Goal: Task Accomplishment & Management: Use online tool/utility

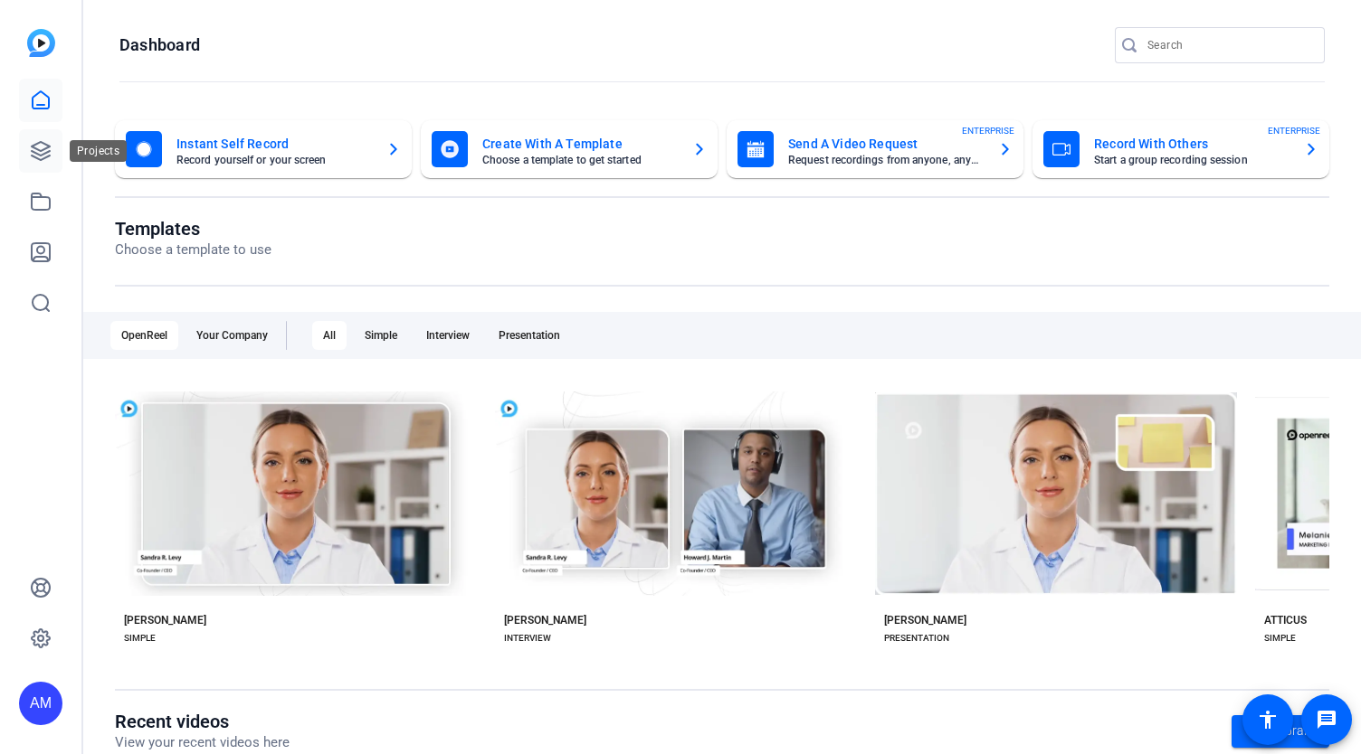
click at [30, 149] on icon at bounding box center [41, 151] width 22 height 22
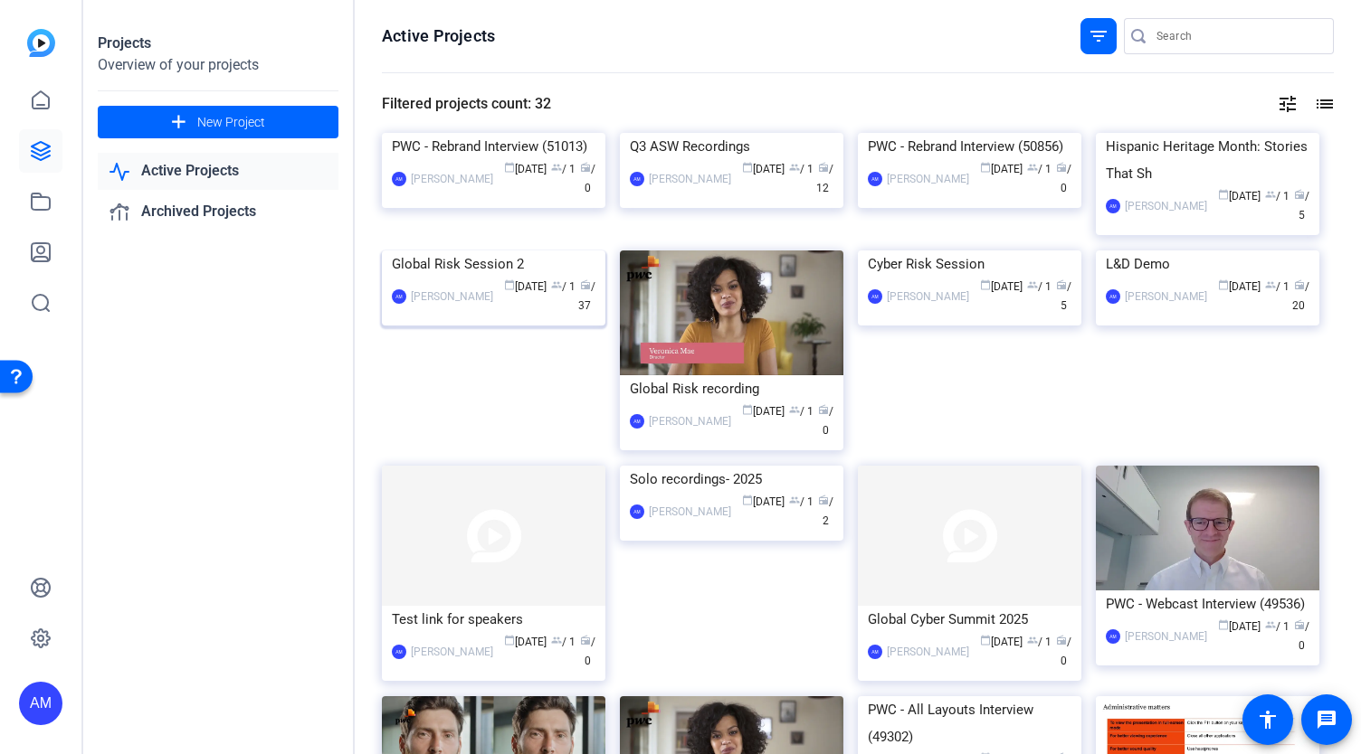
click at [524, 251] on img at bounding box center [493, 251] width 223 height 0
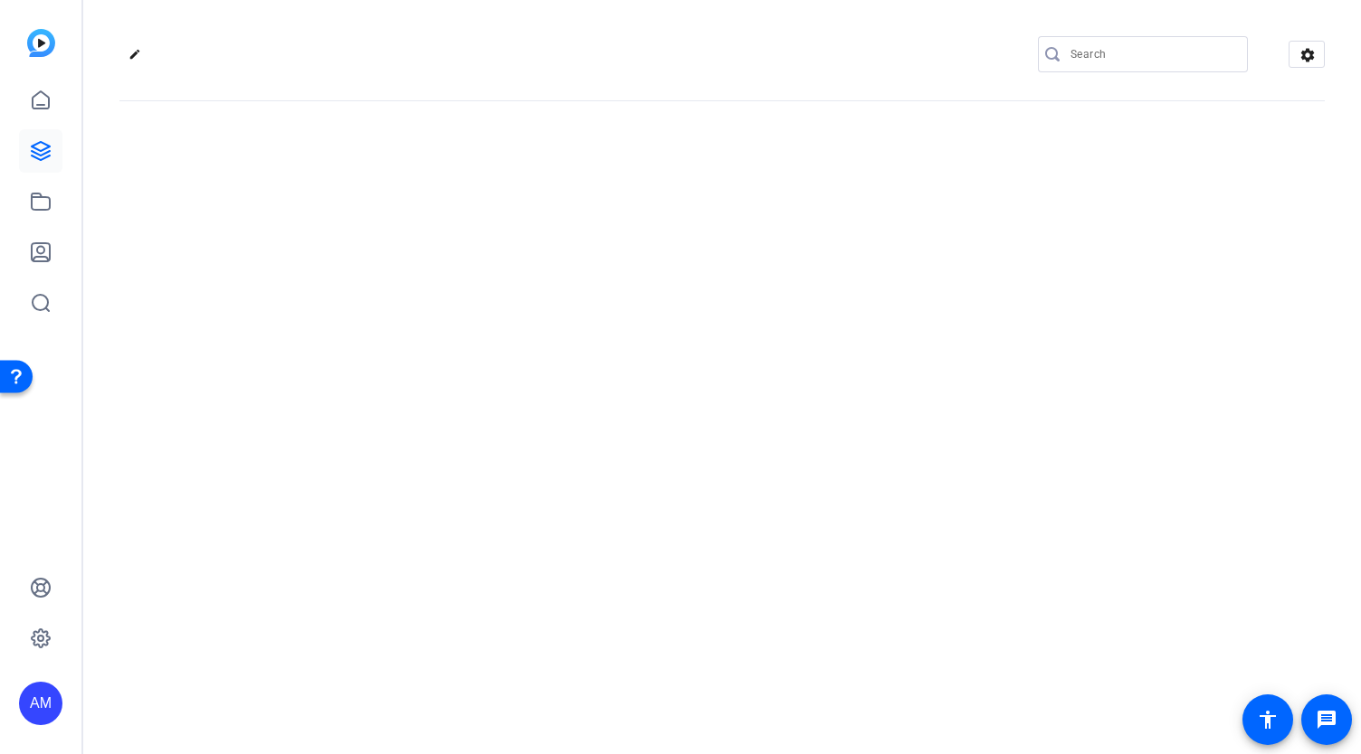
click at [524, 439] on div "edit settings" at bounding box center [721, 377] width 1277 height 754
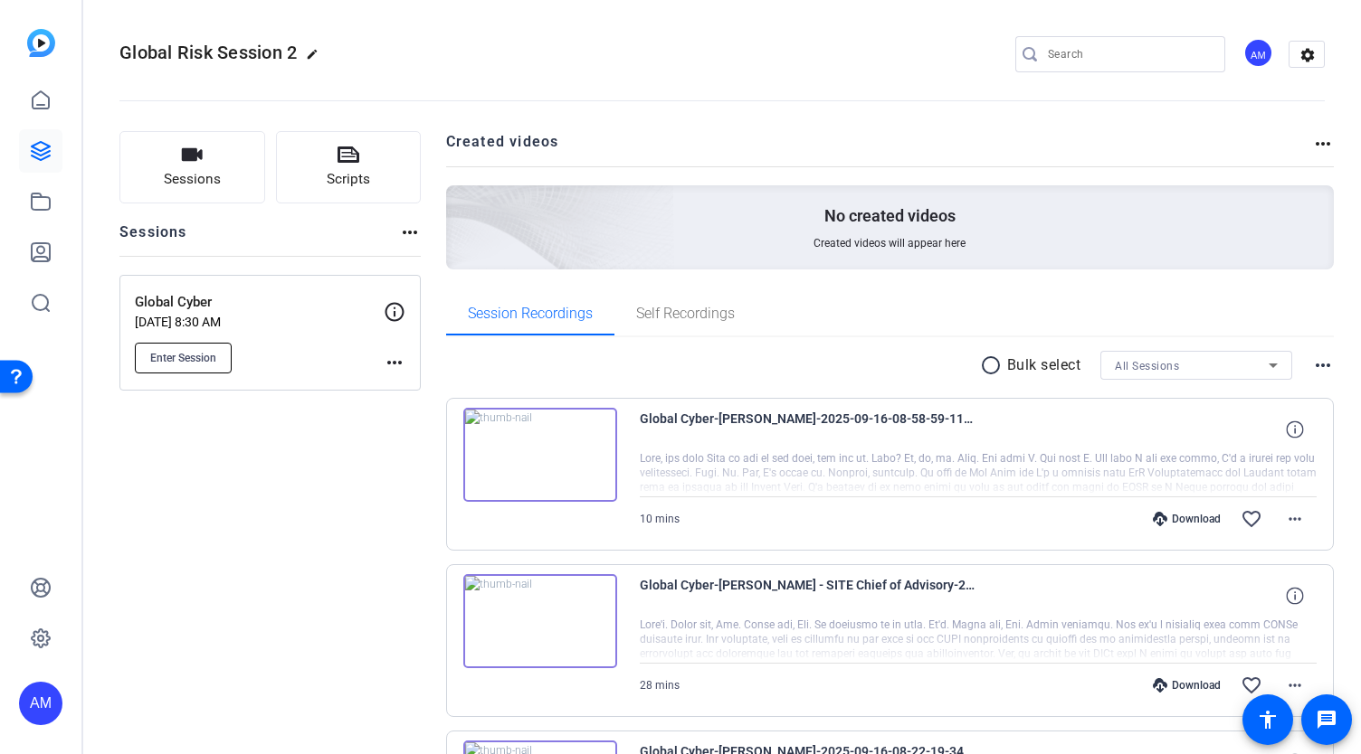
click at [201, 357] on span "Enter Session" at bounding box center [183, 358] width 66 height 14
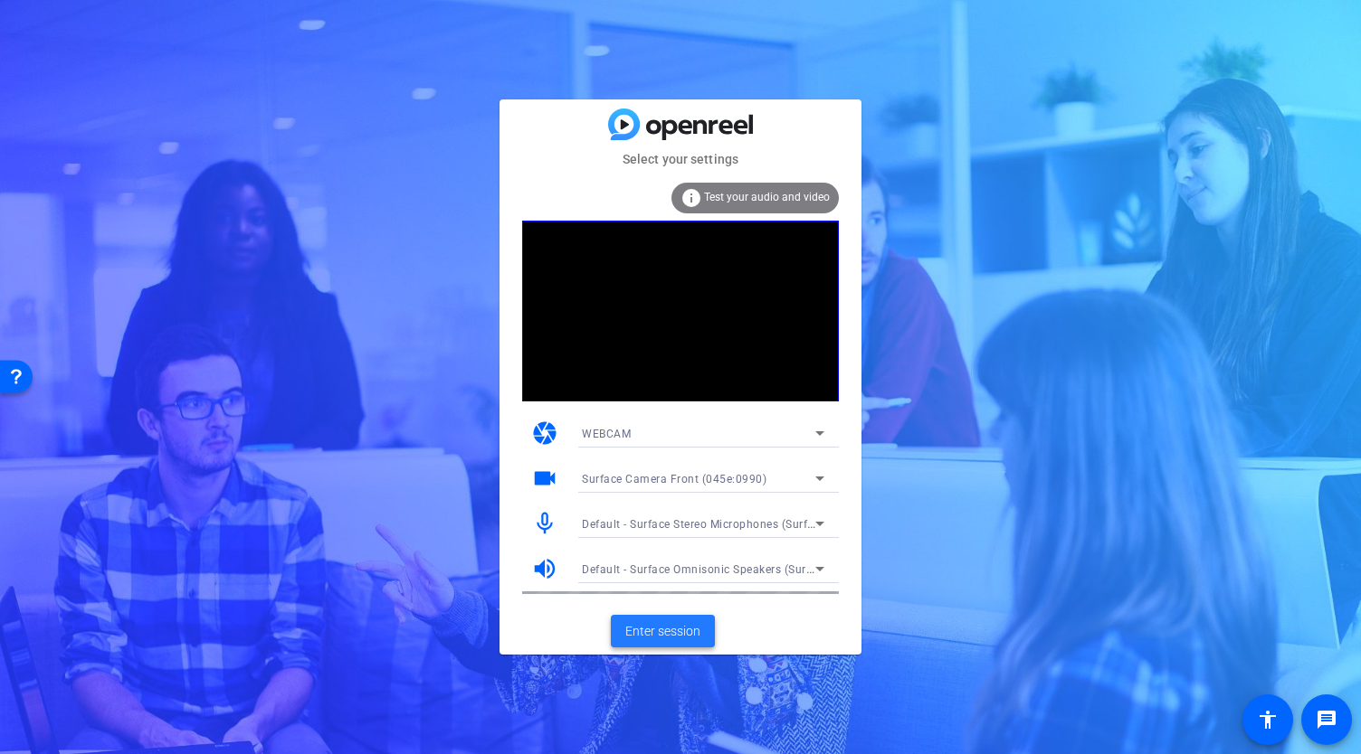
click at [661, 631] on span "Enter session" at bounding box center [662, 631] width 75 height 19
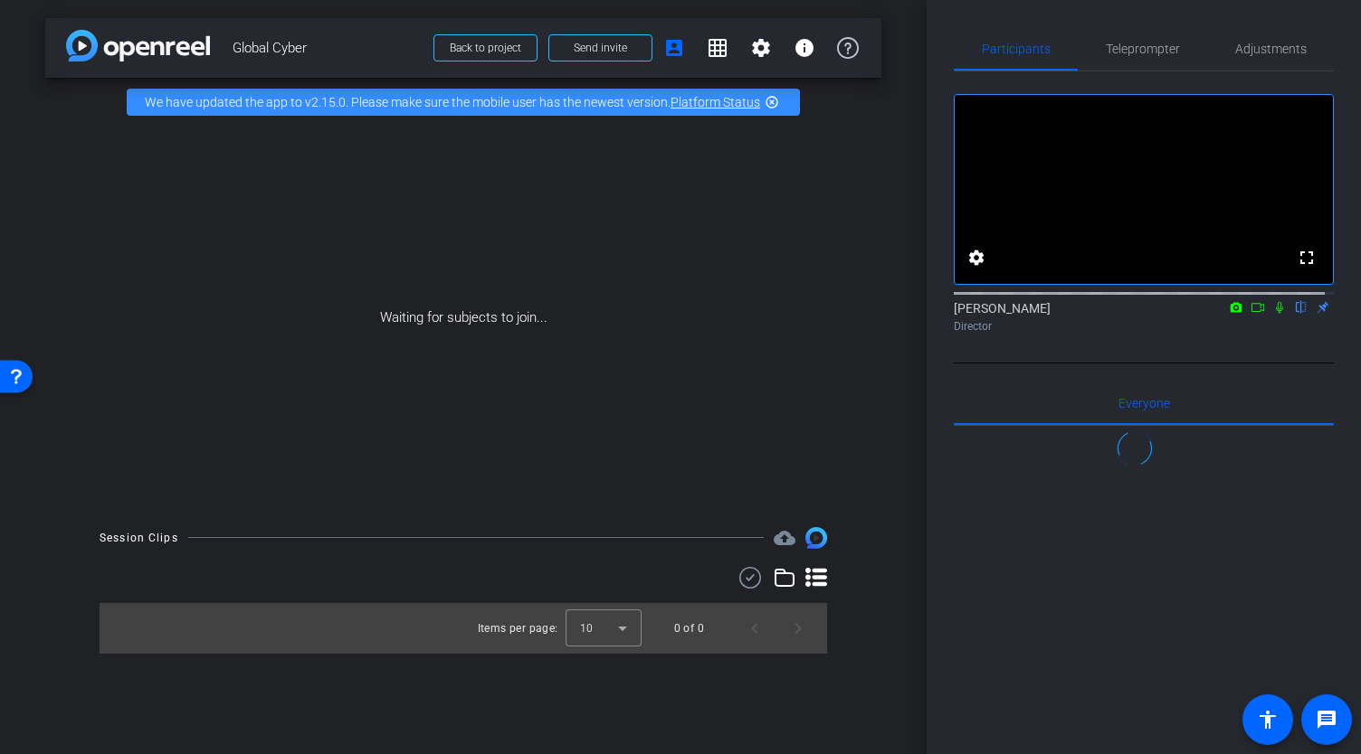
scroll to position [1594, 0]
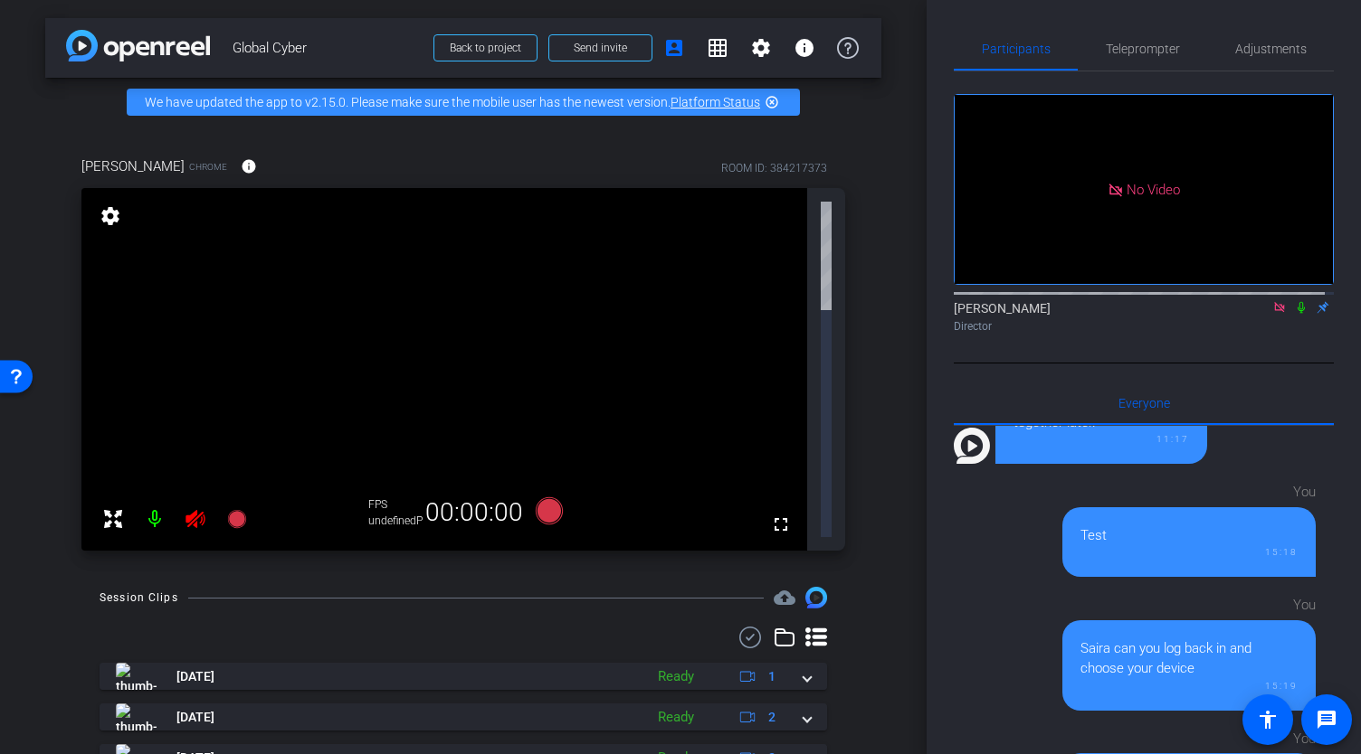
click at [1297, 314] on icon at bounding box center [1300, 308] width 7 height 12
click at [1294, 314] on icon at bounding box center [1301, 307] width 14 height 13
drag, startPoint x: 1291, startPoint y: 329, endPoint x: 1298, endPoint y: 356, distance: 27.2
click at [1298, 340] on div "Abe Menendez Director" at bounding box center [1143, 312] width 380 height 55
click at [1294, 314] on icon at bounding box center [1301, 307] width 14 height 13
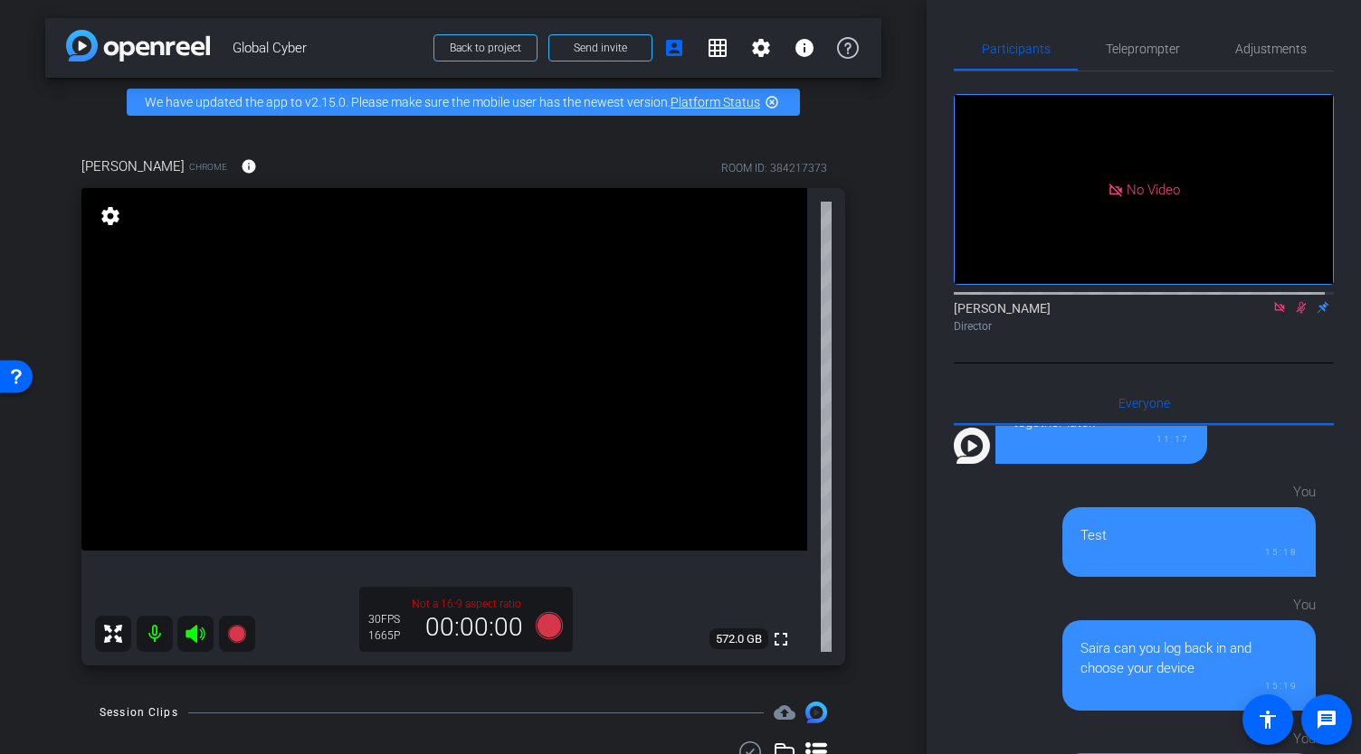
click at [1296, 314] on icon at bounding box center [1301, 308] width 10 height 12
click at [1274, 312] on icon at bounding box center [1279, 307] width 10 height 10
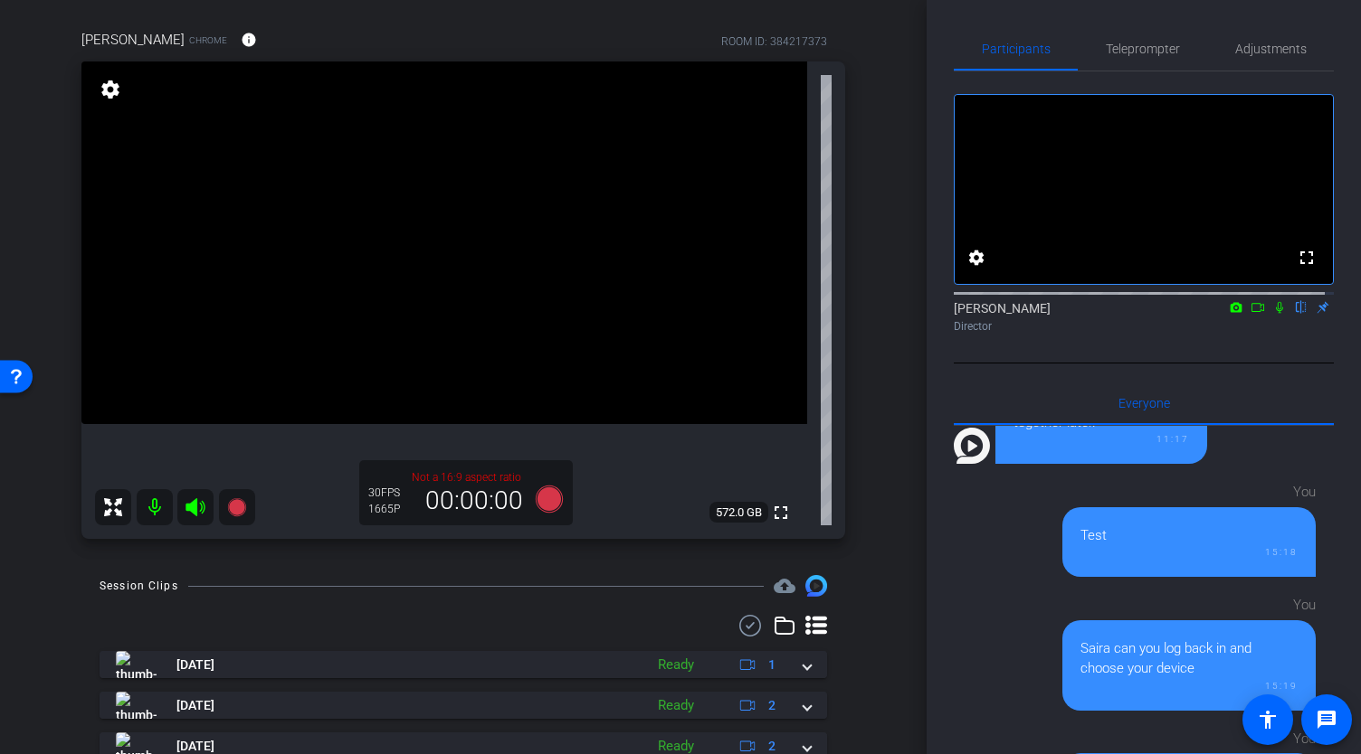
scroll to position [0, 0]
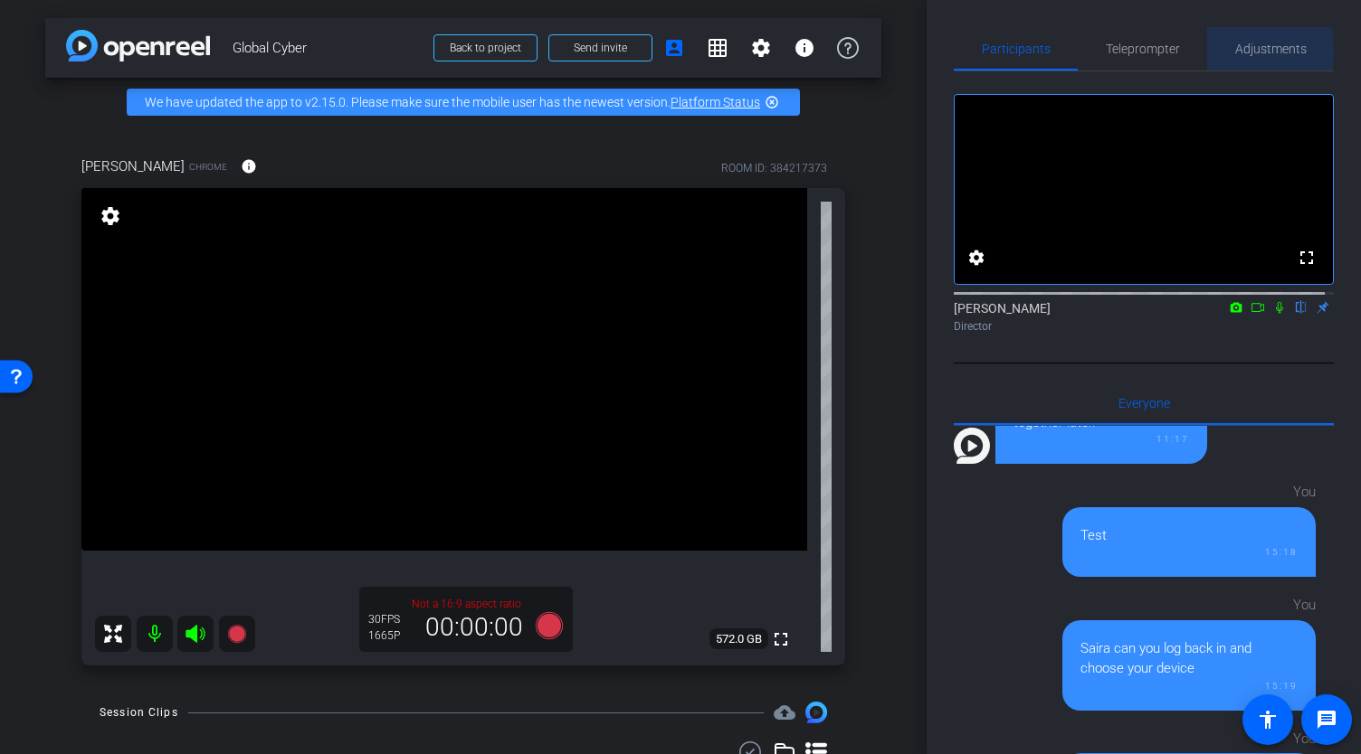
click at [1237, 52] on span "Adjustments" at bounding box center [1270, 49] width 71 height 13
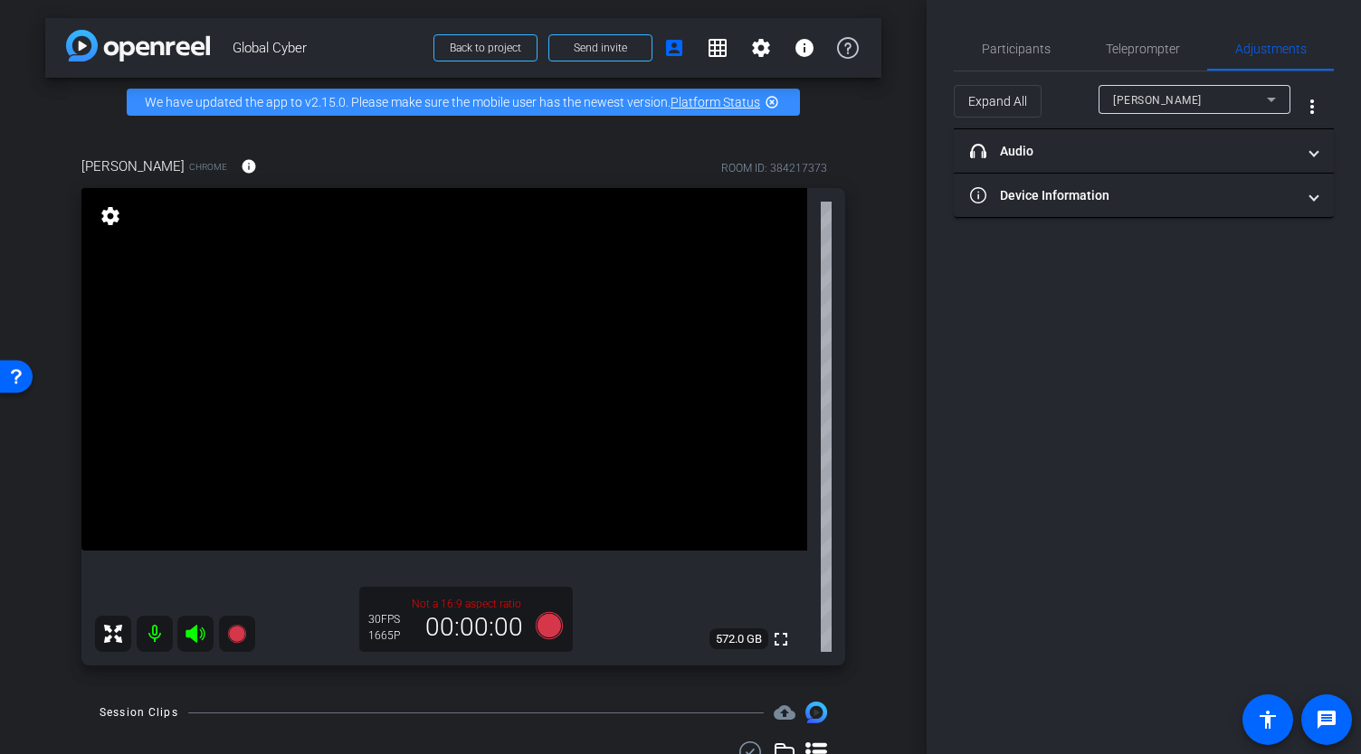
click at [113, 227] on mat-icon "settings" at bounding box center [110, 216] width 25 height 22
click at [1028, 52] on span "Participants" at bounding box center [1015, 49] width 69 height 13
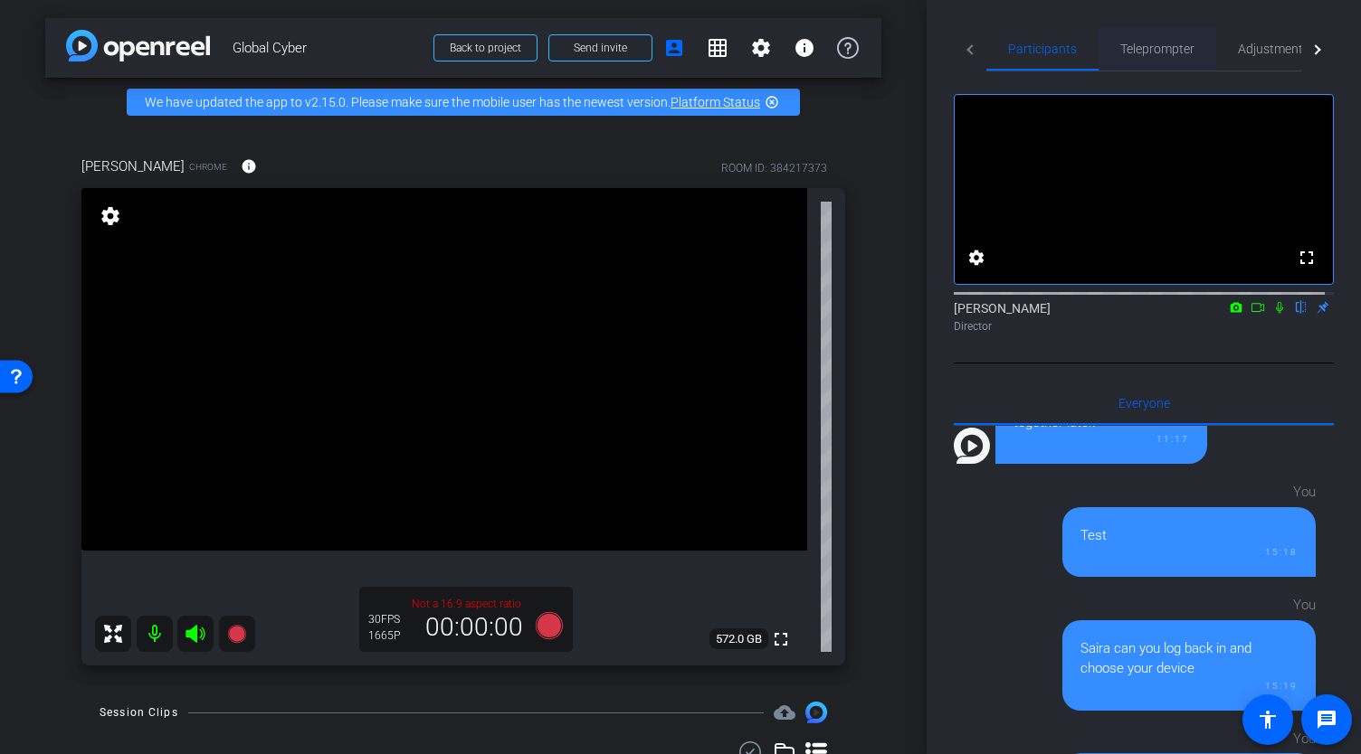
click at [1124, 30] on span "Teleprompter" at bounding box center [1157, 48] width 74 height 43
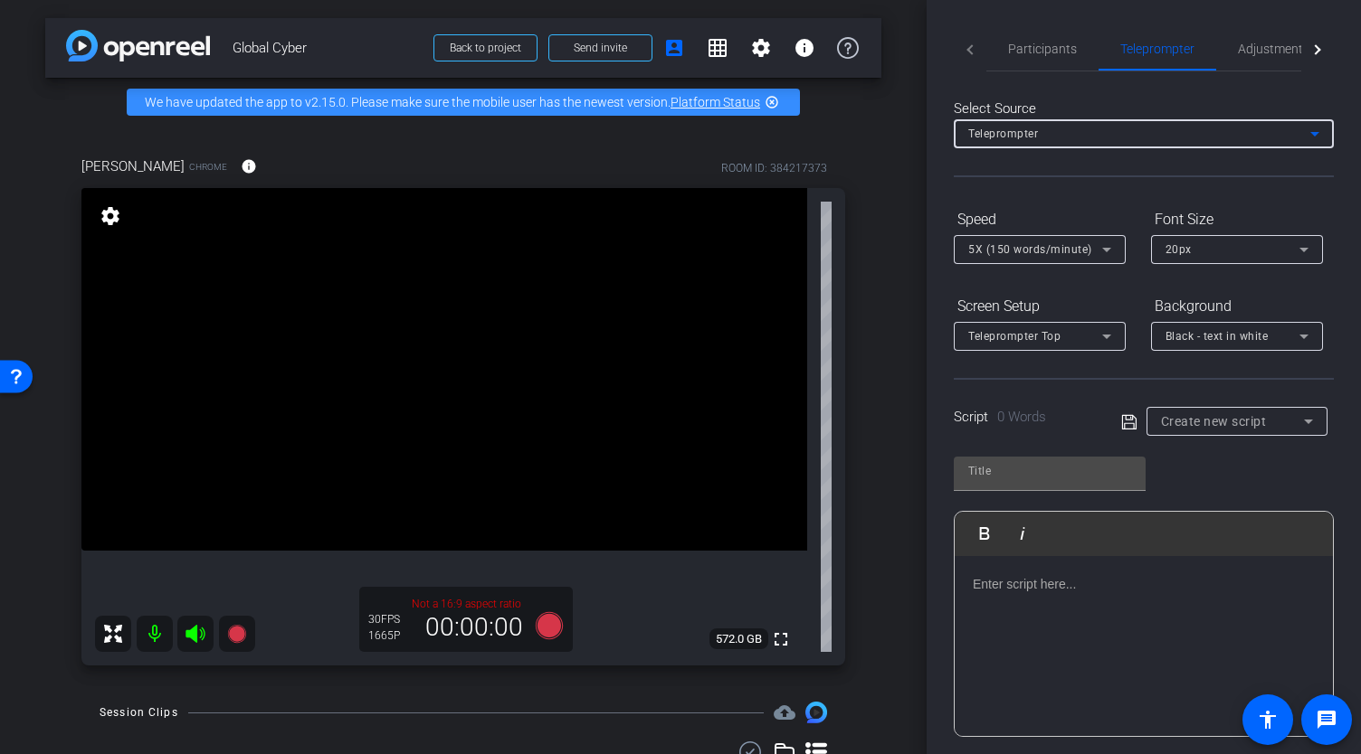
click at [1310, 132] on icon at bounding box center [1314, 134] width 9 height 5
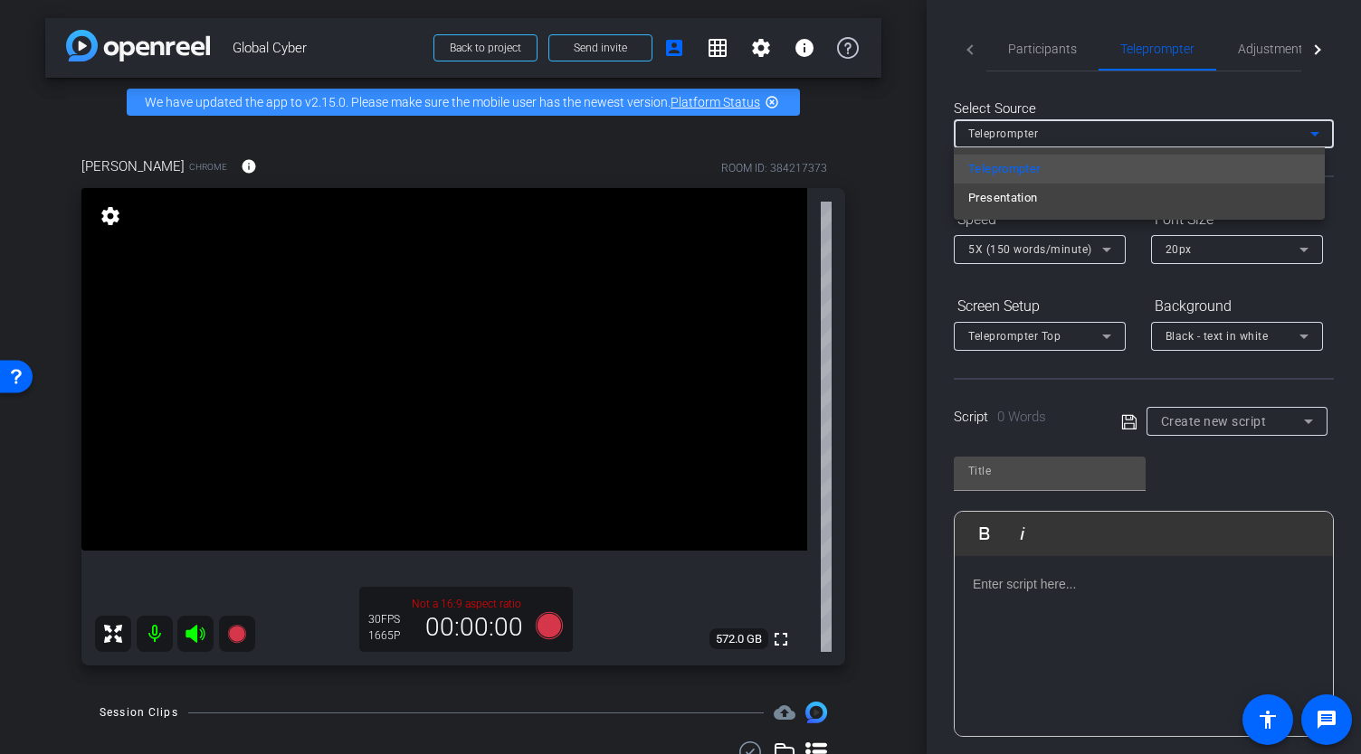
click at [1257, 100] on div at bounding box center [680, 377] width 1361 height 754
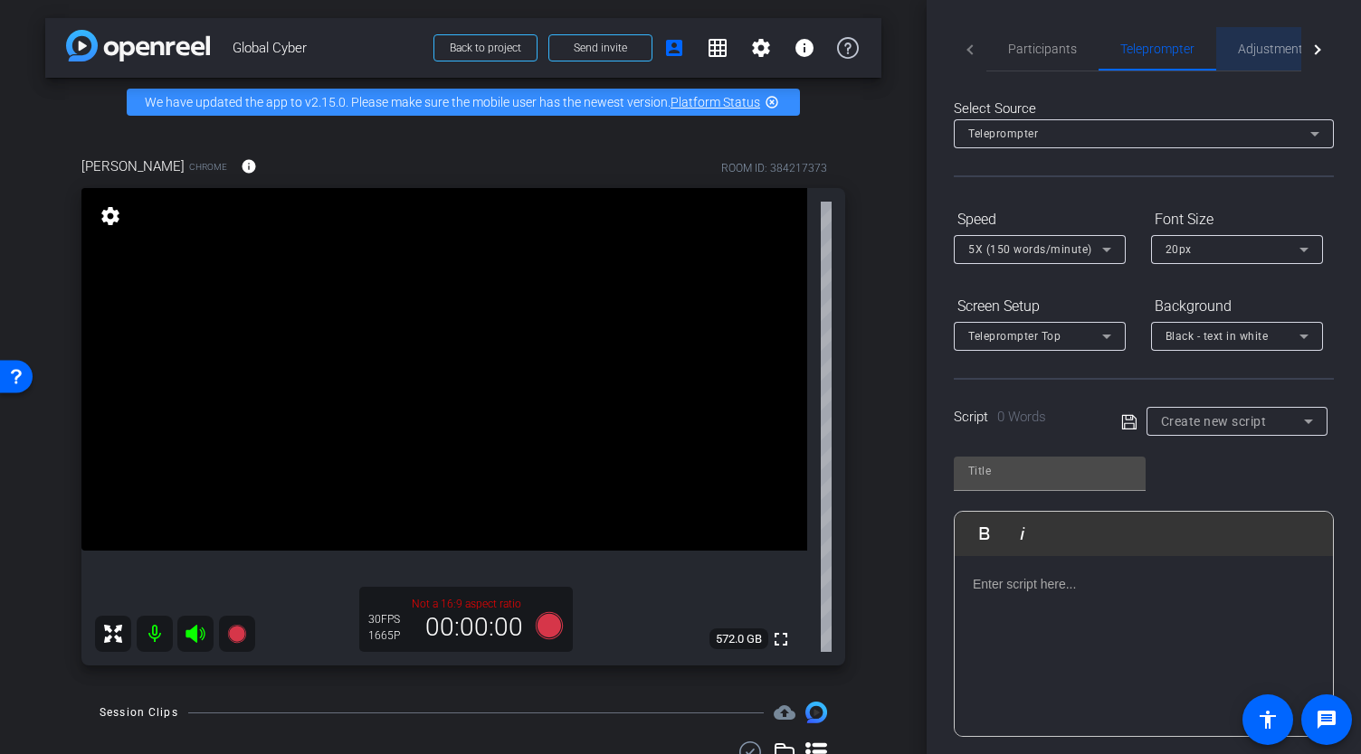
click at [1281, 43] on span "Adjustments" at bounding box center [1272, 49] width 71 height 13
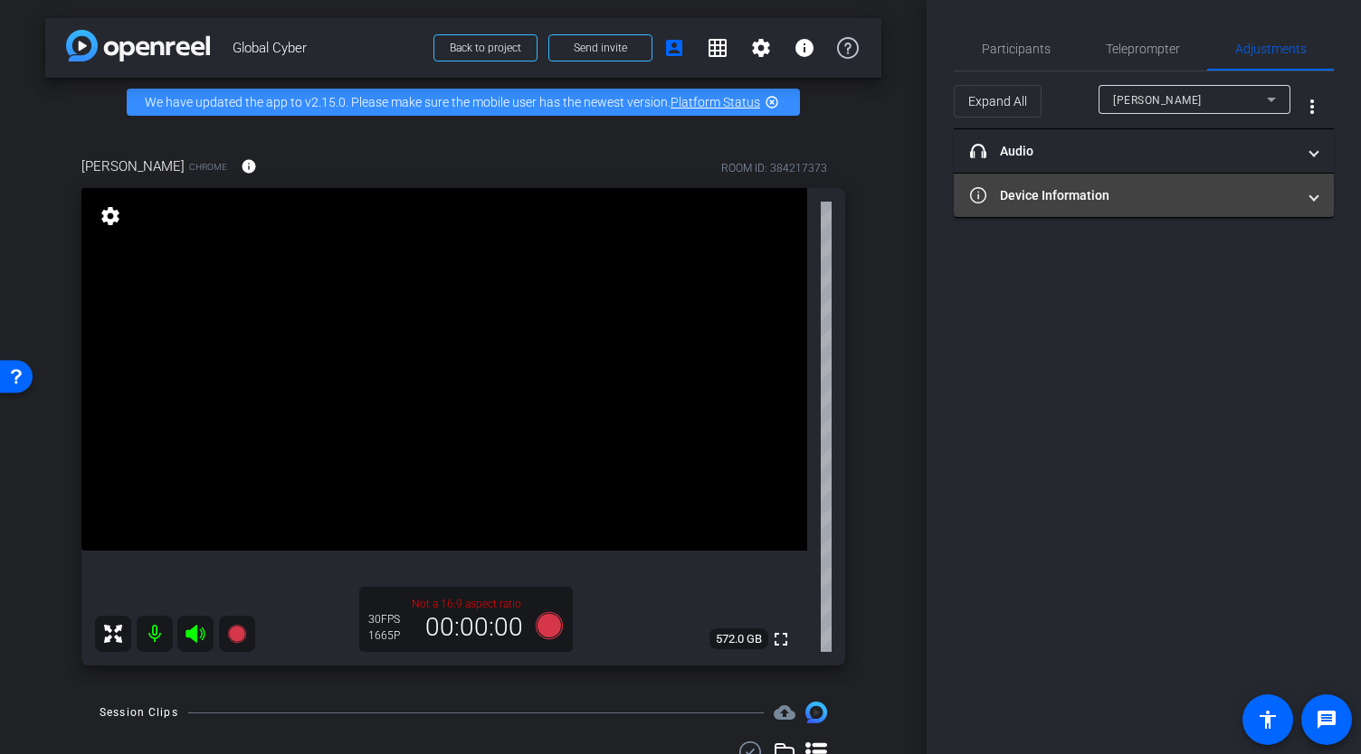
click at [1309, 193] on span "Device Information" at bounding box center [1140, 195] width 340 height 19
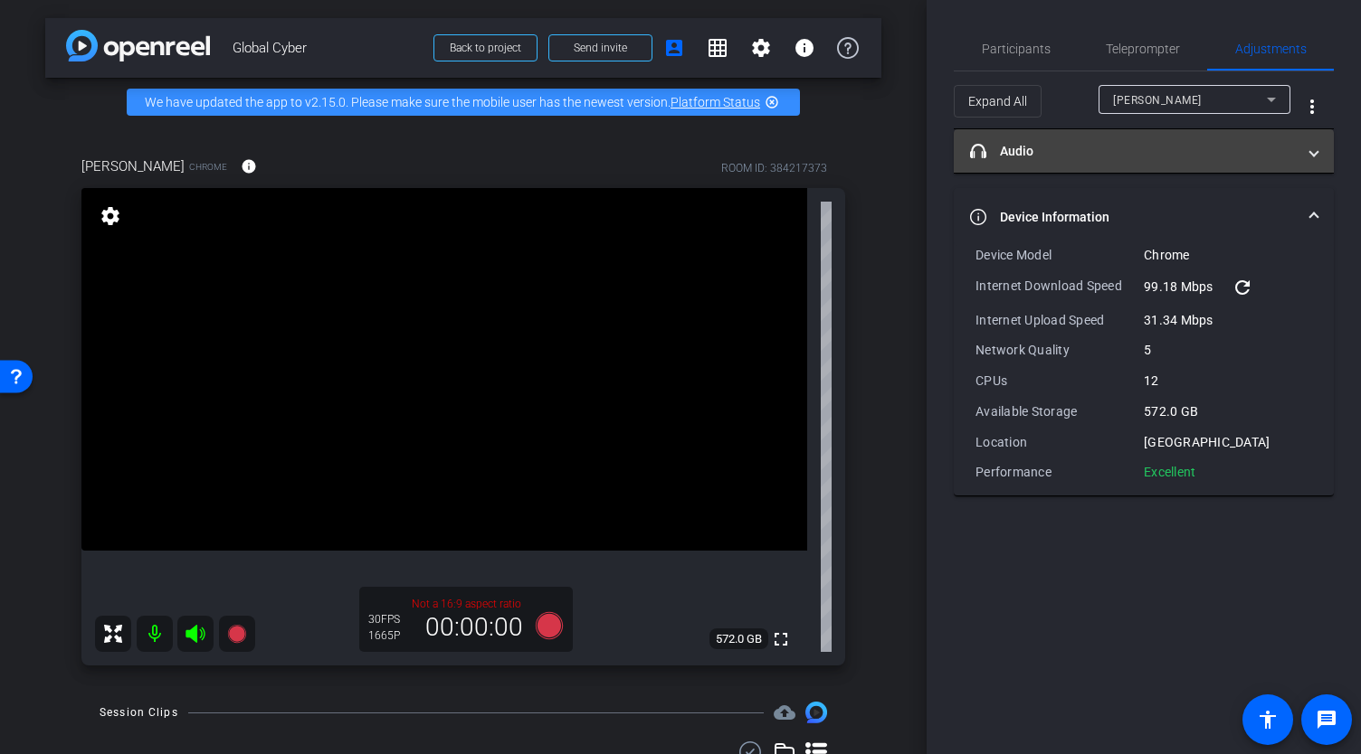
click at [1295, 151] on span "headphone icon Audio" at bounding box center [1140, 151] width 340 height 19
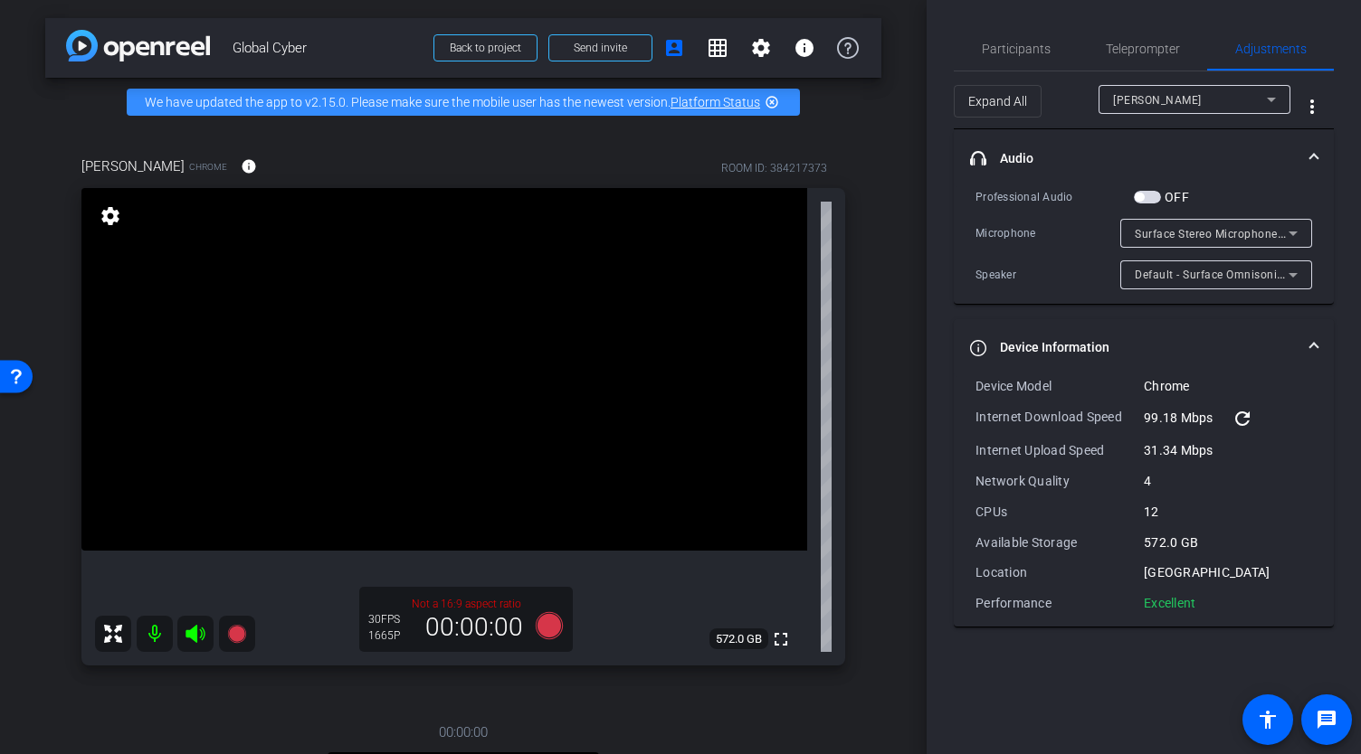
click at [1315, 155] on span at bounding box center [1313, 158] width 7 height 19
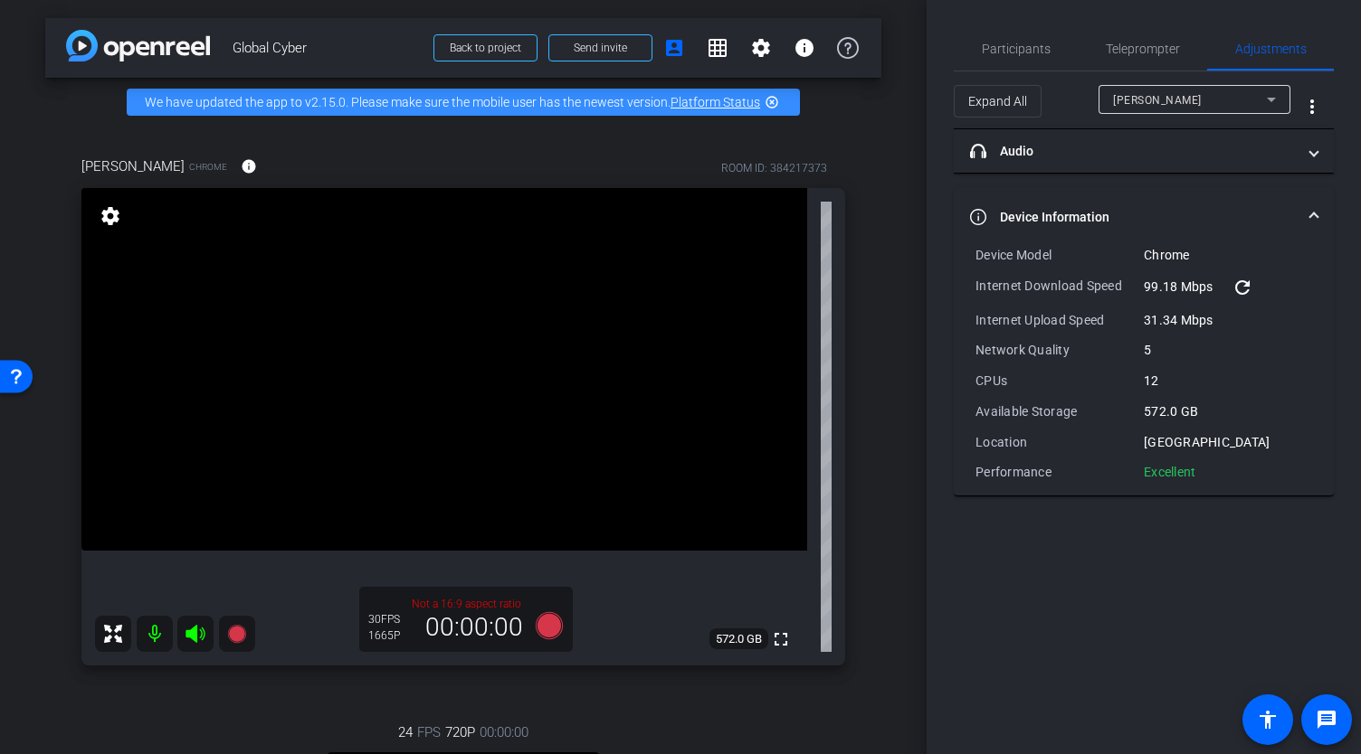
click at [1317, 211] on mat-expansion-panel-header "Device Information" at bounding box center [1143, 217] width 380 height 58
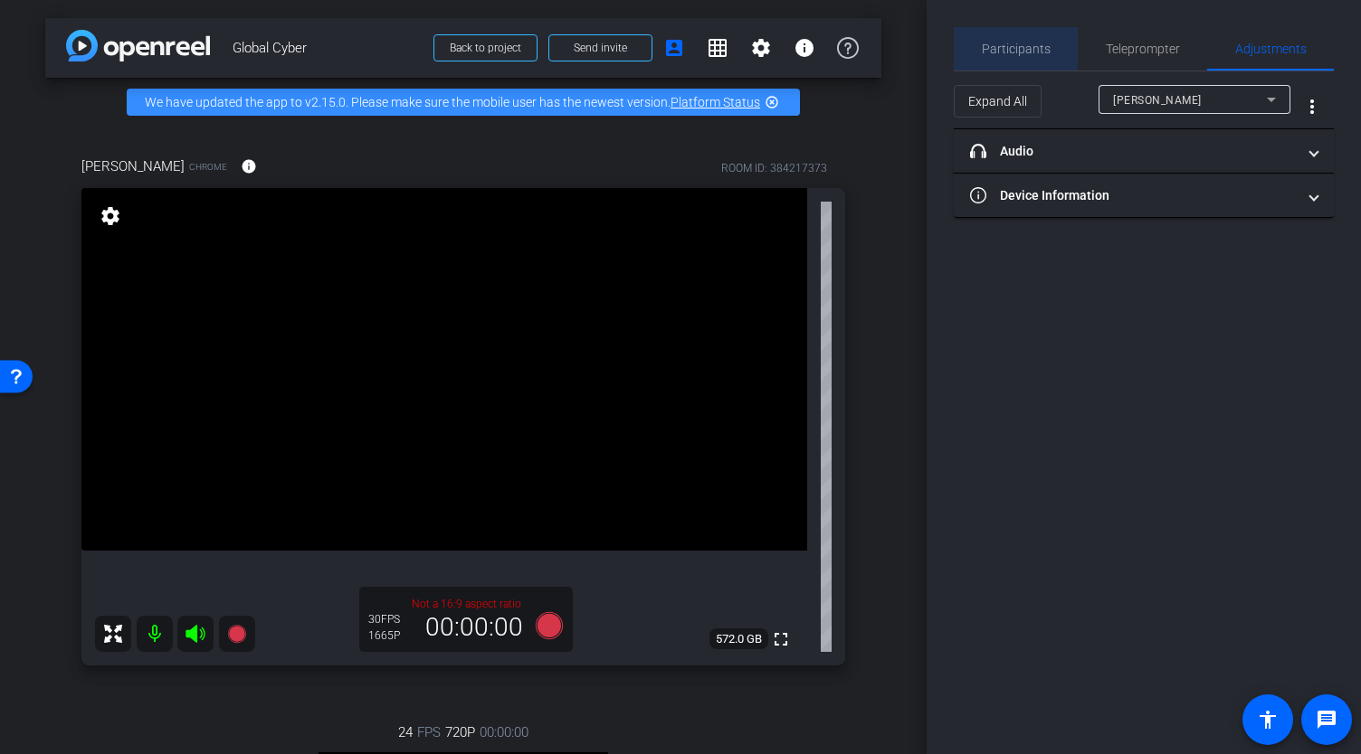
click at [1018, 50] on span "Participants" at bounding box center [1015, 49] width 69 height 13
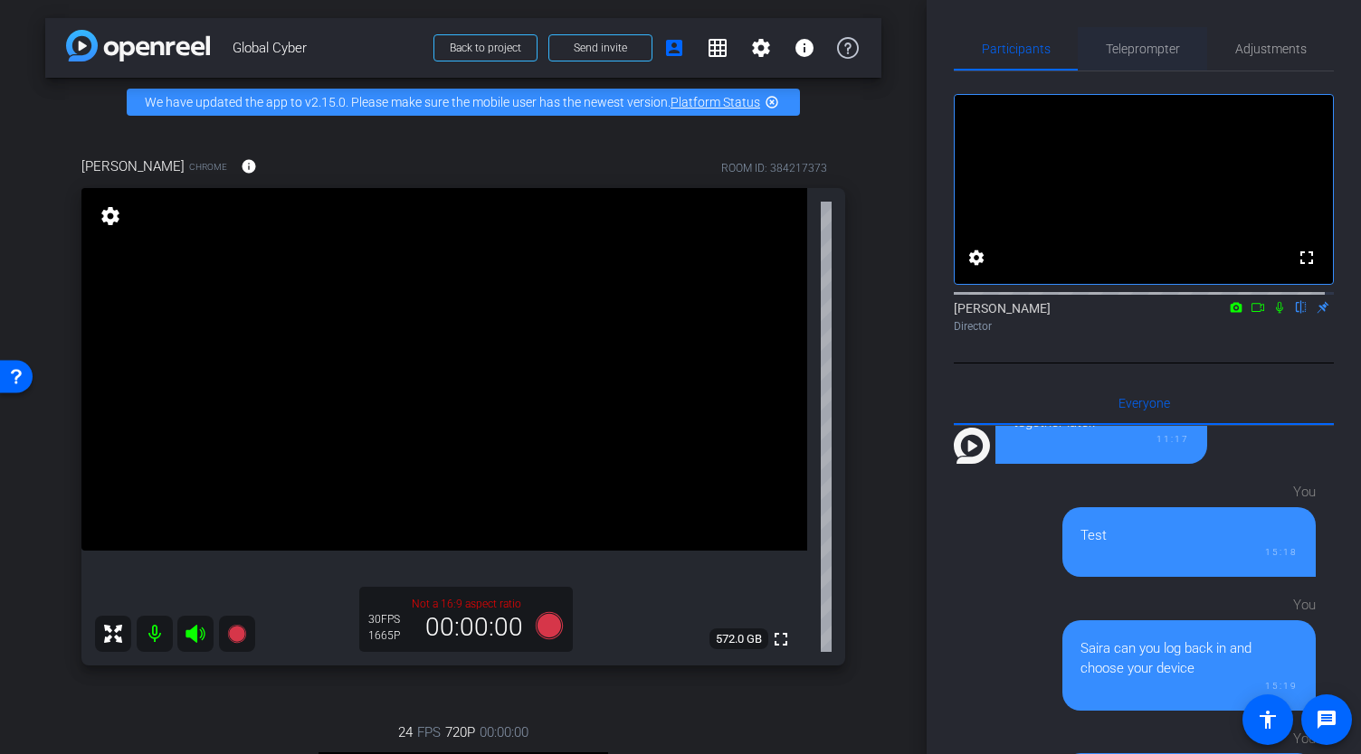
click at [1136, 44] on span "Teleprompter" at bounding box center [1142, 49] width 74 height 13
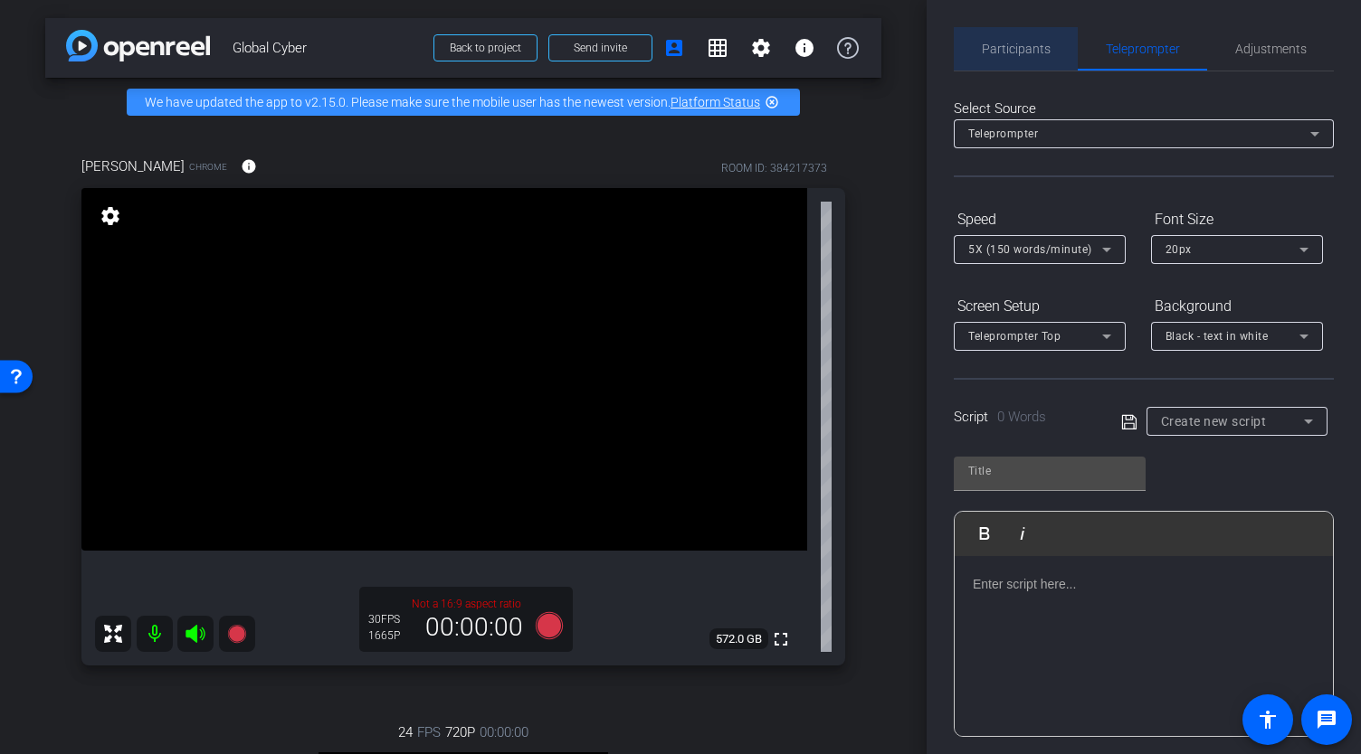
click at [1038, 61] on span "Participants" at bounding box center [1015, 48] width 69 height 43
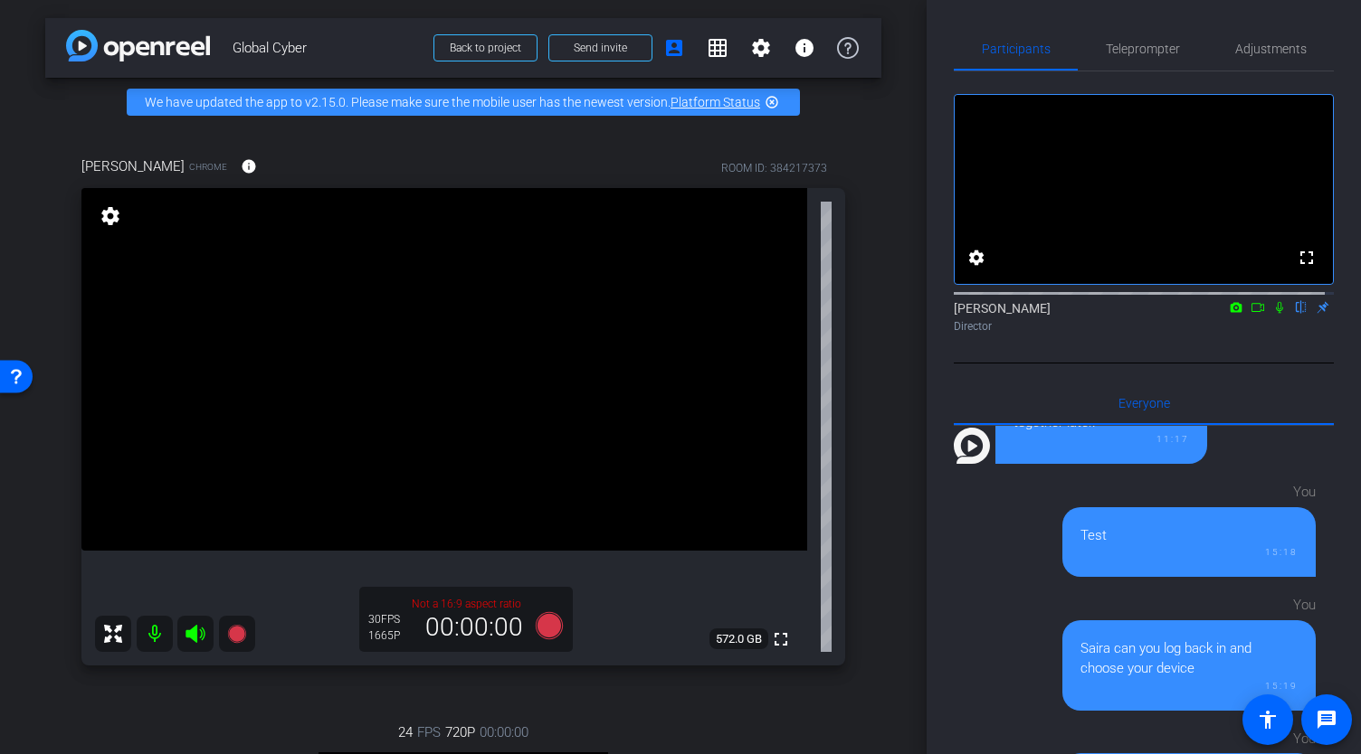
click at [1251, 312] on icon at bounding box center [1257, 307] width 13 height 9
click at [1125, 47] on span "Teleprompter" at bounding box center [1142, 49] width 74 height 13
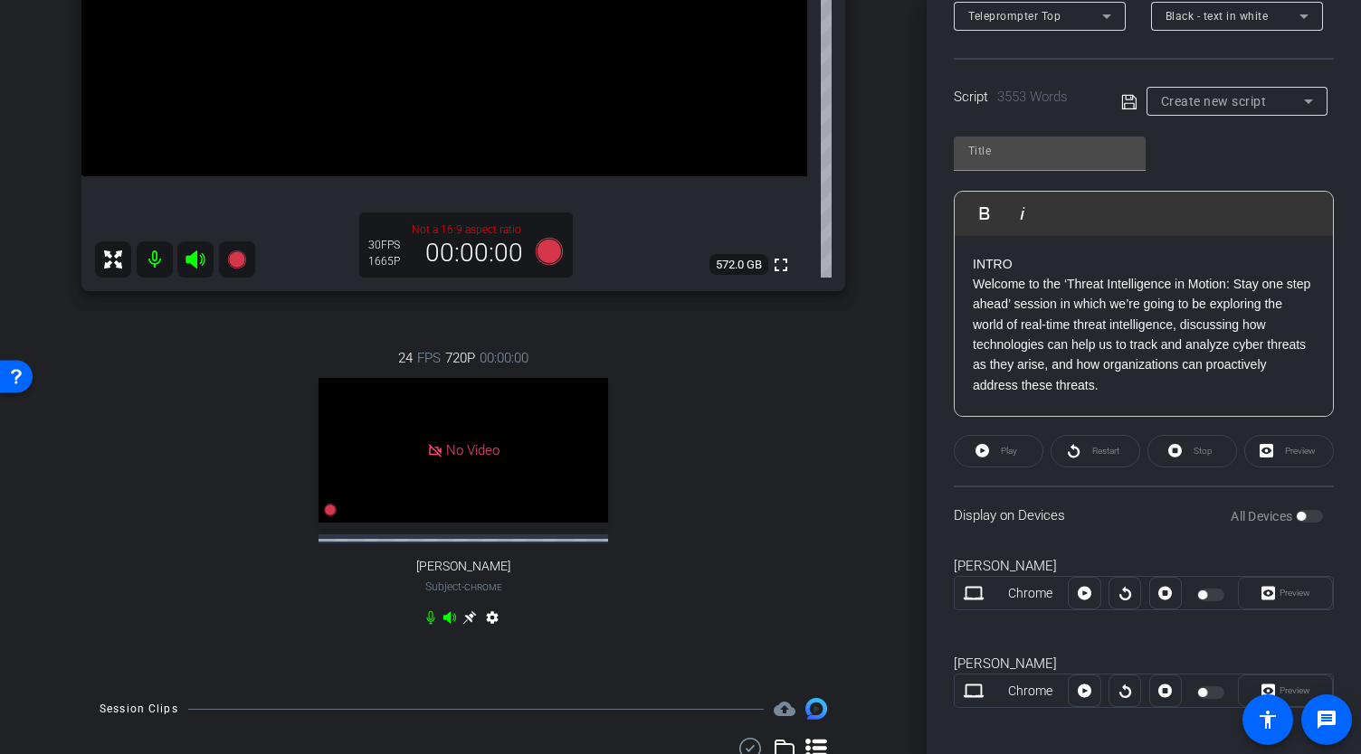
scroll to position [329, 0]
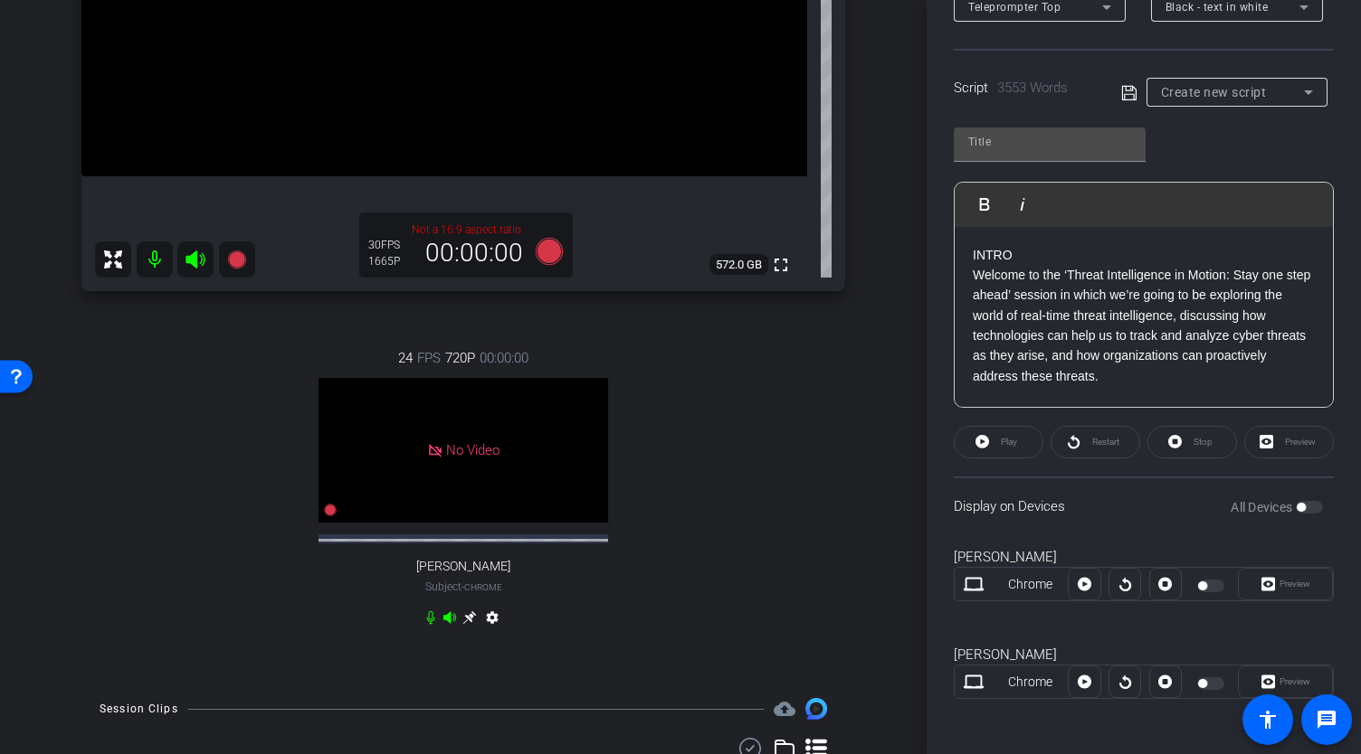
click at [1268, 583] on div "Preview" at bounding box center [1284, 584] width 95 height 33
click at [1297, 507] on div "All Devices" at bounding box center [1276, 507] width 92 height 18
click at [1072, 142] on input "text" at bounding box center [1049, 142] width 163 height 22
click at [1048, 131] on input "text" at bounding box center [1049, 142] width 163 height 22
type input "9/23 script"
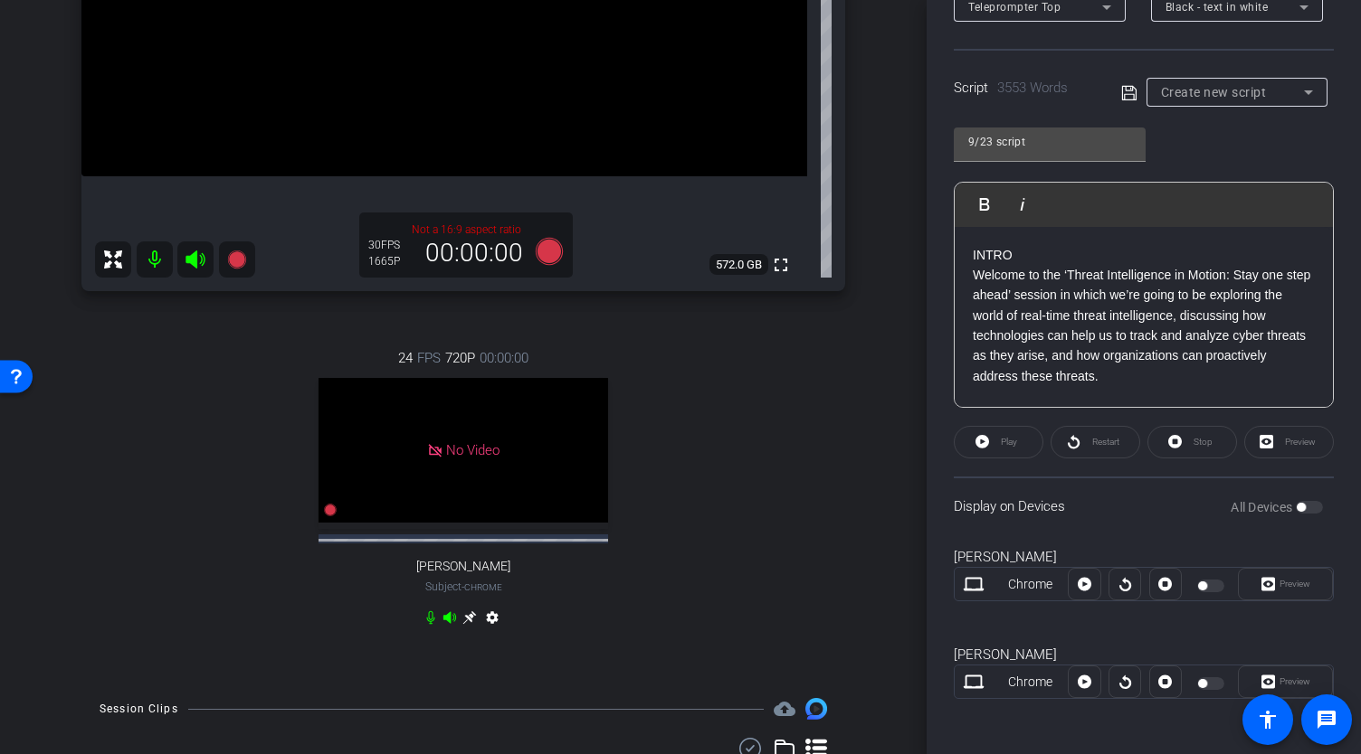
click at [1124, 91] on icon at bounding box center [1129, 93] width 16 height 22
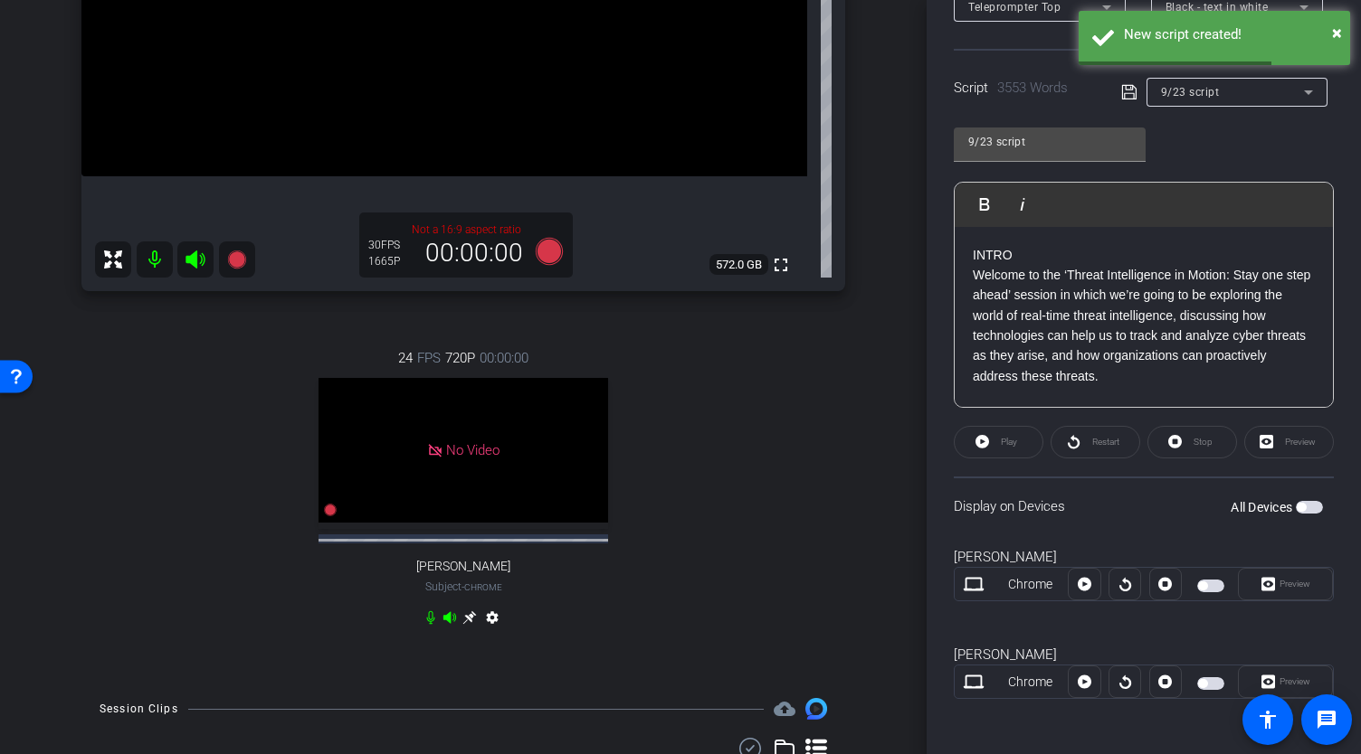
click at [1297, 502] on span "button" at bounding box center [1308, 507] width 27 height 13
click at [1210, 681] on span "button" at bounding box center [1214, 683] width 9 height 9
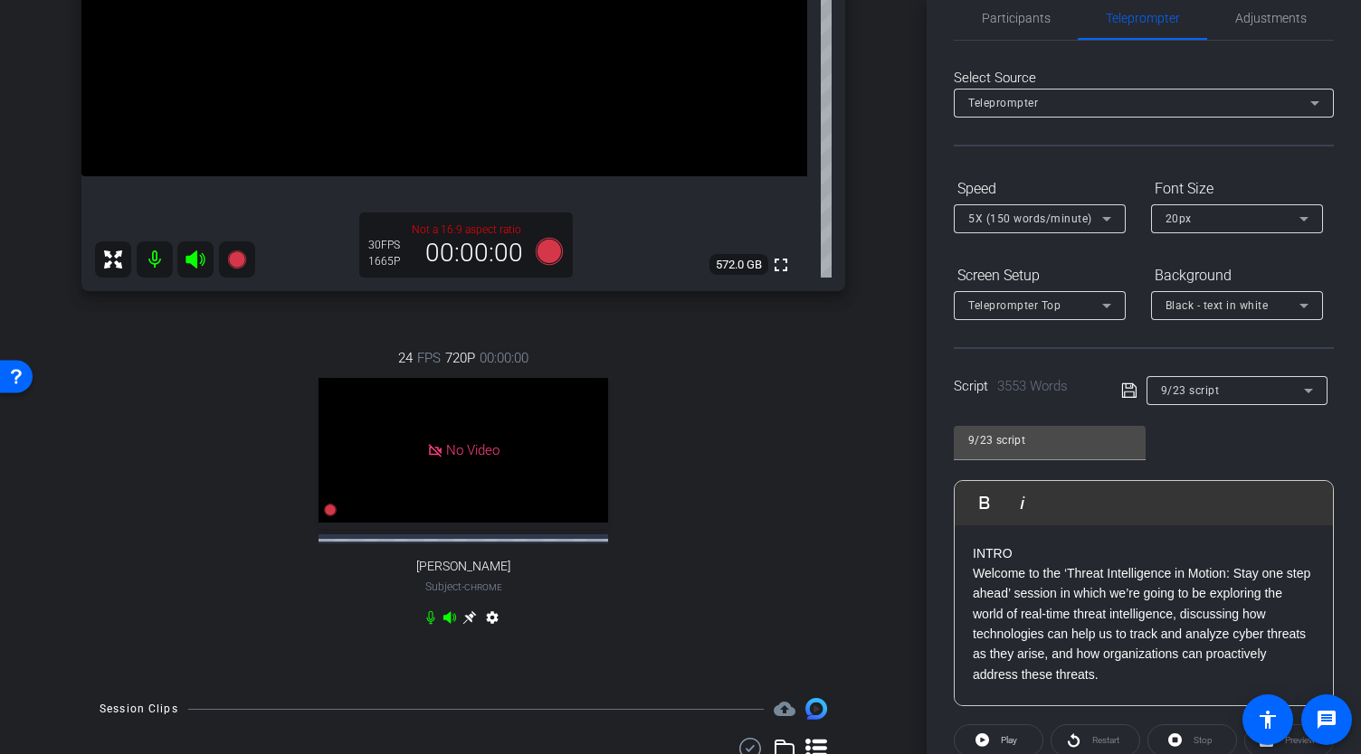
scroll to position [31, 0]
click at [1290, 303] on div "Black - text in white" at bounding box center [1232, 305] width 134 height 23
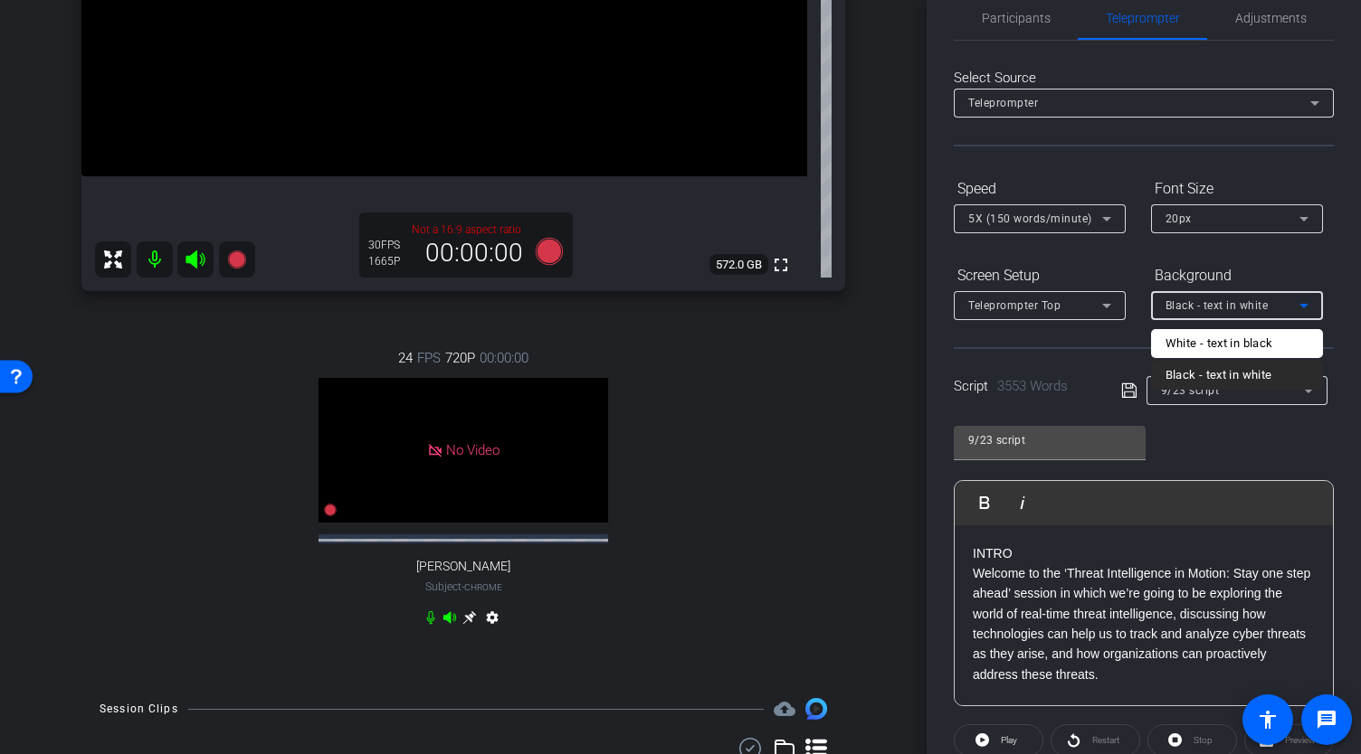
click at [1228, 375] on div "Black - text in white" at bounding box center [1218, 376] width 107 height 22
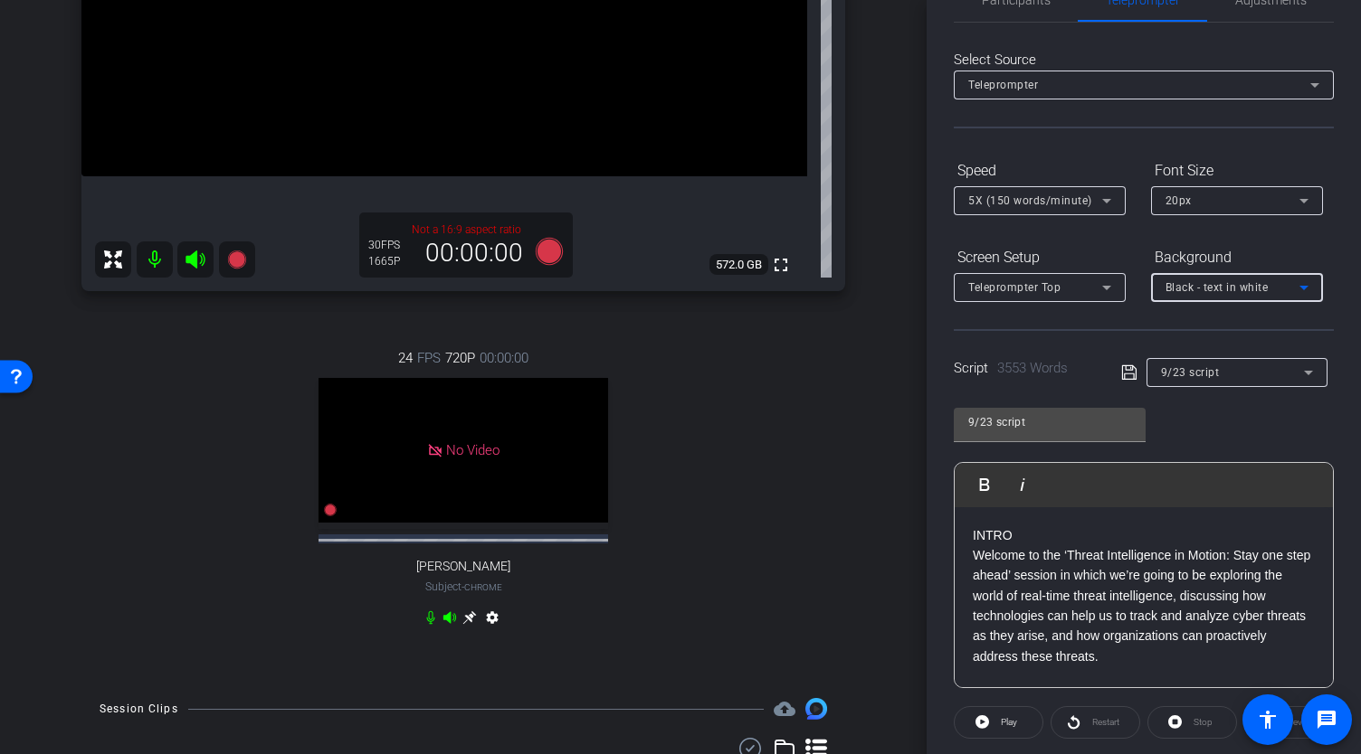
scroll to position [43, 0]
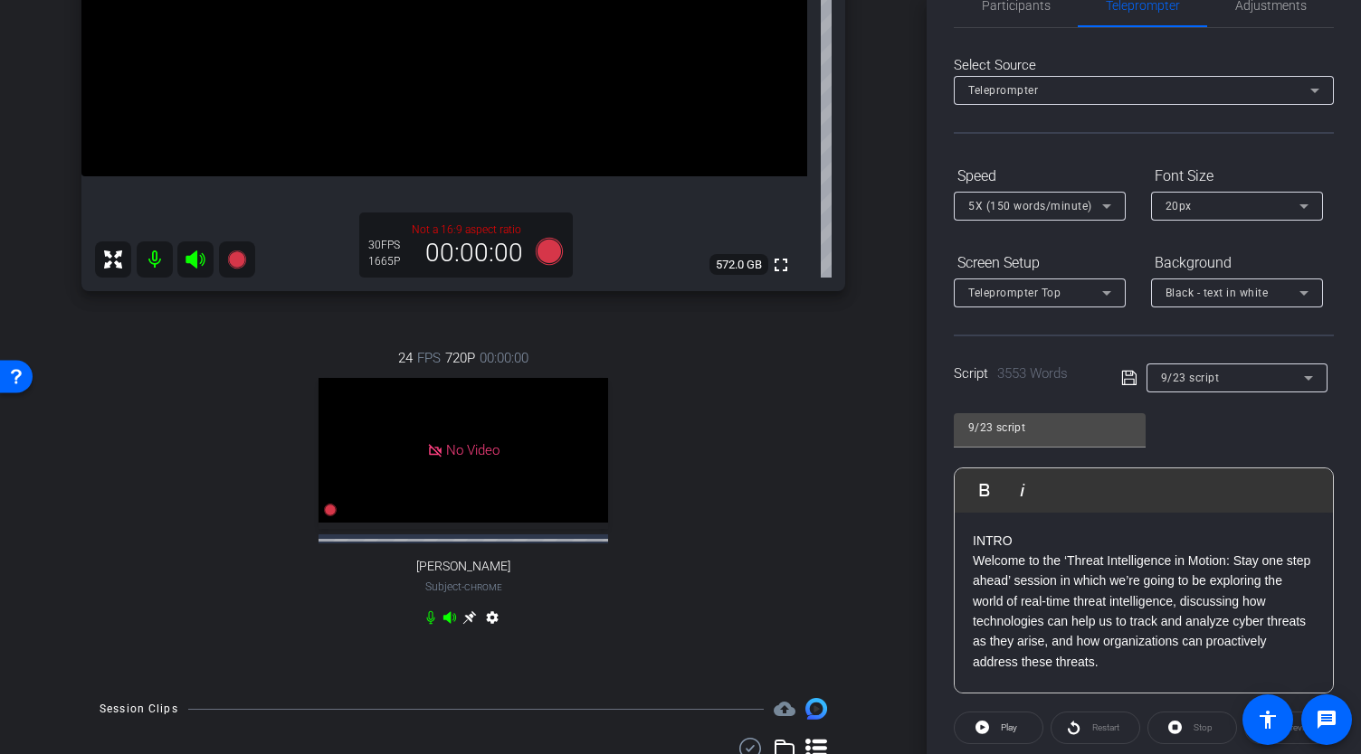
click at [109, 269] on icon at bounding box center [113, 260] width 18 height 18
click at [109, 270] on icon at bounding box center [113, 260] width 22 height 22
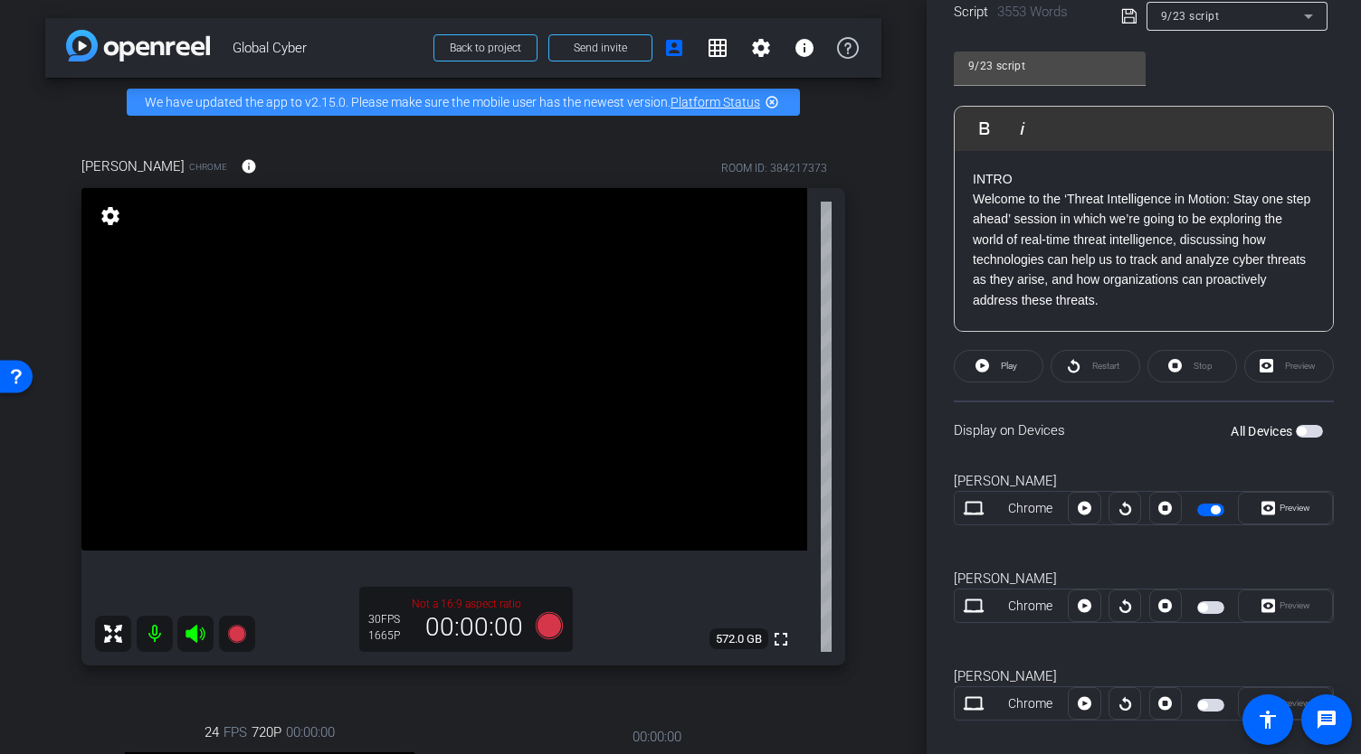
scroll to position [412, 0]
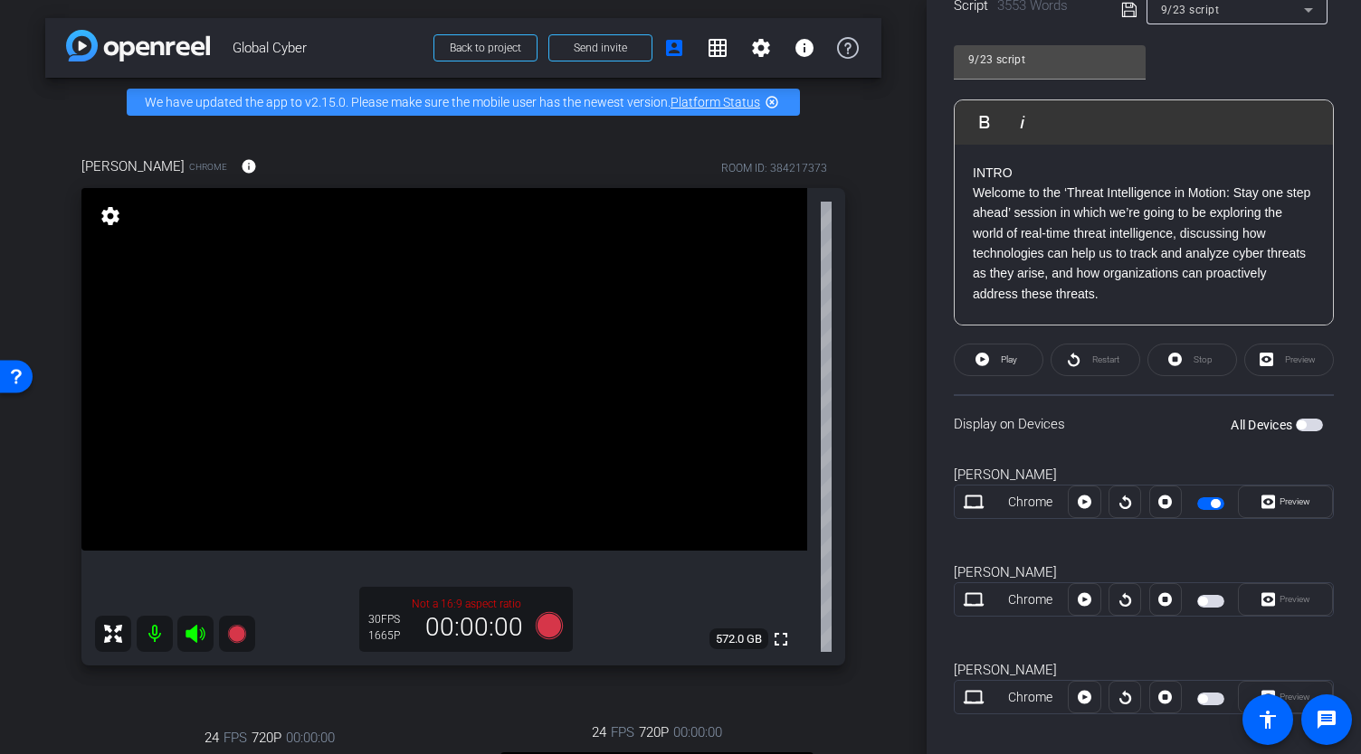
click at [1209, 602] on span "button" at bounding box center [1210, 601] width 27 height 13
drag, startPoint x: 1350, startPoint y: 446, endPoint x: 1360, endPoint y: 240, distance: 206.5
click at [1360, 240] on div "Participants Teleprompter Adjustments Abe Menendez Director Everyone 0 Anka hel…" at bounding box center [1143, 377] width 434 height 754
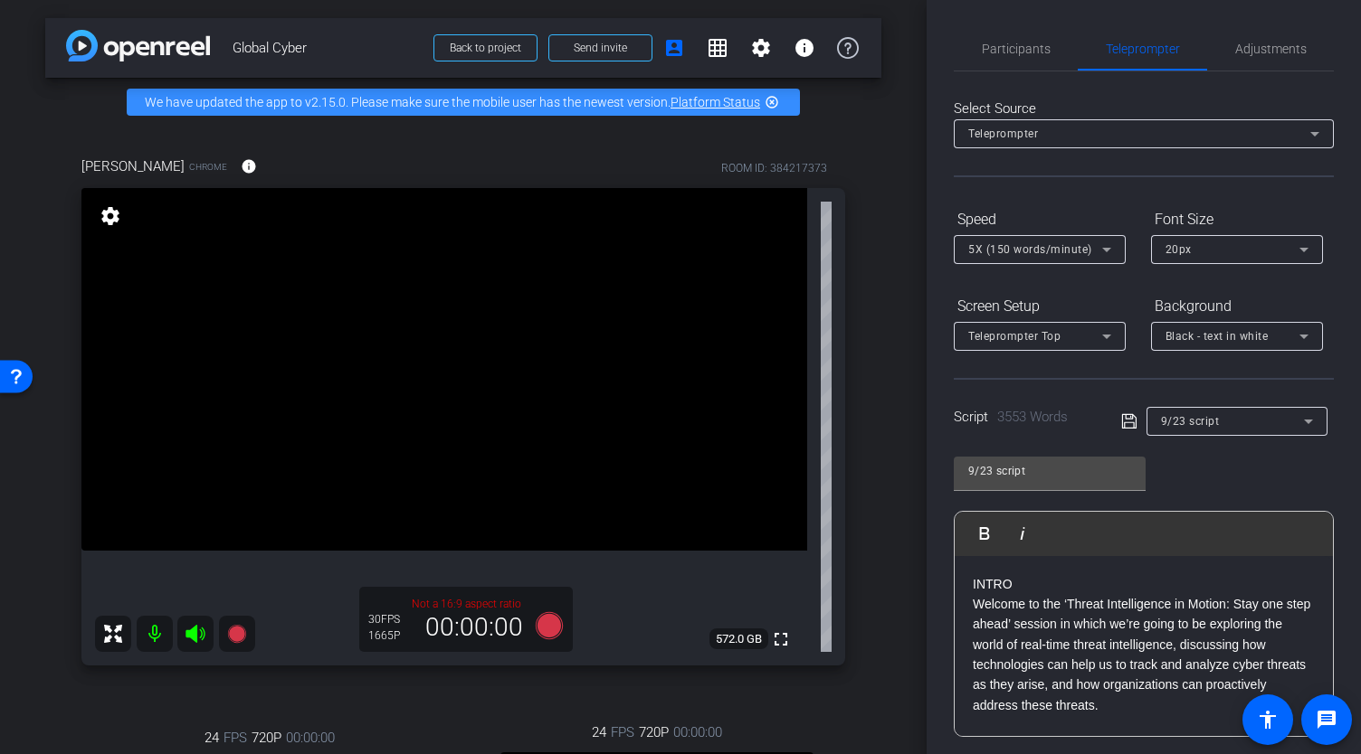
click at [1104, 330] on icon at bounding box center [1106, 337] width 22 height 22
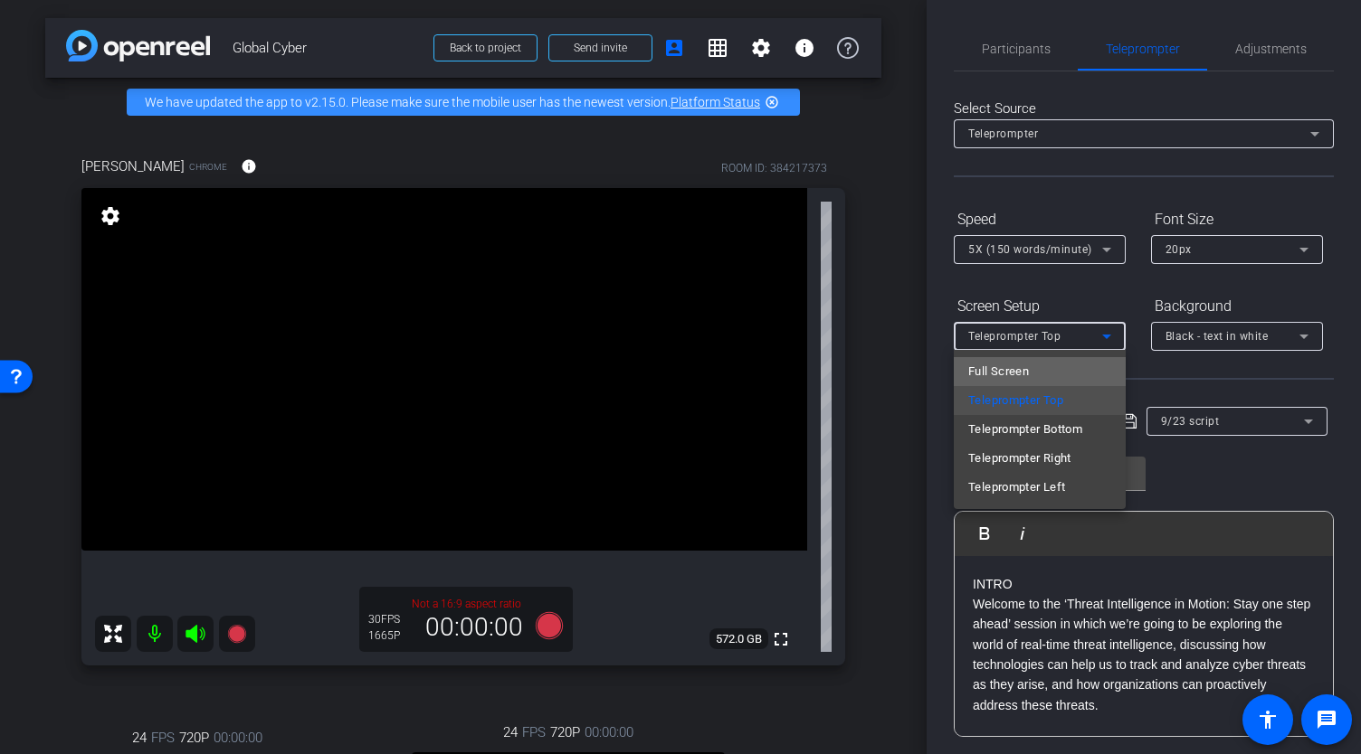
click at [1048, 368] on mat-option "Full Screen" at bounding box center [1039, 371] width 172 height 29
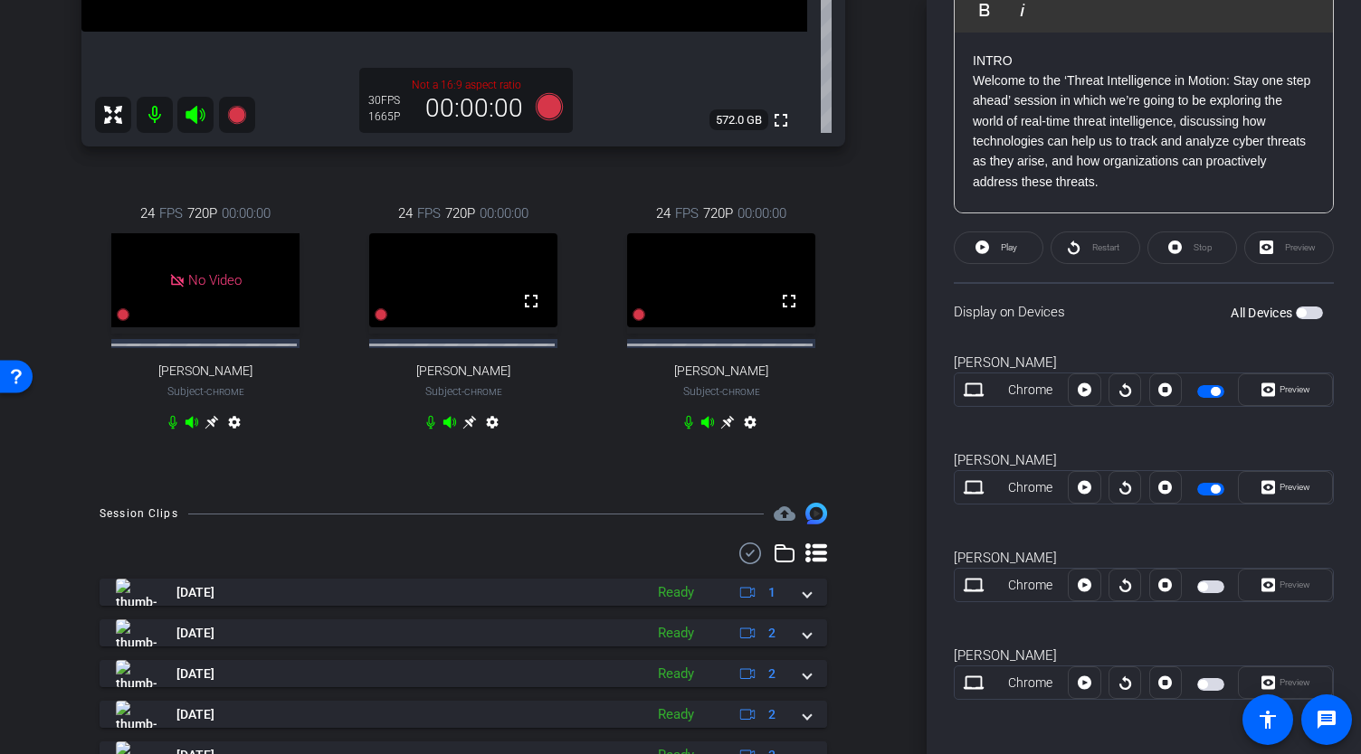
scroll to position [523, 0]
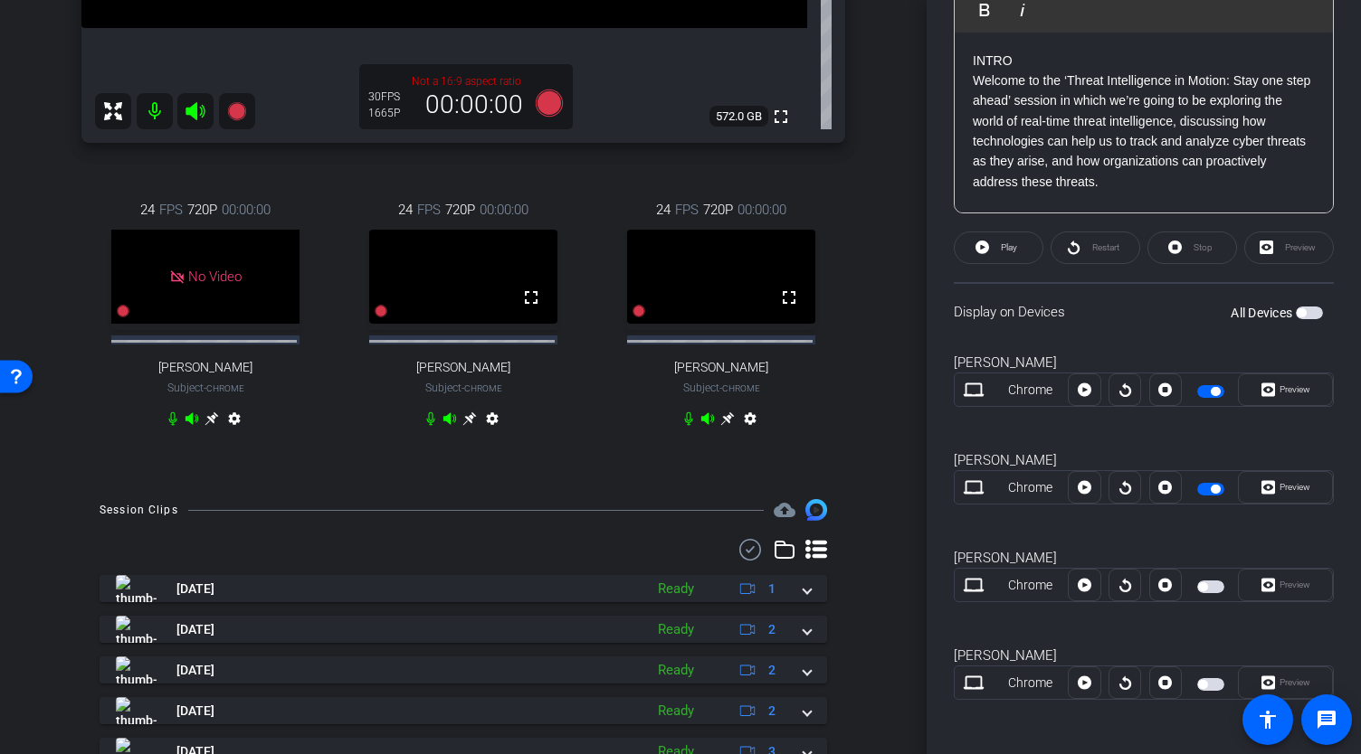
click at [464, 426] on icon at bounding box center [469, 419] width 14 height 14
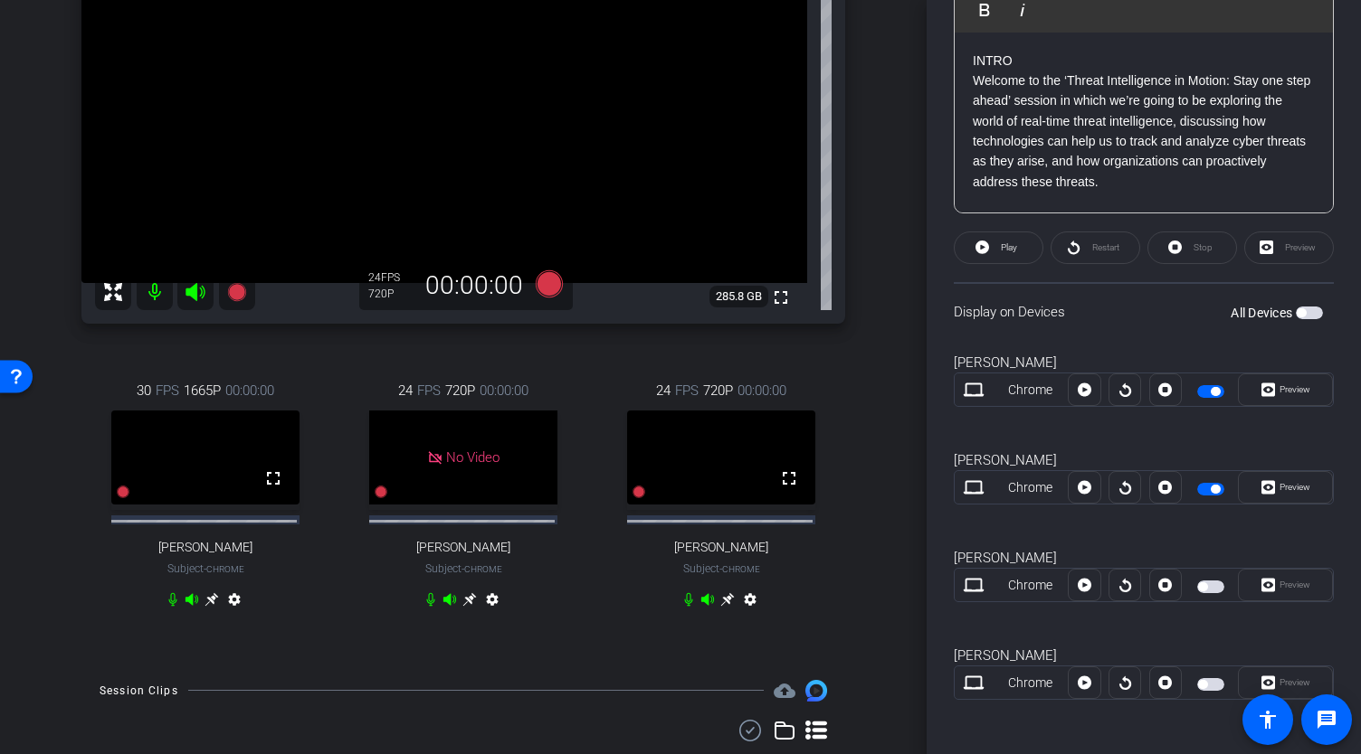
scroll to position [293, 0]
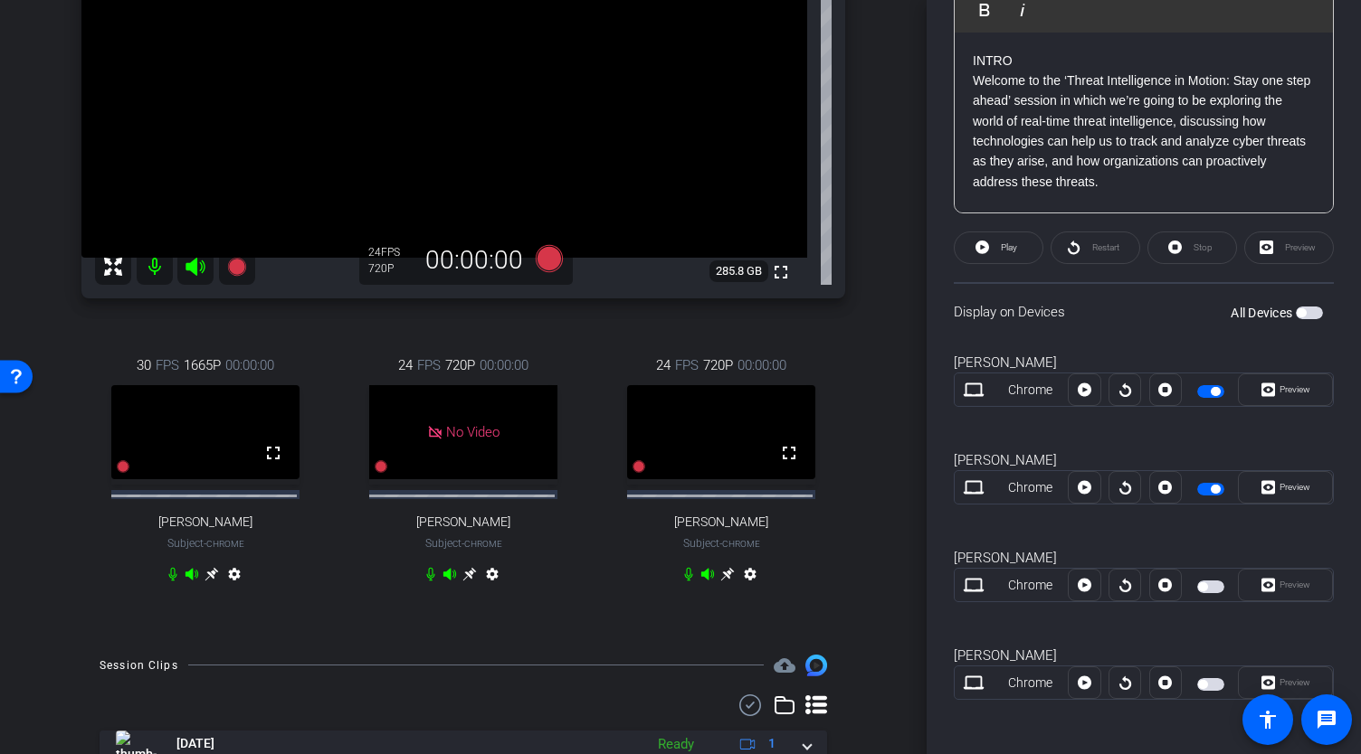
click at [723, 582] on icon at bounding box center [727, 574] width 14 height 14
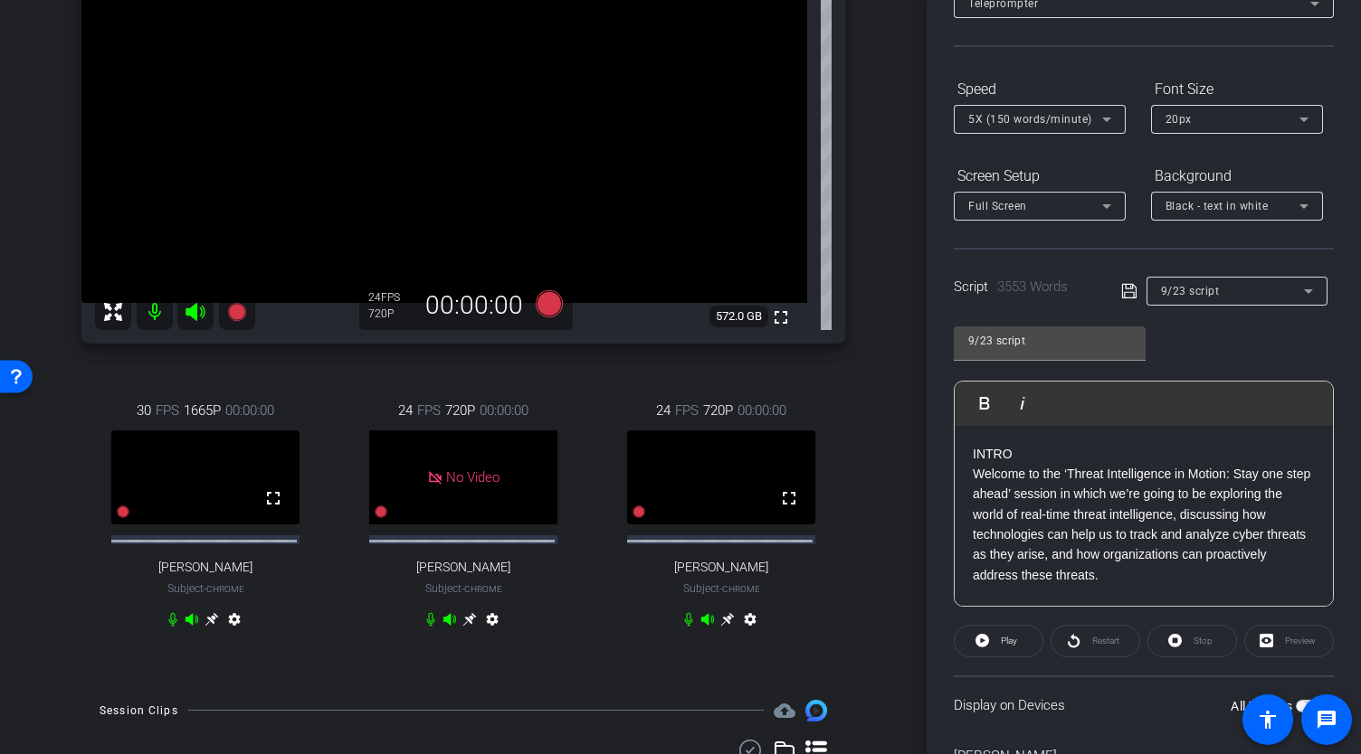
scroll to position [0, 0]
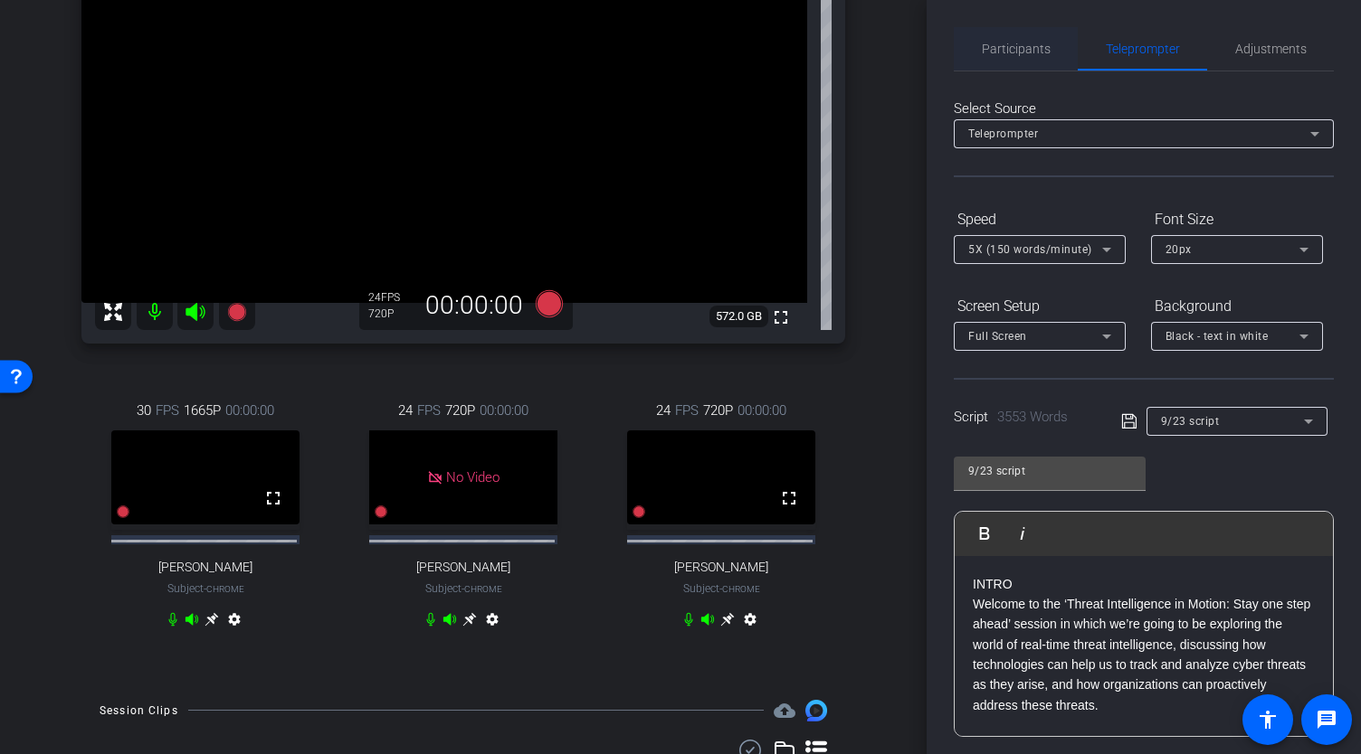
click at [1006, 44] on span "Participants" at bounding box center [1015, 49] width 69 height 13
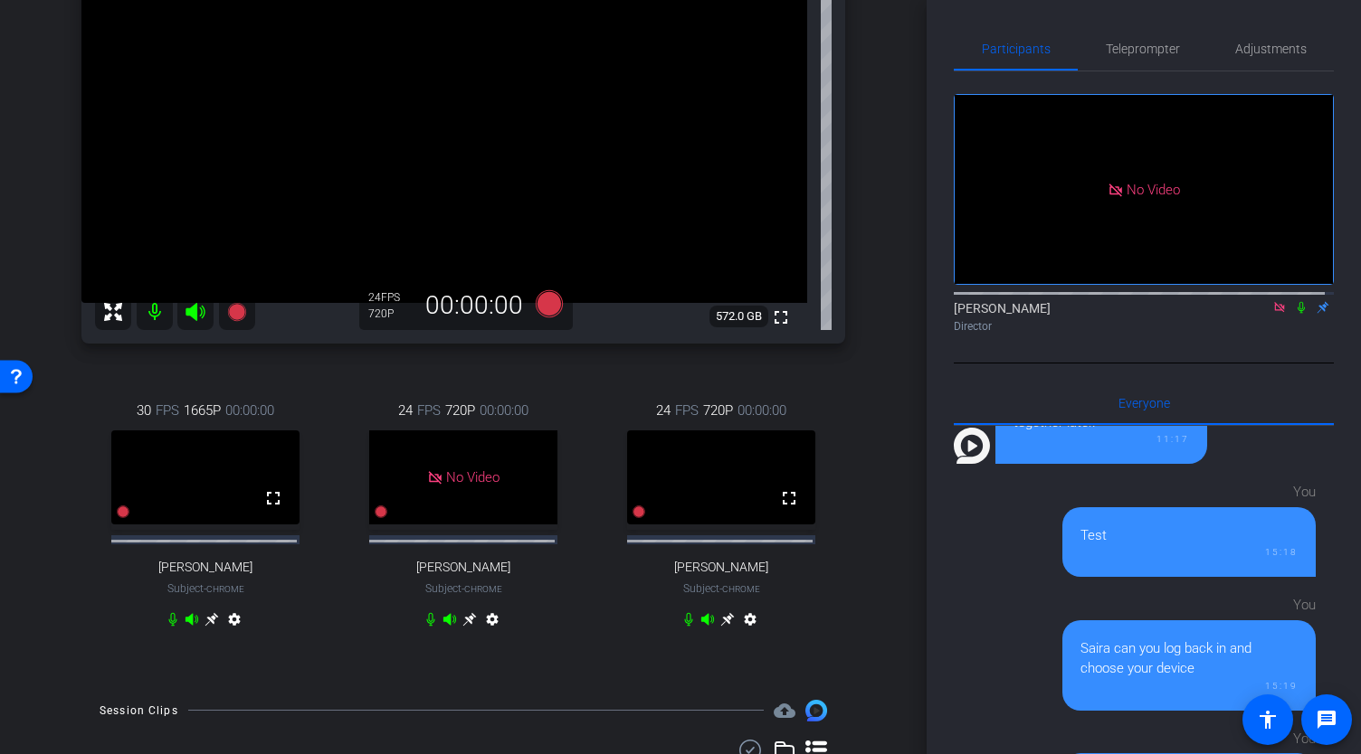
click at [1274, 302] on icon at bounding box center [1279, 307] width 10 height 10
drag, startPoint x: 928, startPoint y: 293, endPoint x: 900, endPoint y: 491, distance: 200.1
click at [900, 491] on div "arrow_back Global Cyber Back to project Send invite account_box grid_on setting…" at bounding box center [680, 377] width 1361 height 754
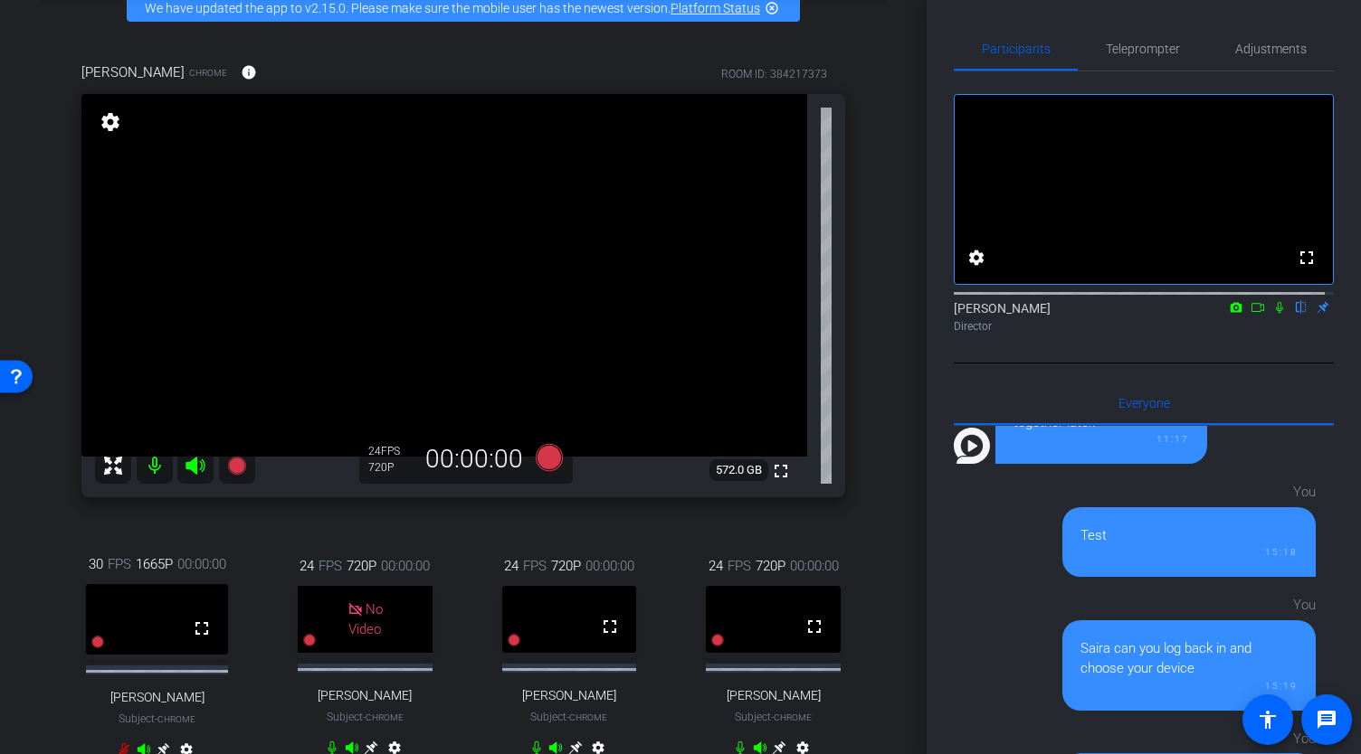
scroll to position [139, 0]
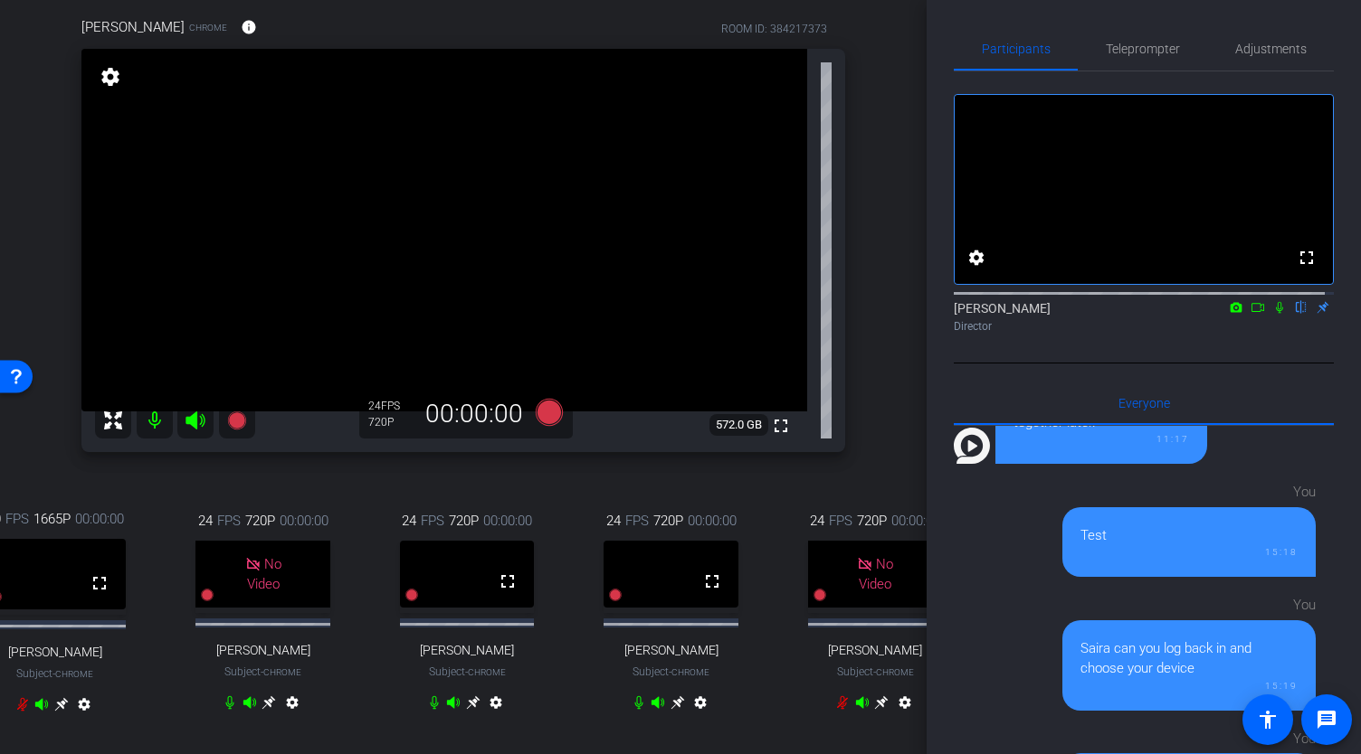
click at [112, 81] on mat-icon "settings" at bounding box center [110, 77] width 25 height 22
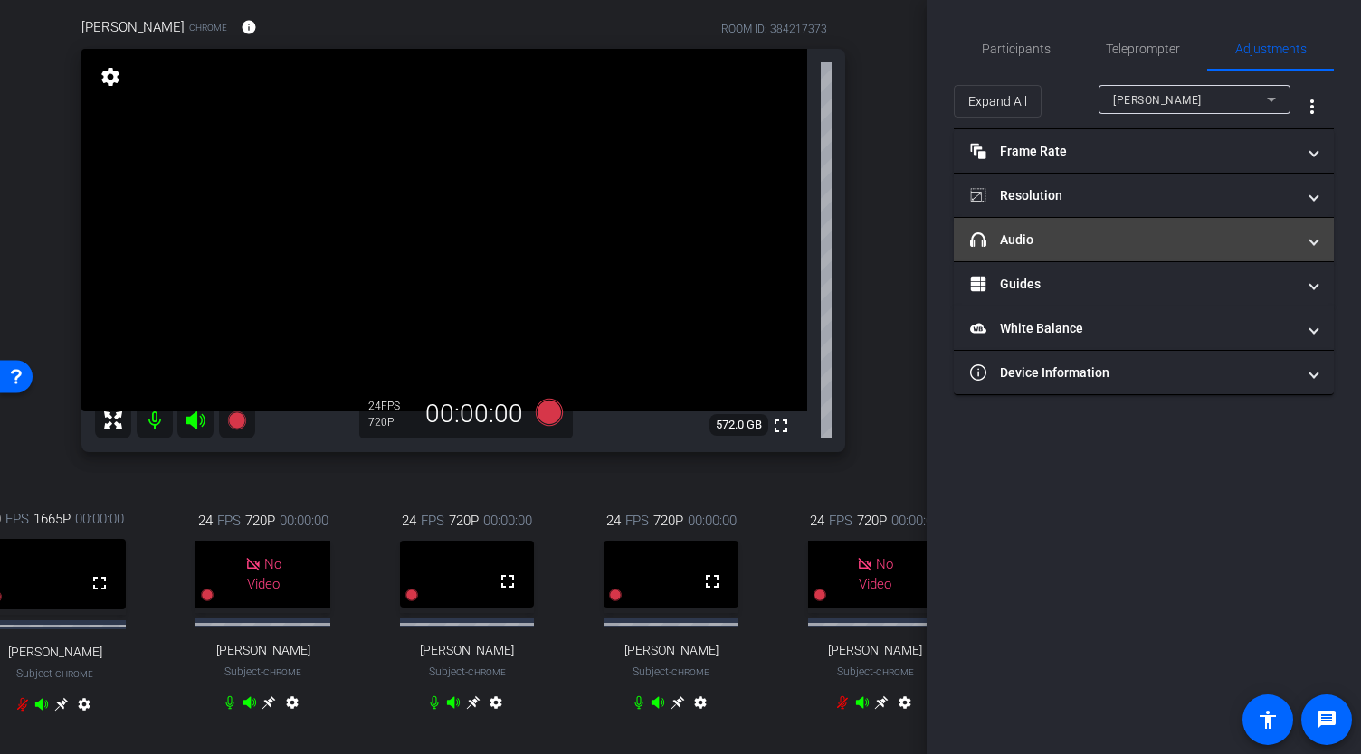
click at [1017, 234] on mat-panel-title "headphone icon Audio" at bounding box center [1133, 240] width 326 height 19
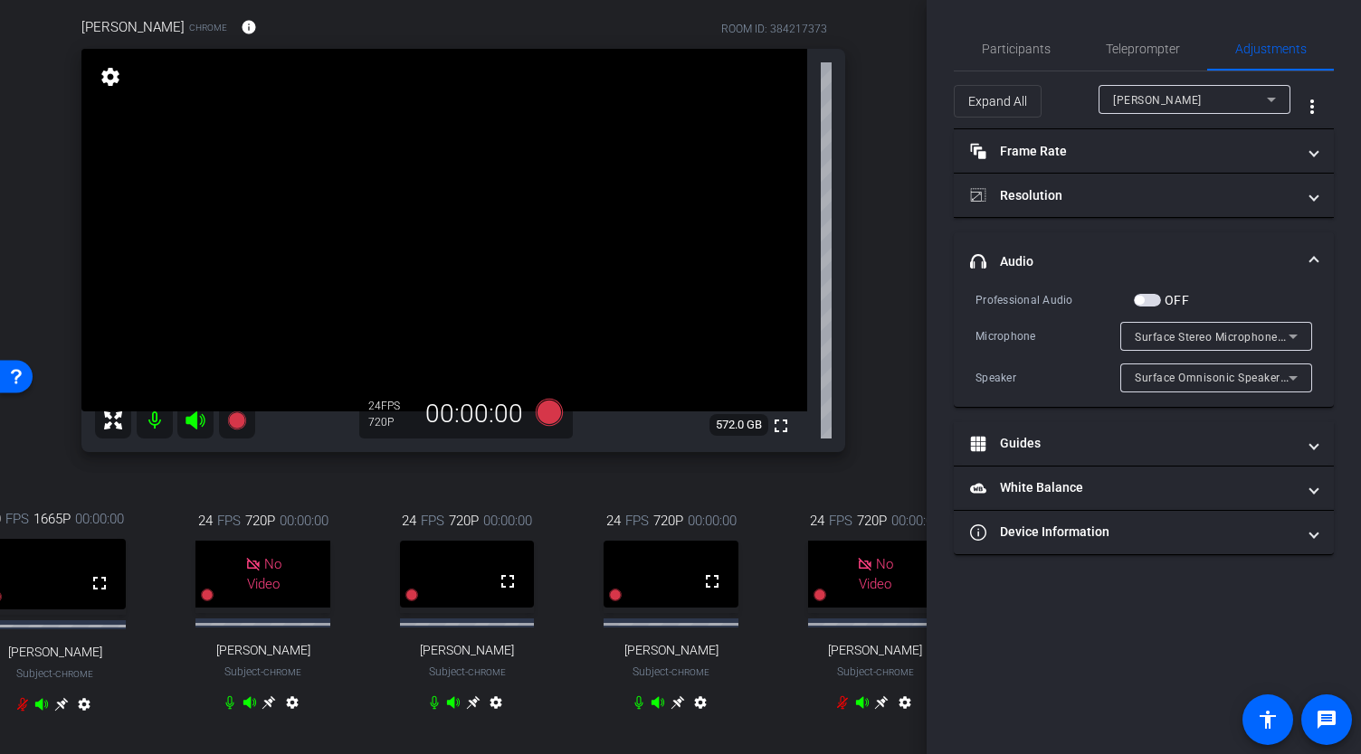
click at [1294, 330] on icon at bounding box center [1293, 337] width 22 height 22
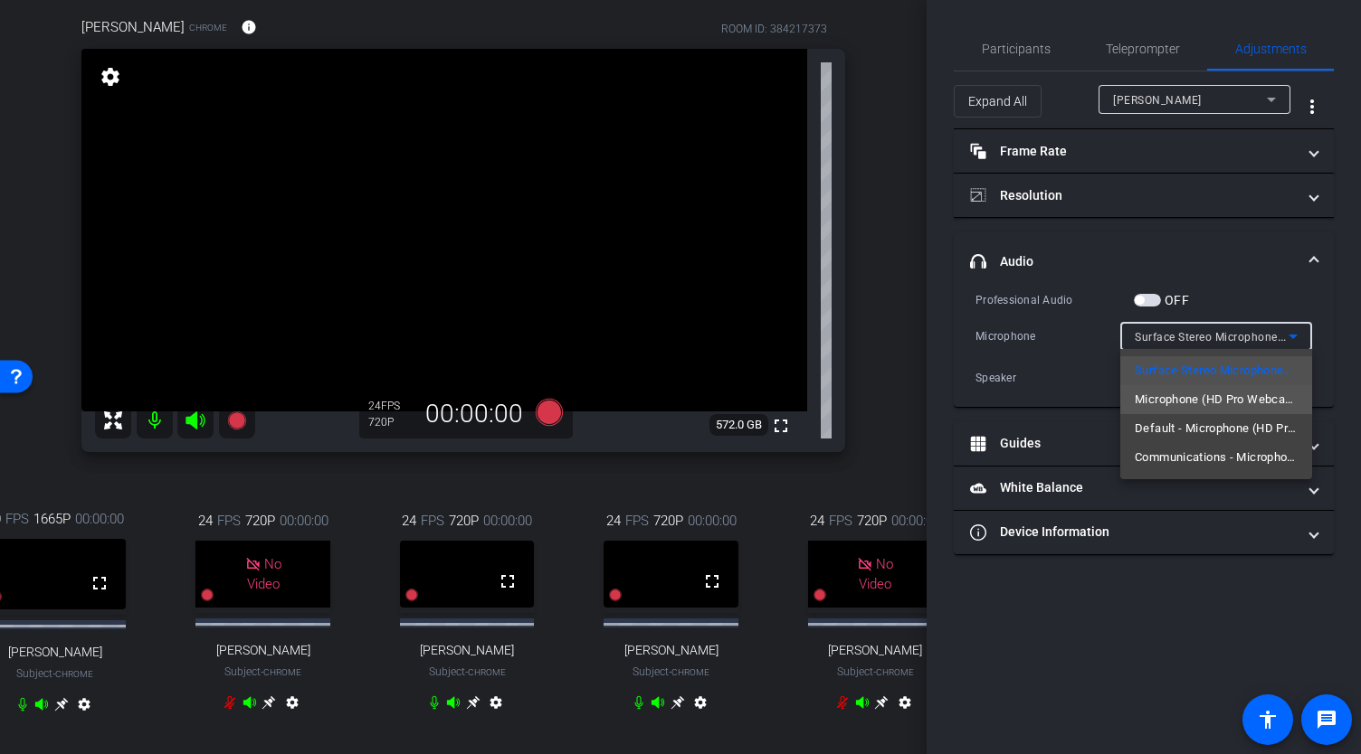
click at [1253, 397] on span "Microphone (HD Pro Webcam C920) (046d:0892)" at bounding box center [1215, 400] width 163 height 22
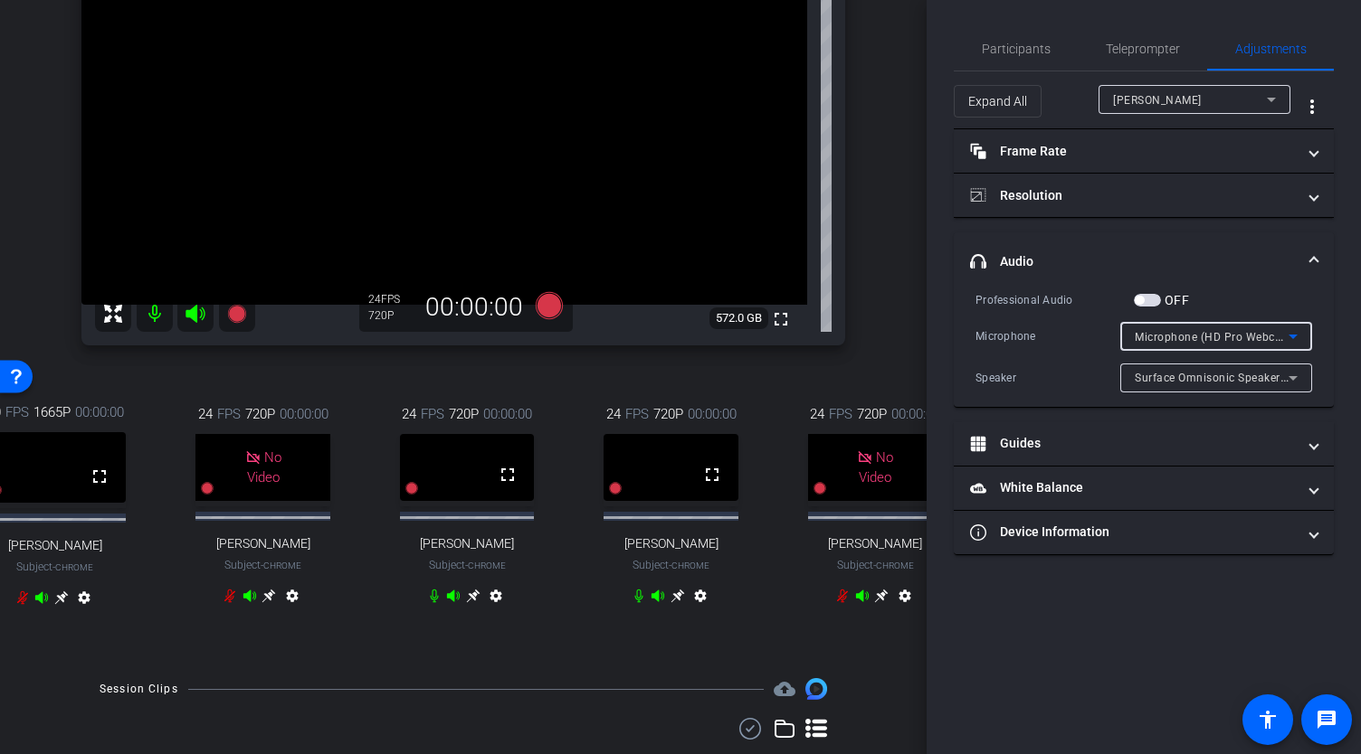
scroll to position [252, 0]
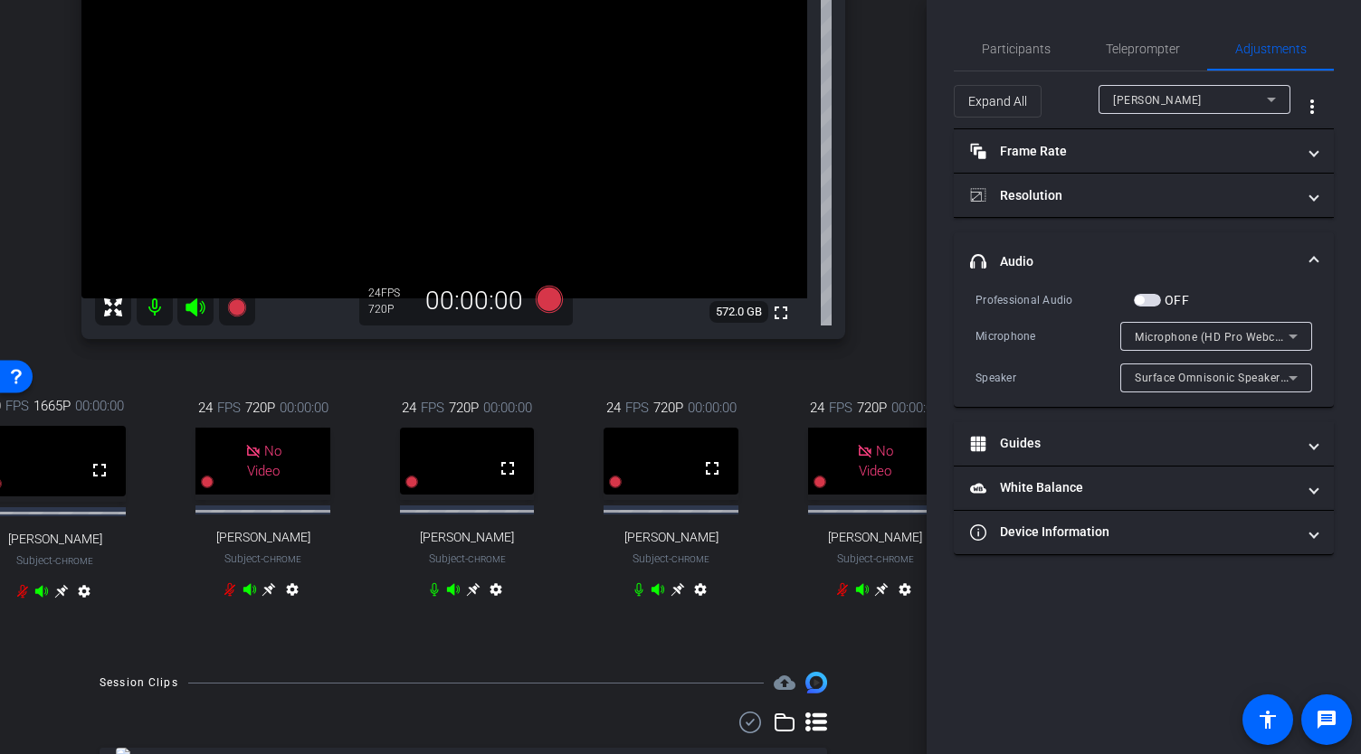
click at [470, 597] on icon at bounding box center [474, 590] width 14 height 14
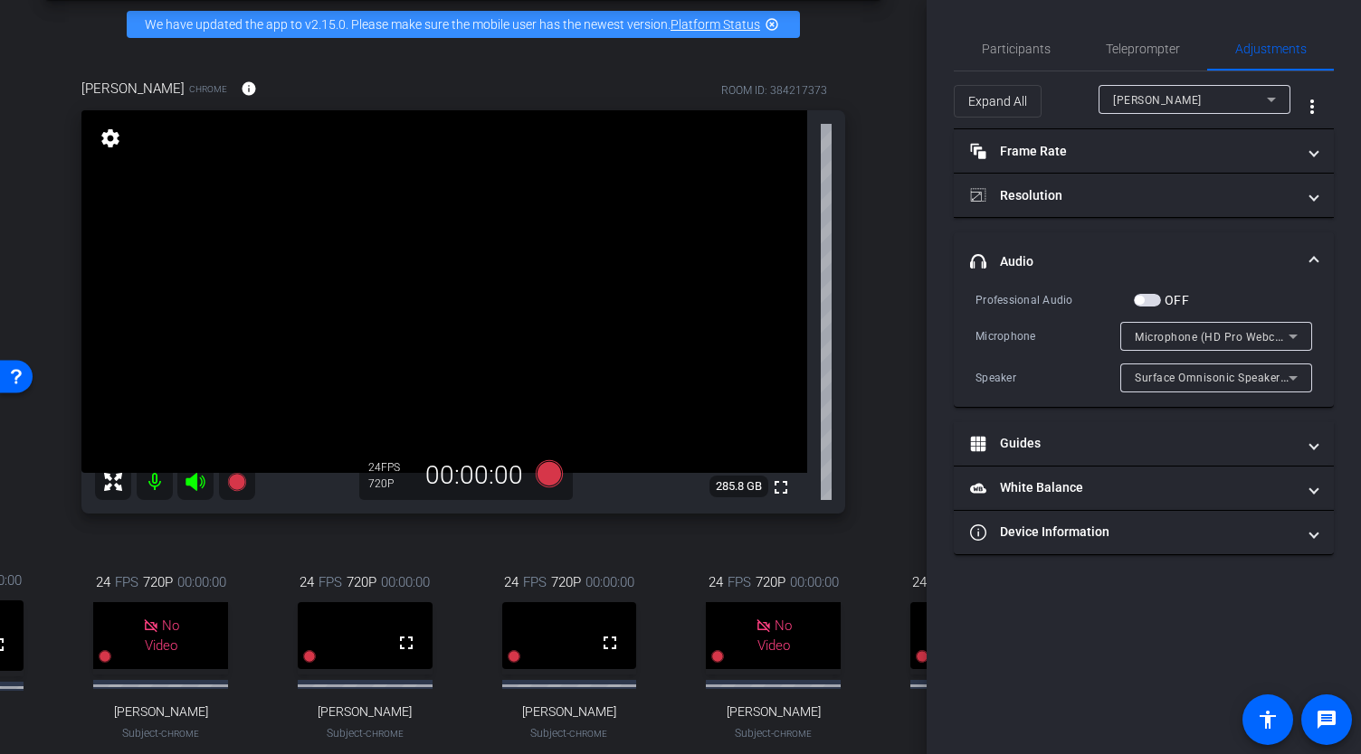
scroll to position [74, 0]
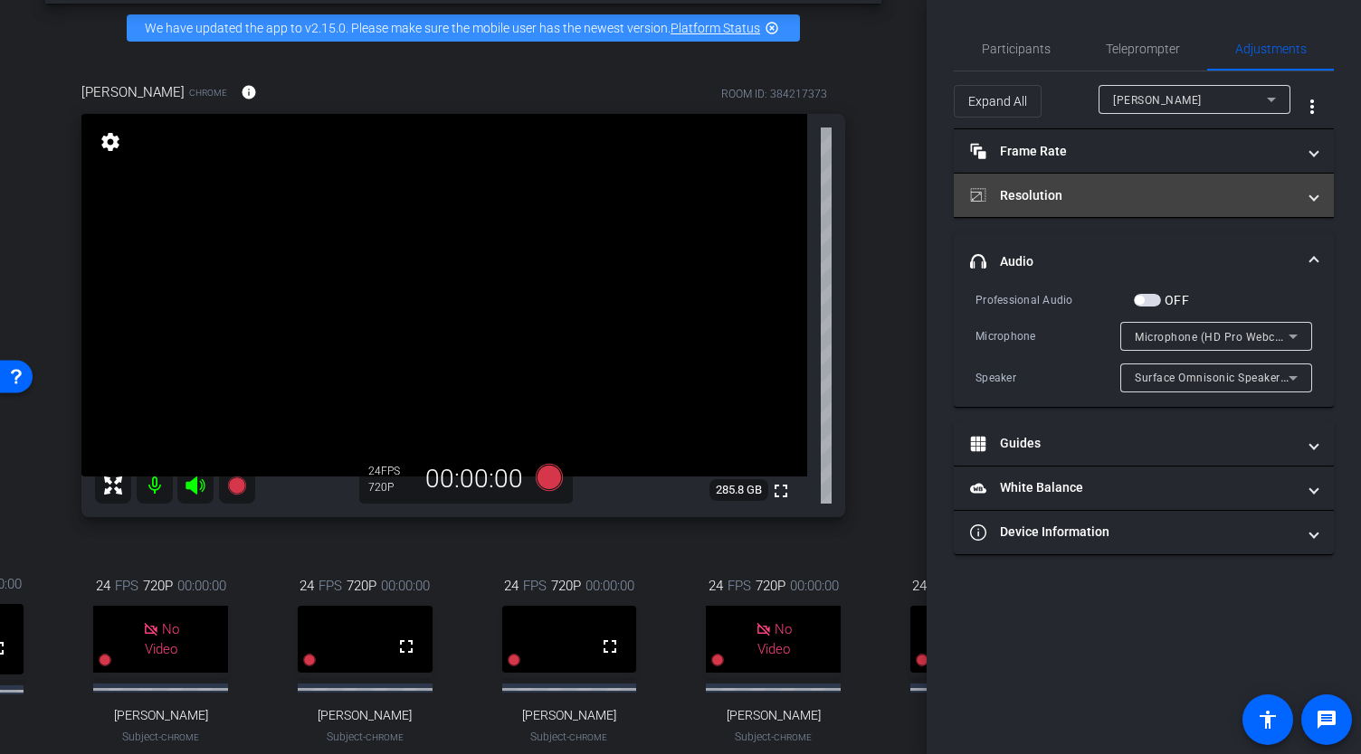
click at [1068, 191] on mat-panel-title "Resolution" at bounding box center [1133, 195] width 326 height 19
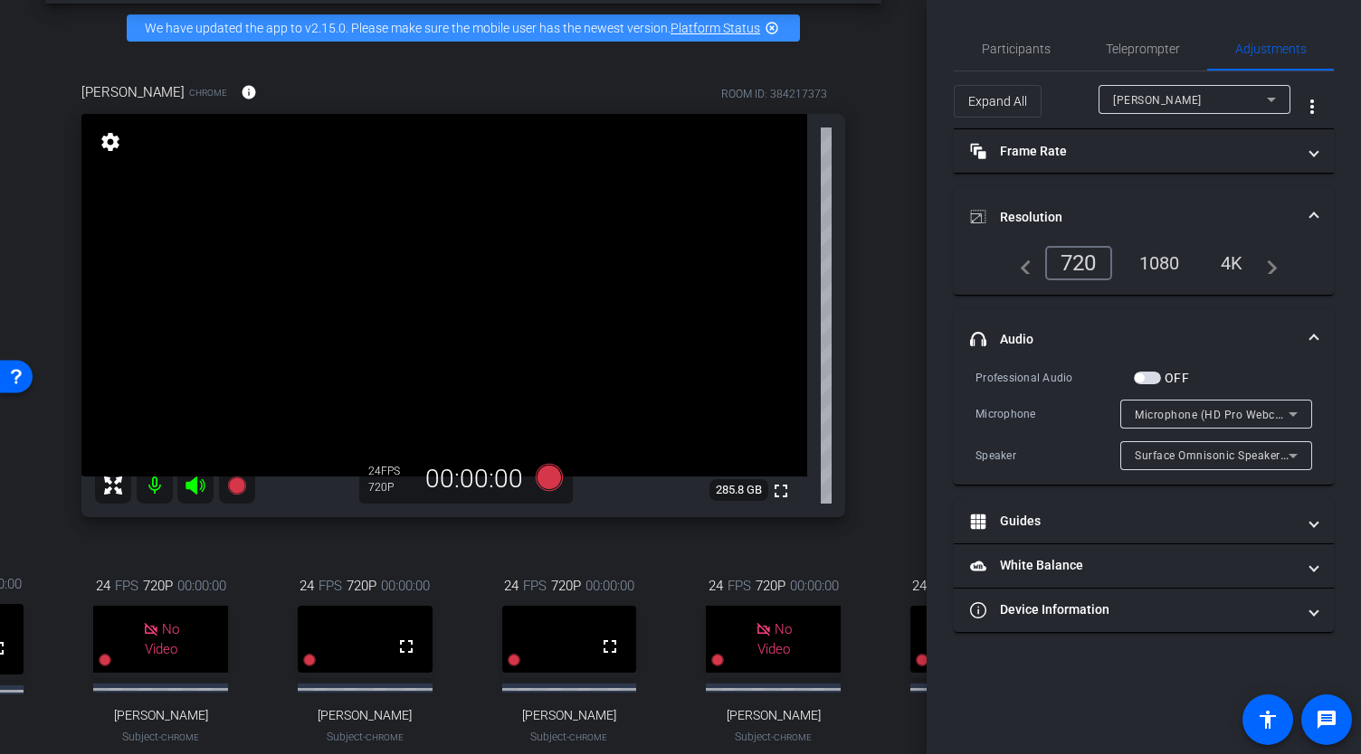
click at [1156, 259] on div "1080" at bounding box center [1159, 263] width 68 height 31
click at [1156, 270] on div "1080" at bounding box center [1154, 263] width 79 height 34
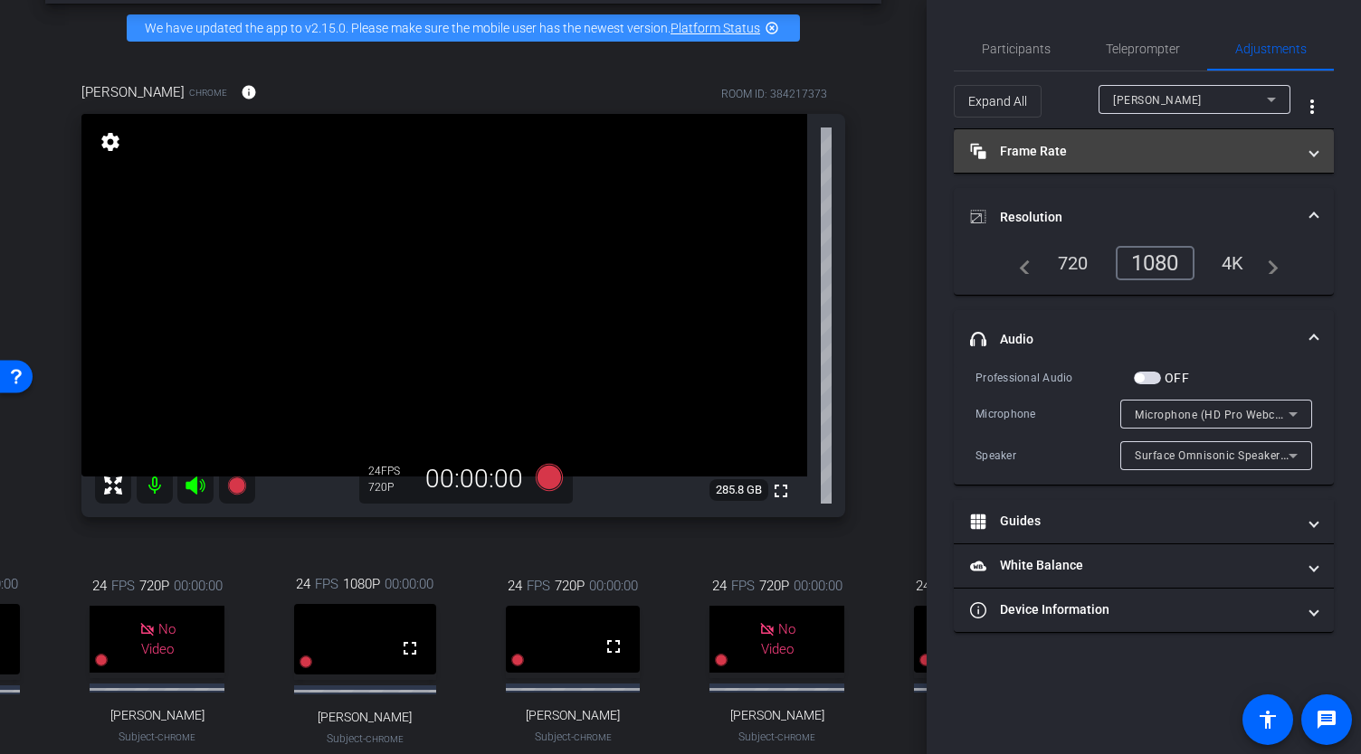
click at [1024, 154] on mat-panel-title "Frame Rate Frame Rate" at bounding box center [1133, 151] width 326 height 19
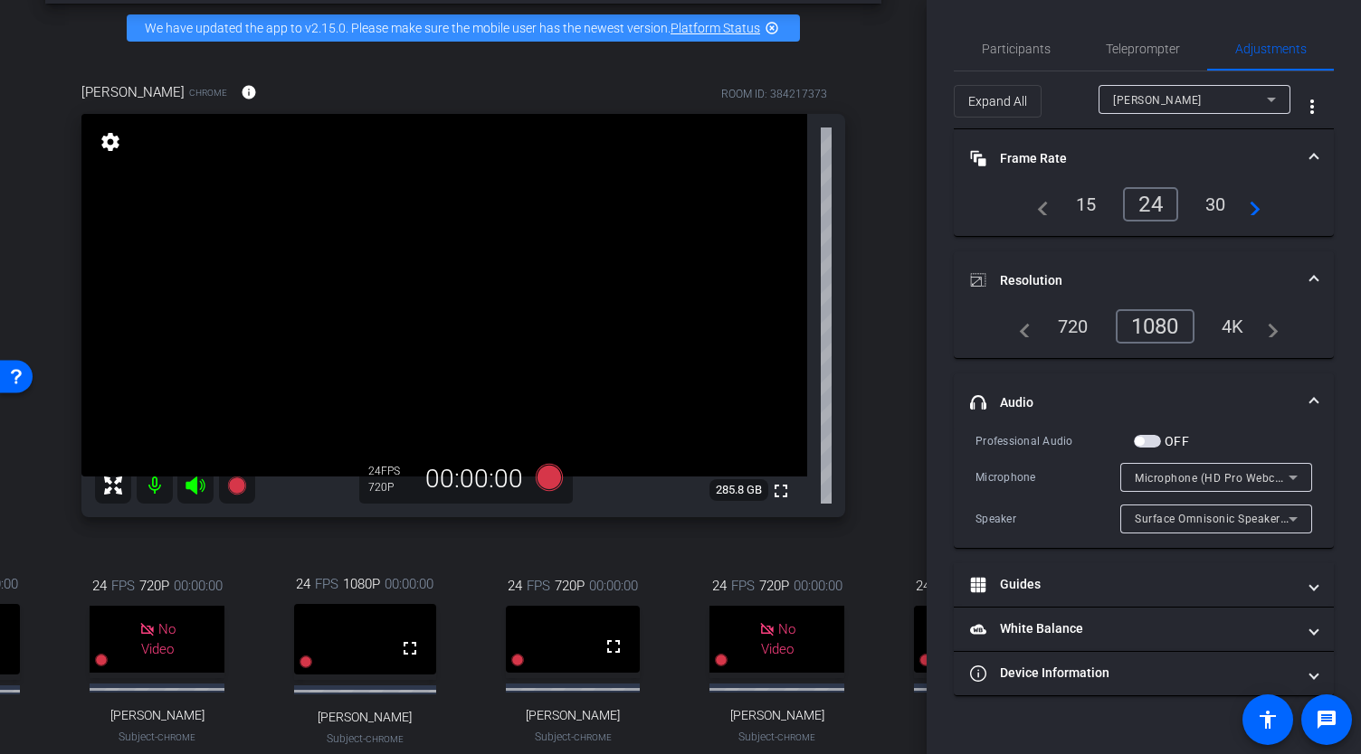
click at [1221, 209] on div "30" at bounding box center [1215, 204] width 48 height 31
click at [1216, 204] on div "30" at bounding box center [1215, 204] width 48 height 31
click at [116, 153] on mat-icon "settings" at bounding box center [110, 142] width 25 height 22
type input "11000"
click at [1226, 199] on div "30" at bounding box center [1215, 204] width 48 height 31
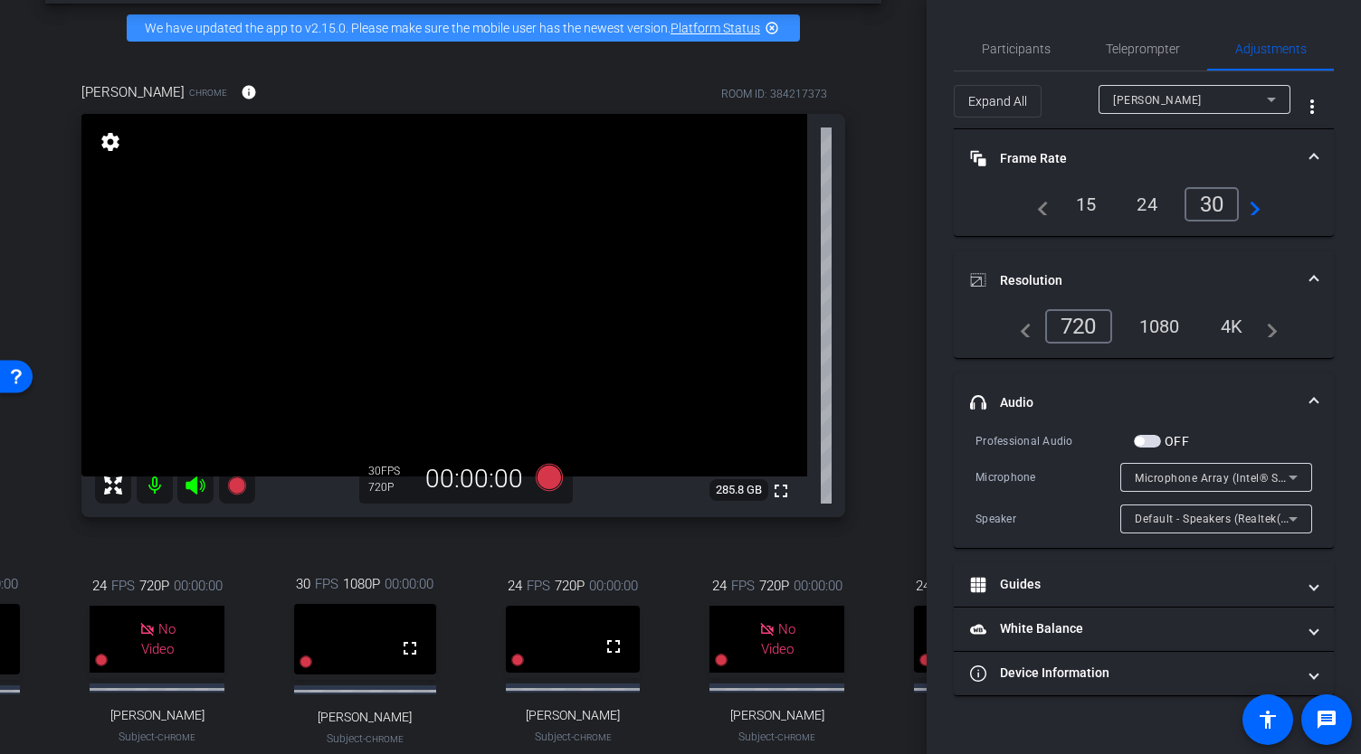
click at [1161, 318] on div "1080" at bounding box center [1159, 326] width 68 height 31
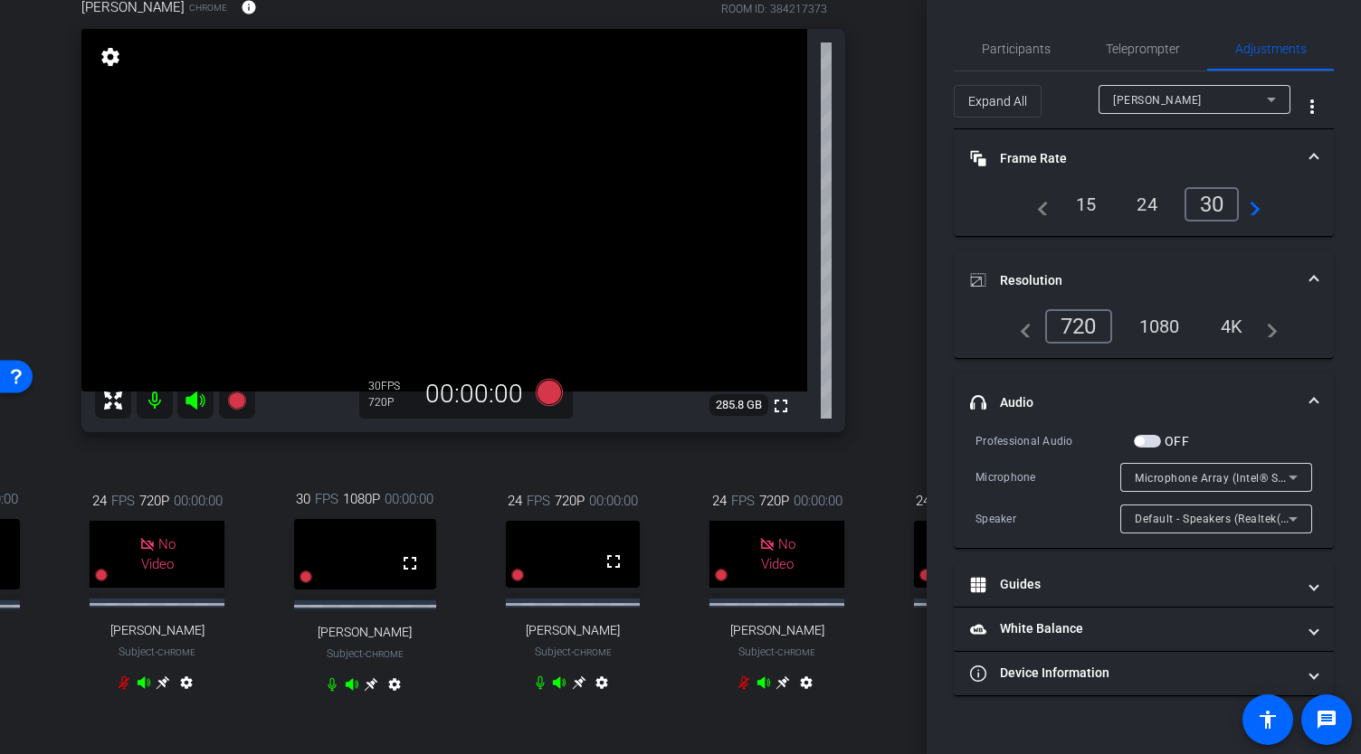
scroll to position [139, 0]
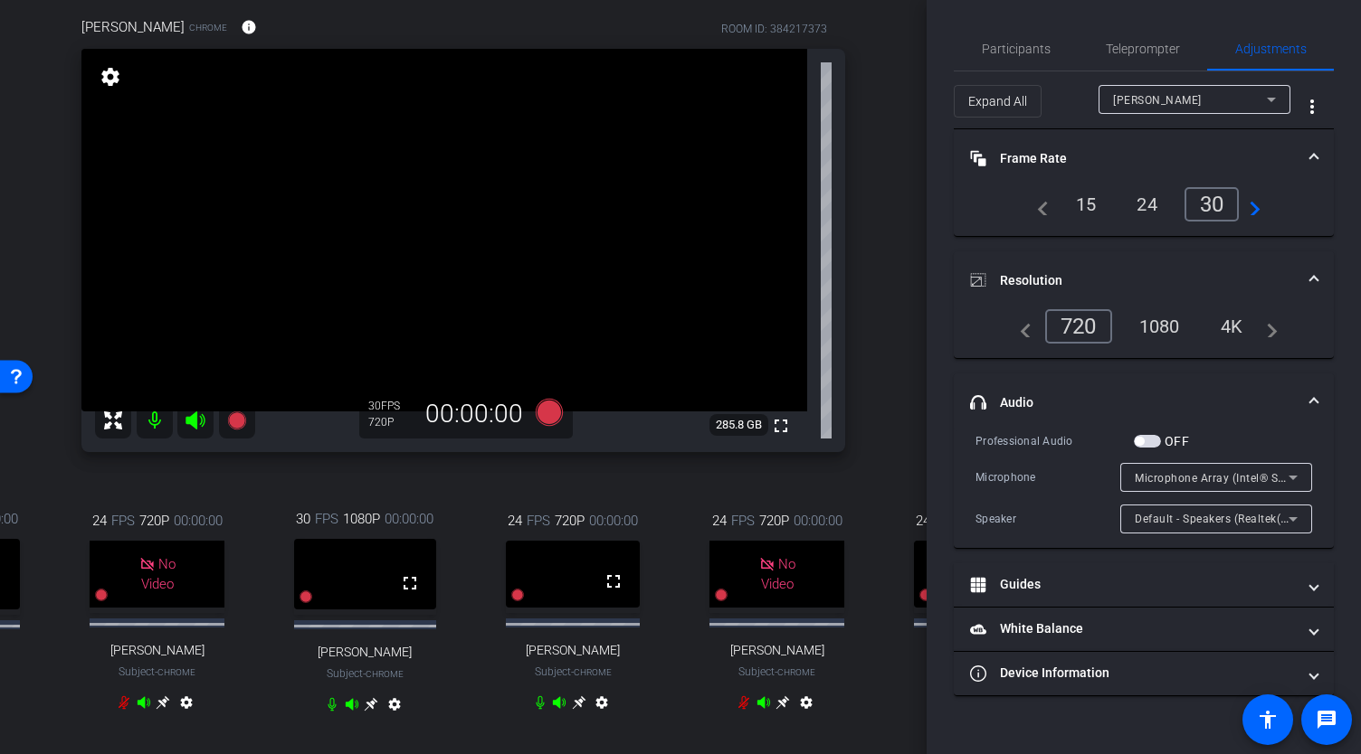
click at [110, 88] on mat-icon "settings" at bounding box center [110, 77] width 25 height 22
click at [1016, 52] on span "Participants" at bounding box center [1015, 49] width 69 height 13
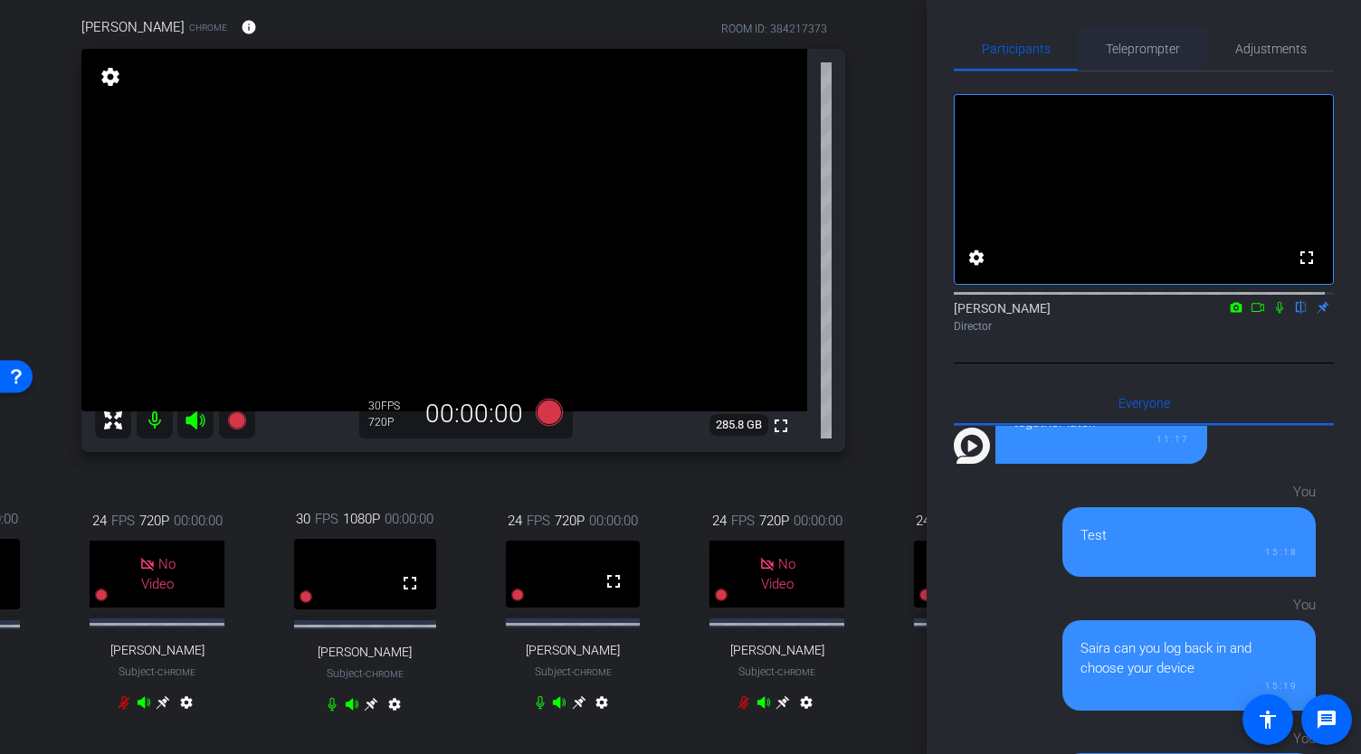
click at [1152, 44] on span "Teleprompter" at bounding box center [1142, 49] width 74 height 13
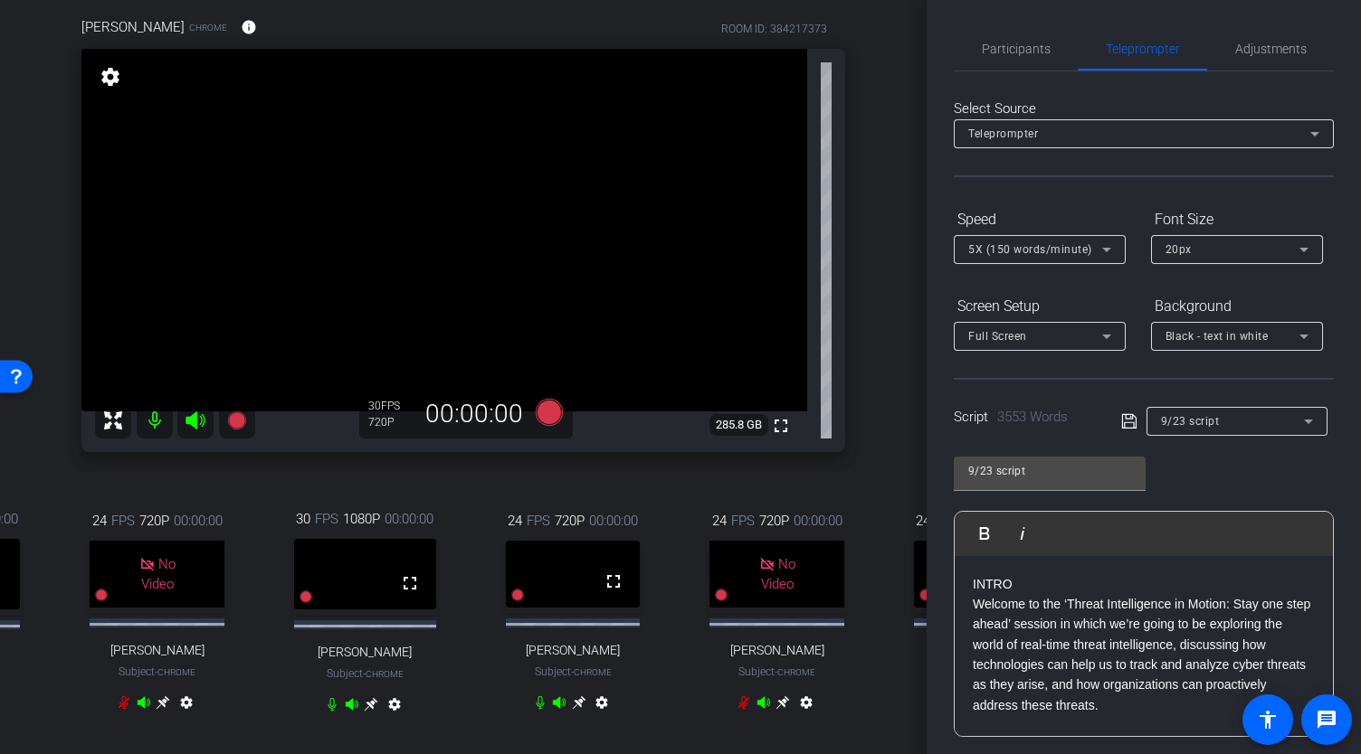
click at [111, 88] on mat-icon "settings" at bounding box center [110, 77] width 25 height 22
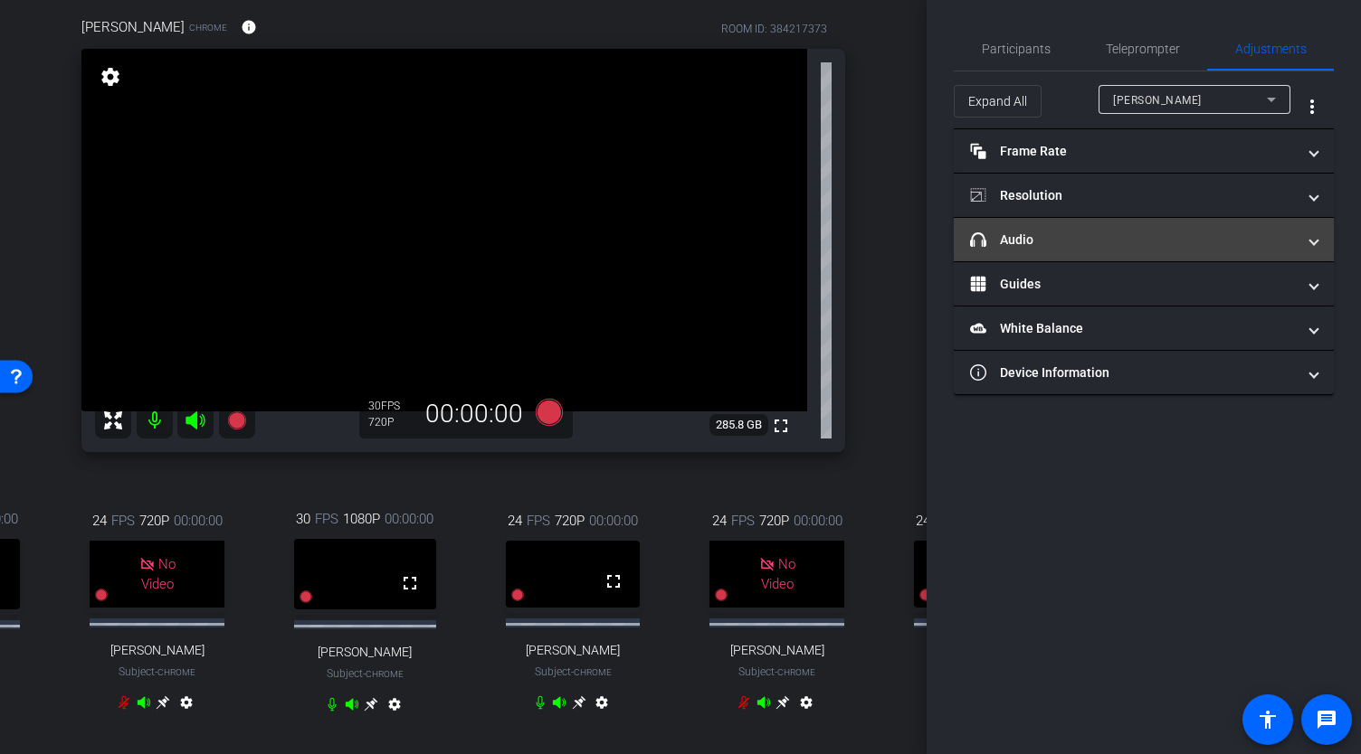
click at [1022, 231] on mat-panel-title "headphone icon Audio" at bounding box center [1133, 240] width 326 height 19
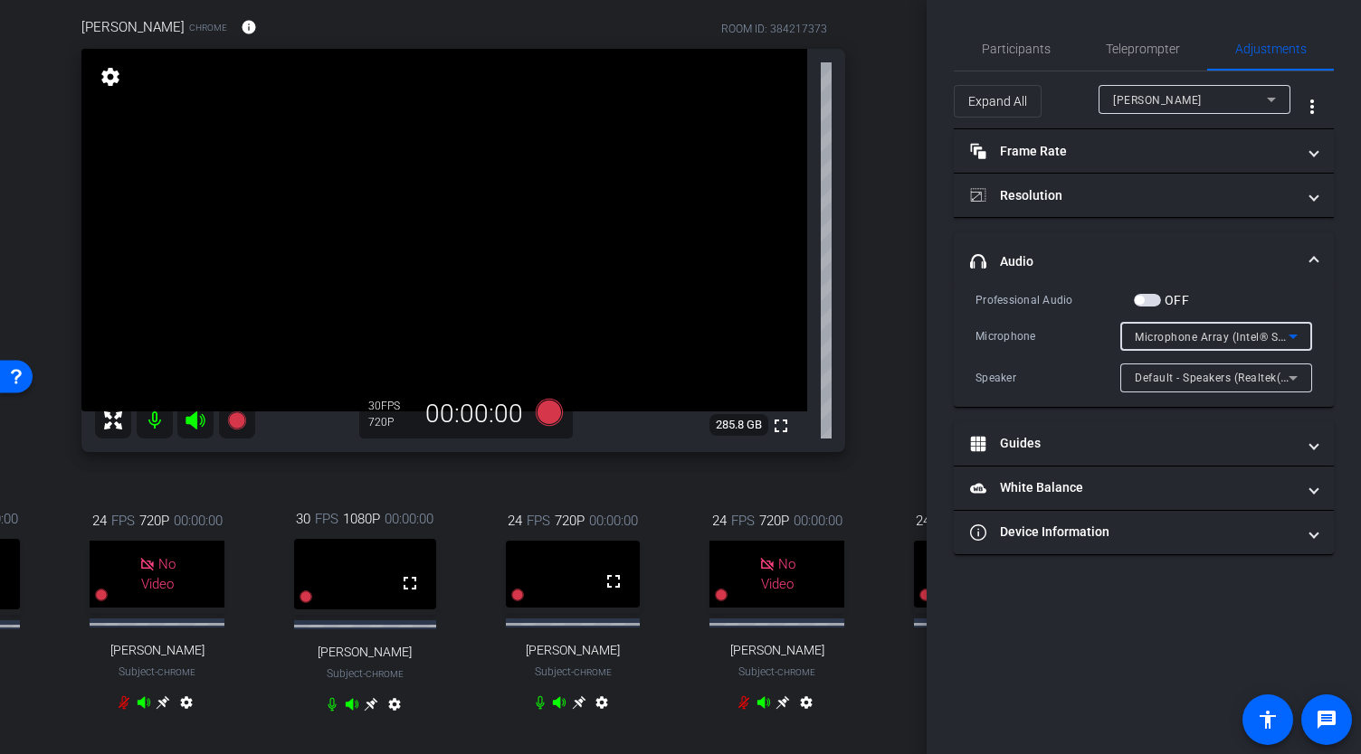
click at [1174, 330] on span "Microphone Array (Intel® Smart Sound Technology for Digital Microphones)" at bounding box center [1334, 336] width 401 height 14
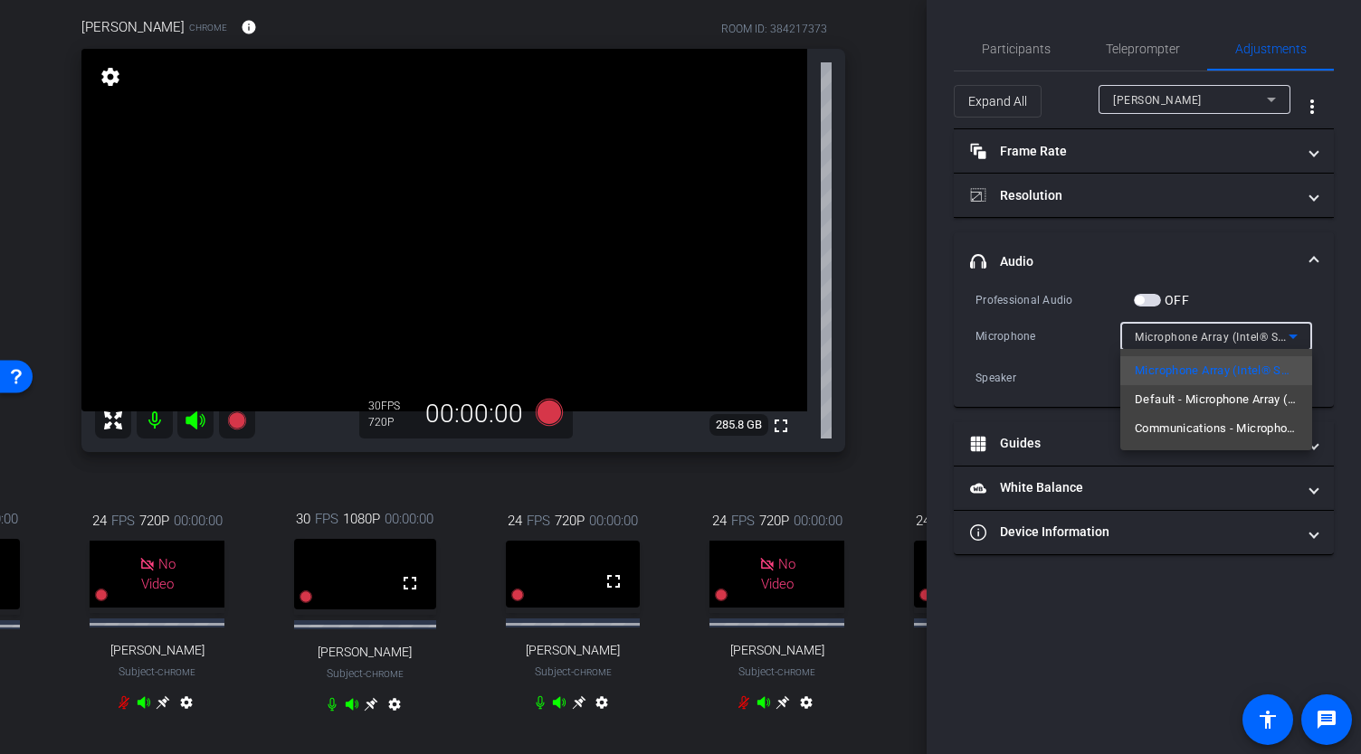
click at [1029, 199] on div at bounding box center [680, 377] width 1361 height 754
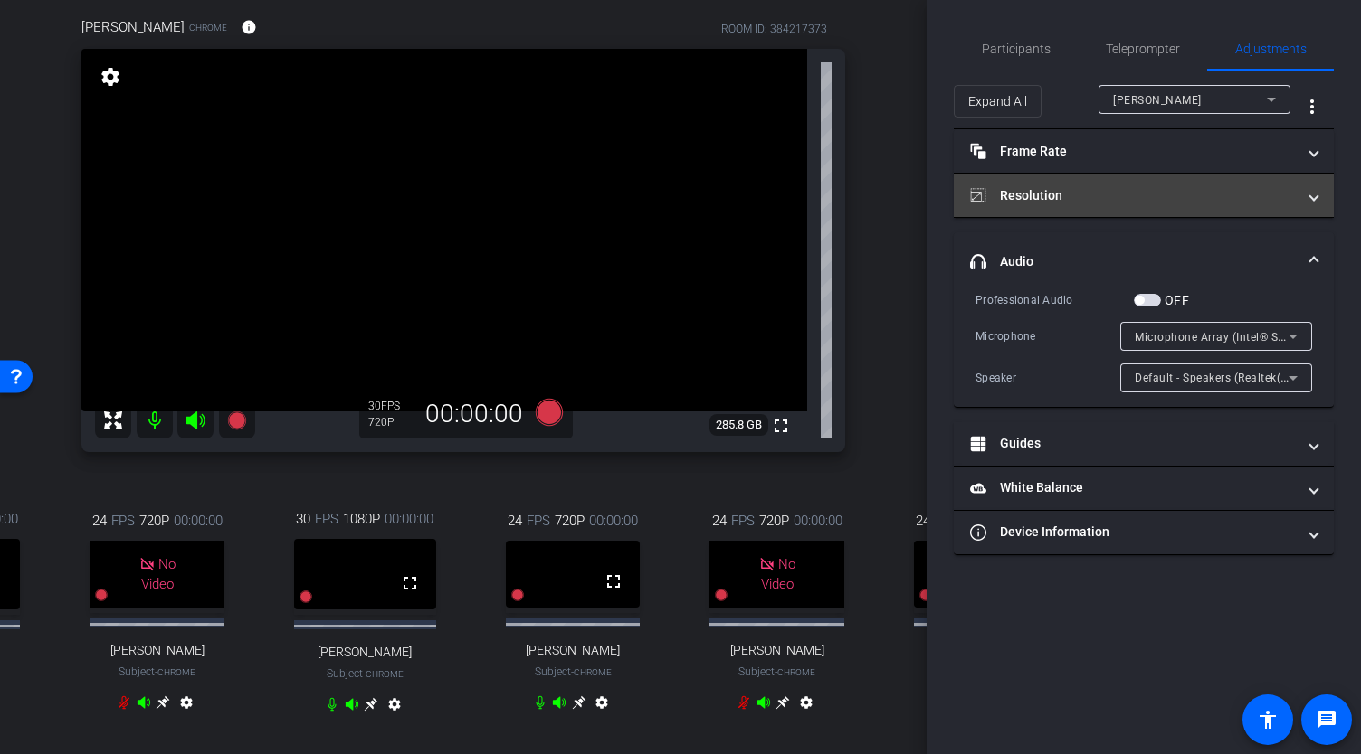
click at [1258, 200] on mat-panel-title "Resolution" at bounding box center [1133, 195] width 326 height 19
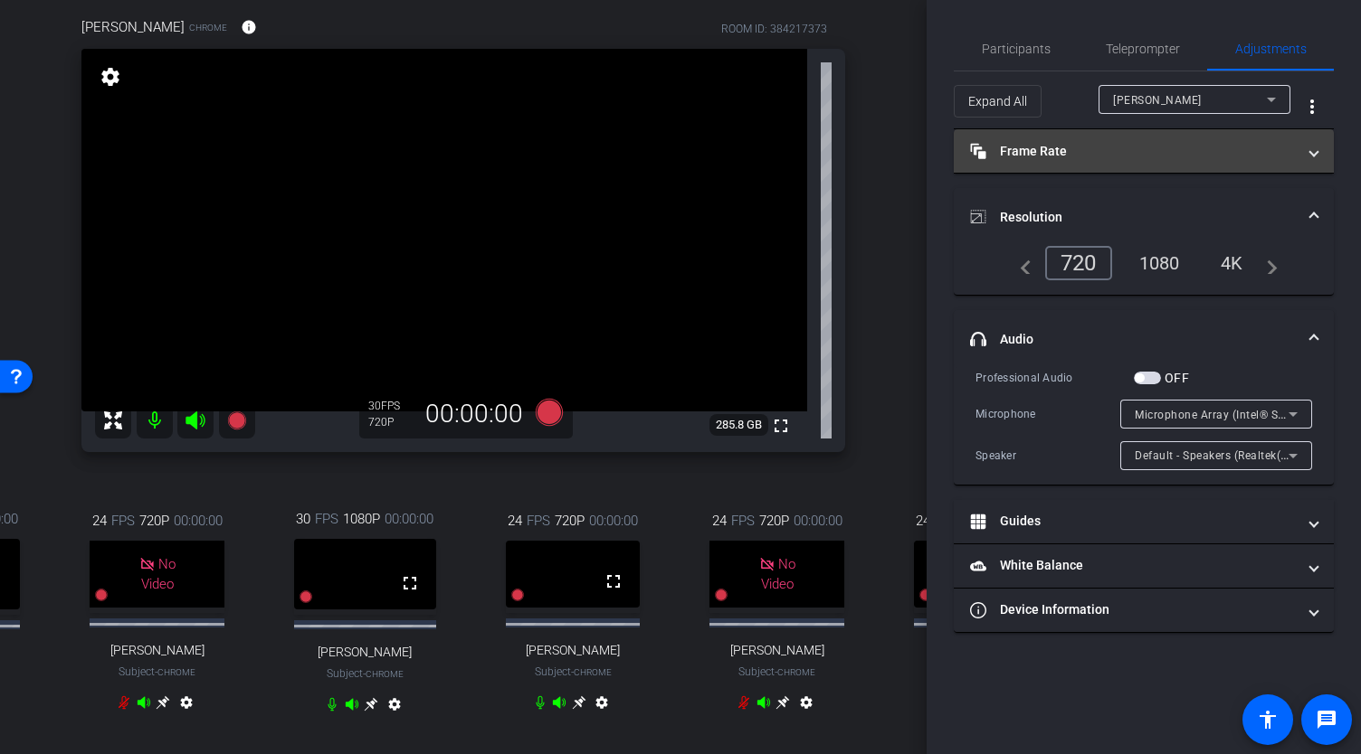
click at [1114, 149] on mat-panel-title "Frame Rate Frame Rate" at bounding box center [1133, 151] width 326 height 19
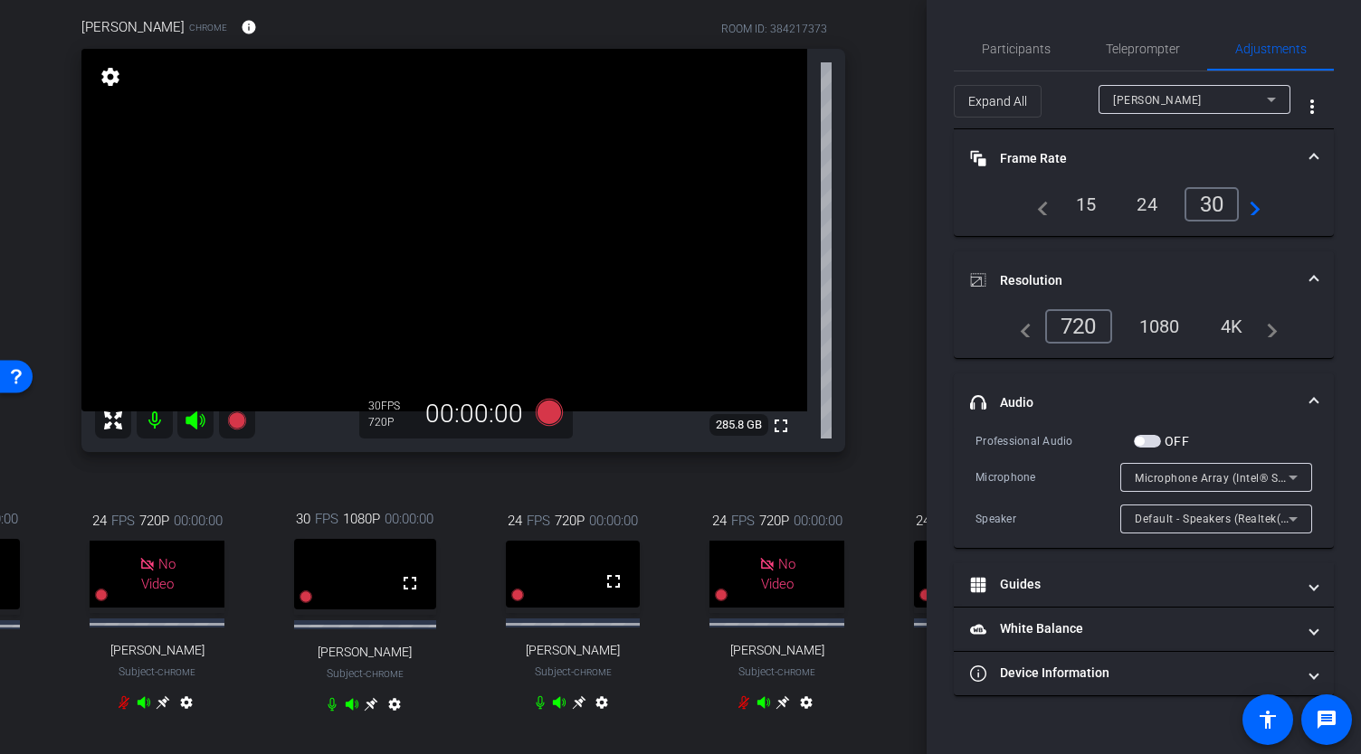
click at [1142, 202] on div "24" at bounding box center [1147, 204] width 48 height 31
click at [1308, 272] on span "Resolution" at bounding box center [1140, 280] width 340 height 19
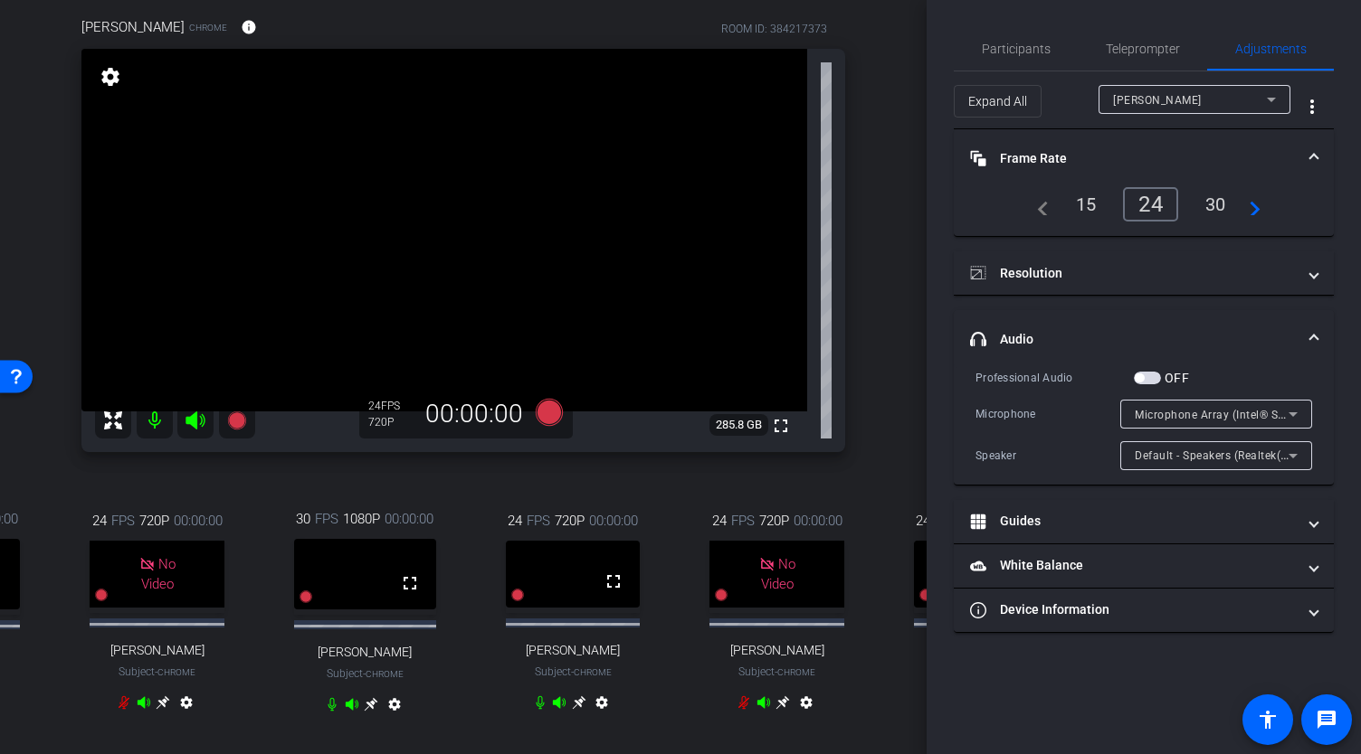
click at [1317, 156] on span at bounding box center [1313, 158] width 7 height 19
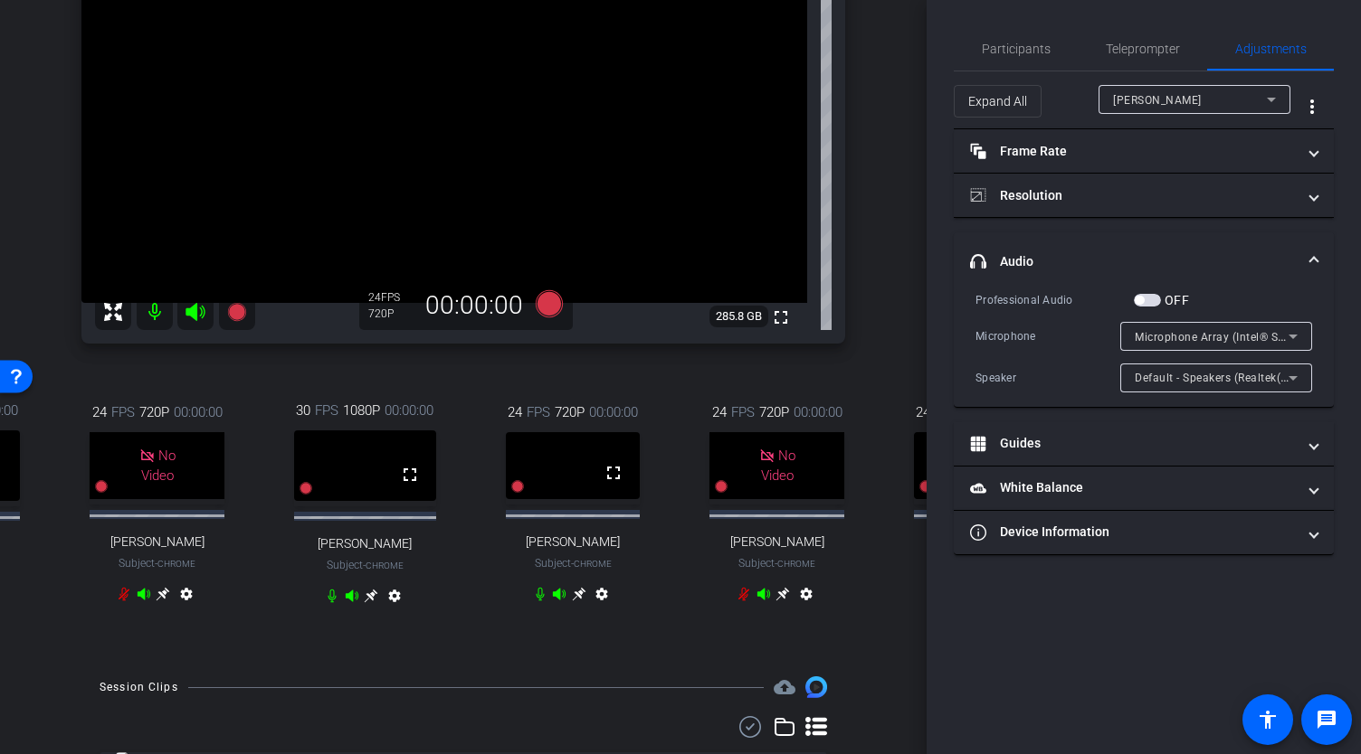
scroll to position [291, 0]
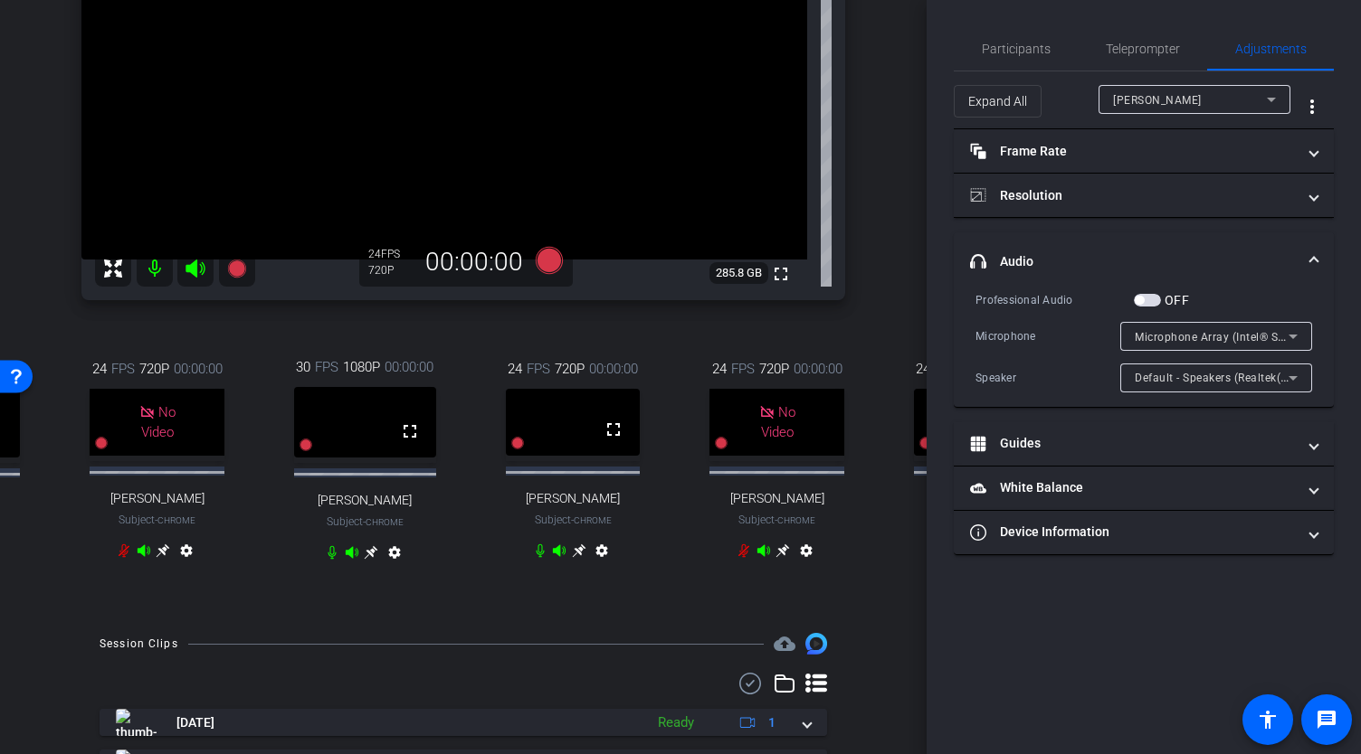
click at [575, 558] on icon at bounding box center [580, 552] width 14 height 14
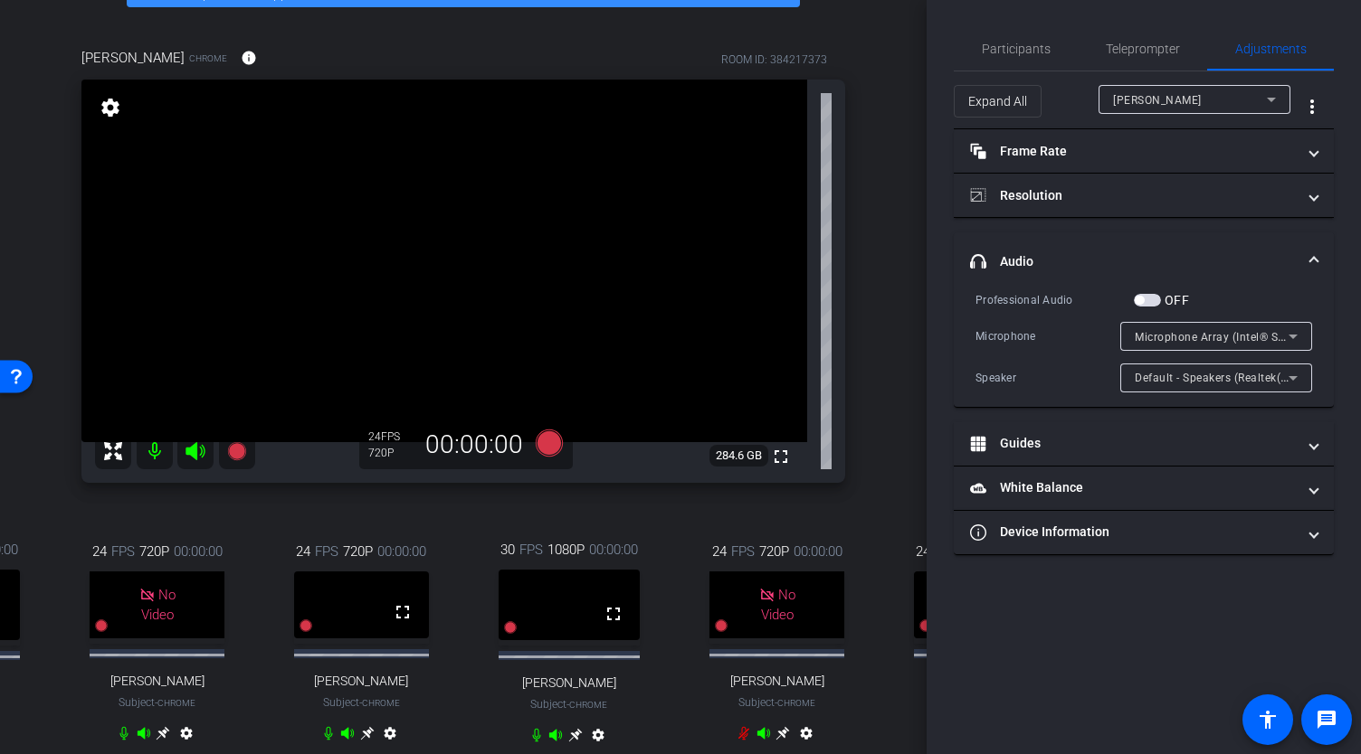
scroll to position [264, 0]
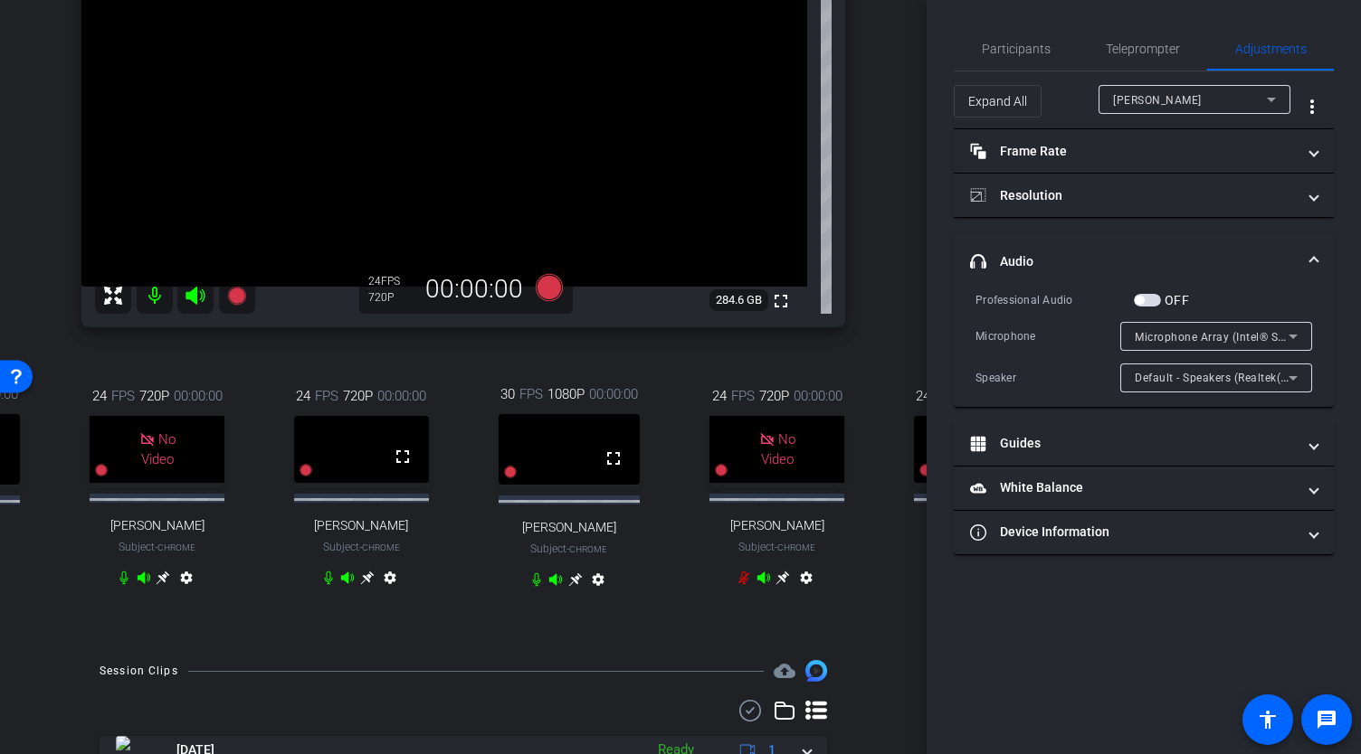
click at [570, 587] on icon at bounding box center [575, 581] width 14 height 14
click at [365, 585] on icon at bounding box center [372, 579] width 14 height 14
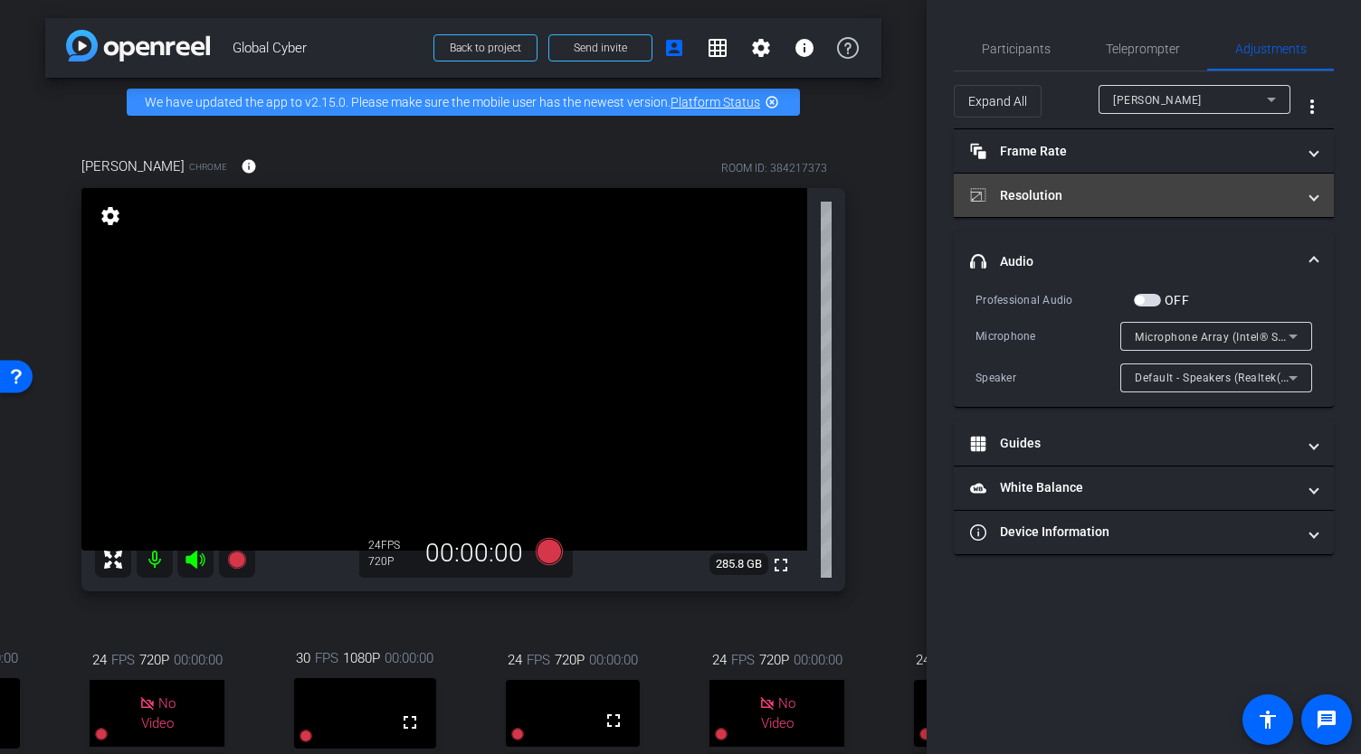
click at [1233, 199] on mat-panel-title "Resolution" at bounding box center [1133, 195] width 326 height 19
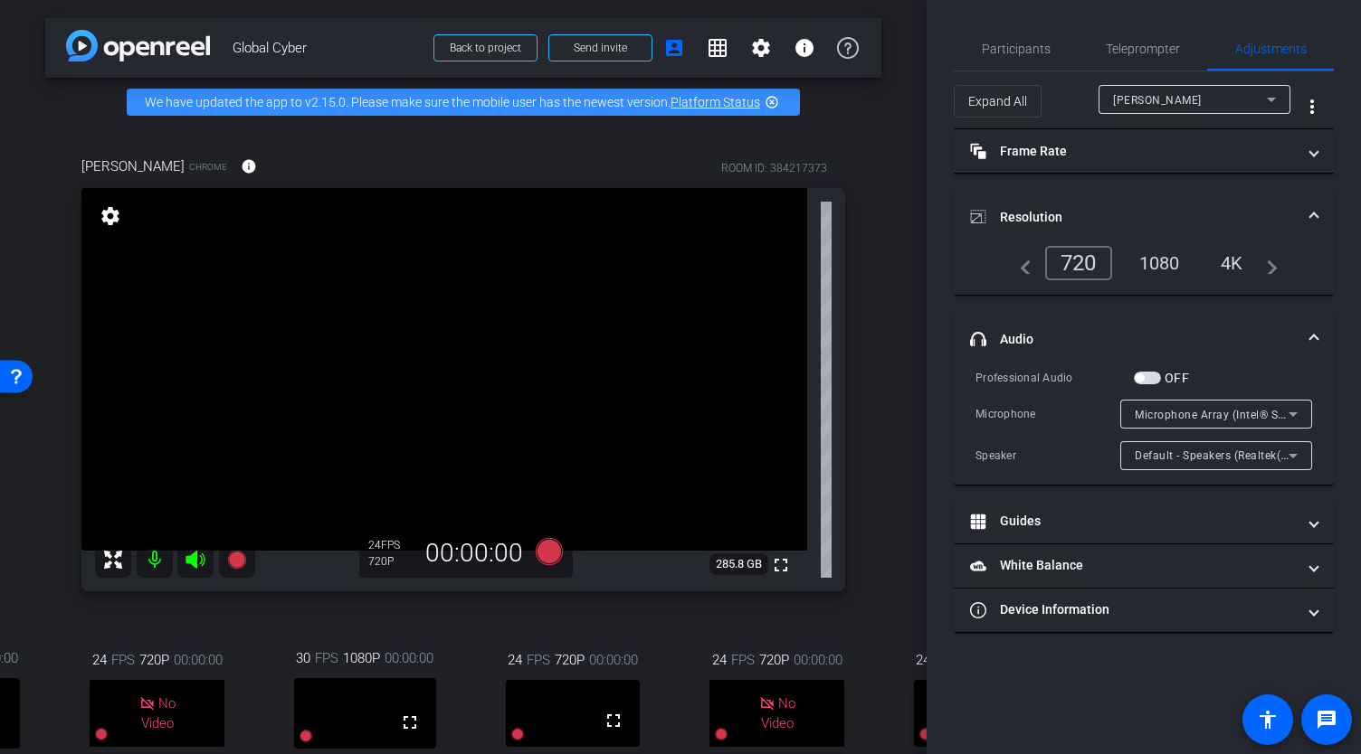
click at [1208, 205] on mat-expansion-panel-header "Resolution" at bounding box center [1143, 217] width 380 height 58
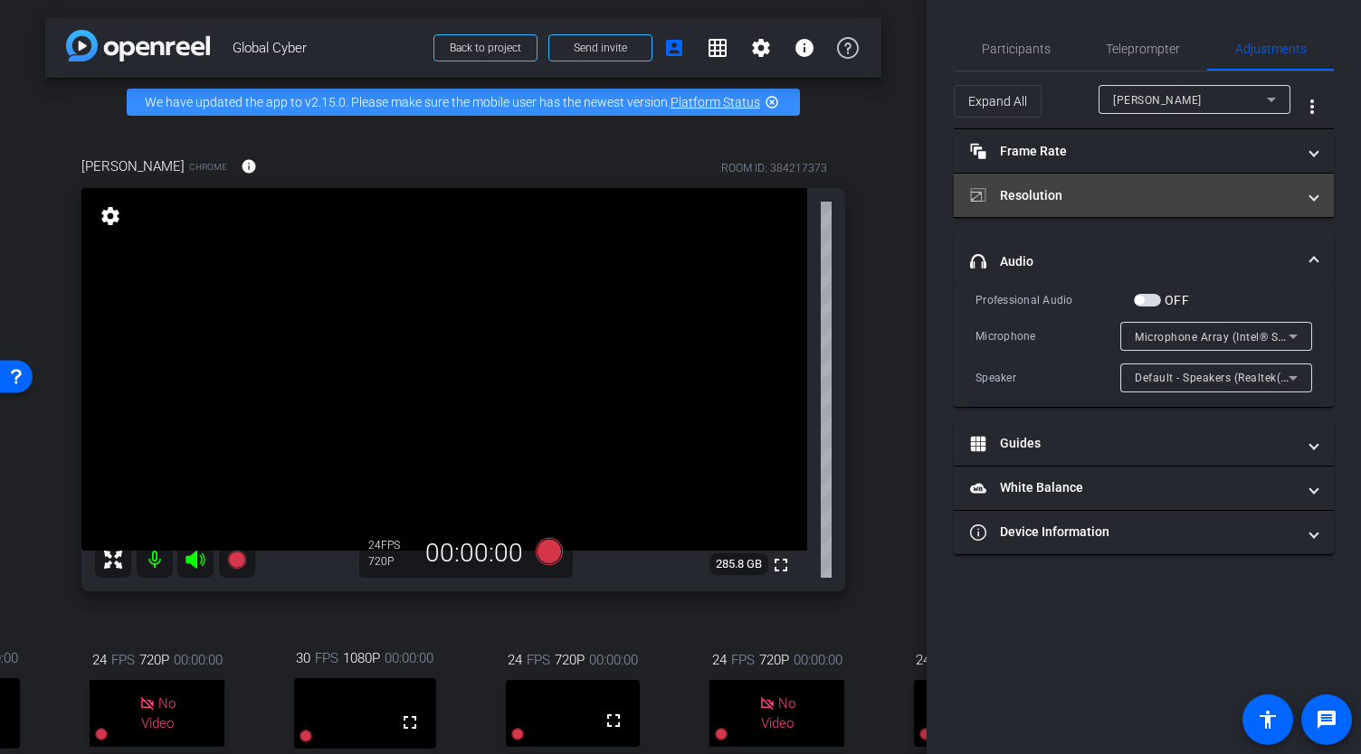
click at [1210, 204] on mat-expansion-panel-header "Resolution" at bounding box center [1143, 195] width 380 height 43
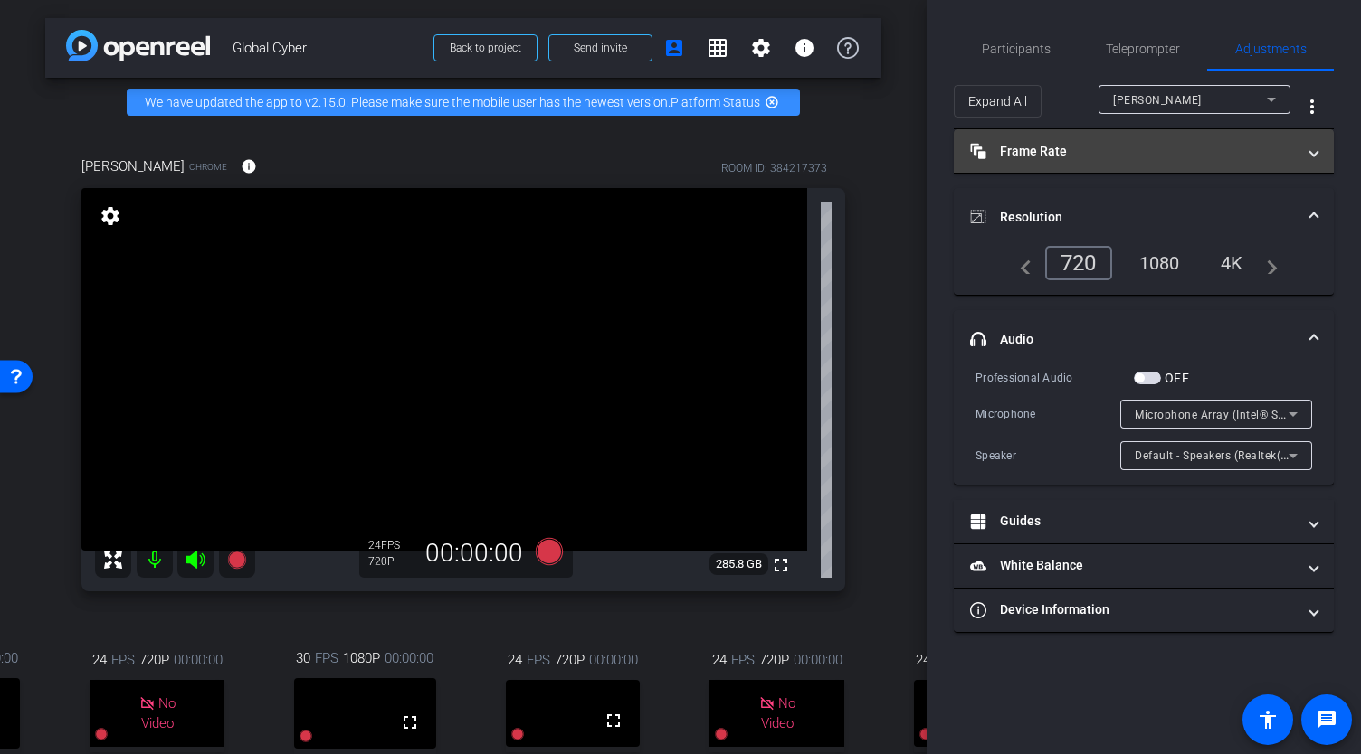
click at [1156, 161] on mat-expansion-panel-header "Frame Rate Frame Rate" at bounding box center [1143, 150] width 380 height 43
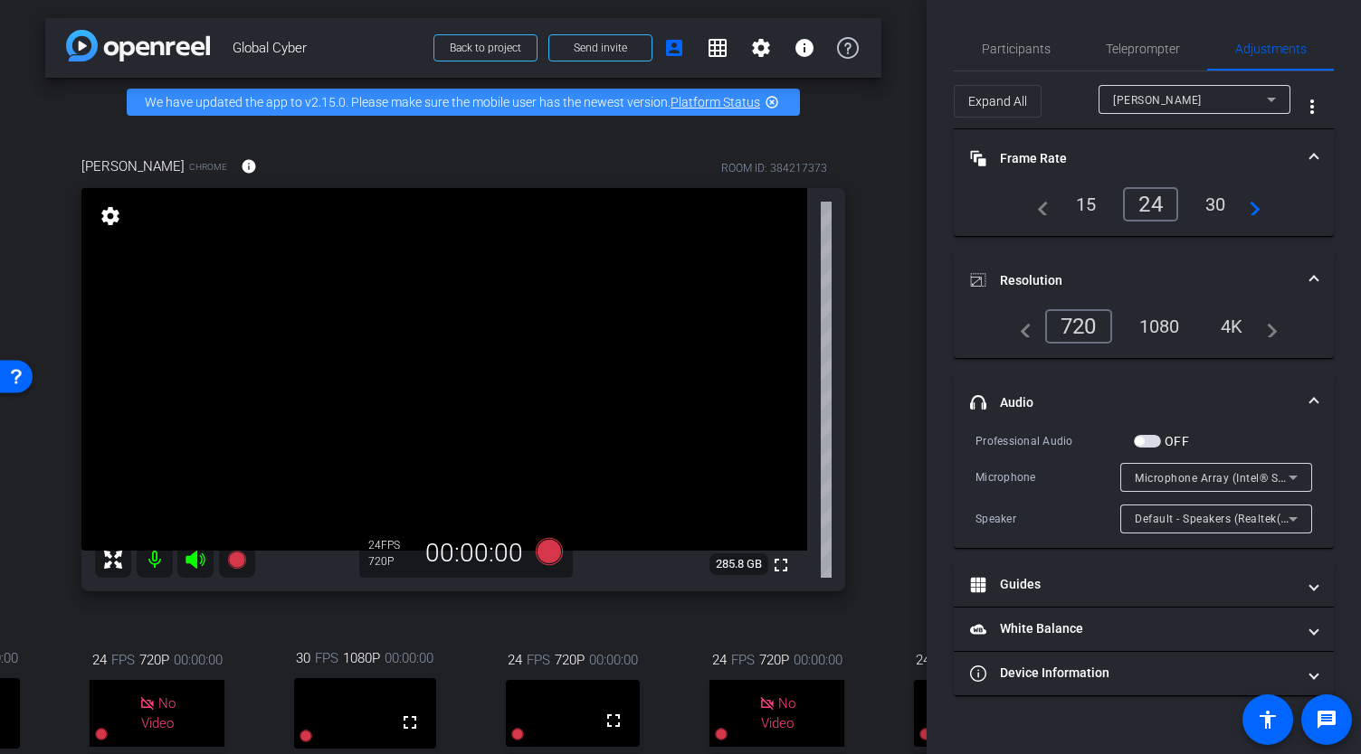
click at [1221, 277] on mat-panel-title "Resolution" at bounding box center [1133, 280] width 326 height 19
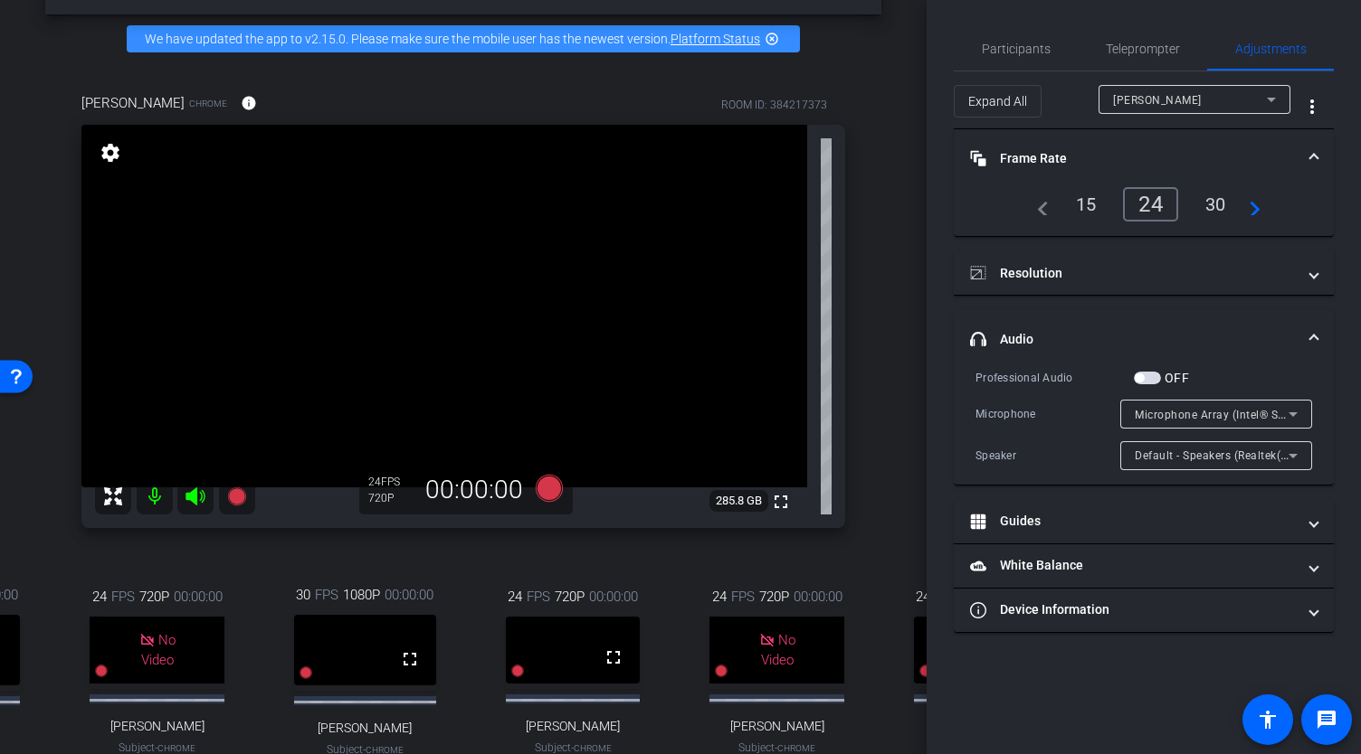
scroll to position [240, 0]
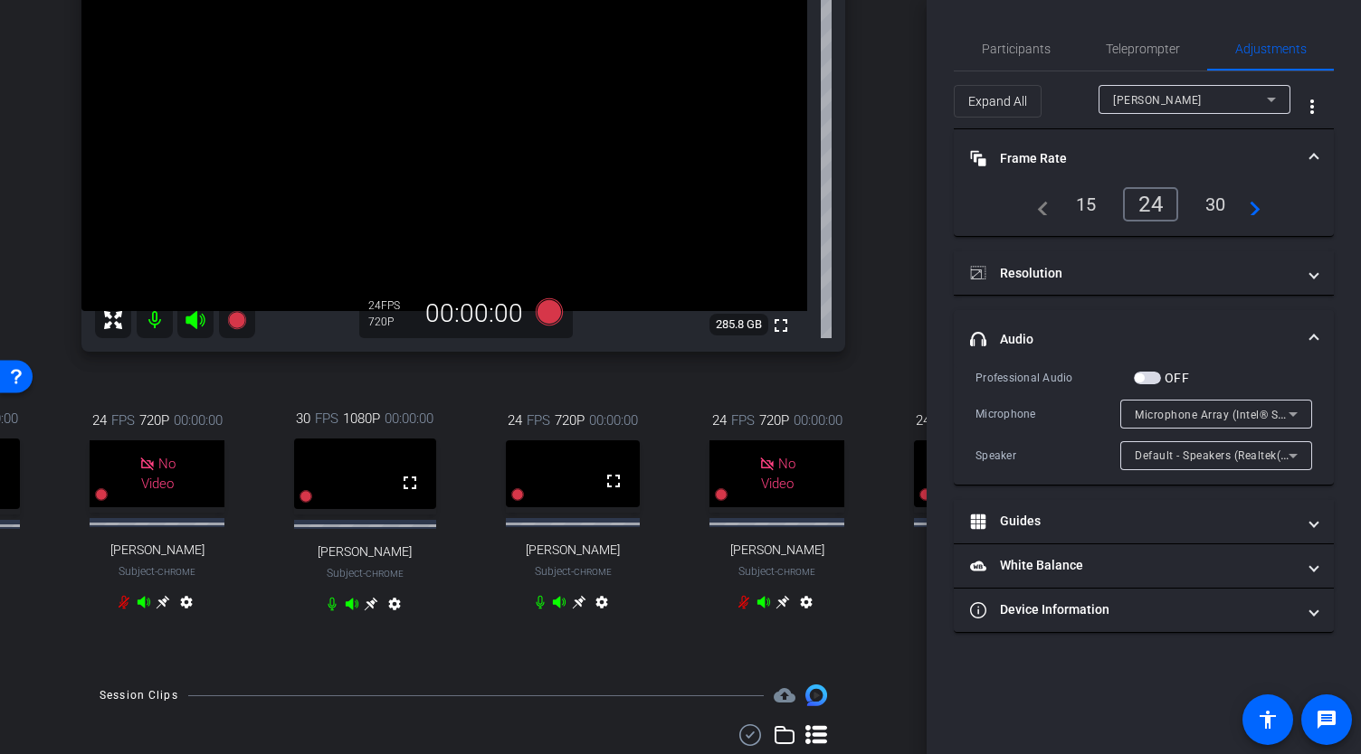
click at [533, 610] on icon at bounding box center [540, 602] width 14 height 14
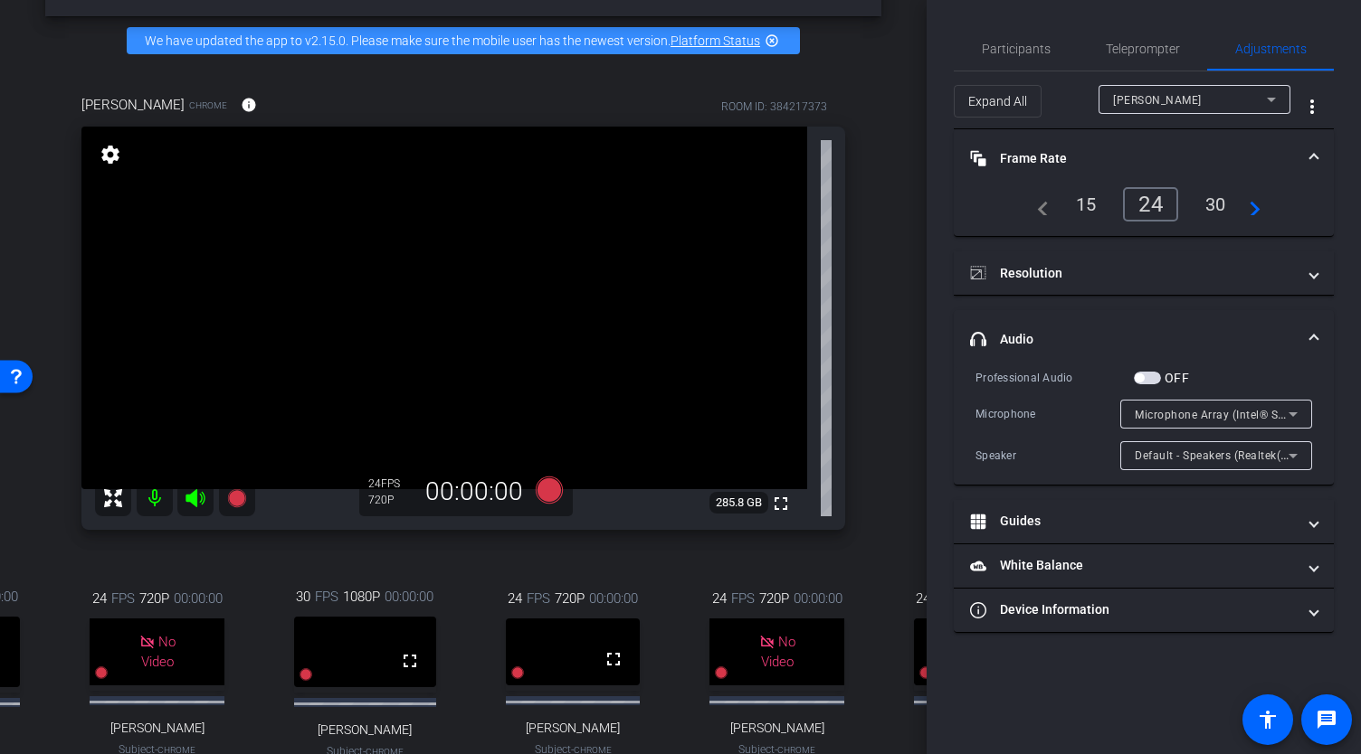
scroll to position [0, 0]
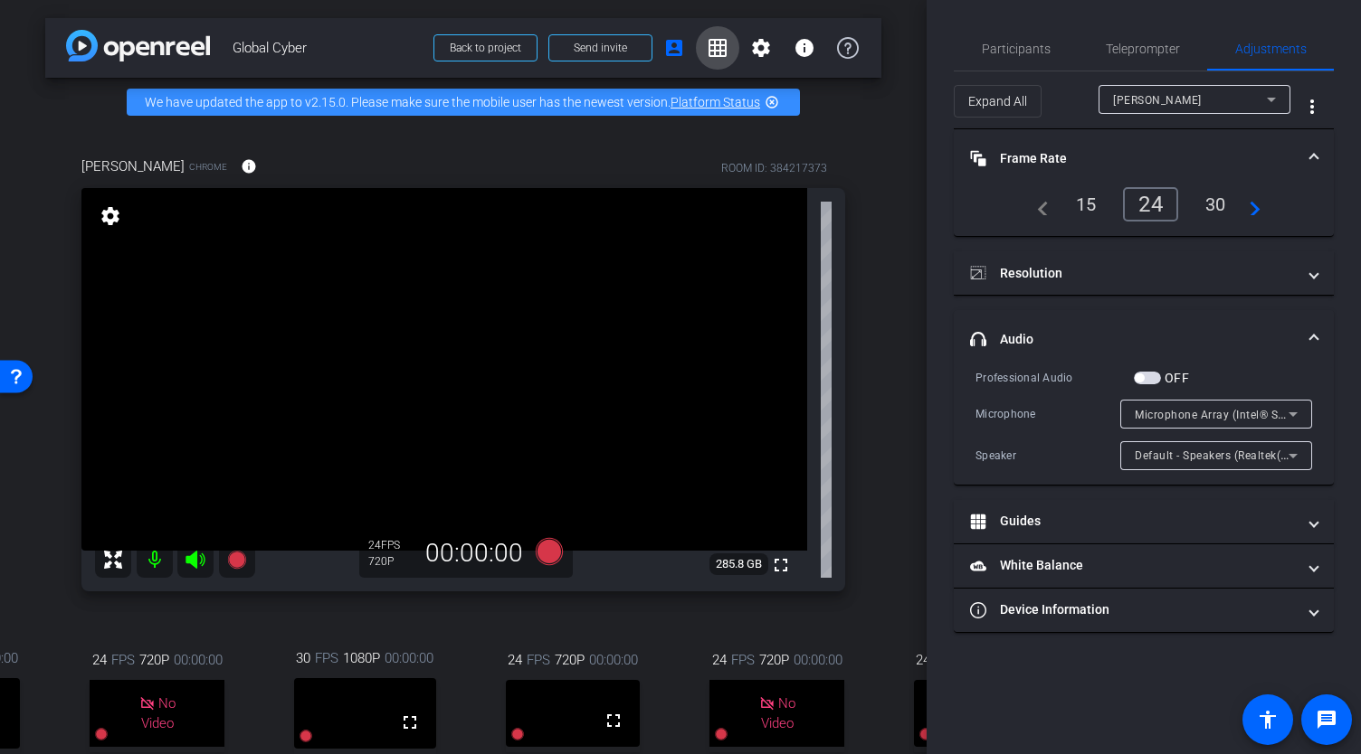
click at [710, 43] on mat-icon "grid_on" at bounding box center [717, 48] width 22 height 22
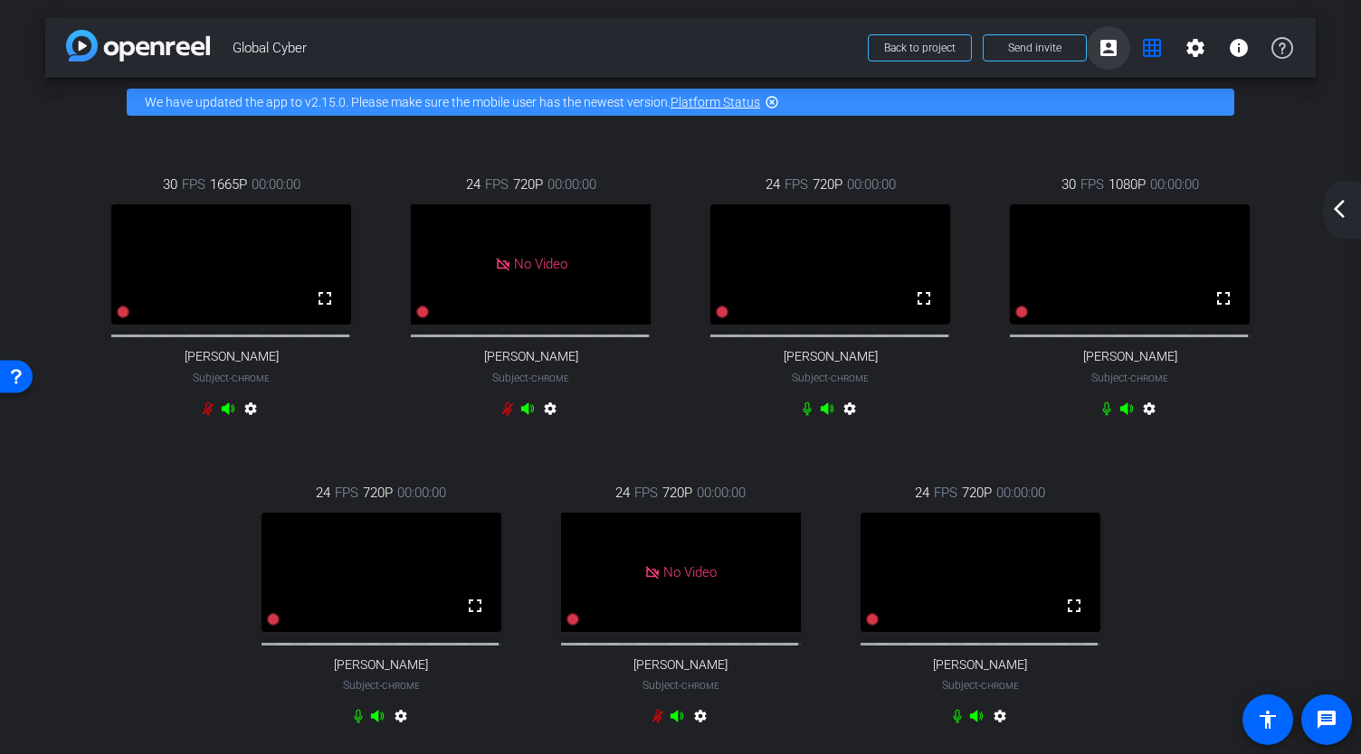
click at [1098, 53] on mat-icon "account_box" at bounding box center [1108, 48] width 22 height 22
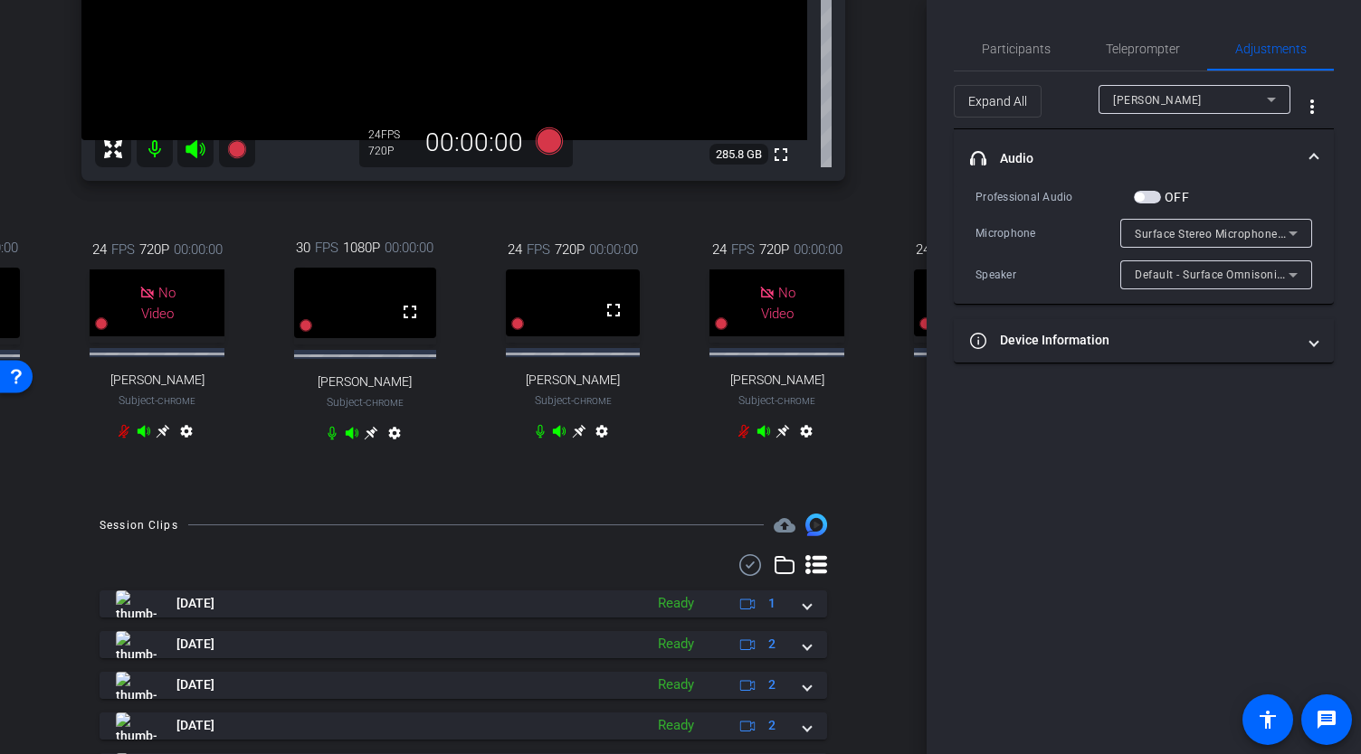
scroll to position [409, 0]
click at [913, 448] on div "24 FPS 720P 00:00:00 fullscreen Rob Joyce Subject - Chrome settings" at bounding box center [981, 345] width 194 height 266
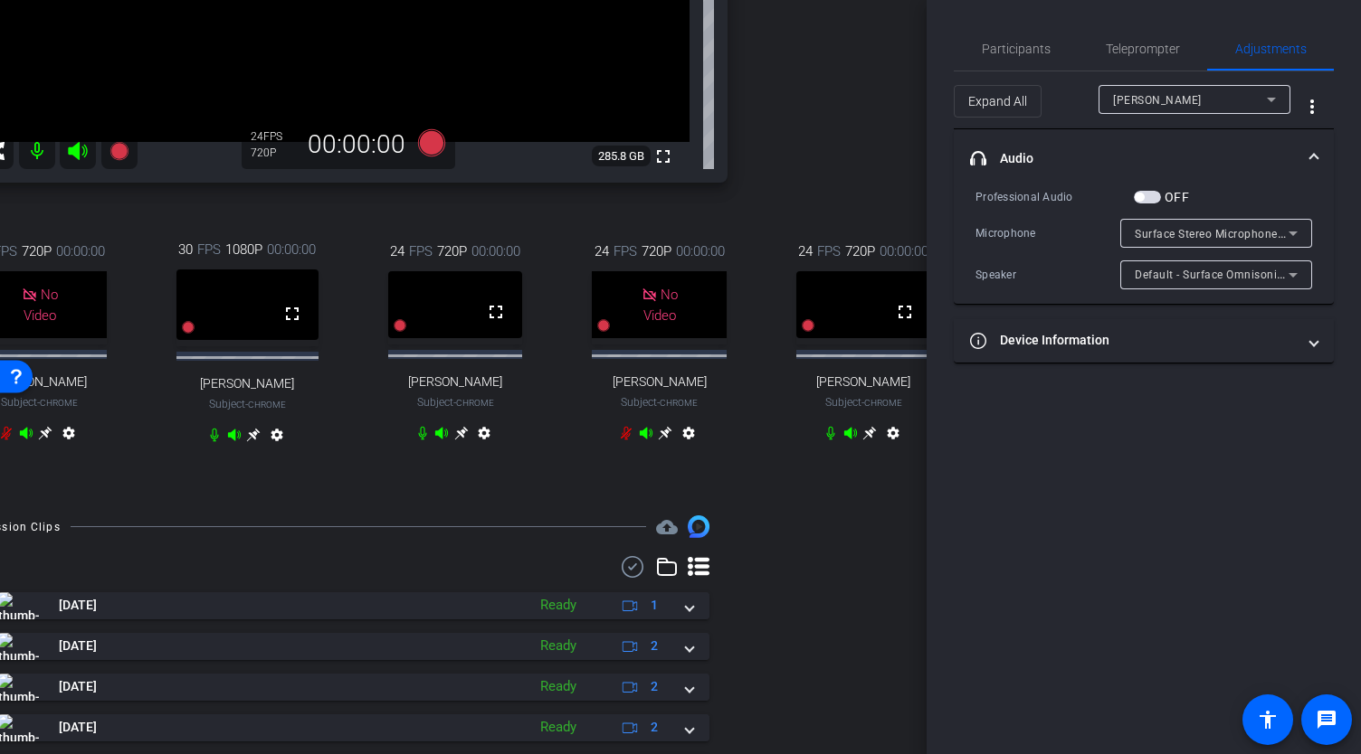
scroll to position [409, 156]
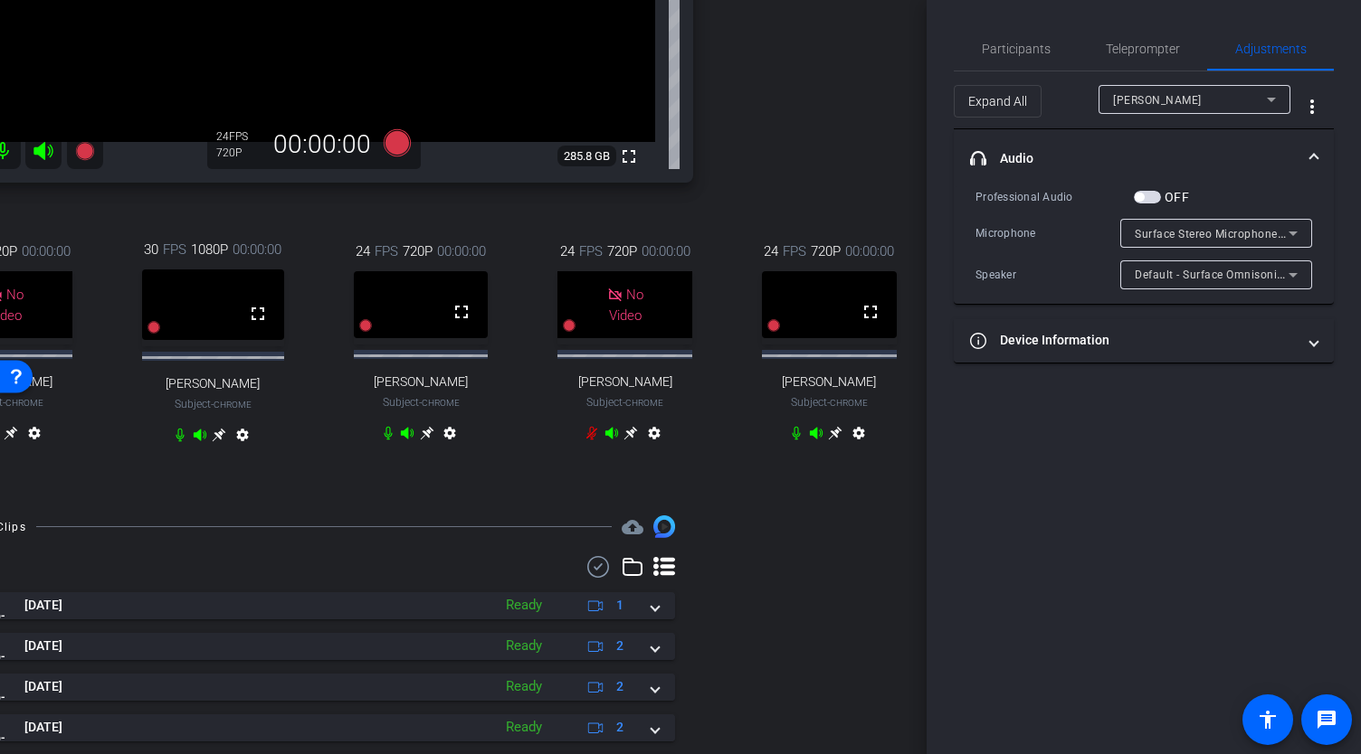
click at [421, 441] on icon at bounding box center [428, 434] width 14 height 14
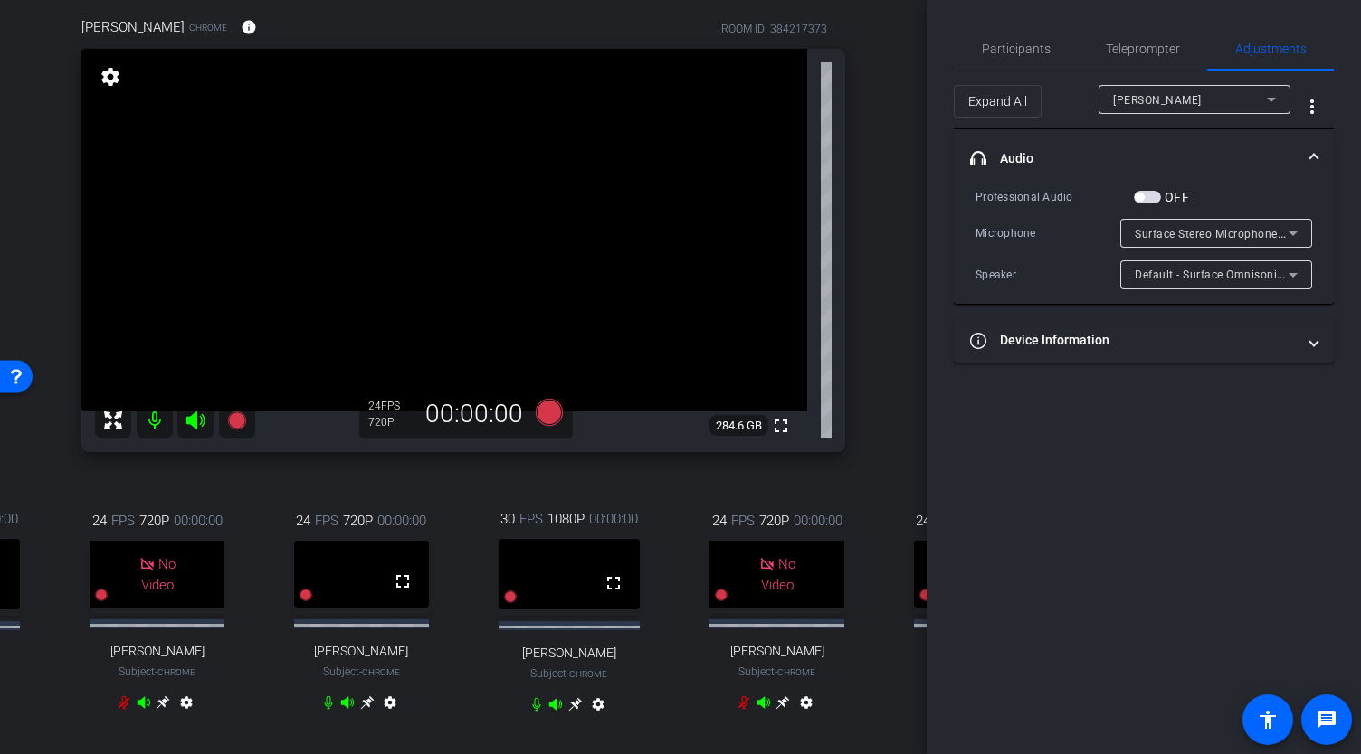
scroll to position [138, 0]
click at [96, 94] on div "settings" at bounding box center [110, 78] width 31 height 31
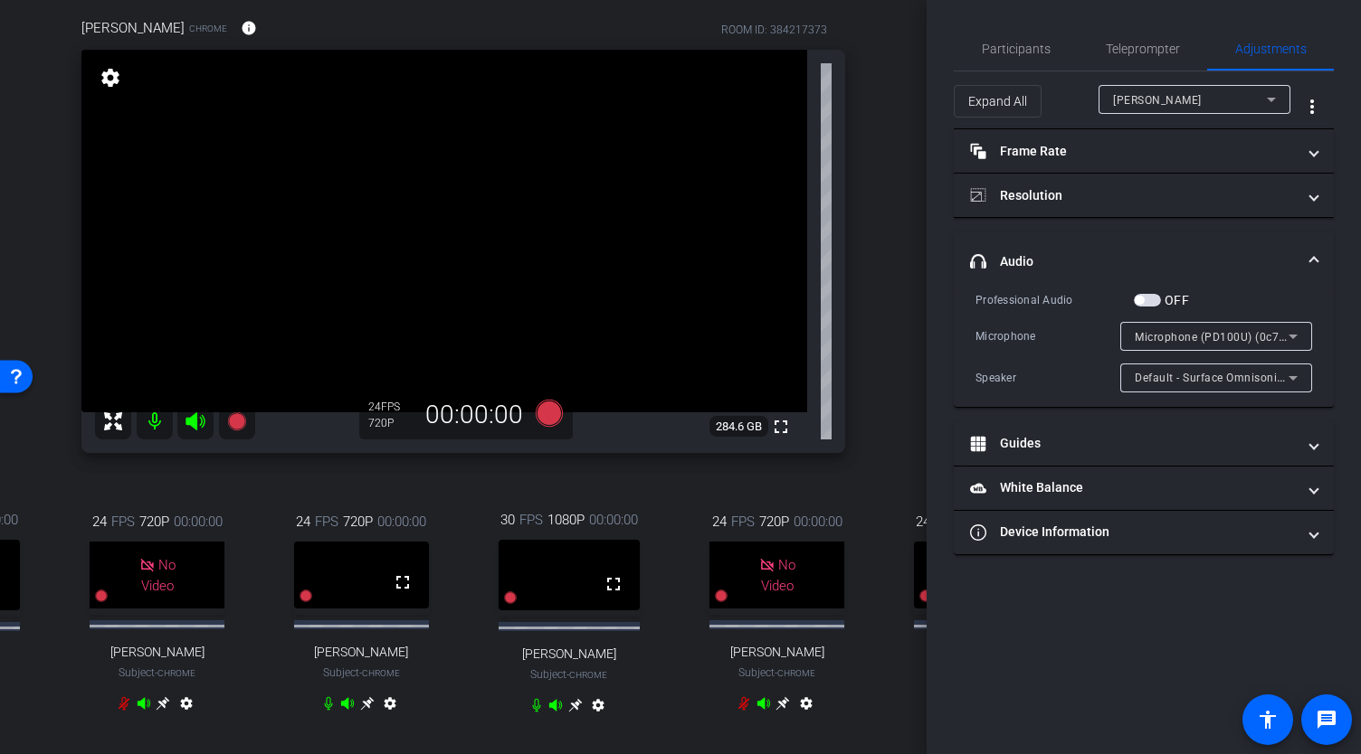
click at [119, 89] on mat-icon "settings" at bounding box center [110, 78] width 25 height 22
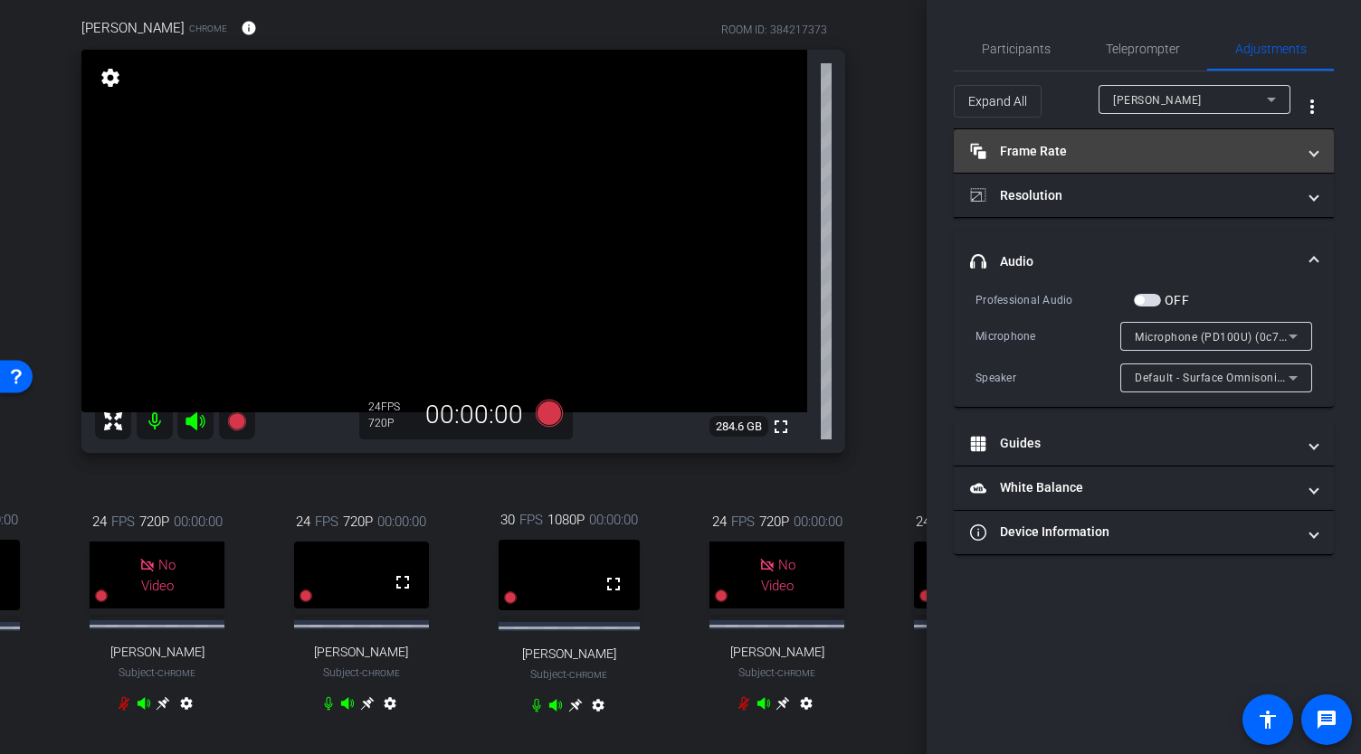
click at [1123, 144] on mat-panel-title "Frame Rate Frame Rate" at bounding box center [1133, 151] width 326 height 19
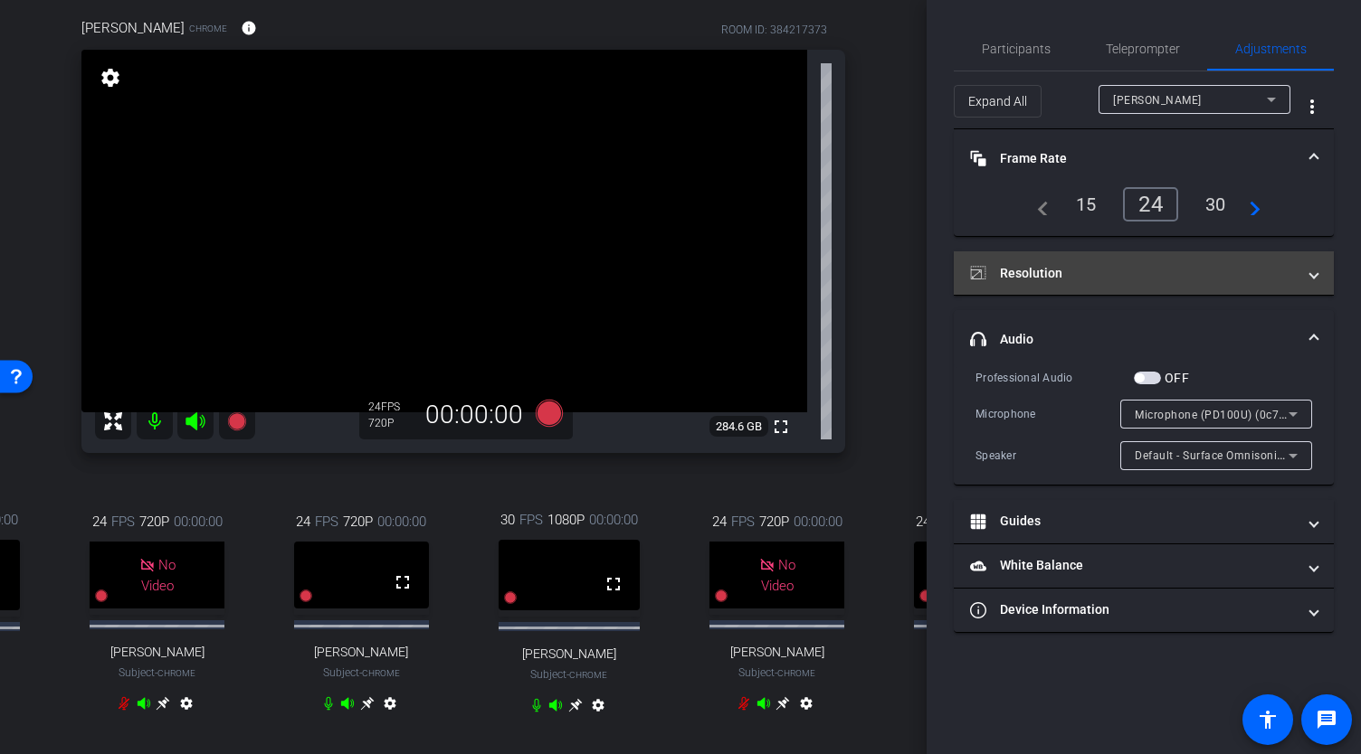
click at [1093, 281] on mat-panel-title "Resolution" at bounding box center [1133, 273] width 326 height 19
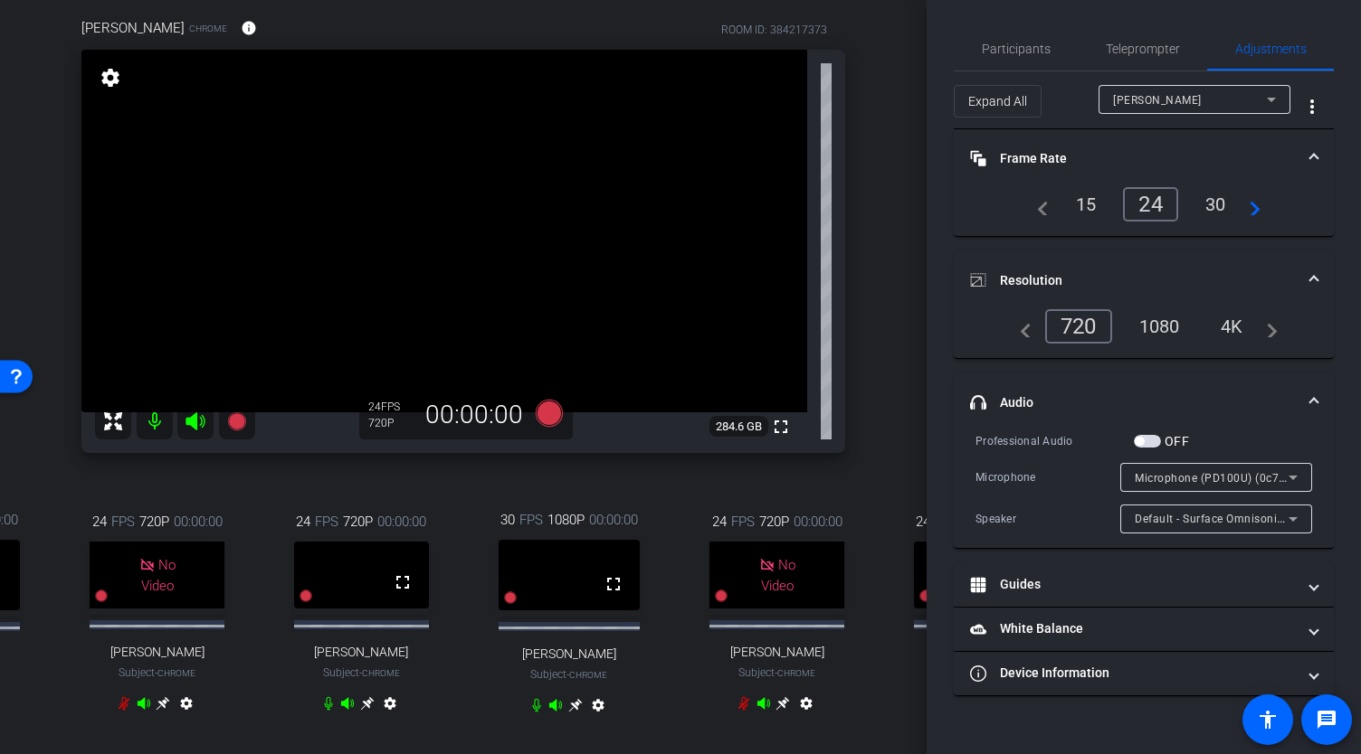
click at [1221, 196] on div "30" at bounding box center [1215, 204] width 48 height 31
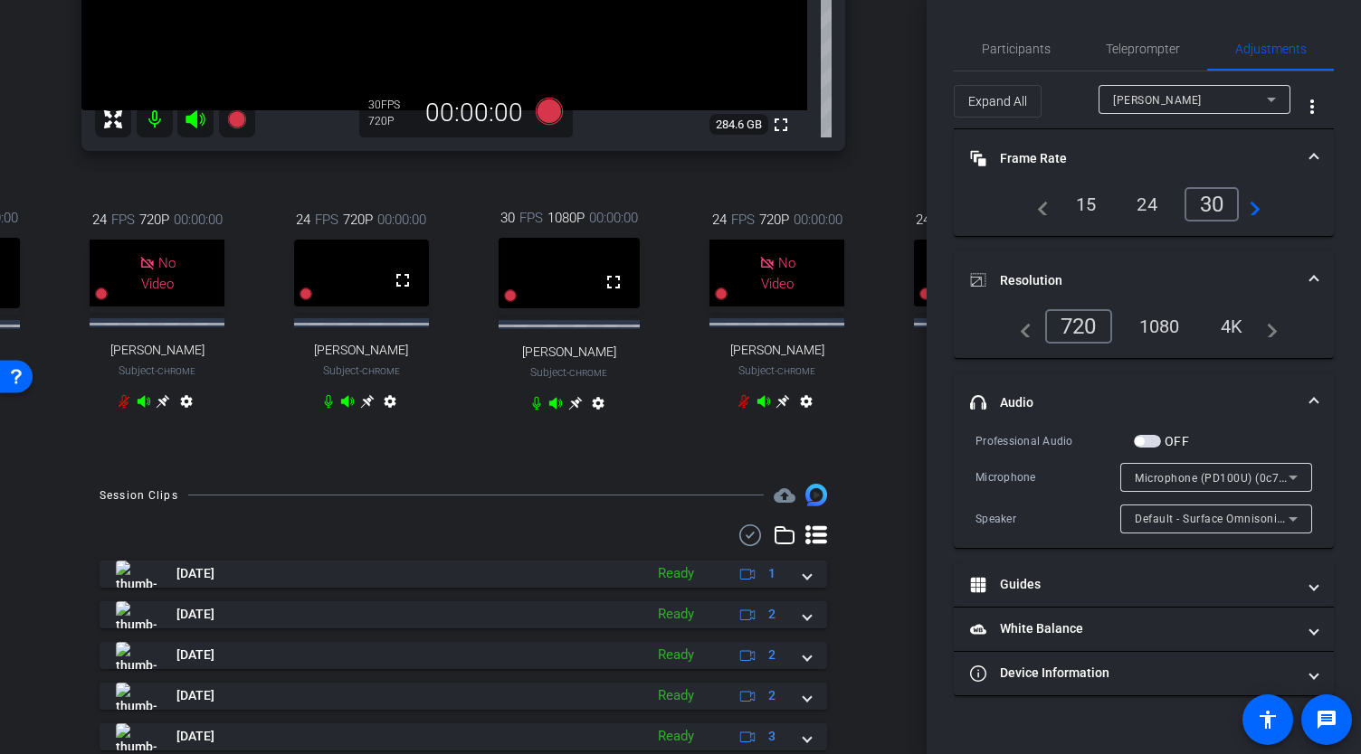
scroll to position [452, 0]
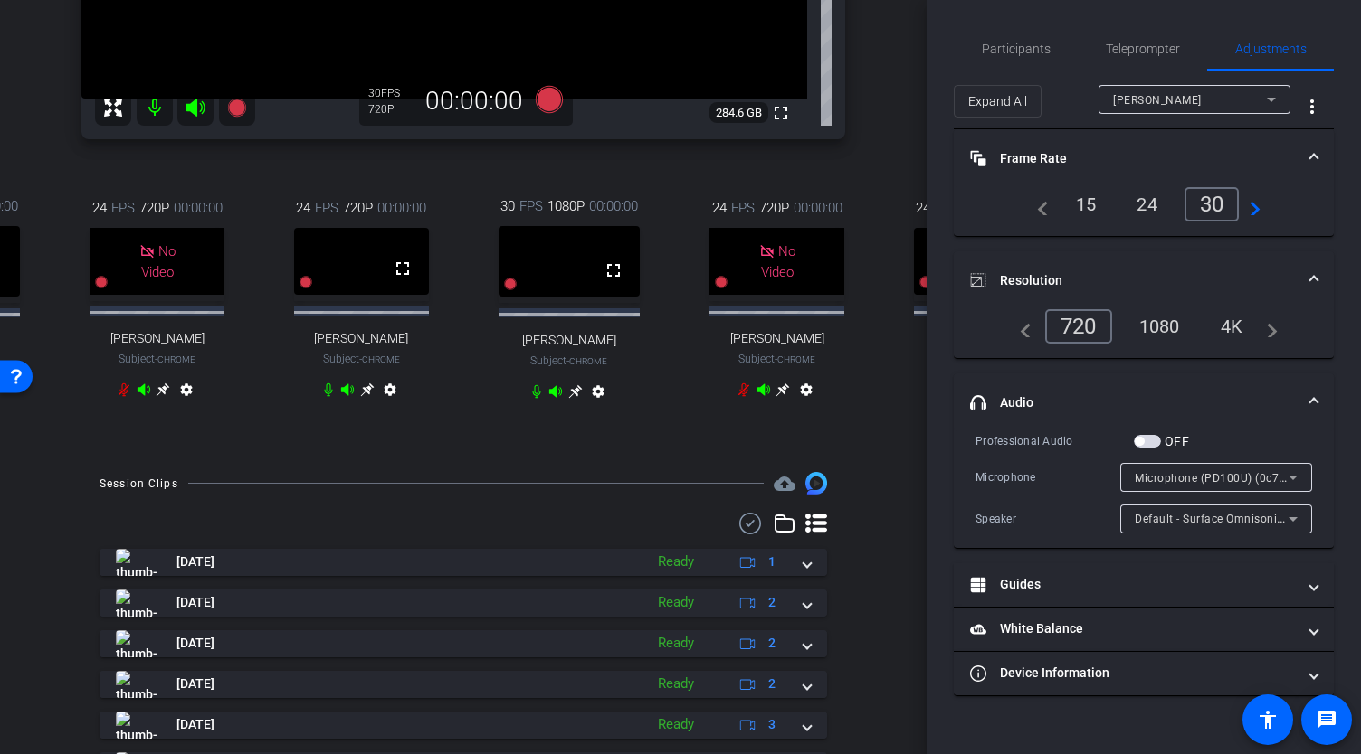
click at [915, 404] on div "24 FPS 720P 00:00:00 fullscreen Rob Joyce Subject - Chrome settings" at bounding box center [981, 301] width 194 height 266
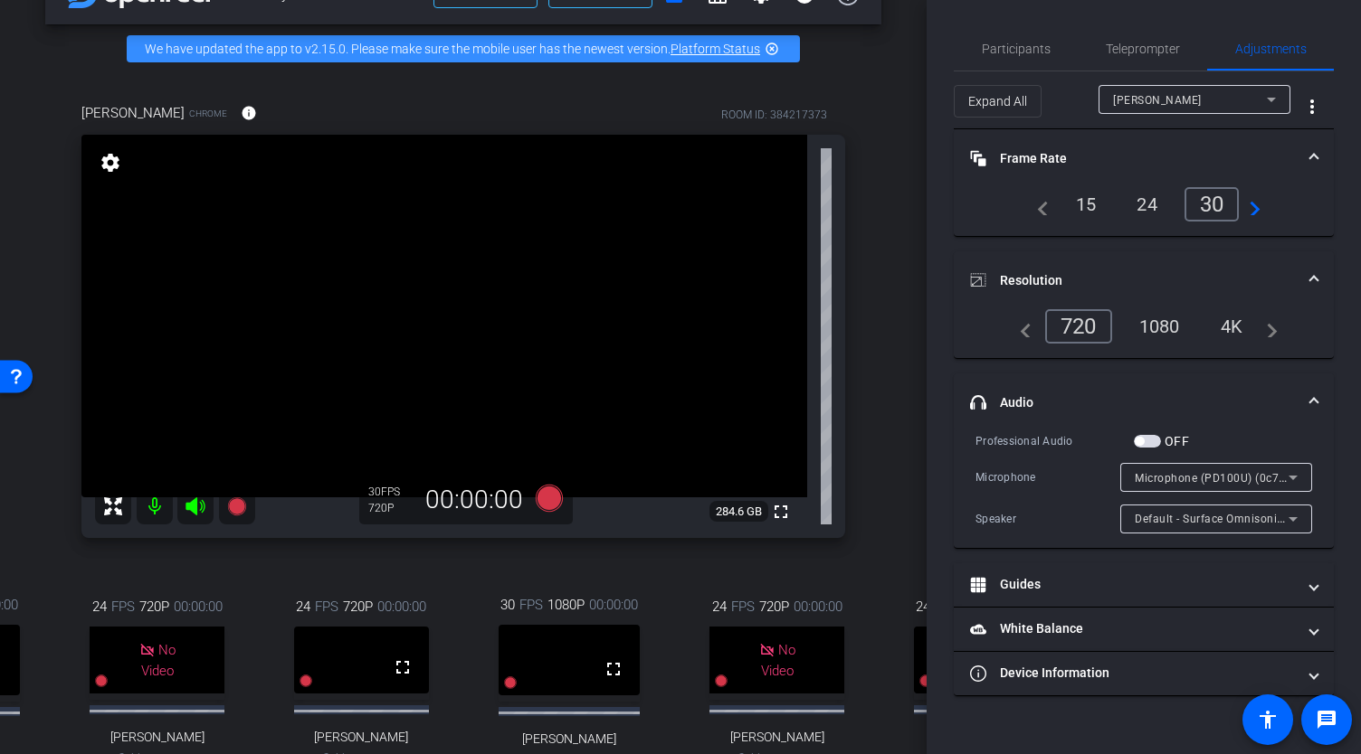
scroll to position [45, 0]
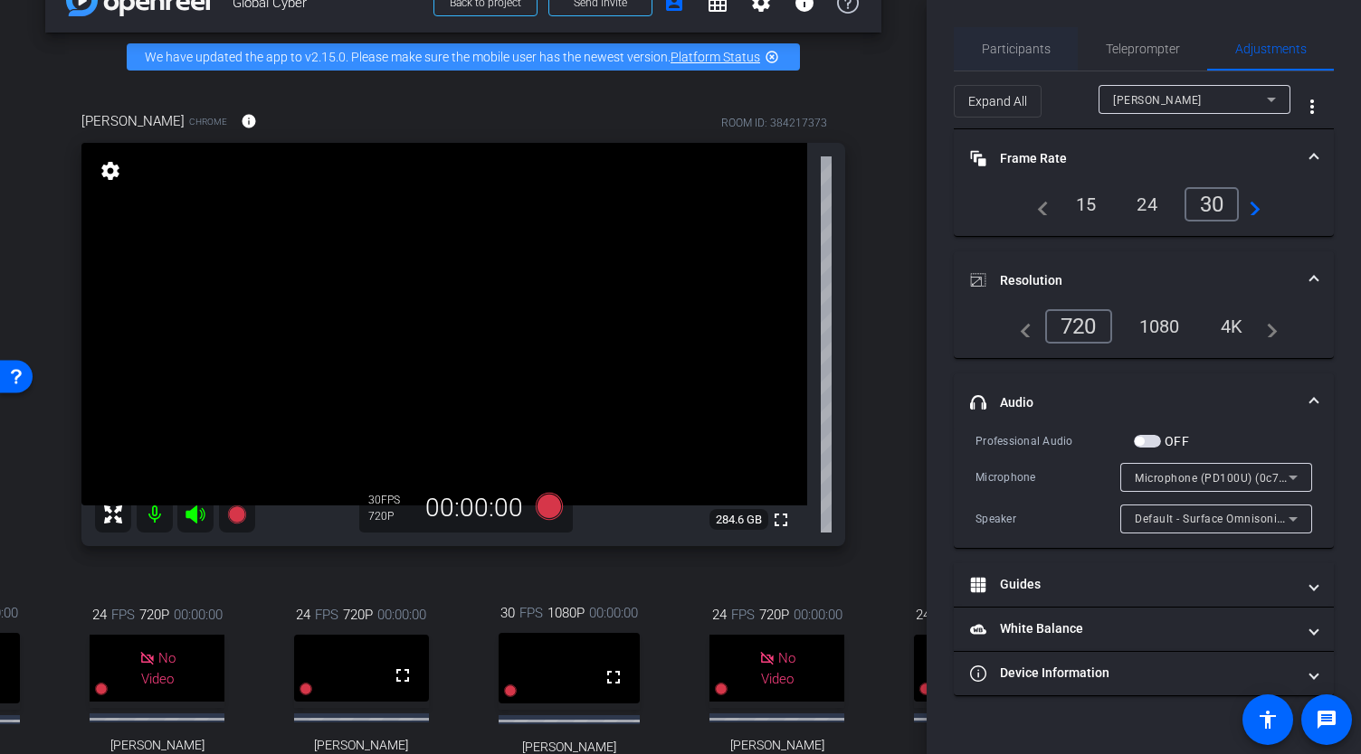
click at [1052, 58] on div "Participants" at bounding box center [1015, 48] width 124 height 43
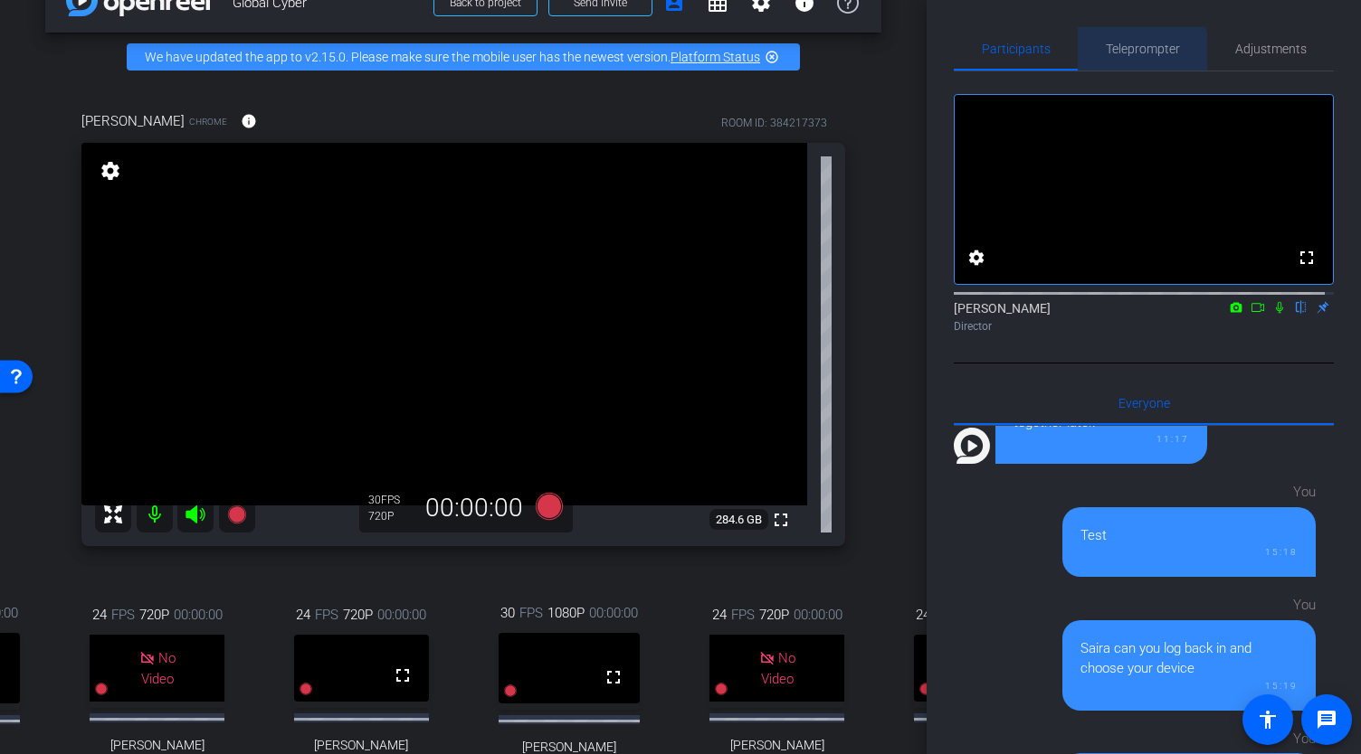
click at [1134, 53] on span "Teleprompter" at bounding box center [1142, 49] width 74 height 13
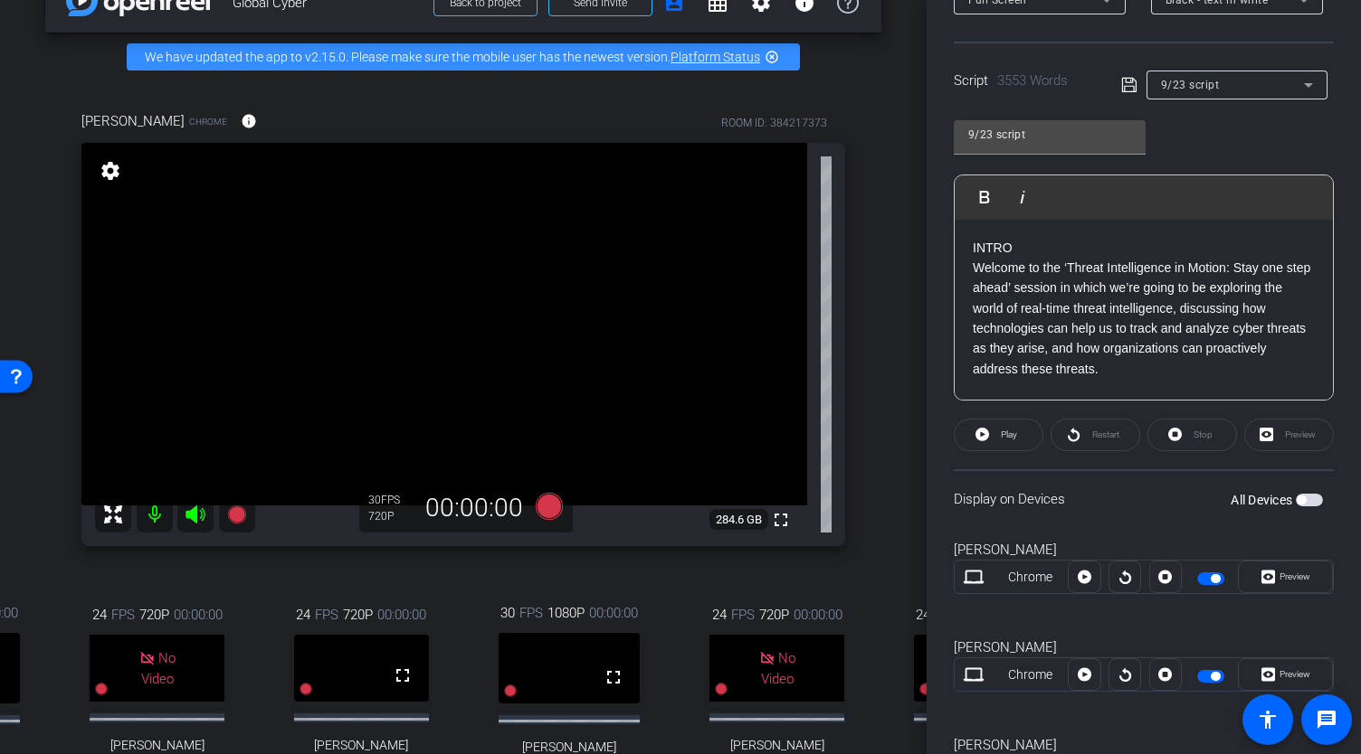
scroll to position [445, 0]
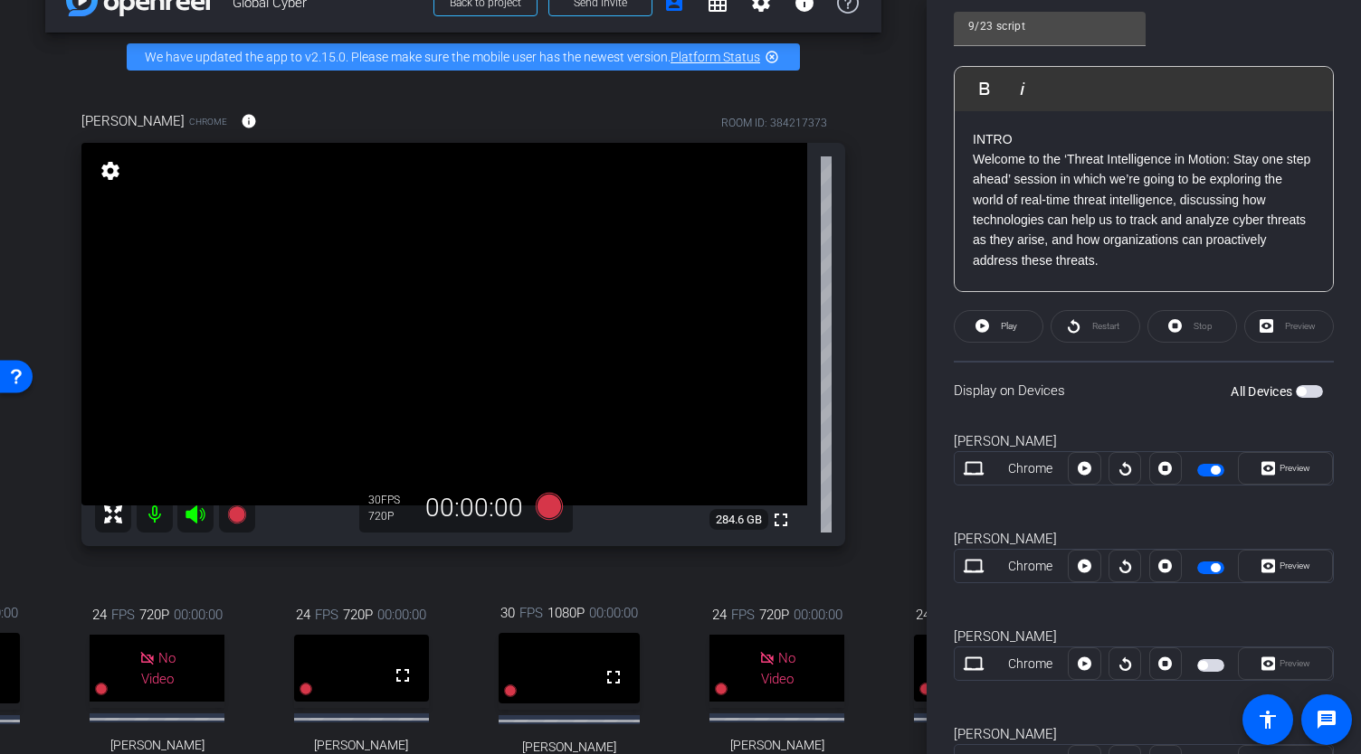
click at [1299, 393] on span "button" at bounding box center [1308, 391] width 27 height 13
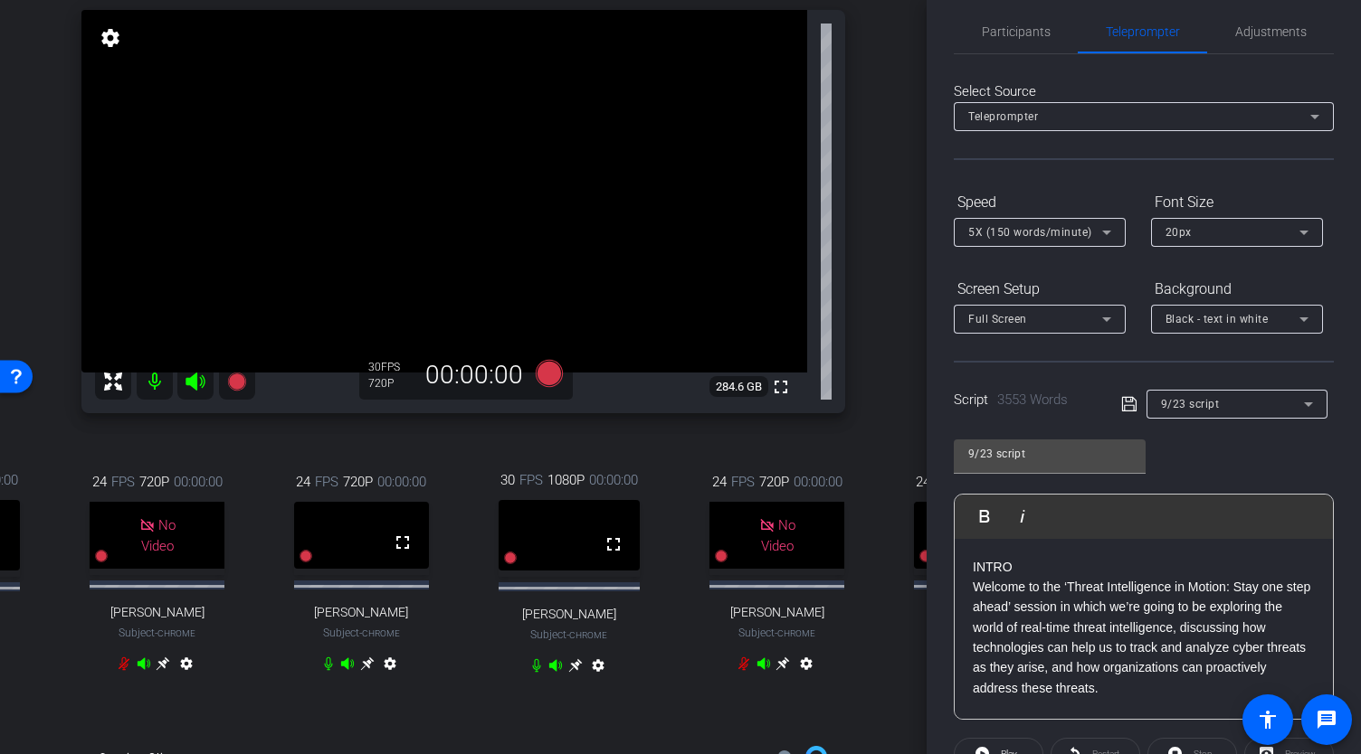
scroll to position [0, 0]
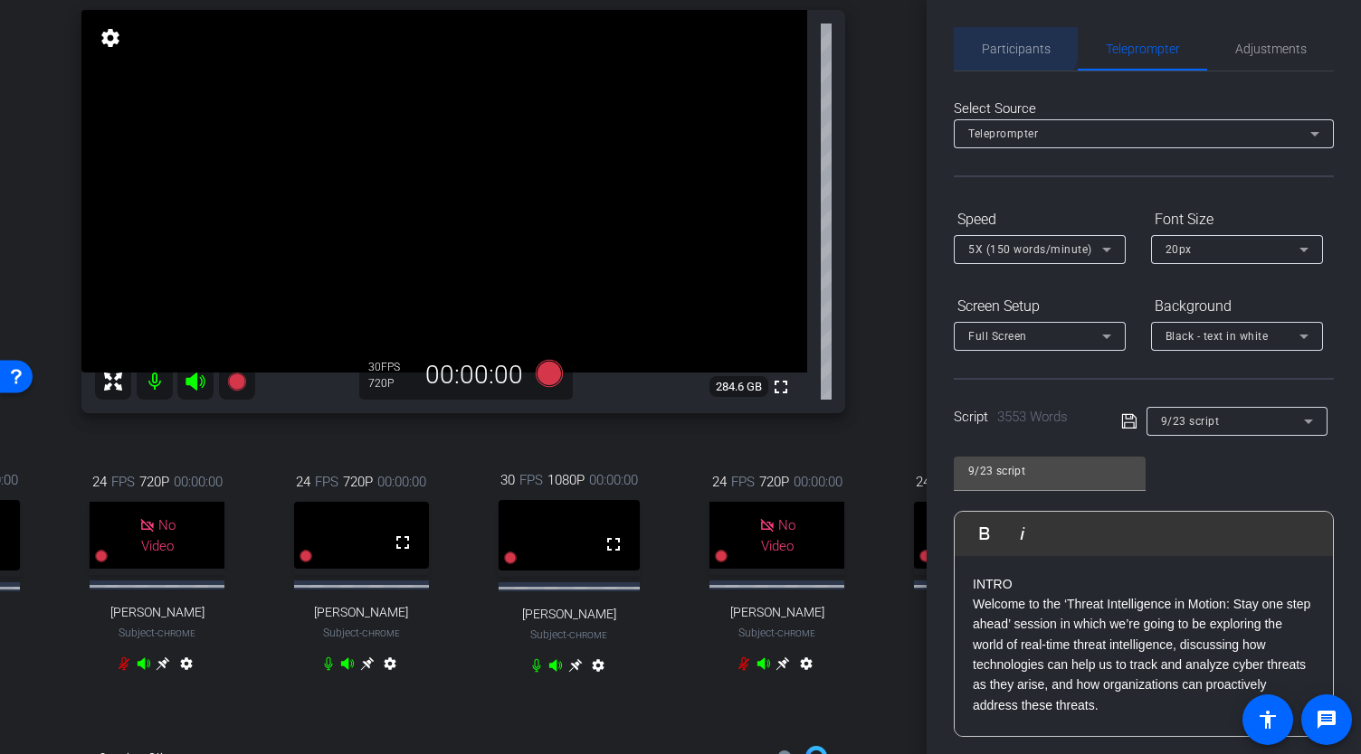
click at [993, 37] on span "Participants" at bounding box center [1015, 48] width 69 height 43
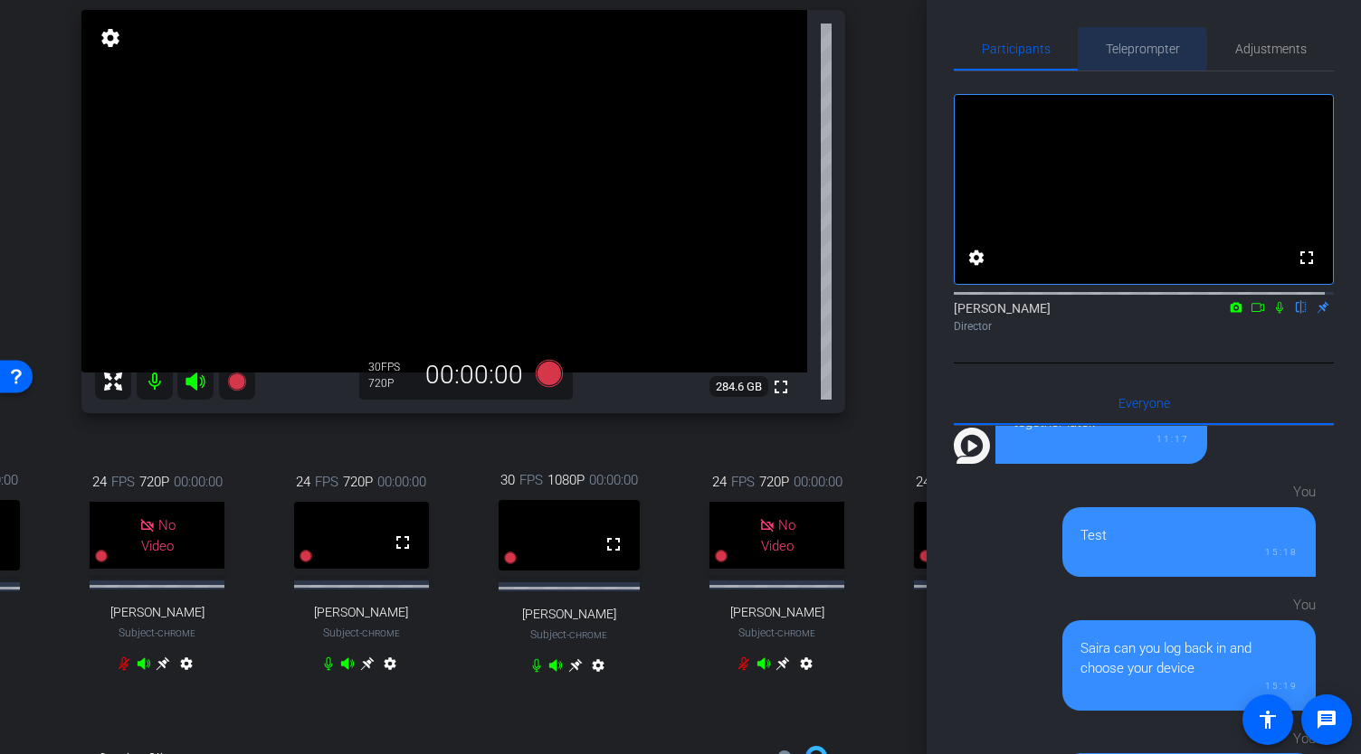
click at [1115, 51] on span "Teleprompter" at bounding box center [1142, 49] width 74 height 13
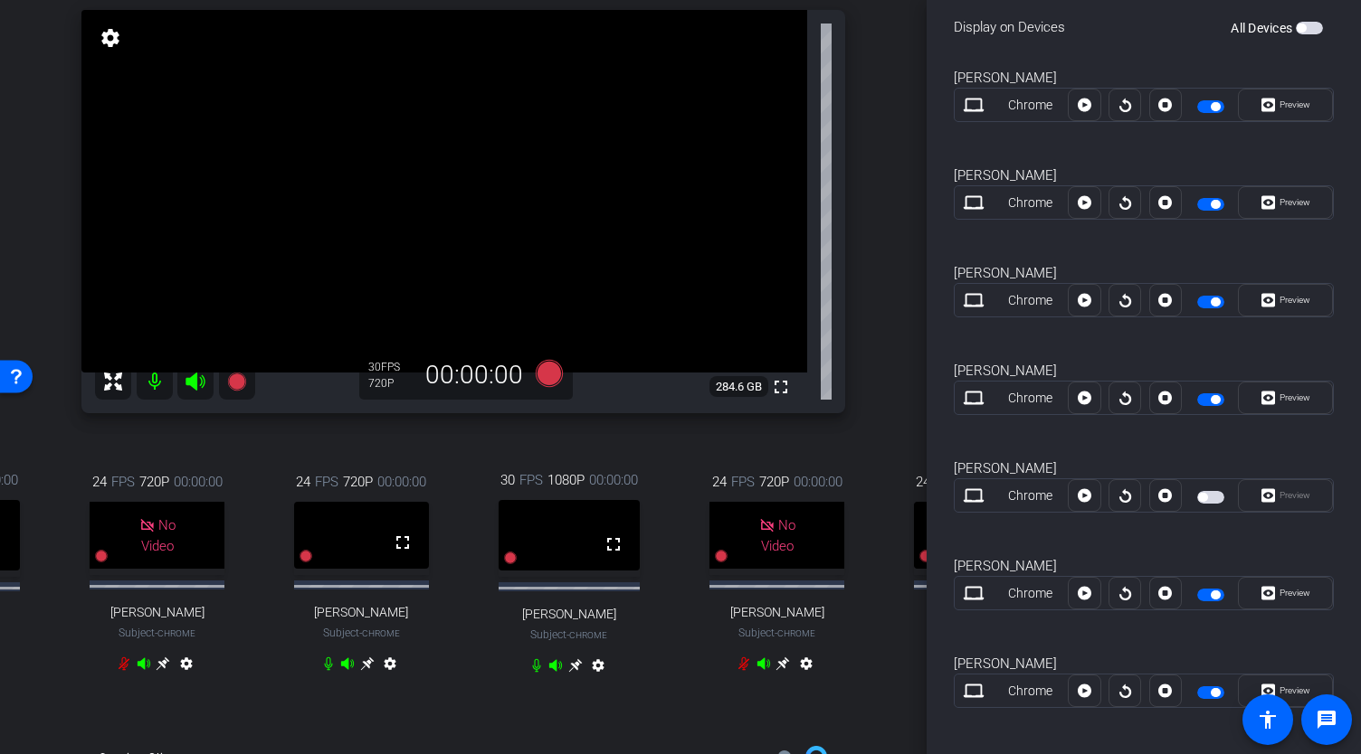
scroll to position [815, 0]
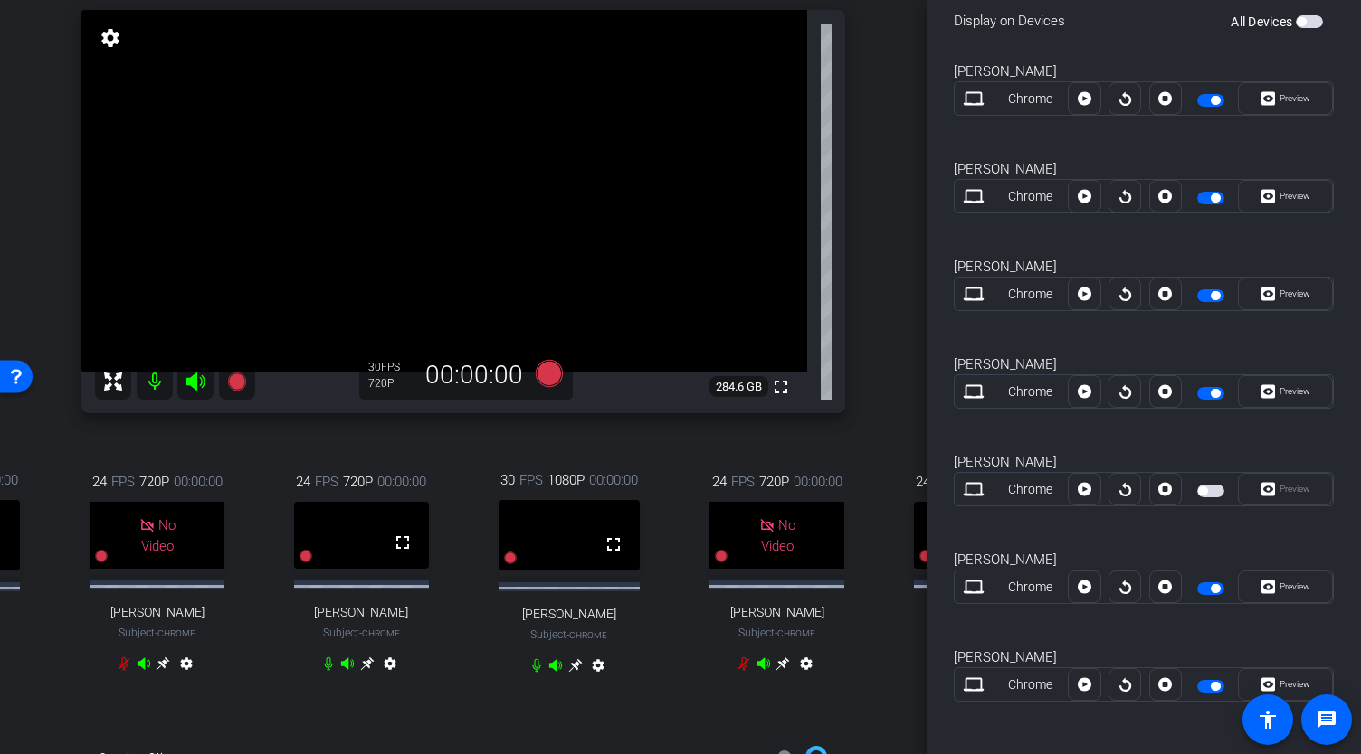
click at [1197, 491] on button "button" at bounding box center [1210, 491] width 27 height 13
click at [1210, 584] on span "button" at bounding box center [1214, 588] width 9 height 9
click at [1200, 680] on span "button" at bounding box center [1210, 686] width 27 height 13
click at [1197, 390] on span "button" at bounding box center [1210, 393] width 27 height 13
click at [1200, 293] on span "button" at bounding box center [1210, 295] width 27 height 13
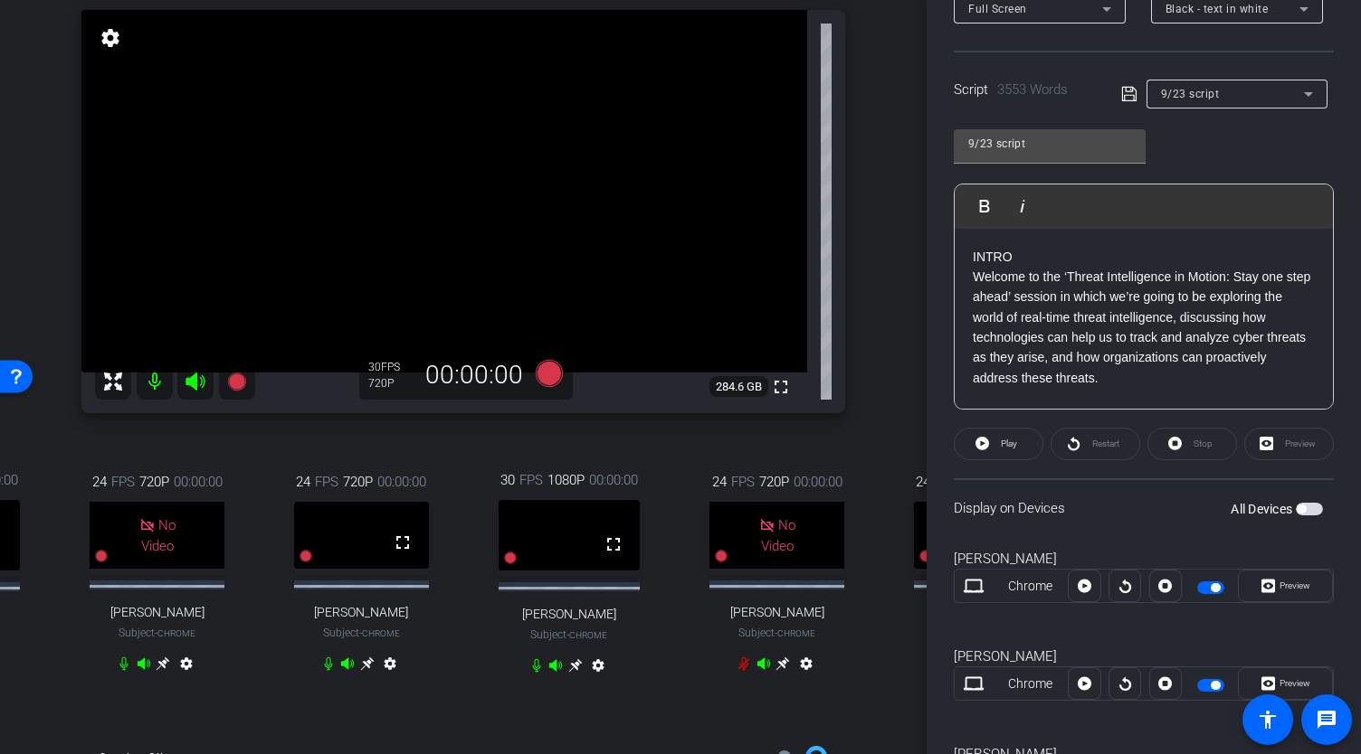
scroll to position [178, 156]
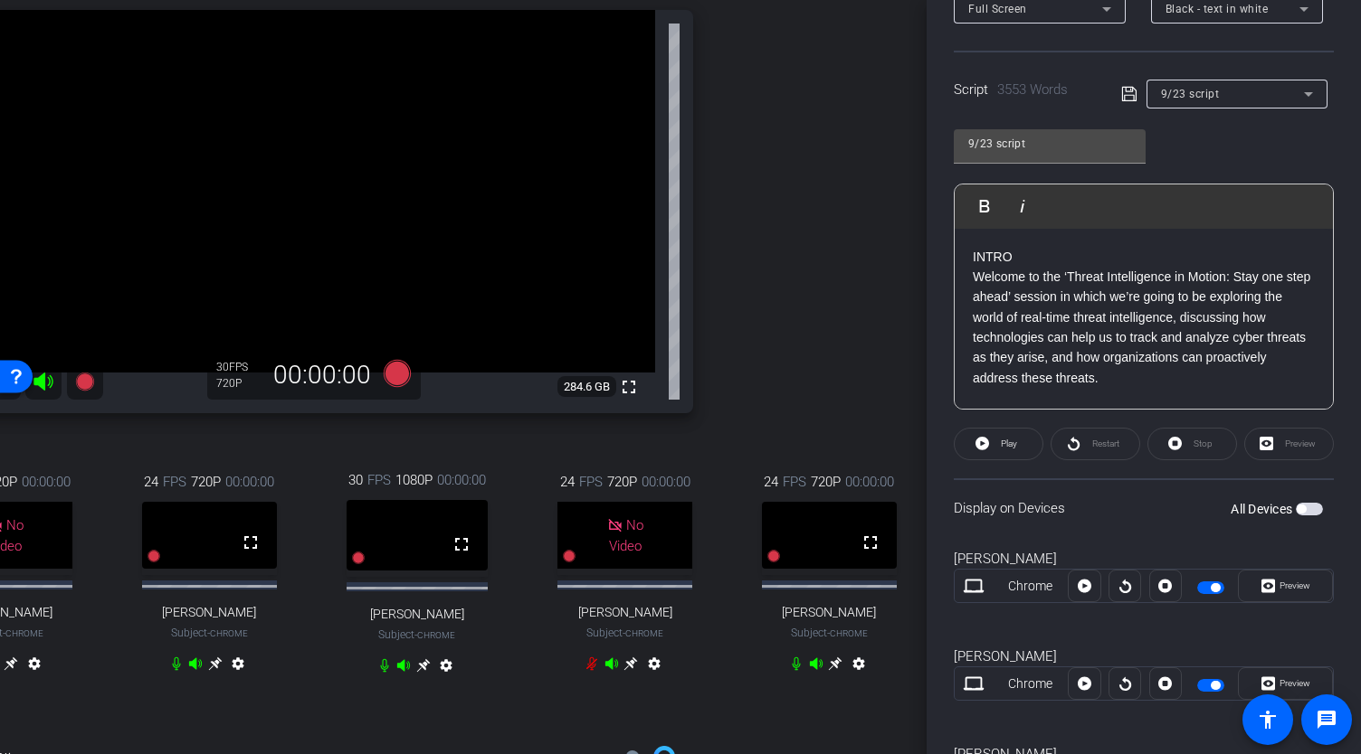
drag, startPoint x: 916, startPoint y: 298, endPoint x: 912, endPoint y: 96, distance: 201.8
click at [912, 96] on div "arrow_back Global Cyber Back to project Send invite account_box grid_on setting…" at bounding box center [463, 377] width 926 height 754
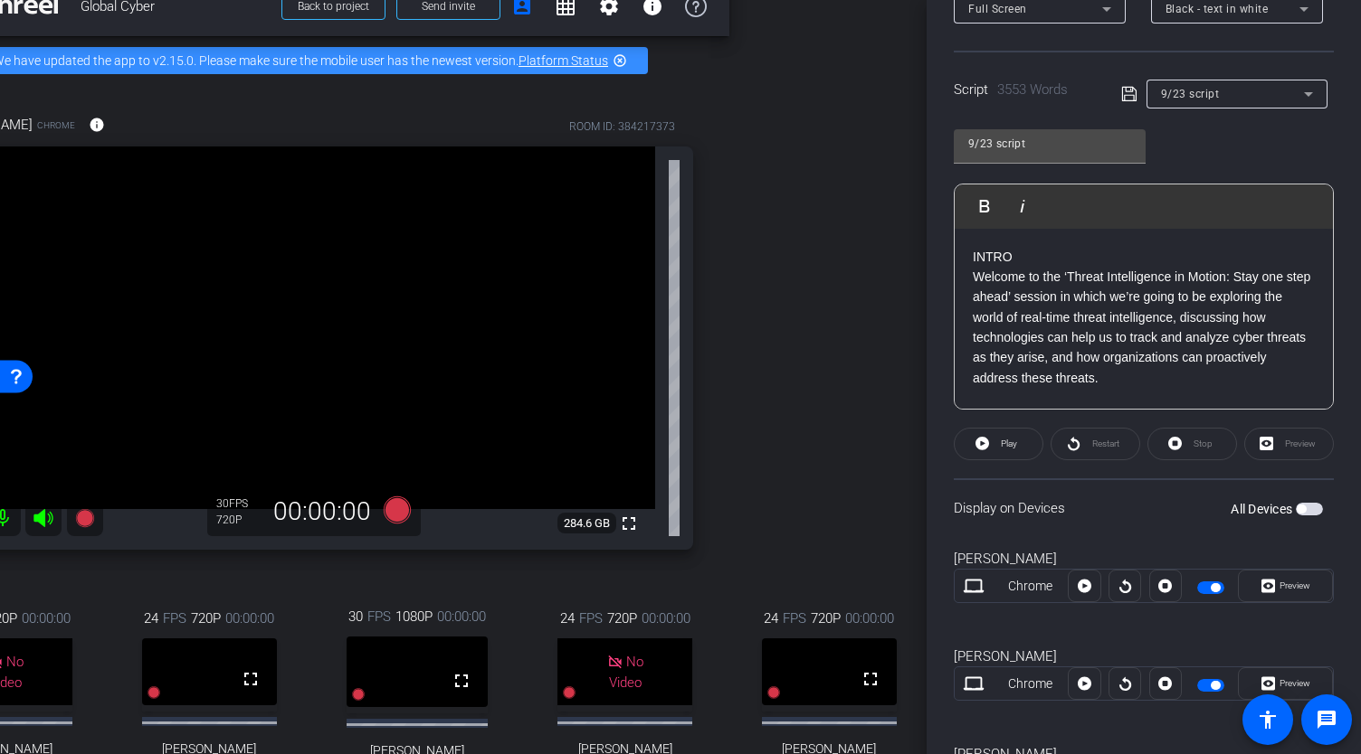
scroll to position [0, 156]
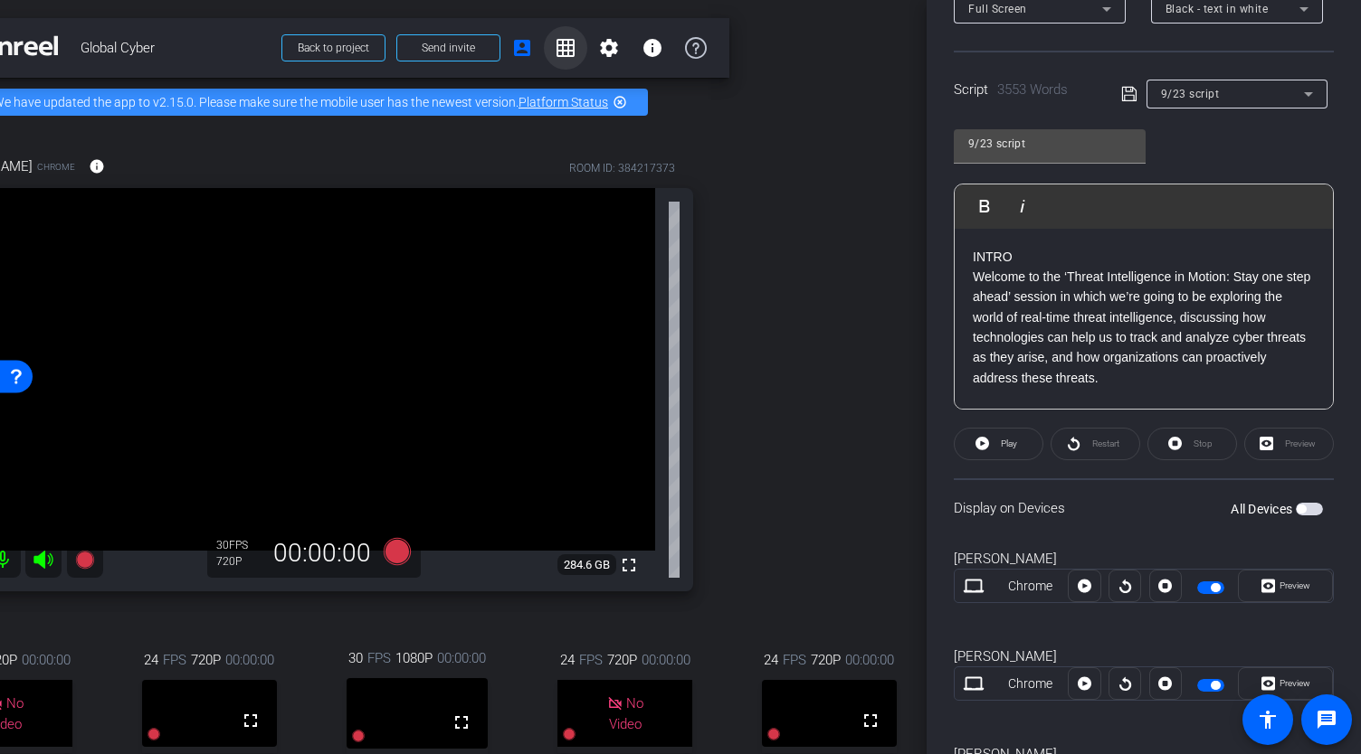
click at [555, 42] on mat-icon "grid_on" at bounding box center [566, 48] width 22 height 22
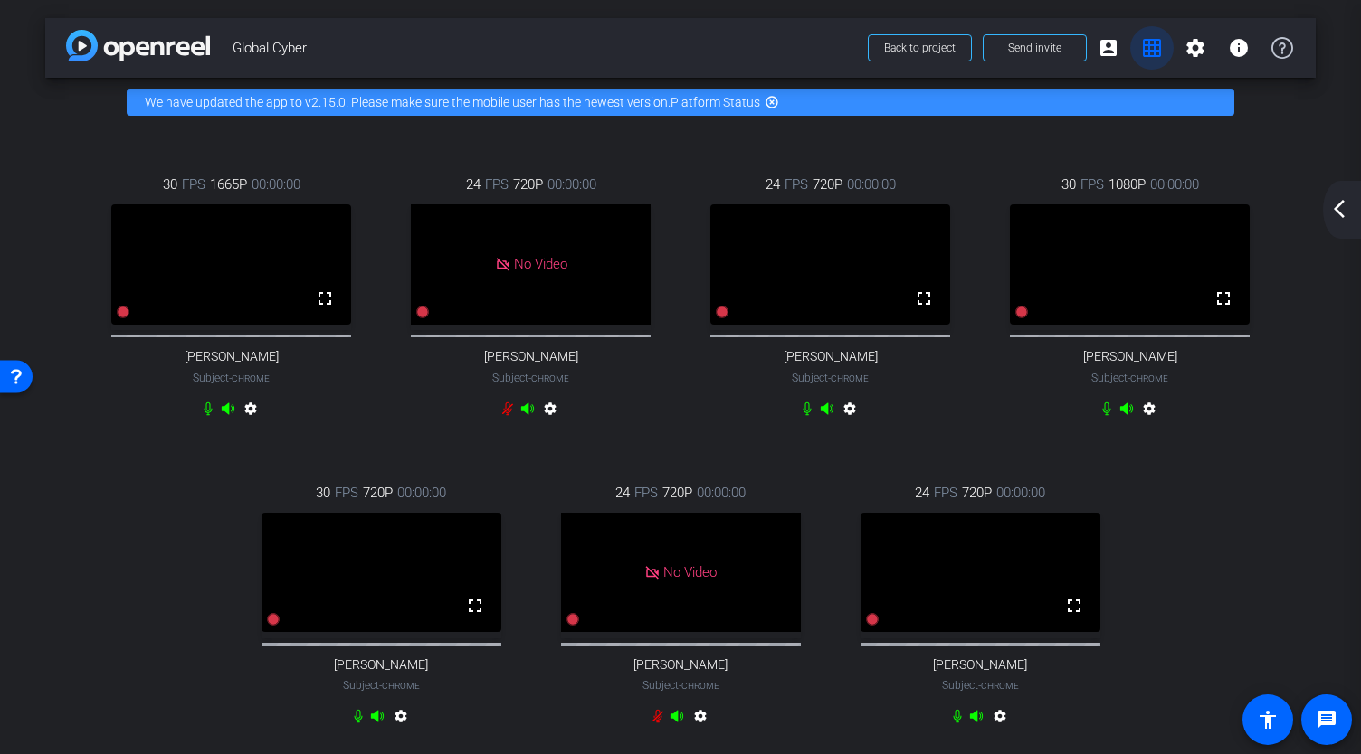
scroll to position [0, 0]
click at [1063, 617] on mat-icon "fullscreen" at bounding box center [1074, 606] width 22 height 22
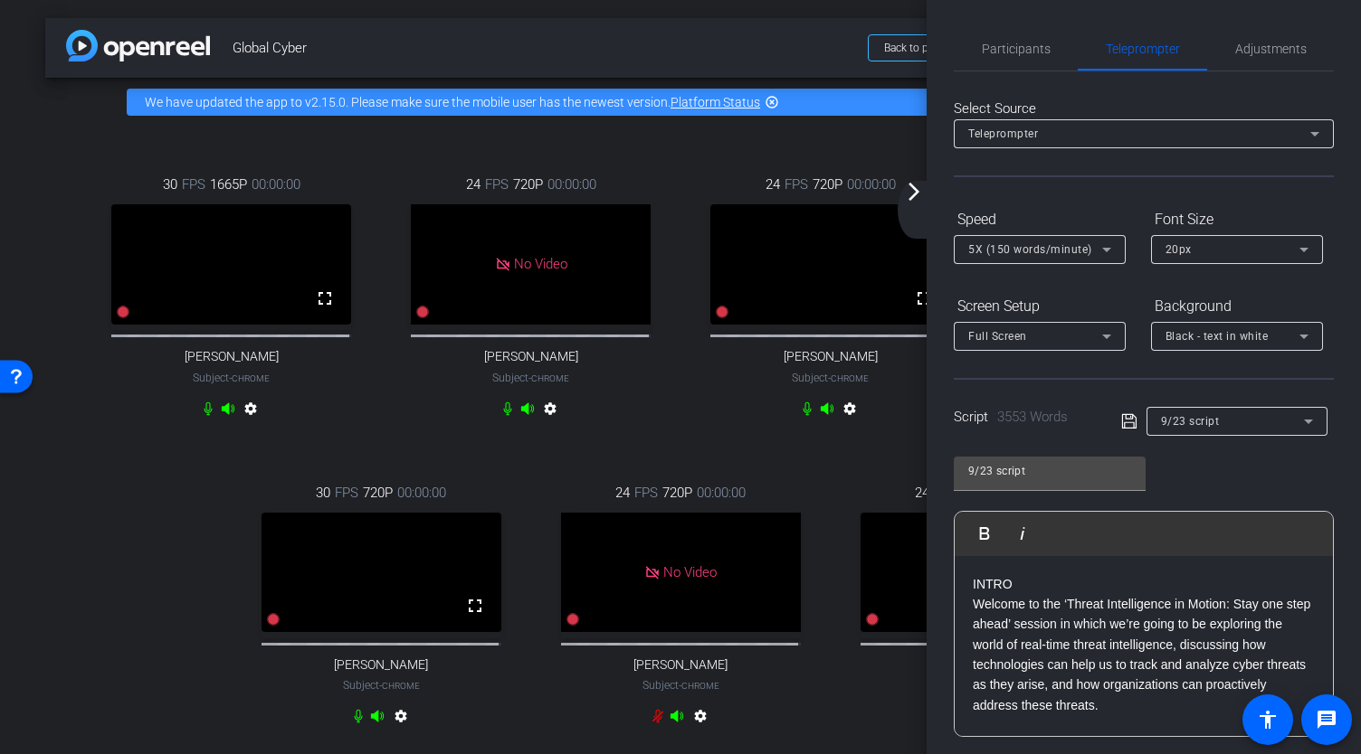
click at [695, 62] on span "Global Cyber" at bounding box center [544, 48] width 624 height 36
click at [1024, 52] on span "Participants" at bounding box center [1015, 49] width 69 height 13
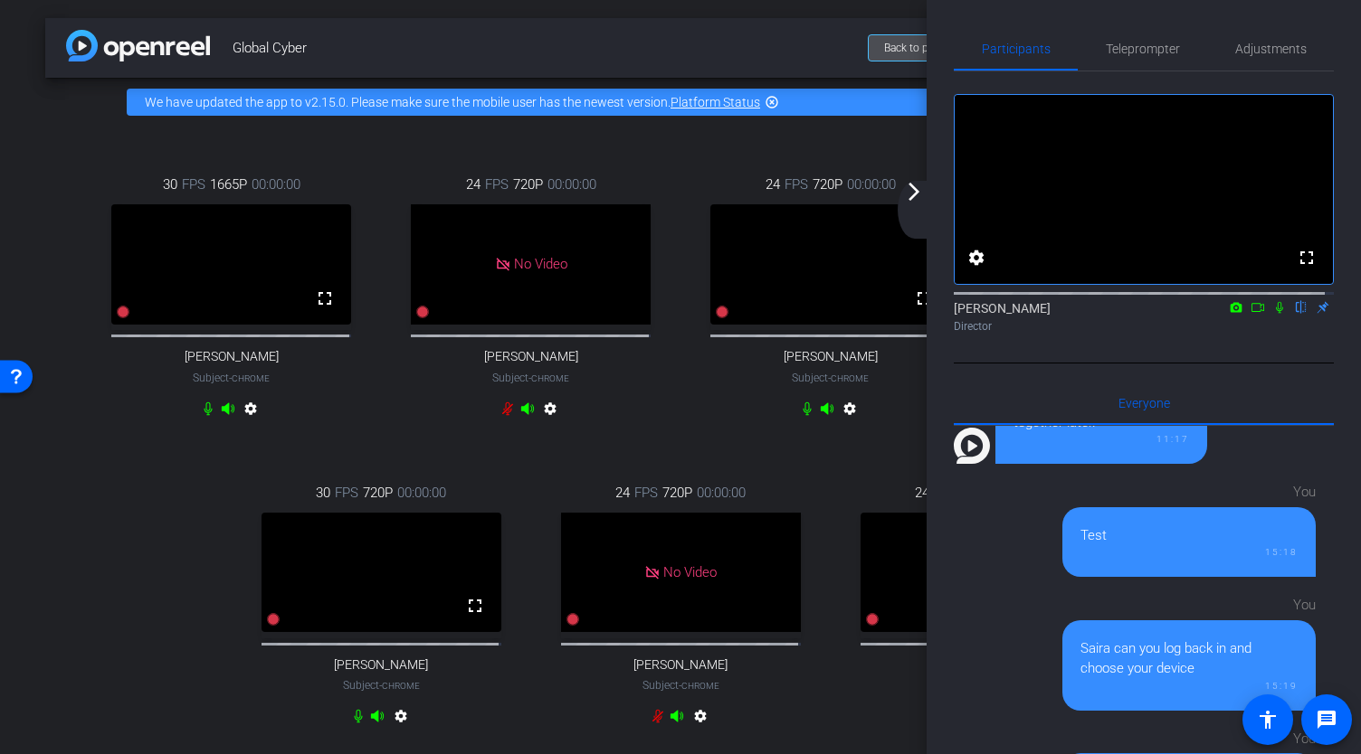
click at [886, 50] on span "Back to project" at bounding box center [919, 48] width 71 height 13
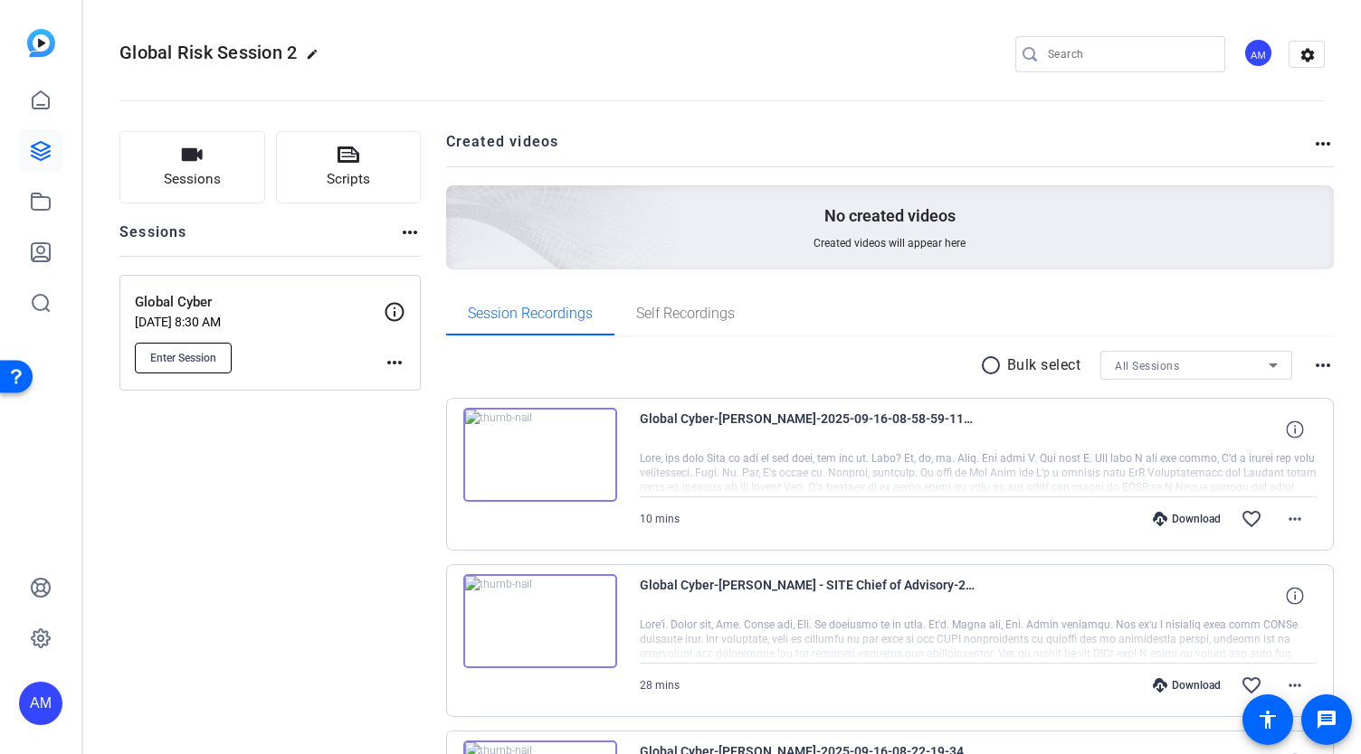
click at [185, 351] on span "Enter Session" at bounding box center [183, 358] width 66 height 14
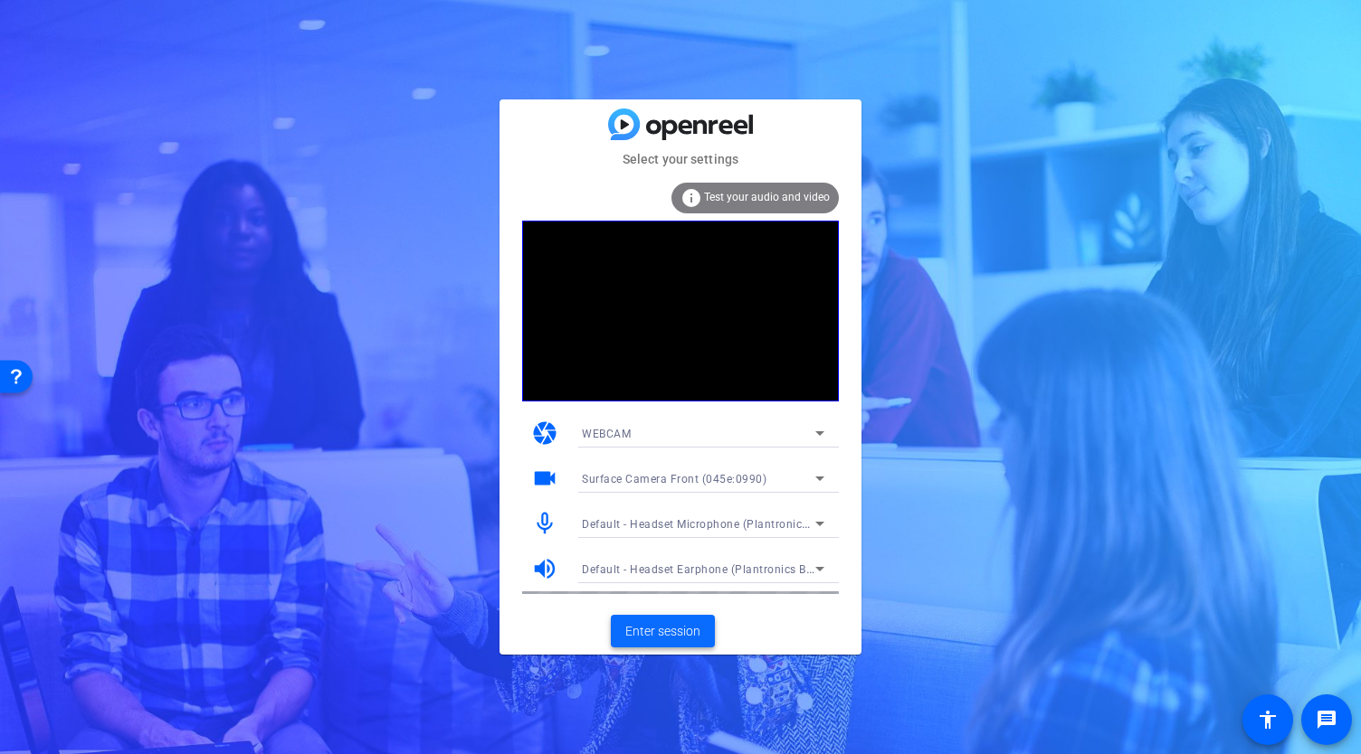
click at [669, 628] on span "Enter session" at bounding box center [662, 631] width 75 height 19
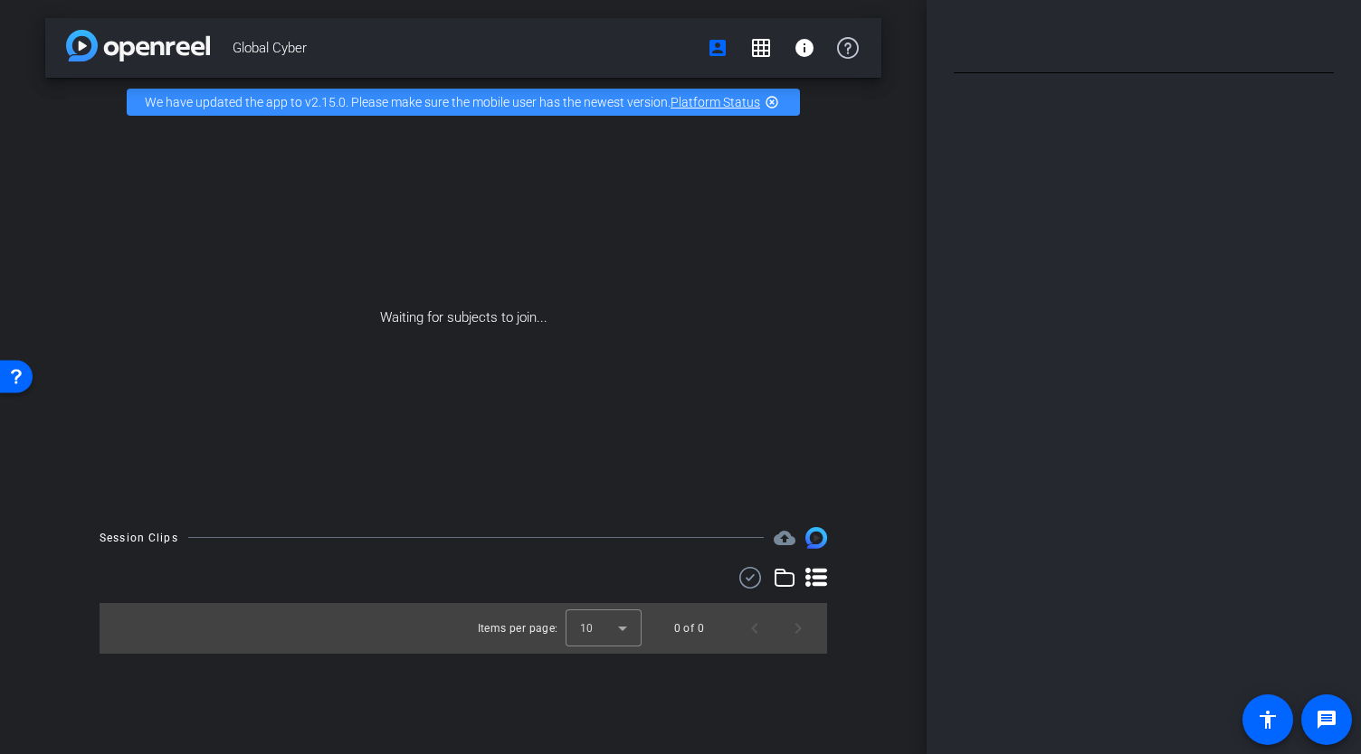
type input "9/23 script"
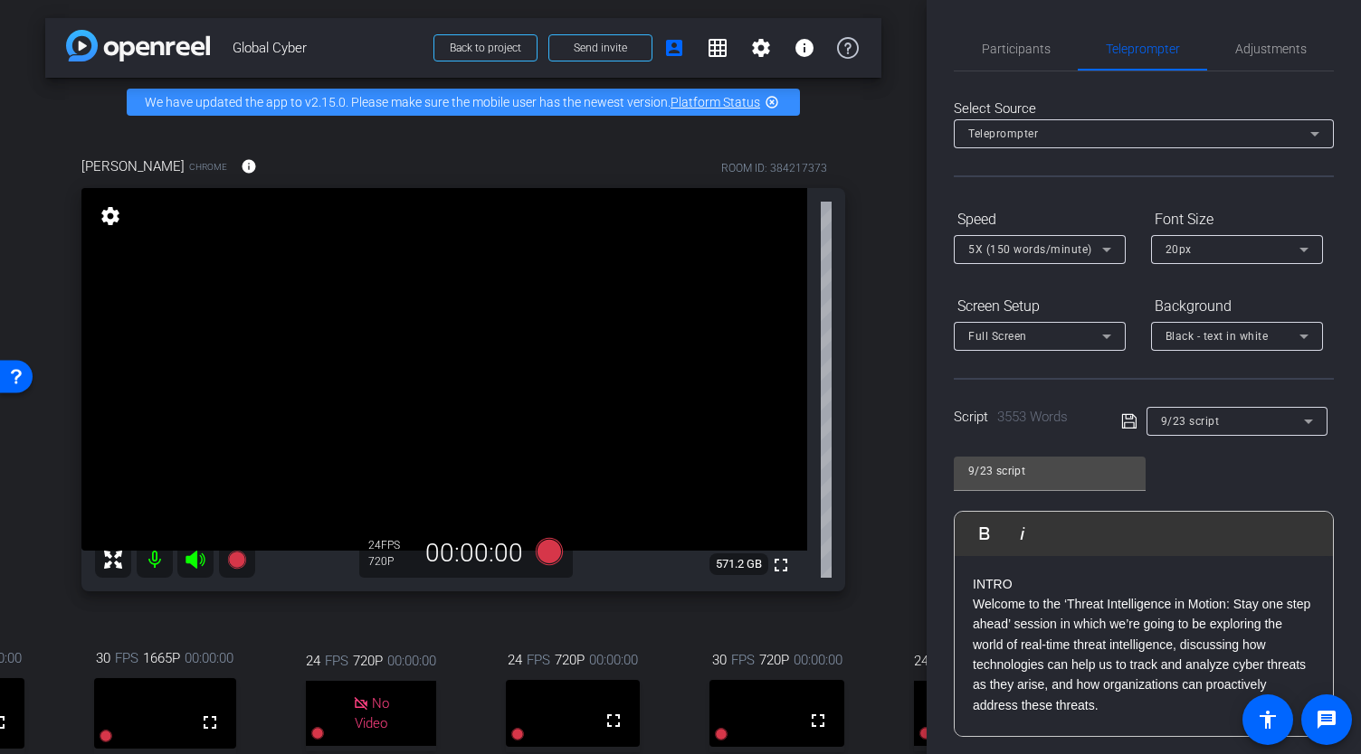
click at [107, 227] on mat-icon "settings" at bounding box center [110, 216] width 25 height 22
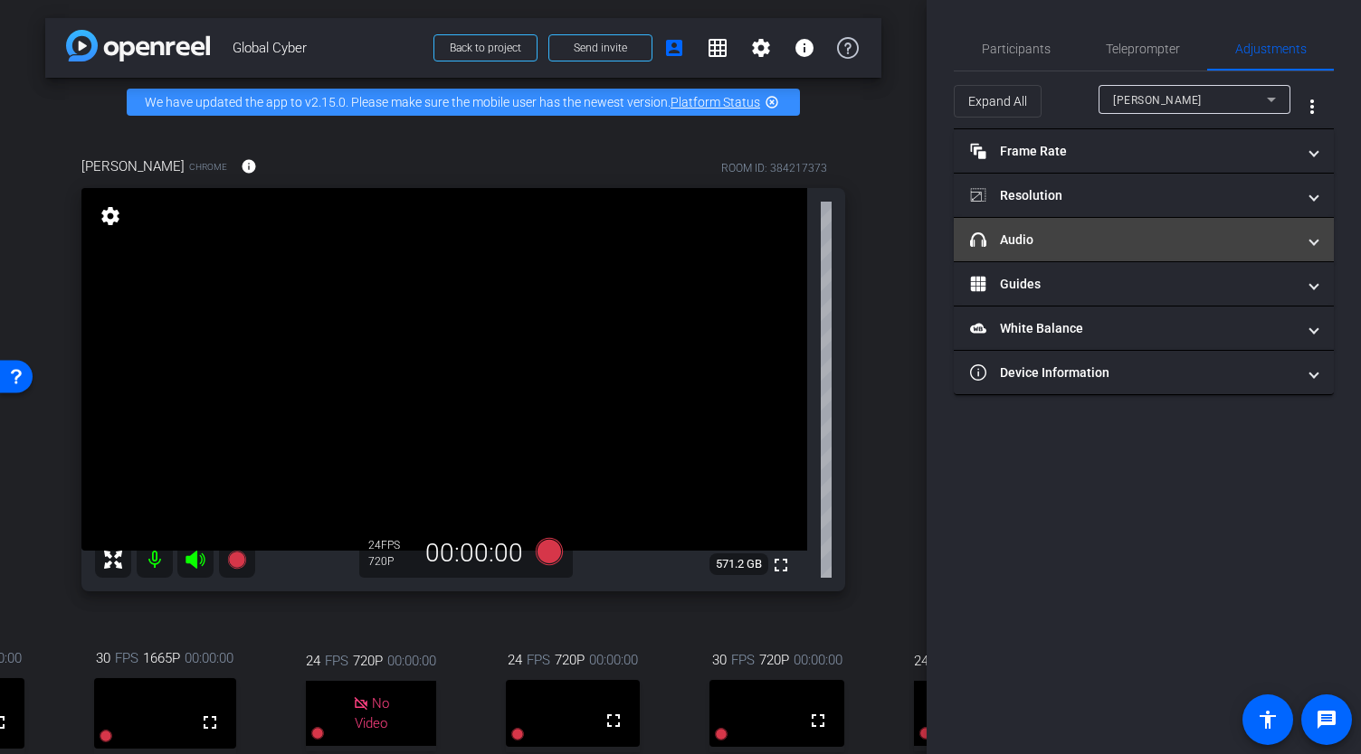
click at [1043, 237] on mat-panel-title "headphone icon Audio" at bounding box center [1133, 240] width 326 height 19
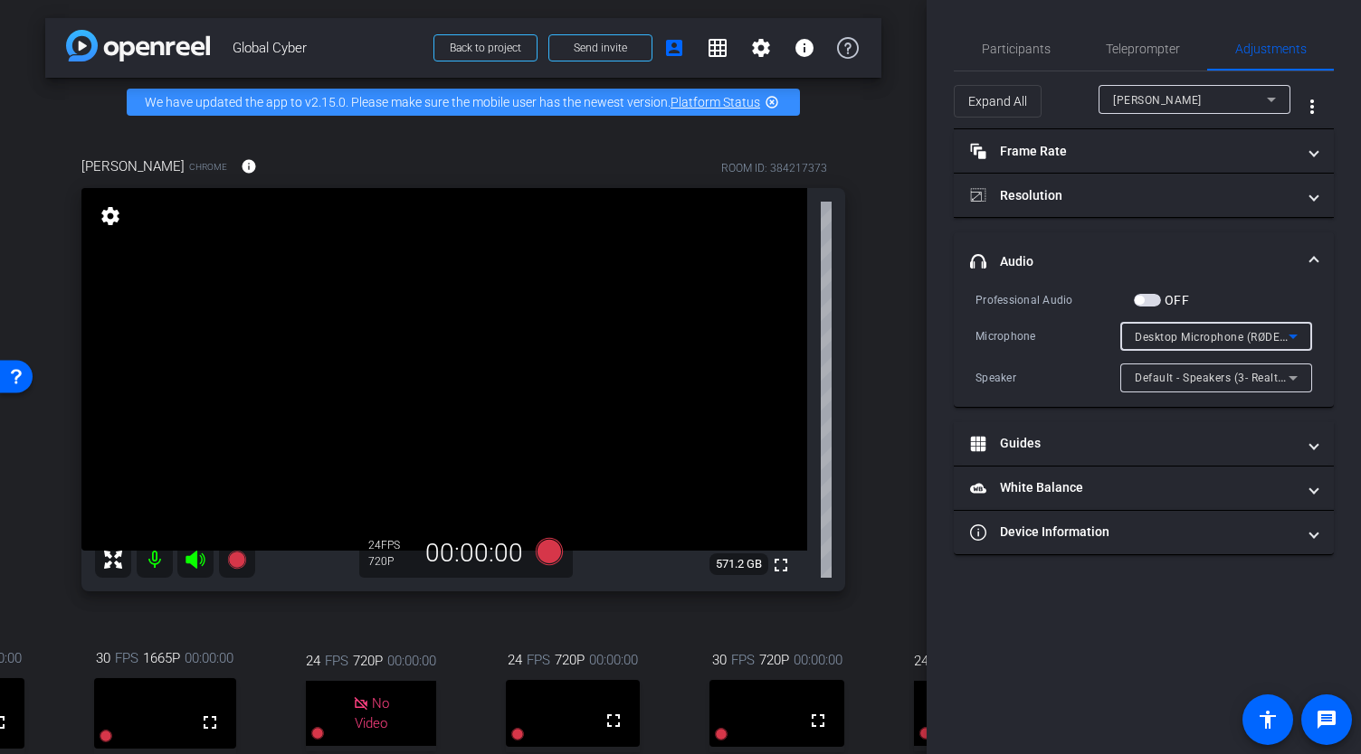
click at [1172, 334] on span "Desktop Microphone (RØDE PodMic USB)" at bounding box center [1242, 336] width 216 height 14
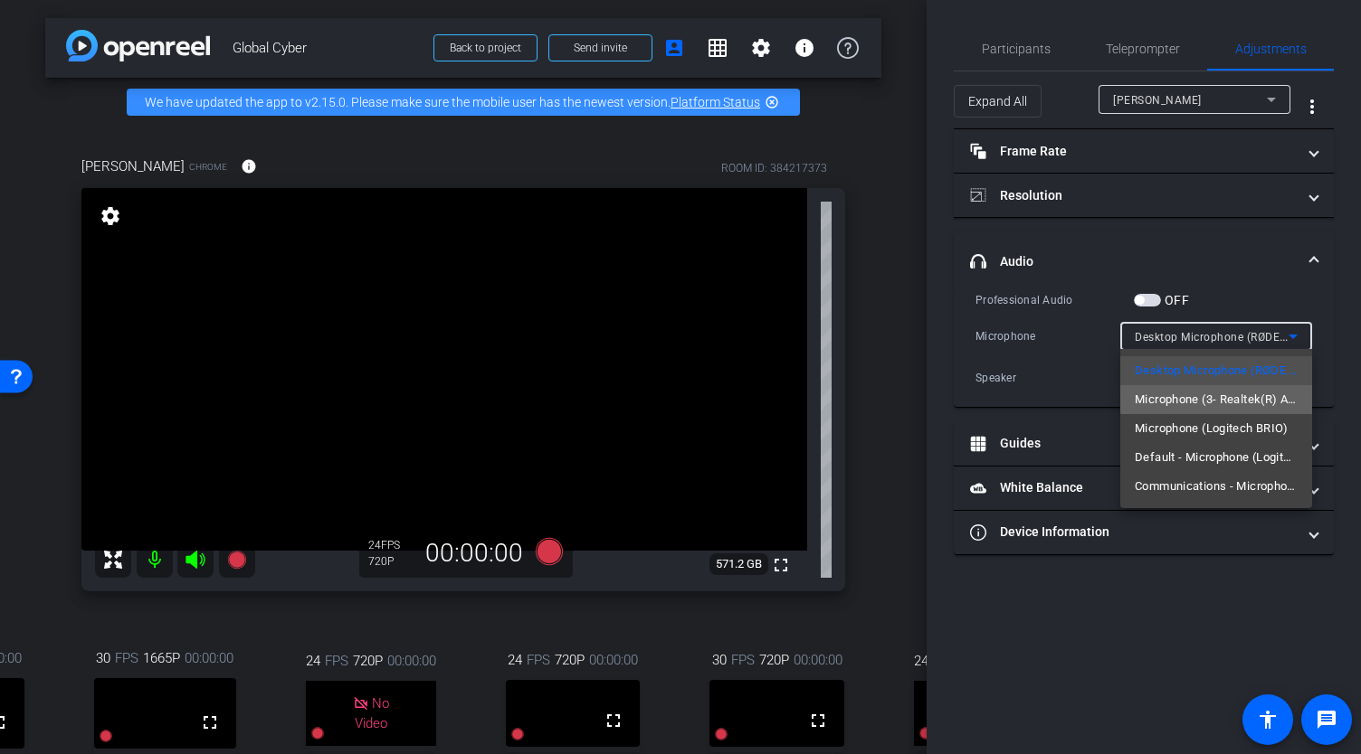
click at [1216, 399] on span "Microphone (3- Realtek(R) Audio)" at bounding box center [1215, 400] width 163 height 22
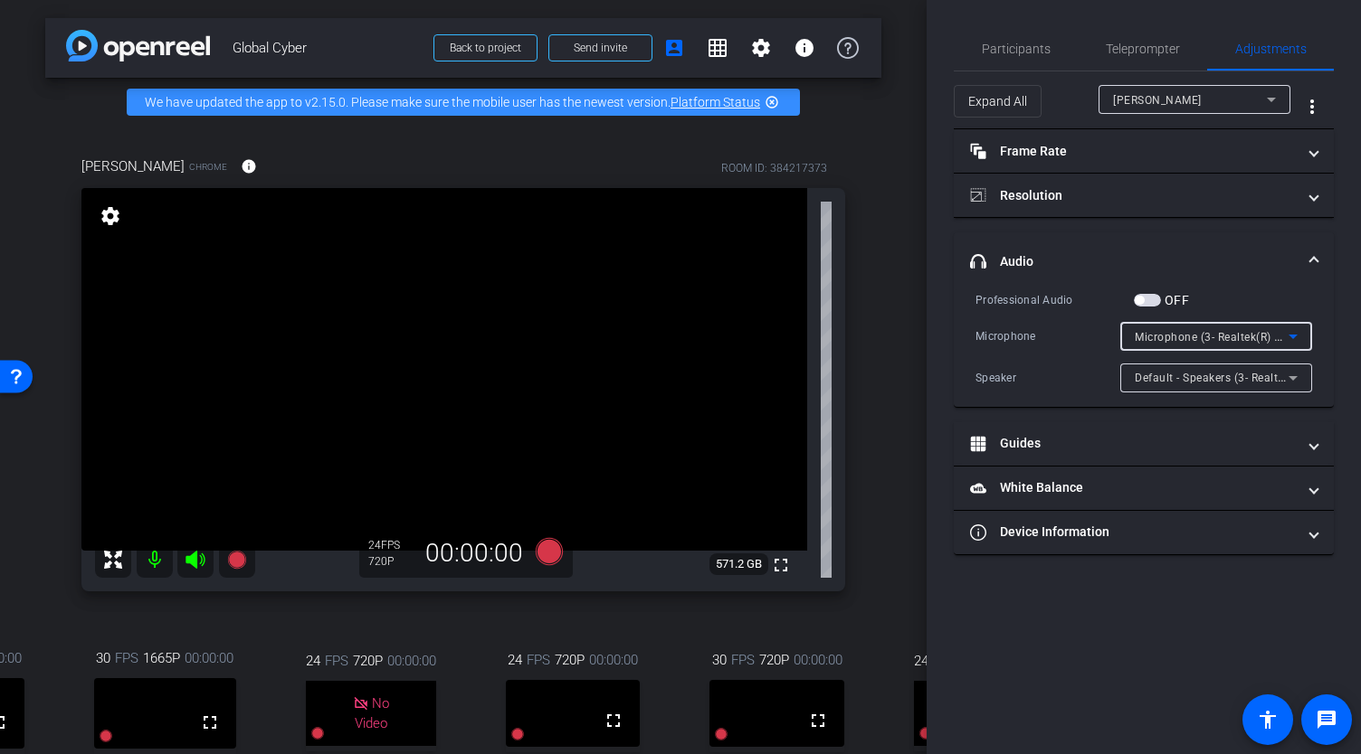
click at [1245, 339] on span "Microphone (3- Realtek(R) Audio)" at bounding box center [1221, 336] width 175 height 14
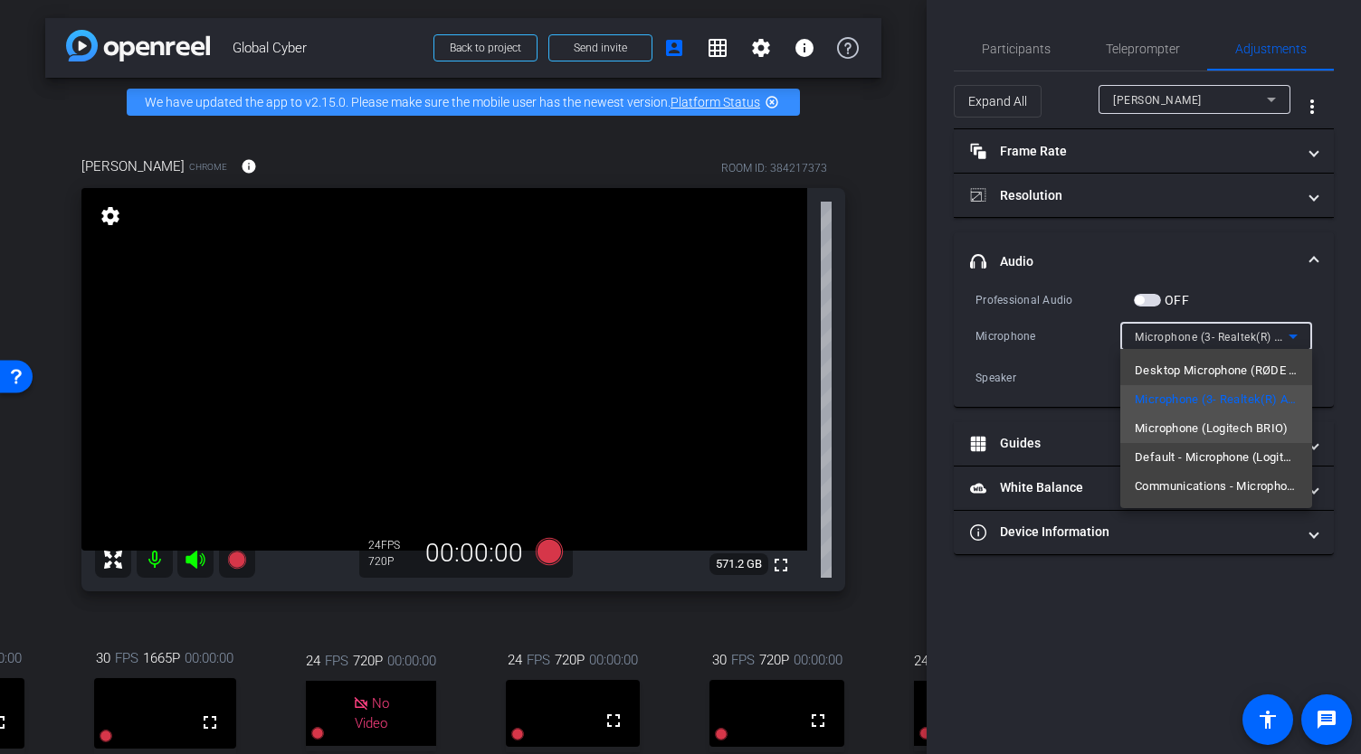
click at [1210, 427] on span "Microphone (Logitech BRIO)" at bounding box center [1211, 429] width 154 height 22
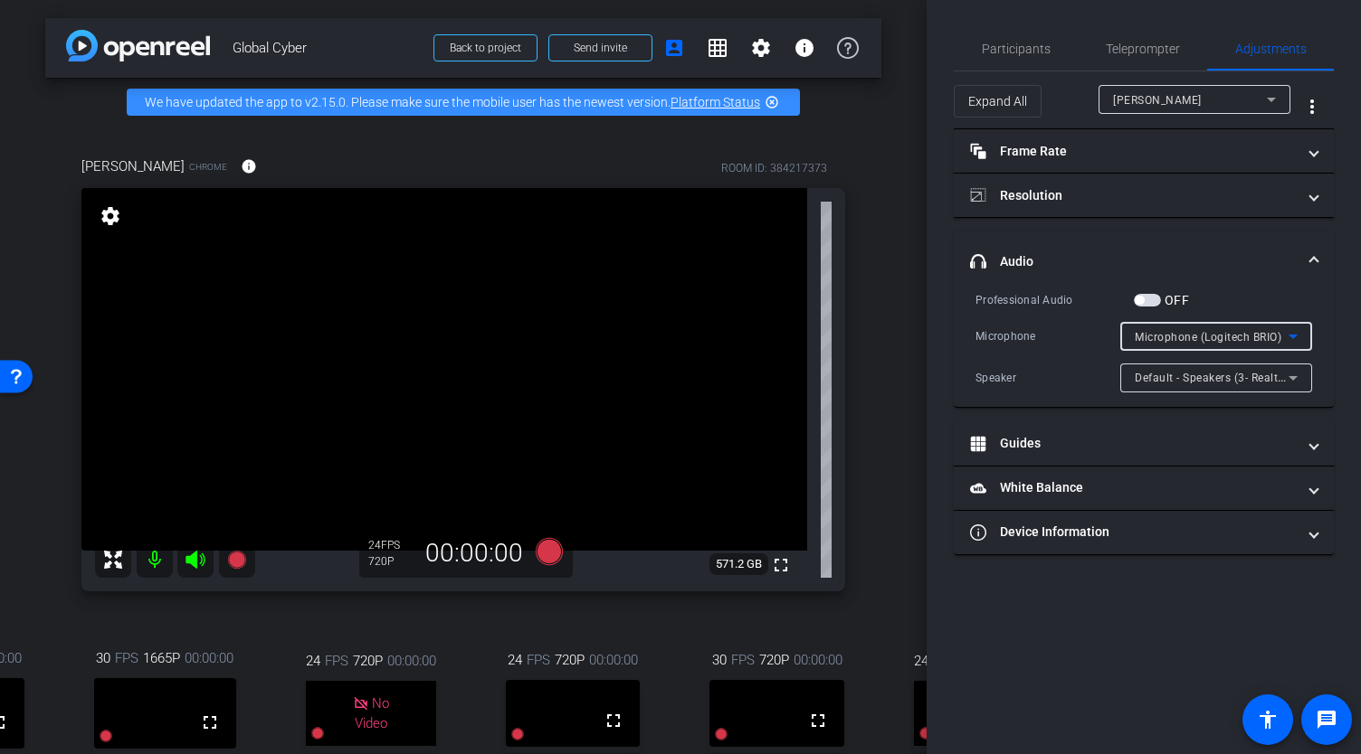
click at [1160, 379] on span "Default - Speakers (3- Realtek(R) Audio)" at bounding box center [1238, 377] width 208 height 14
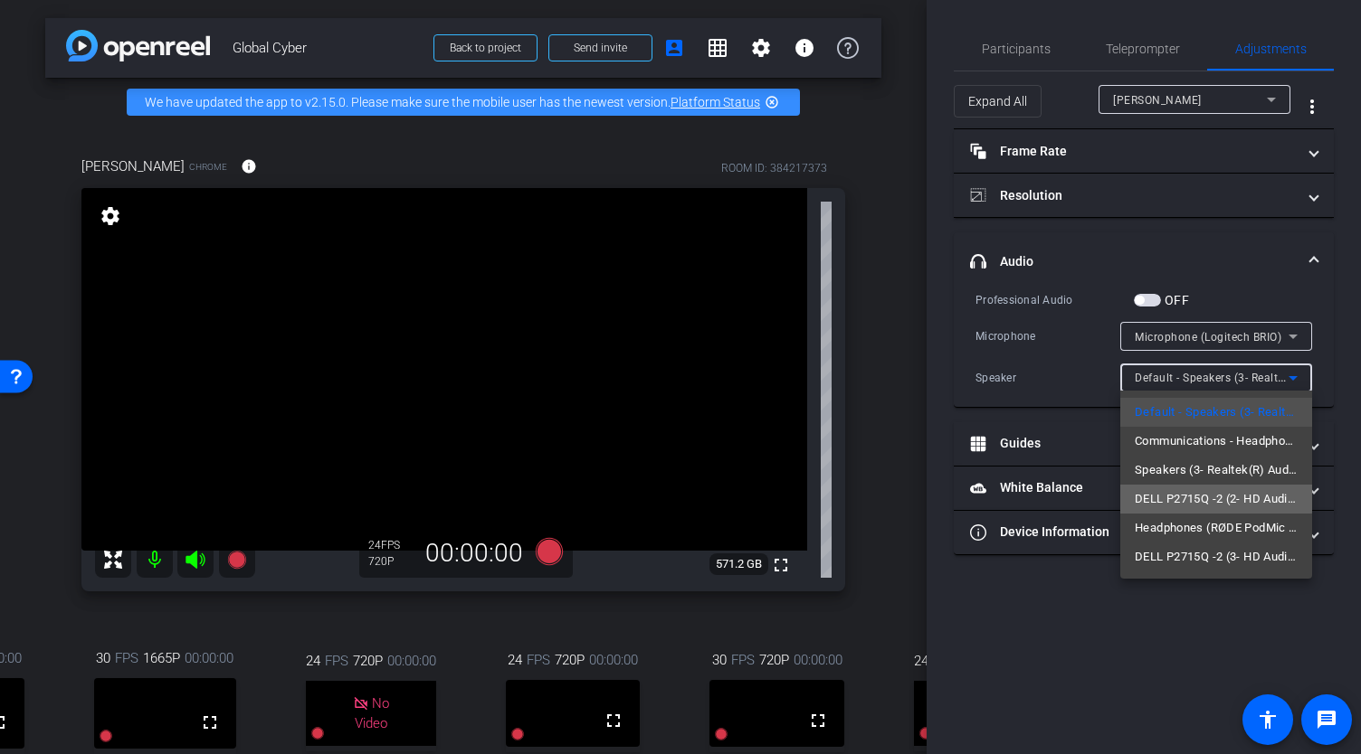
click at [1176, 497] on span "DELL P2715Q -2 (2- HD Audio Driver for Display Audio)" at bounding box center [1215, 499] width 163 height 22
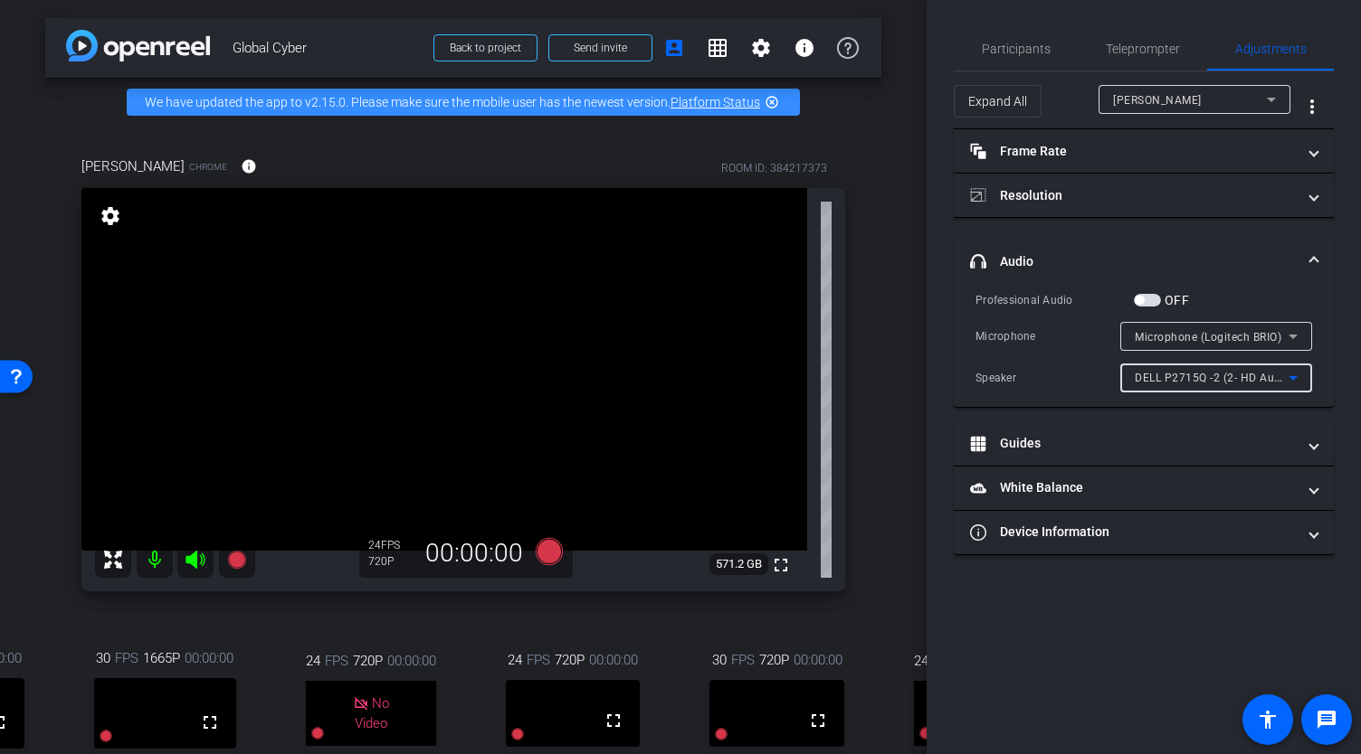
click at [1245, 377] on span "DELL P2715Q -2 (2- HD Audio Driver for Display Audio)" at bounding box center [1278, 377] width 289 height 14
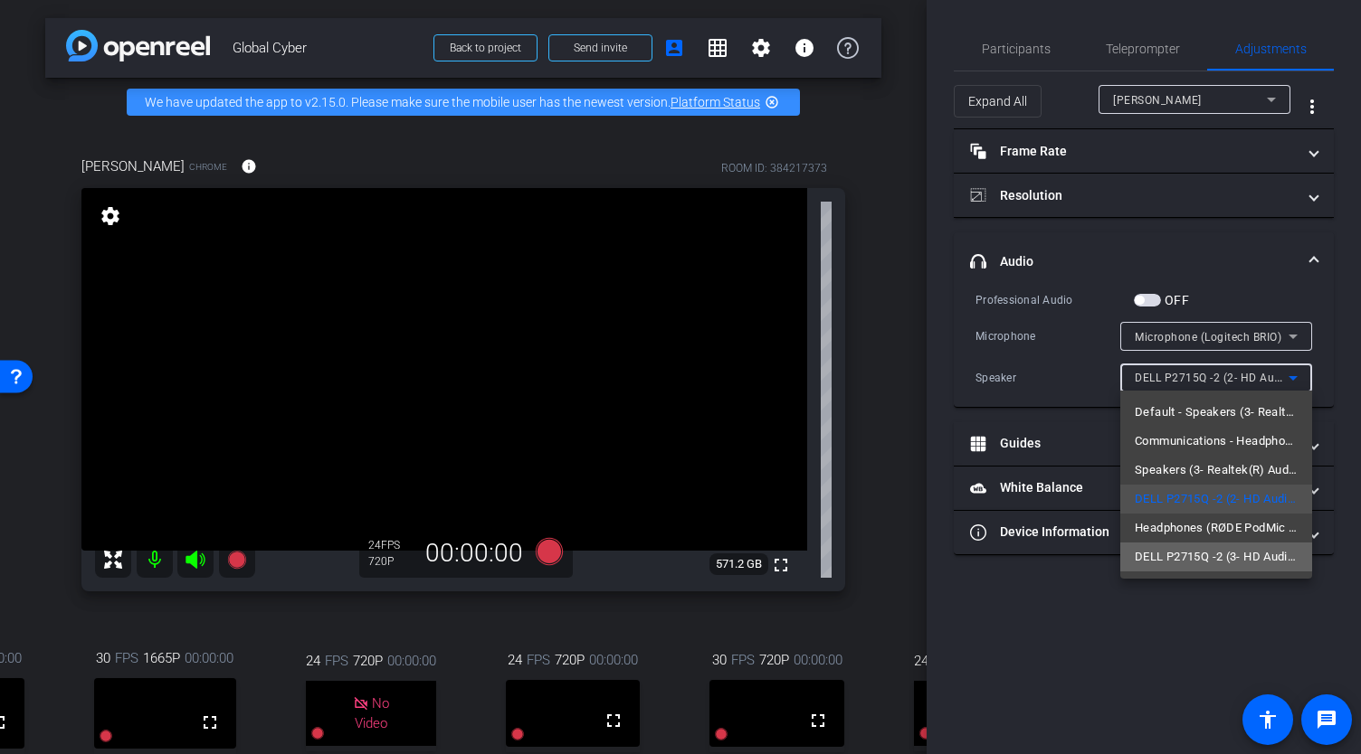
click at [1177, 555] on span "DELL P2715Q -2 (3- HD Audio Driver for Display Audio)" at bounding box center [1215, 557] width 163 height 22
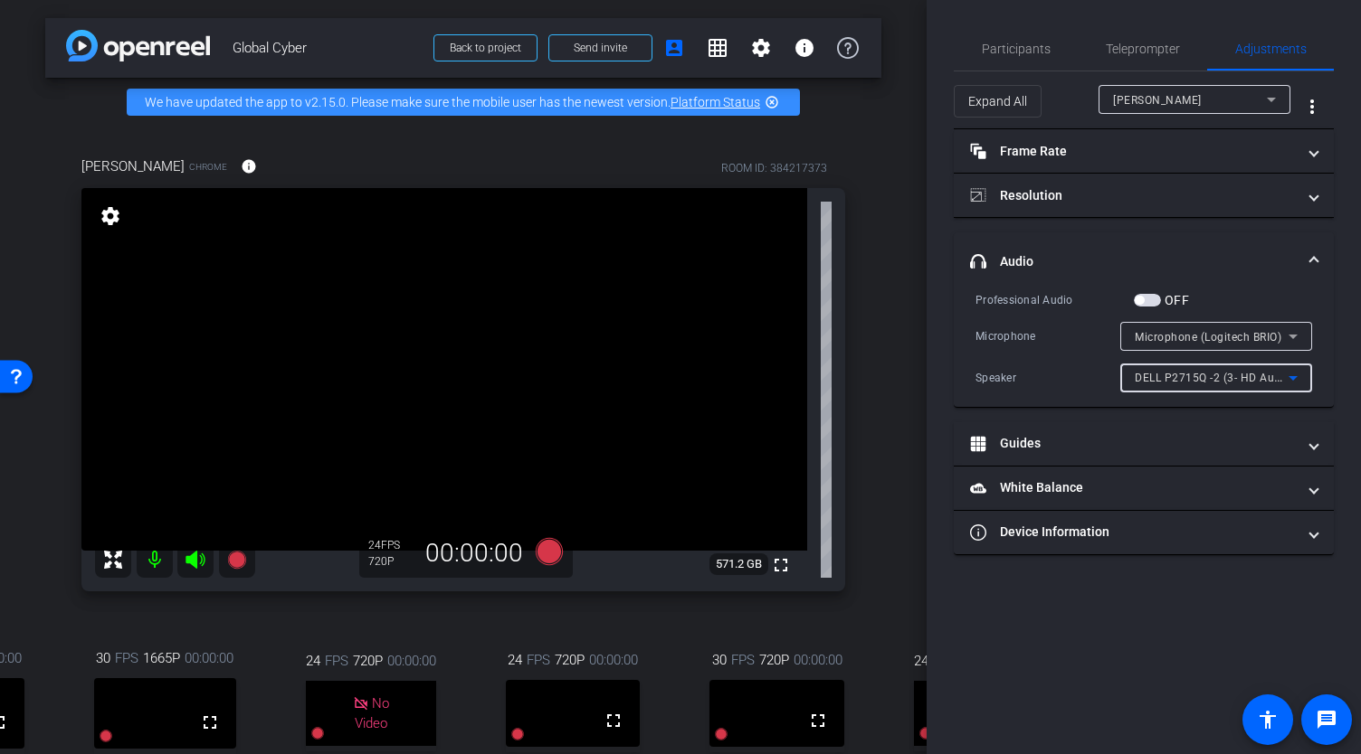
click at [1190, 377] on span "DELL P2715Q -2 (3- HD Audio Driver for Display Audio)" at bounding box center [1278, 377] width 289 height 14
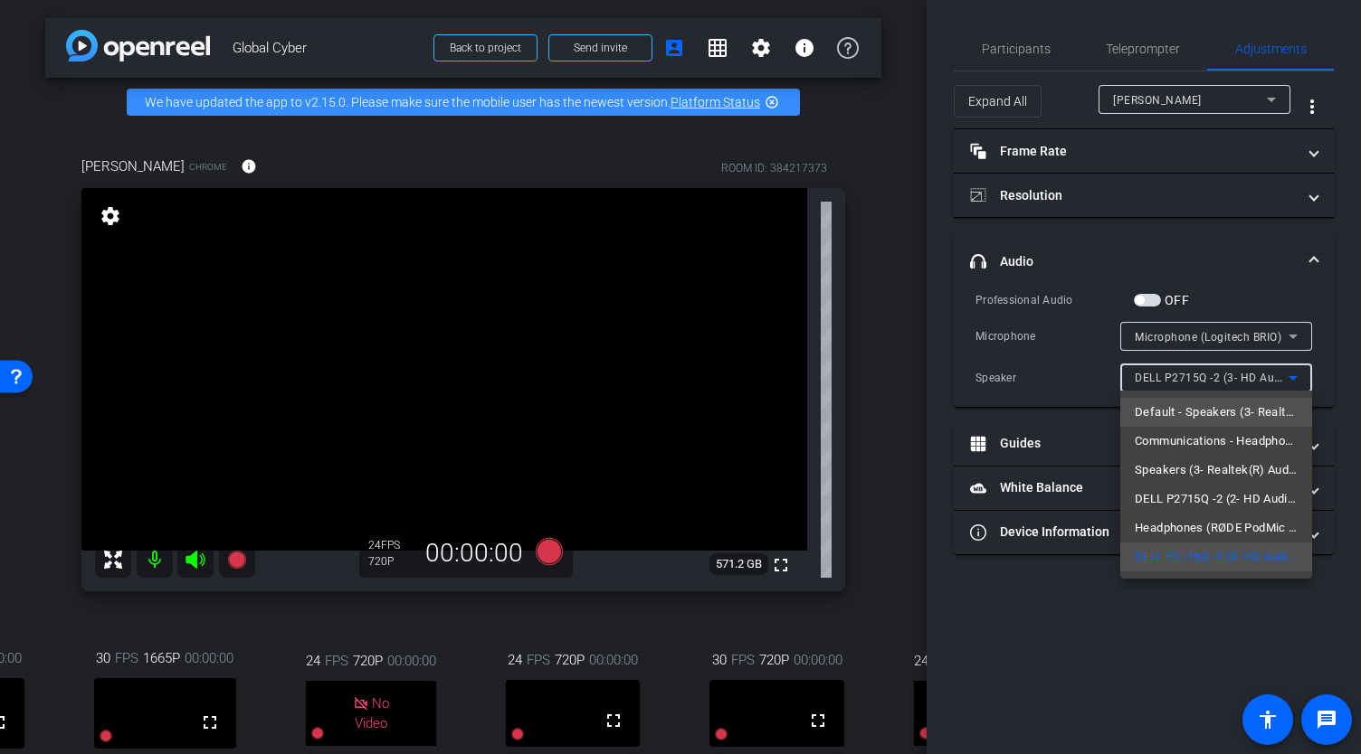
click at [1176, 415] on span "Default - Speakers (3- Realtek(R) Audio)" at bounding box center [1215, 413] width 163 height 22
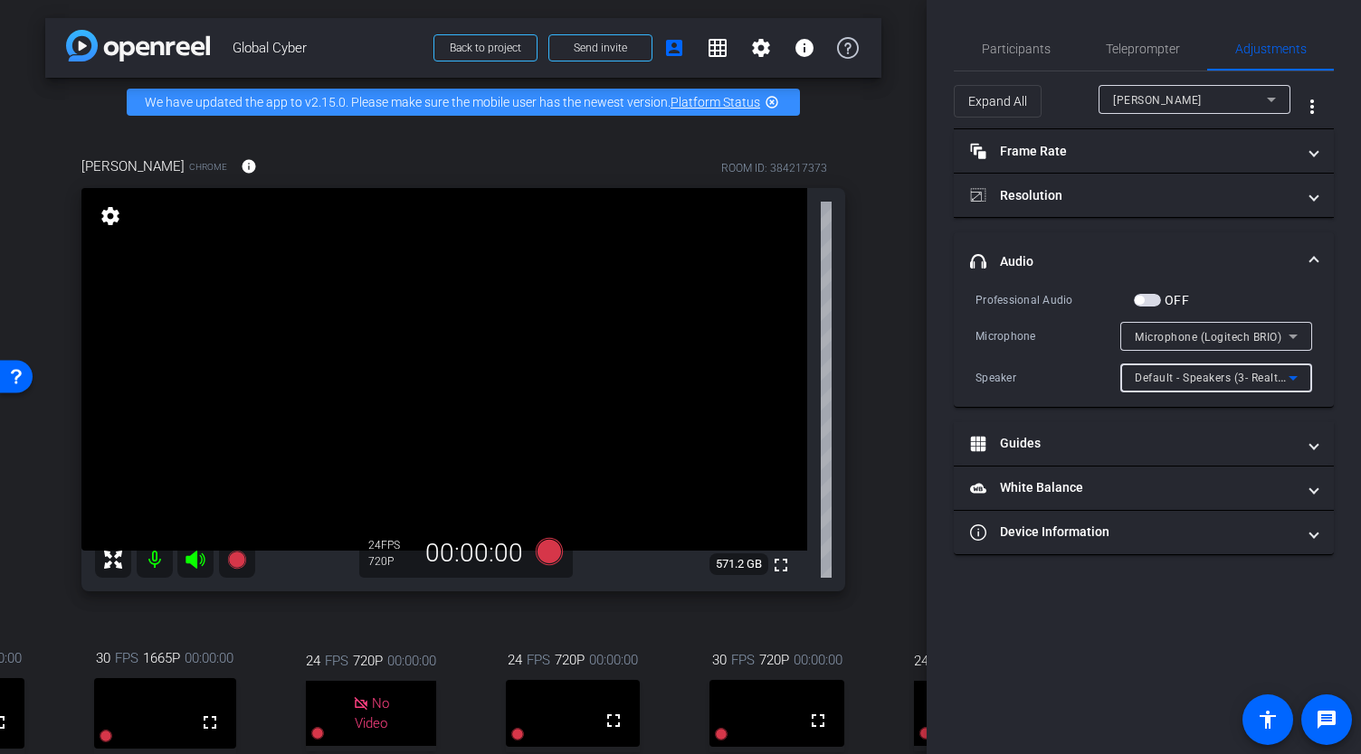
click at [1175, 373] on span "Default - Speakers (3- Realtek(R) Audio)" at bounding box center [1238, 377] width 208 height 14
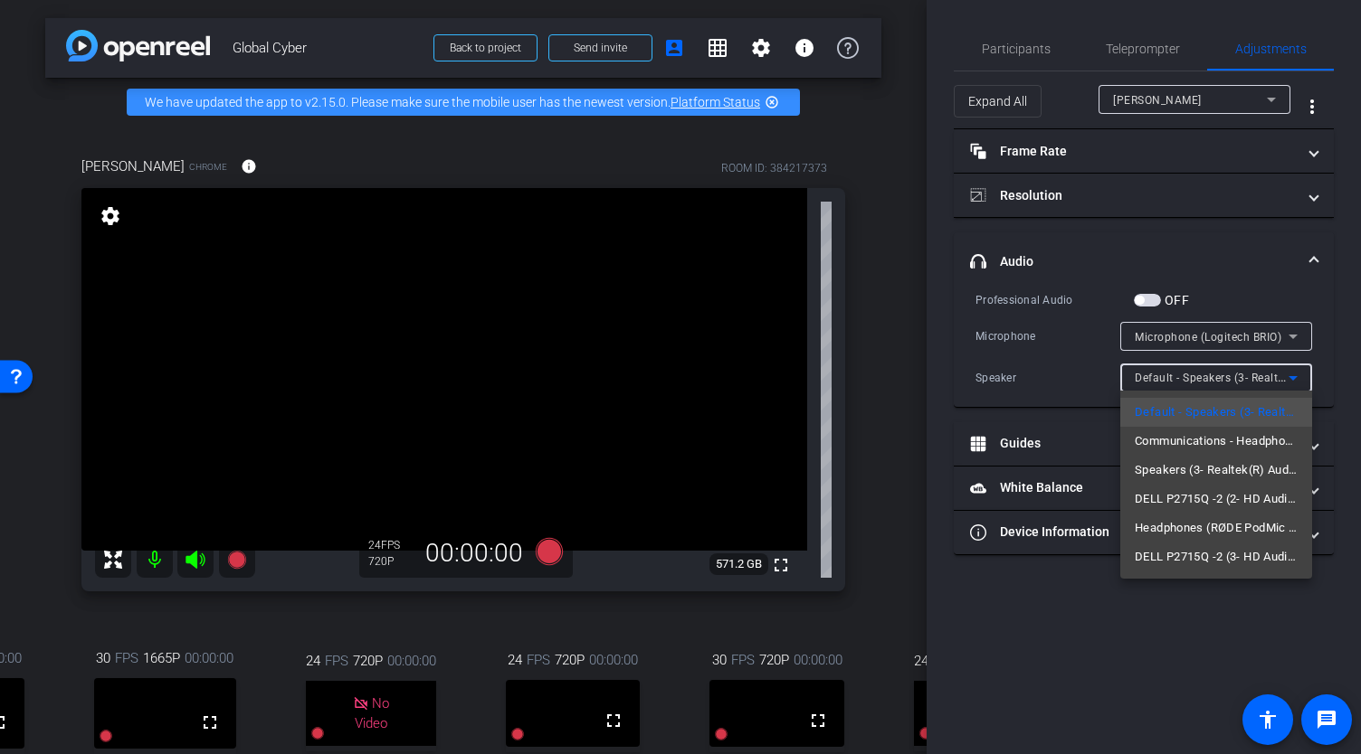
click at [1105, 647] on div at bounding box center [680, 377] width 1361 height 754
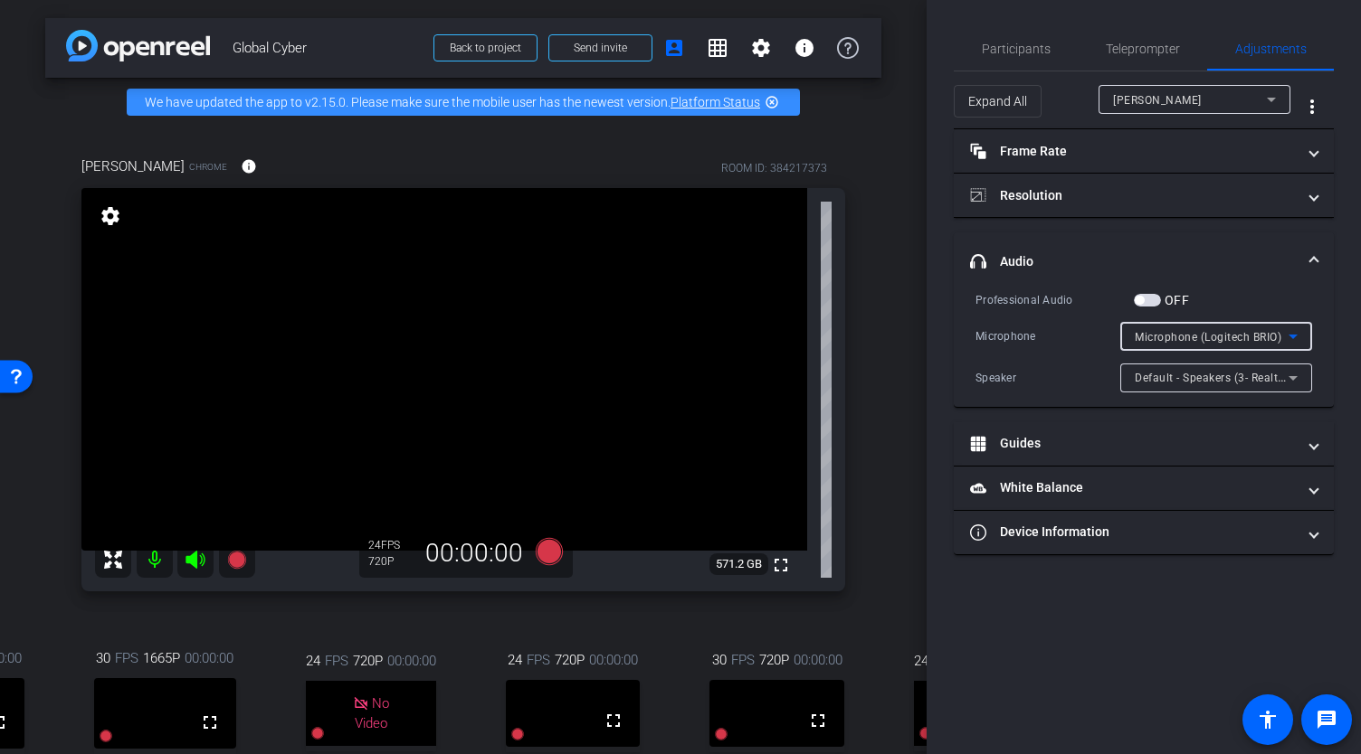
click at [1196, 336] on span "Microphone (Logitech BRIO)" at bounding box center [1207, 337] width 147 height 13
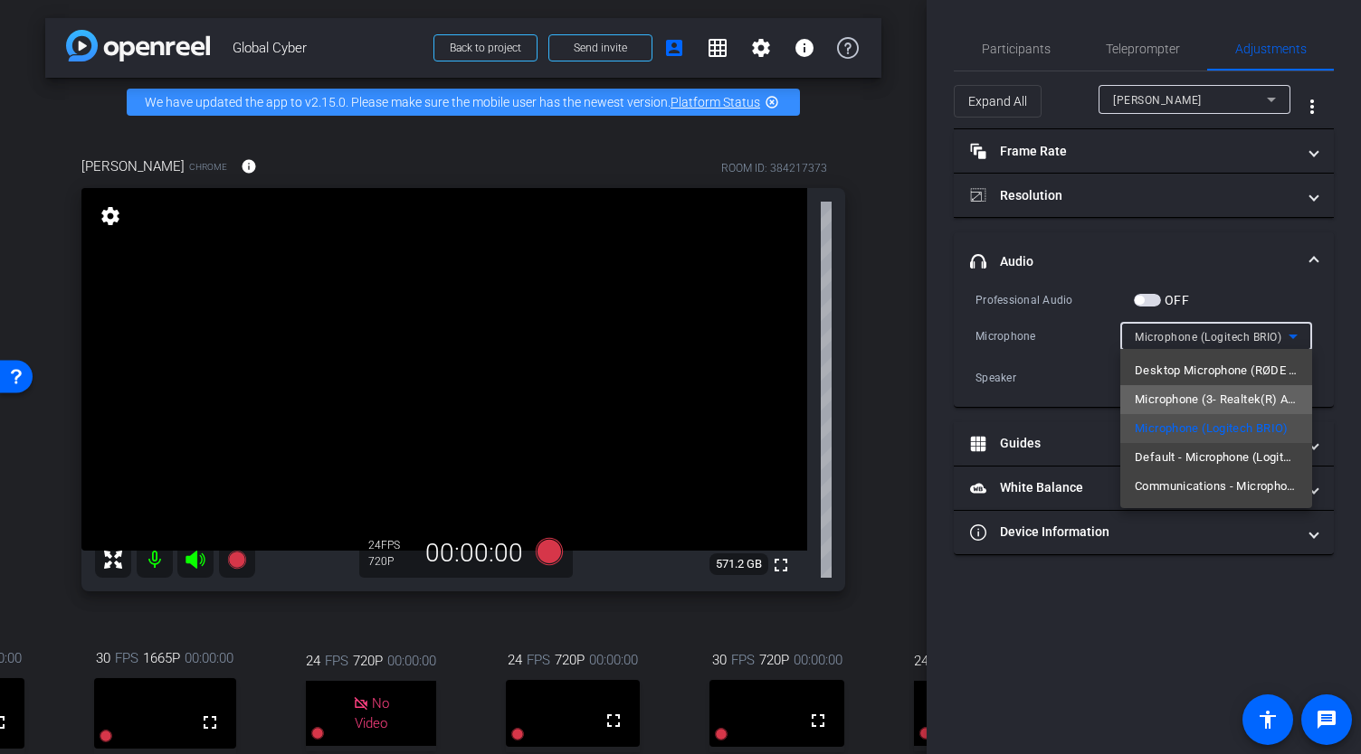
click at [1203, 395] on span "Microphone (3- Realtek(R) Audio)" at bounding box center [1215, 400] width 163 height 22
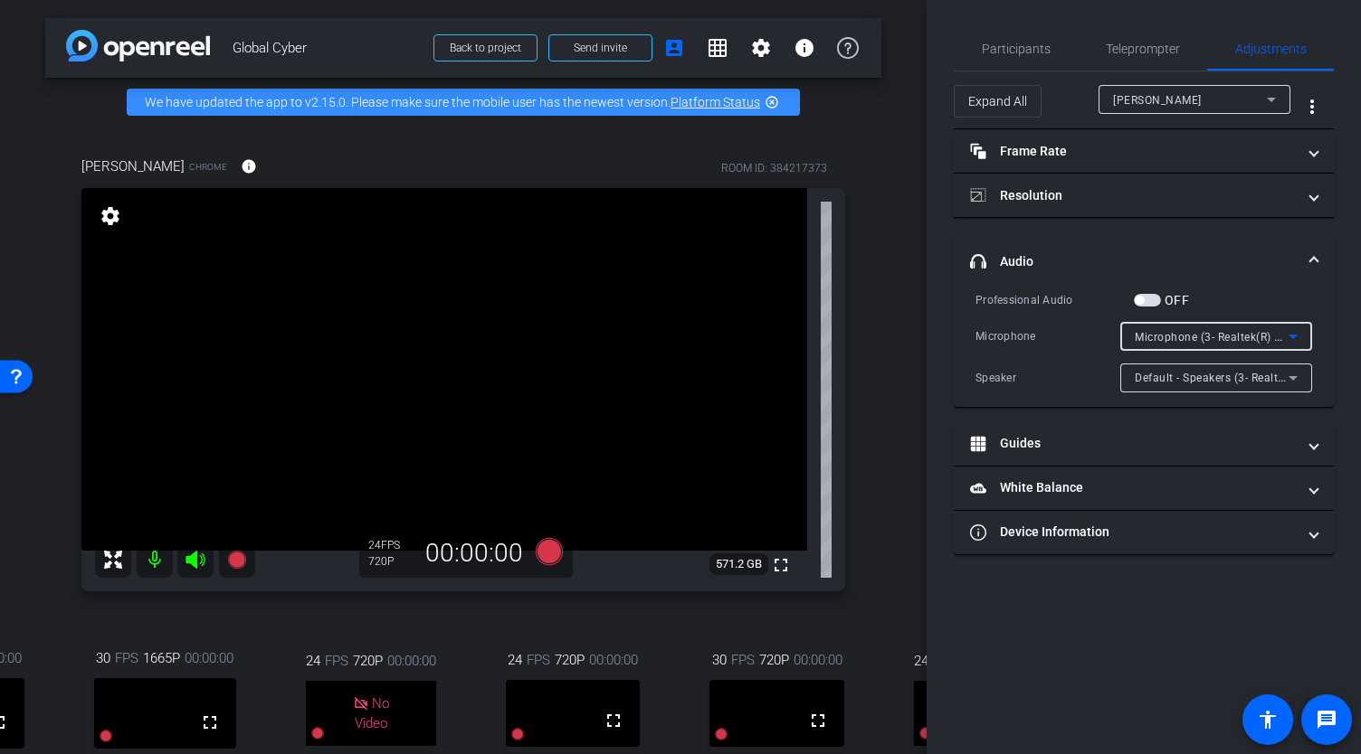
click at [1214, 336] on span "Microphone (3- Realtek(R) Audio)" at bounding box center [1221, 336] width 175 height 14
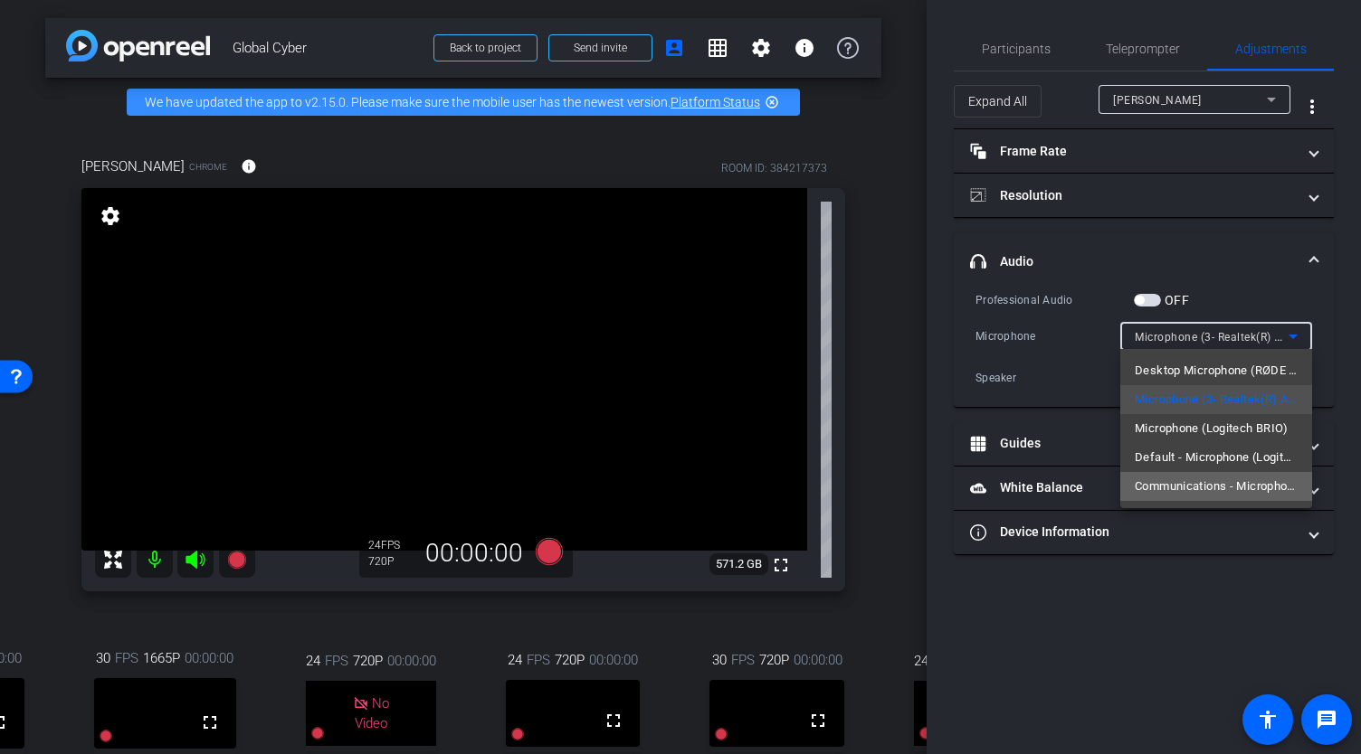
click at [1199, 483] on span "Communications - Microphone (Logitech BRIO)" at bounding box center [1215, 487] width 163 height 22
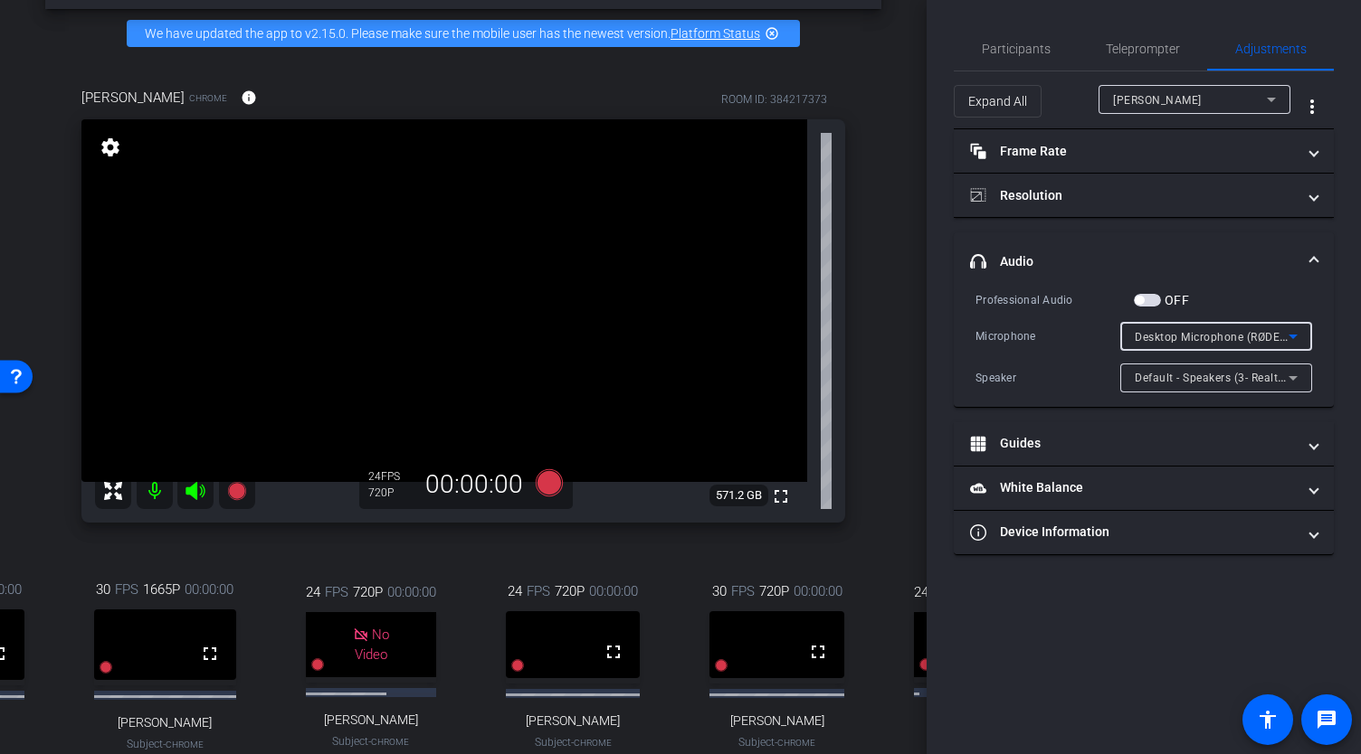
scroll to position [82, 0]
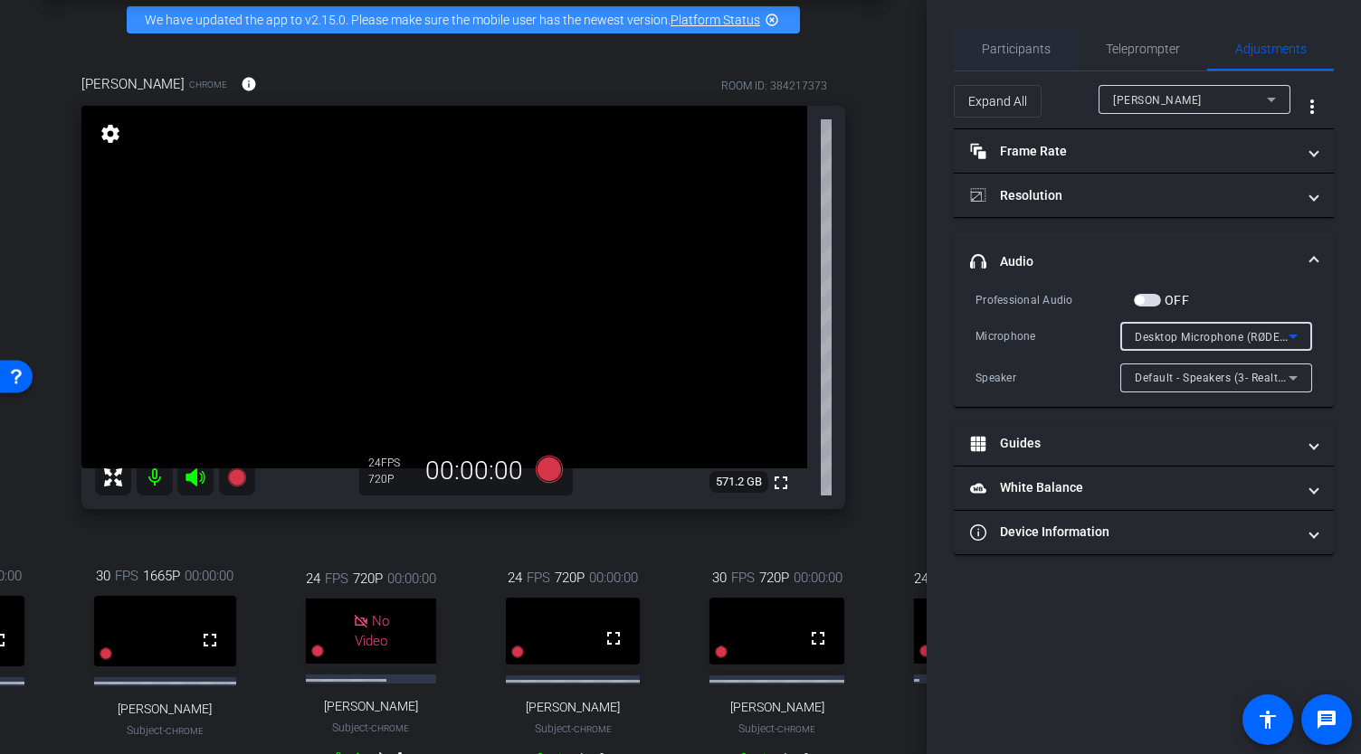
click at [1006, 48] on span "Participants" at bounding box center [1015, 49] width 69 height 13
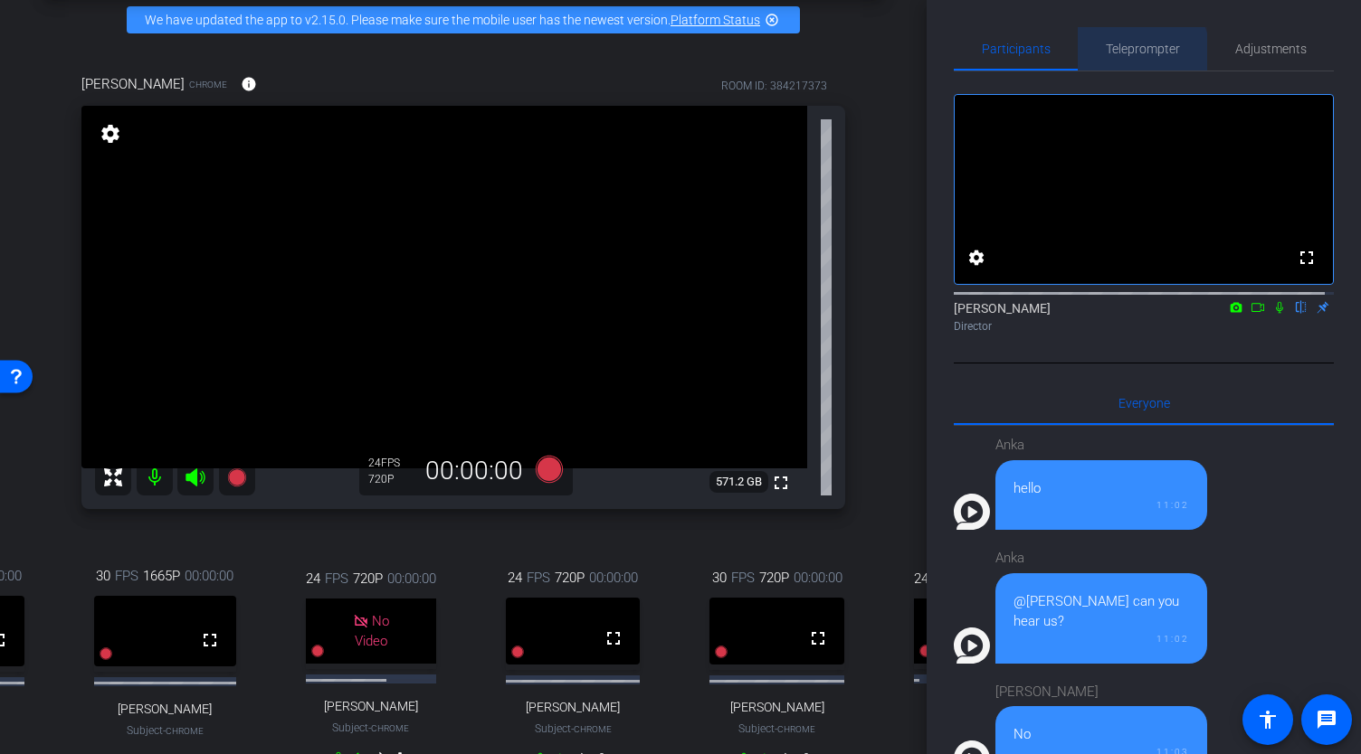
click at [1133, 53] on span "Teleprompter" at bounding box center [1142, 49] width 74 height 13
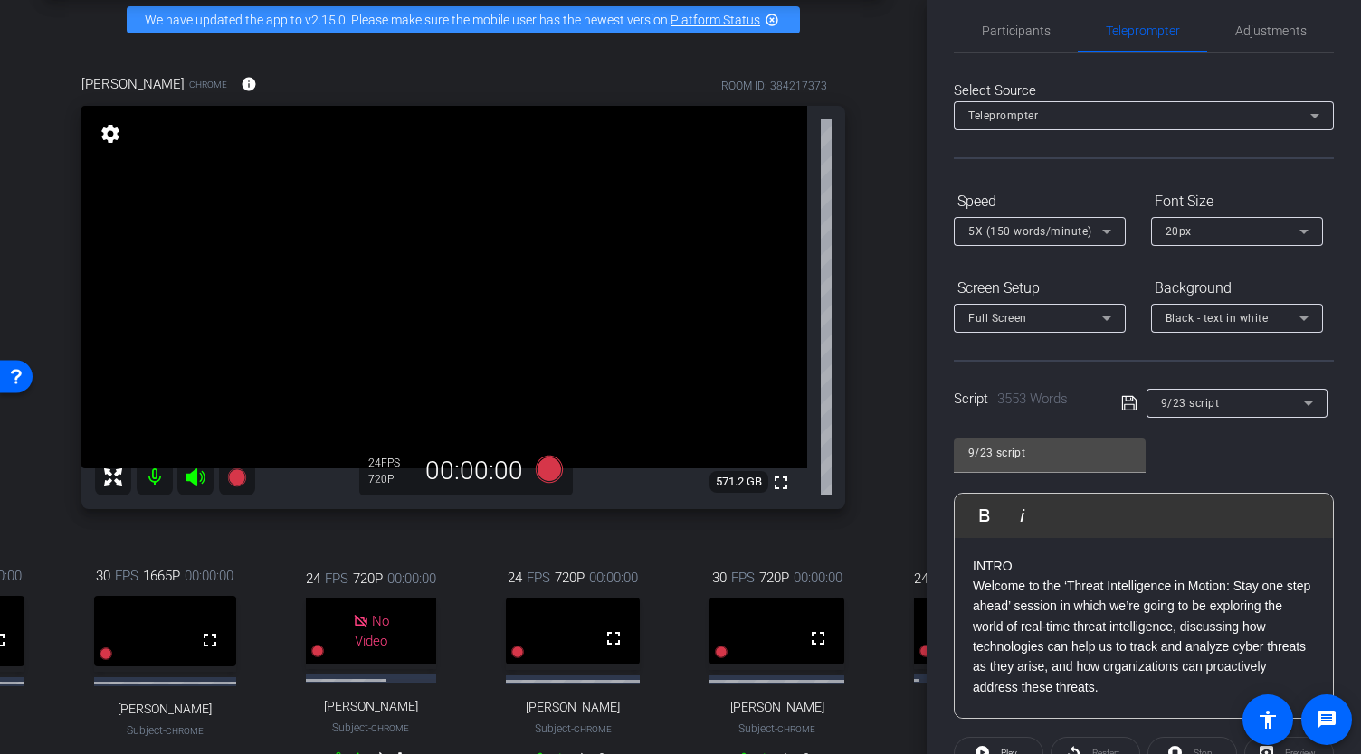
scroll to position [0, 0]
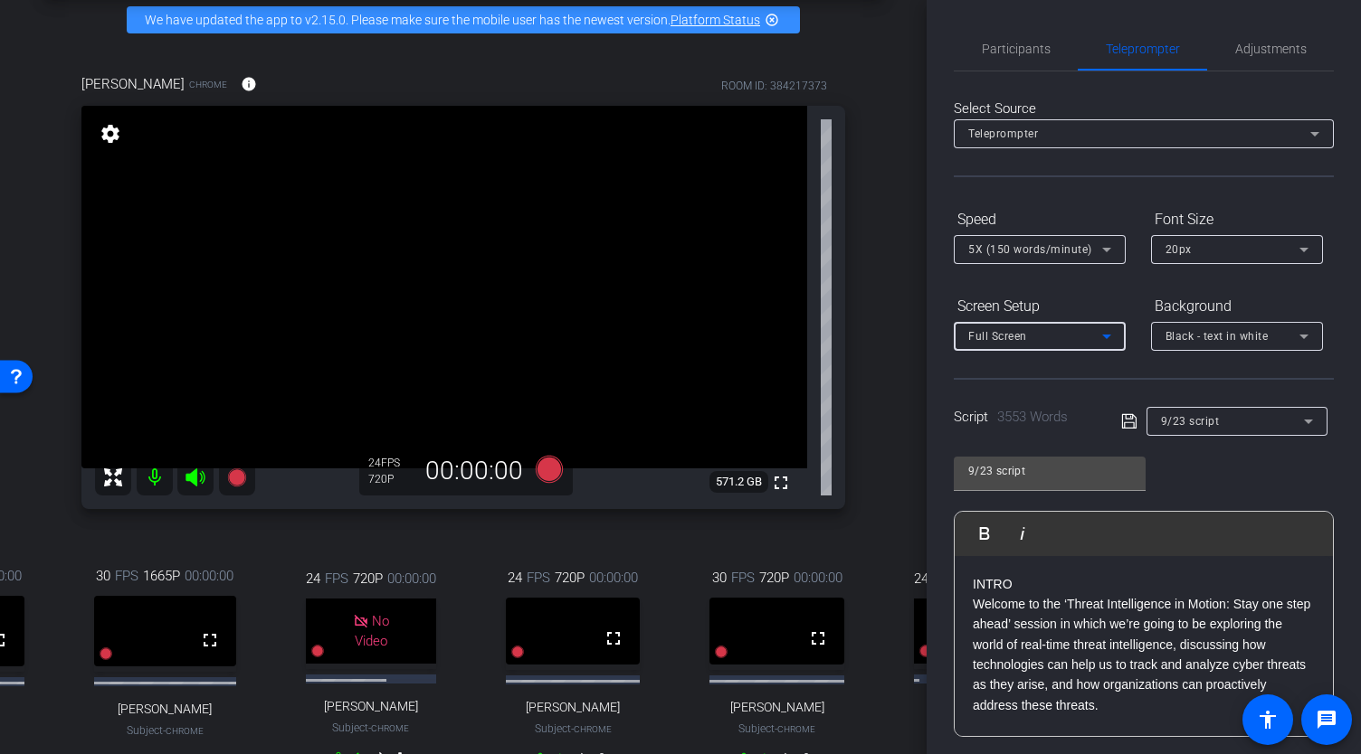
click at [1104, 336] on icon at bounding box center [1106, 337] width 9 height 5
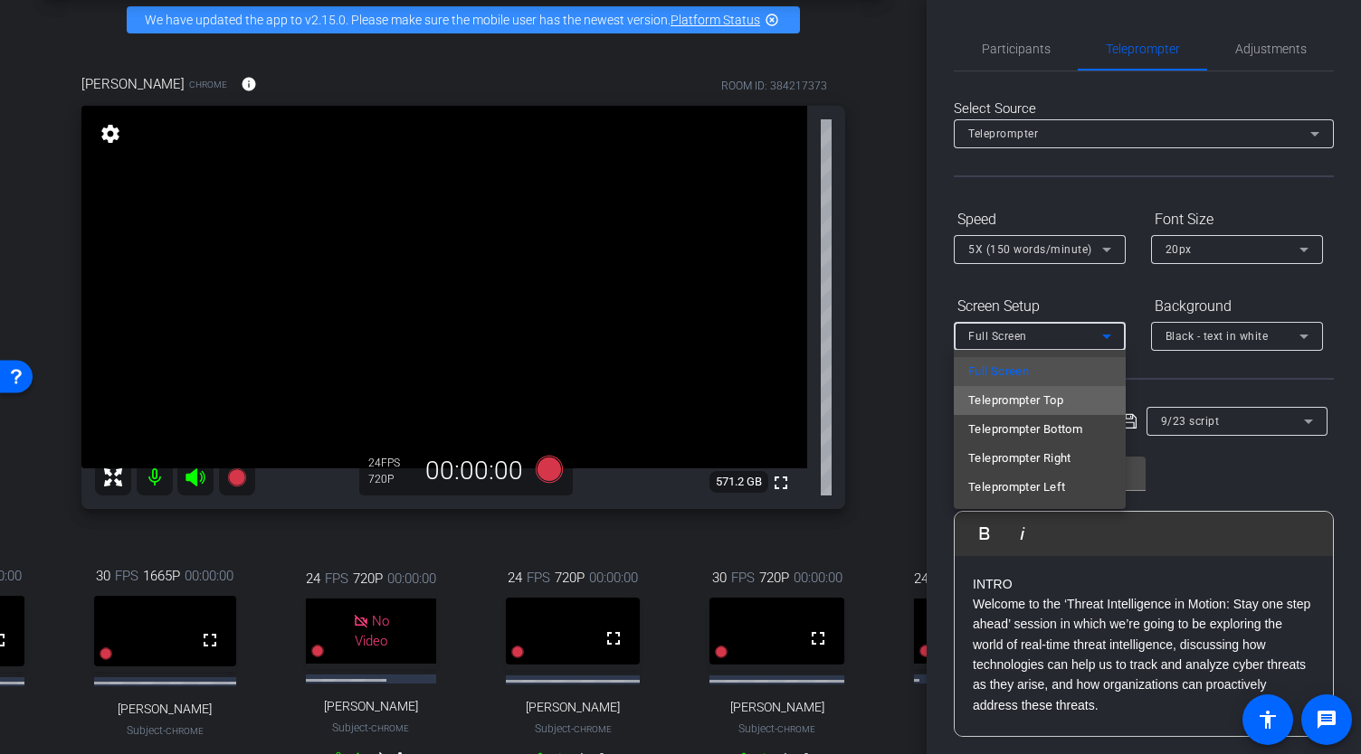
click at [1063, 399] on span "Teleprompter Top" at bounding box center [1015, 401] width 95 height 22
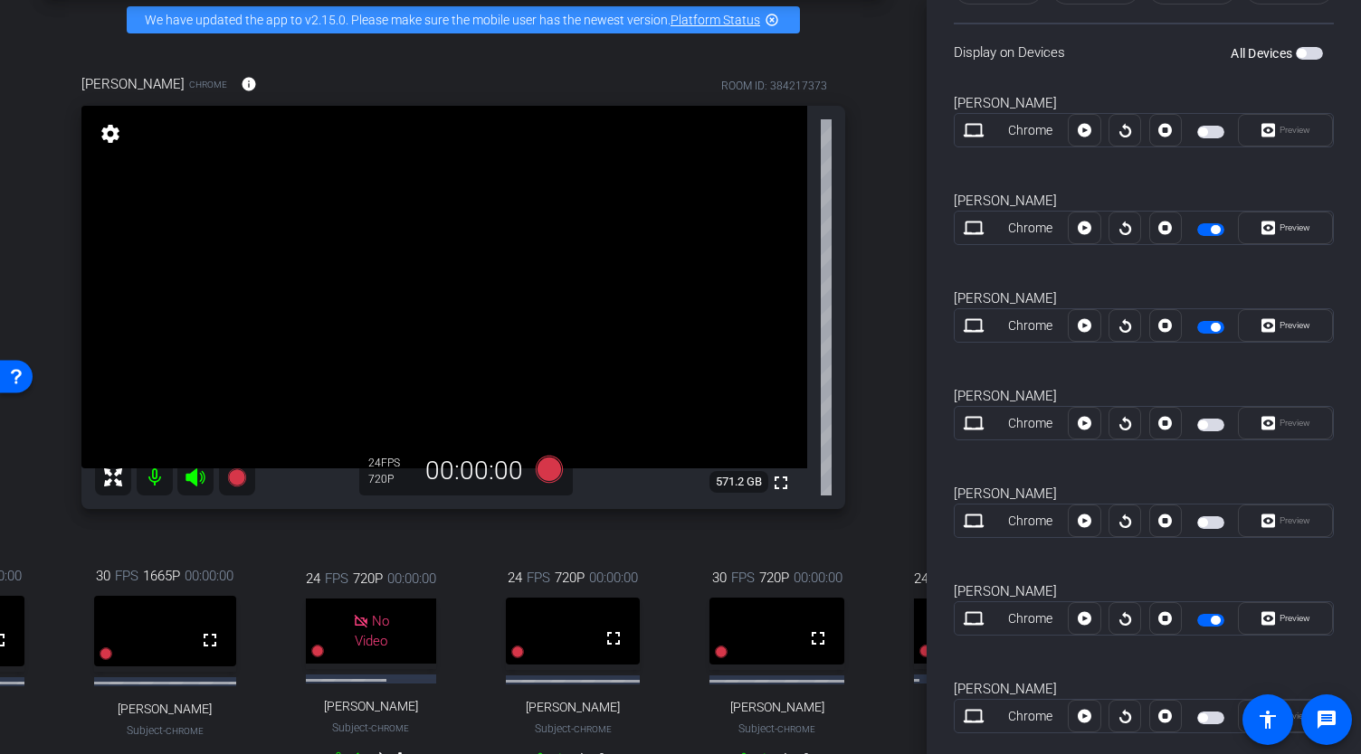
scroll to position [787, 0]
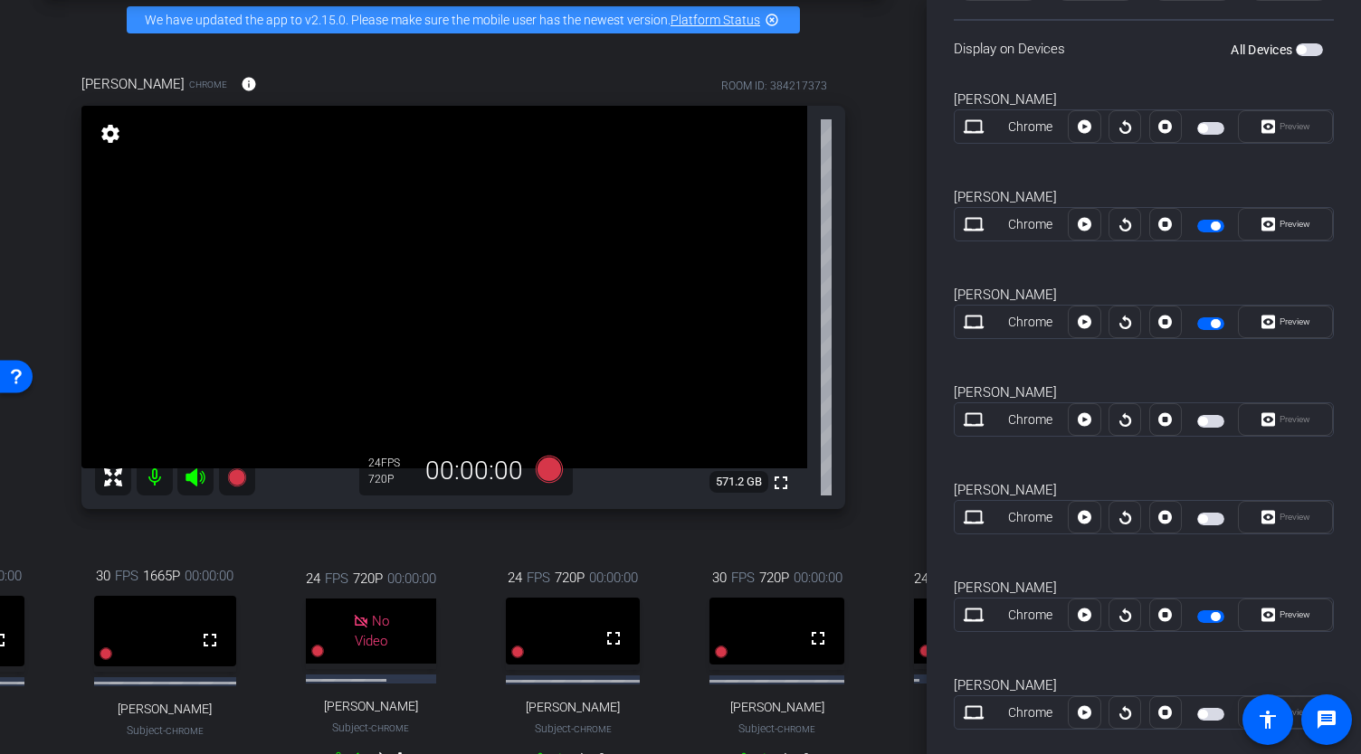
click at [1203, 415] on span "button" at bounding box center [1210, 421] width 27 height 13
click at [1201, 507] on mat-slide-toggle at bounding box center [1212, 518] width 31 height 22
click at [1200, 708] on span "button" at bounding box center [1210, 714] width 27 height 13
click at [1200, 515] on span "button" at bounding box center [1202, 519] width 9 height 9
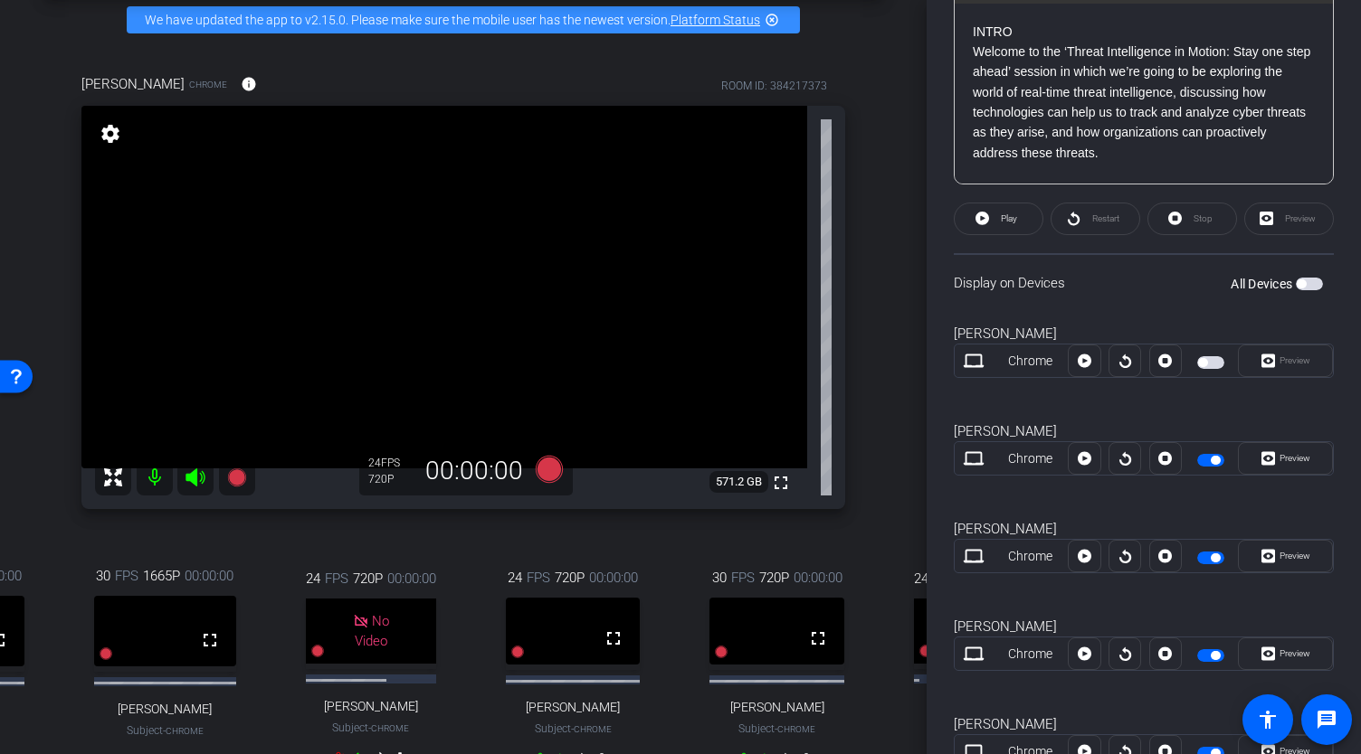
scroll to position [552, 0]
click at [1198, 361] on span "button" at bounding box center [1202, 363] width 9 height 9
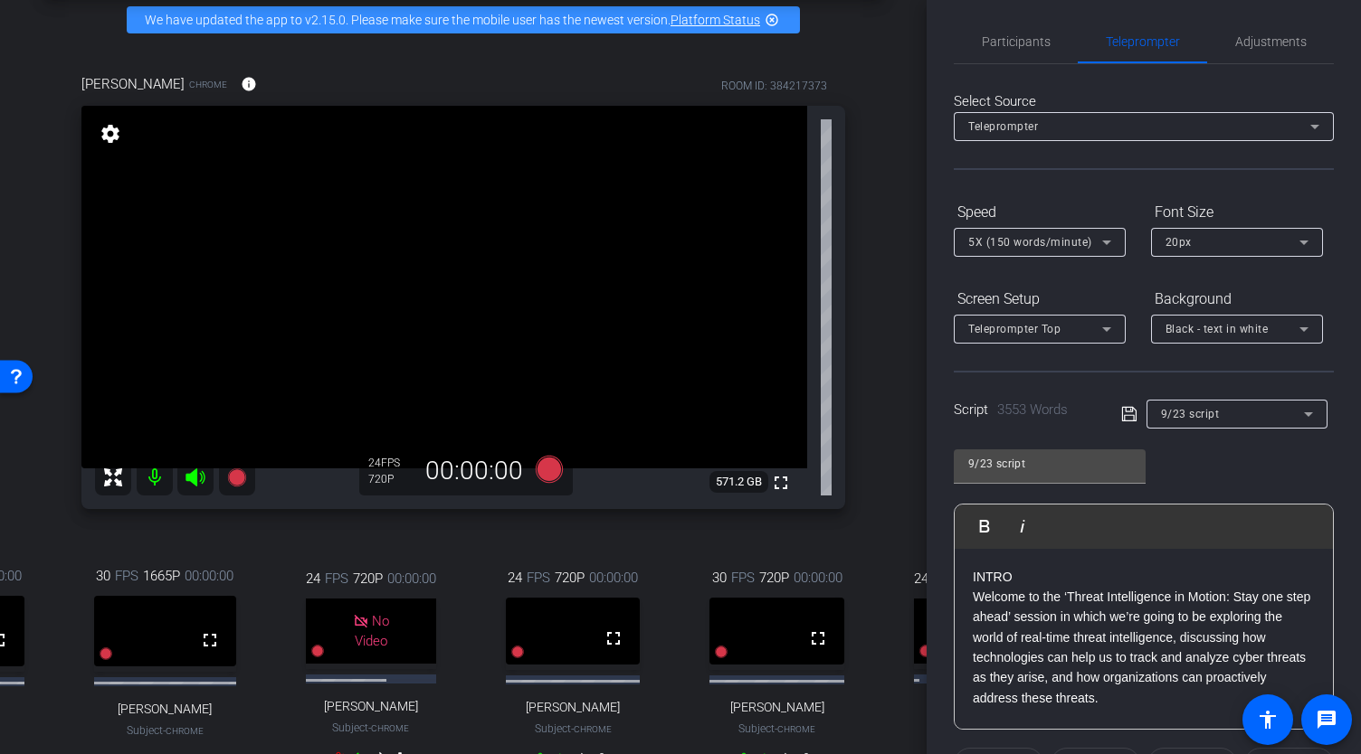
scroll to position [5, 0]
click at [1027, 52] on span "Participants" at bounding box center [1015, 43] width 69 height 43
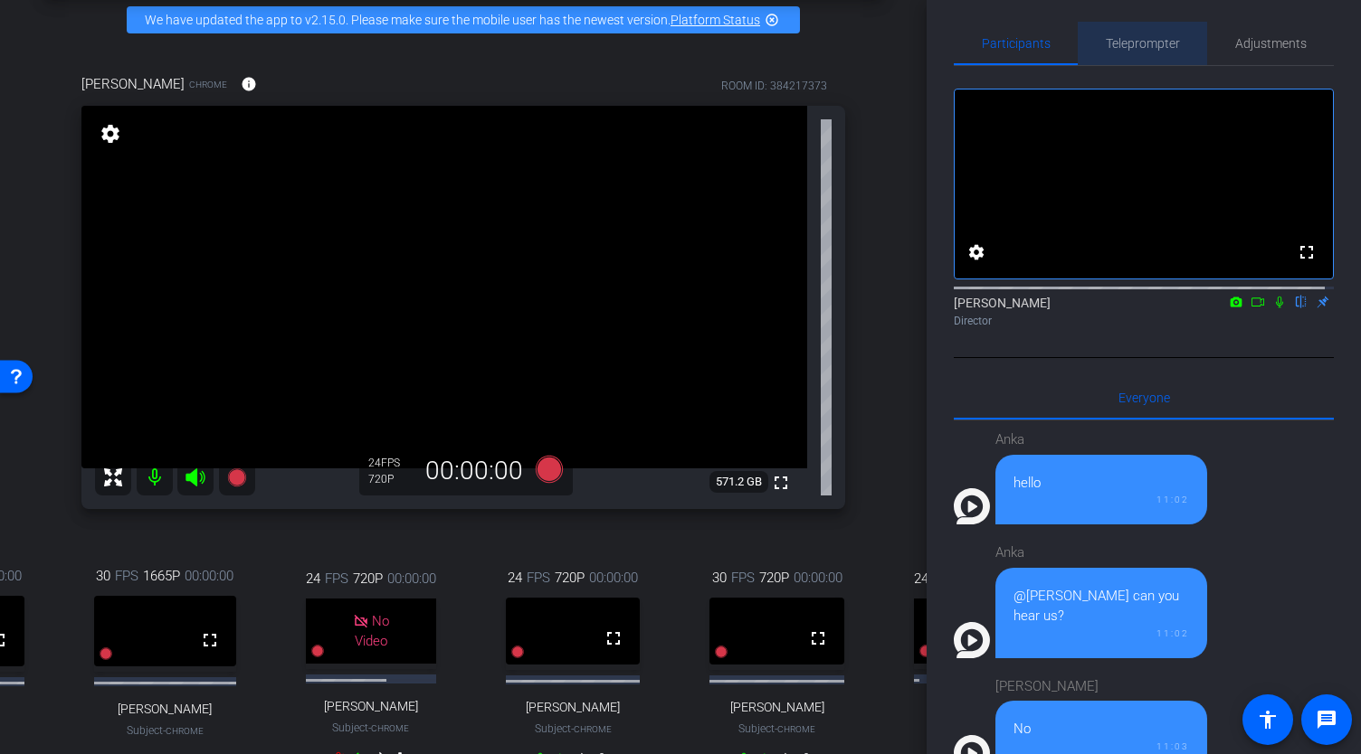
click at [1157, 45] on span "Teleprompter" at bounding box center [1142, 43] width 74 height 13
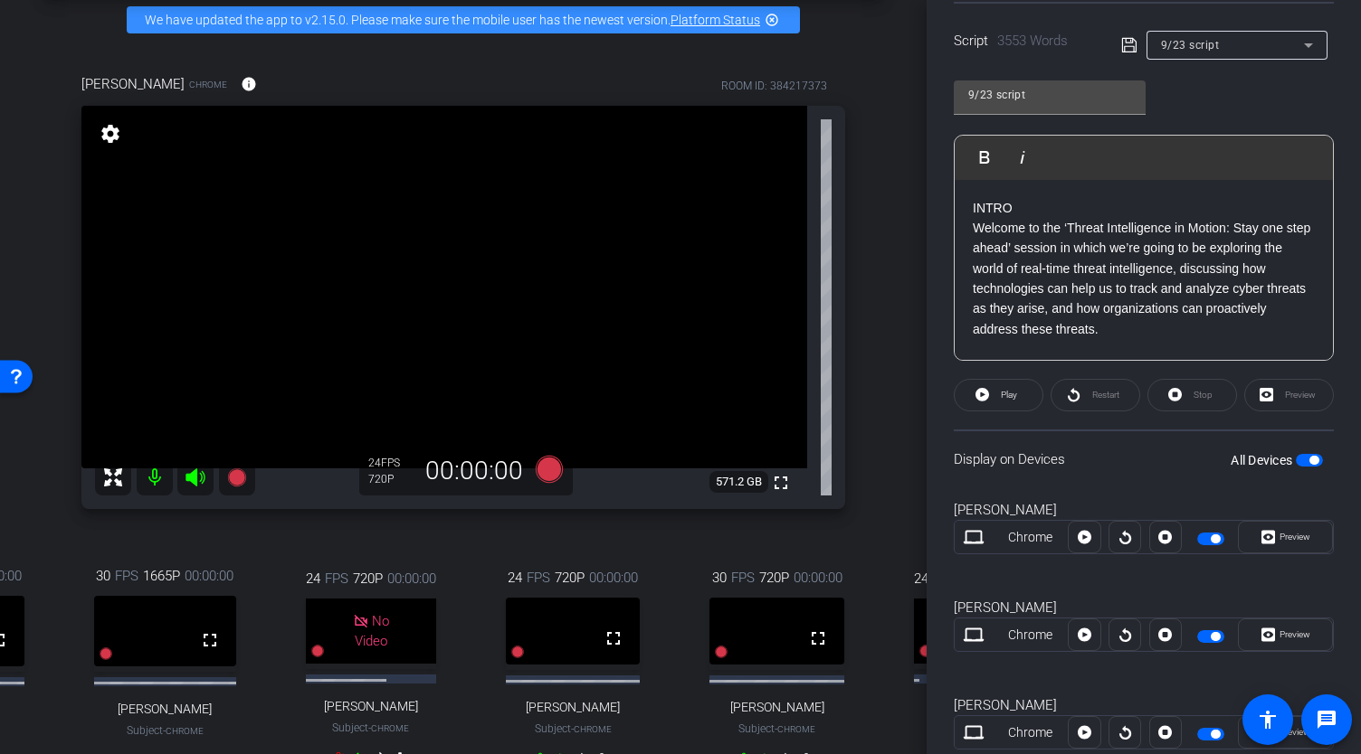
scroll to position [373, 0]
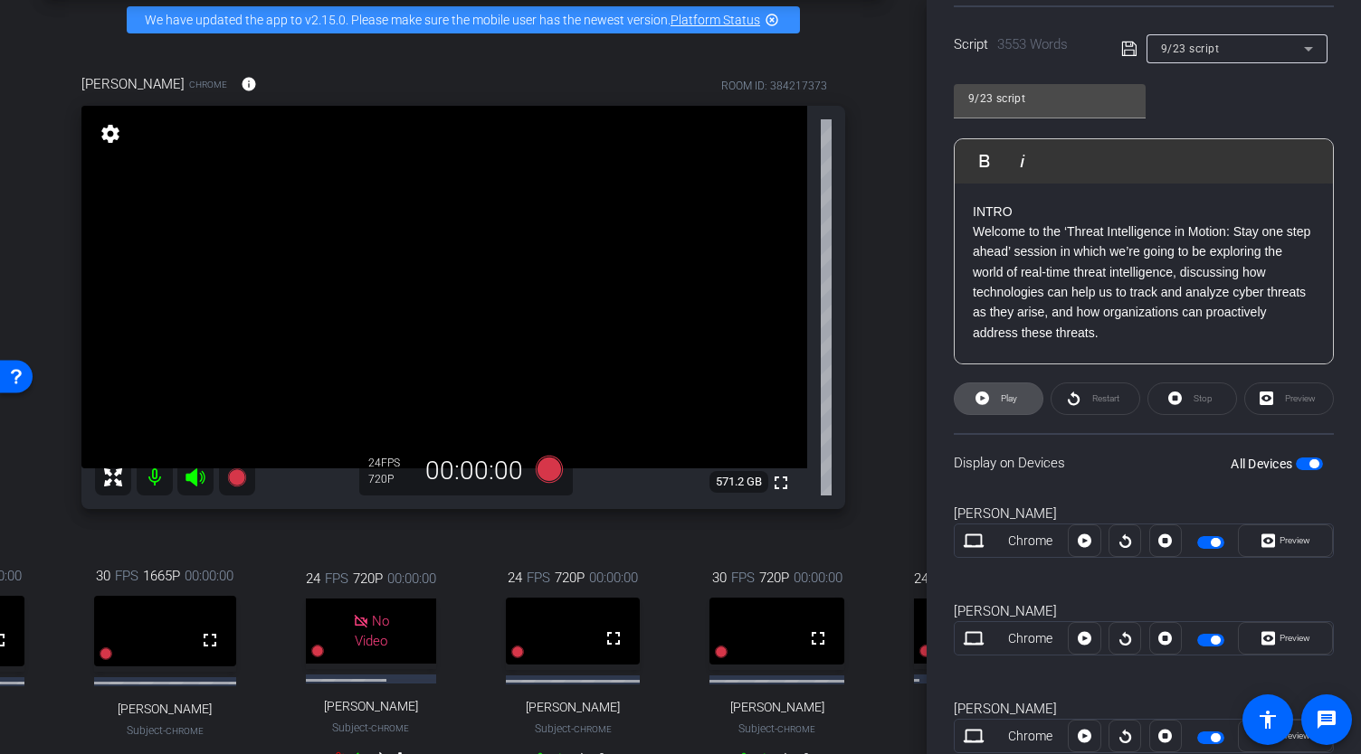
click at [983, 397] on icon at bounding box center [982, 398] width 14 height 23
click at [1189, 394] on span "Stop" at bounding box center [1201, 398] width 24 height 25
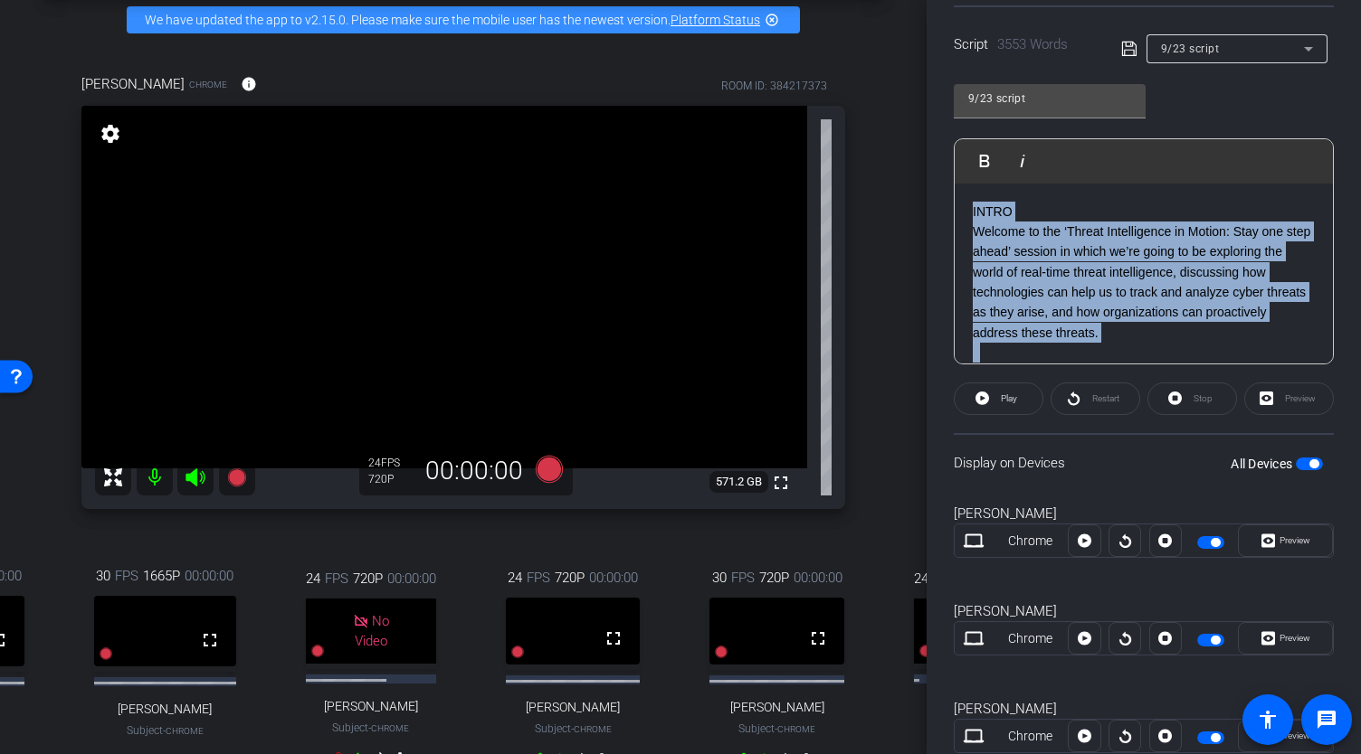
drag, startPoint x: 1351, startPoint y: 314, endPoint x: 1360, endPoint y: 169, distance: 145.0
click at [1360, 169] on div "Participants Teleprompter Adjustments settings Abe Menendez flip Director Every…" at bounding box center [1143, 377] width 434 height 754
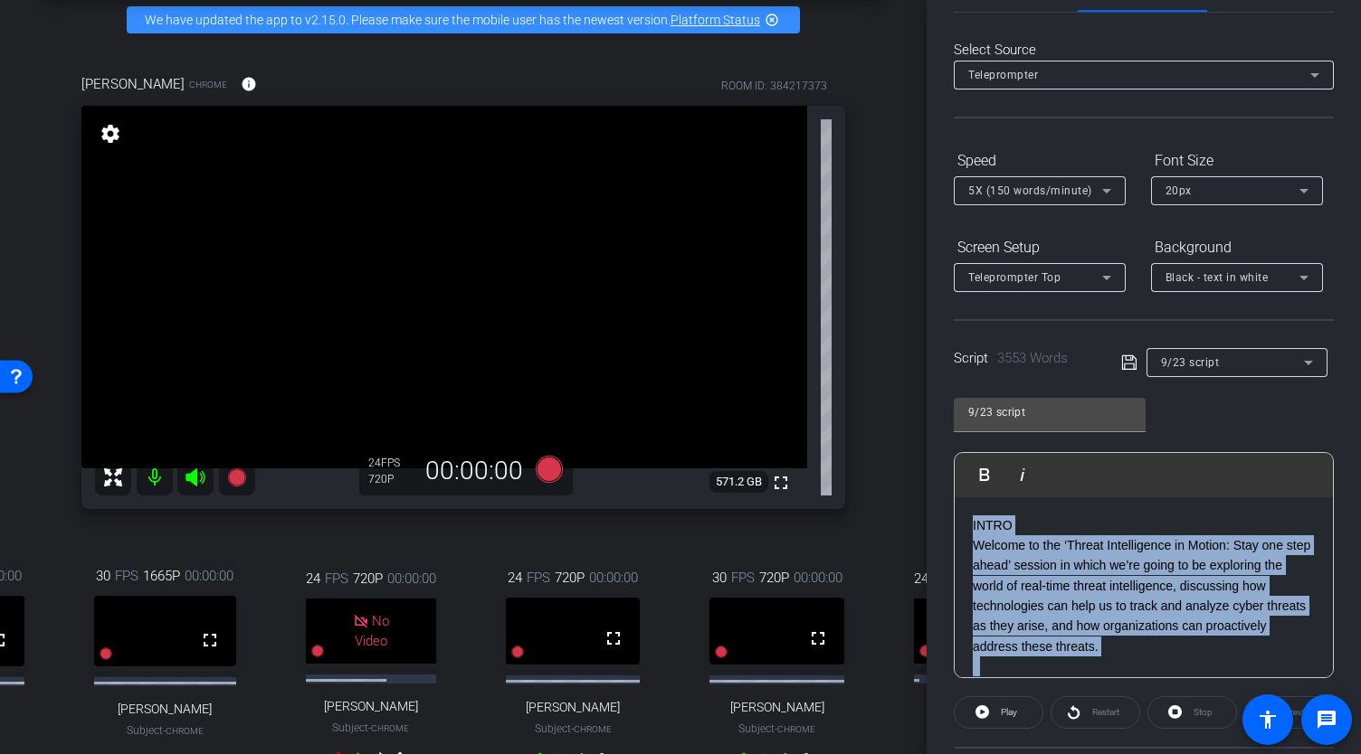
scroll to position [56, 0]
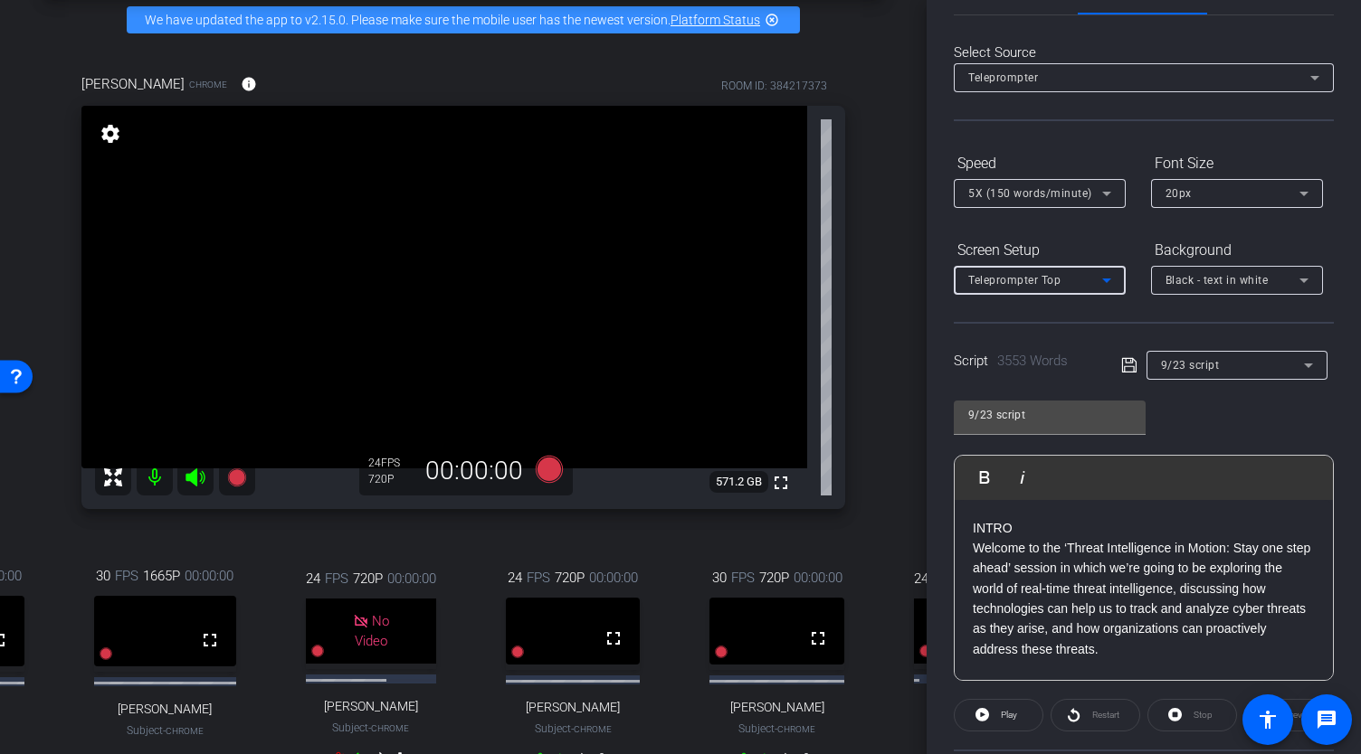
click at [1102, 280] on icon at bounding box center [1106, 281] width 22 height 22
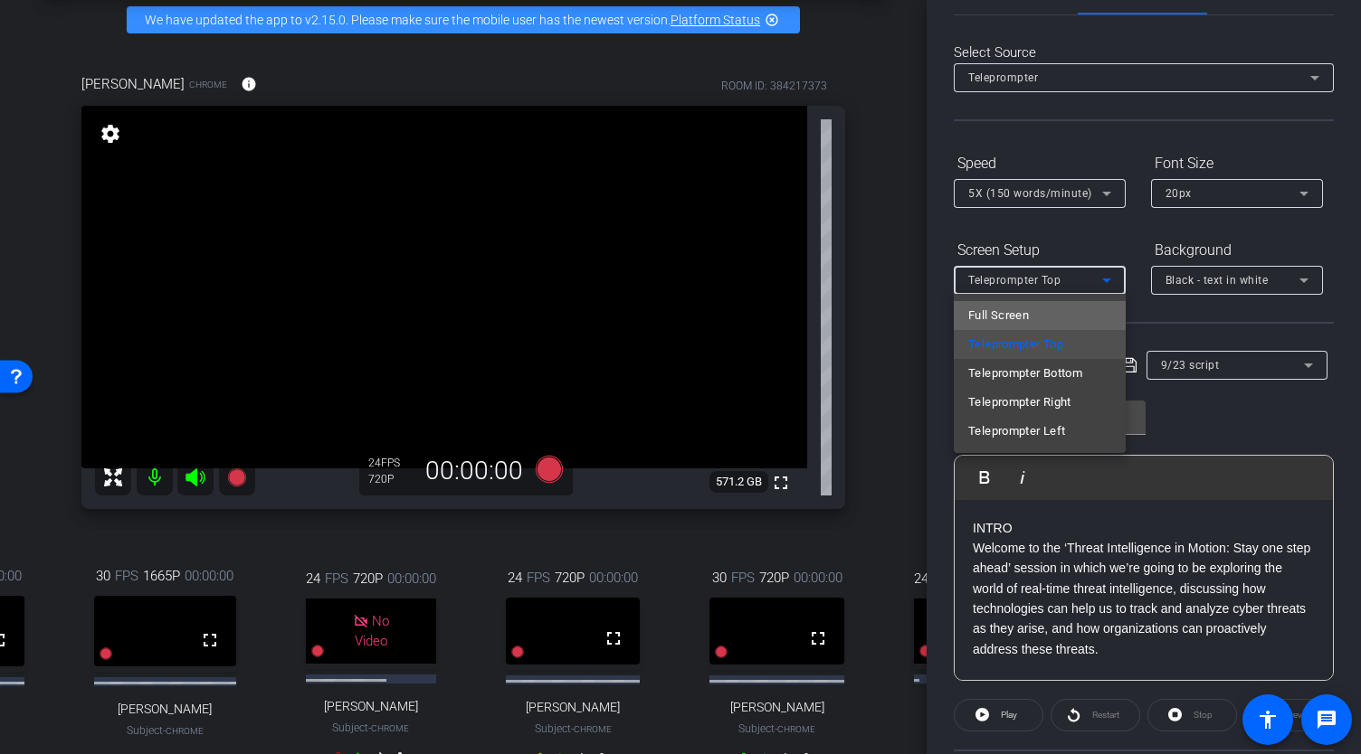
click at [1061, 320] on mat-option "Full Screen" at bounding box center [1039, 315] width 172 height 29
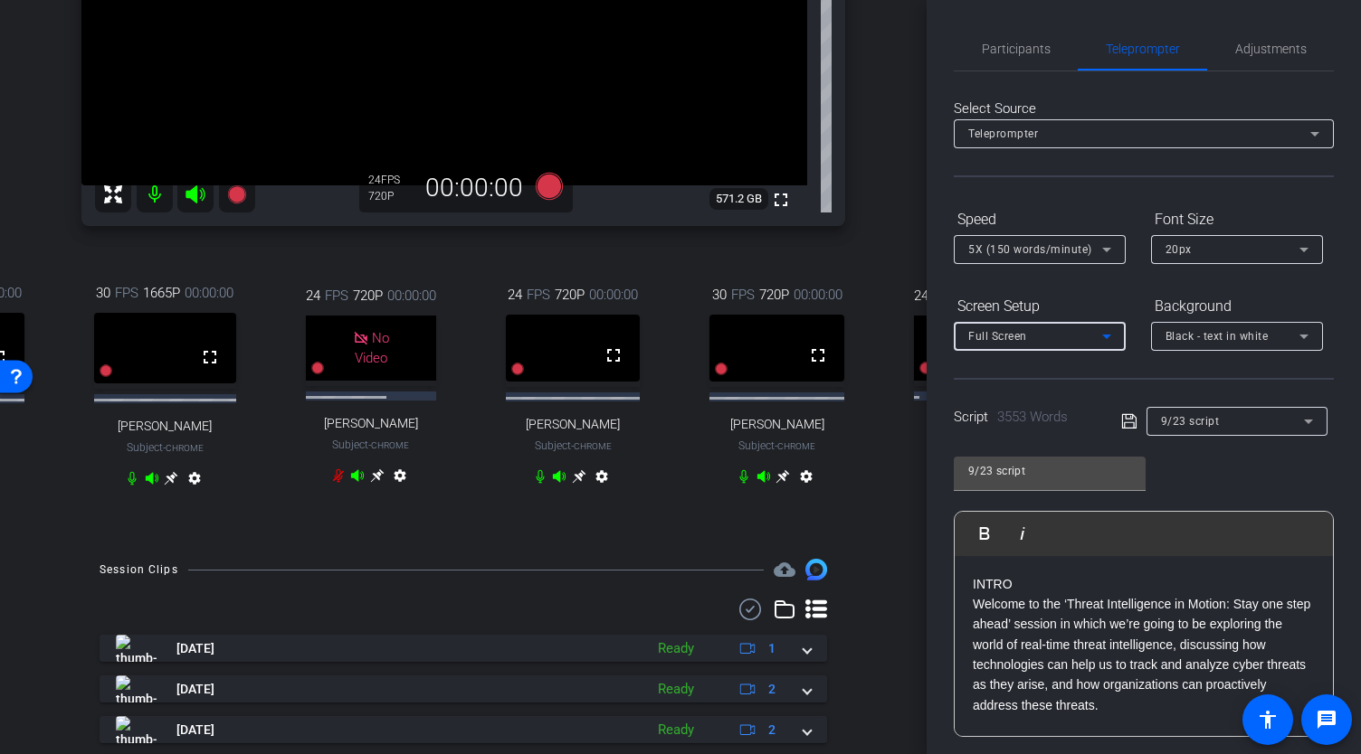
scroll to position [352, 0]
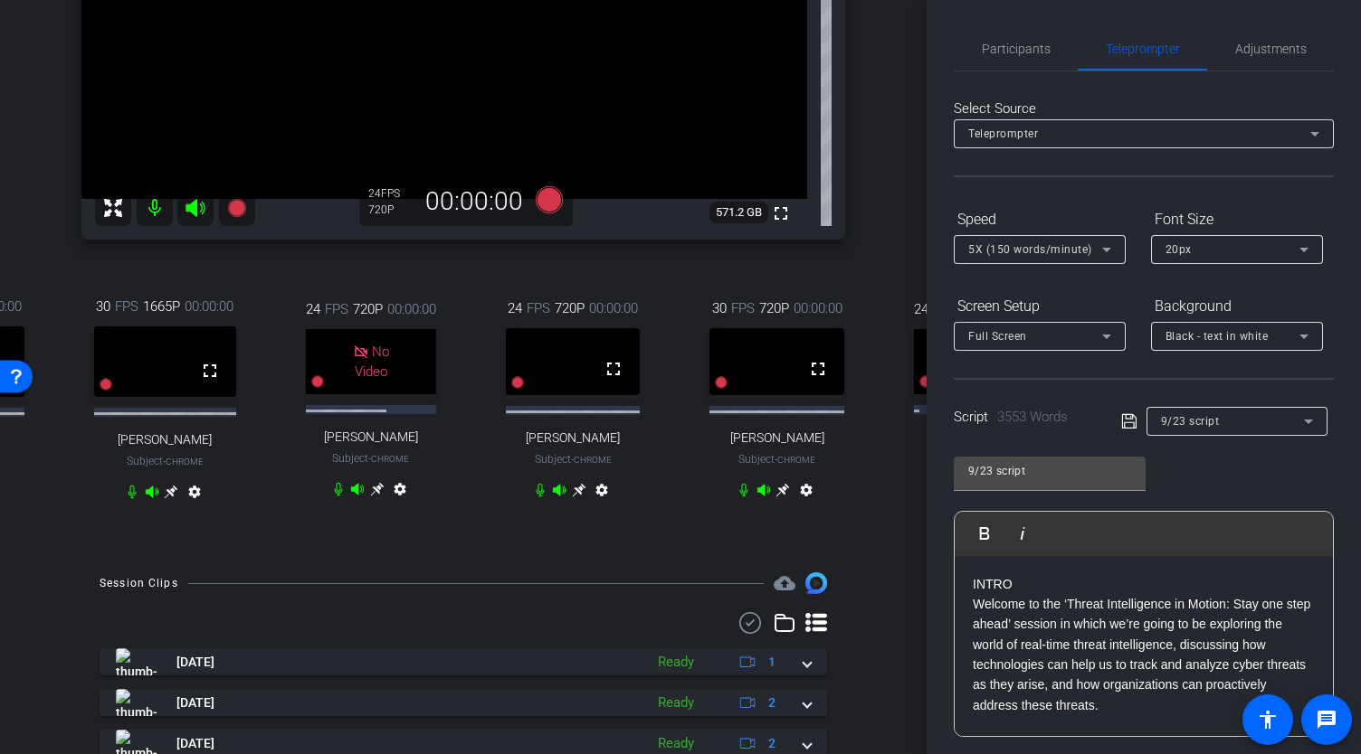
click at [778, 498] on icon at bounding box center [783, 491] width 14 height 14
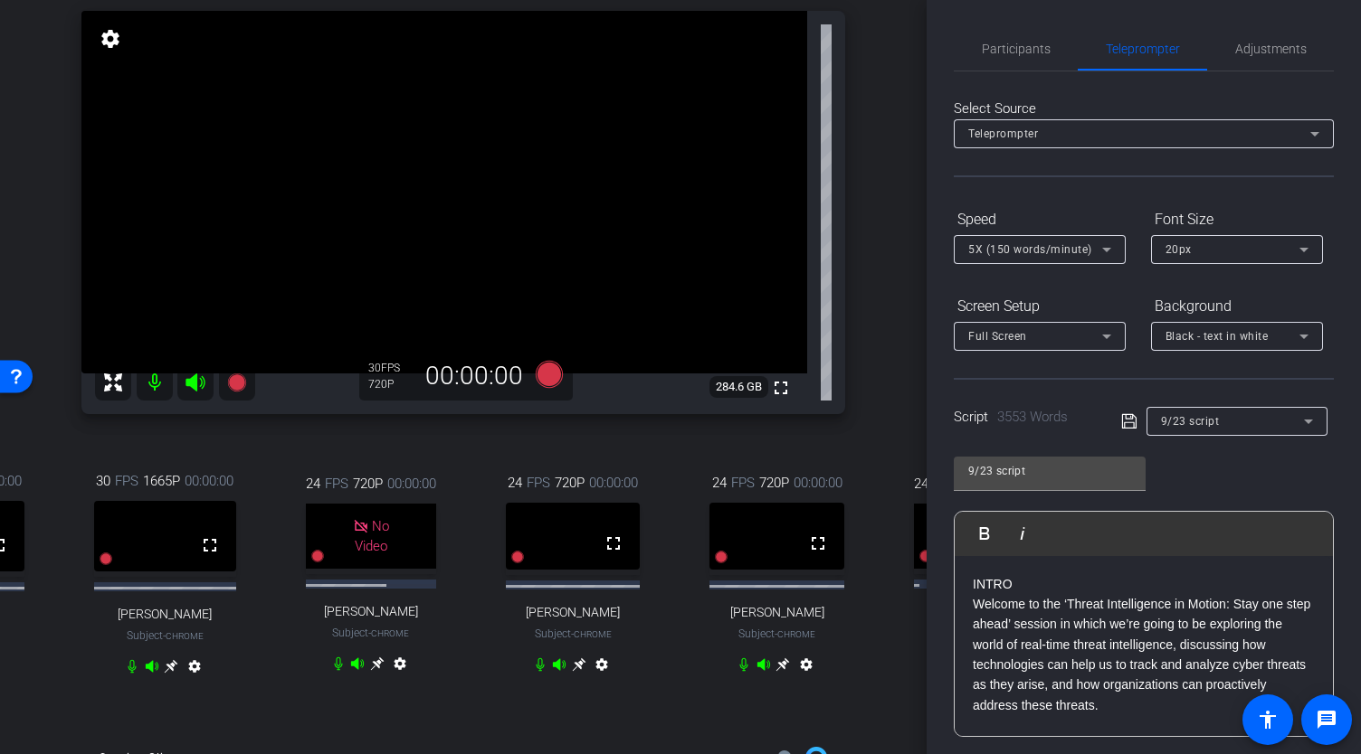
scroll to position [179, 0]
click at [1005, 50] on span "Participants" at bounding box center [1015, 49] width 69 height 13
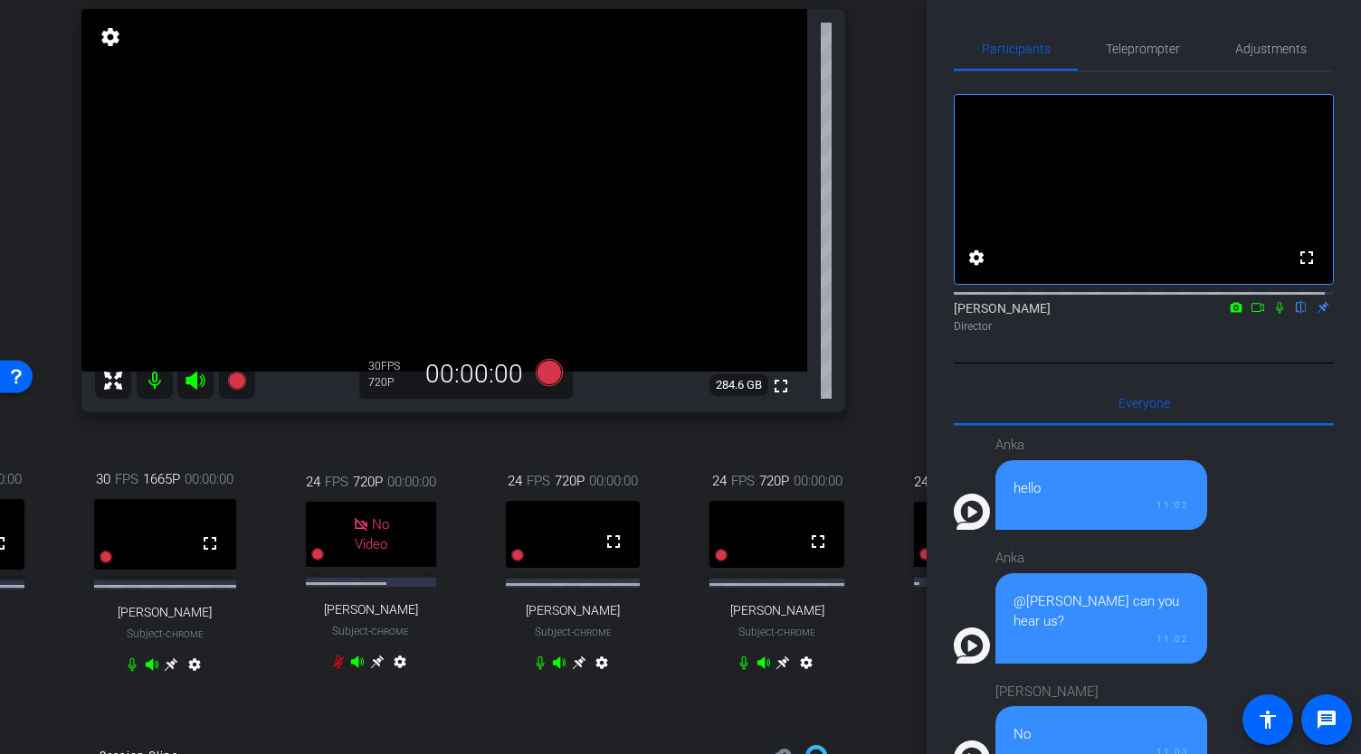
click at [1250, 314] on icon at bounding box center [1257, 307] width 14 height 13
drag, startPoint x: 222, startPoint y: 744, endPoint x: 63, endPoint y: 751, distance: 158.4
click at [63, 751] on div "arrow_back Global Cyber Back to project Send invite account_box grid_on setting…" at bounding box center [463, 377] width 926 height 754
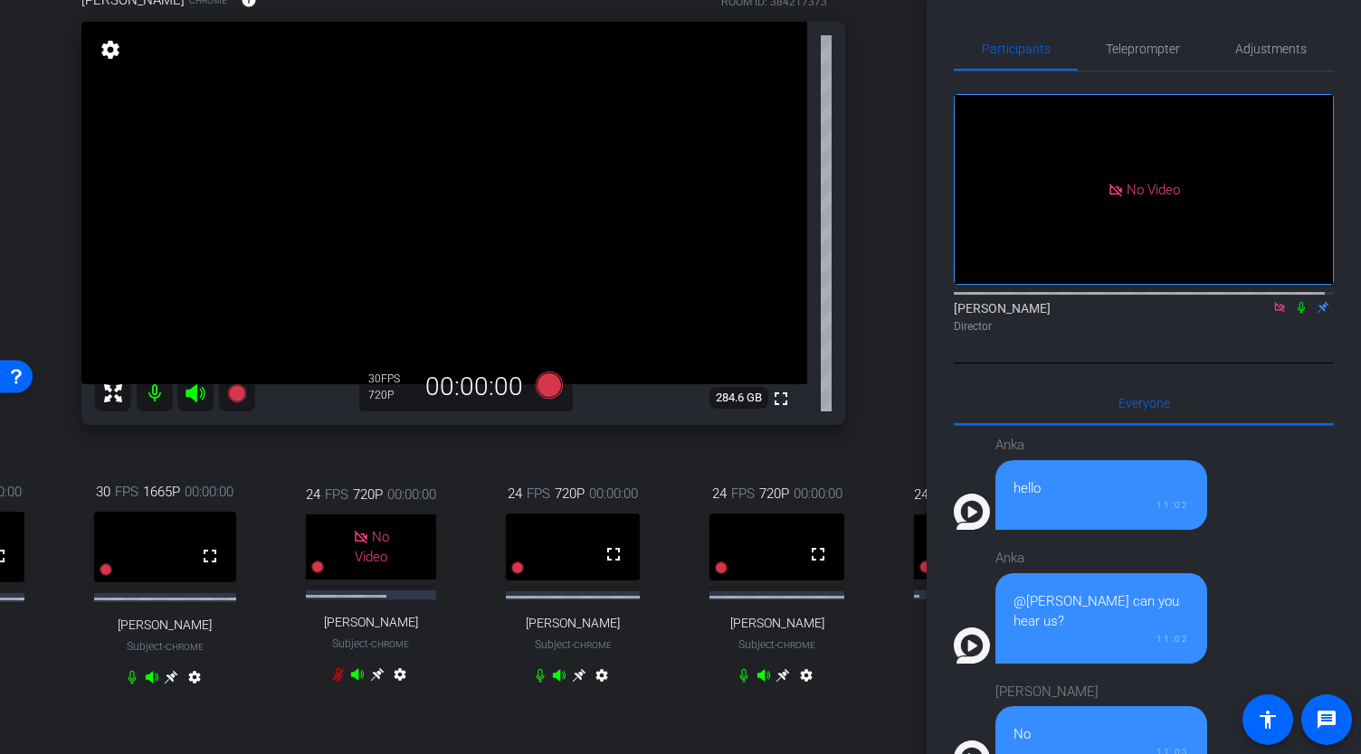
scroll to position [0, 0]
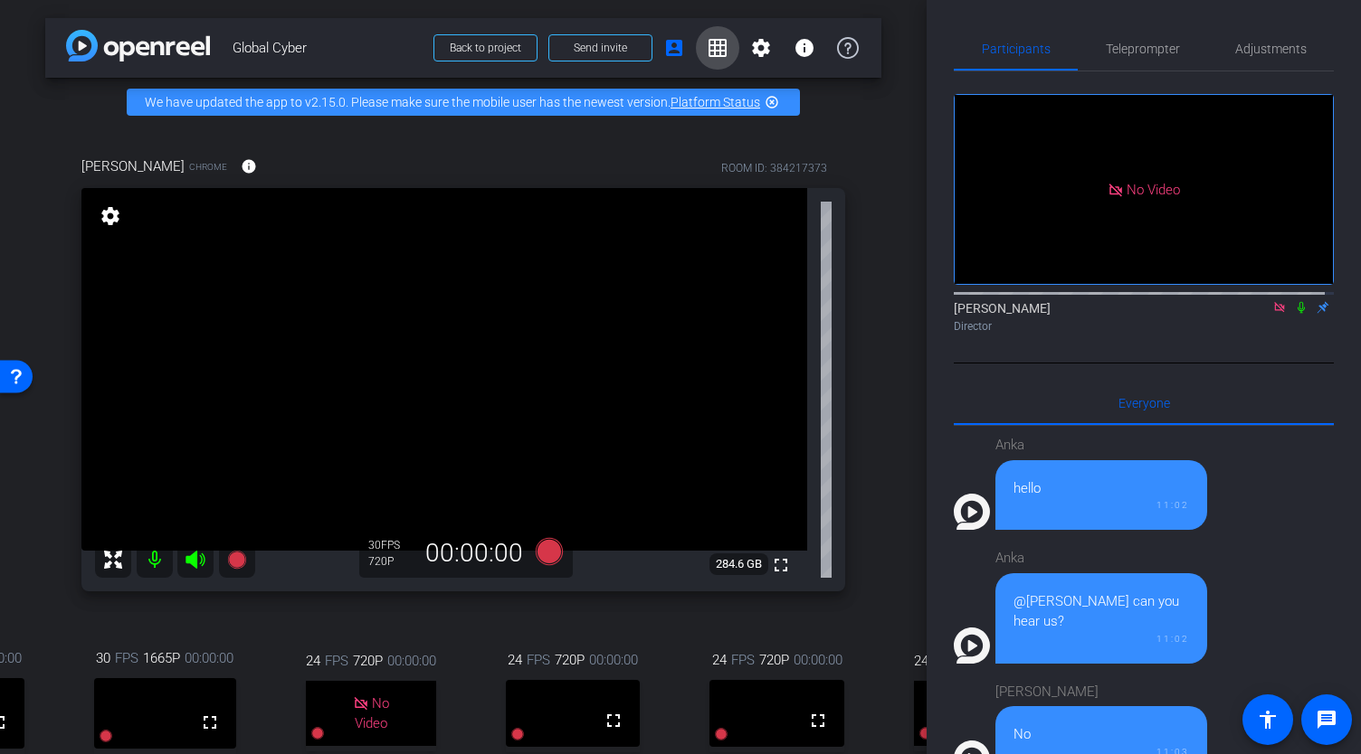
click at [706, 43] on mat-icon "grid_on" at bounding box center [717, 48] width 22 height 22
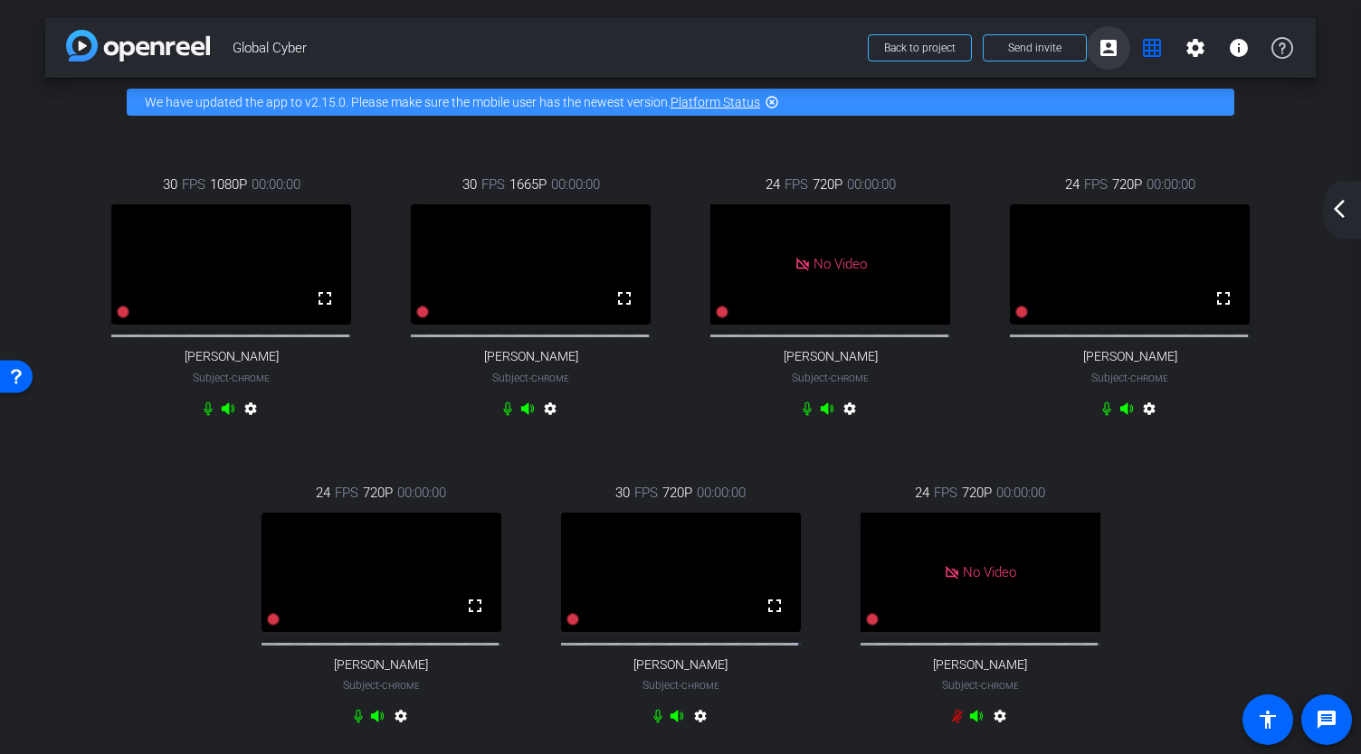
click at [1102, 52] on mat-icon "account_box" at bounding box center [1108, 48] width 22 height 22
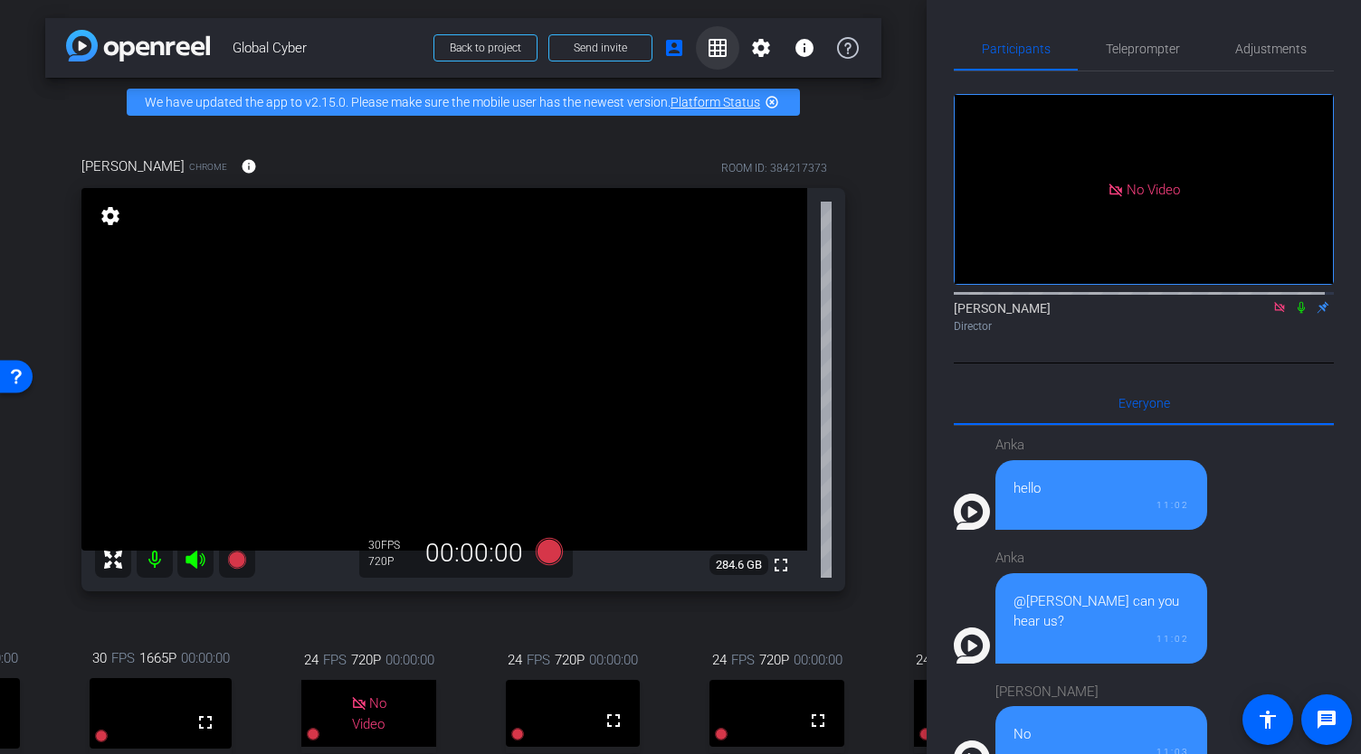
click at [706, 51] on mat-icon "grid_on" at bounding box center [717, 48] width 22 height 22
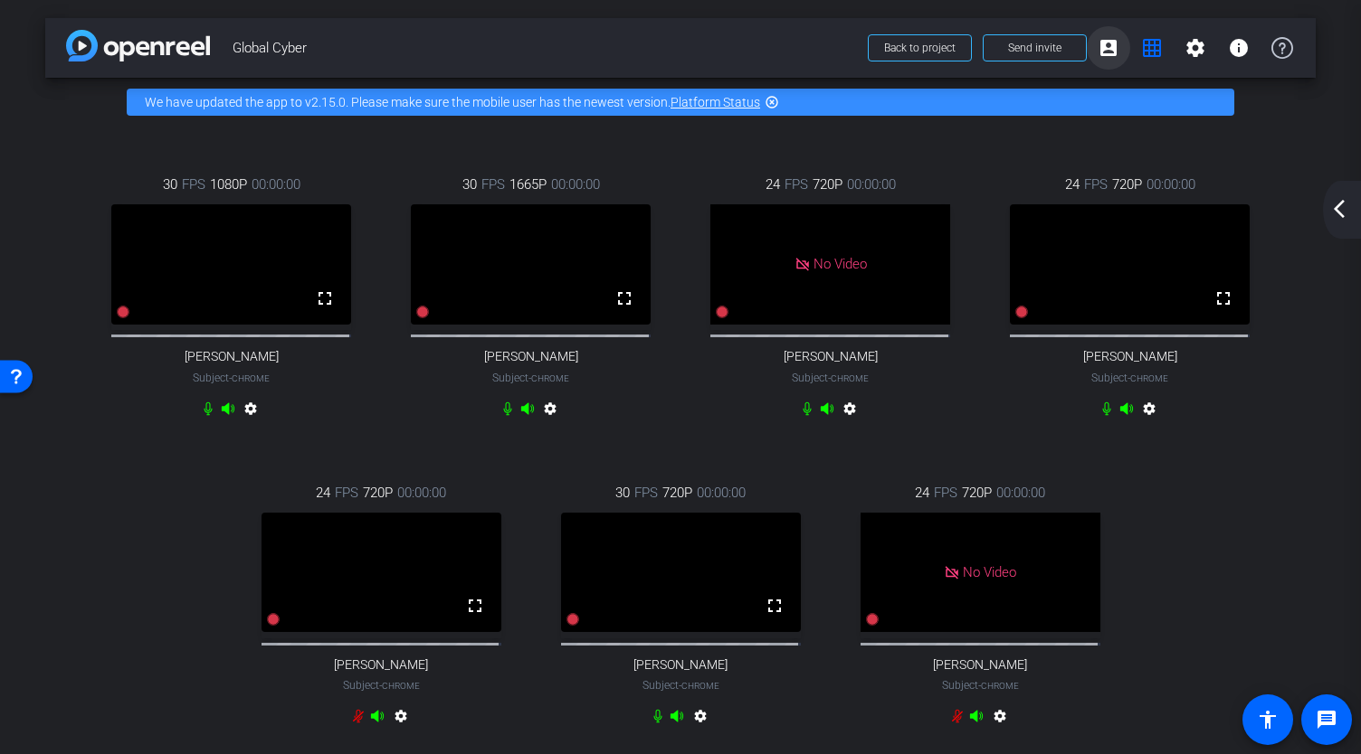
click at [1103, 39] on mat-icon "account_box" at bounding box center [1108, 48] width 22 height 22
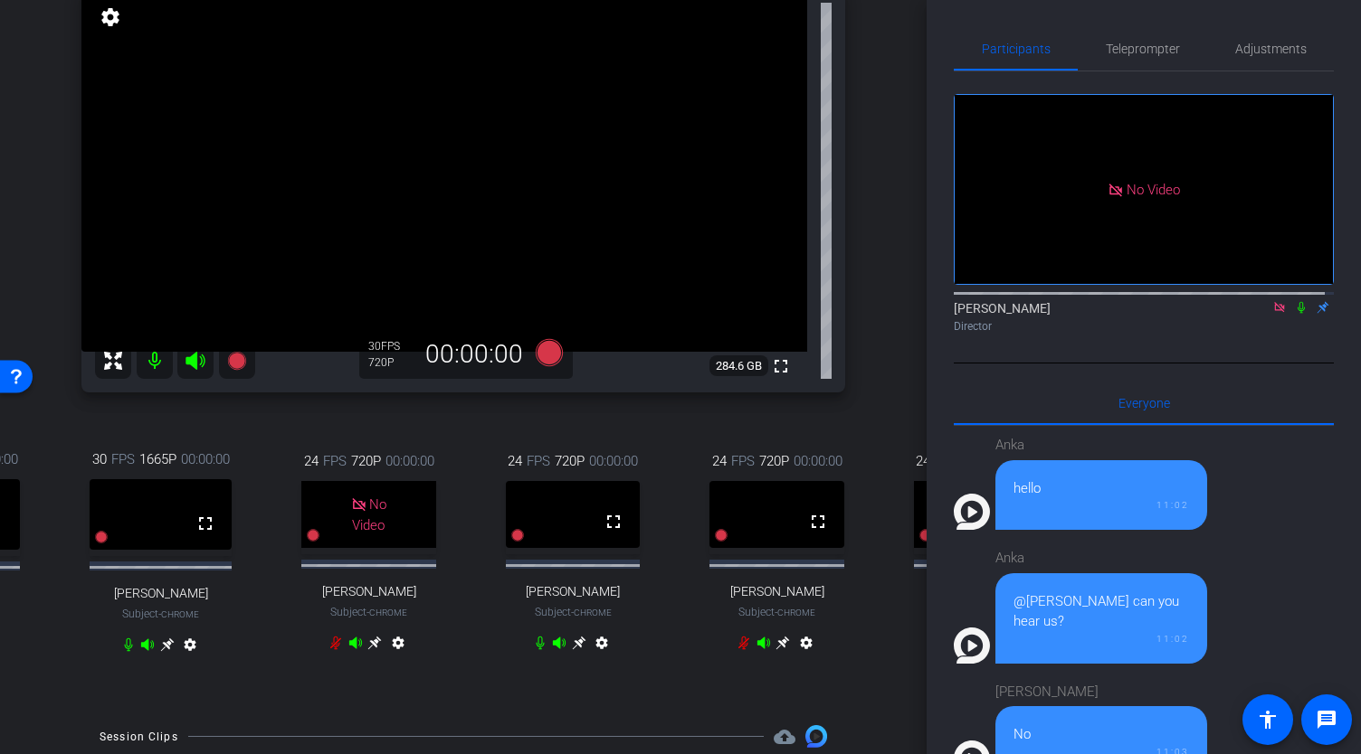
scroll to position [192, 0]
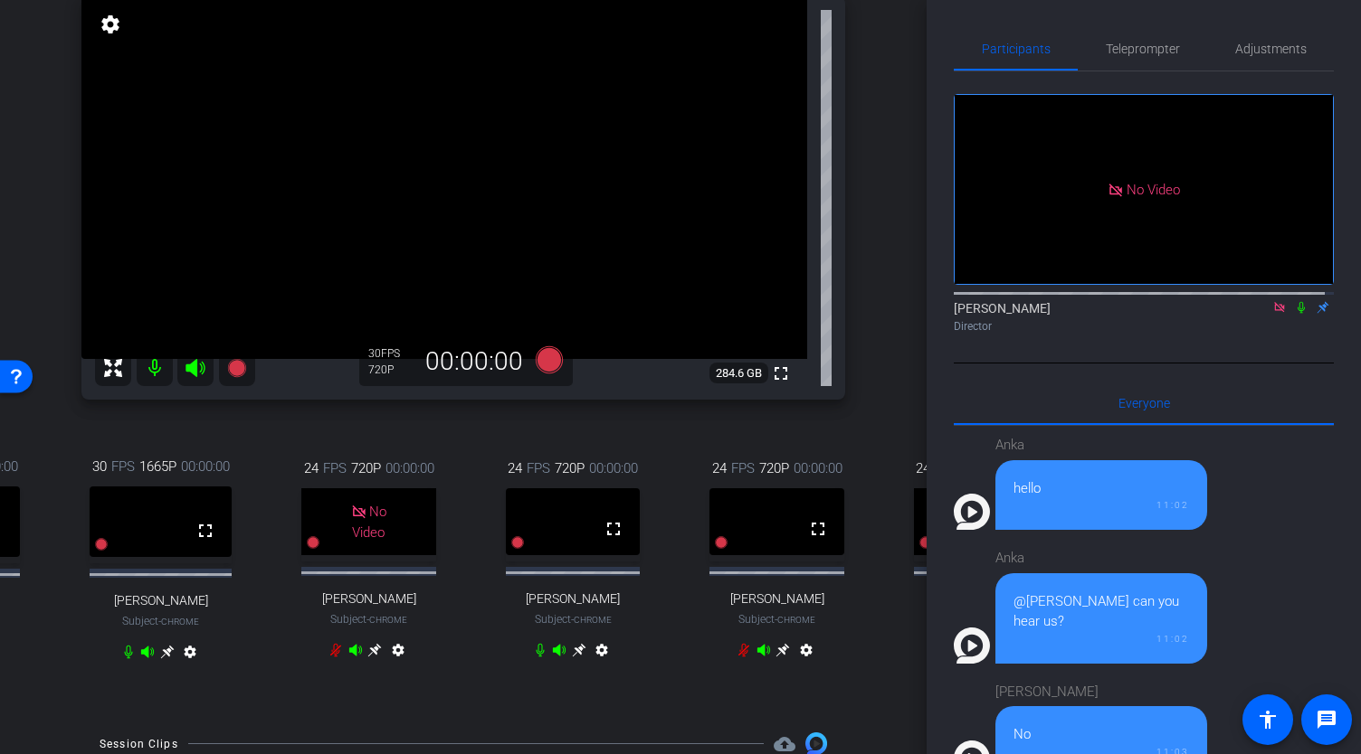
click at [776, 658] on icon at bounding box center [783, 651] width 14 height 14
click at [146, 380] on mat-icon at bounding box center [155, 368] width 36 height 36
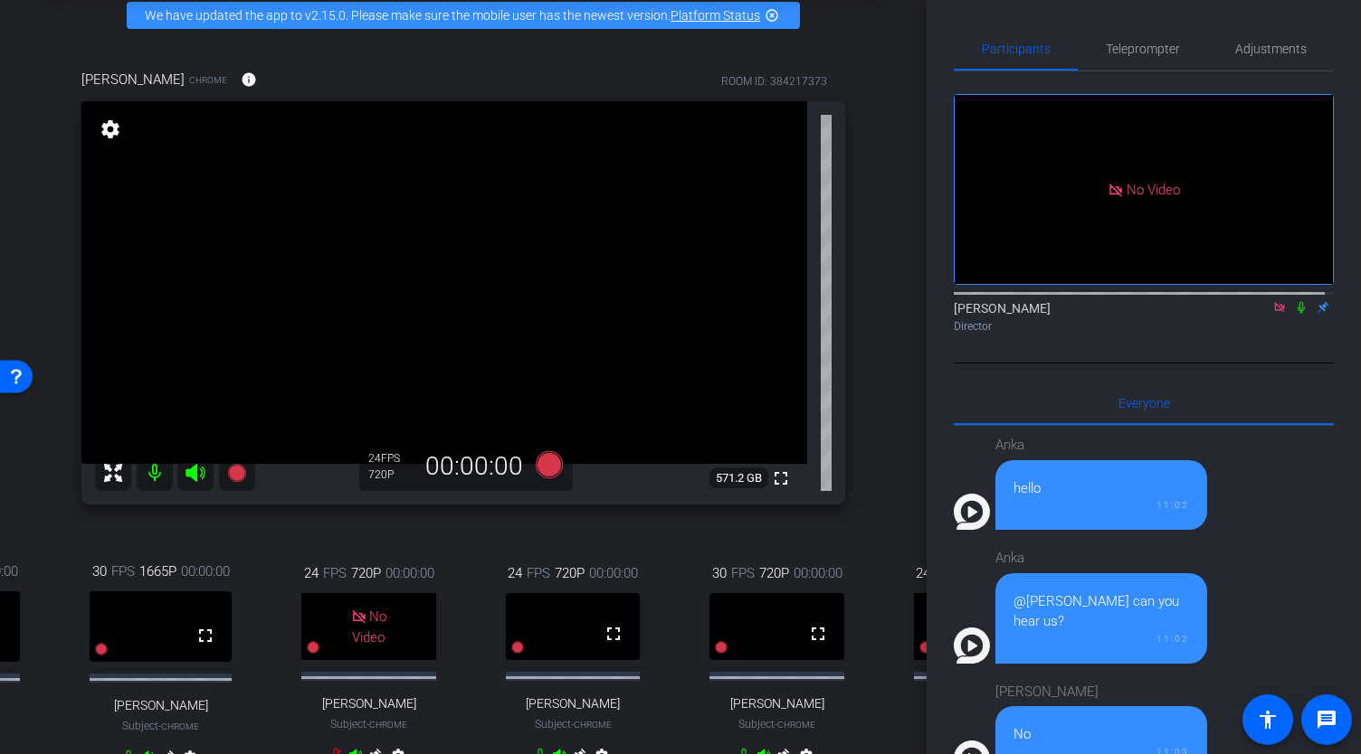
scroll to position [90, 0]
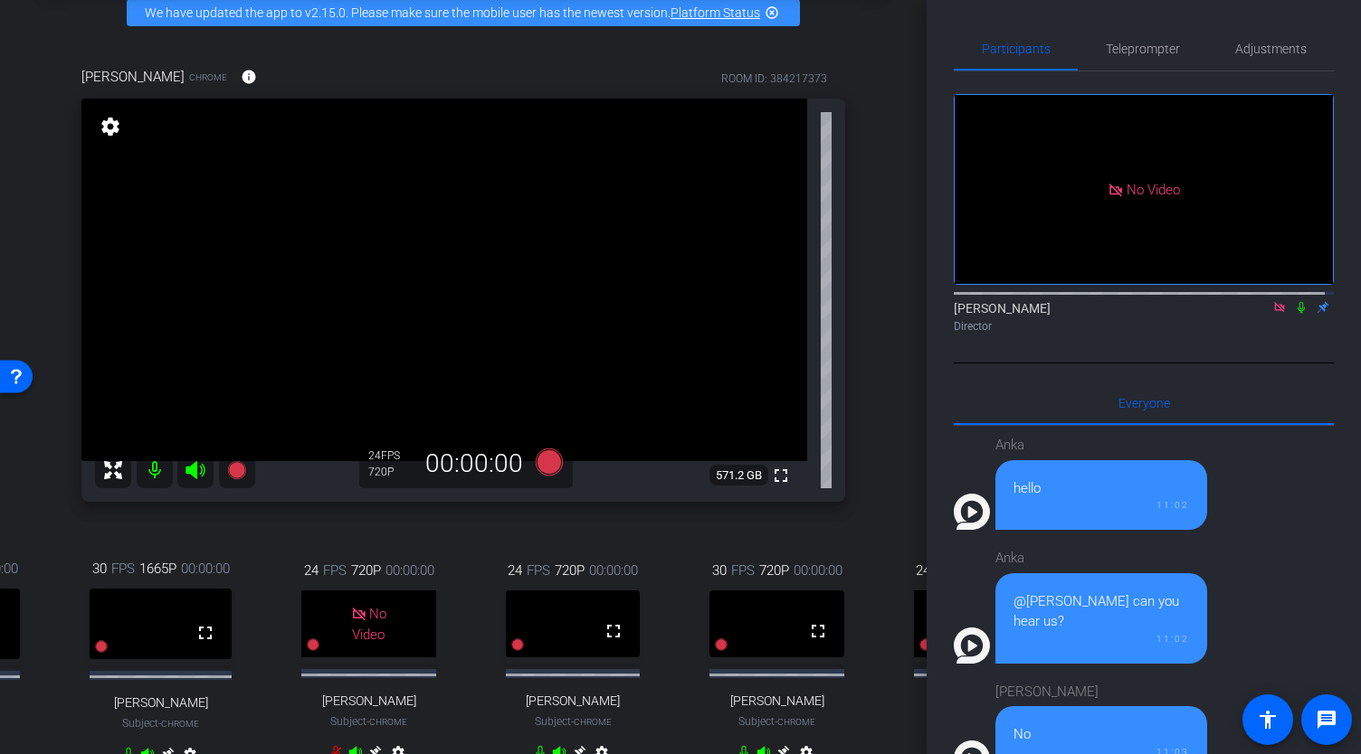
click at [926, 337] on div "Participants Teleprompter Adjustments No Video Abe Menendez Director Everyone 0…" at bounding box center [1143, 377] width 434 height 754
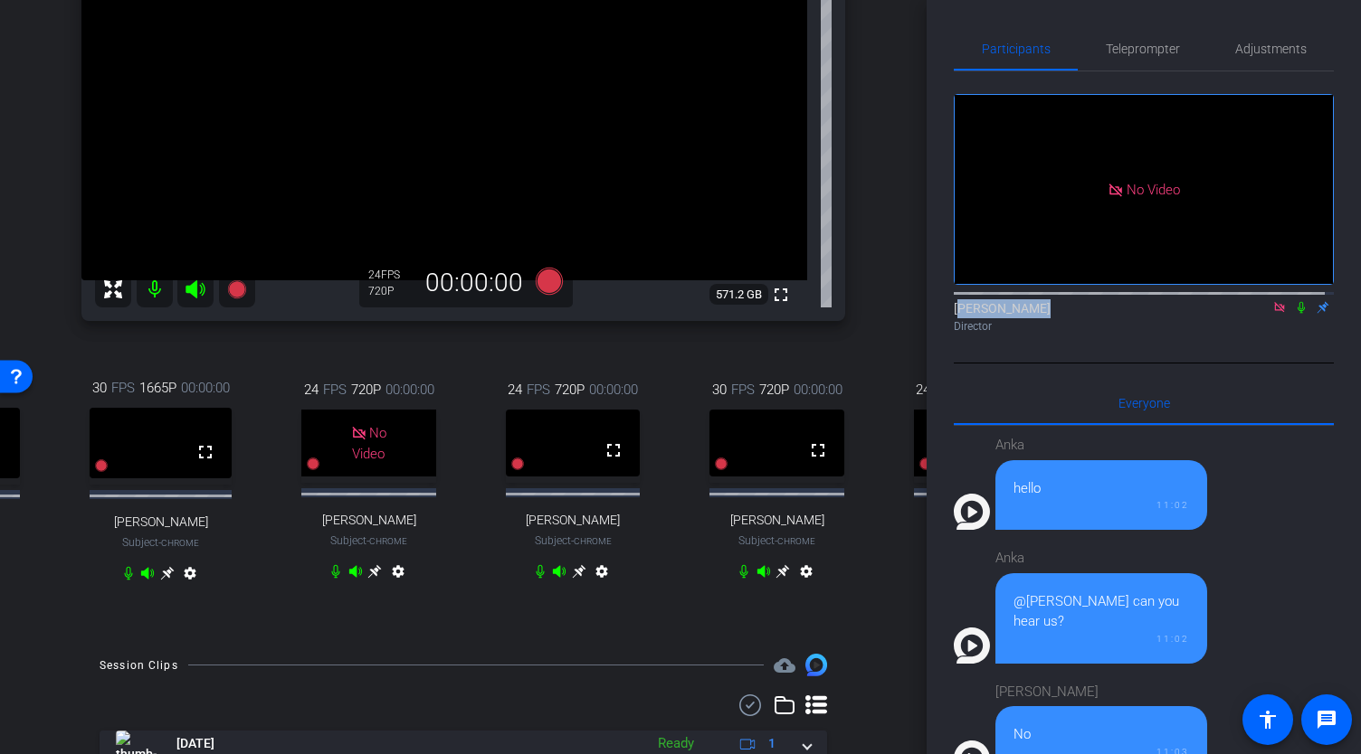
scroll to position [283, 0]
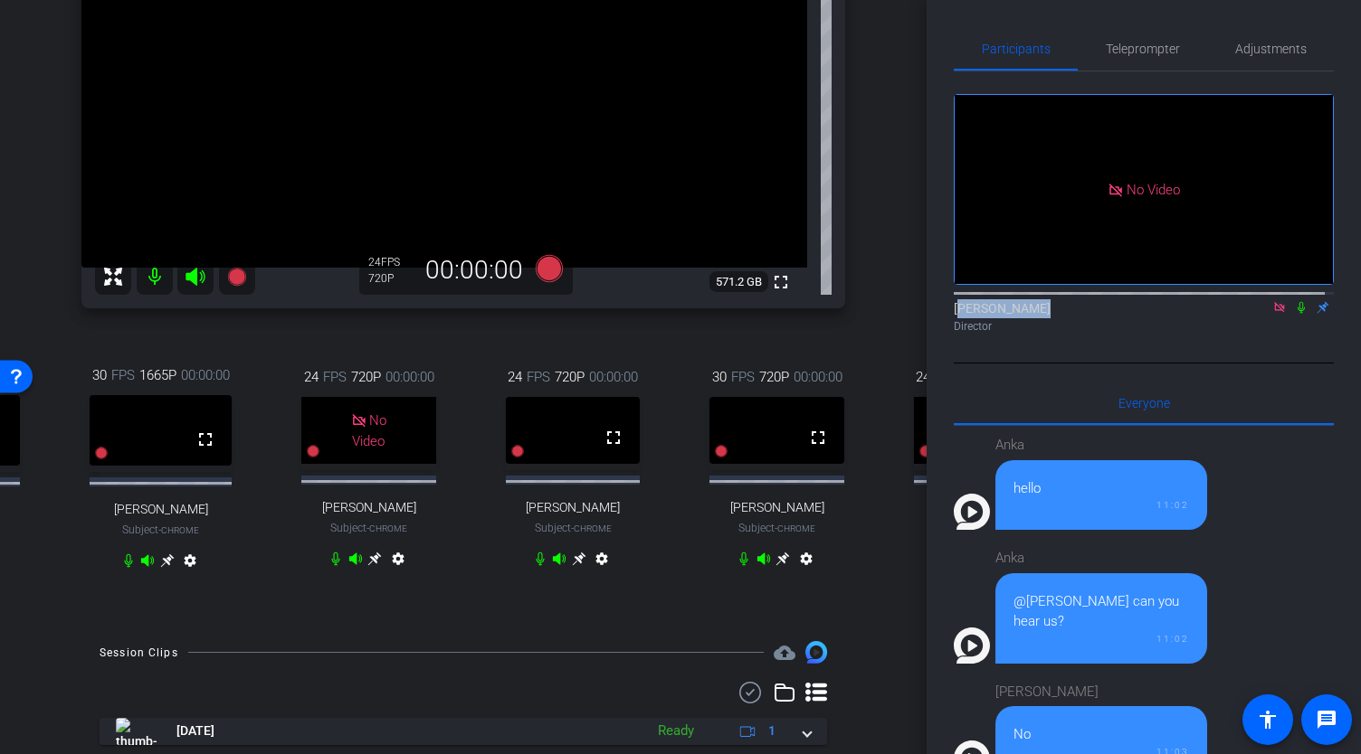
click at [778, 566] on icon at bounding box center [783, 560] width 14 height 14
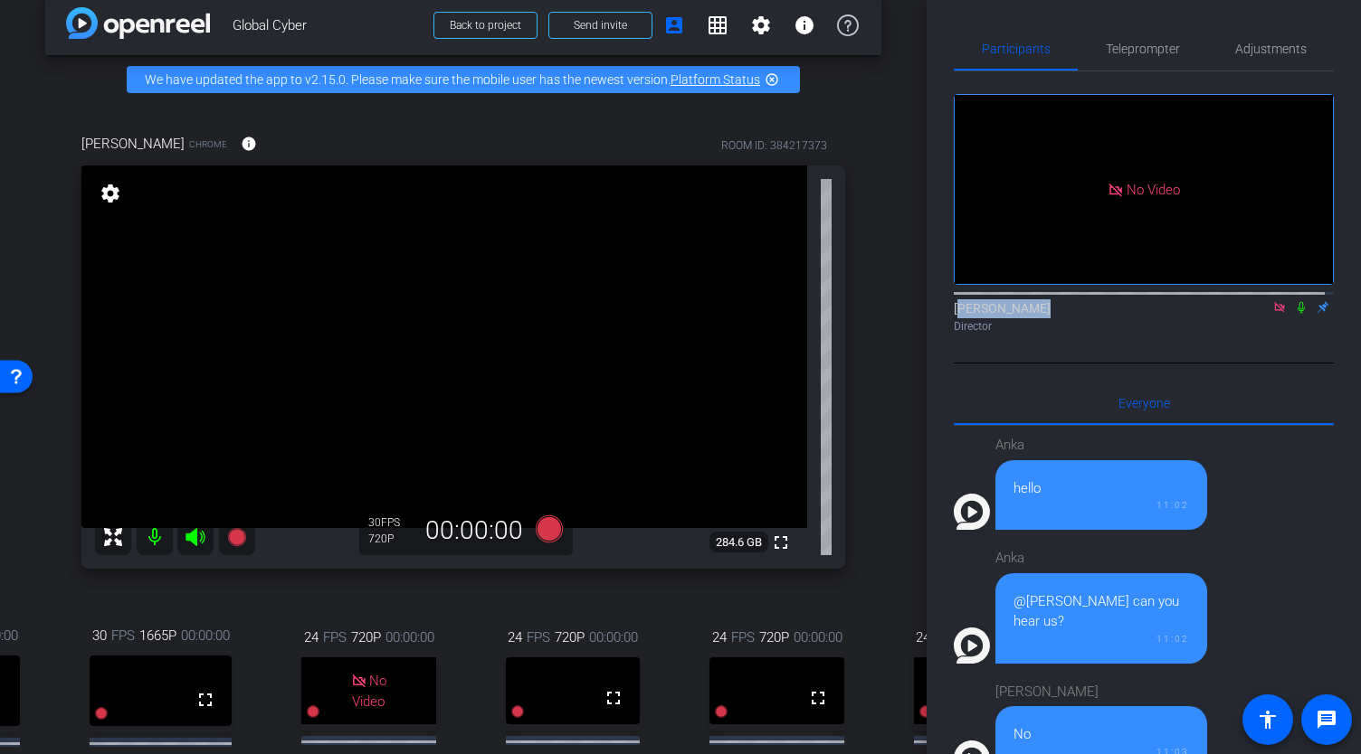
scroll to position [20, 0]
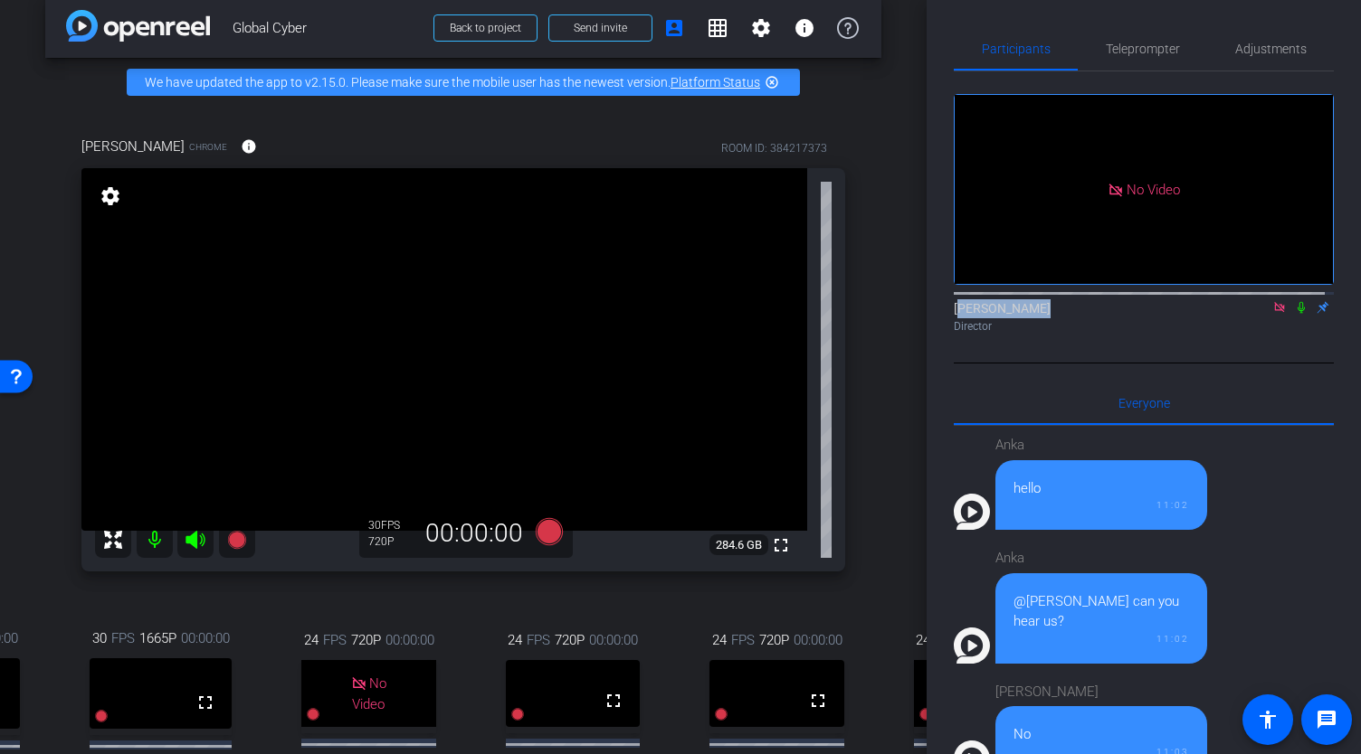
click at [1272, 314] on icon at bounding box center [1279, 307] width 14 height 13
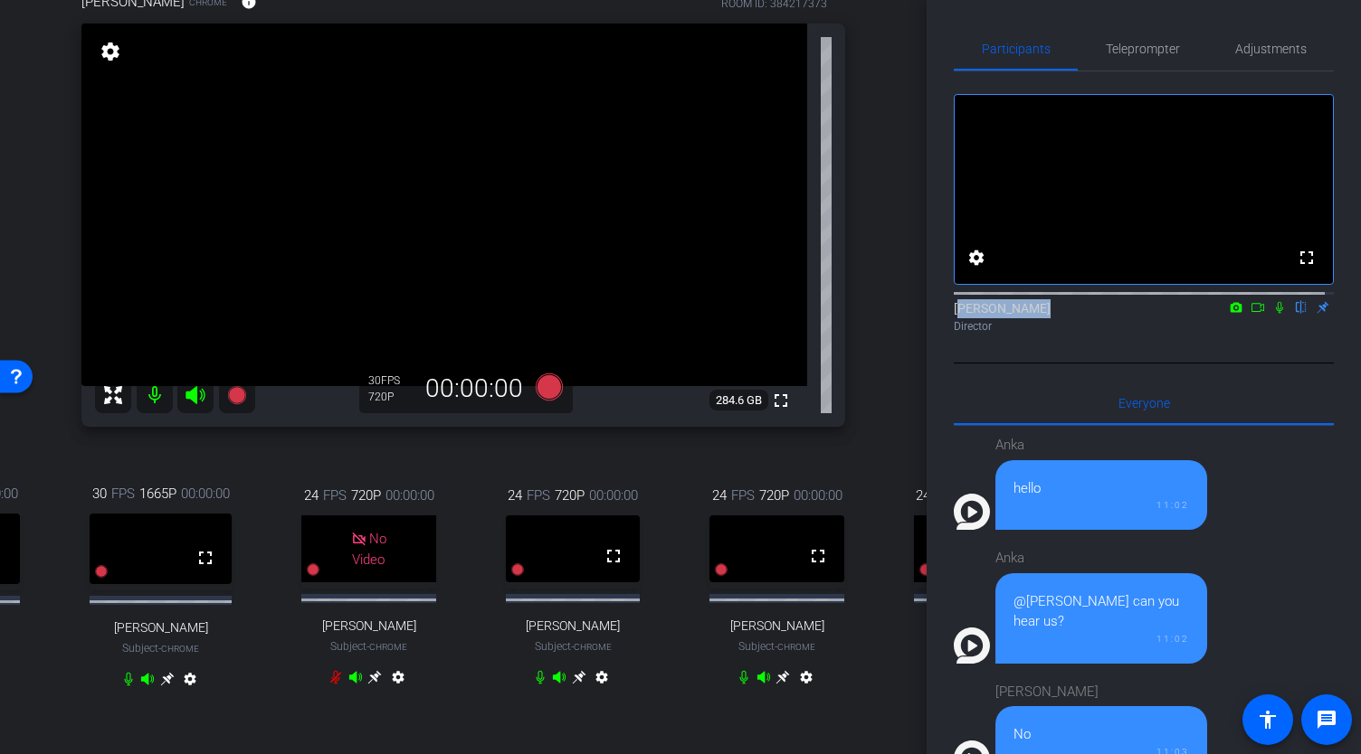
scroll to position [159, 0]
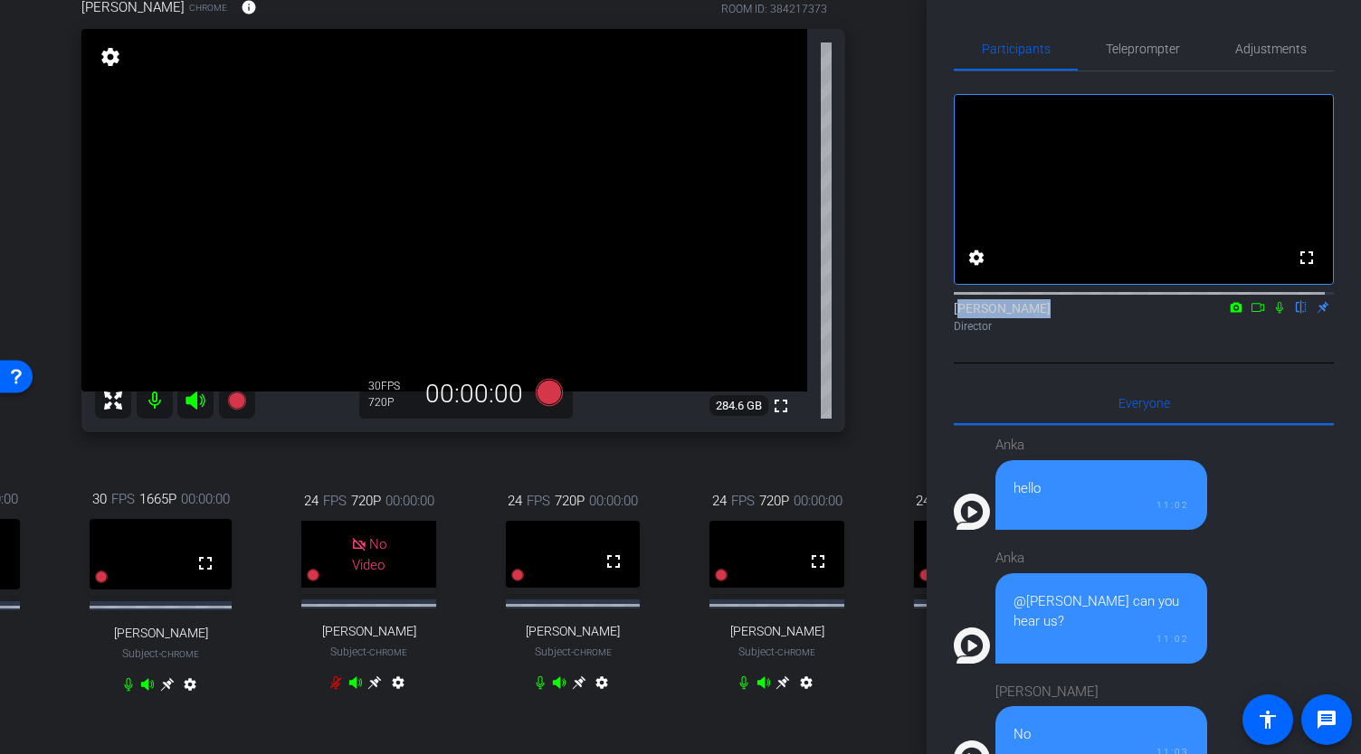
click at [1251, 312] on icon at bounding box center [1257, 307] width 13 height 9
click at [548, 406] on icon at bounding box center [549, 392] width 27 height 27
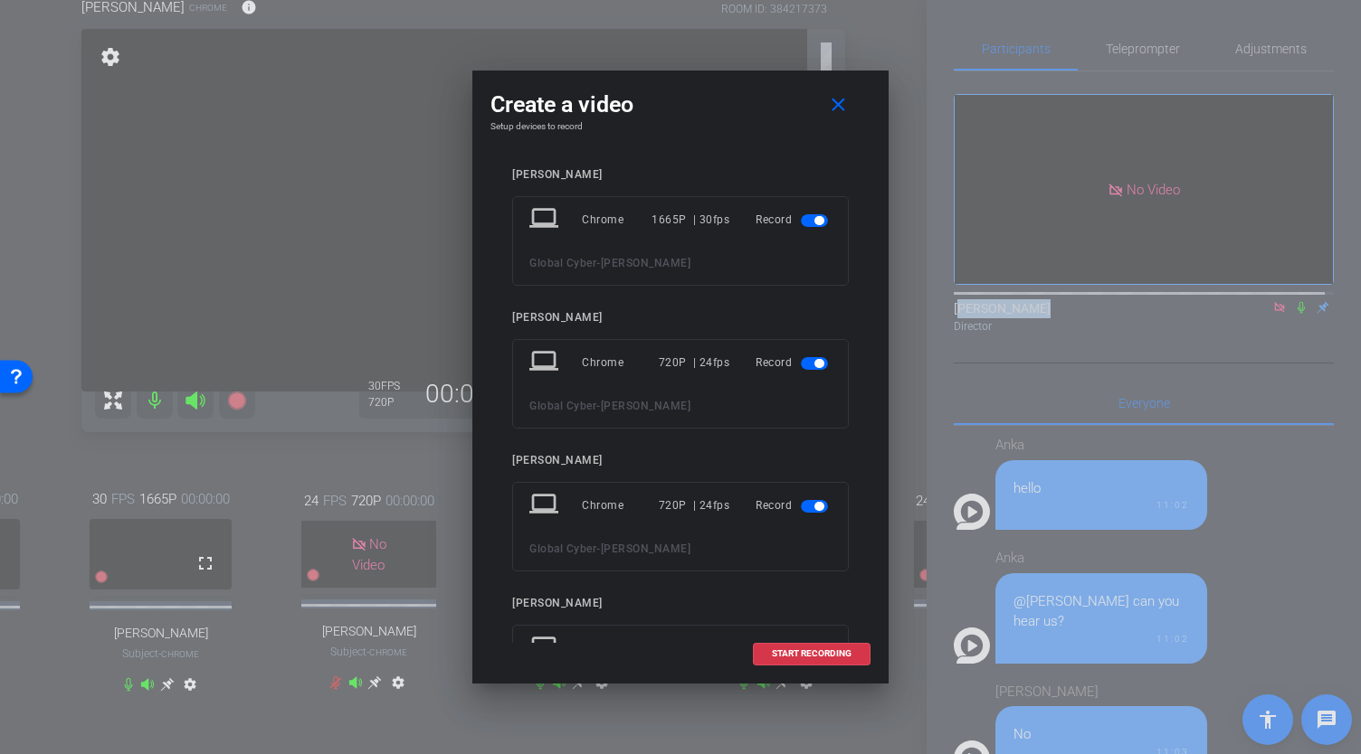
scroll to position [166, 0]
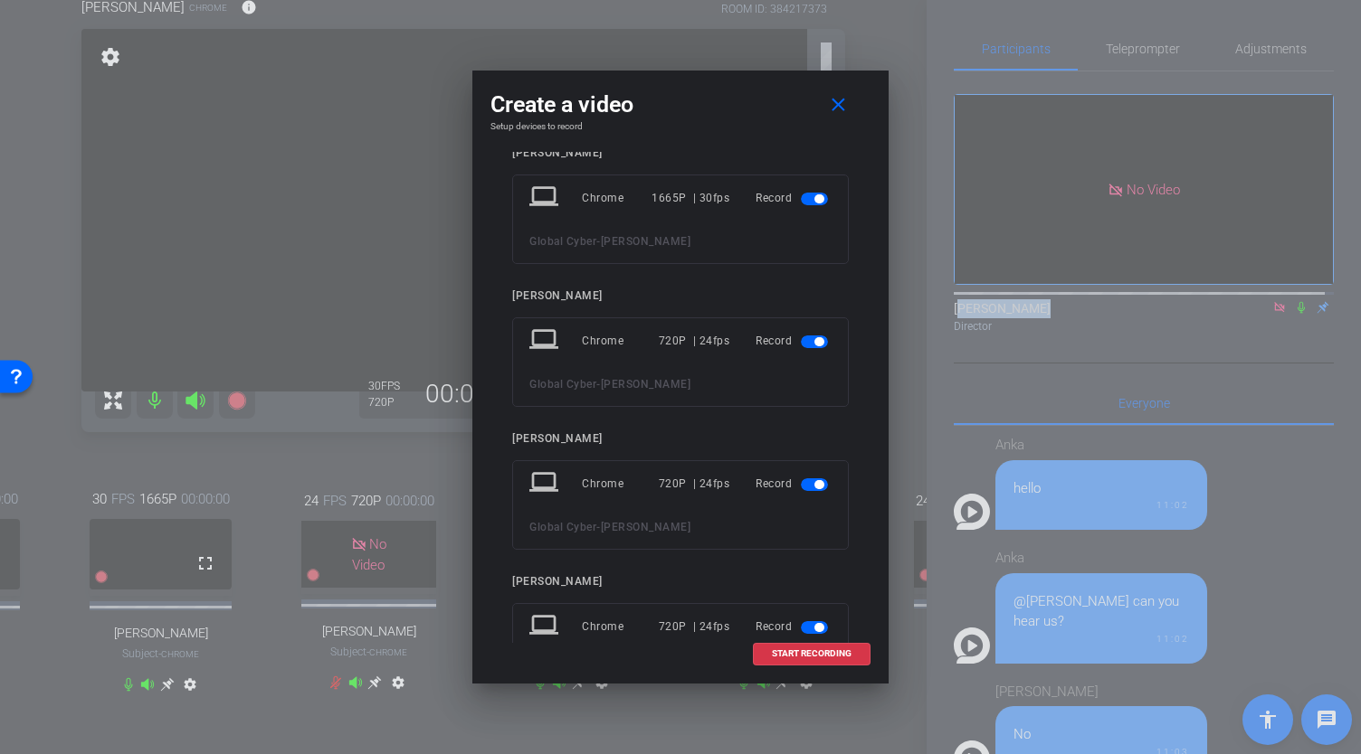
click at [814, 337] on span "button" at bounding box center [818, 341] width 9 height 9
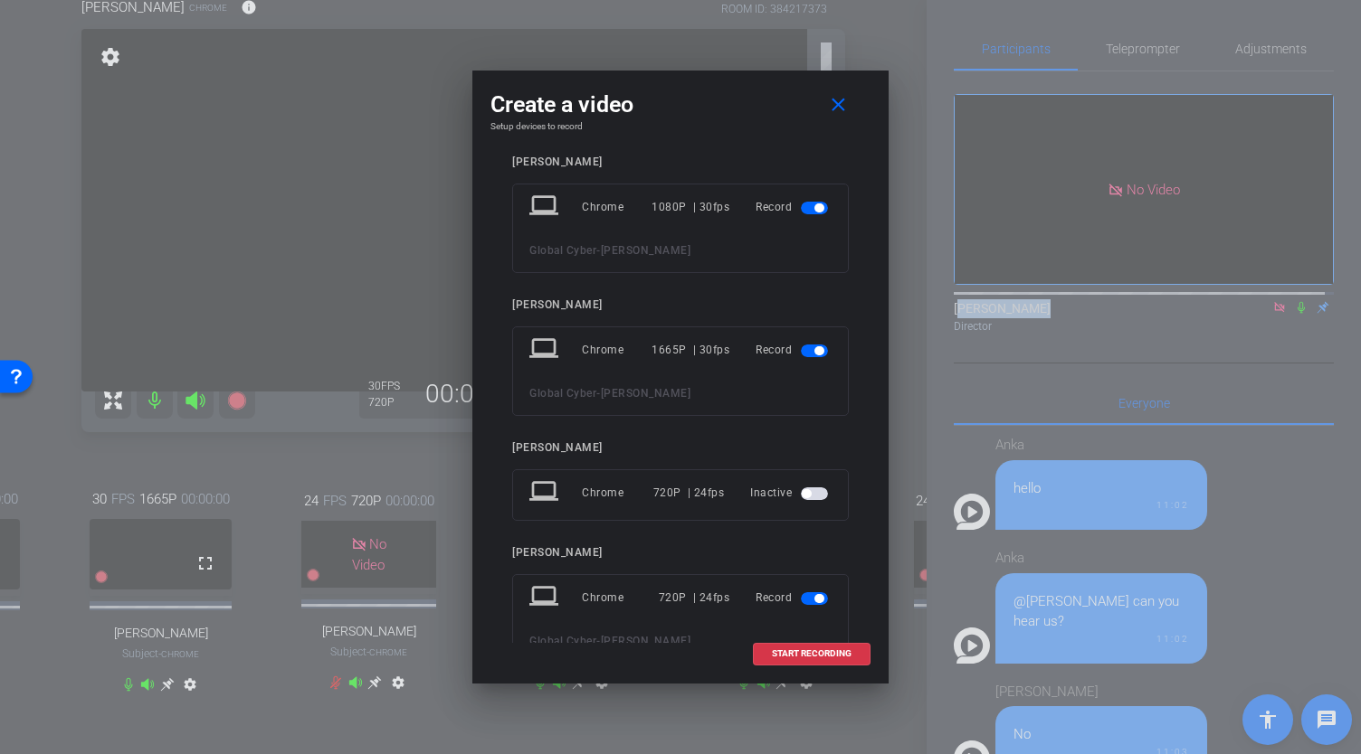
scroll to position [0, 0]
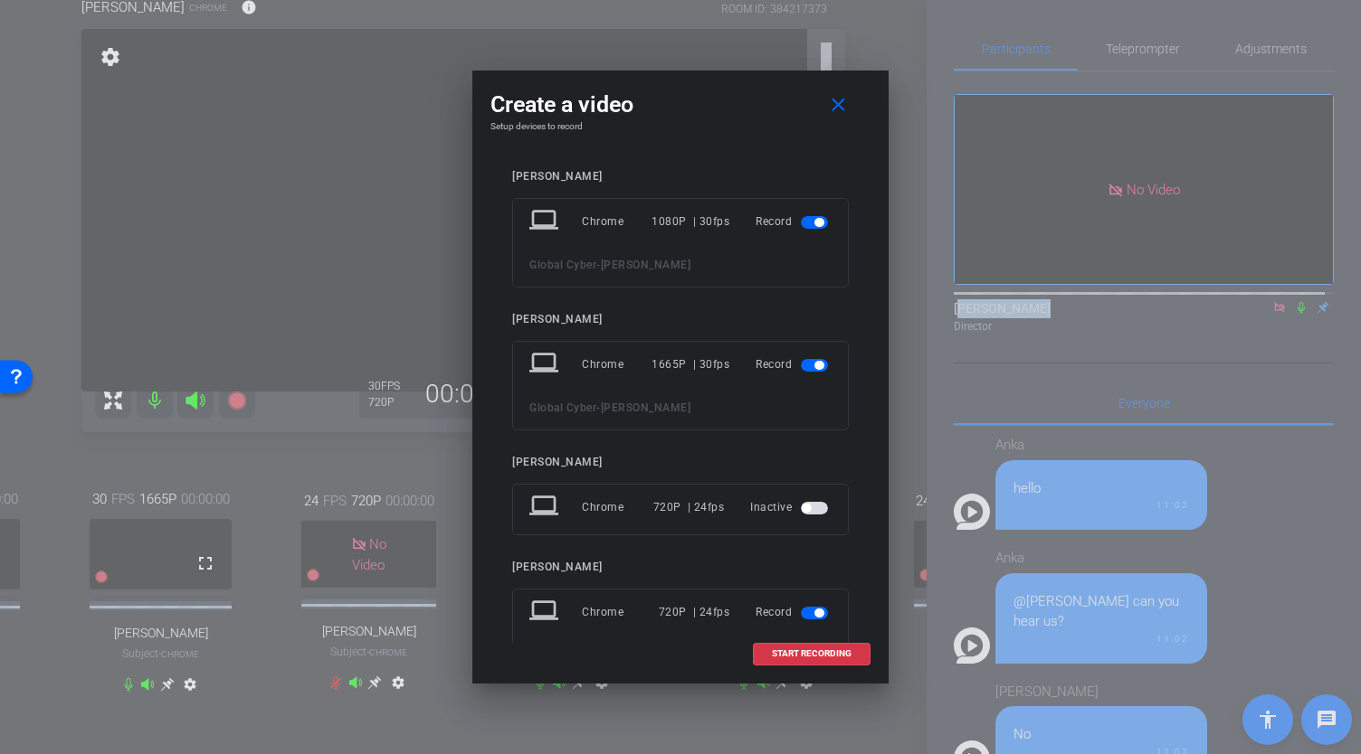
click at [814, 363] on span "button" at bounding box center [818, 365] width 9 height 9
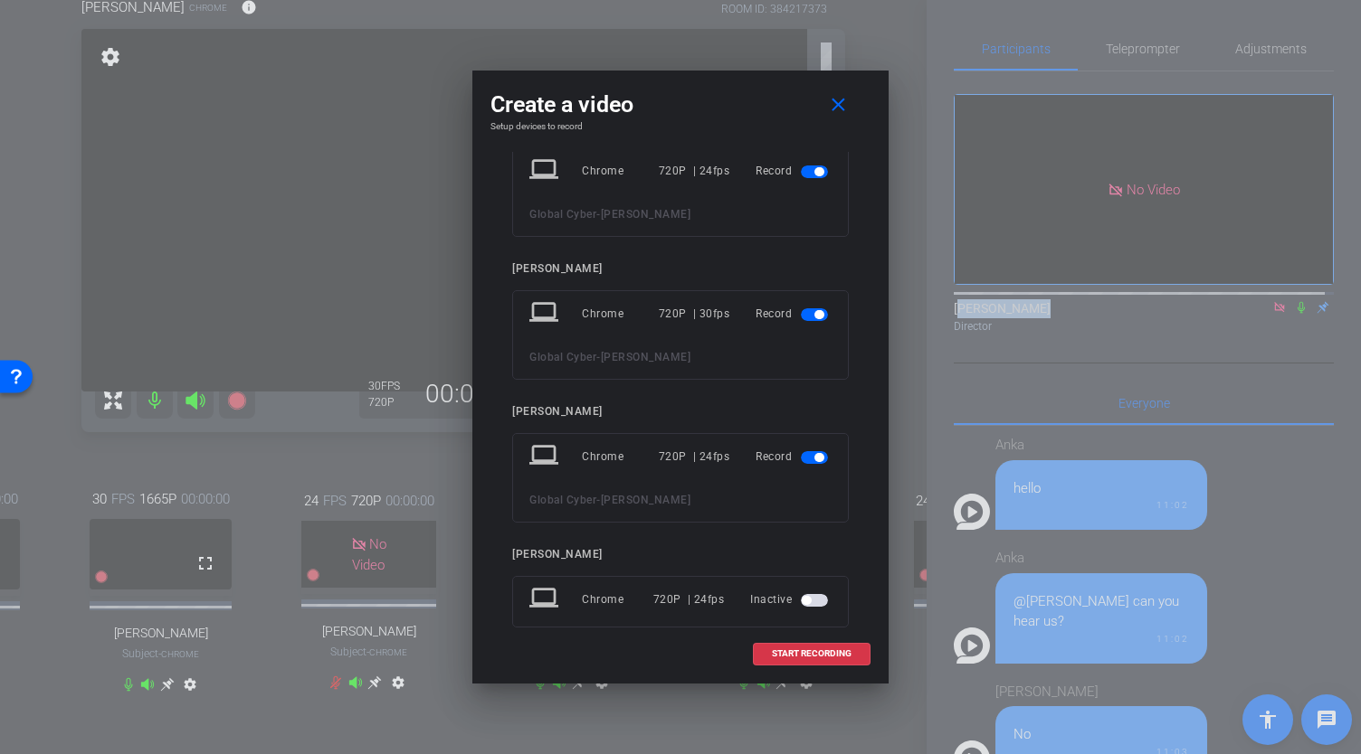
scroll to position [552, 0]
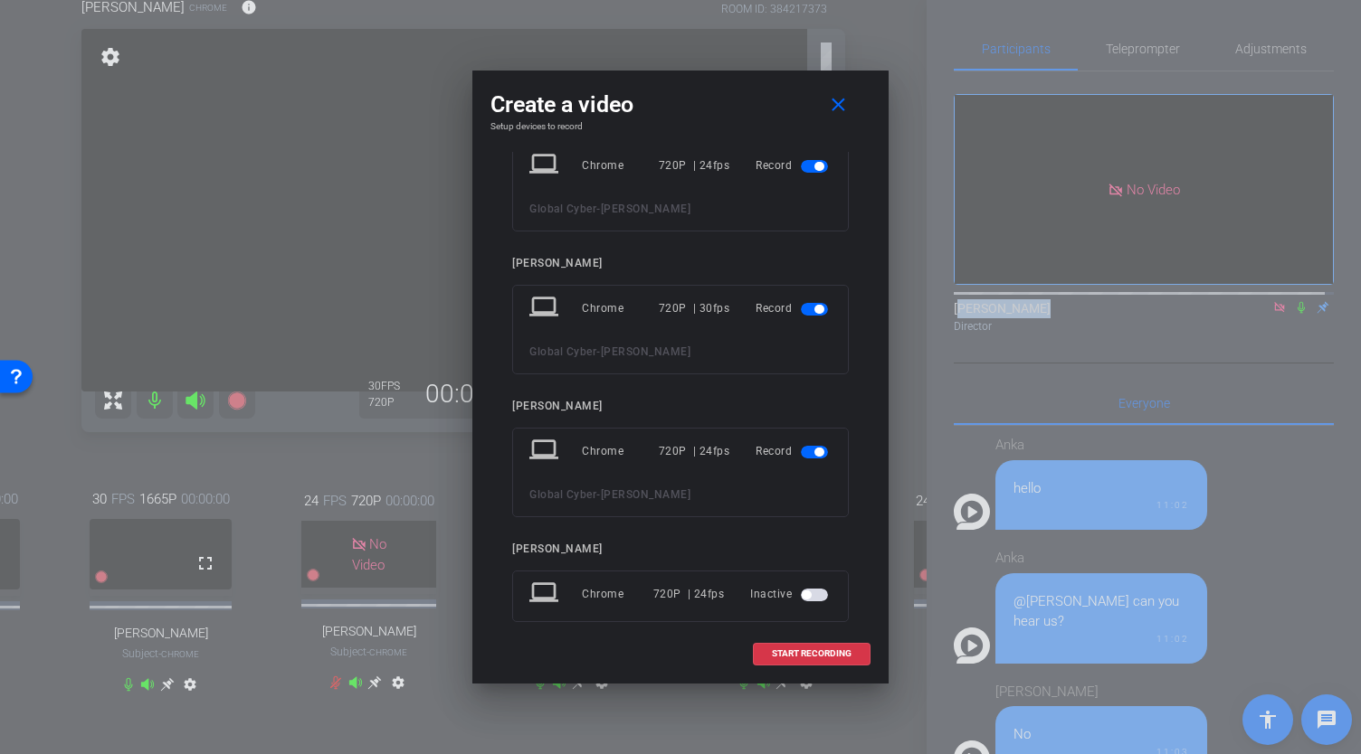
drag, startPoint x: 801, startPoint y: 303, endPoint x: 809, endPoint y: 384, distance: 80.8
click at [809, 384] on div "Allison Wikoff laptop Chrome 1080P | 30fps Record Global Cyber - Allison Wikoff…" at bounding box center [680, 132] width 337 height 1029
click at [814, 451] on span "button" at bounding box center [818, 452] width 9 height 9
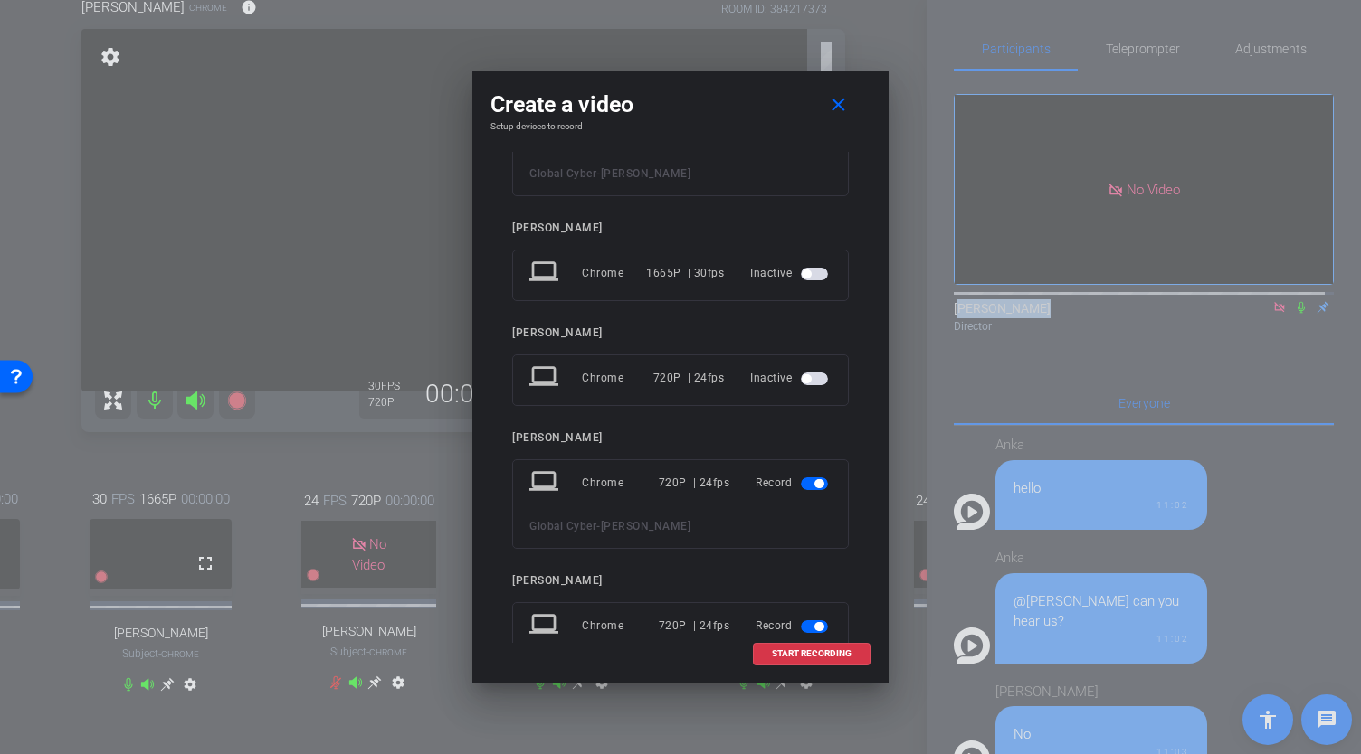
scroll to position [85, 0]
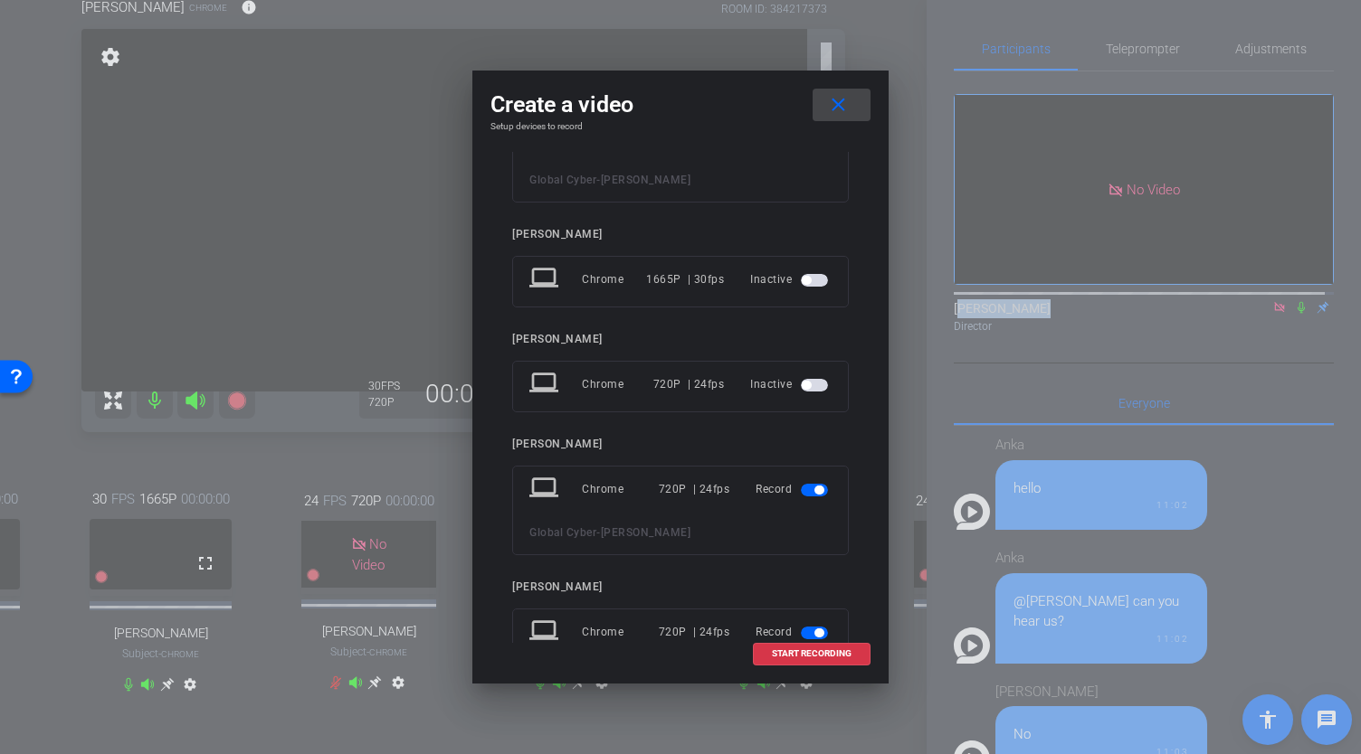
click at [841, 108] on mat-icon "close" at bounding box center [838, 105] width 23 height 23
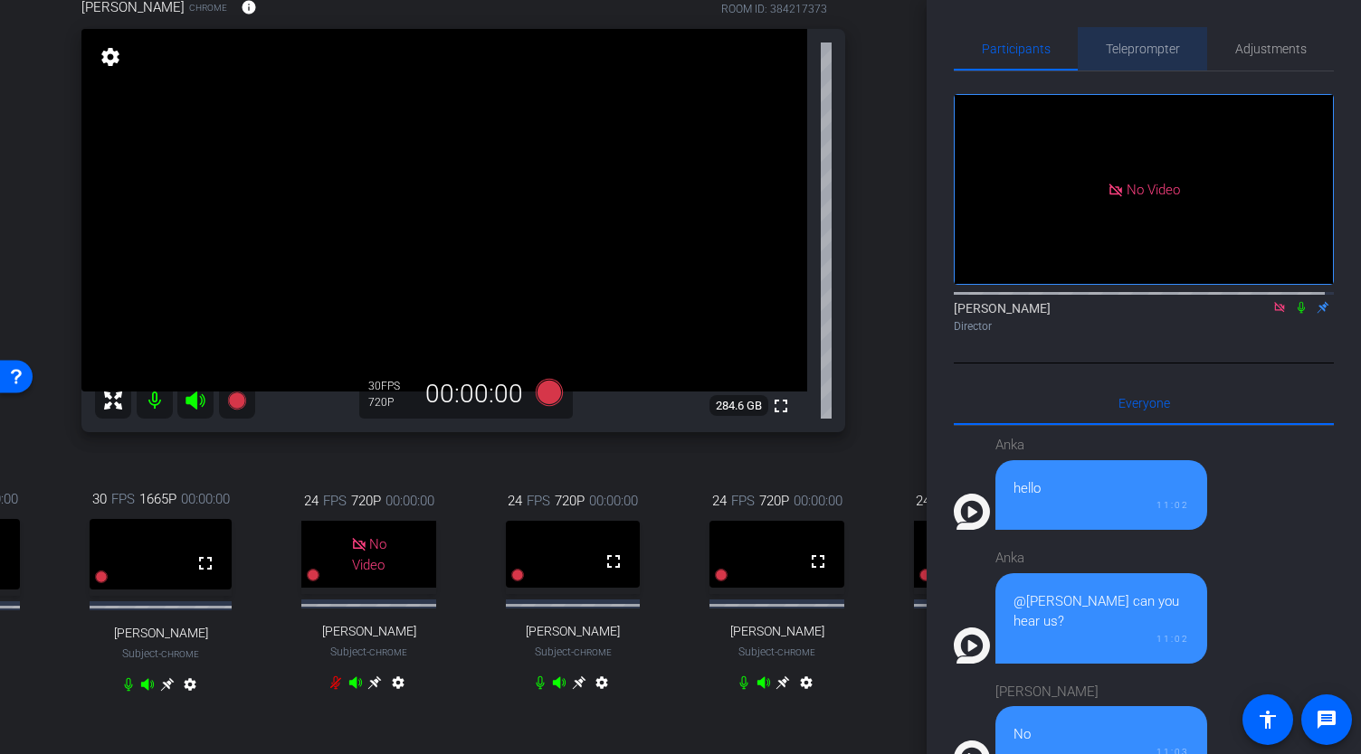
click at [1151, 61] on span "Teleprompter" at bounding box center [1142, 48] width 74 height 43
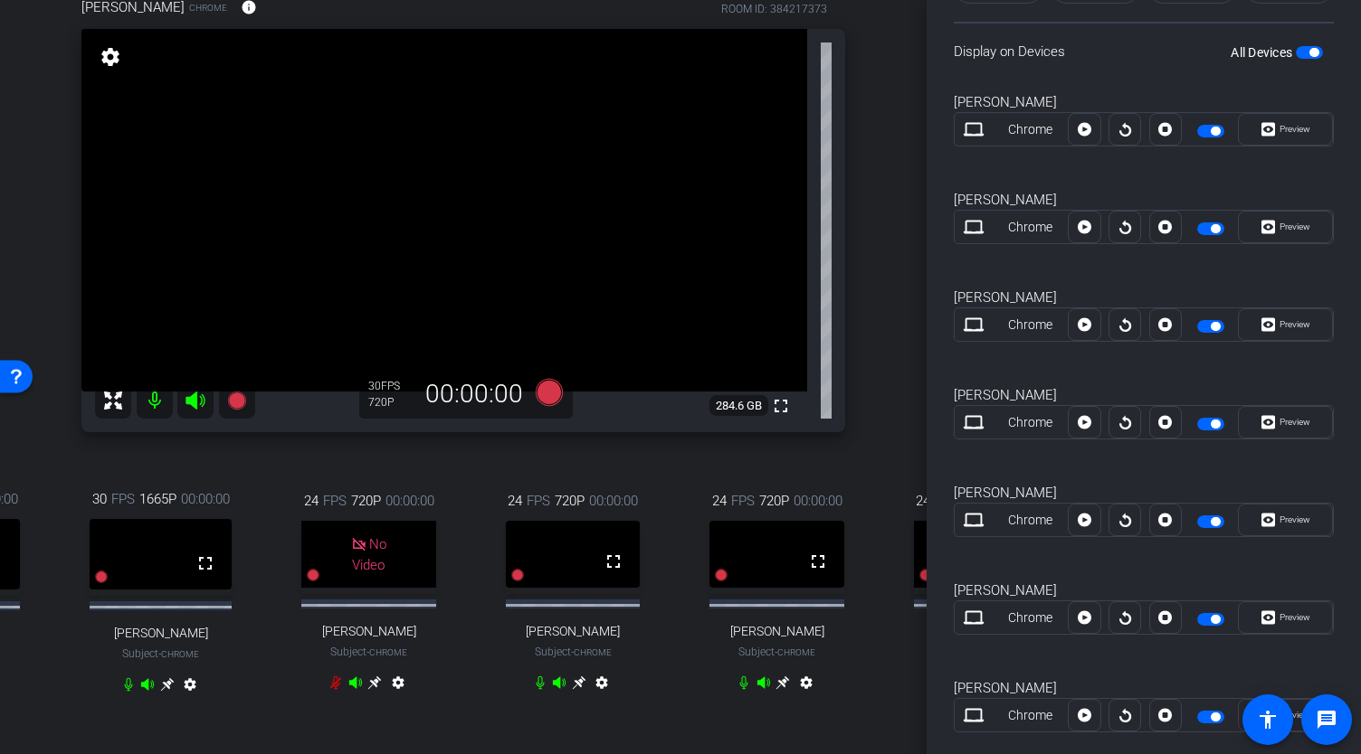
scroll to position [576, 0]
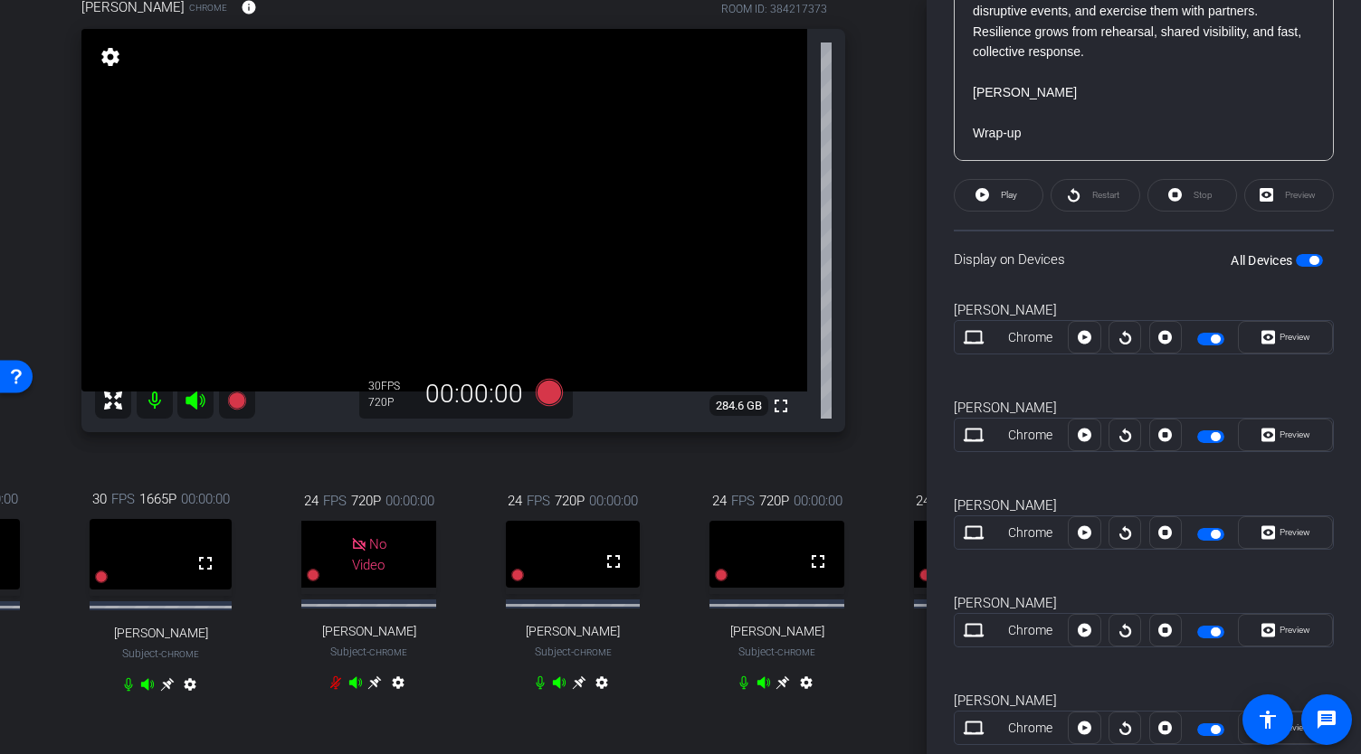
drag, startPoint x: 974, startPoint y: 583, endPoint x: 1122, endPoint y: 126, distance: 480.0
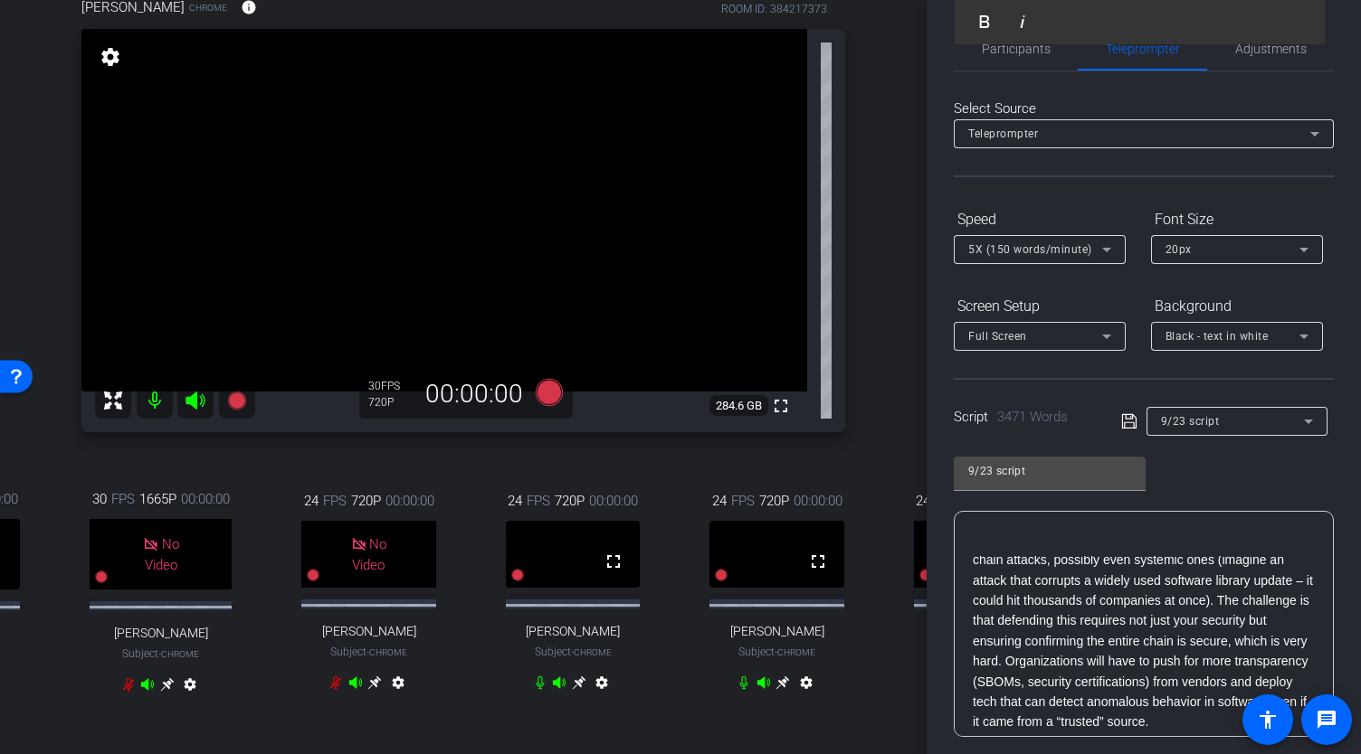
scroll to position [659, 0]
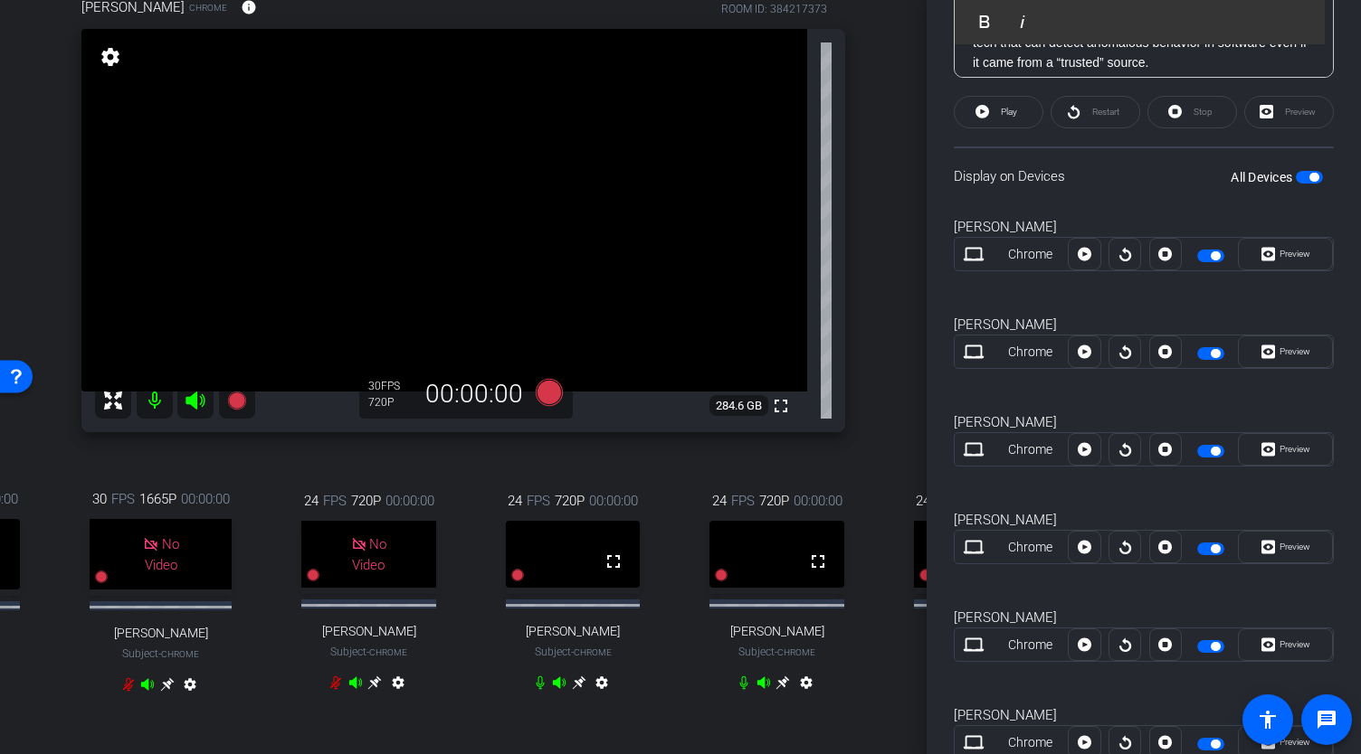
click at [1351, 583] on div "Participants Teleprompter Adjustments Abe Menendez Director Everyone 0 Anka hel…" at bounding box center [1143, 377] width 434 height 754
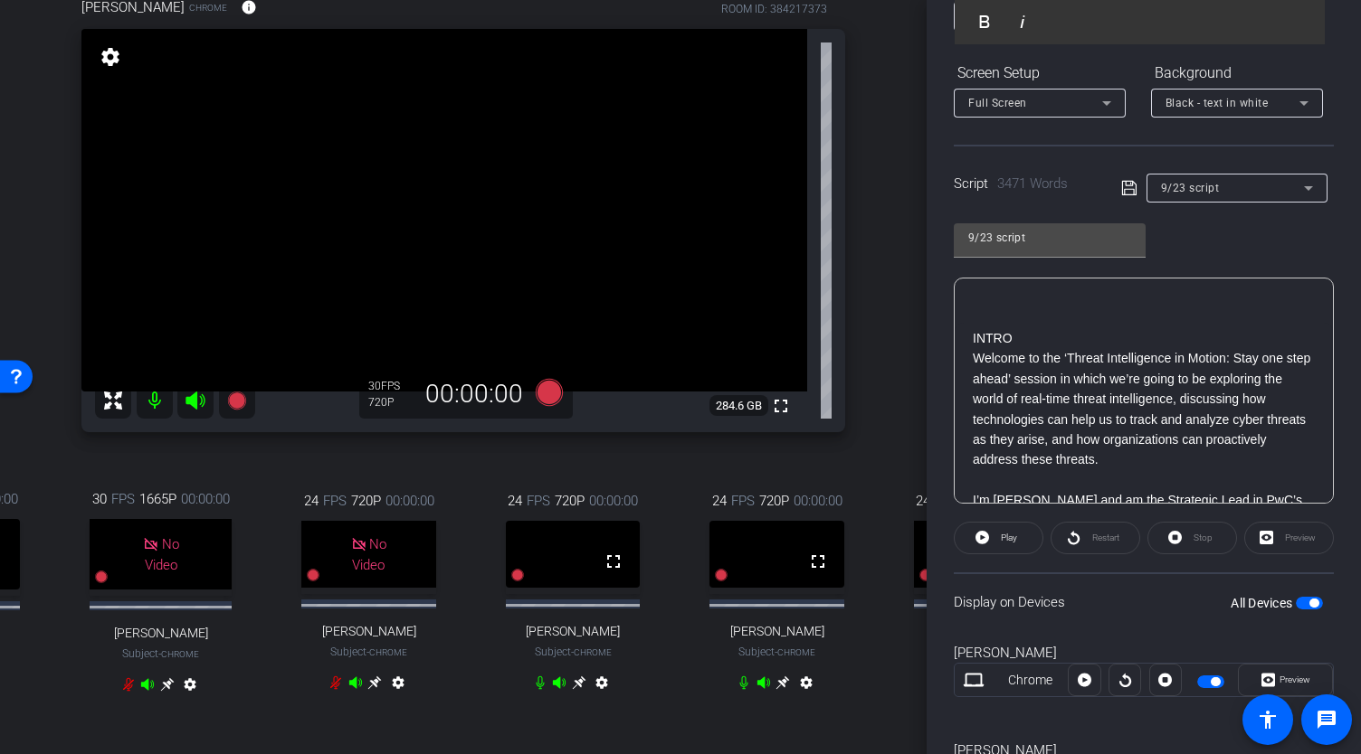
scroll to position [0, 0]
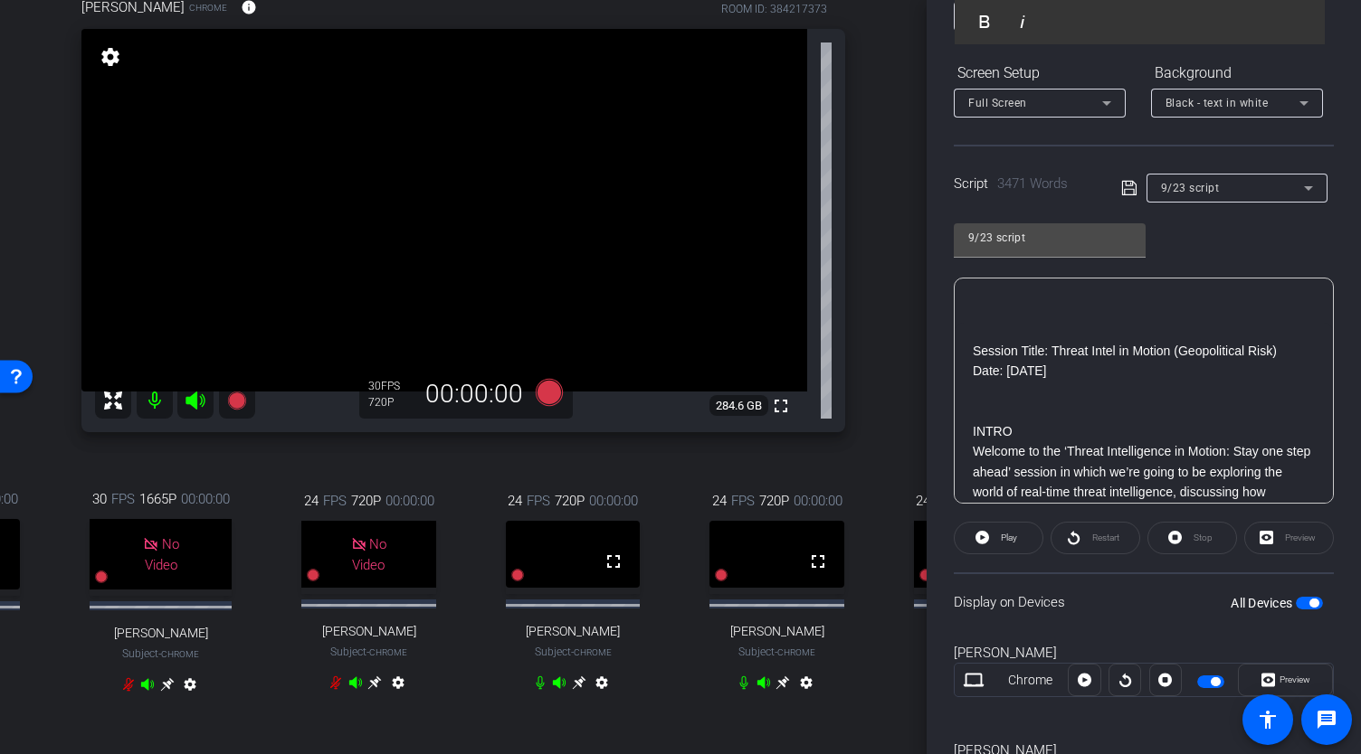
click at [995, 403] on p at bounding box center [1143, 412] width 342 height 20
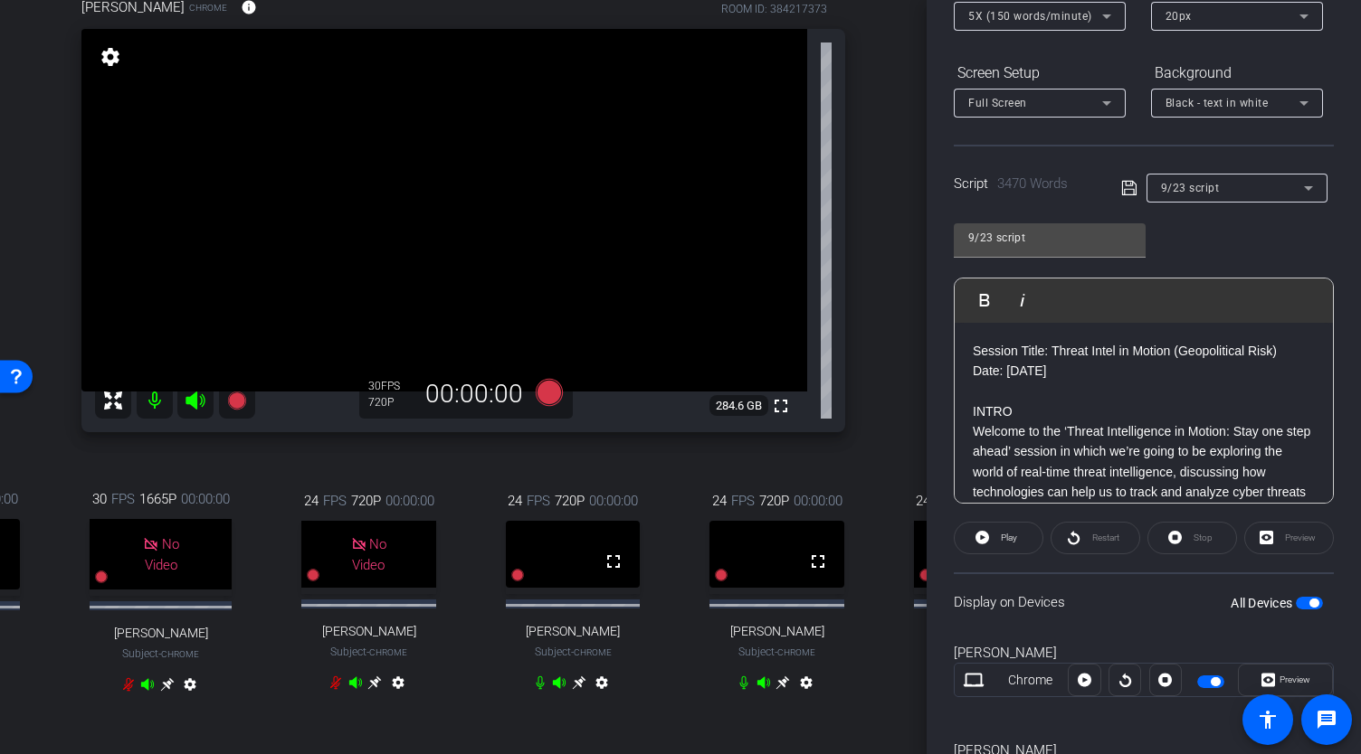
drag, startPoint x: 1023, startPoint y: 398, endPoint x: 1026, endPoint y: 408, distance: 10.3
click at [982, 301] on icon "button" at bounding box center [984, 300] width 22 height 22
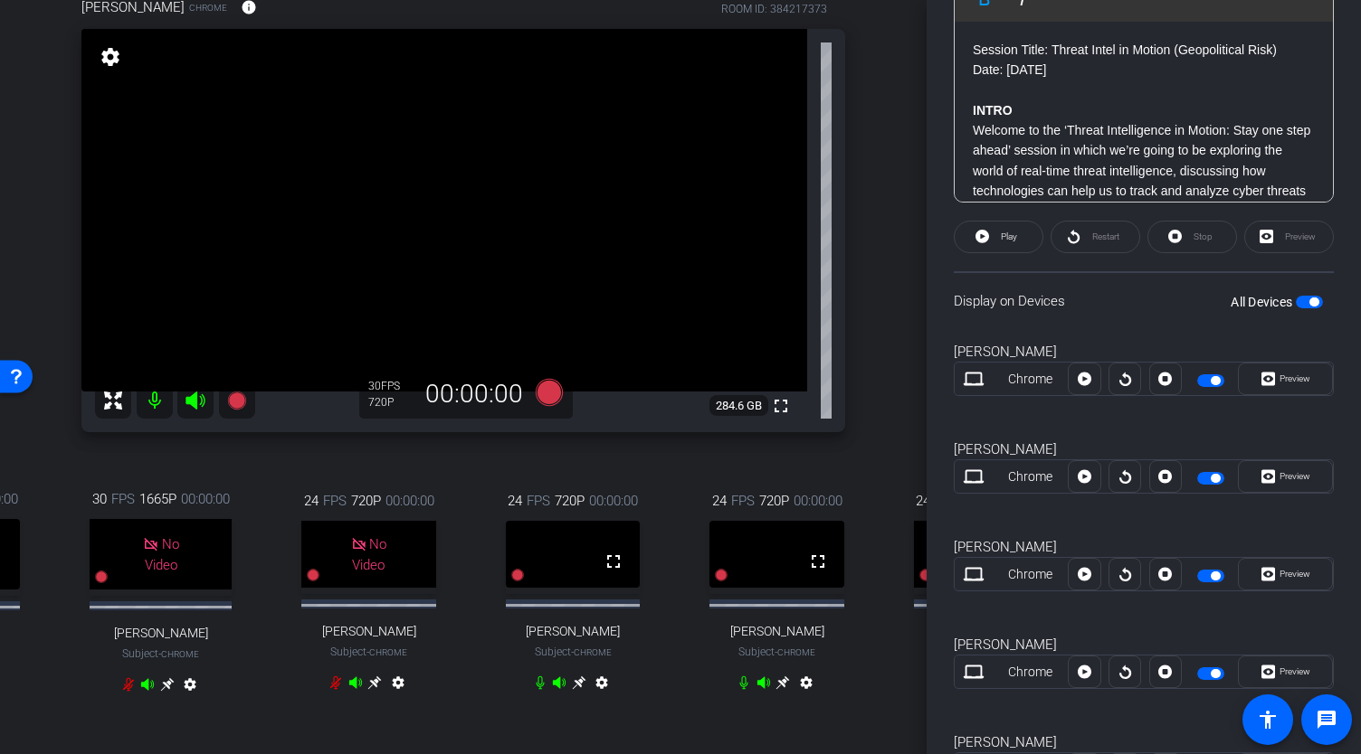
scroll to position [543, 0]
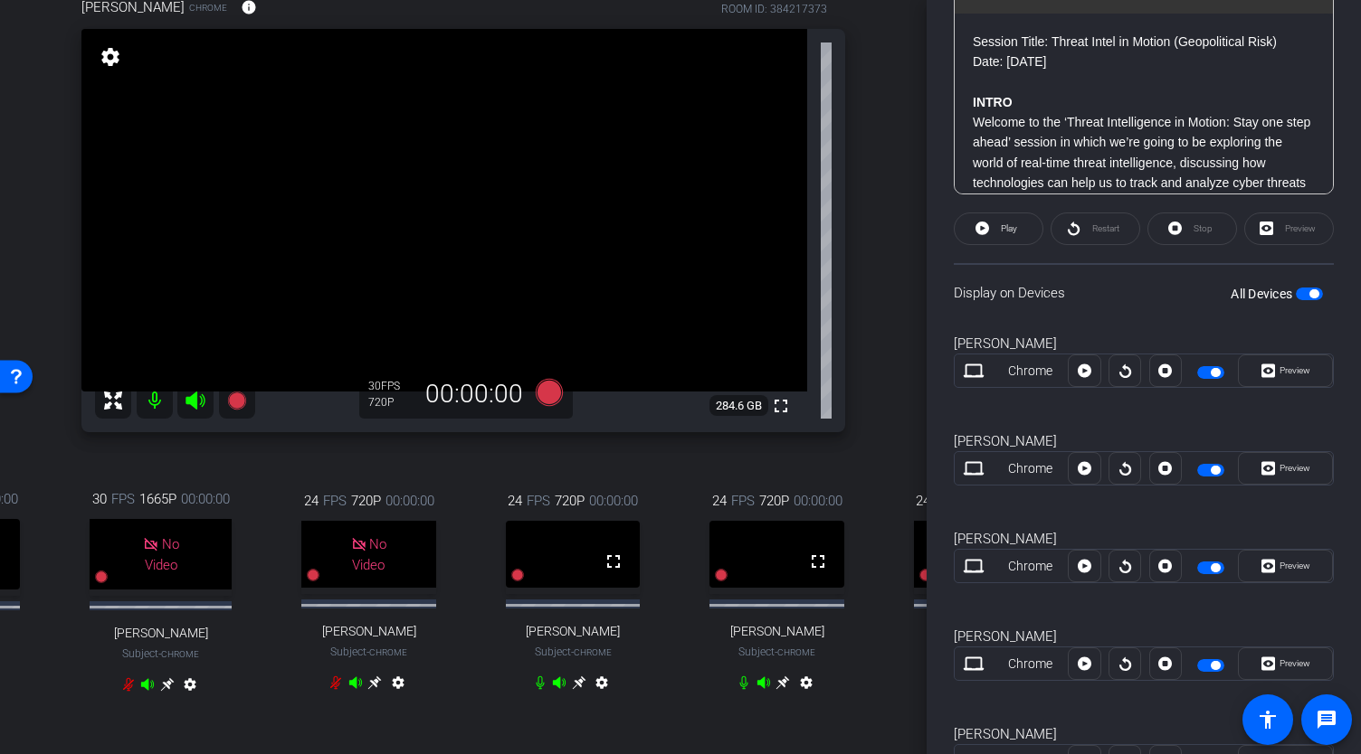
click at [1309, 291] on span "button" at bounding box center [1313, 293] width 9 height 9
click at [1301, 291] on span "button" at bounding box center [1308, 294] width 27 height 13
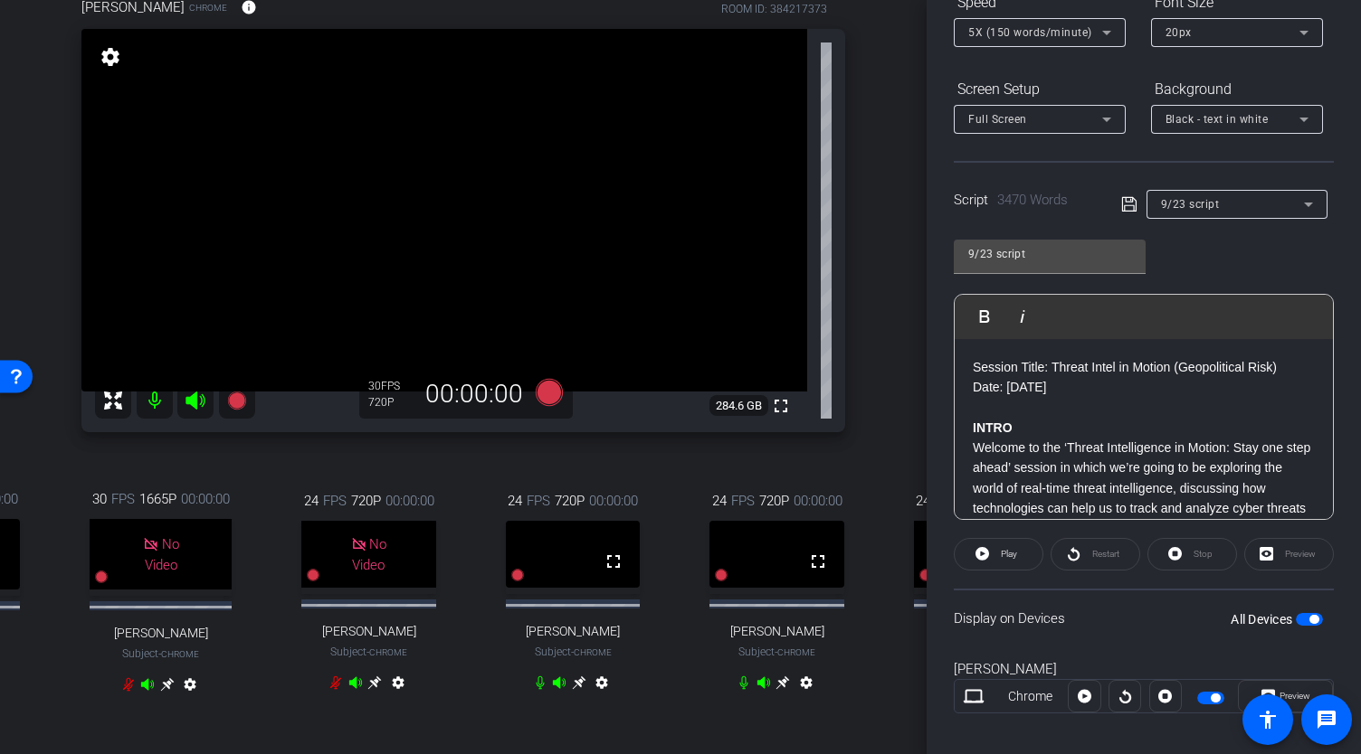
scroll to position [234, 0]
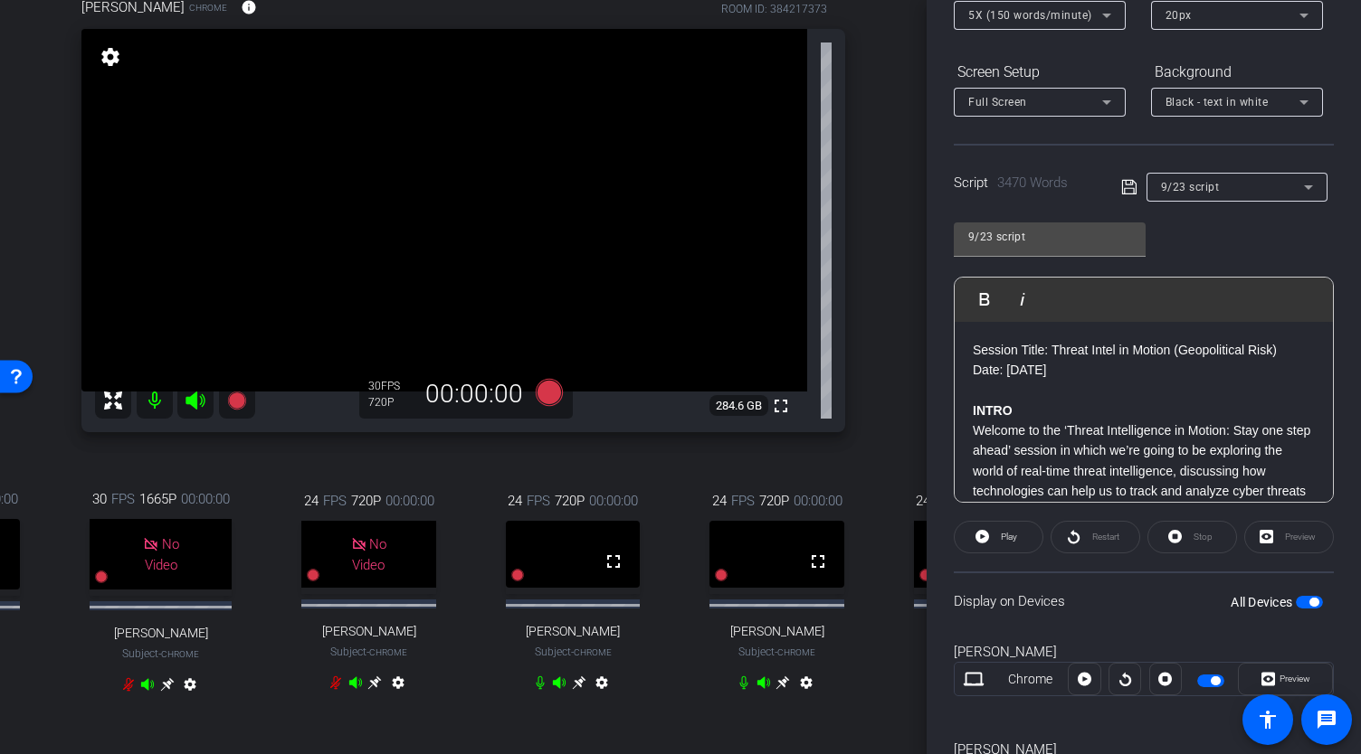
click at [1124, 190] on icon at bounding box center [1129, 187] width 16 height 22
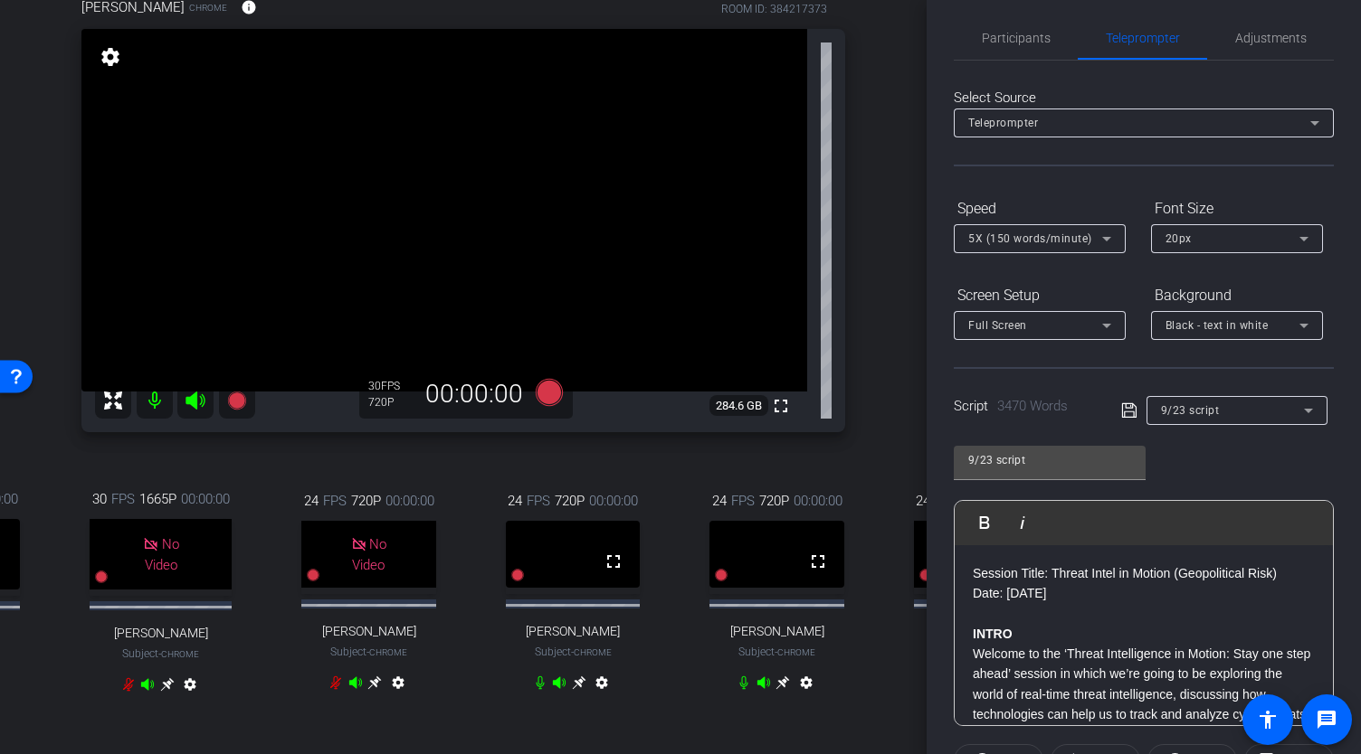
scroll to position [275, 0]
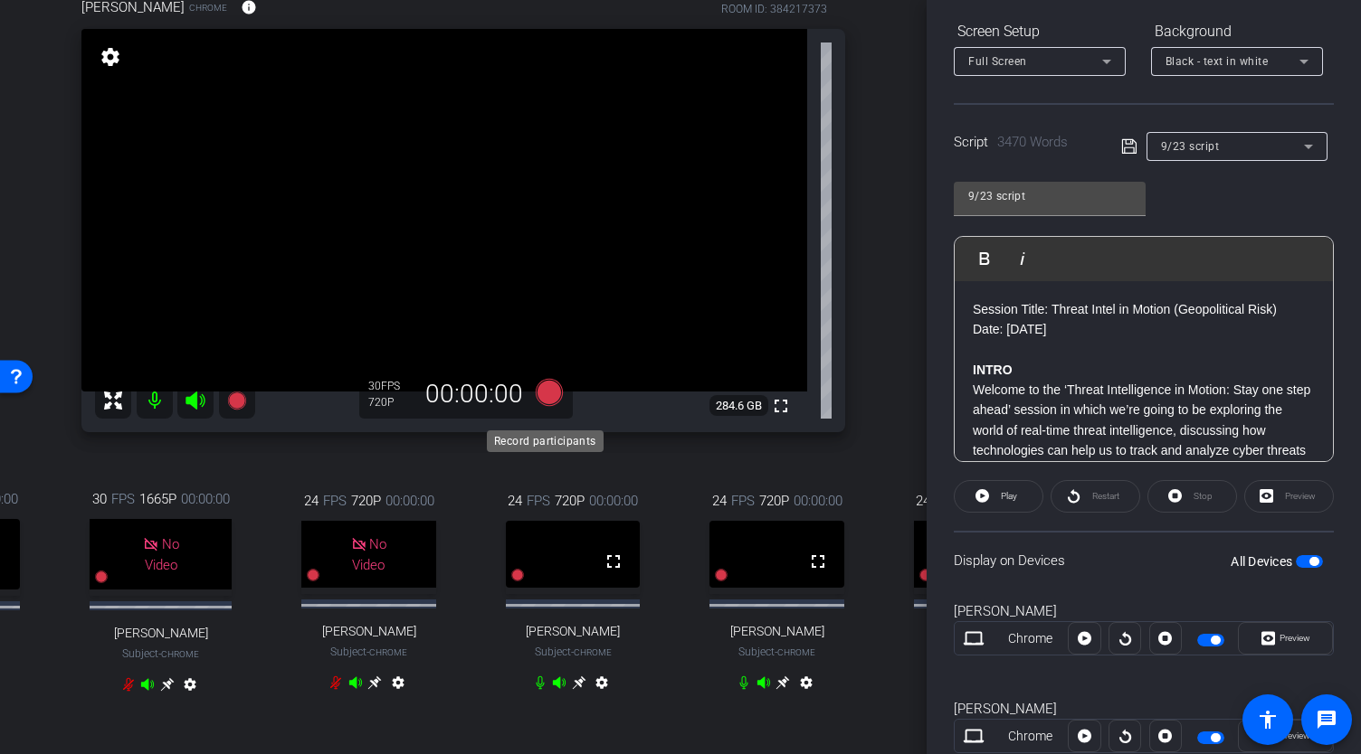
click at [540, 406] on icon at bounding box center [549, 392] width 27 height 27
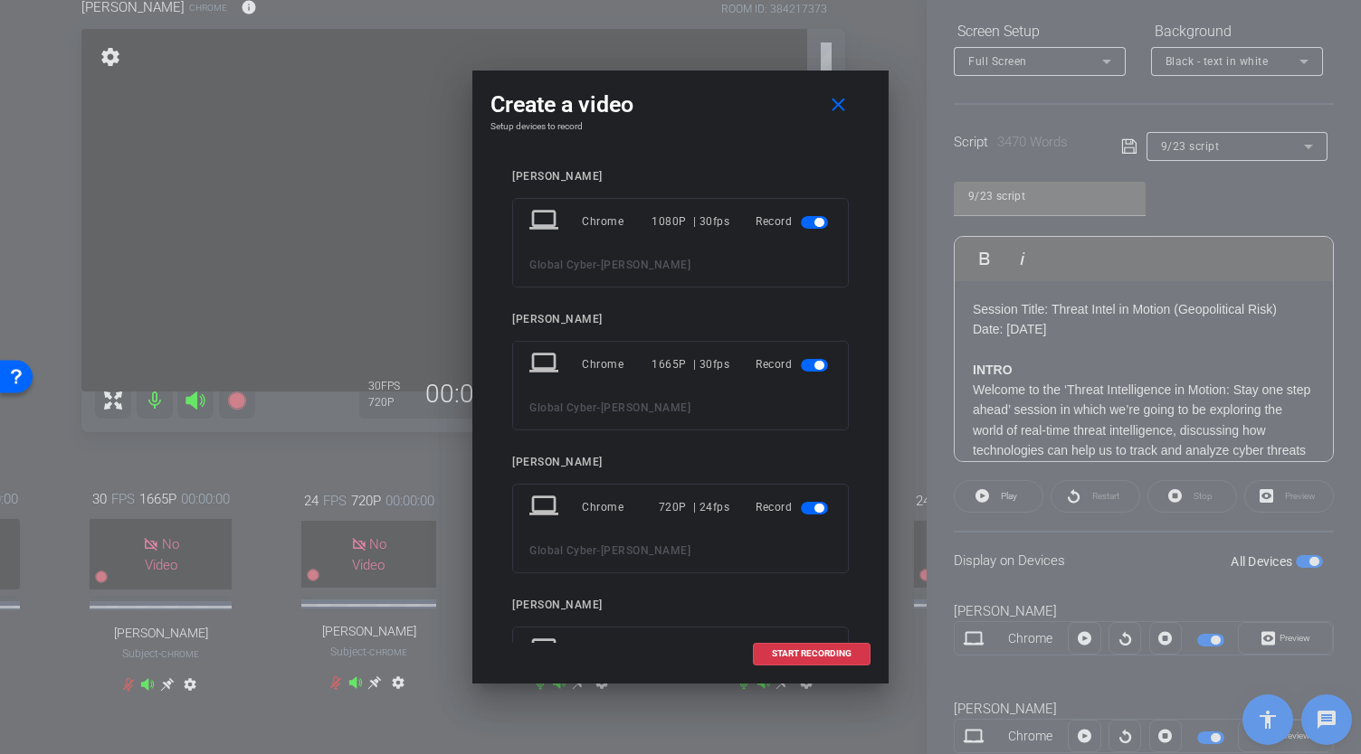
click at [803, 365] on span "button" at bounding box center [814, 365] width 27 height 13
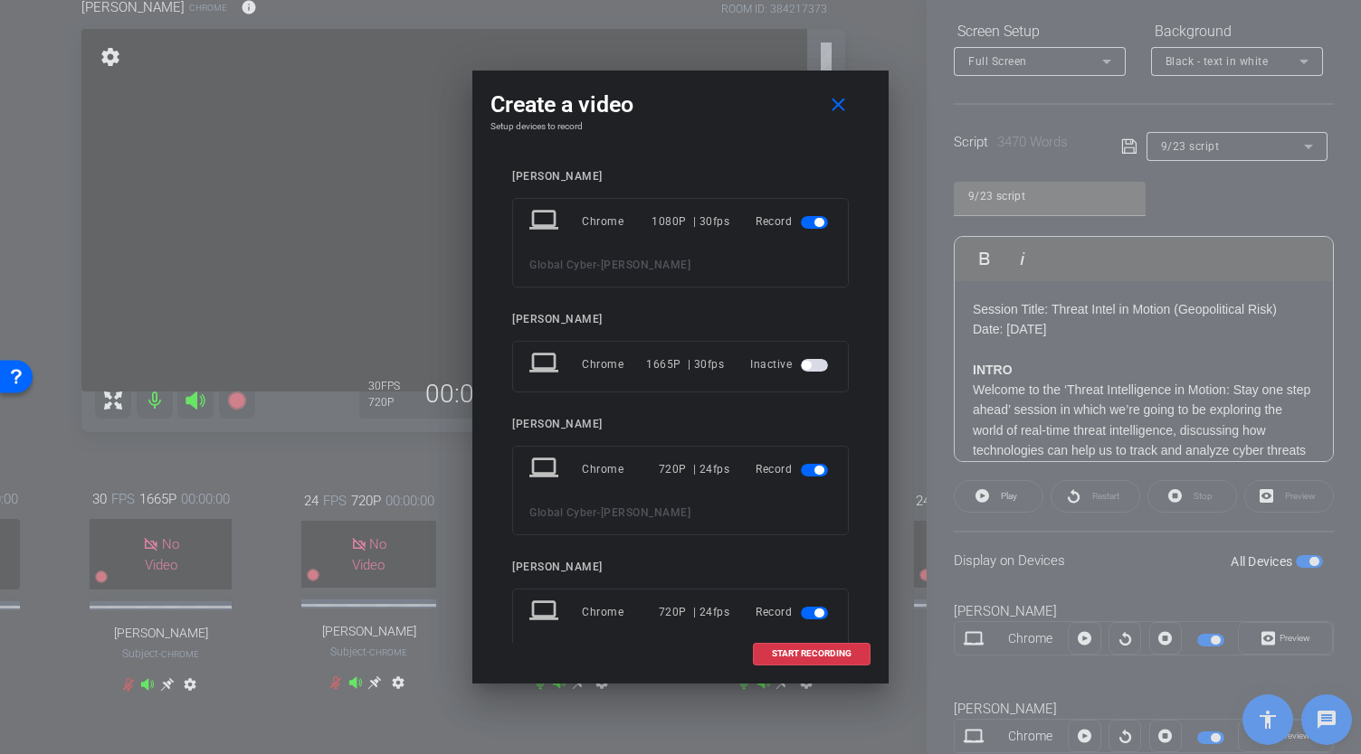
click at [801, 469] on span "button" at bounding box center [814, 470] width 27 height 13
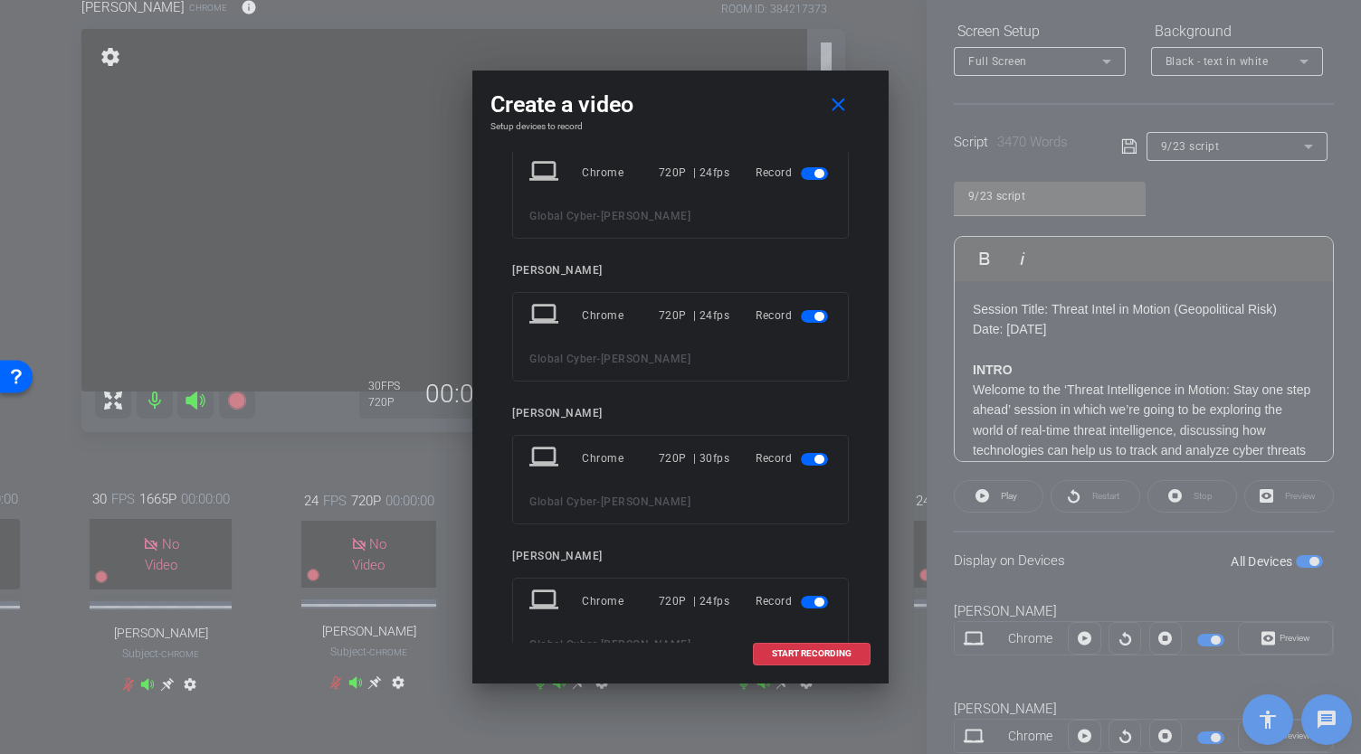
scroll to position [403, 0]
click at [801, 600] on span "button" at bounding box center [814, 600] width 27 height 13
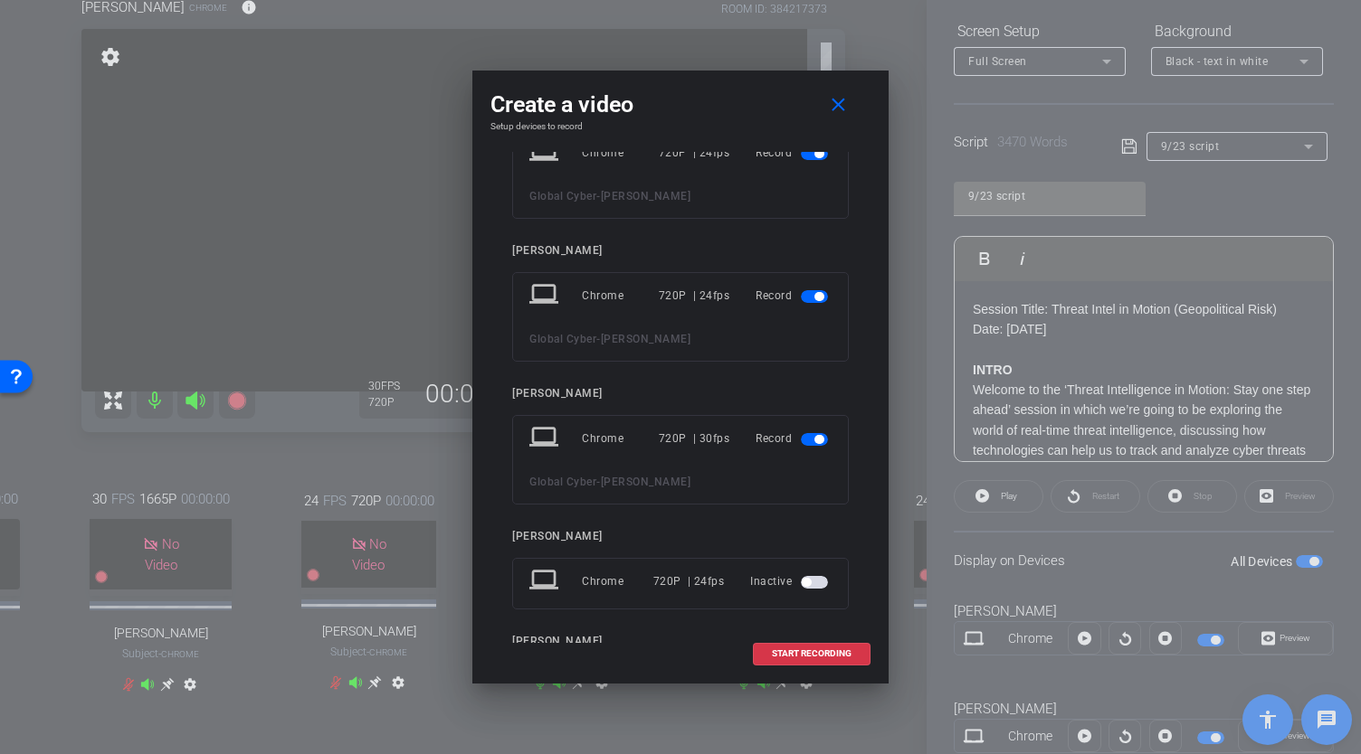
scroll to position [532, 0]
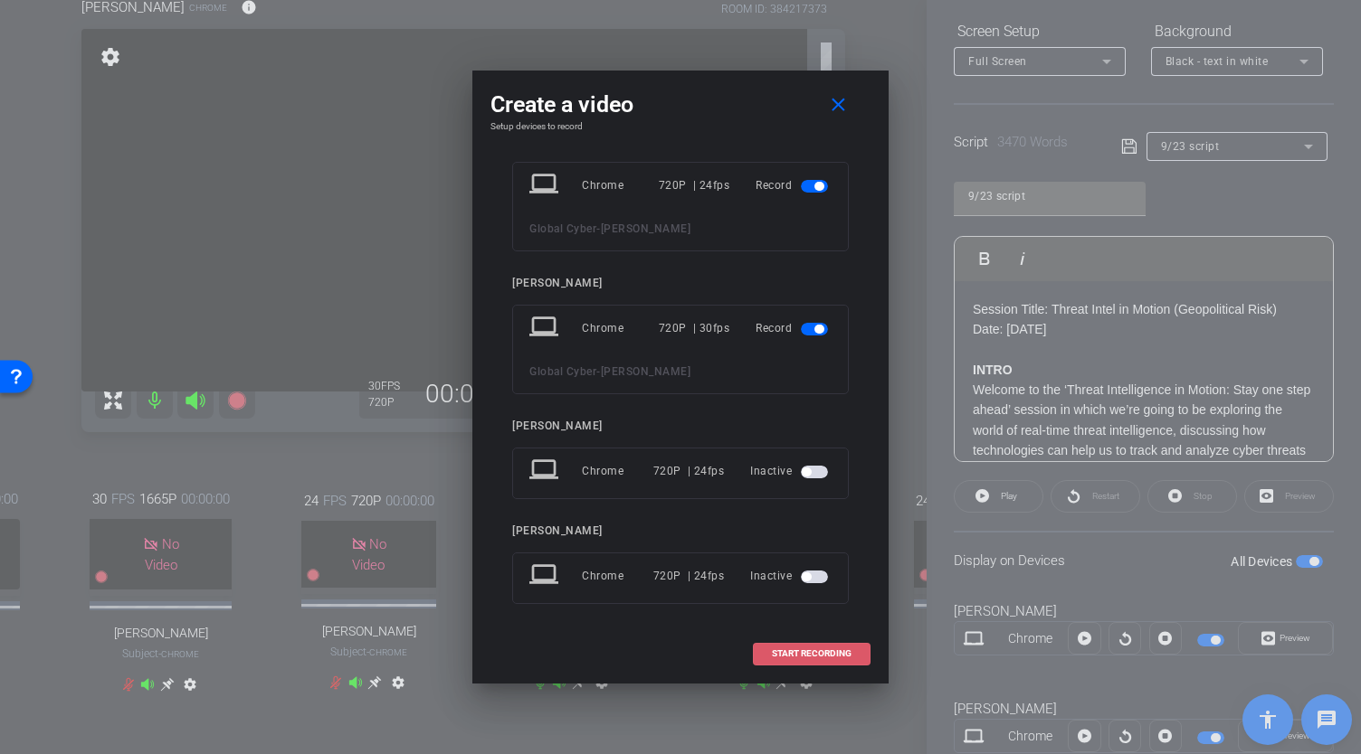
click at [799, 651] on span "START RECORDING" at bounding box center [812, 654] width 80 height 9
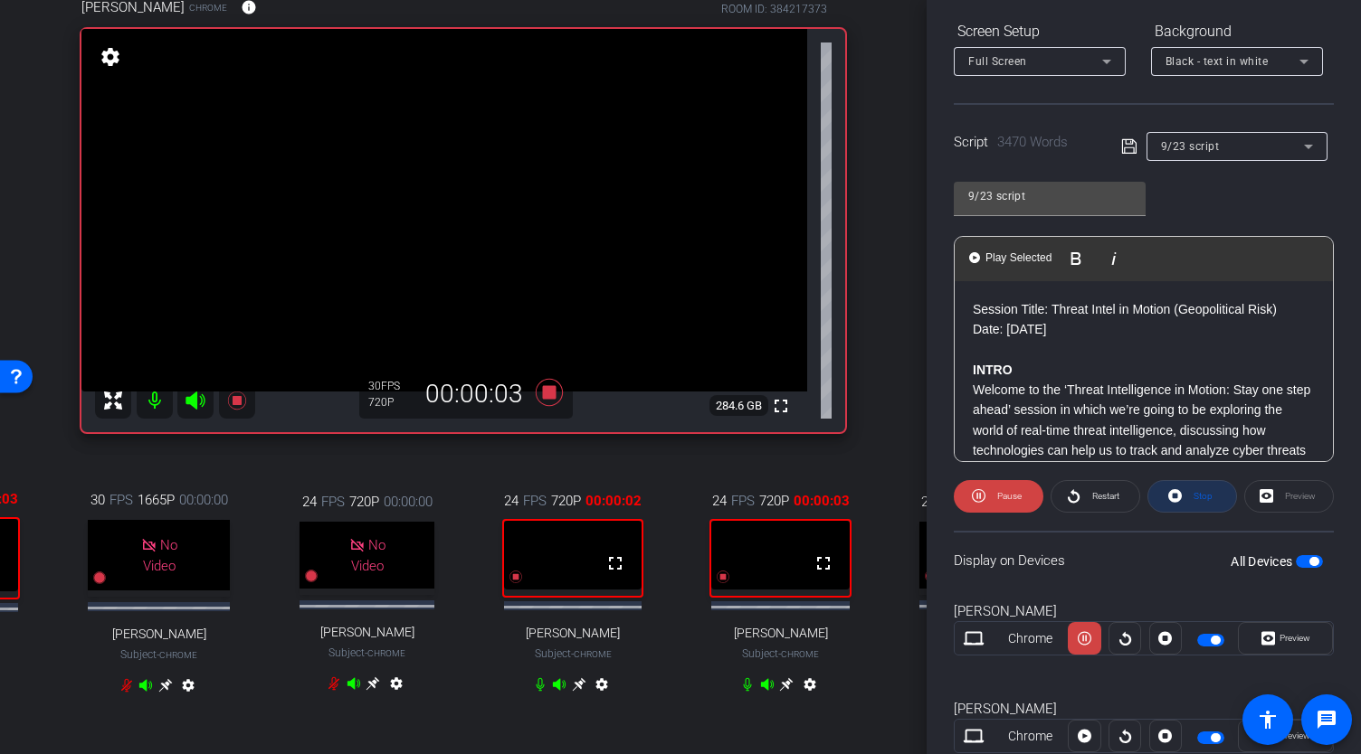
click at [1193, 499] on span "Stop" at bounding box center [1202, 496] width 19 height 10
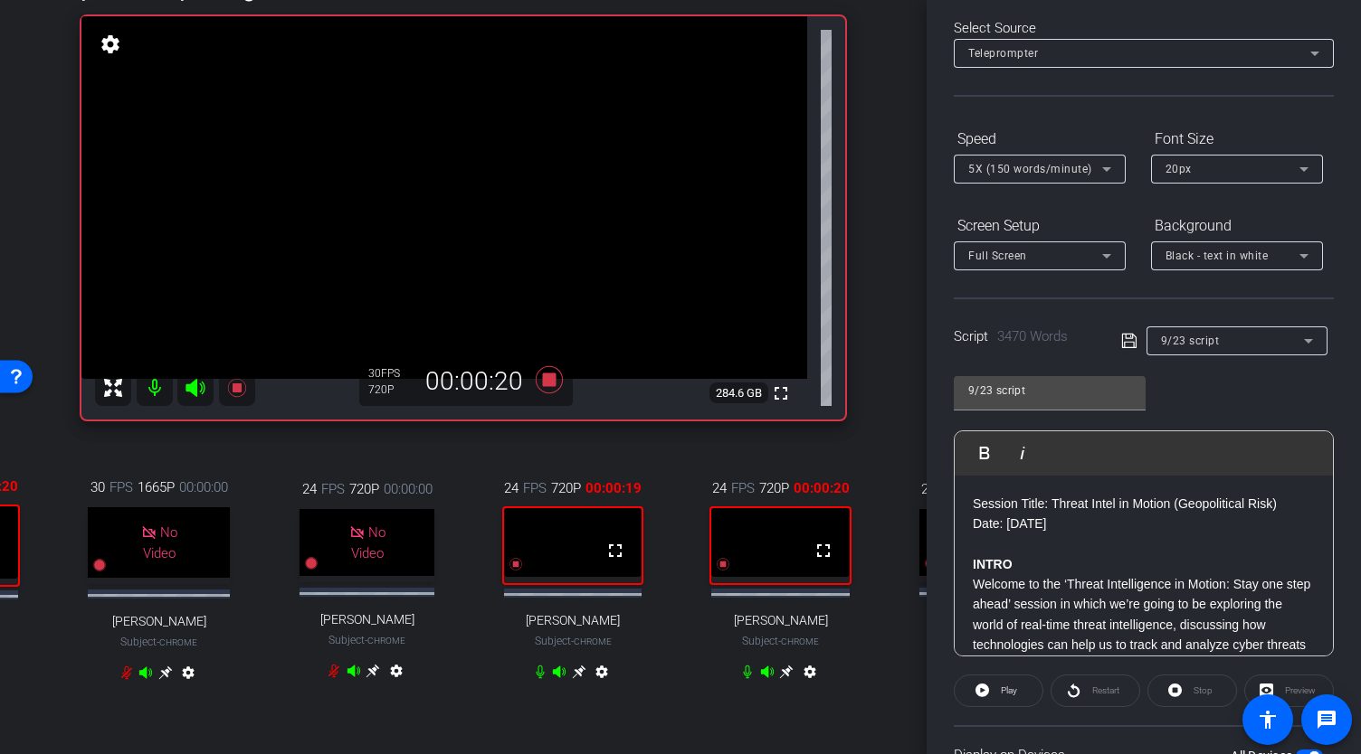
scroll to position [0, 0]
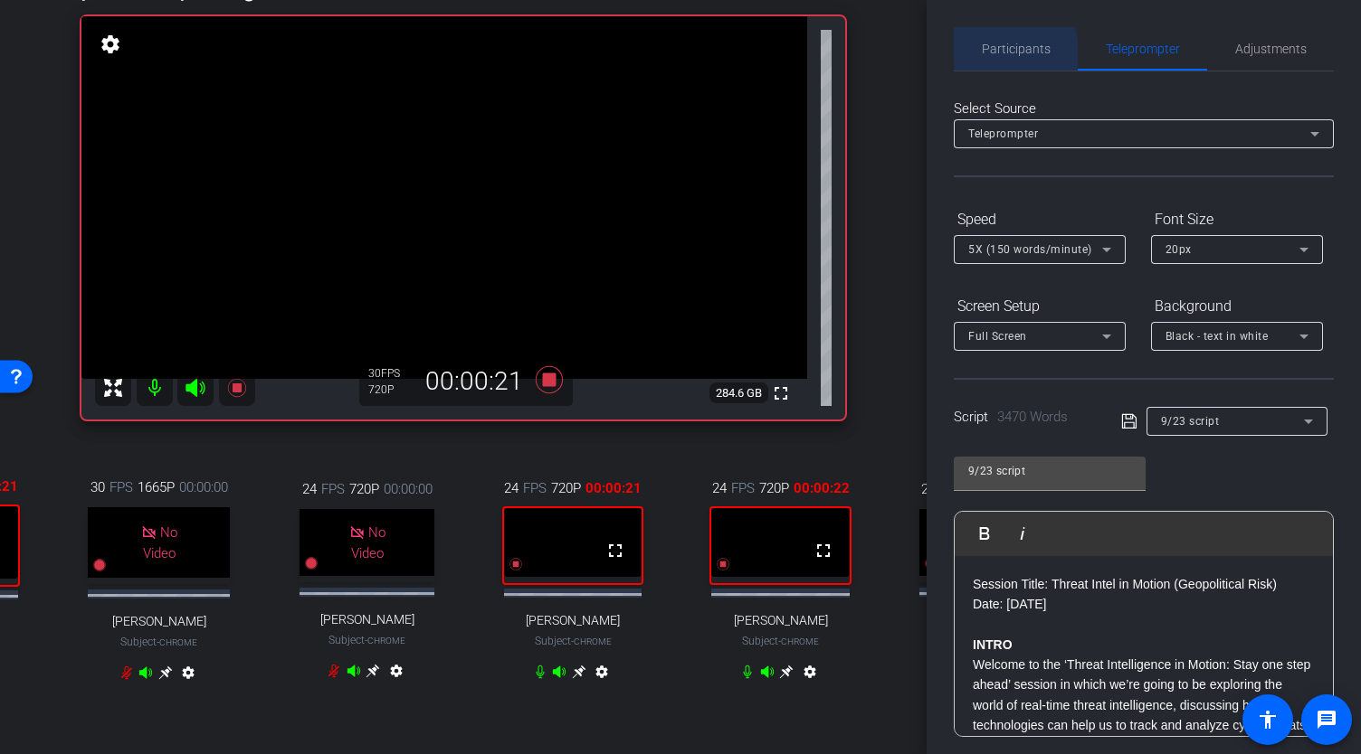
click at [1002, 53] on span "Participants" at bounding box center [1015, 49] width 69 height 13
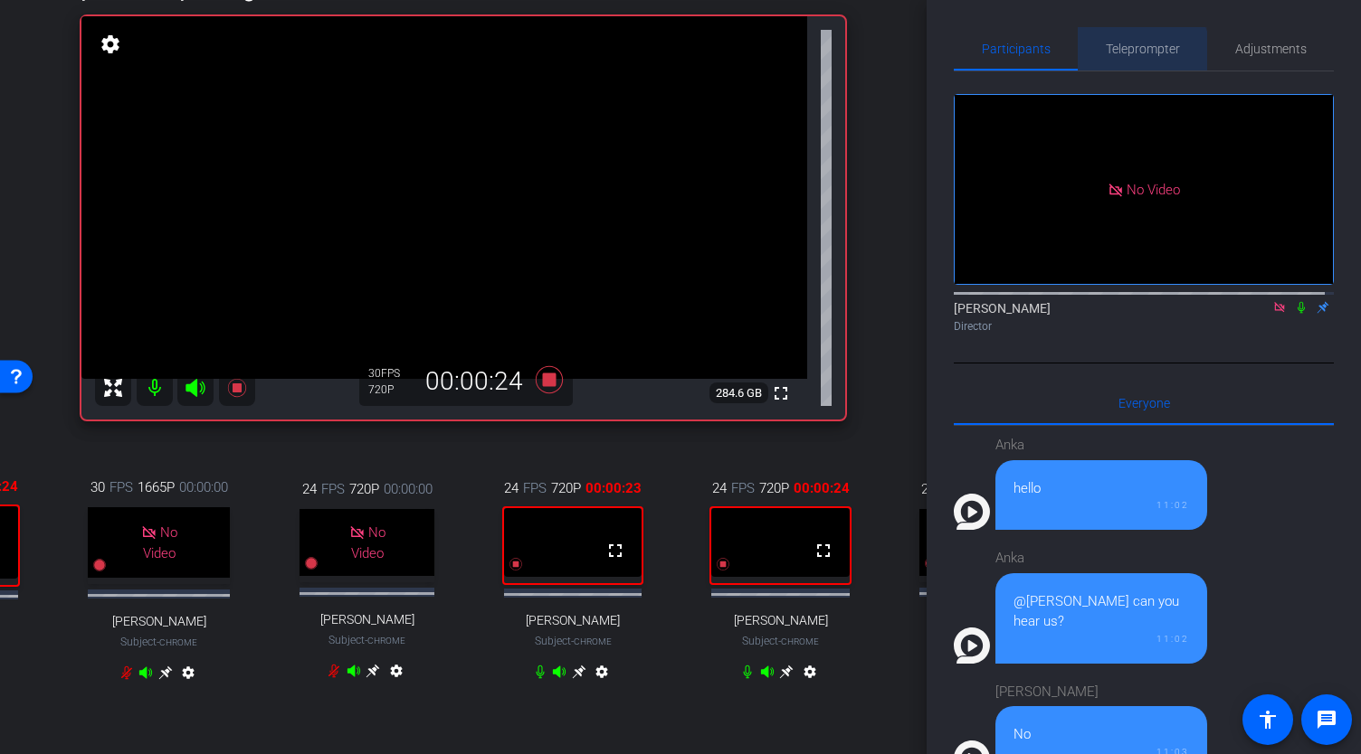
click at [1137, 51] on span "Teleprompter" at bounding box center [1142, 49] width 74 height 13
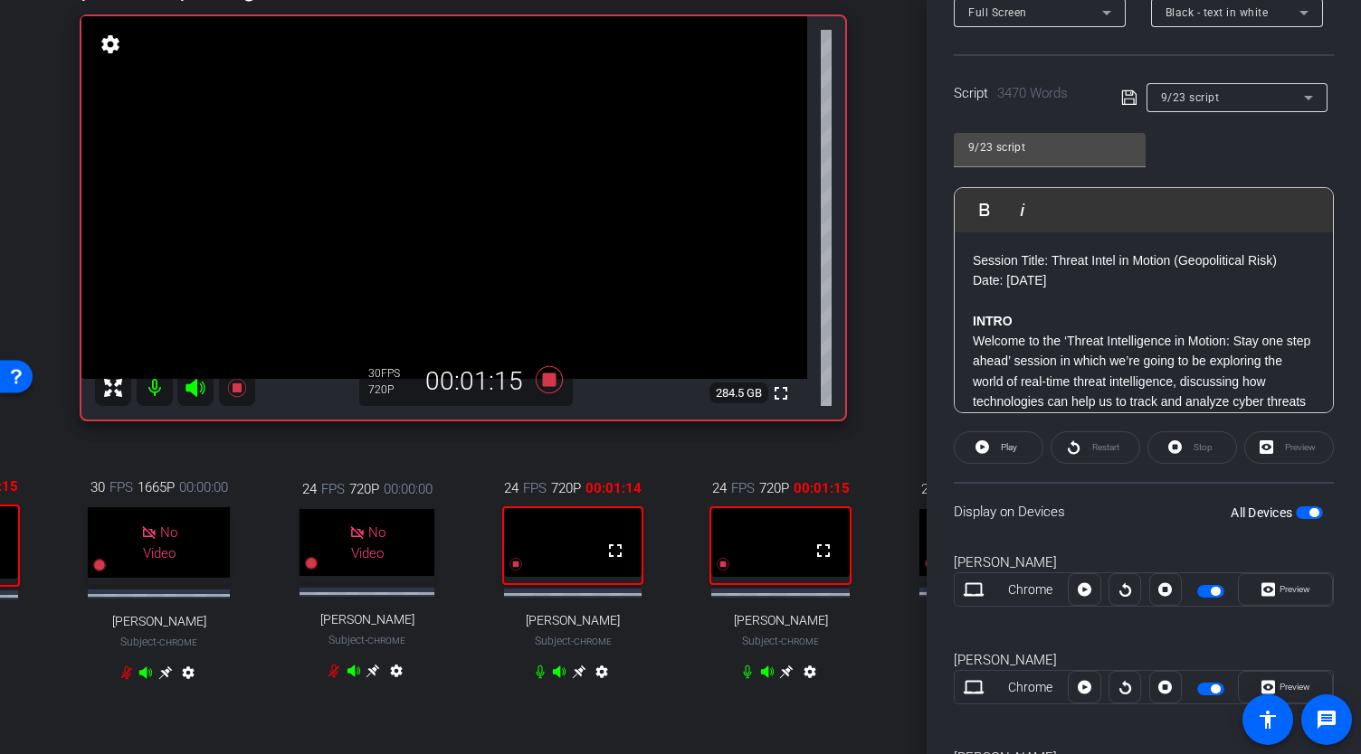
scroll to position [326, 0]
click at [1005, 446] on span "Play" at bounding box center [1008, 446] width 16 height 10
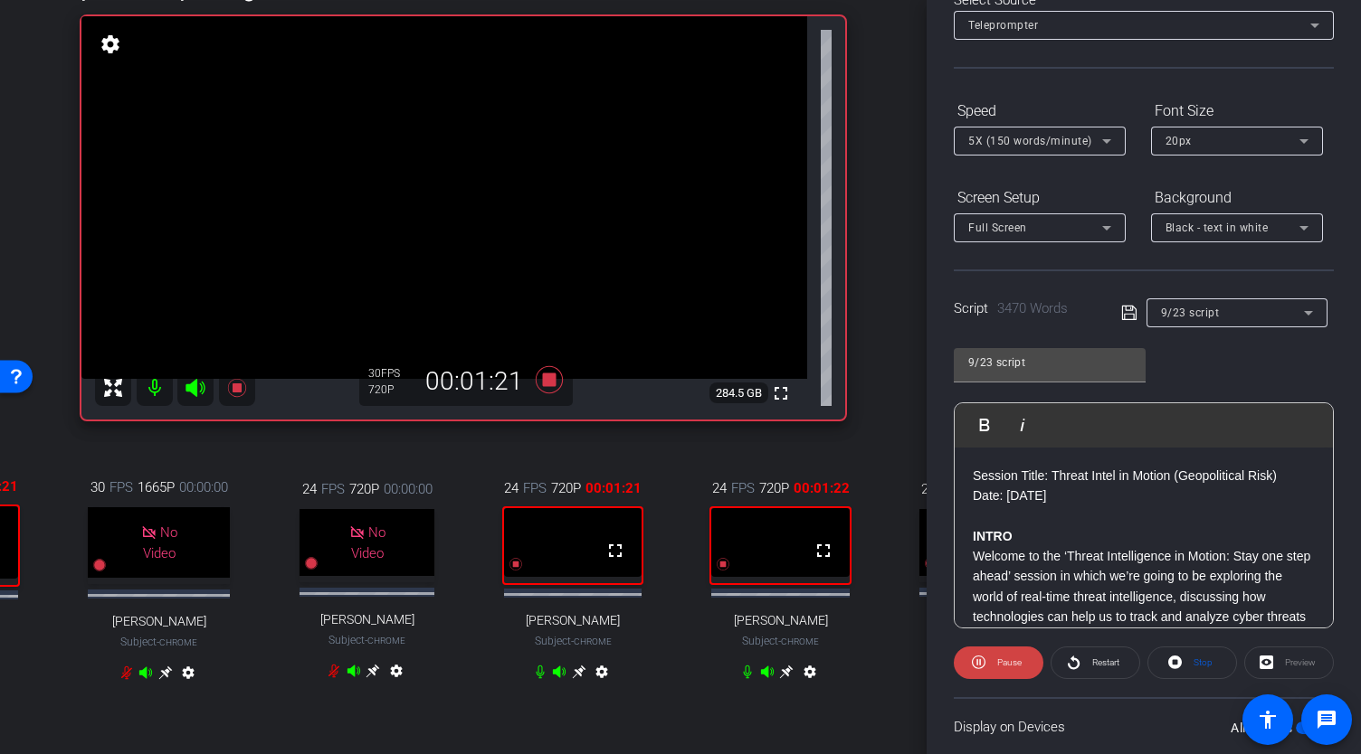
scroll to position [0, 0]
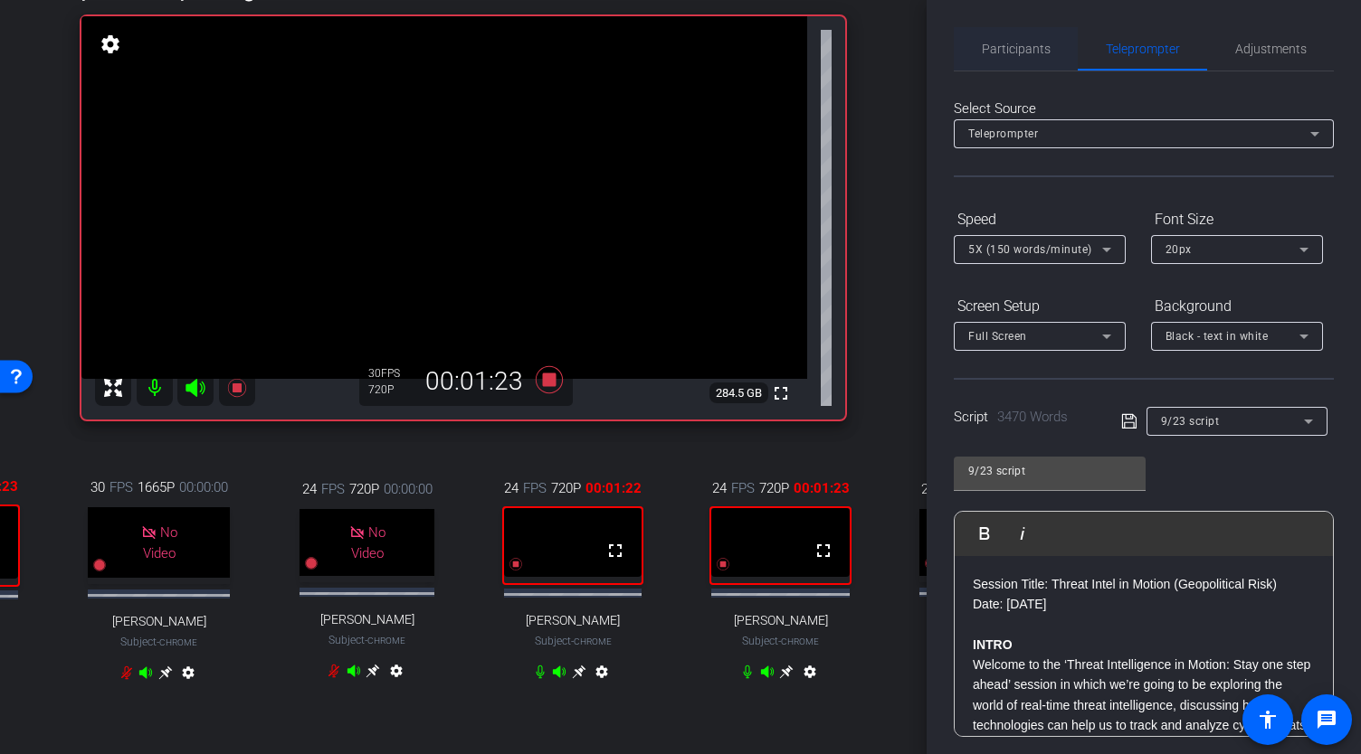
click at [991, 43] on span "Participants" at bounding box center [1015, 49] width 69 height 13
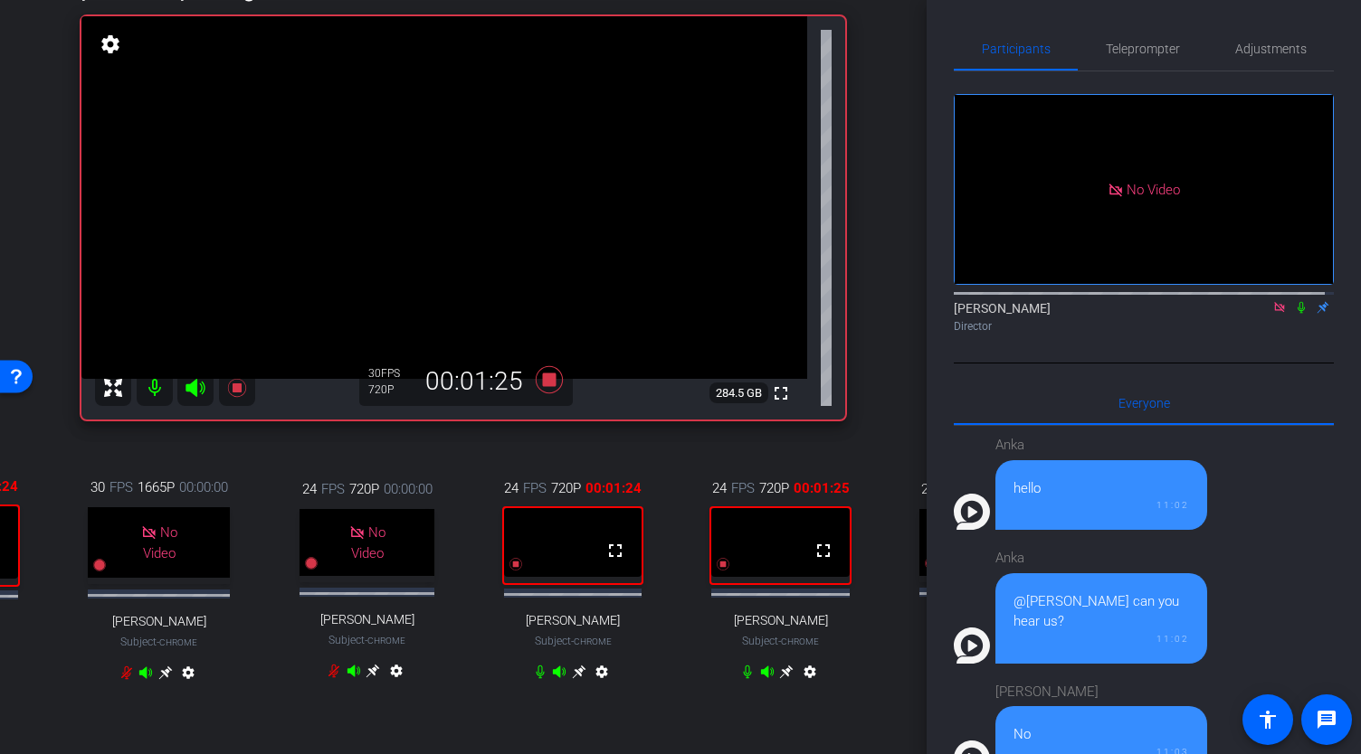
click at [1294, 301] on icon at bounding box center [1301, 307] width 14 height 13
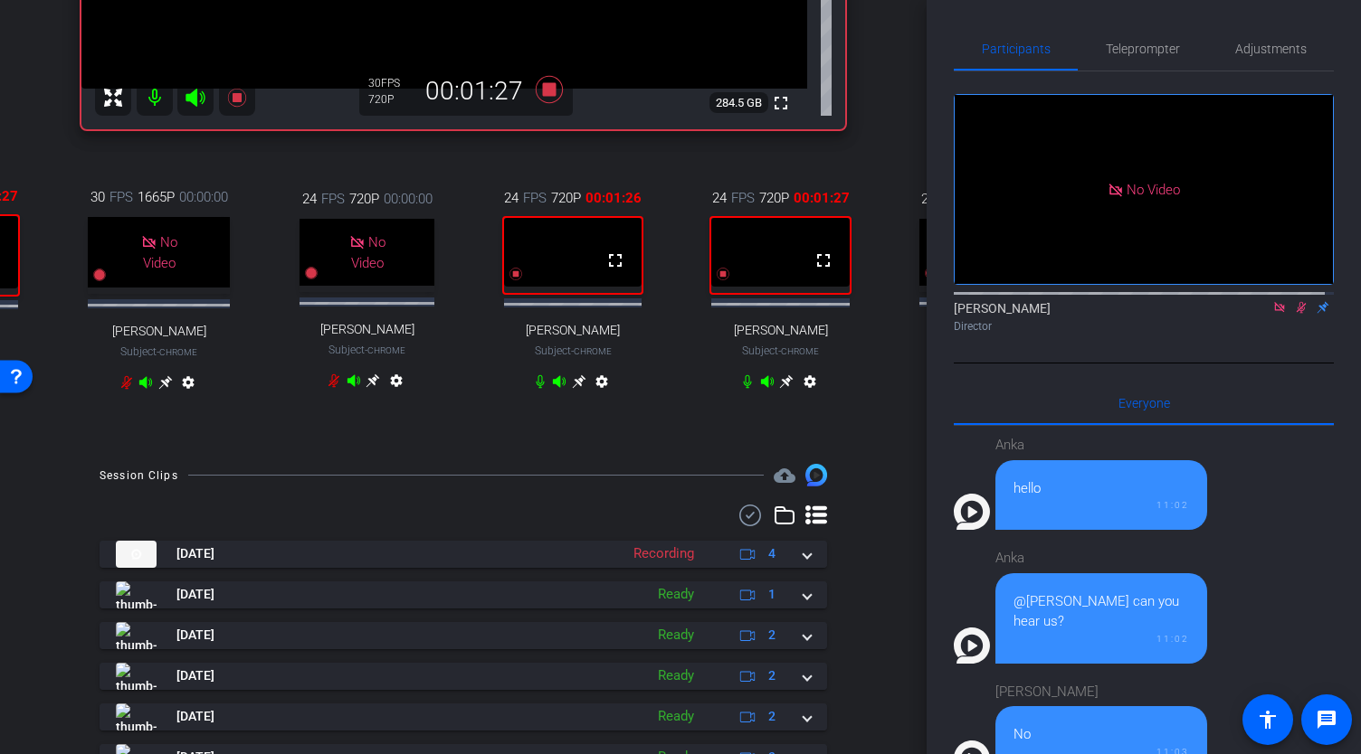
scroll to position [468, 0]
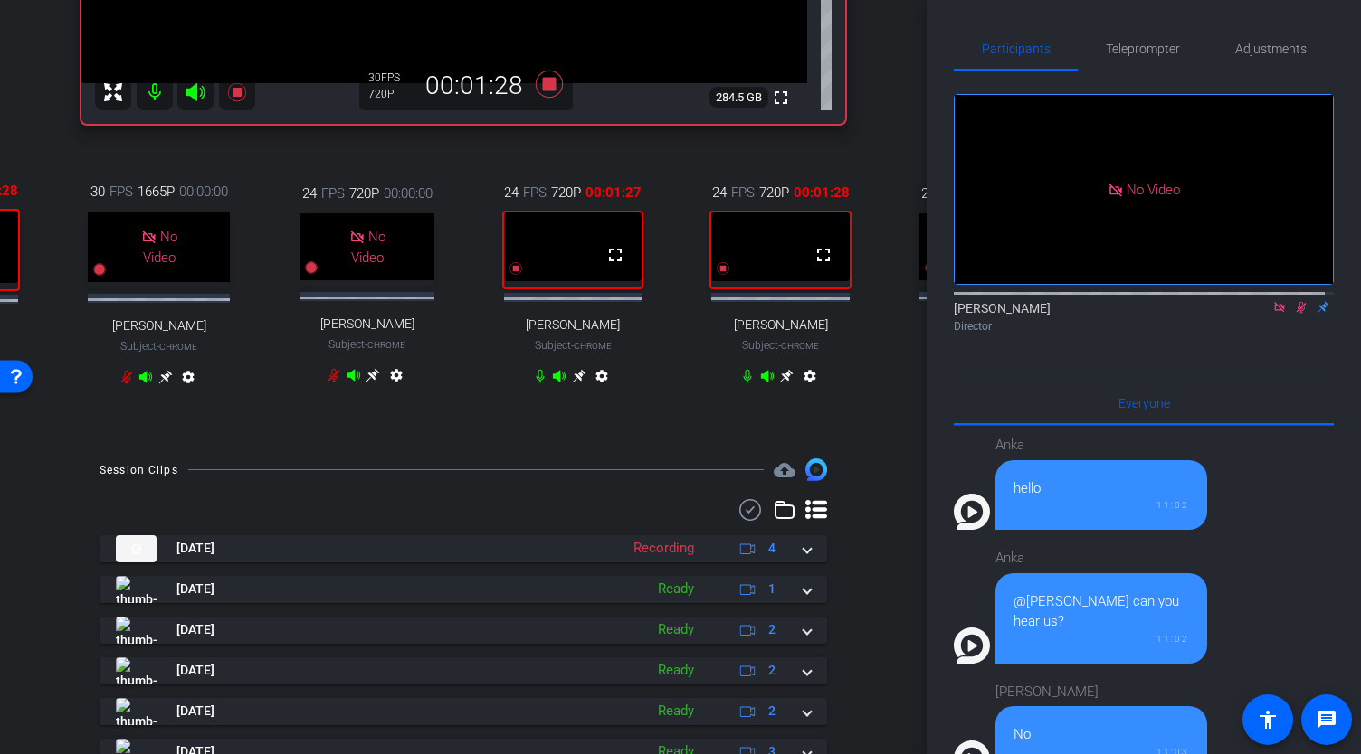
click at [572, 384] on icon at bounding box center [579, 376] width 14 height 14
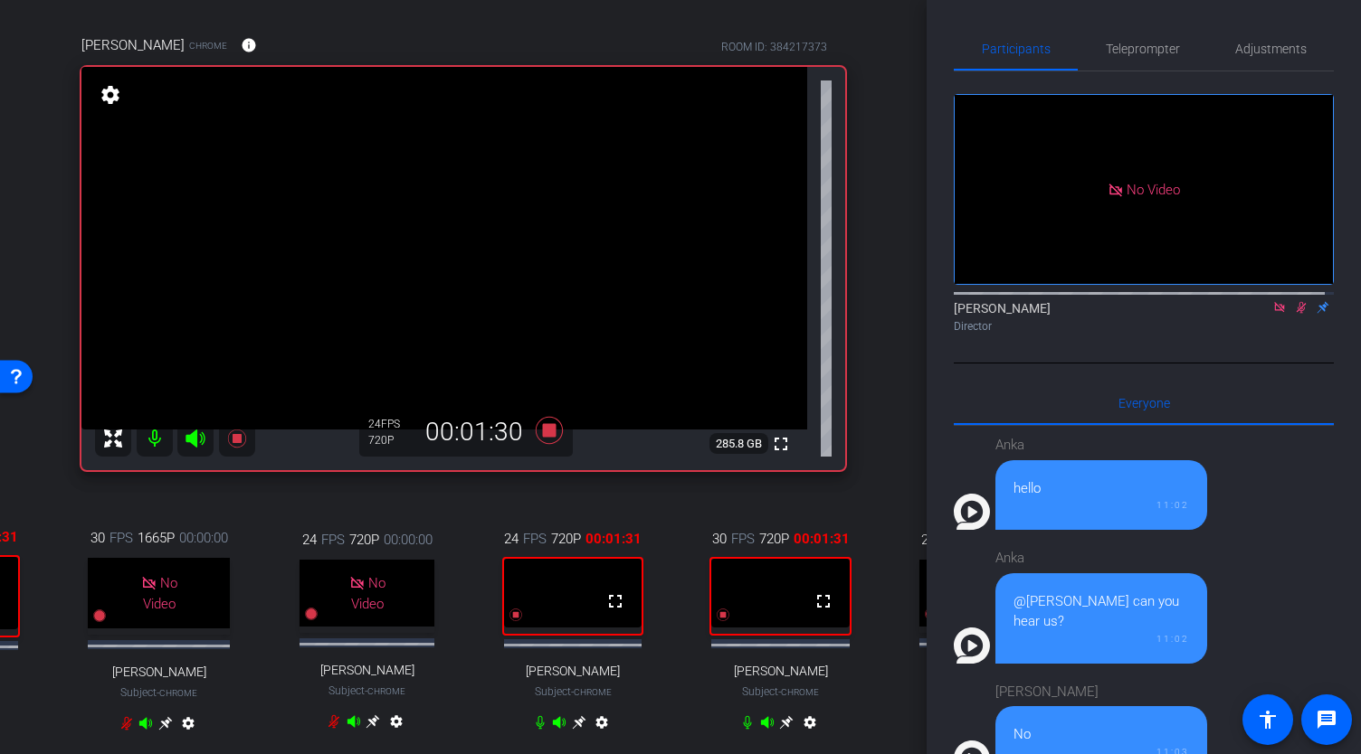
scroll to position [127, 0]
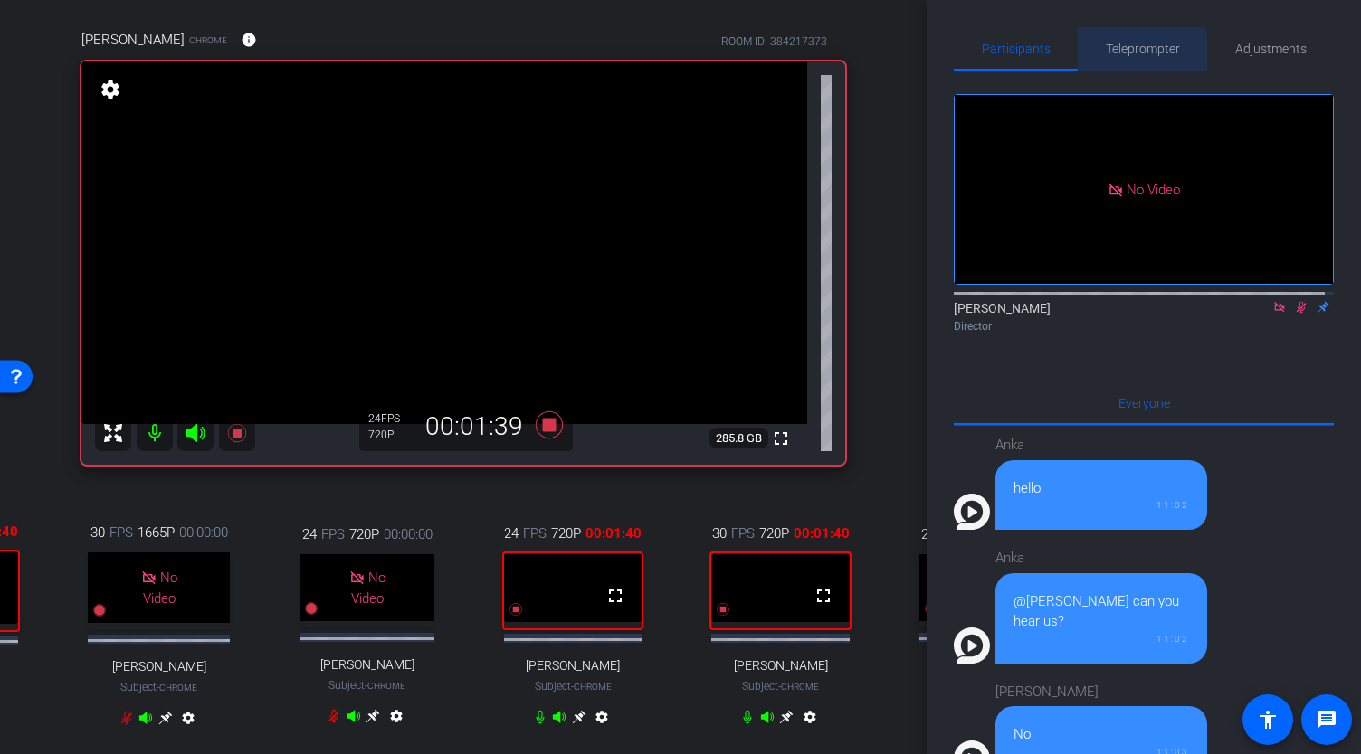
click at [1123, 60] on span "Teleprompter" at bounding box center [1142, 48] width 74 height 43
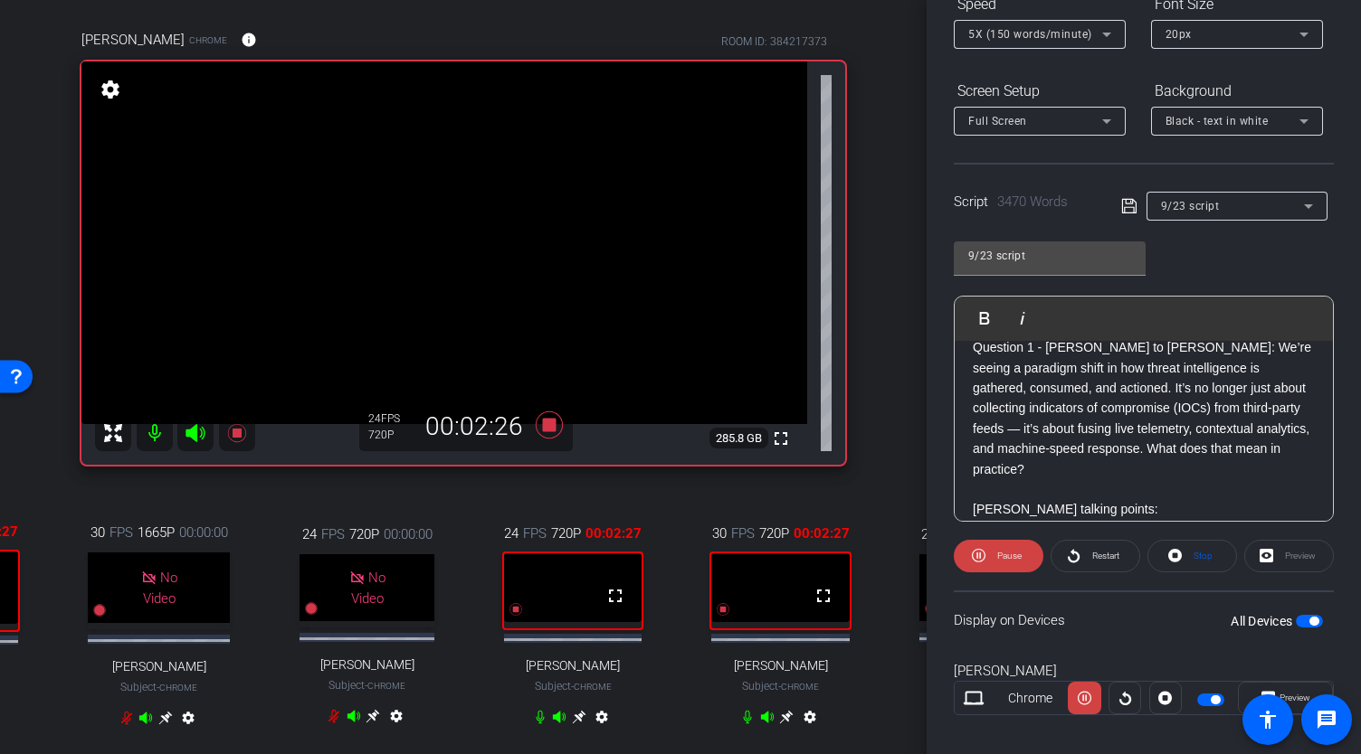
scroll to position [487, 0]
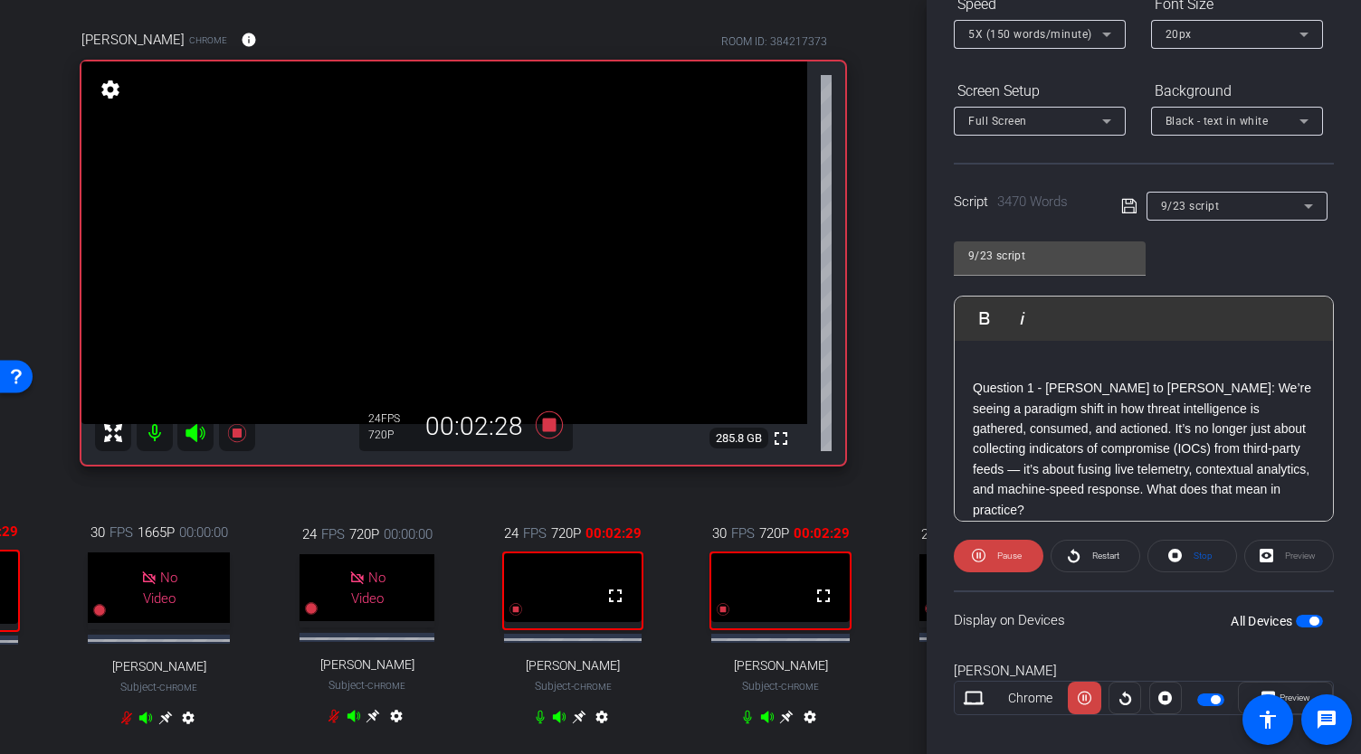
click at [972, 385] on p "Question 1 - Louise to Allison: We’re seeing a paradigm shift in how threat int…" at bounding box center [1143, 449] width 342 height 142
click at [991, 313] on span "Play" at bounding box center [995, 317] width 28 height 15
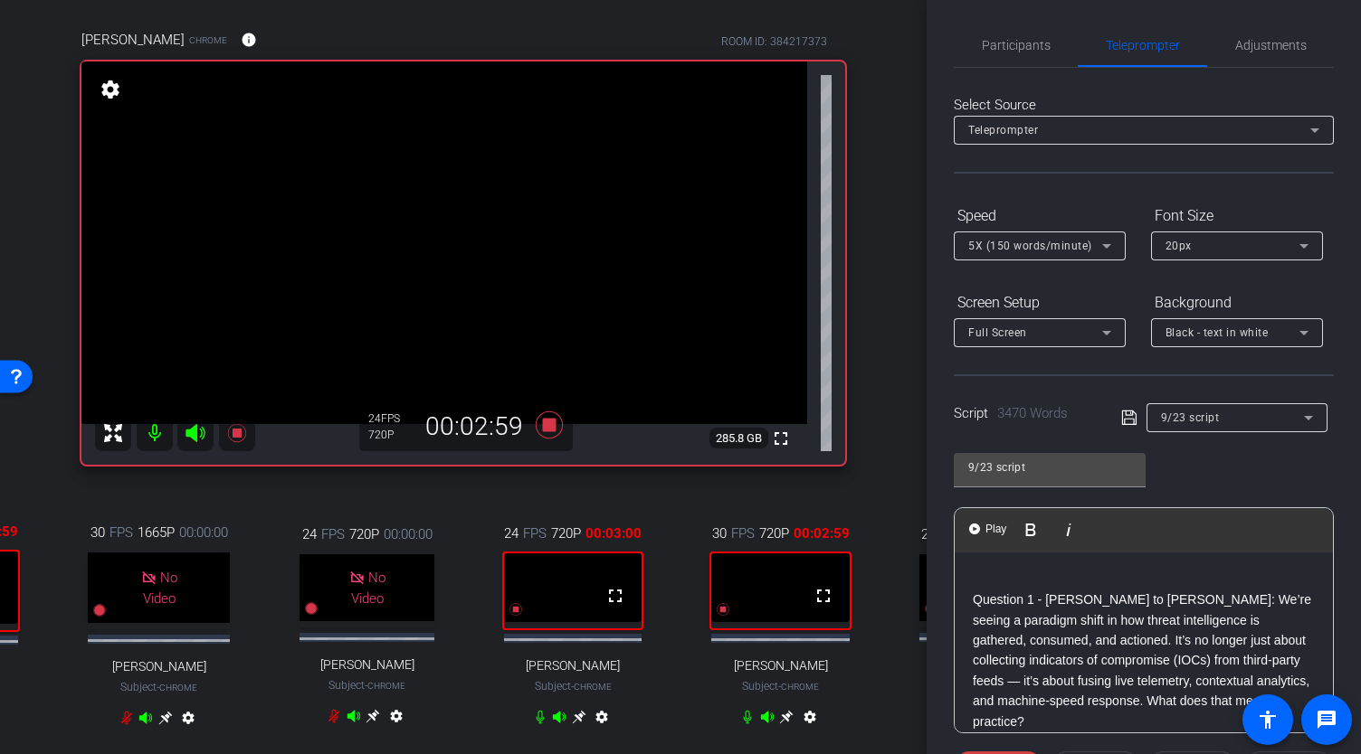
scroll to position [0, 0]
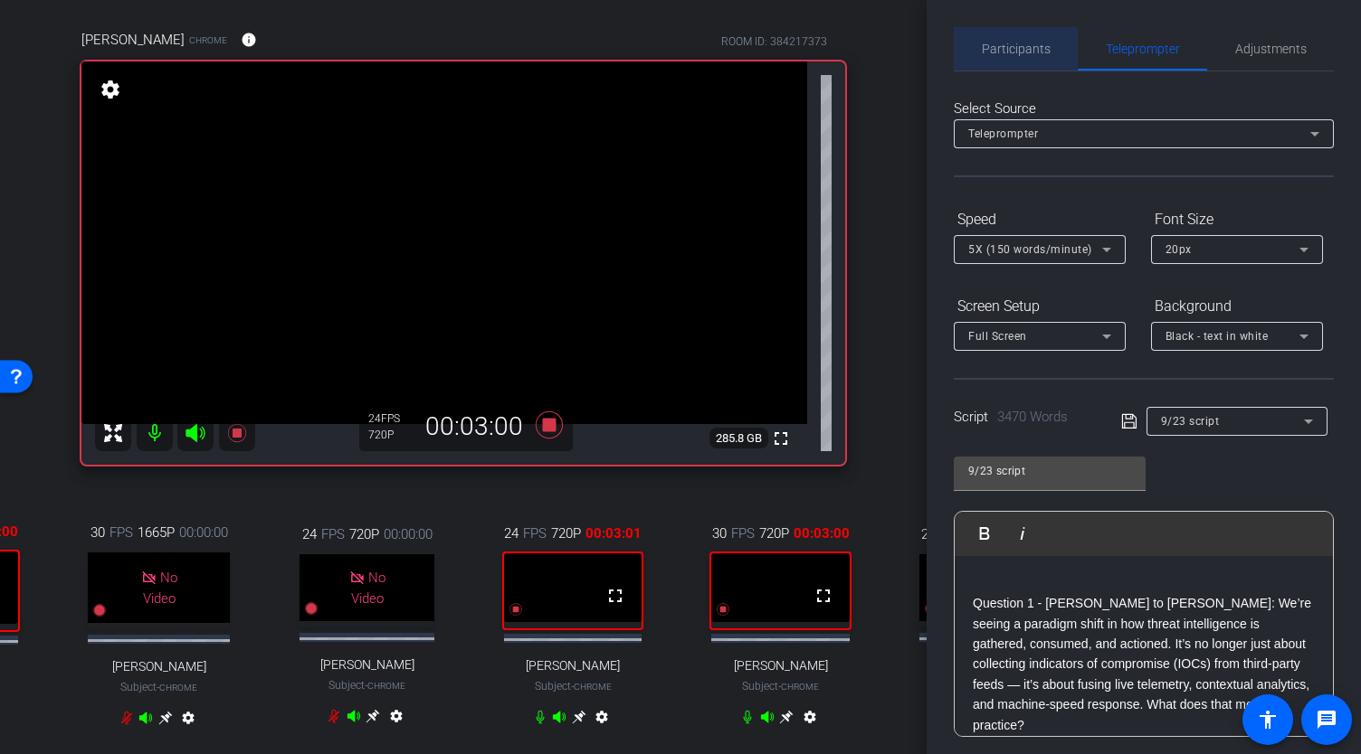
click at [1015, 48] on span "Participants" at bounding box center [1015, 49] width 69 height 13
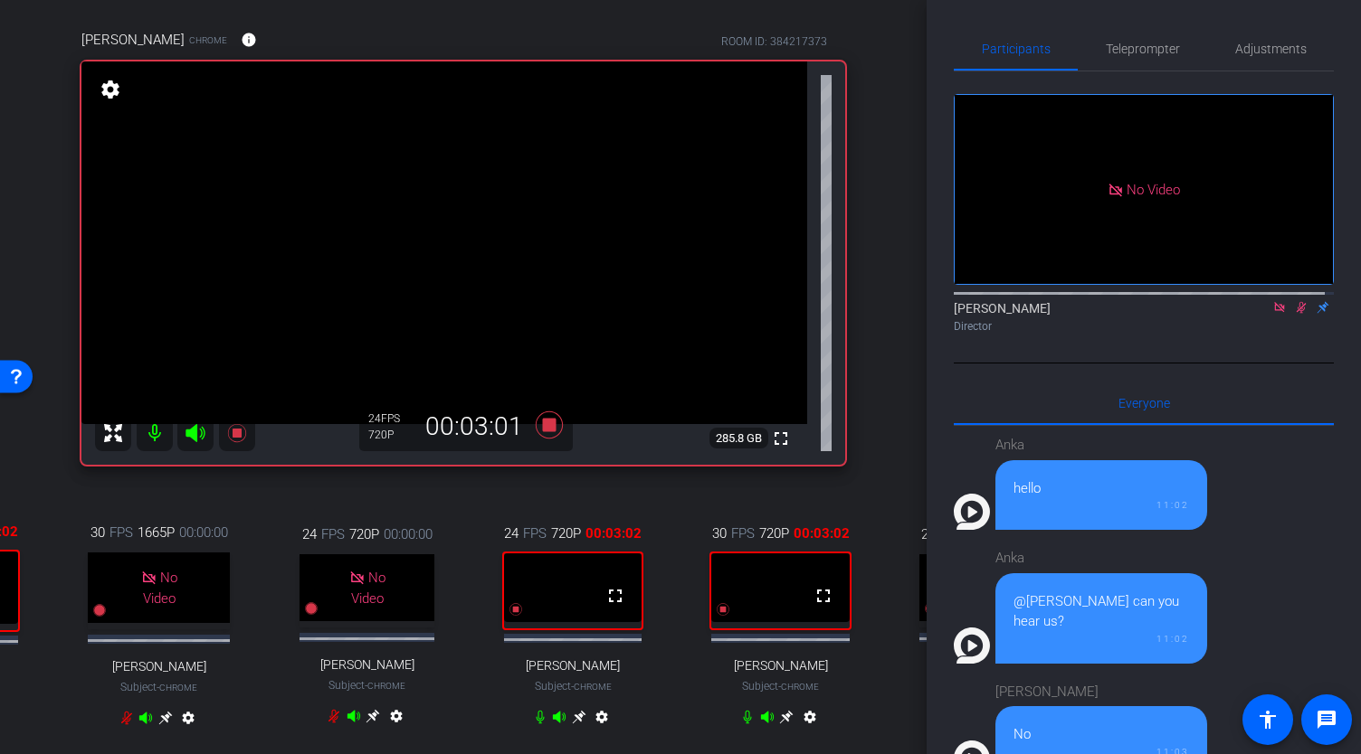
click at [1294, 301] on icon at bounding box center [1301, 307] width 14 height 13
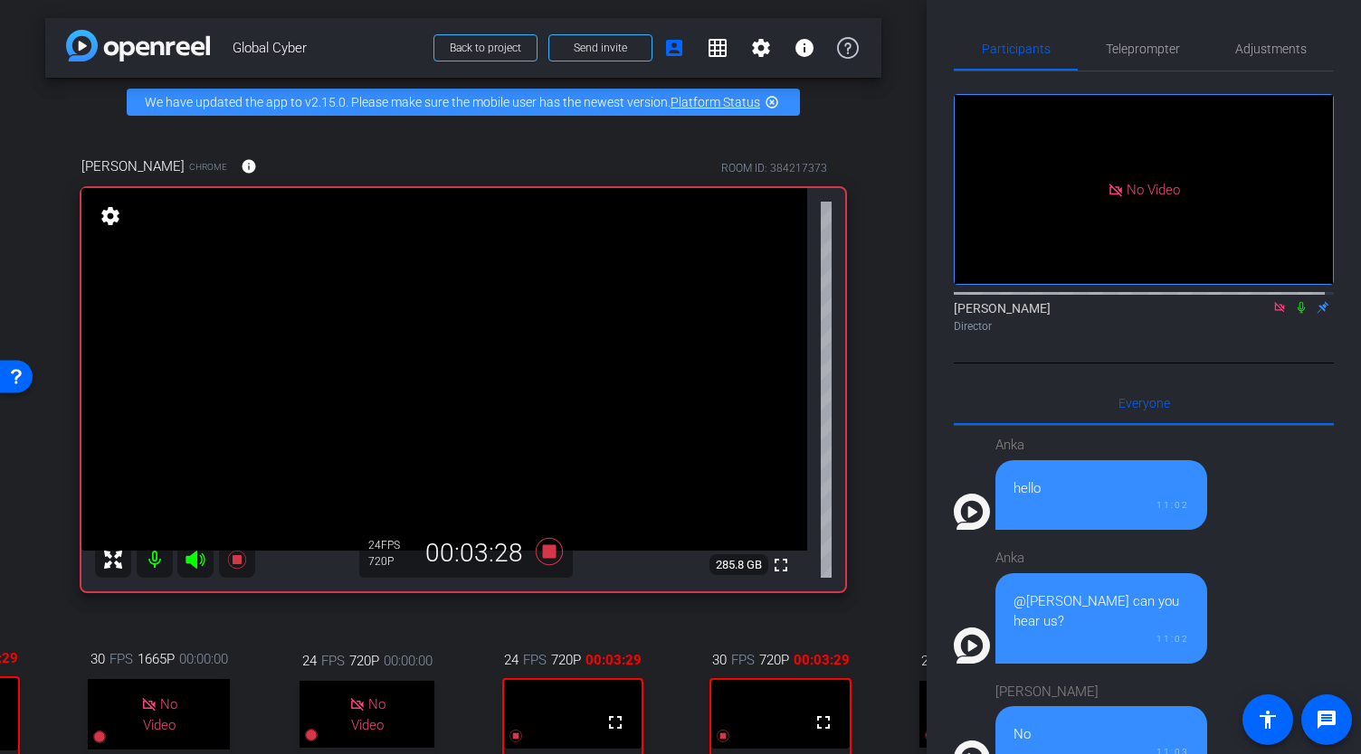
click at [115, 223] on mat-icon "settings" at bounding box center [110, 216] width 25 height 22
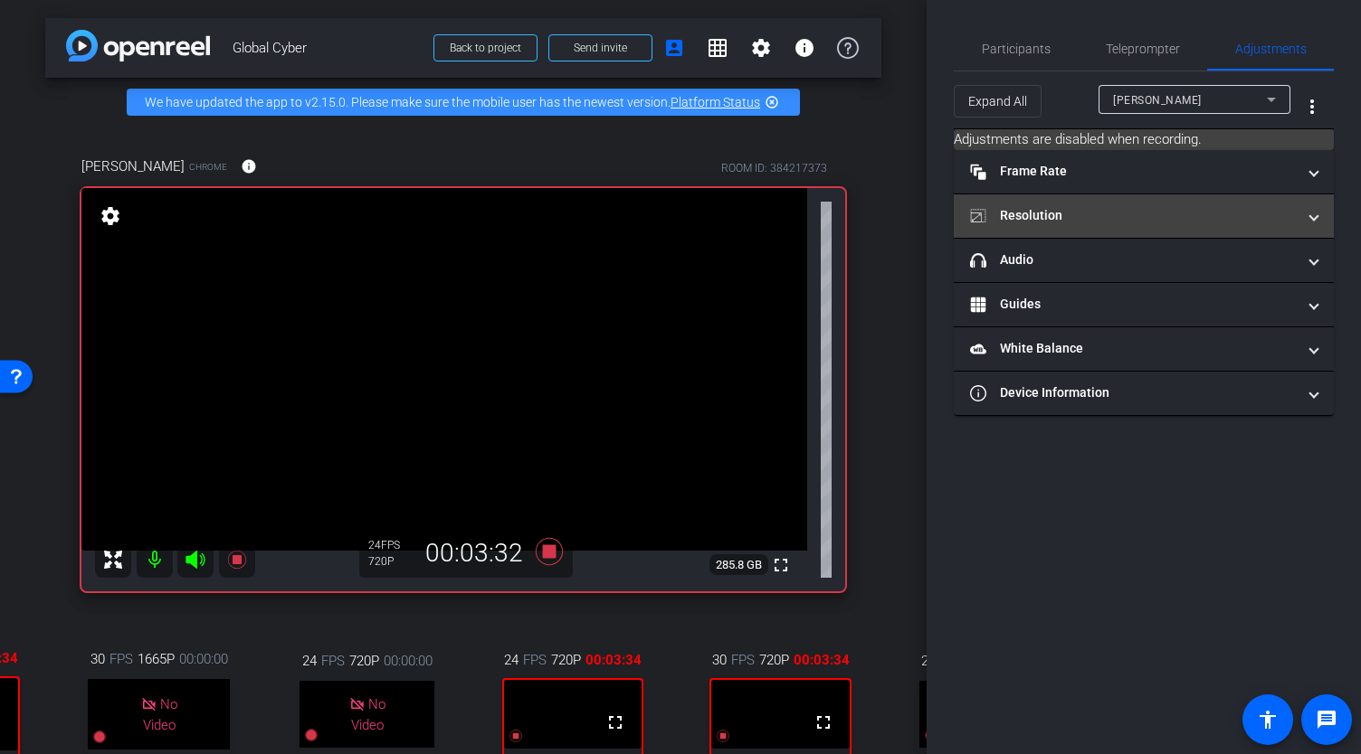
click at [1064, 216] on mat-panel-title "Resolution" at bounding box center [1133, 215] width 326 height 19
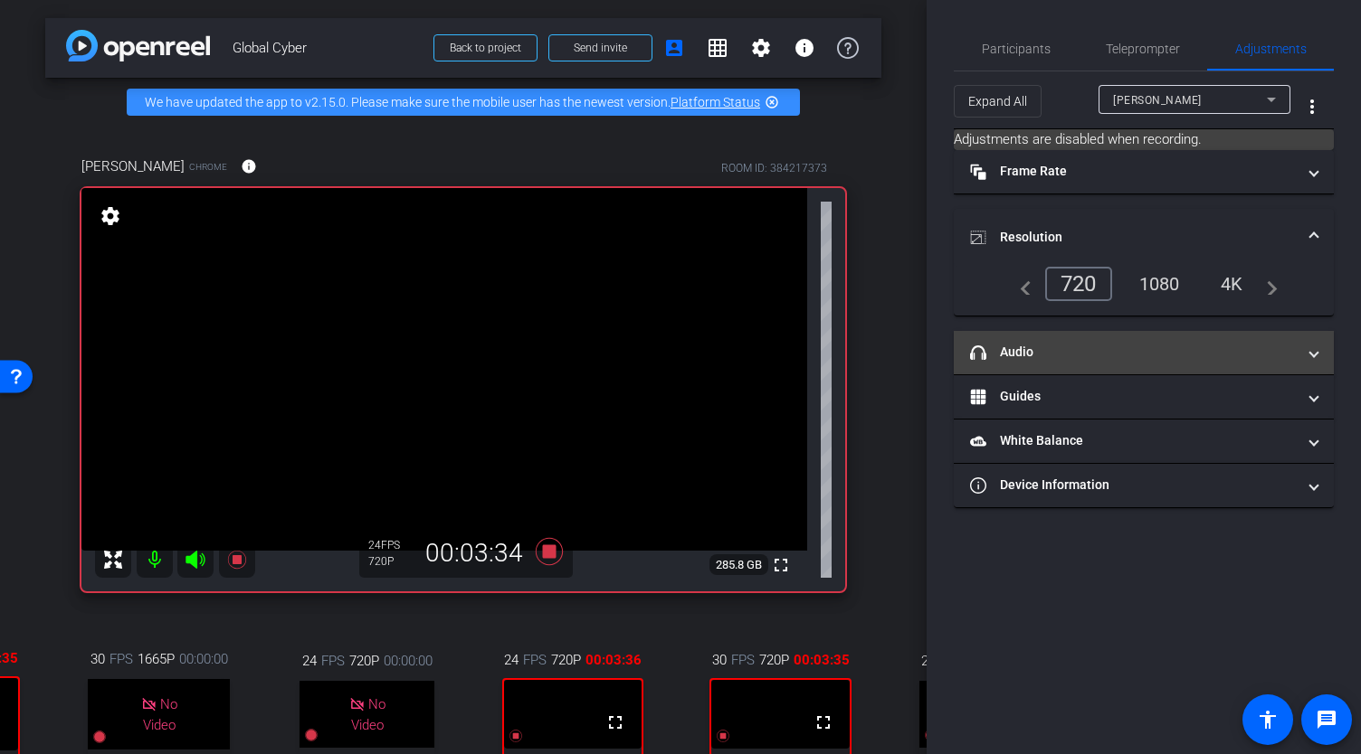
click at [1021, 344] on mat-panel-title "headphone icon Audio" at bounding box center [1133, 352] width 326 height 19
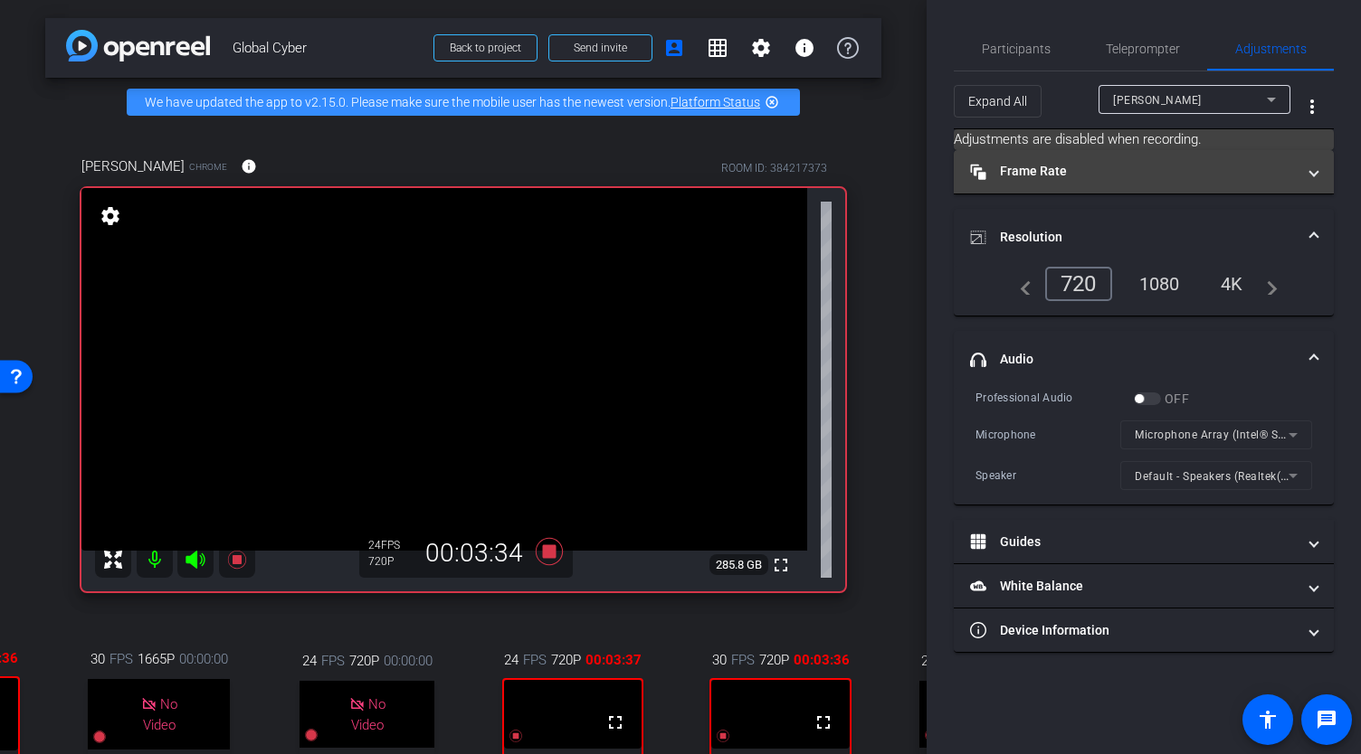
click at [1041, 169] on mat-panel-title "Frame Rate Frame Rate" at bounding box center [1133, 171] width 326 height 19
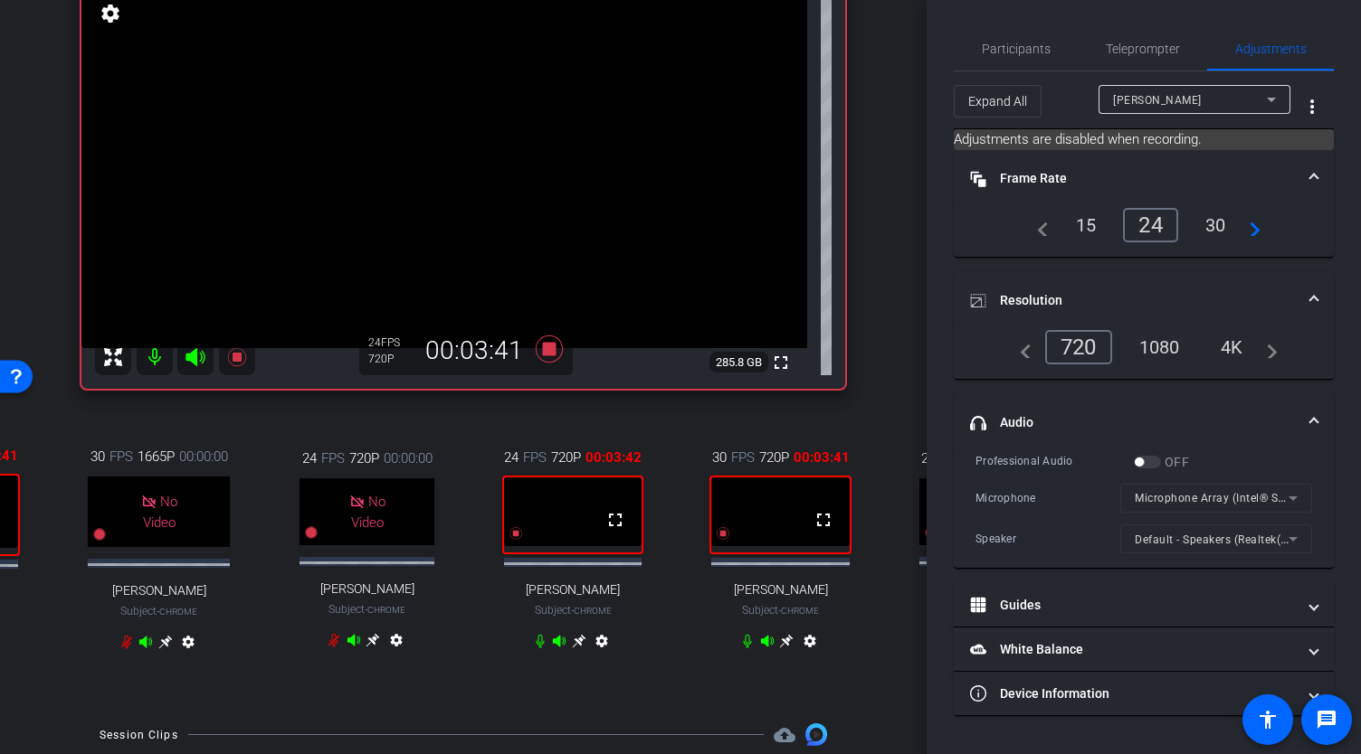
scroll to position [208, 0]
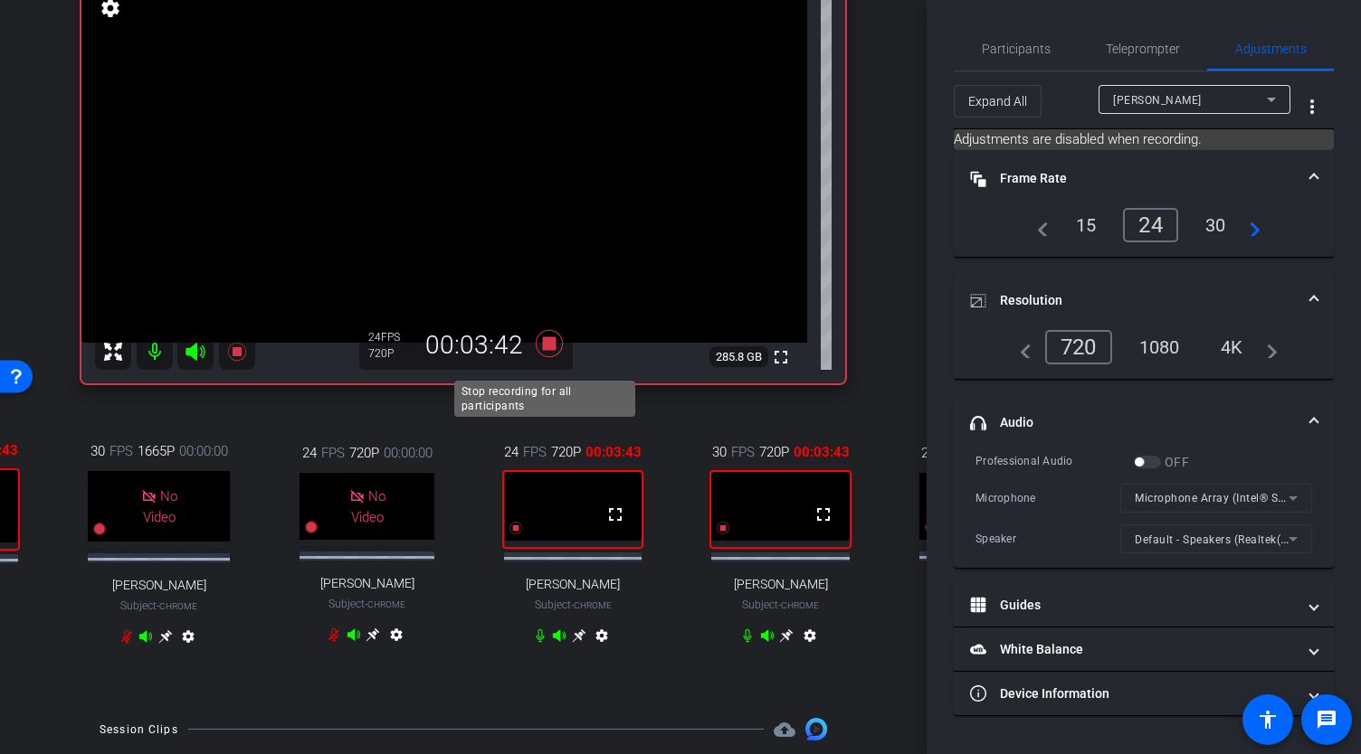
click at [539, 356] on icon at bounding box center [549, 343] width 27 height 27
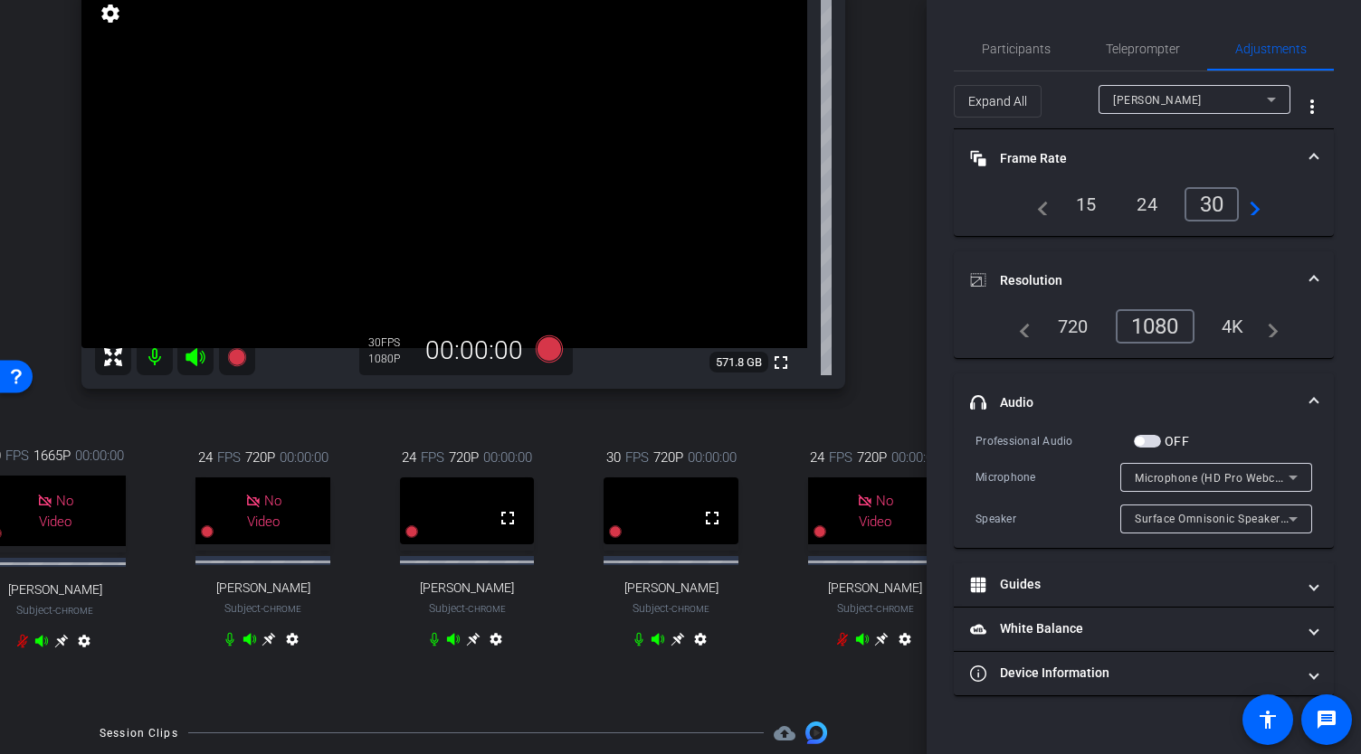
scroll to position [204, 0]
click at [469, 646] on icon at bounding box center [474, 639] width 14 height 14
click at [674, 646] on icon at bounding box center [681, 638] width 14 height 14
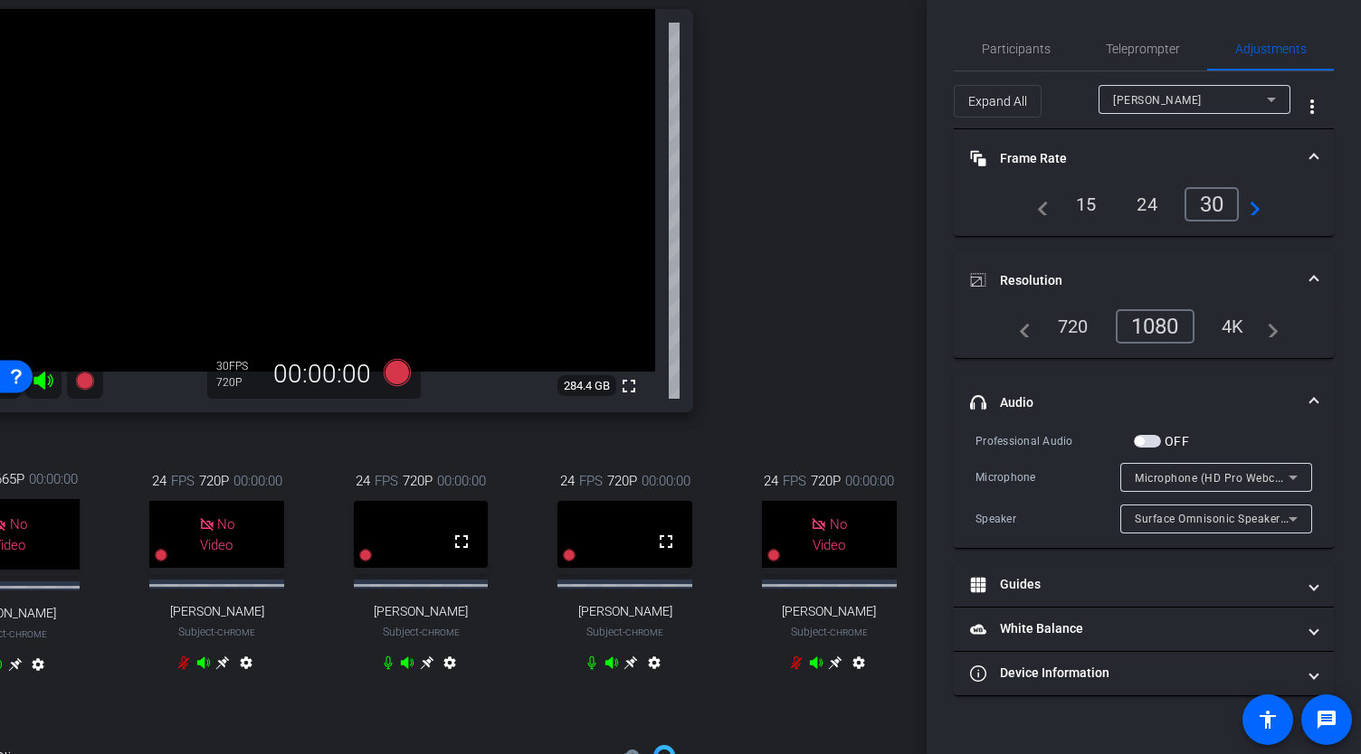
scroll to position [179, 0]
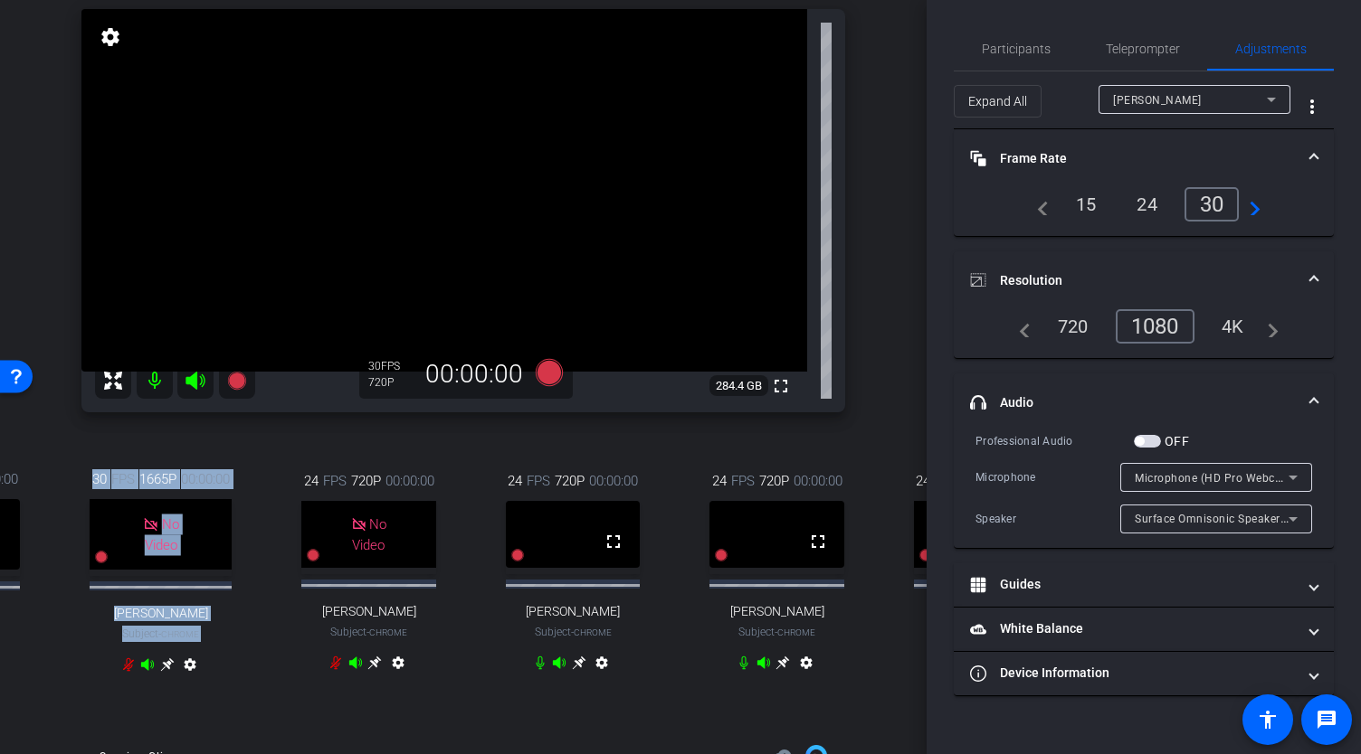
drag, startPoint x: 183, startPoint y: 744, endPoint x: 25, endPoint y: 761, distance: 158.2
click at [25, 754] on html "Accessibility Screen-Reader Guide, Feedback, and Issue Reporting | New window m…" at bounding box center [680, 377] width 1361 height 754
click at [574, 670] on icon at bounding box center [579, 663] width 14 height 14
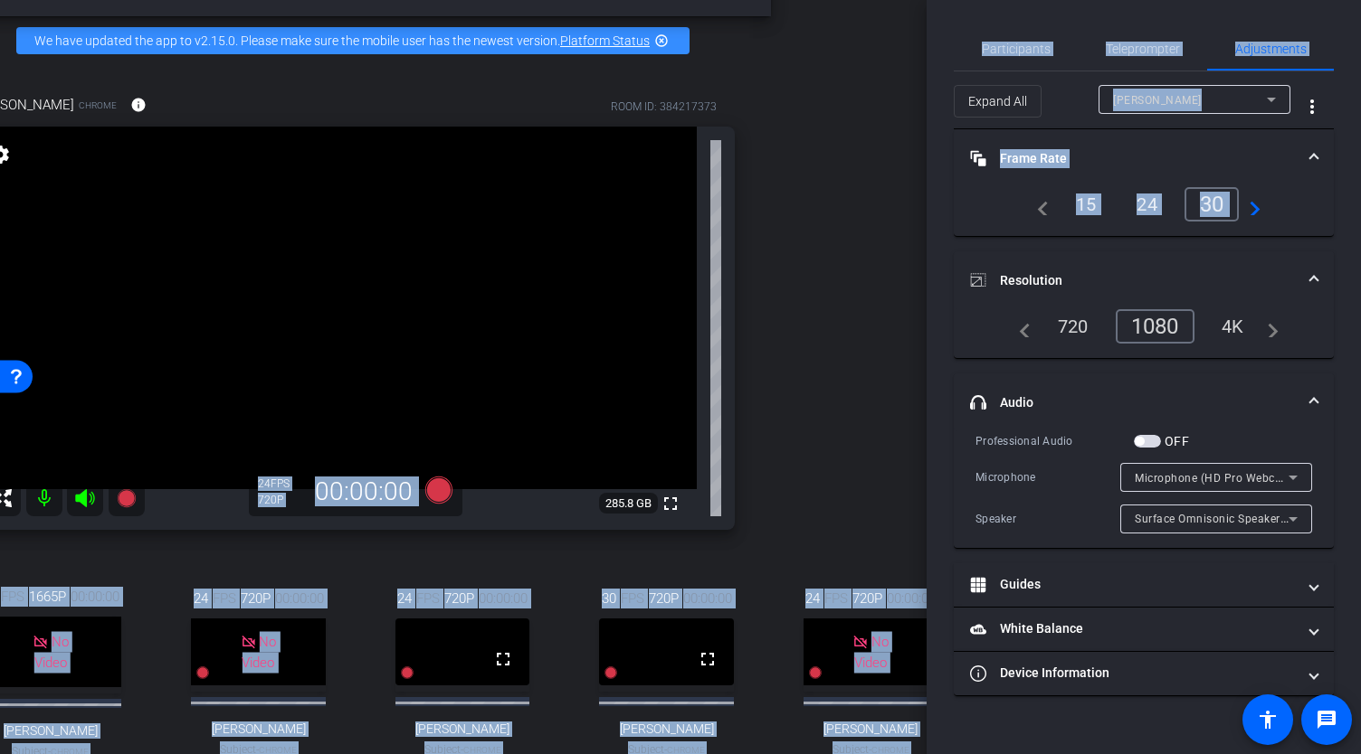
scroll to position [62, 156]
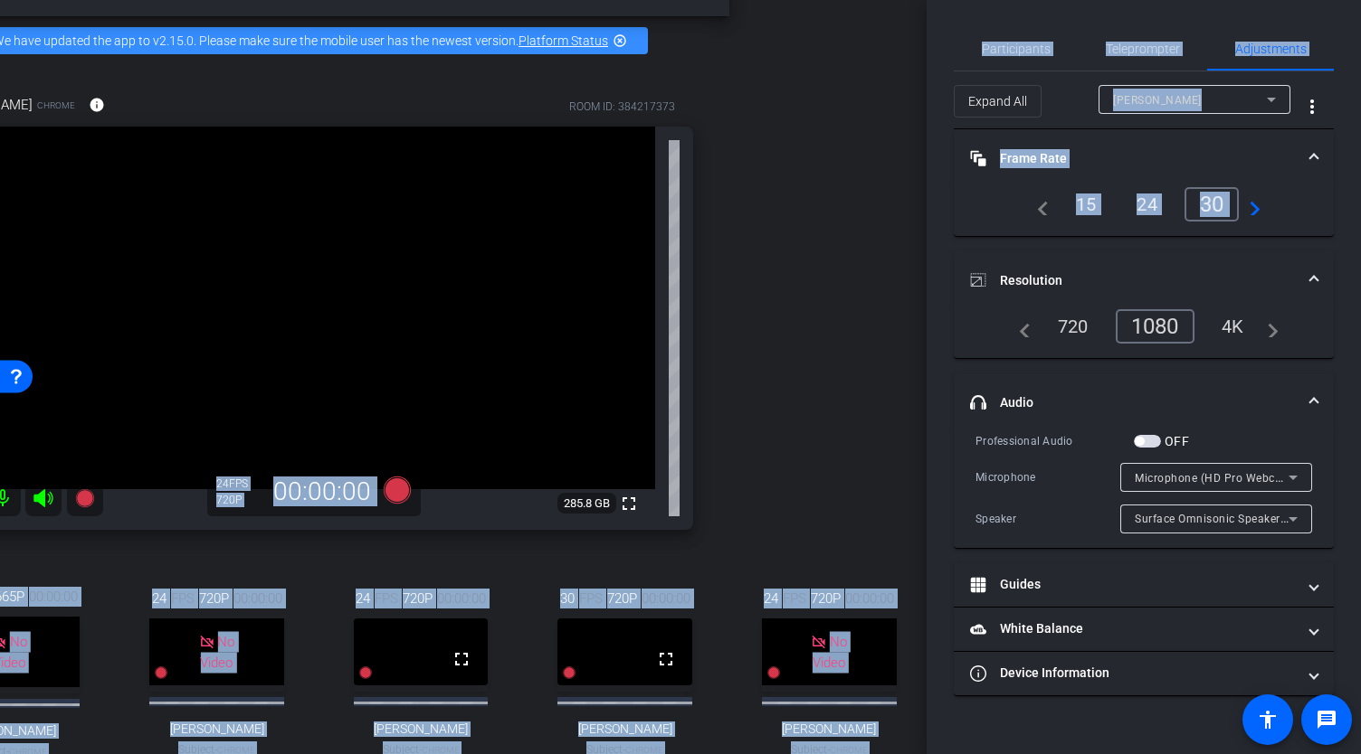
drag, startPoint x: 926, startPoint y: 261, endPoint x: 923, endPoint y: 280, distance: 18.5
click at [923, 280] on div "arrow_back Global Cyber Back to project Send invite account_box grid_on setting…" at bounding box center [680, 377] width 1361 height 754
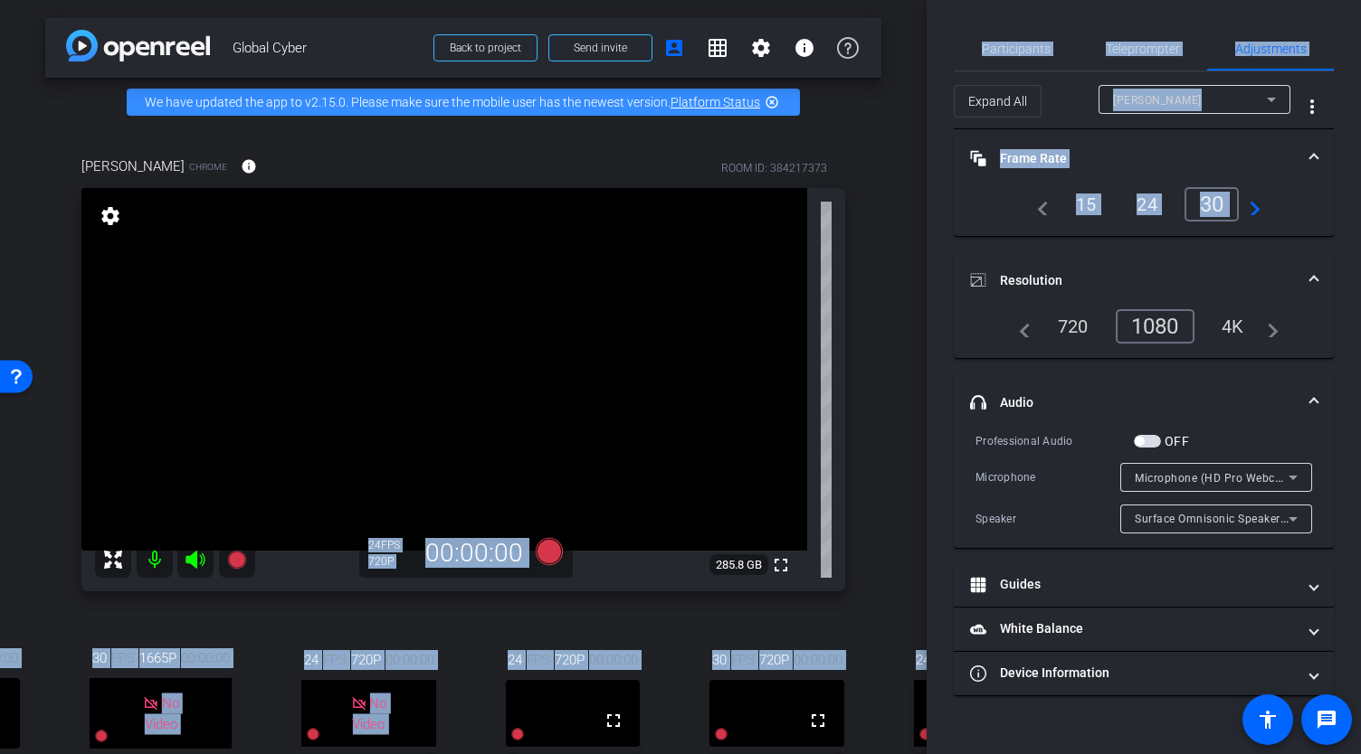
scroll to position [47, 0]
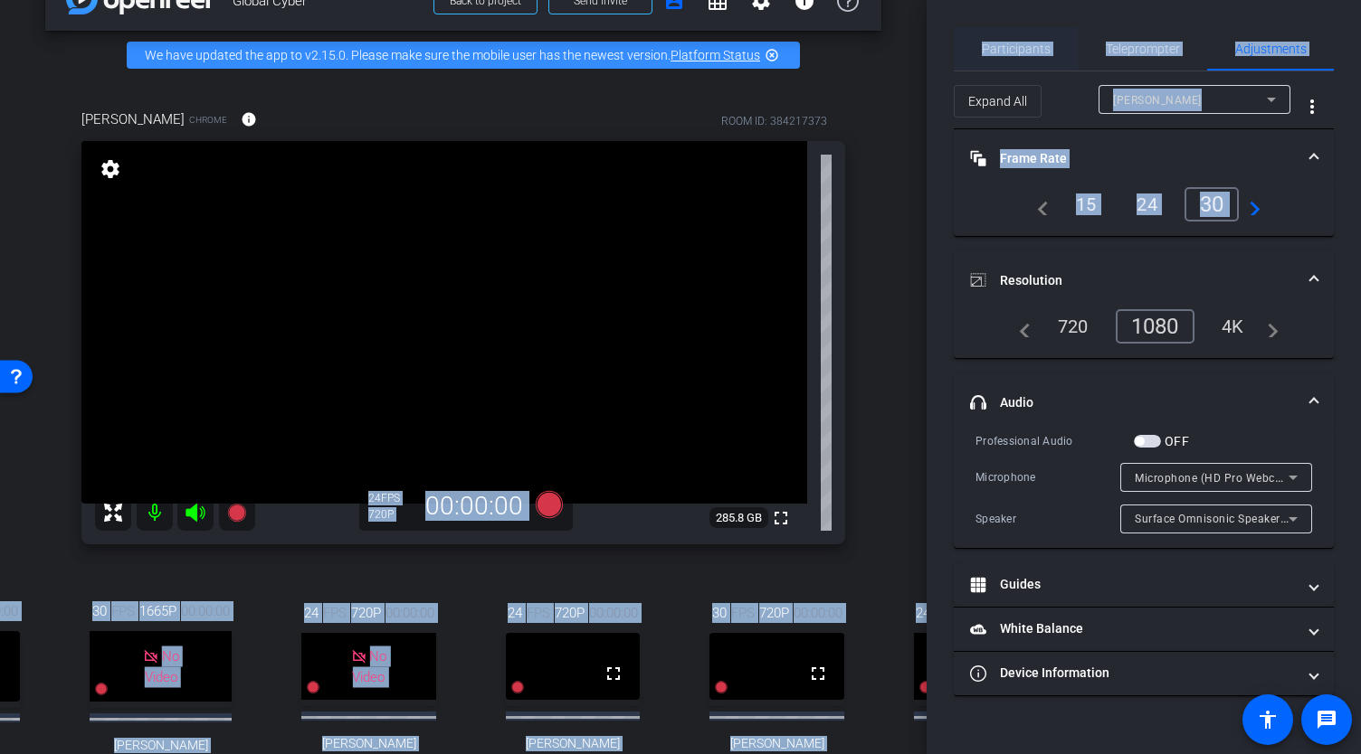
click at [1018, 47] on span "Participants" at bounding box center [1015, 49] width 69 height 13
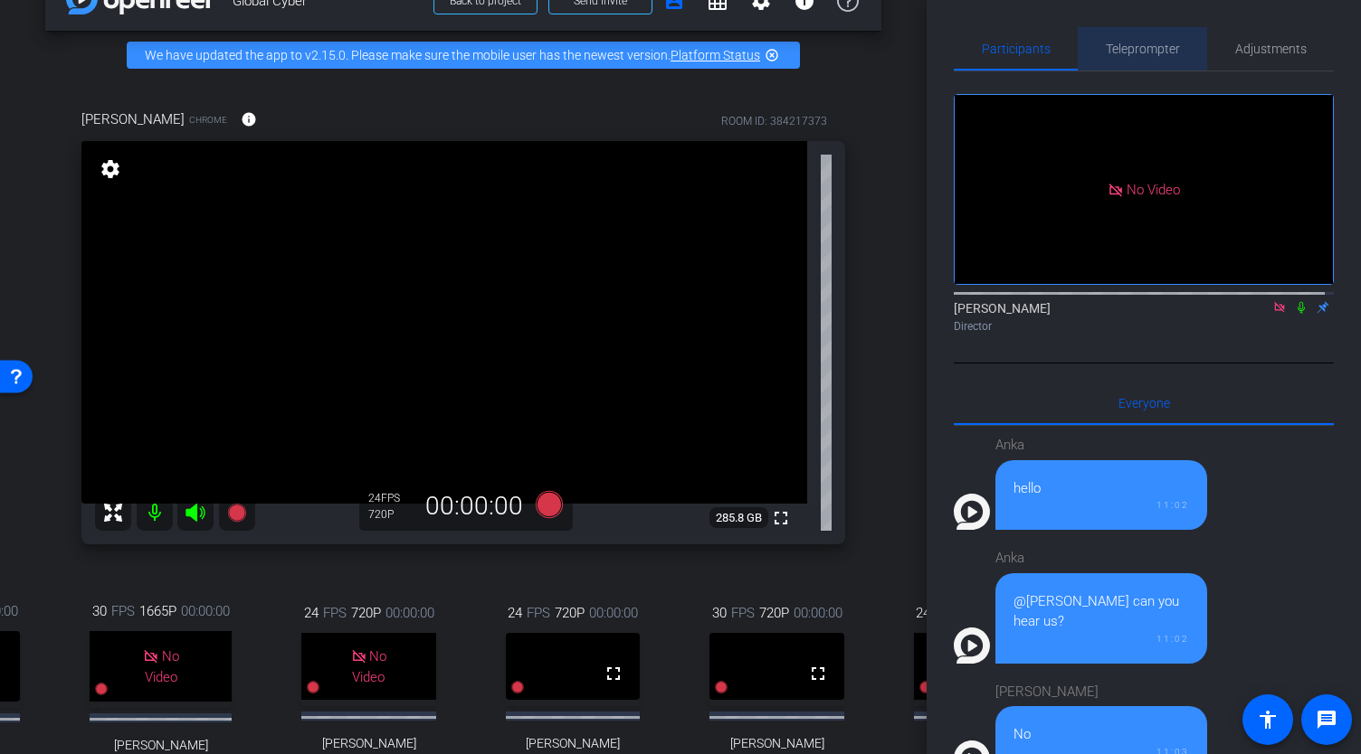
click at [1140, 40] on span "Teleprompter" at bounding box center [1142, 48] width 74 height 43
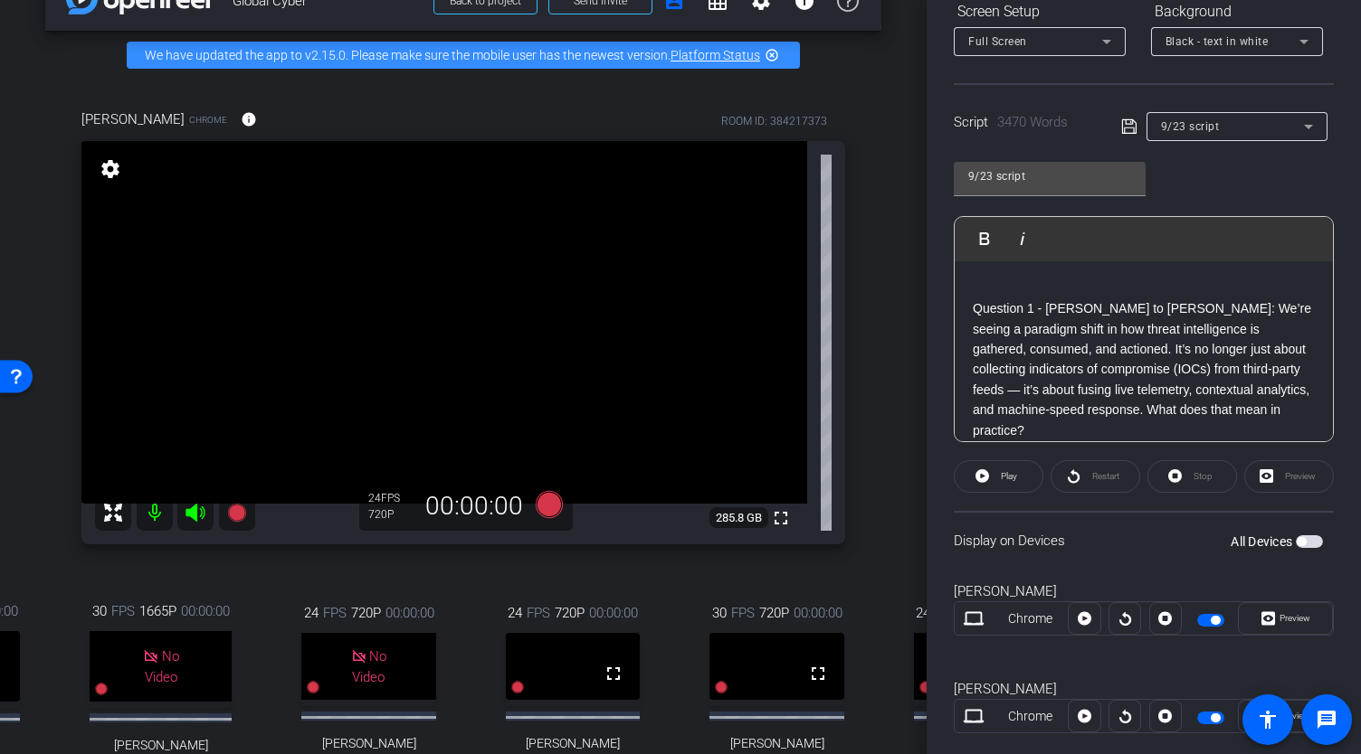
scroll to position [291, 0]
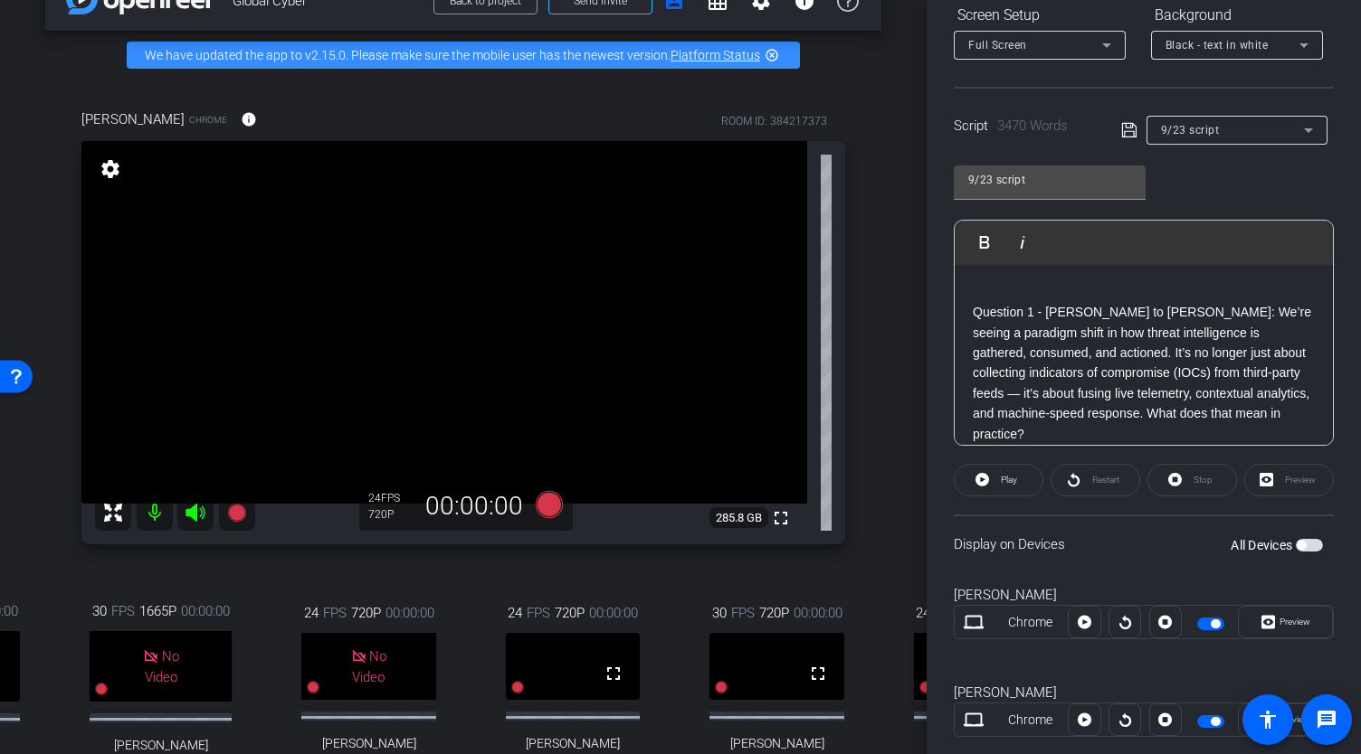
click at [974, 311] on p "Question 1 - Louise to Allison: We’re seeing a paradigm shift in how threat int…" at bounding box center [1143, 373] width 342 height 142
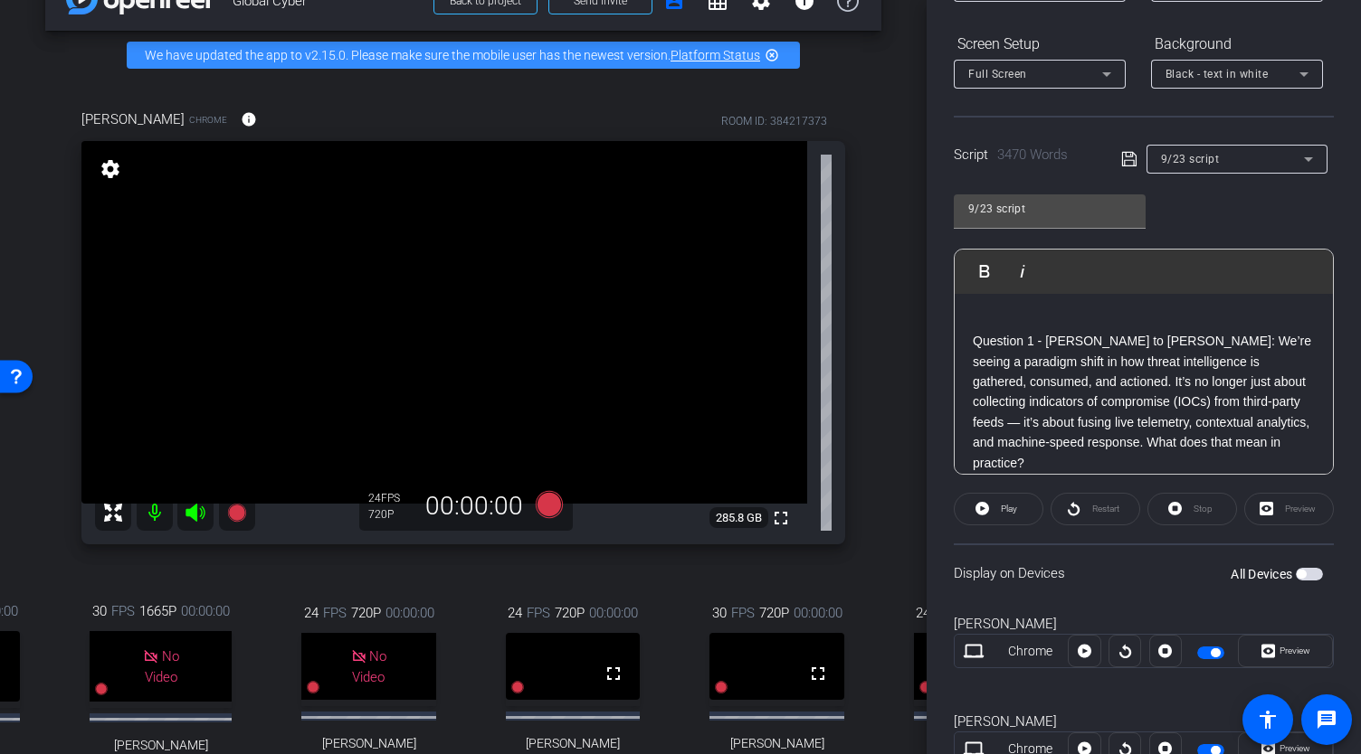
scroll to position [261, 0]
click at [541, 518] on icon at bounding box center [549, 504] width 27 height 27
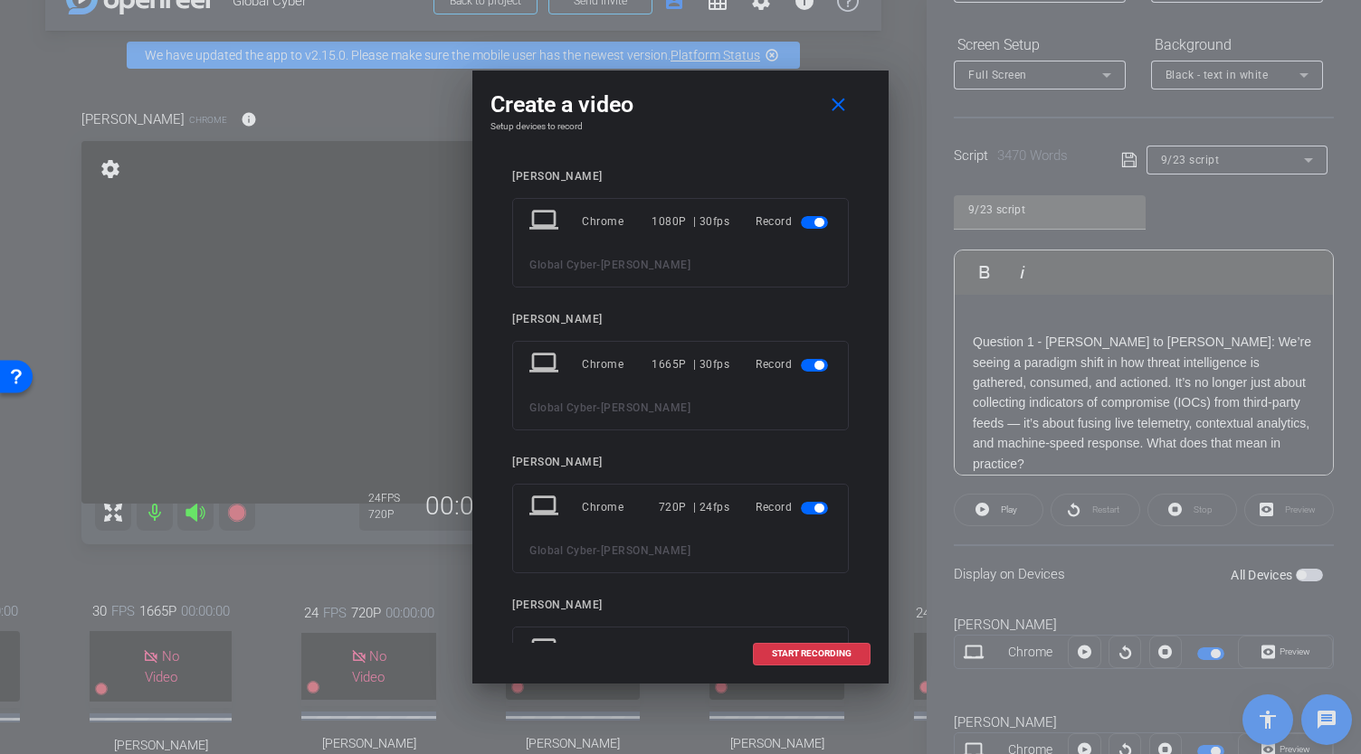
click at [814, 365] on span "button" at bounding box center [818, 365] width 9 height 9
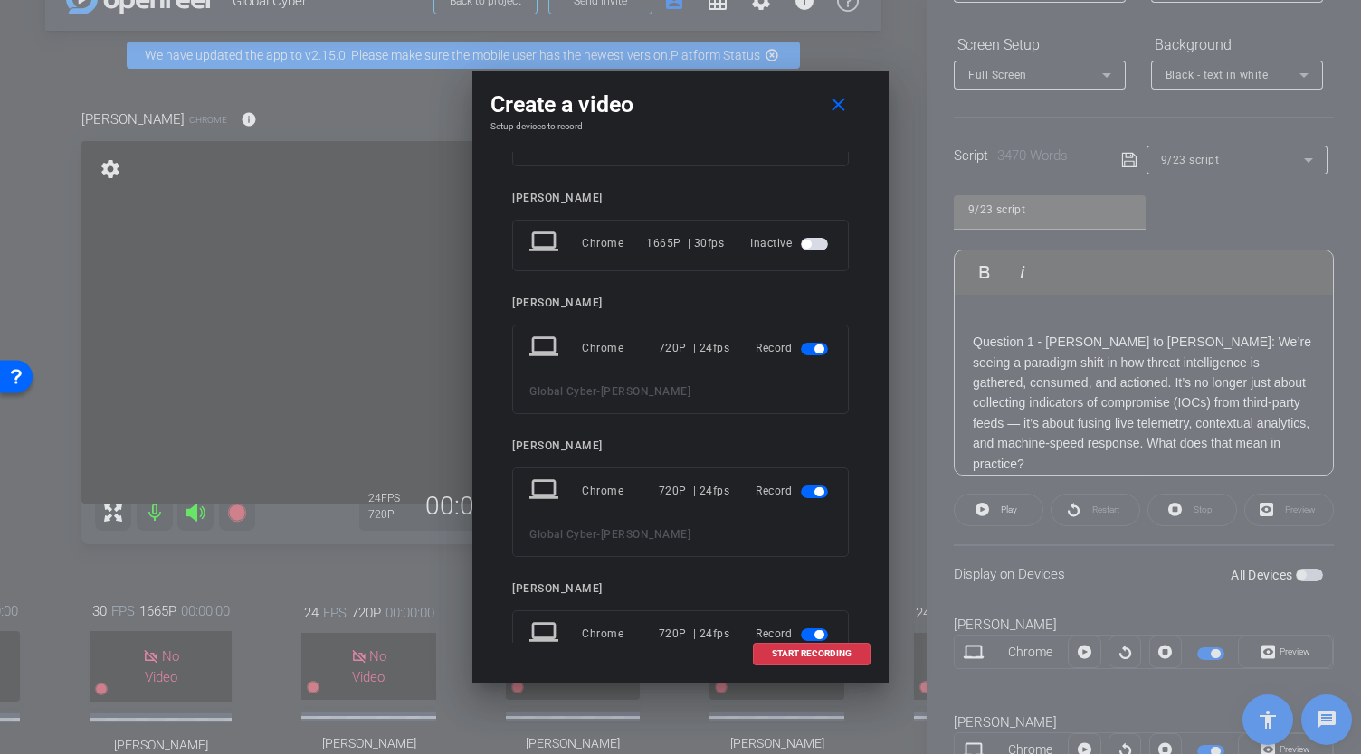
scroll to position [148, 0]
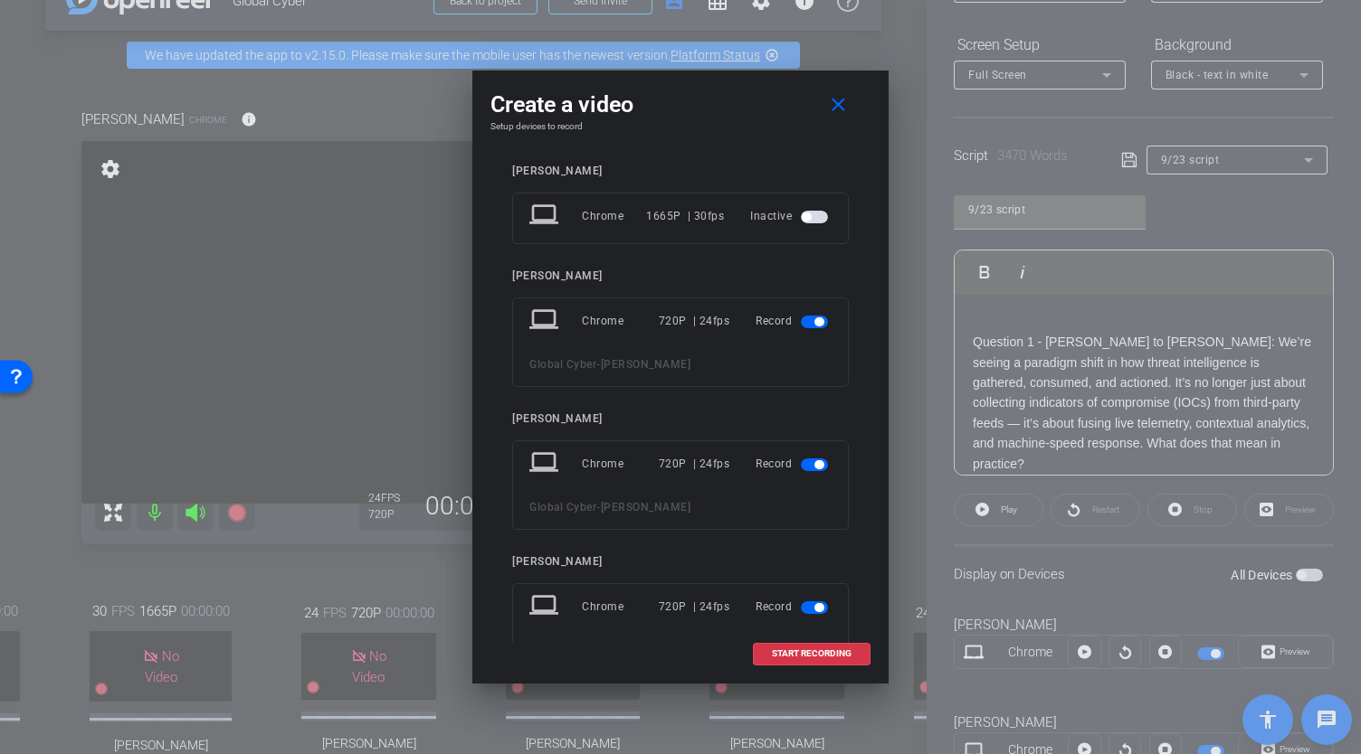
click at [803, 320] on span "button" at bounding box center [814, 322] width 27 height 13
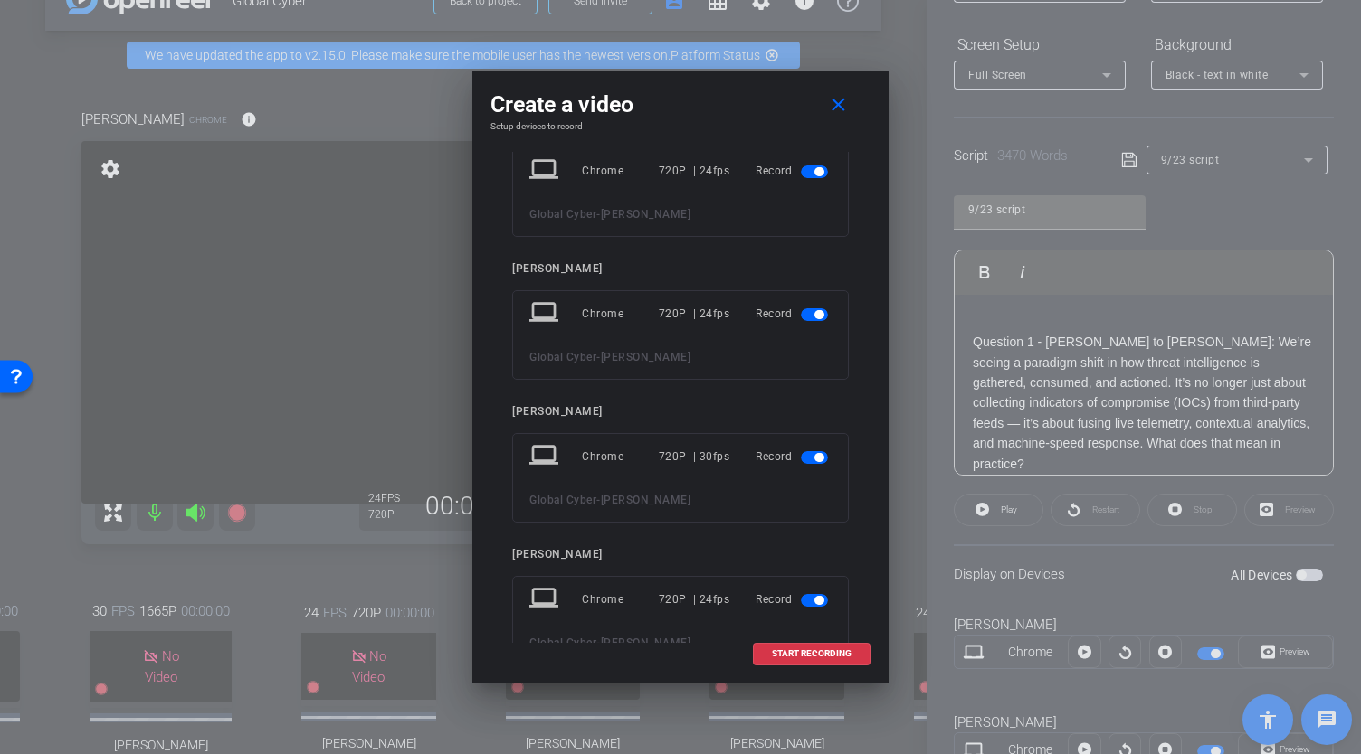
scroll to position [411, 0]
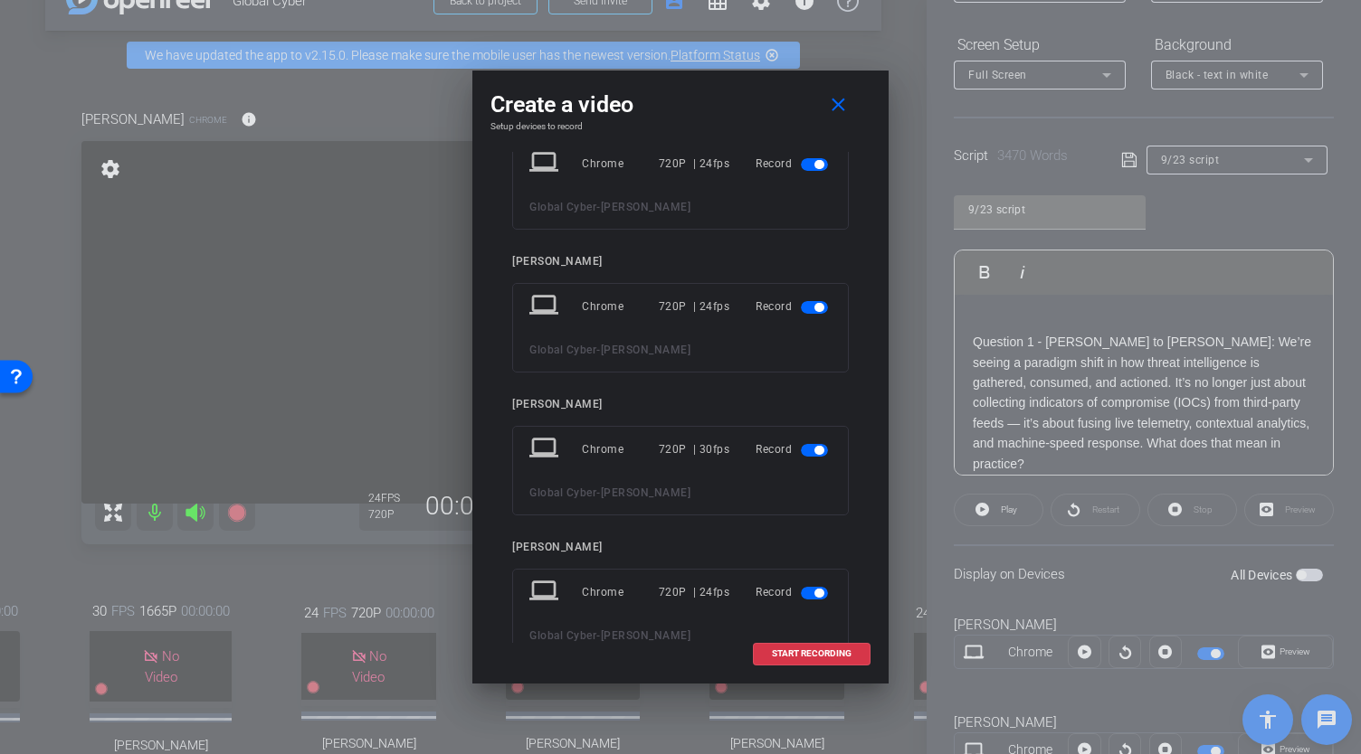
click at [801, 598] on mat-slide-toggle at bounding box center [816, 593] width 31 height 22
click at [811, 587] on span "button" at bounding box center [814, 593] width 27 height 13
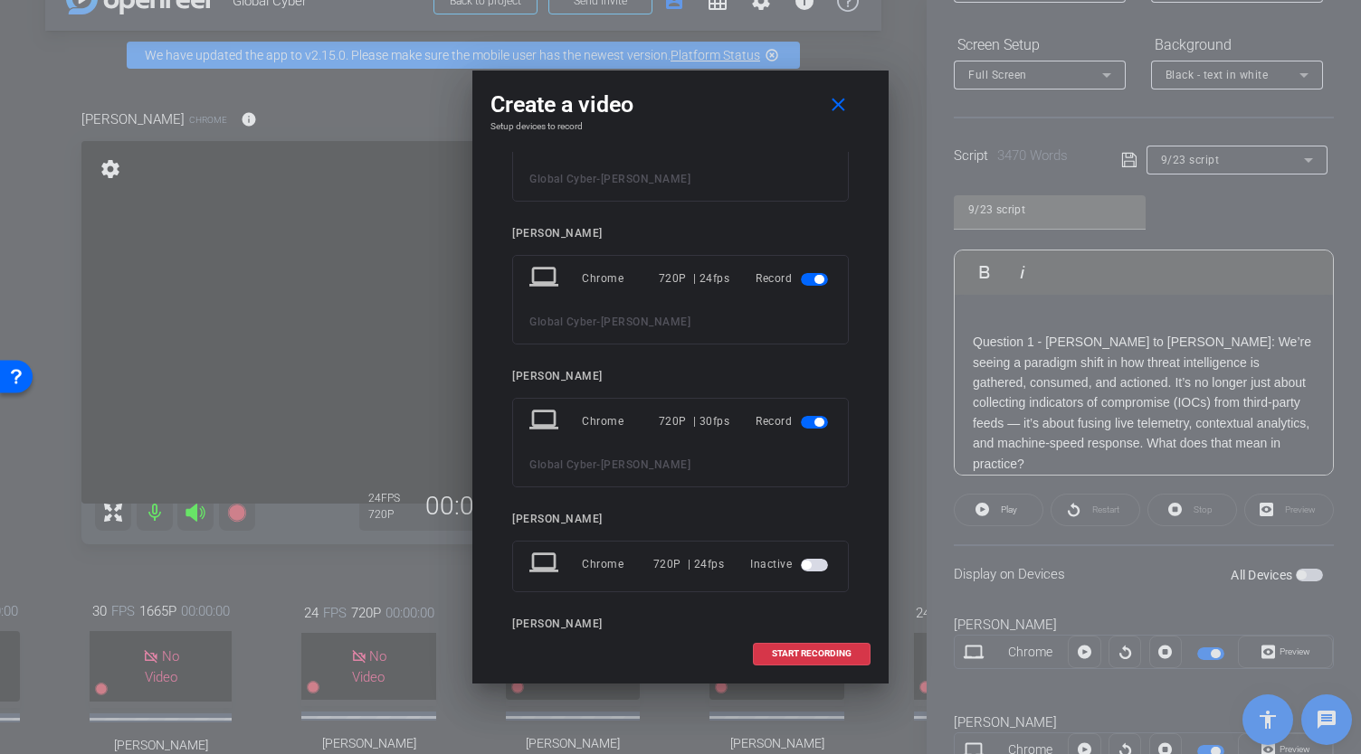
scroll to position [532, 0]
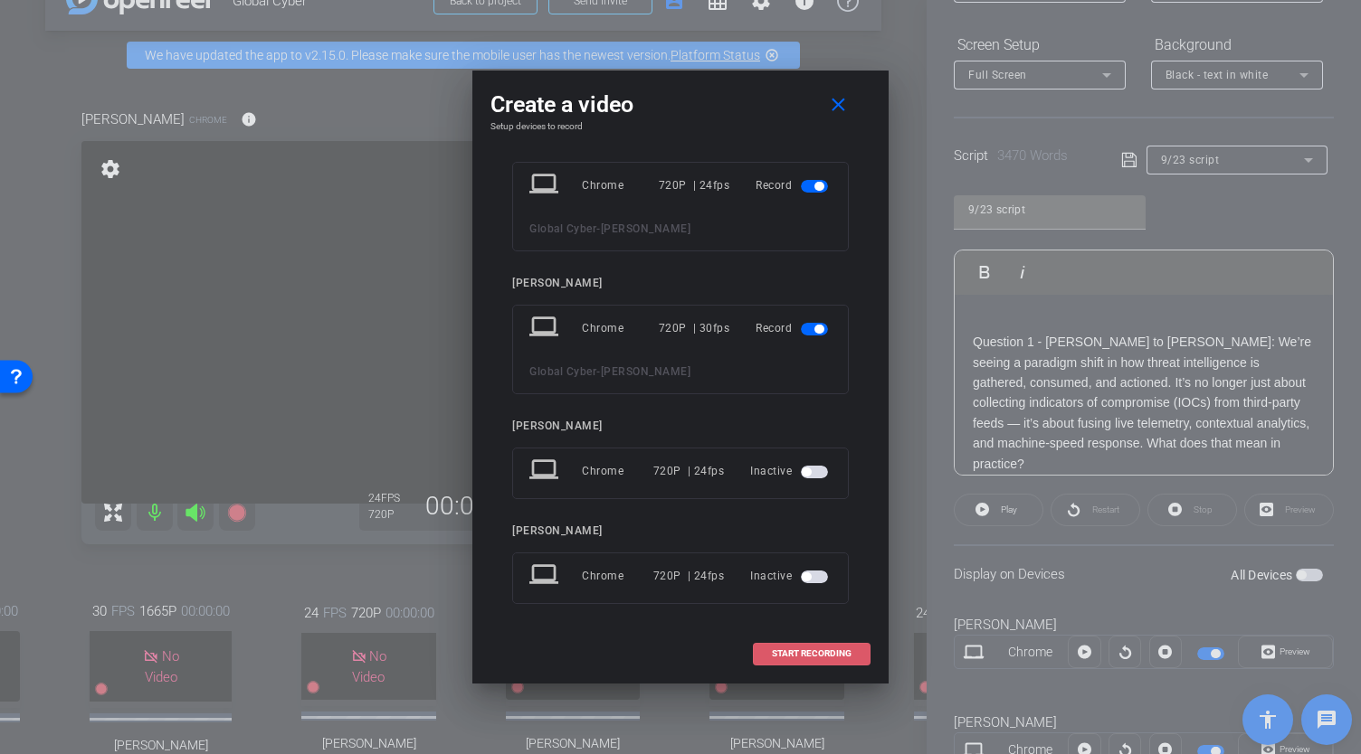
click at [796, 658] on span "START RECORDING" at bounding box center [812, 654] width 80 height 9
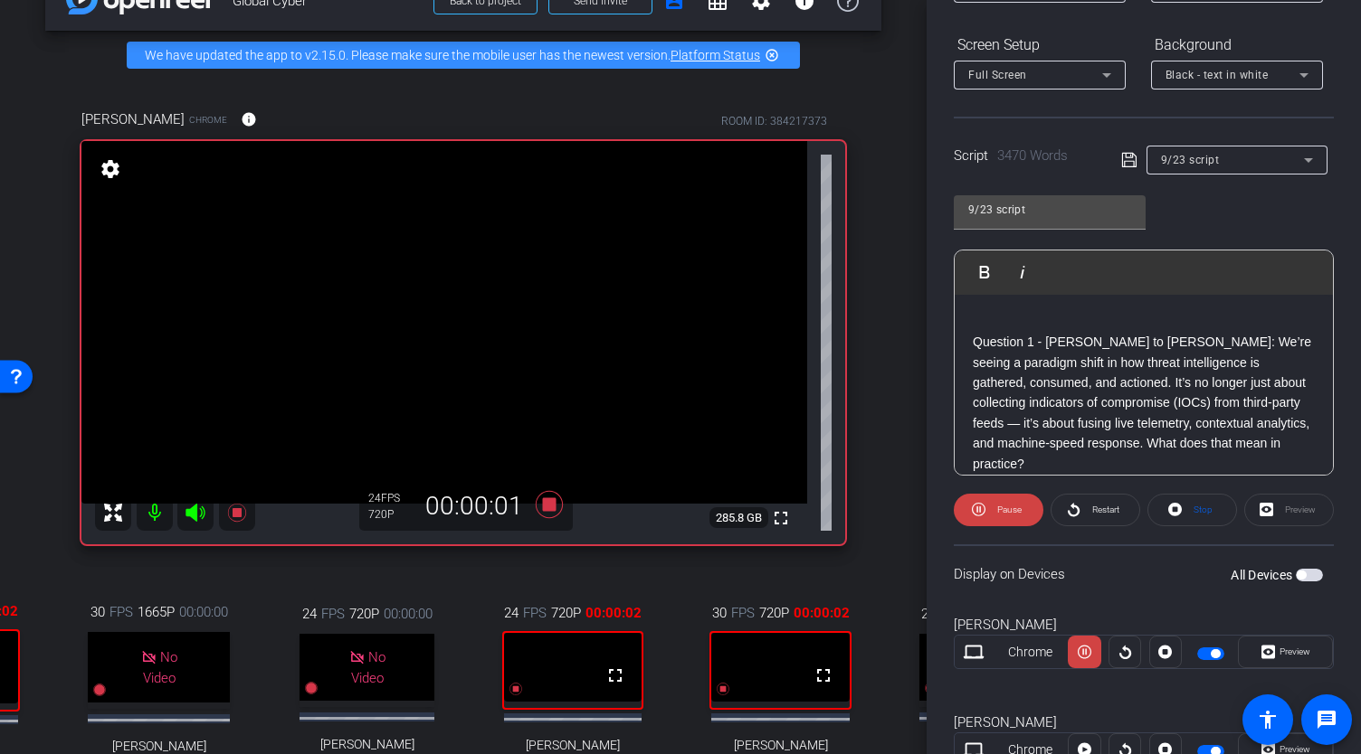
click at [972, 341] on p "Question 1 - Louise to Allison: We’re seeing a paradigm shift in how threat int…" at bounding box center [1143, 403] width 342 height 142
click at [990, 270] on span "Play" at bounding box center [995, 271] width 28 height 15
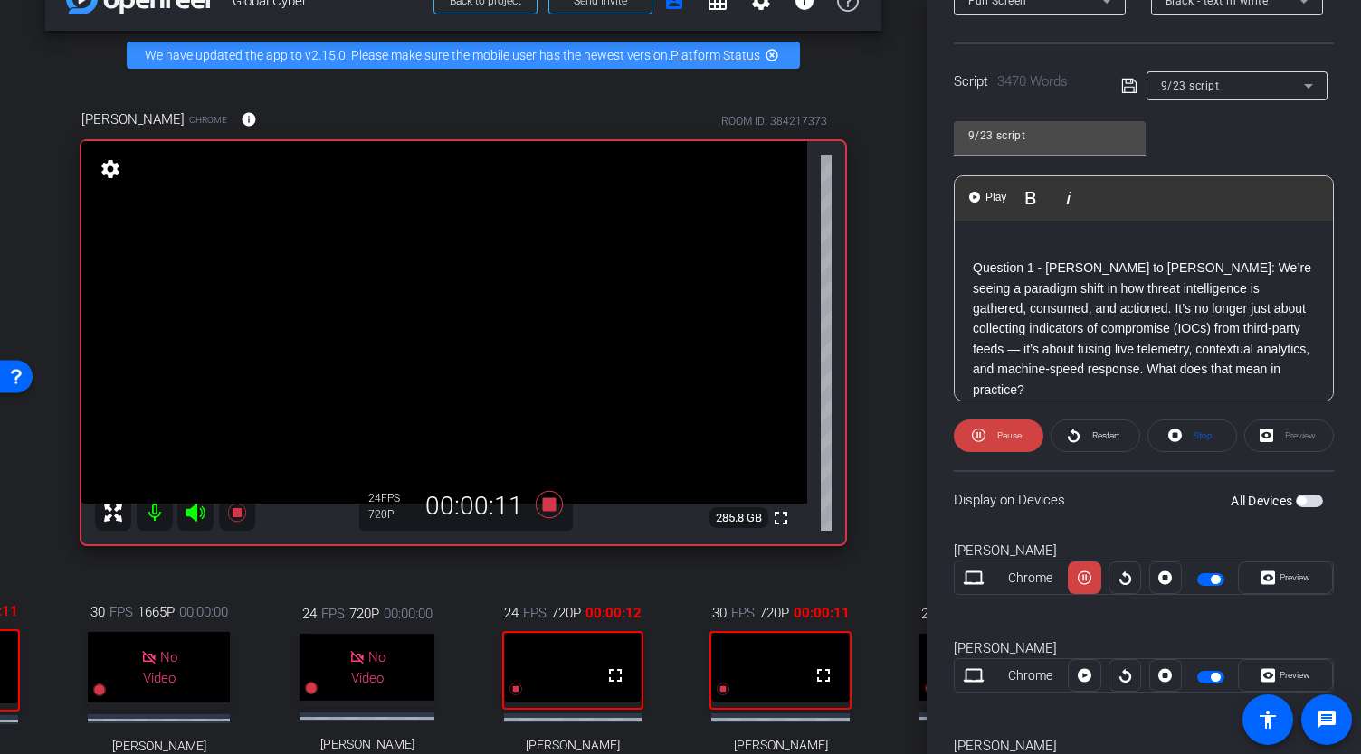
scroll to position [340, 0]
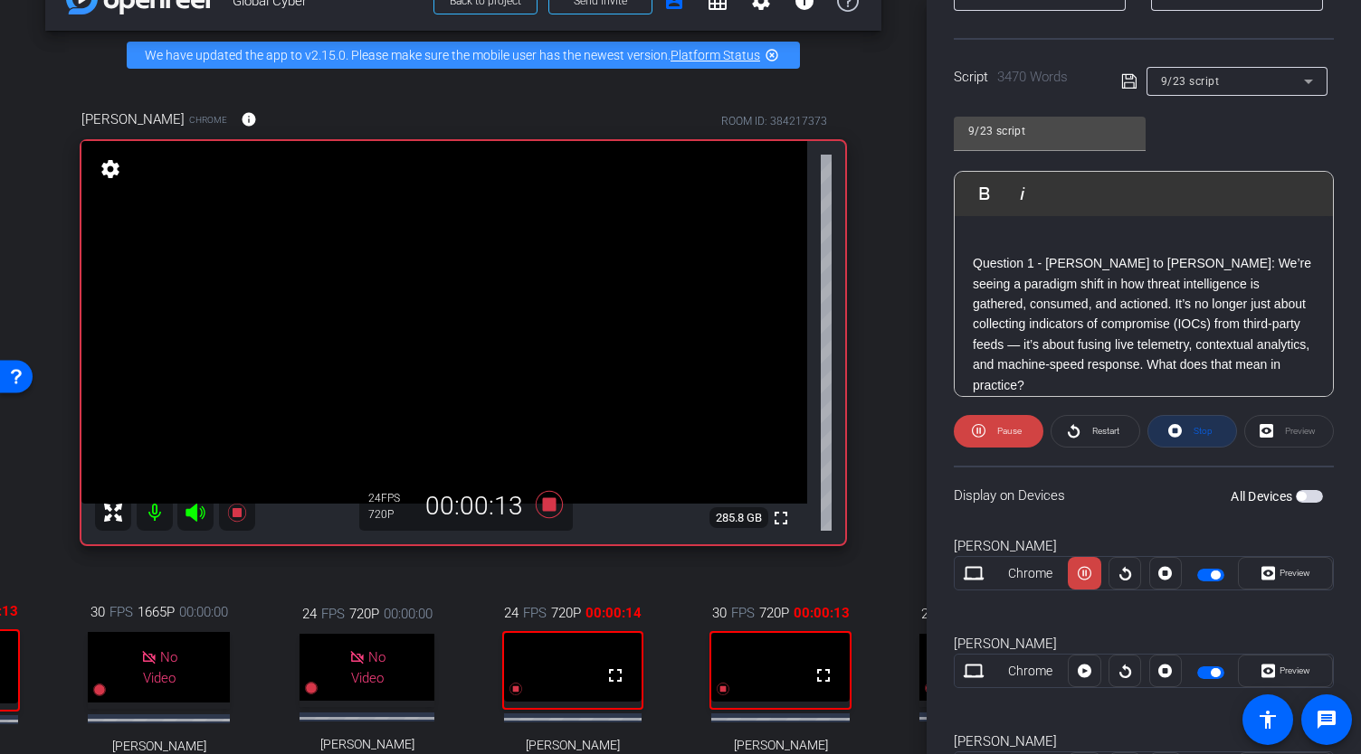
click at [1194, 437] on span "Stop" at bounding box center [1201, 431] width 24 height 25
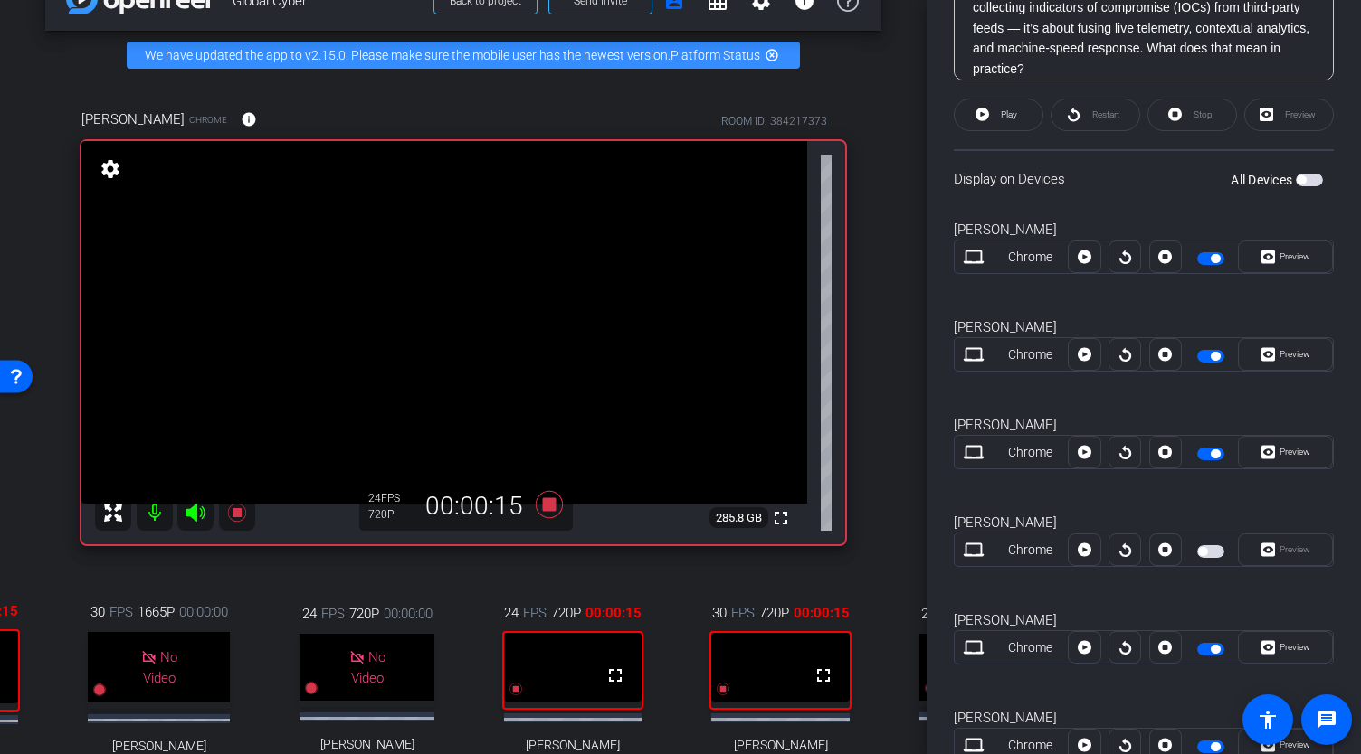
scroll to position [689, 0]
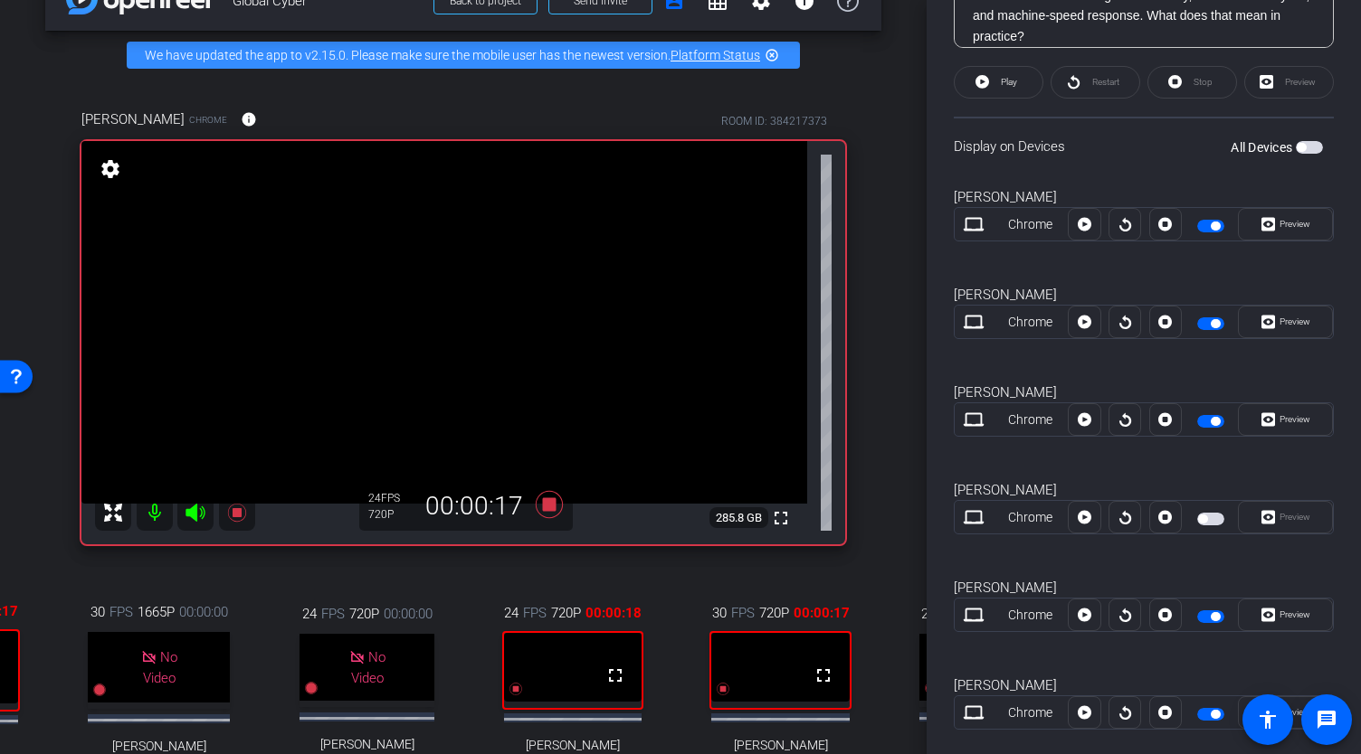
click at [1208, 514] on span "button" at bounding box center [1210, 519] width 27 height 13
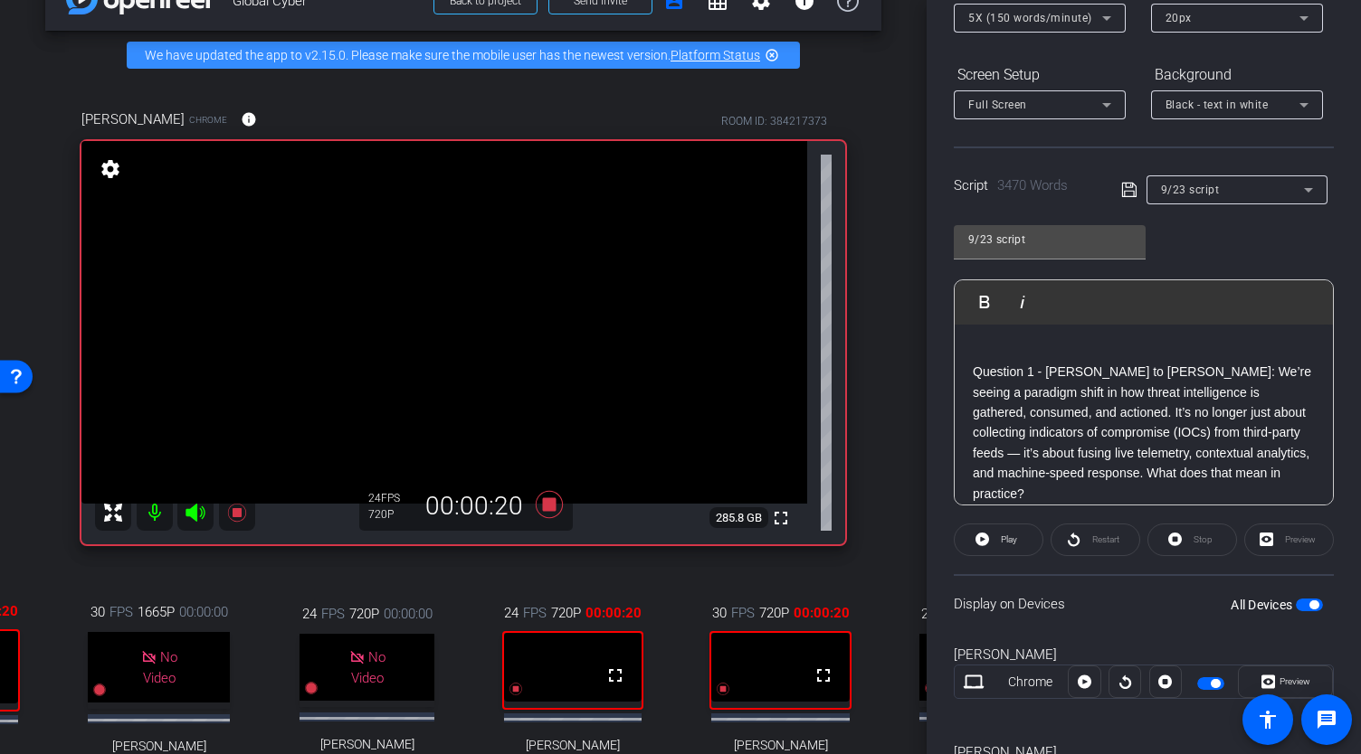
scroll to position [226, 0]
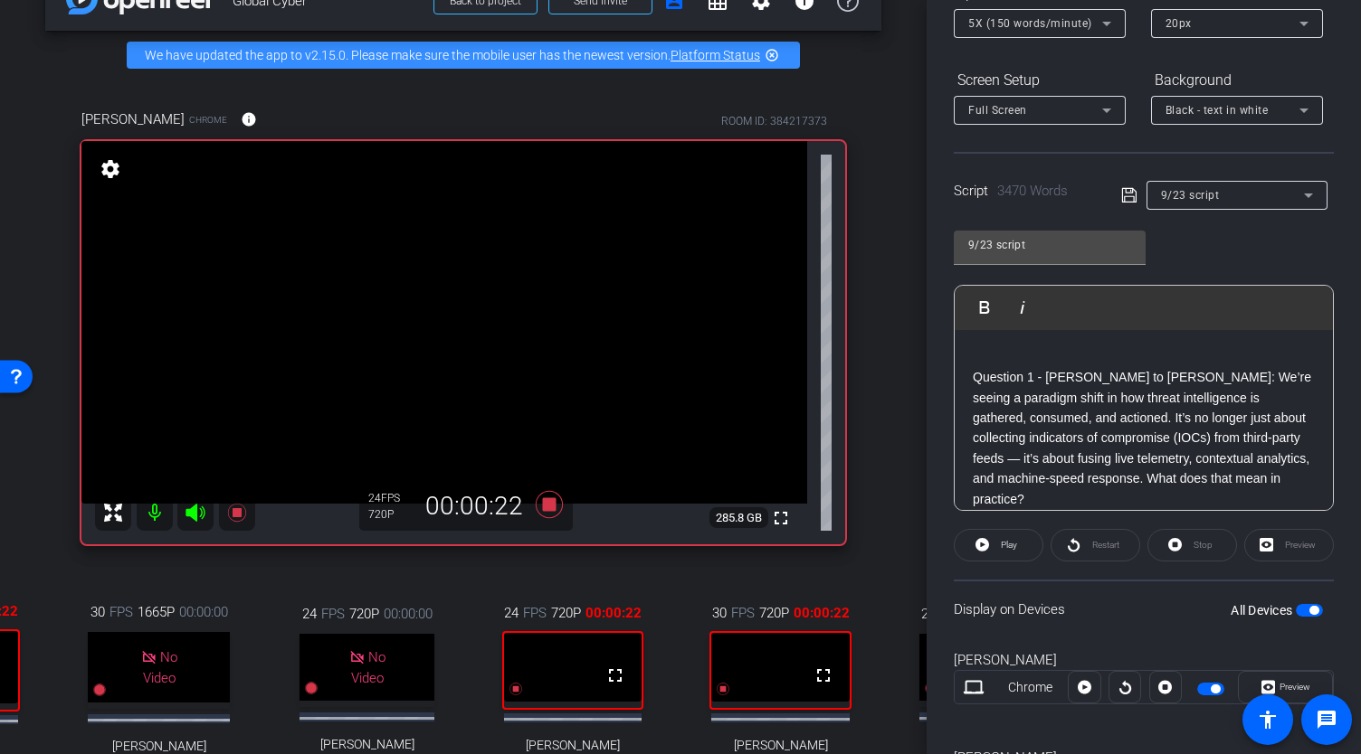
click at [972, 374] on p "Question 1 - Louise to Allison: We’re seeing a paradigm shift in how threat int…" at bounding box center [1143, 438] width 342 height 142
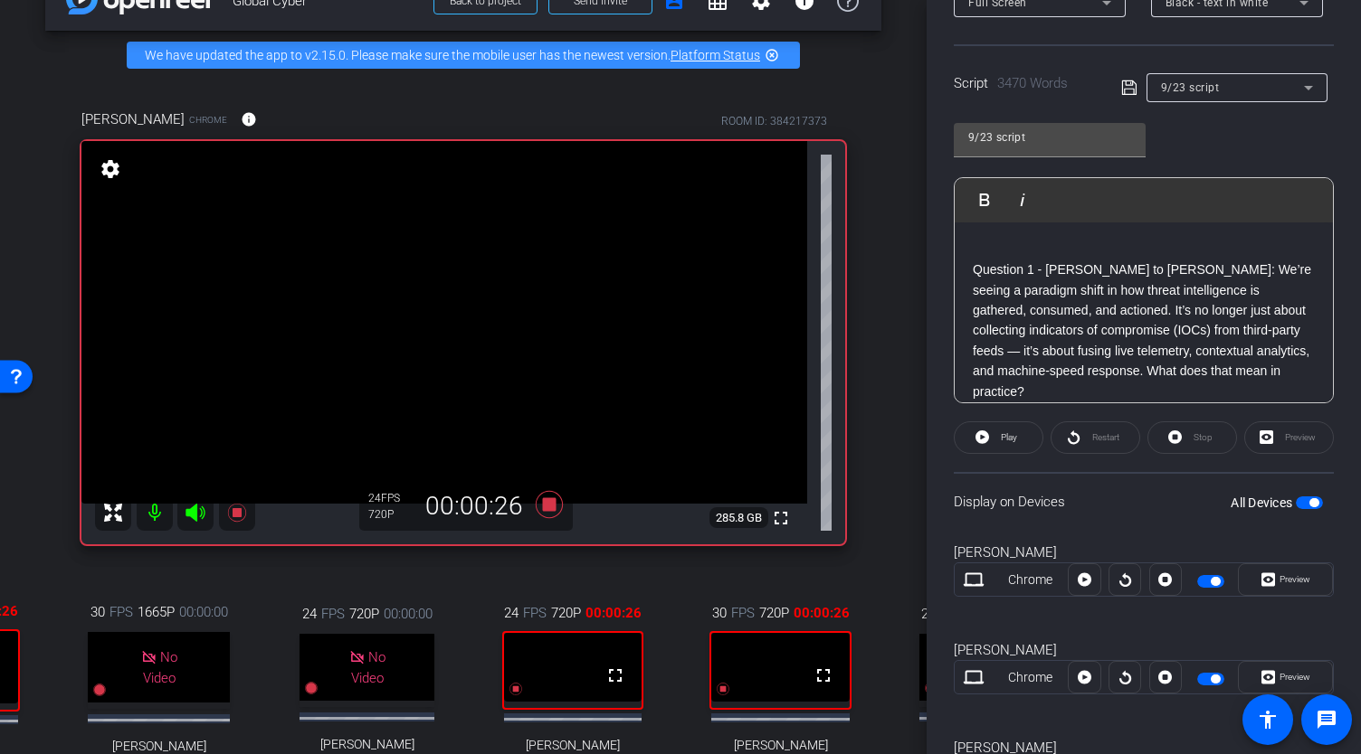
scroll to position [342, 0]
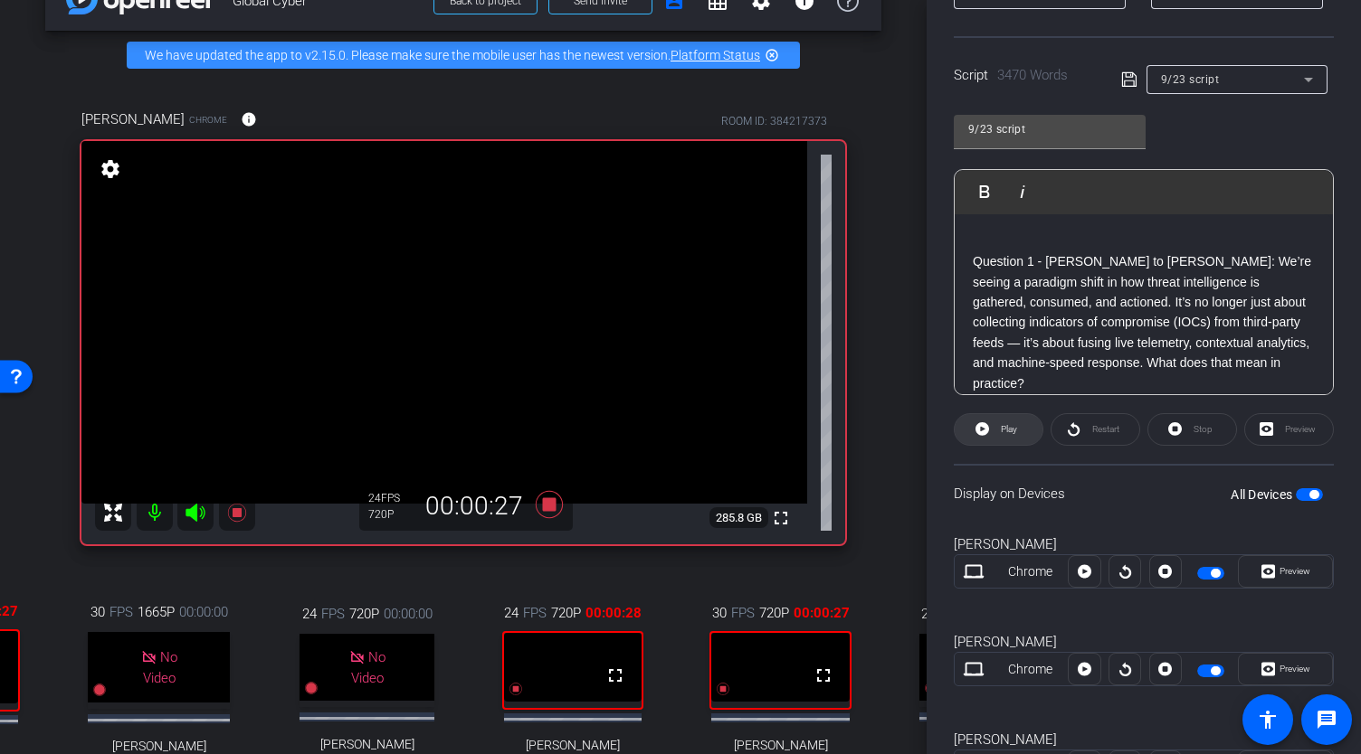
click at [996, 427] on span "Play" at bounding box center [1006, 429] width 21 height 25
click at [982, 191] on span "Play" at bounding box center [995, 191] width 28 height 15
click at [1003, 431] on span "Pause" at bounding box center [1009, 429] width 24 height 10
click at [975, 258] on p "Question 1 - Louise to Allison: We’re seeing a paradigm shift in how threat int…" at bounding box center [1143, 322] width 342 height 142
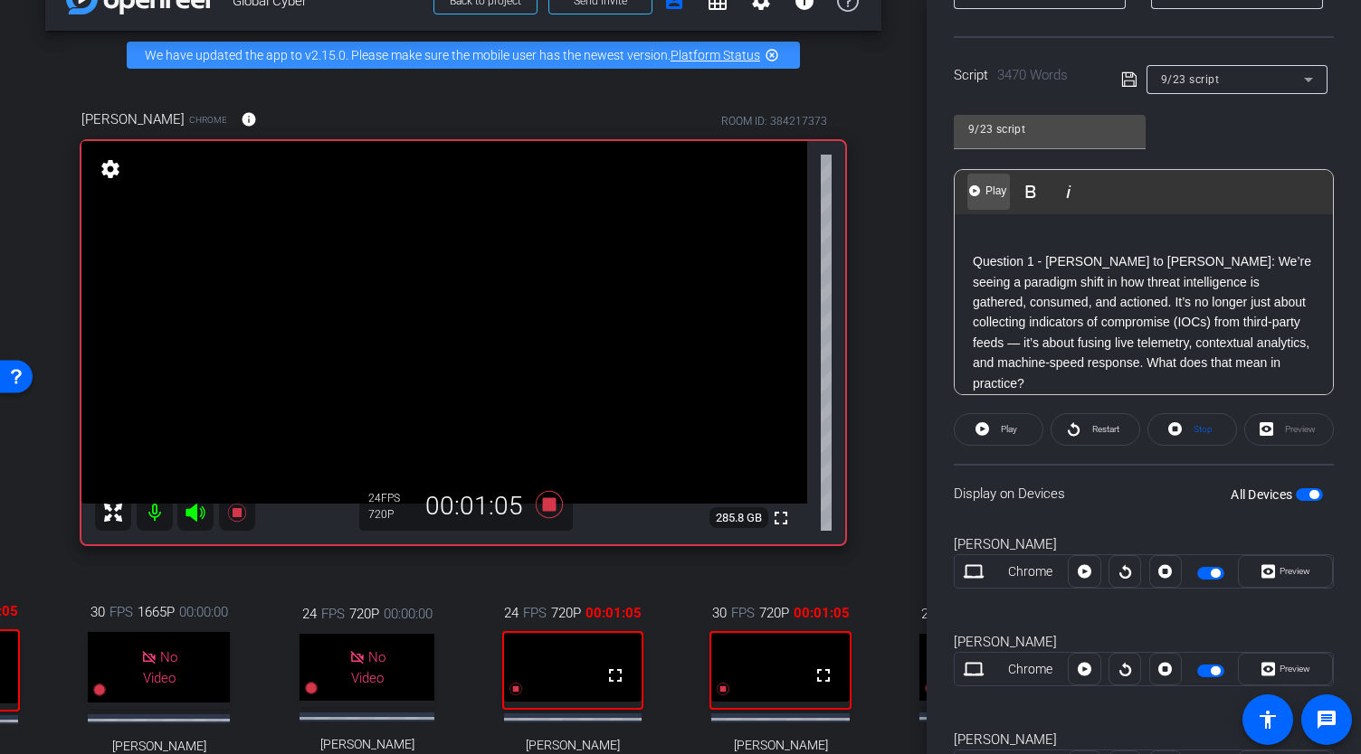
click at [984, 194] on span "Play" at bounding box center [995, 191] width 28 height 15
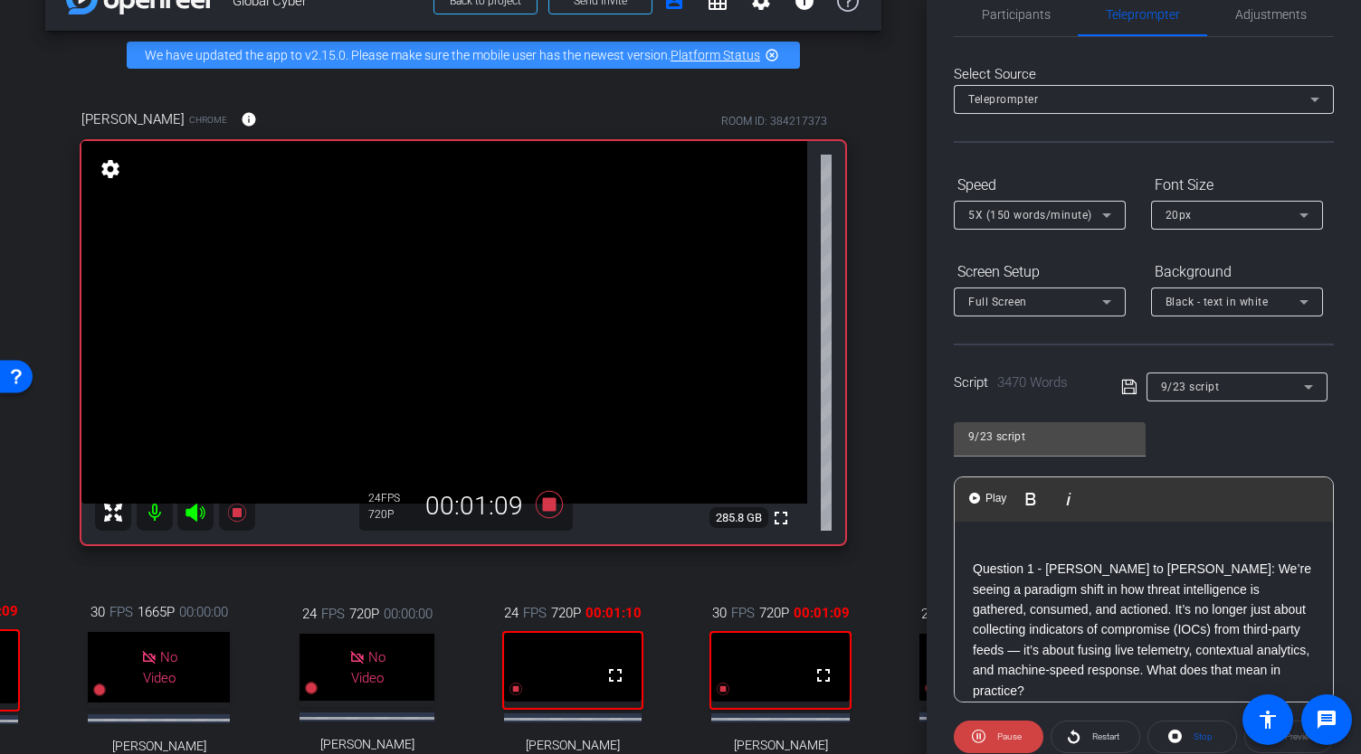
scroll to position [0, 0]
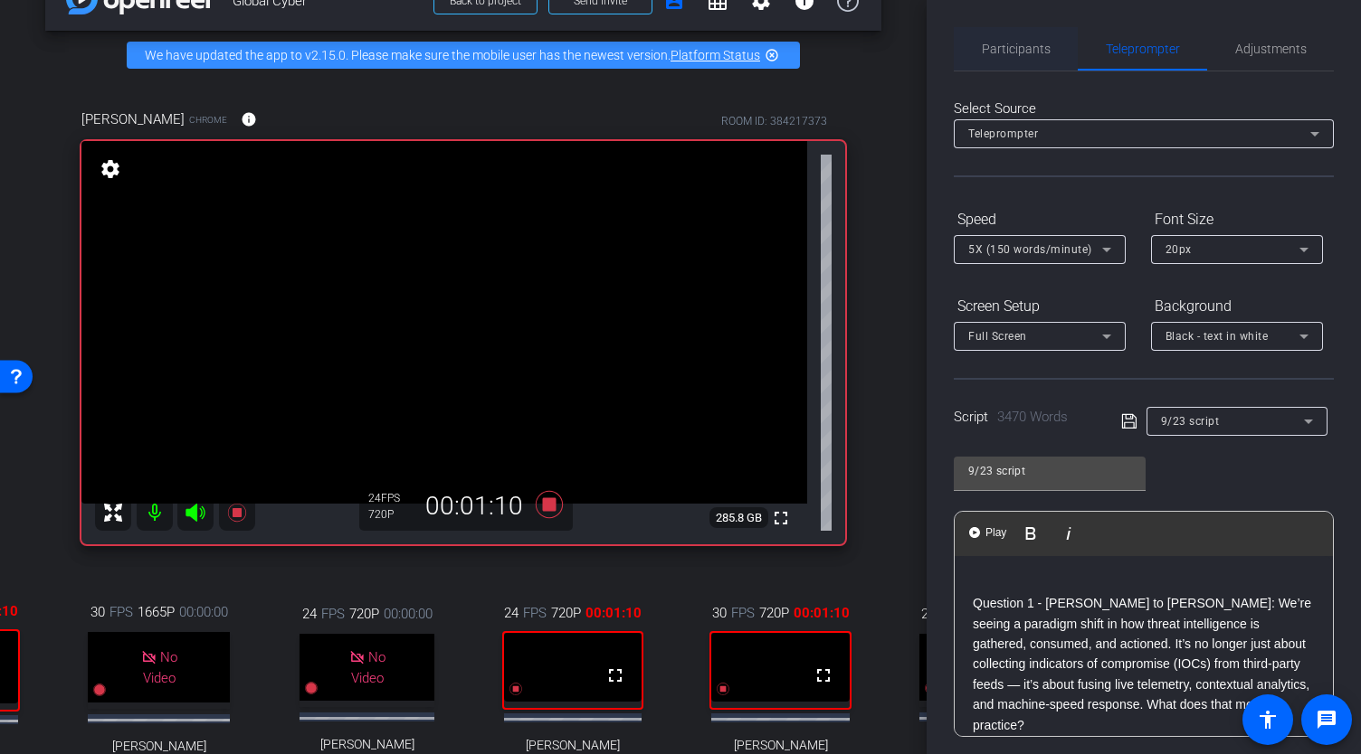
click at [1015, 51] on span "Participants" at bounding box center [1015, 49] width 69 height 13
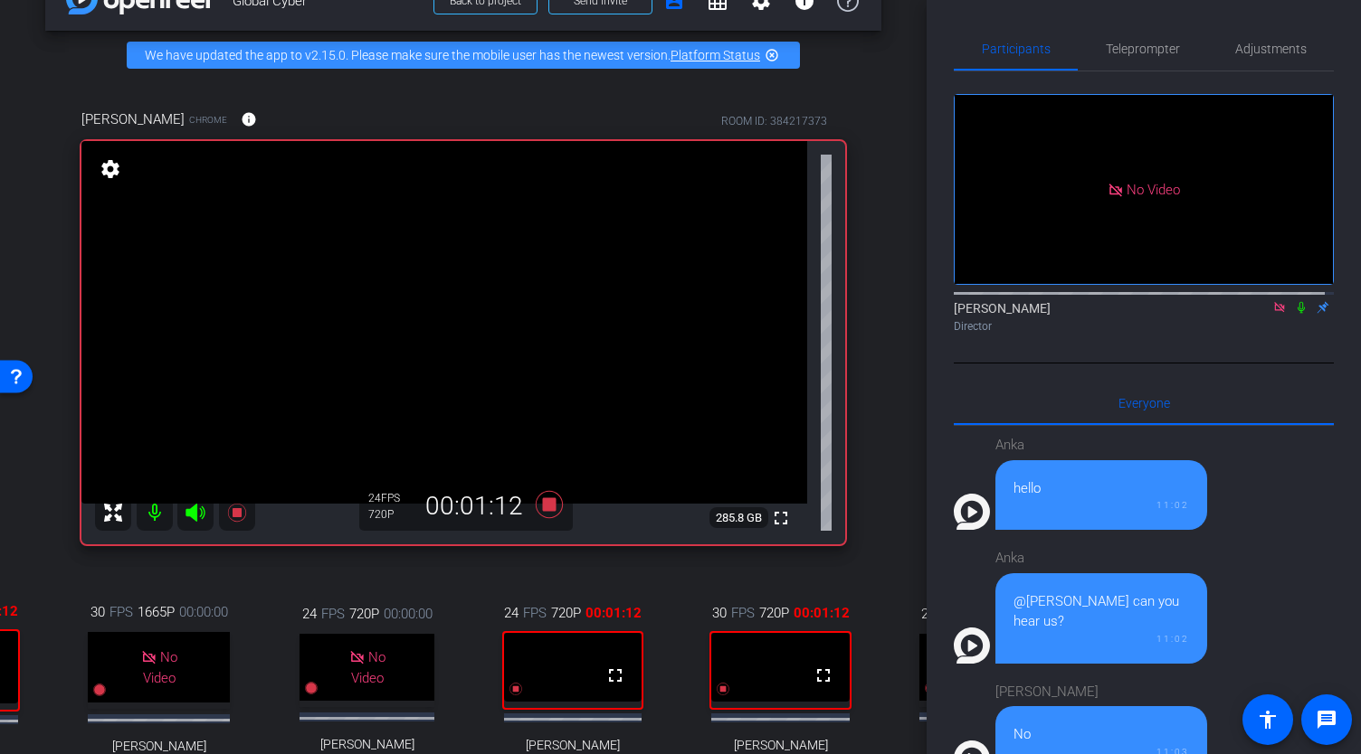
click at [1294, 301] on icon at bounding box center [1301, 307] width 14 height 13
click at [1142, 53] on span "Teleprompter" at bounding box center [1142, 49] width 74 height 13
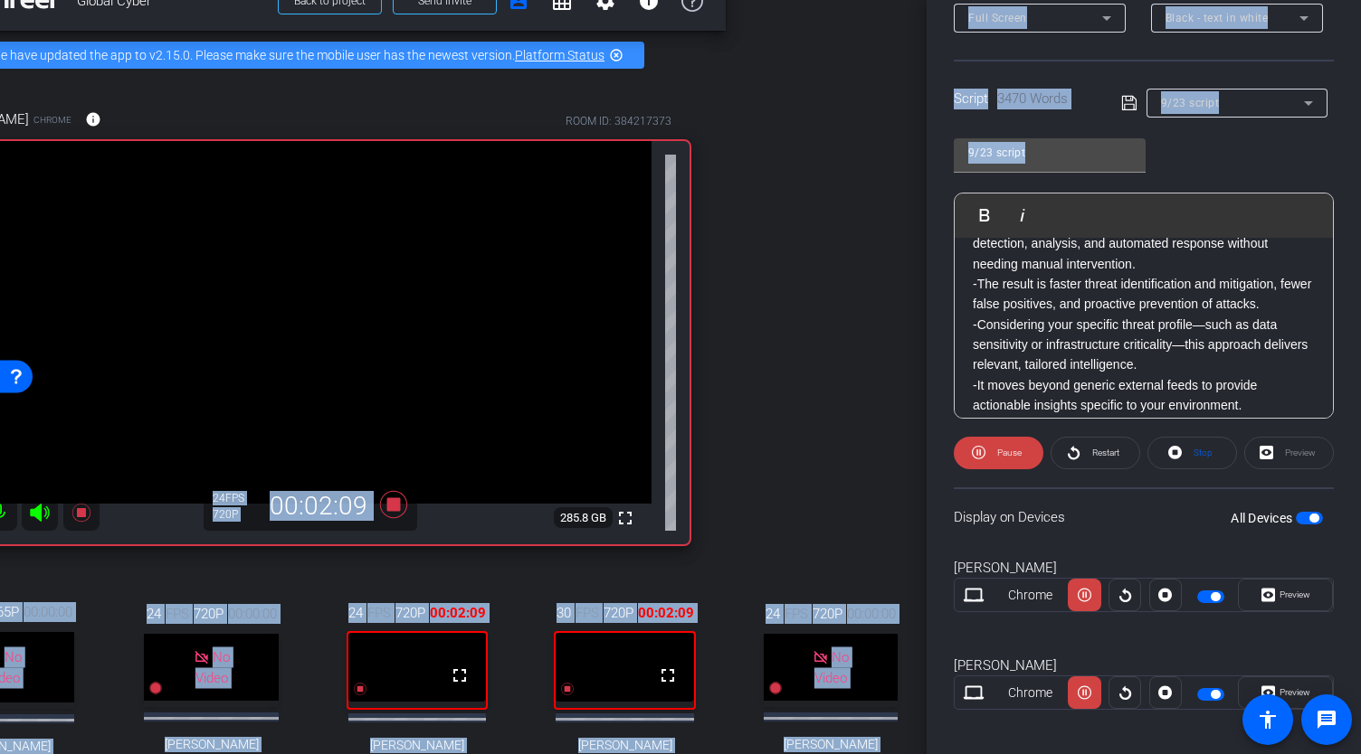
scroll to position [47, 161]
drag, startPoint x: 928, startPoint y: 357, endPoint x: 911, endPoint y: 444, distance: 88.5
click at [911, 444] on div "arrow_back Global Cyber Back to project Send invite account_box grid_on setting…" at bounding box center [680, 377] width 1361 height 754
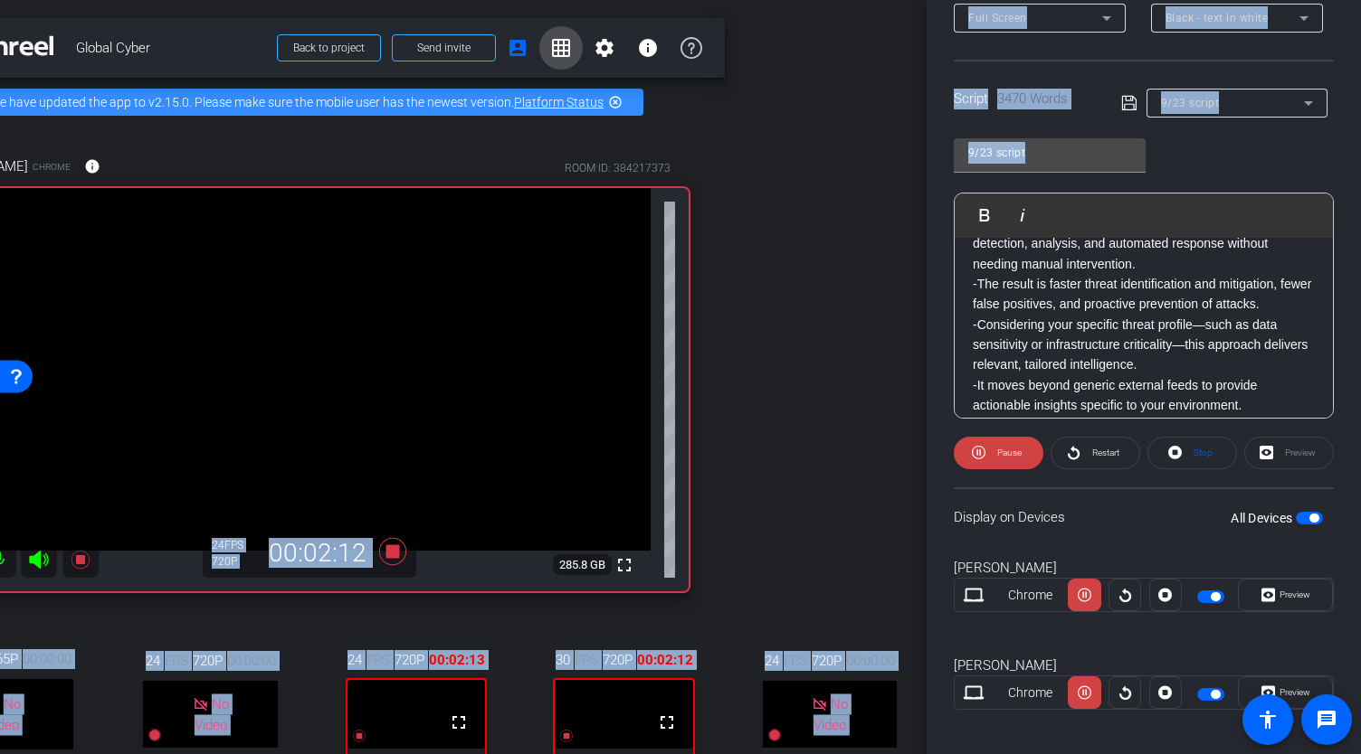
click at [550, 48] on mat-icon "grid_on" at bounding box center [561, 48] width 22 height 22
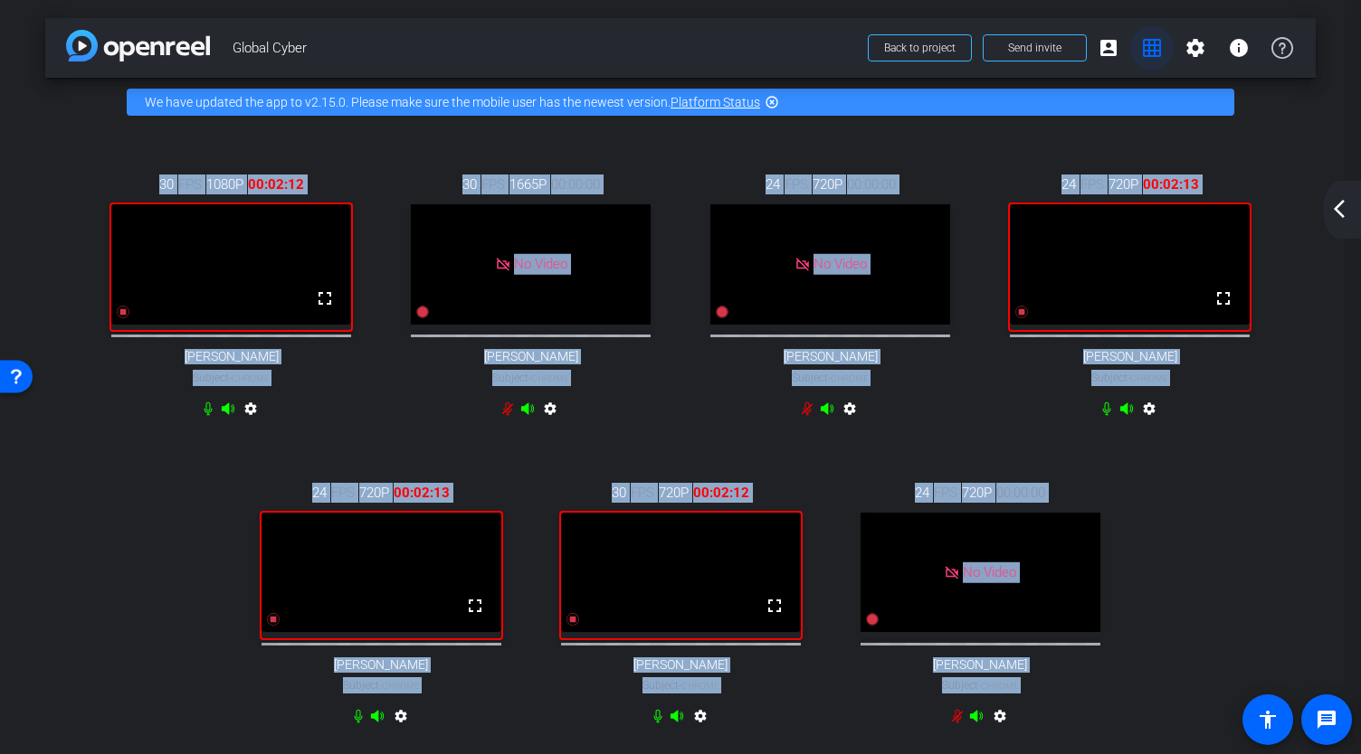
scroll to position [0, 0]
click at [1142, 56] on mat-icon "grid_on" at bounding box center [1152, 48] width 22 height 22
click at [1107, 55] on mat-icon "account_box" at bounding box center [1108, 48] width 22 height 22
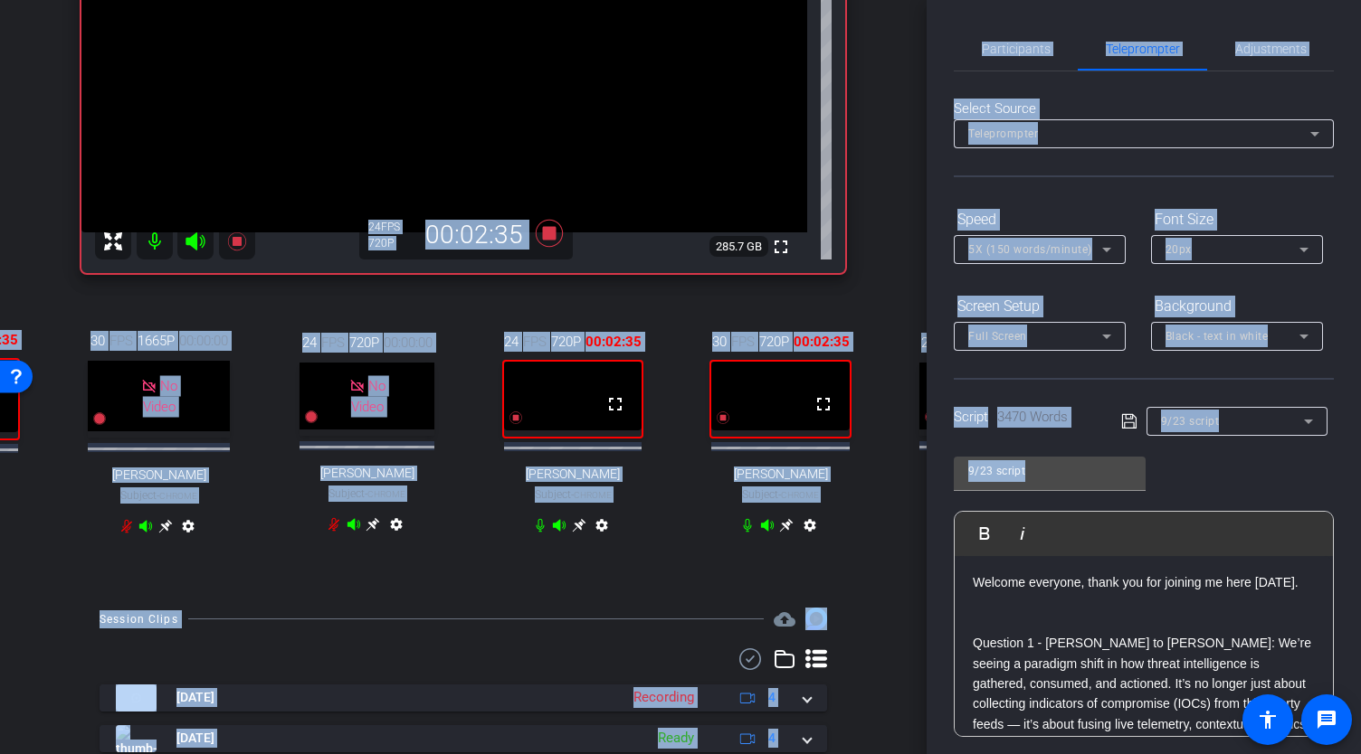
scroll to position [286, 0]
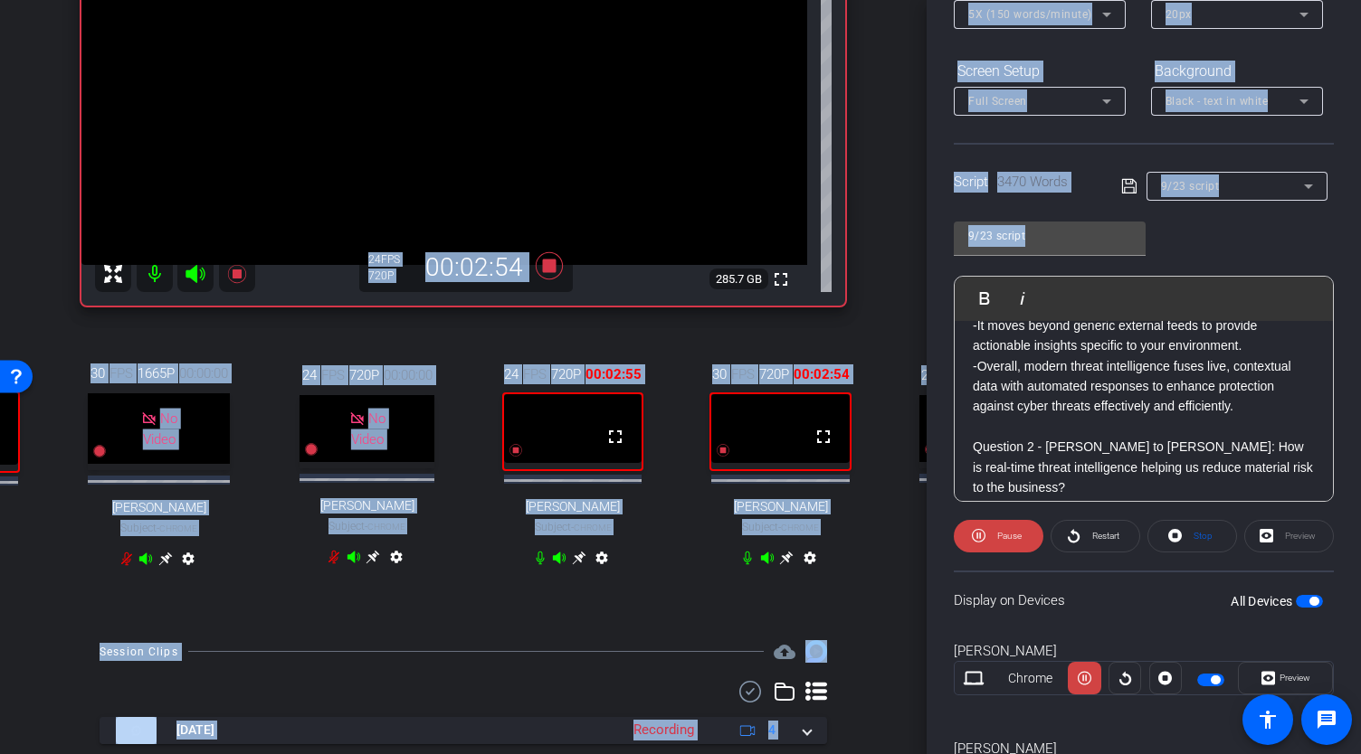
scroll to position [1057, 0]
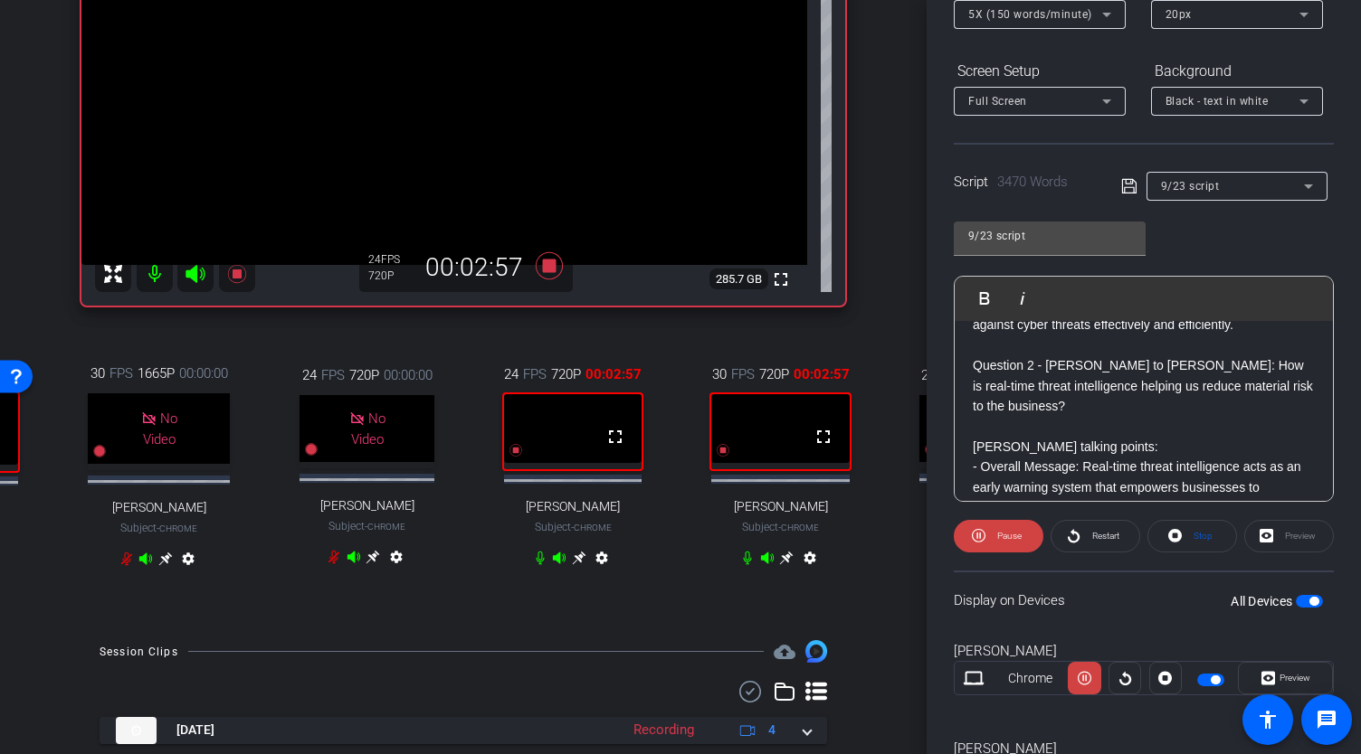
click at [974, 381] on p "Question 2 - Allison to Morgan: How is real-time threat intelligence helping us…" at bounding box center [1143, 386] width 342 height 61
drag, startPoint x: 992, startPoint y: 292, endPoint x: 1143, endPoint y: 441, distance: 211.1
click at [1143, 441] on div "Play Play from this location Play Selected Play and display the selected text o…" at bounding box center [1143, 389] width 380 height 226
drag, startPoint x: 975, startPoint y: 299, endPoint x: 1015, endPoint y: 444, distance: 150.1
click at [1015, 444] on div "Play Play from this location Play Selected Play and display the selected text o…" at bounding box center [1143, 389] width 380 height 226
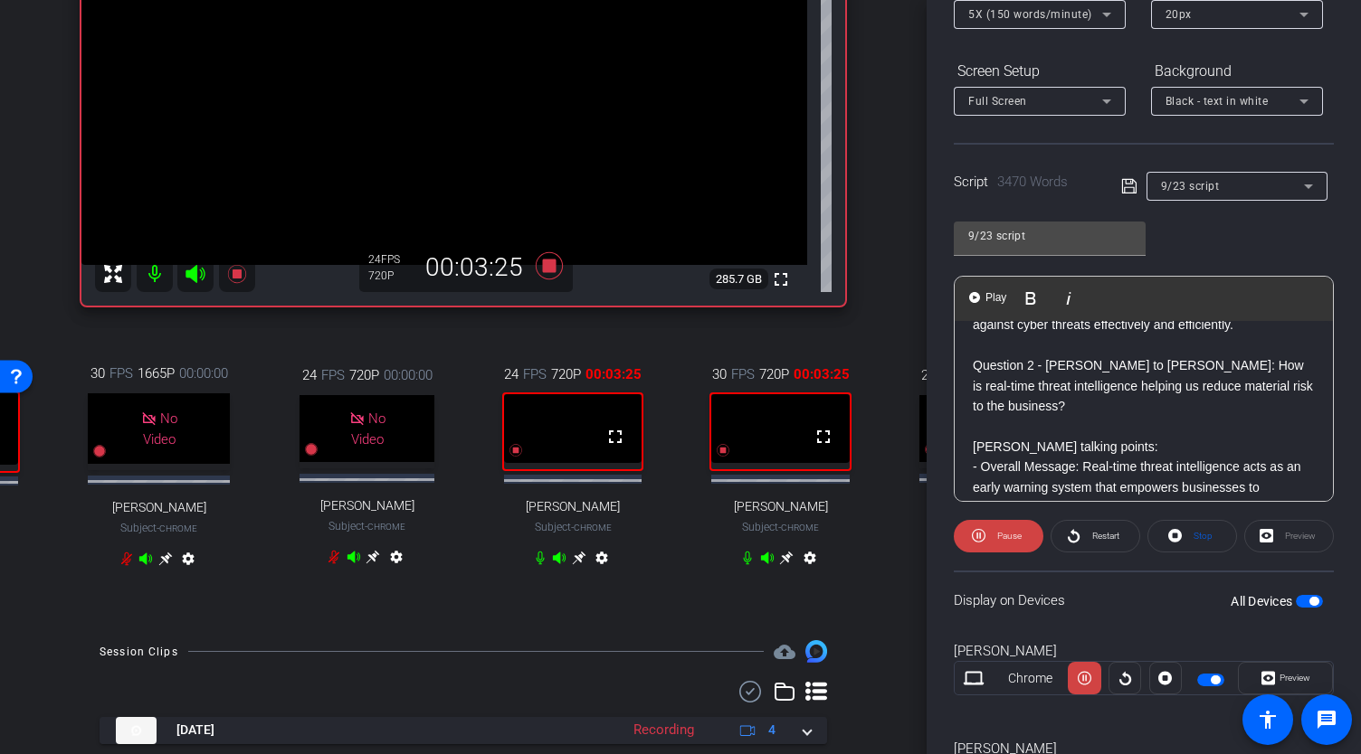
click at [991, 295] on span "Play" at bounding box center [995, 297] width 28 height 15
click at [975, 296] on img "button" at bounding box center [974, 297] width 11 height 11
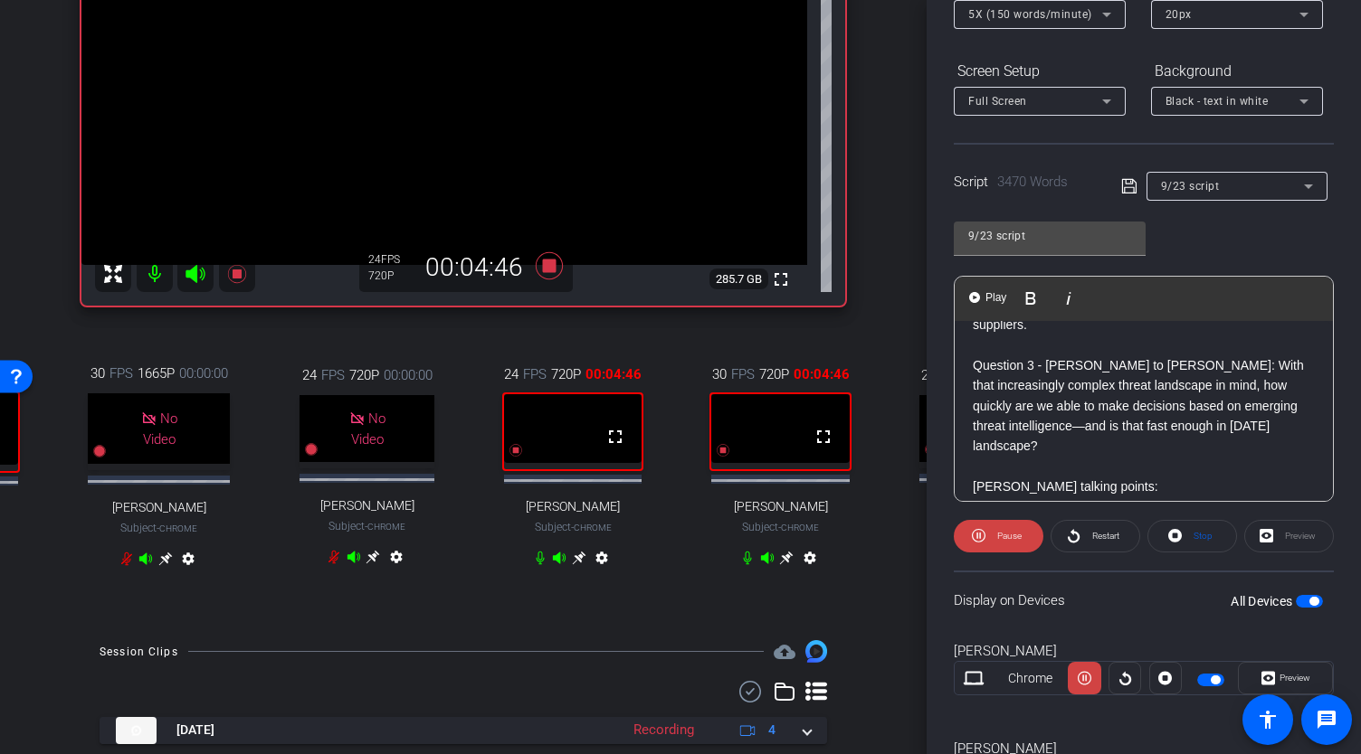
click at [990, 293] on span "Play" at bounding box center [995, 297] width 28 height 15
click at [987, 296] on span "Play" at bounding box center [995, 297] width 28 height 15
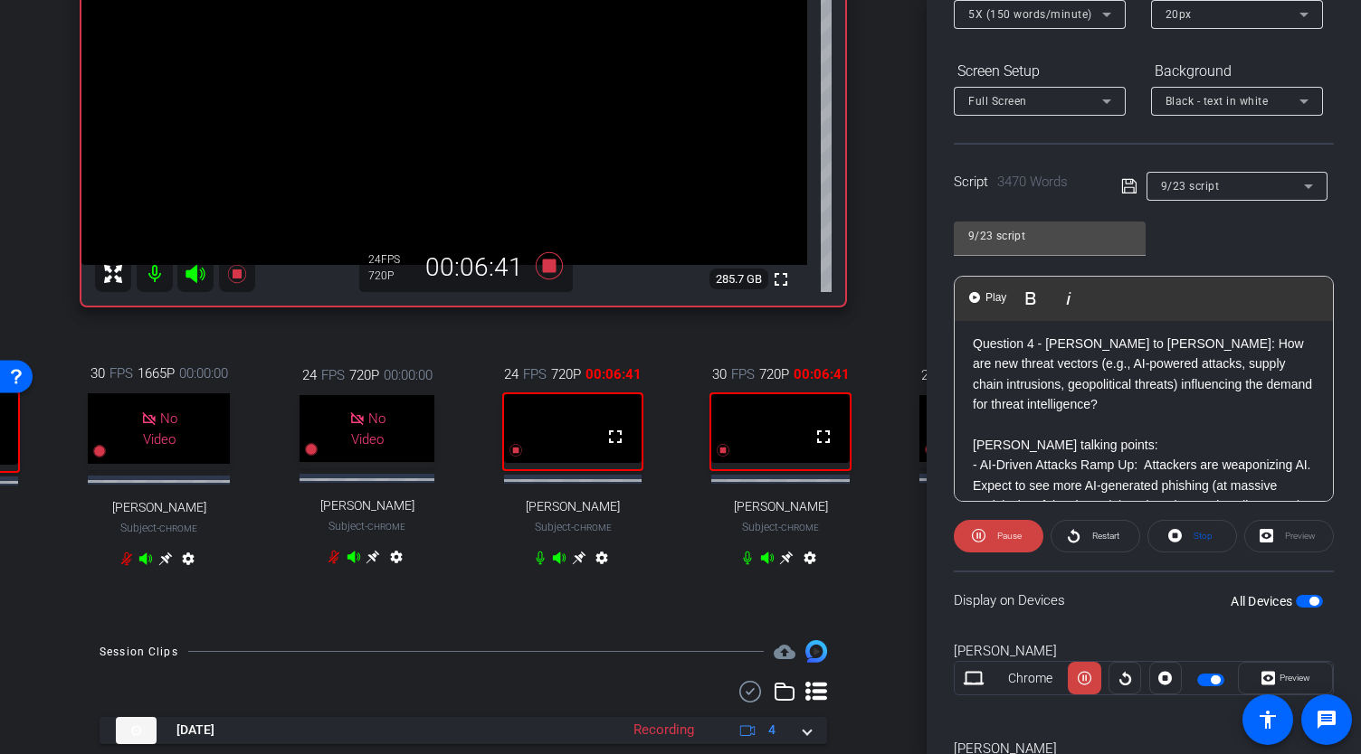
scroll to position [2395, 0]
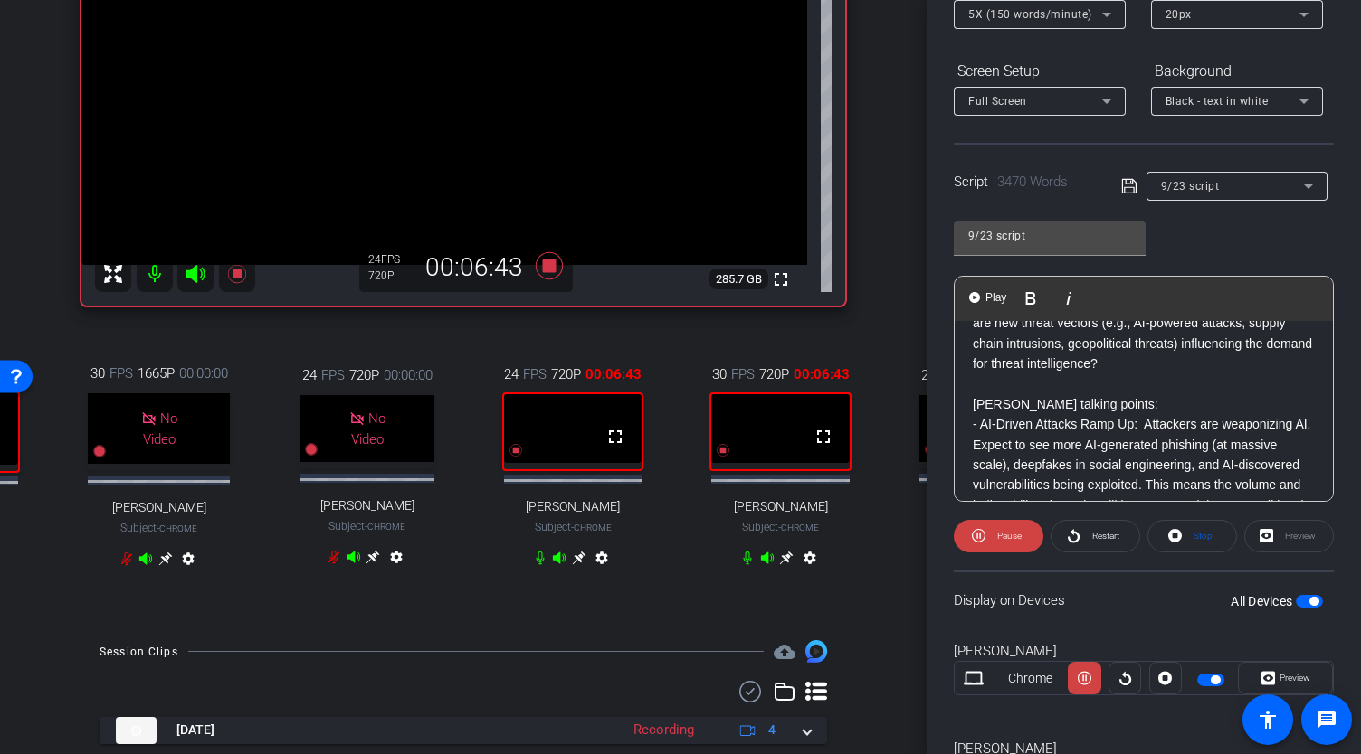
click at [1000, 302] on span "Play" at bounding box center [995, 297] width 28 height 15
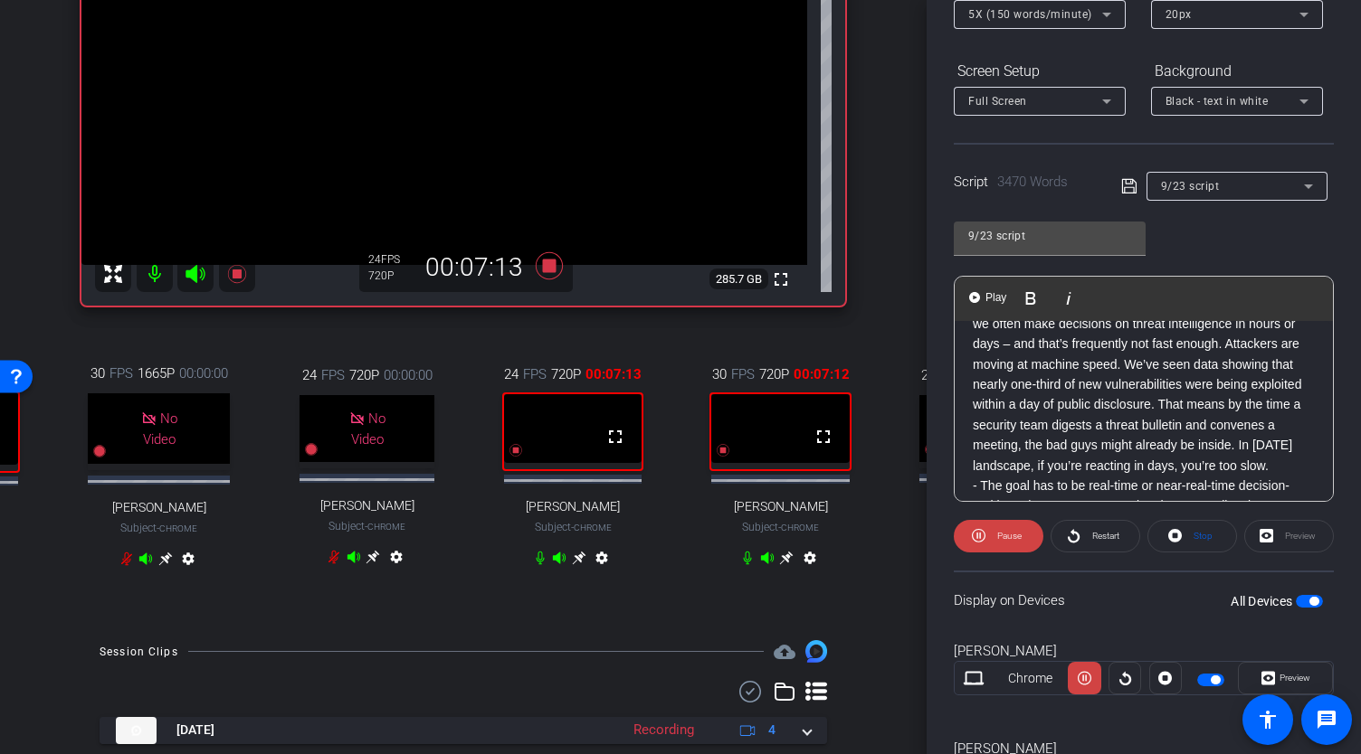
scroll to position [1766, 0]
click at [975, 335] on p "Rob talking points:" at bounding box center [1143, 325] width 342 height 20
click at [987, 292] on span "Play" at bounding box center [995, 297] width 28 height 15
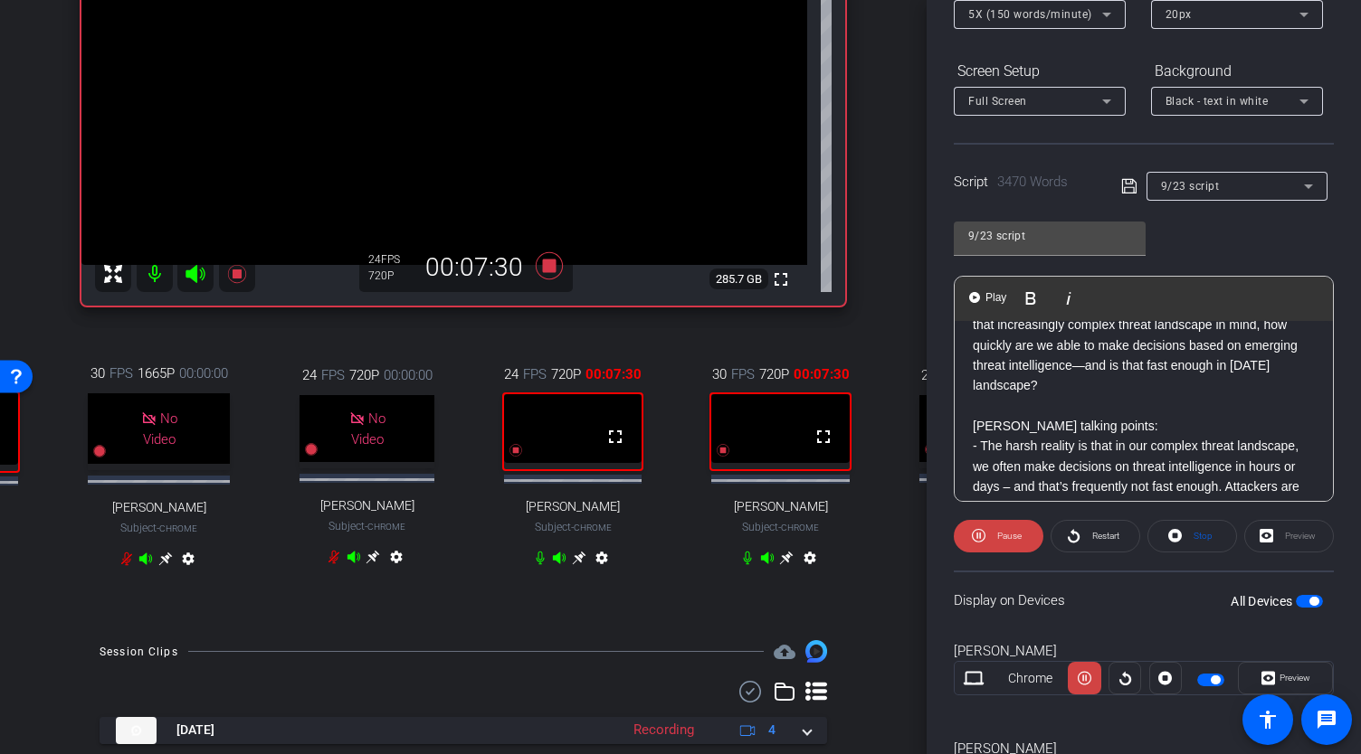
scroll to position [1625, 0]
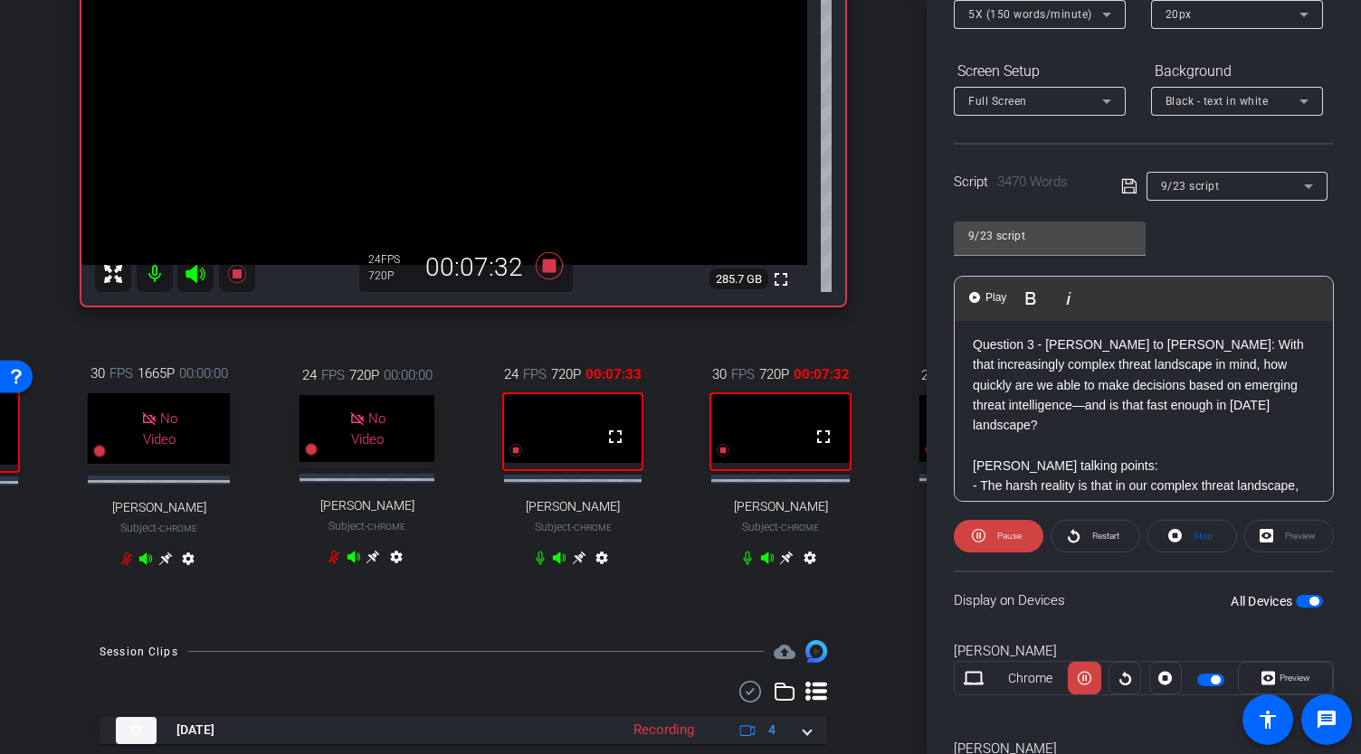
click at [979, 405] on p "Question 3 - Louis to Rob: With that increasingly complex threat landscape in m…" at bounding box center [1143, 385] width 342 height 101
click at [972, 405] on p "Question 3 - Louis to Rob: With that increasingly complex threat landscape in m…" at bounding box center [1143, 385] width 342 height 101
click at [995, 295] on span "Play" at bounding box center [995, 297] width 28 height 15
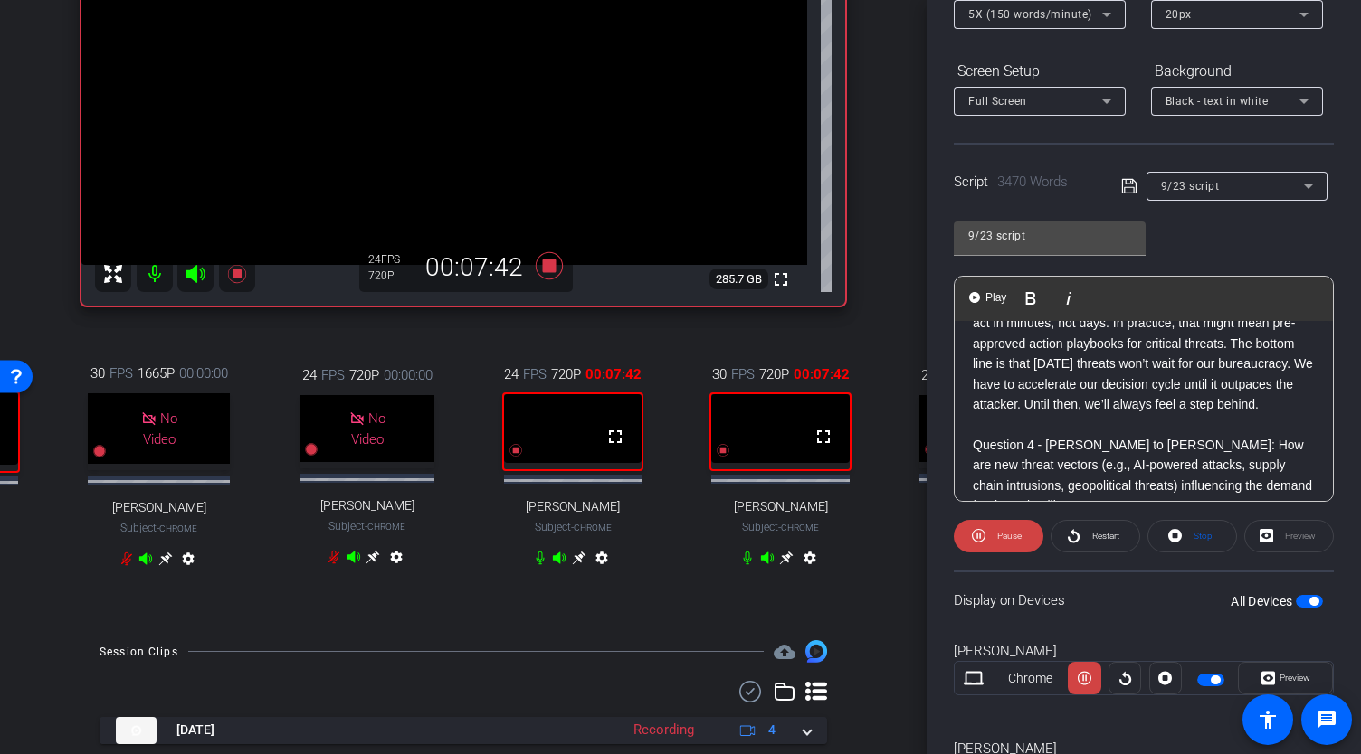
scroll to position [2335, 0]
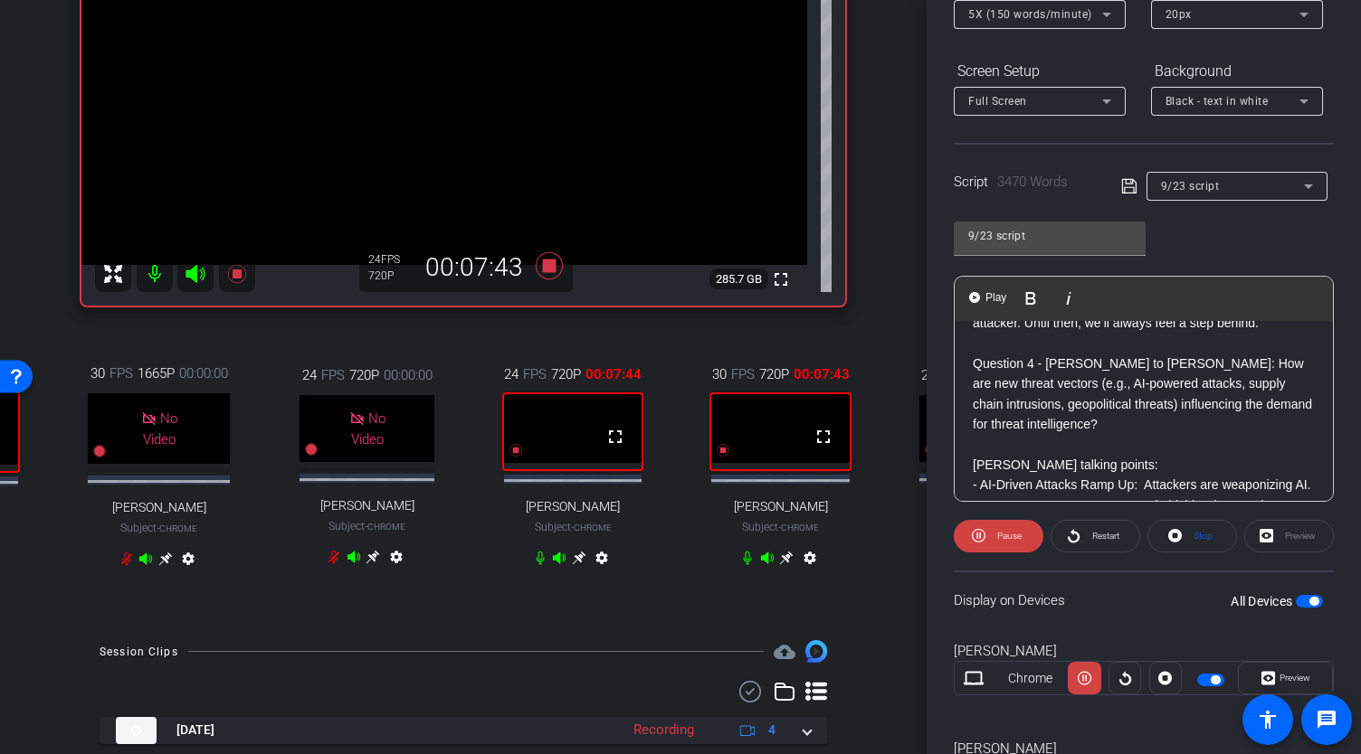
click at [974, 435] on p "Question 4 - Louise to Rob: How are new threat vectors (e.g., AI-powered attack…" at bounding box center [1143, 394] width 342 height 81
click at [992, 304] on span "Play" at bounding box center [995, 297] width 28 height 15
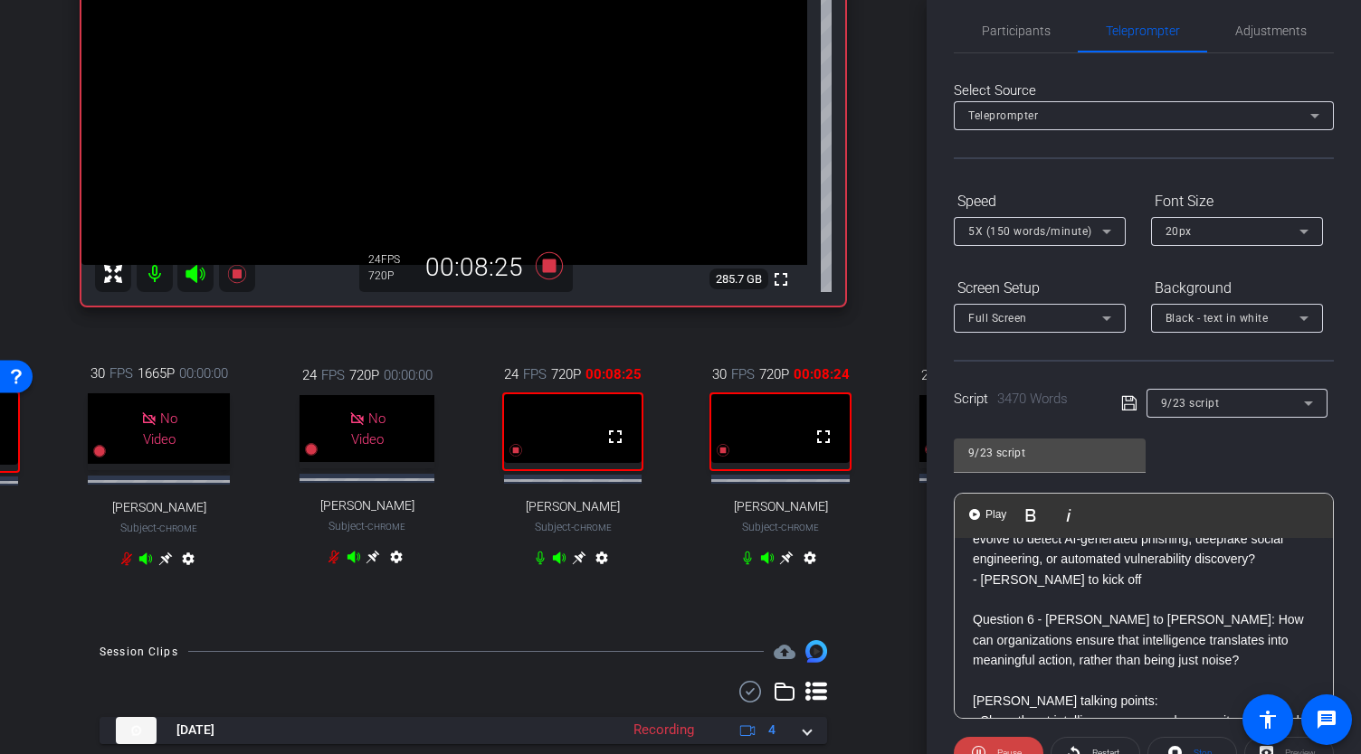
scroll to position [0, 0]
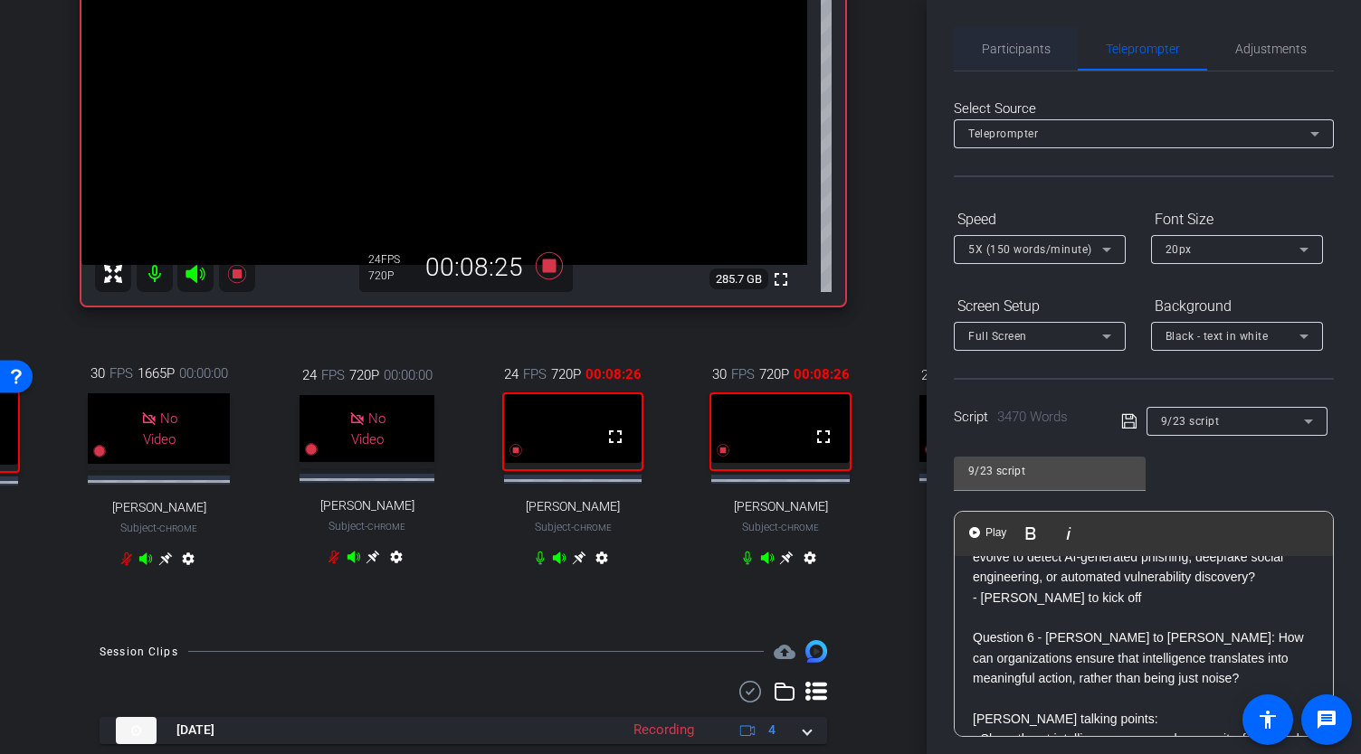
click at [1026, 47] on span "Participants" at bounding box center [1015, 49] width 69 height 13
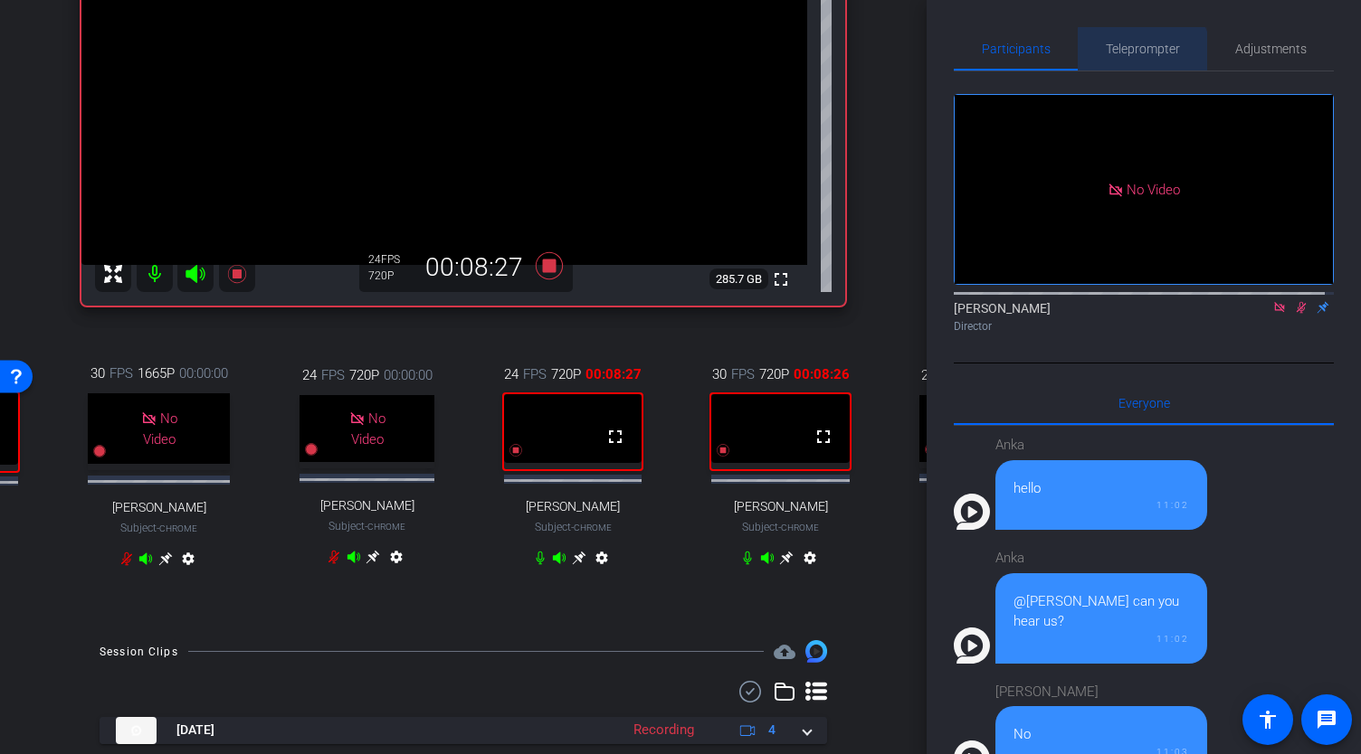
click at [1137, 56] on span "Teleprompter" at bounding box center [1142, 48] width 74 height 43
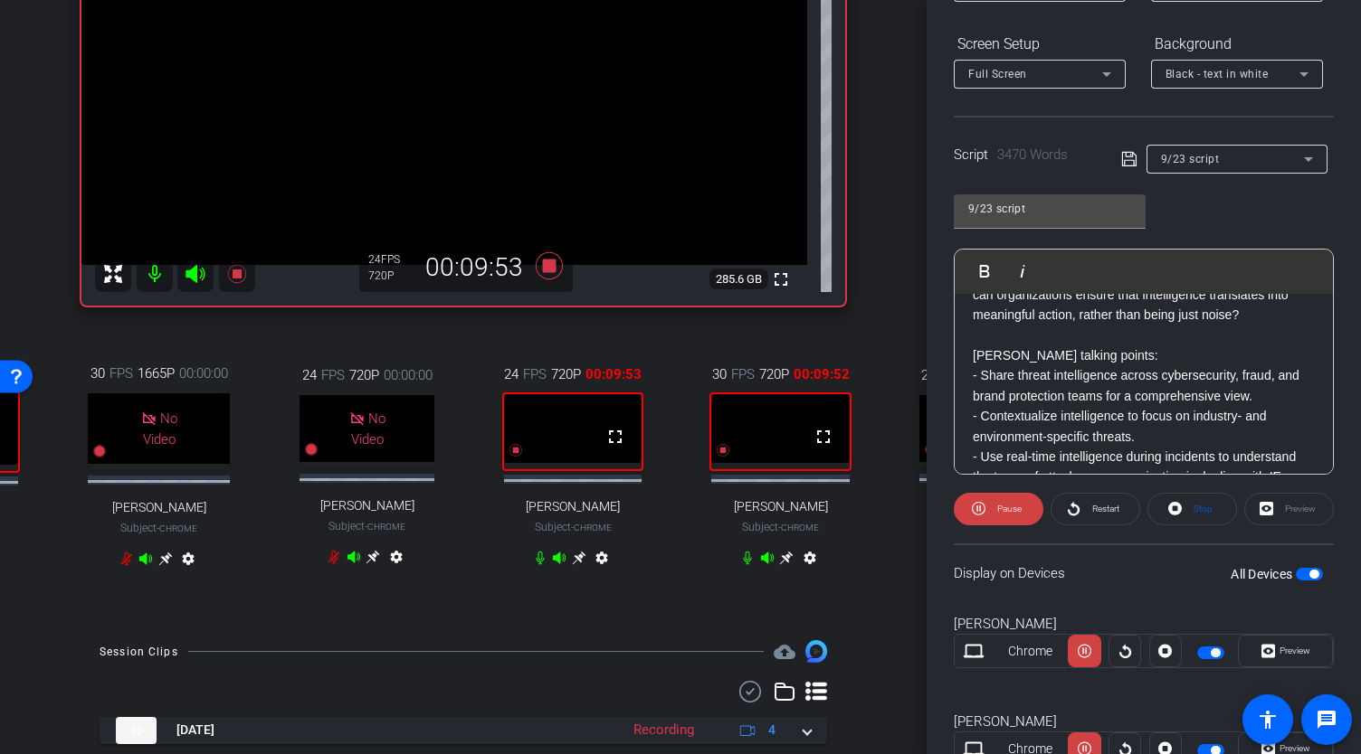
scroll to position [3248, 0]
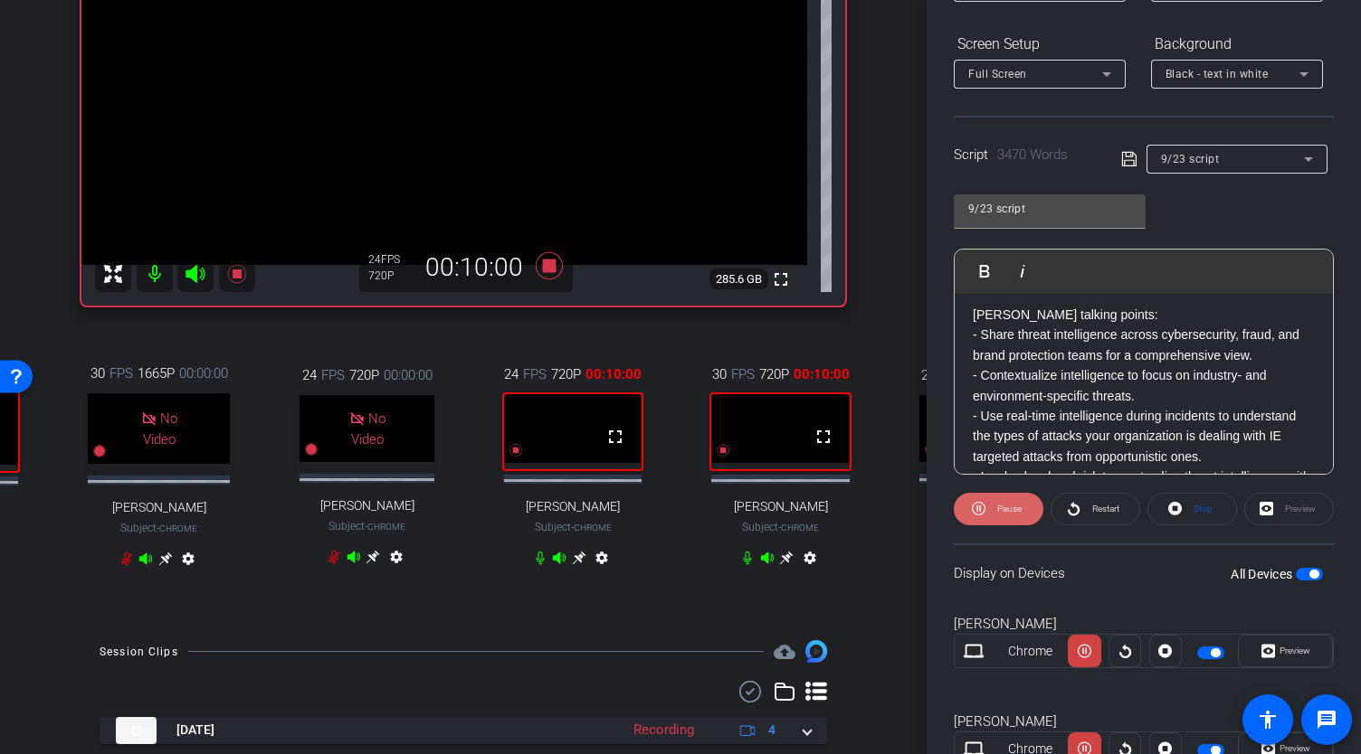
click at [997, 504] on span "Pause" at bounding box center [1009, 509] width 24 height 10
click at [972, 284] on p "Question 6 - Louise to Allison: How can organizations ensure that intelligence …" at bounding box center [1143, 253] width 342 height 61
click at [995, 270] on span "Play" at bounding box center [995, 270] width 28 height 15
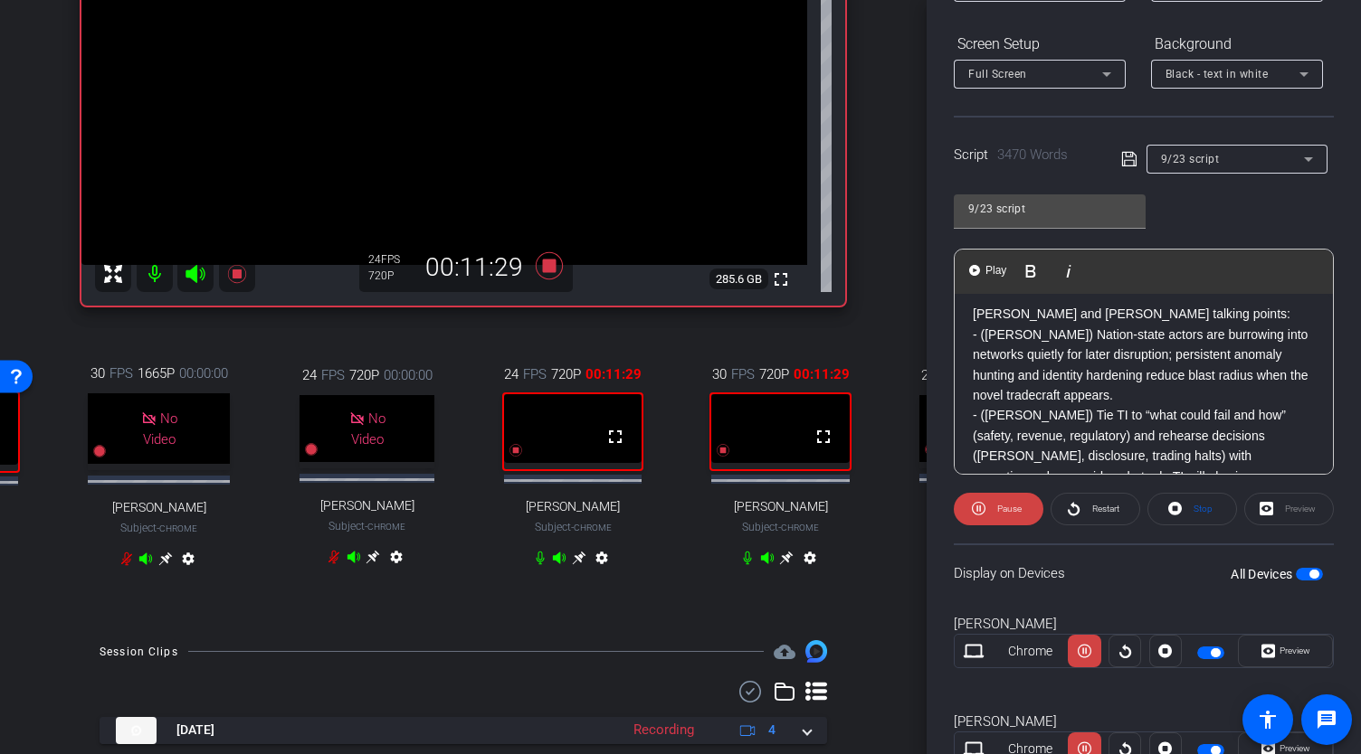
scroll to position [3593, 0]
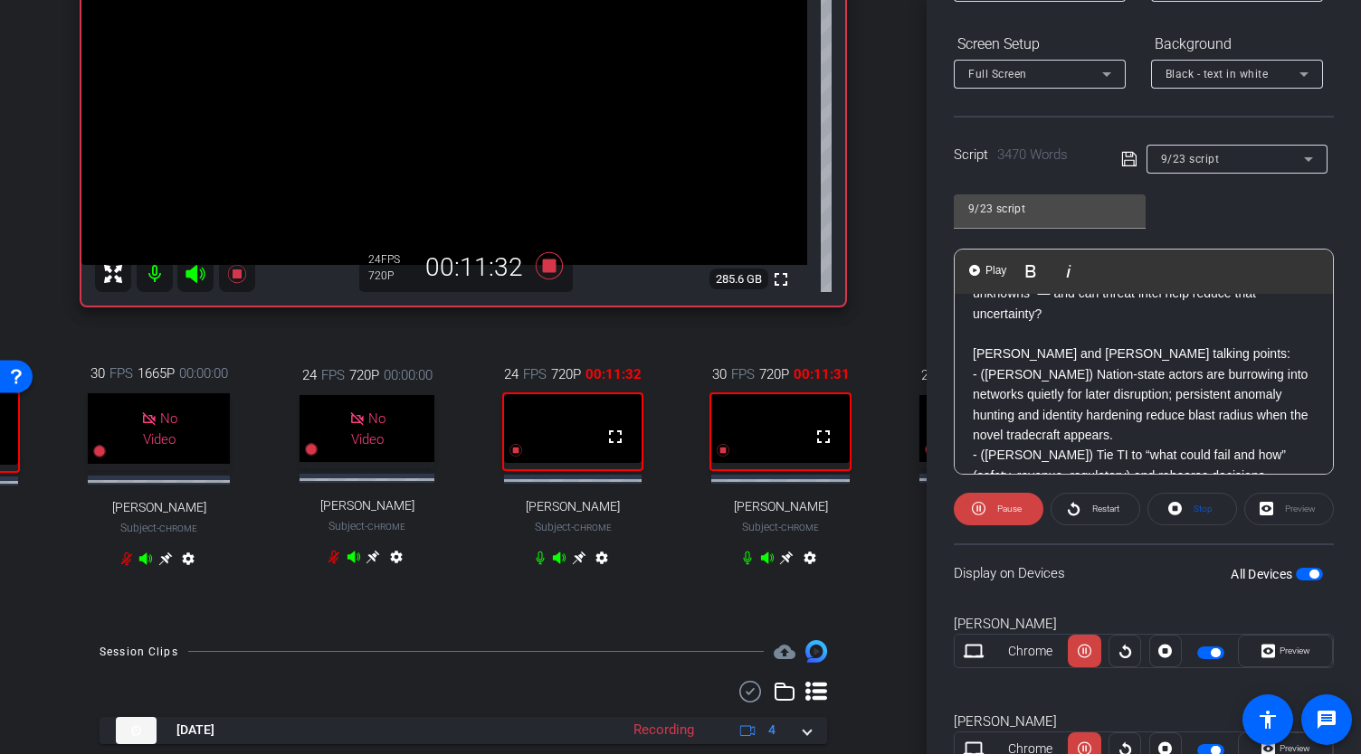
click at [975, 324] on p "Question 7 - Louise to Morgan and Rob: How resilient are we to “unknown unknown…" at bounding box center [1143, 282] width 342 height 81
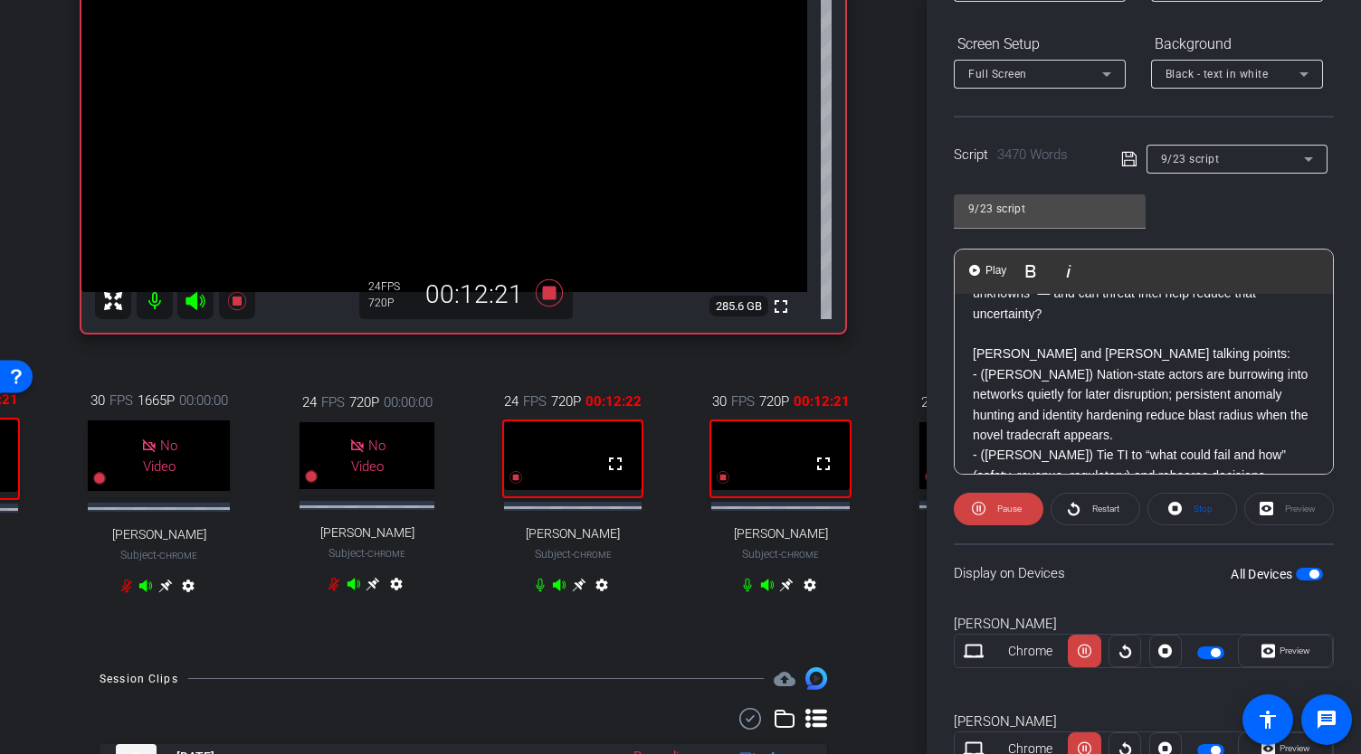
scroll to position [0, 0]
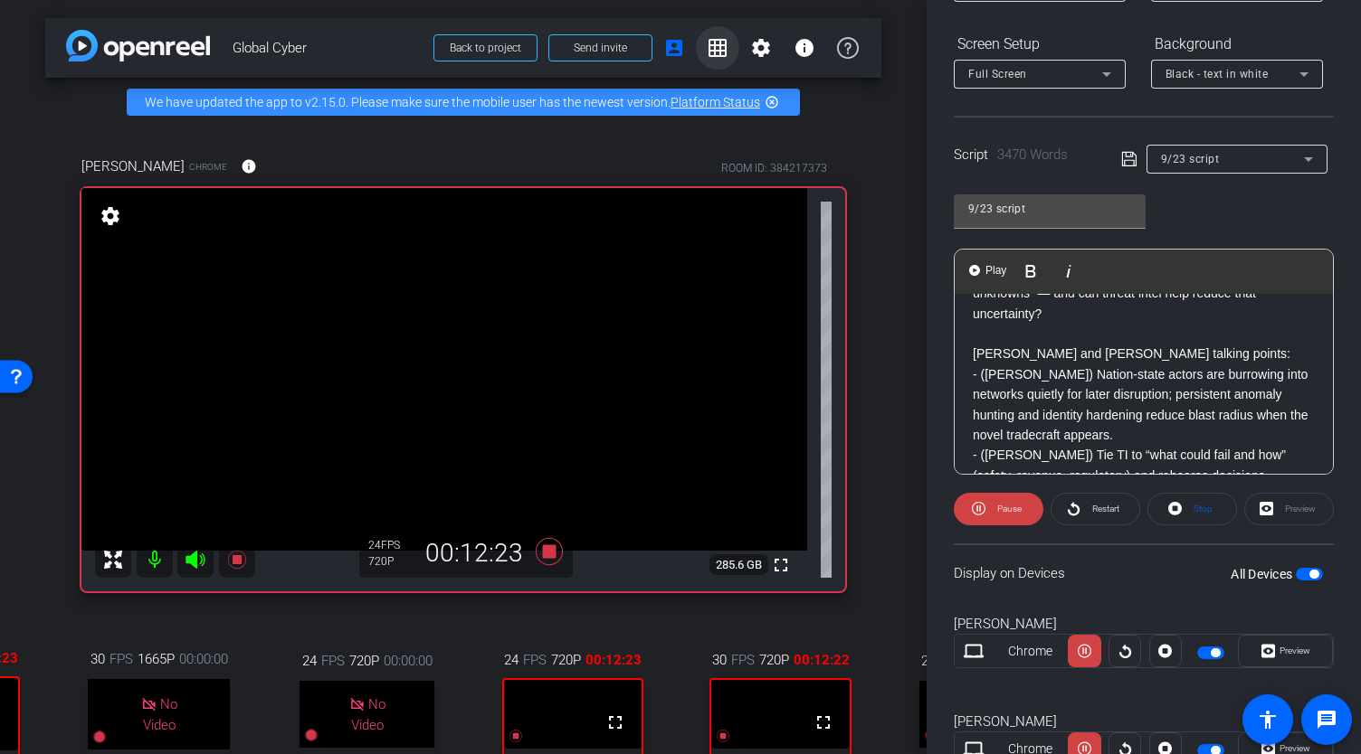
click at [706, 50] on mat-icon "grid_on" at bounding box center [717, 48] width 22 height 22
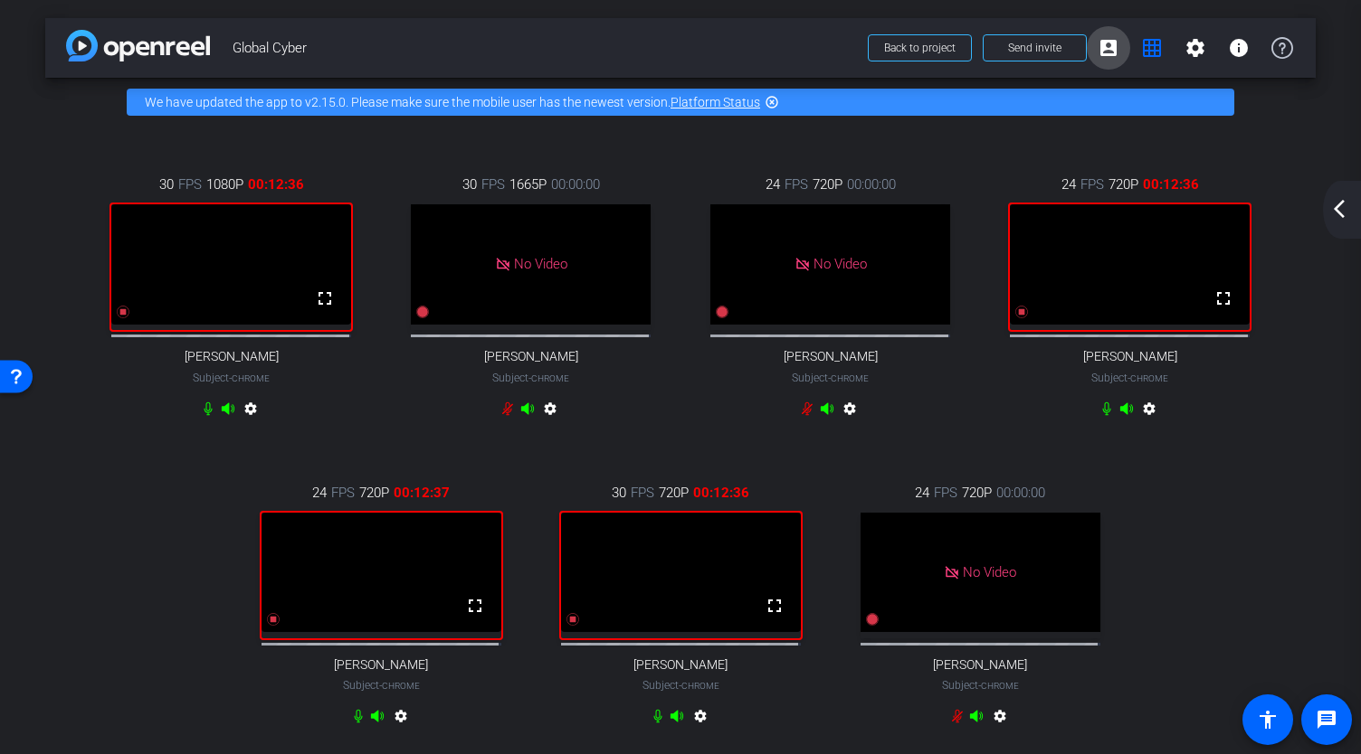
click at [1100, 49] on mat-icon "account_box" at bounding box center [1108, 48] width 22 height 22
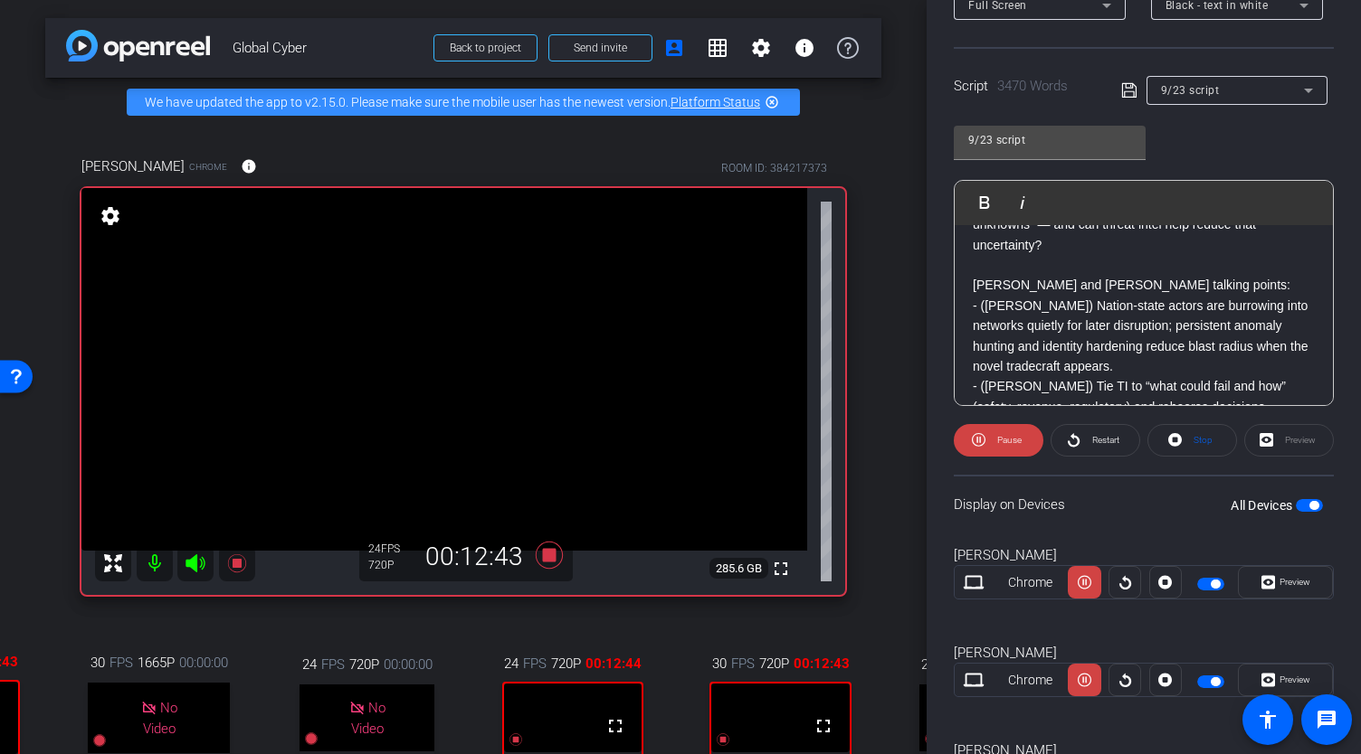
scroll to position [329, 0]
click at [992, 206] on span "Play" at bounding box center [995, 203] width 28 height 15
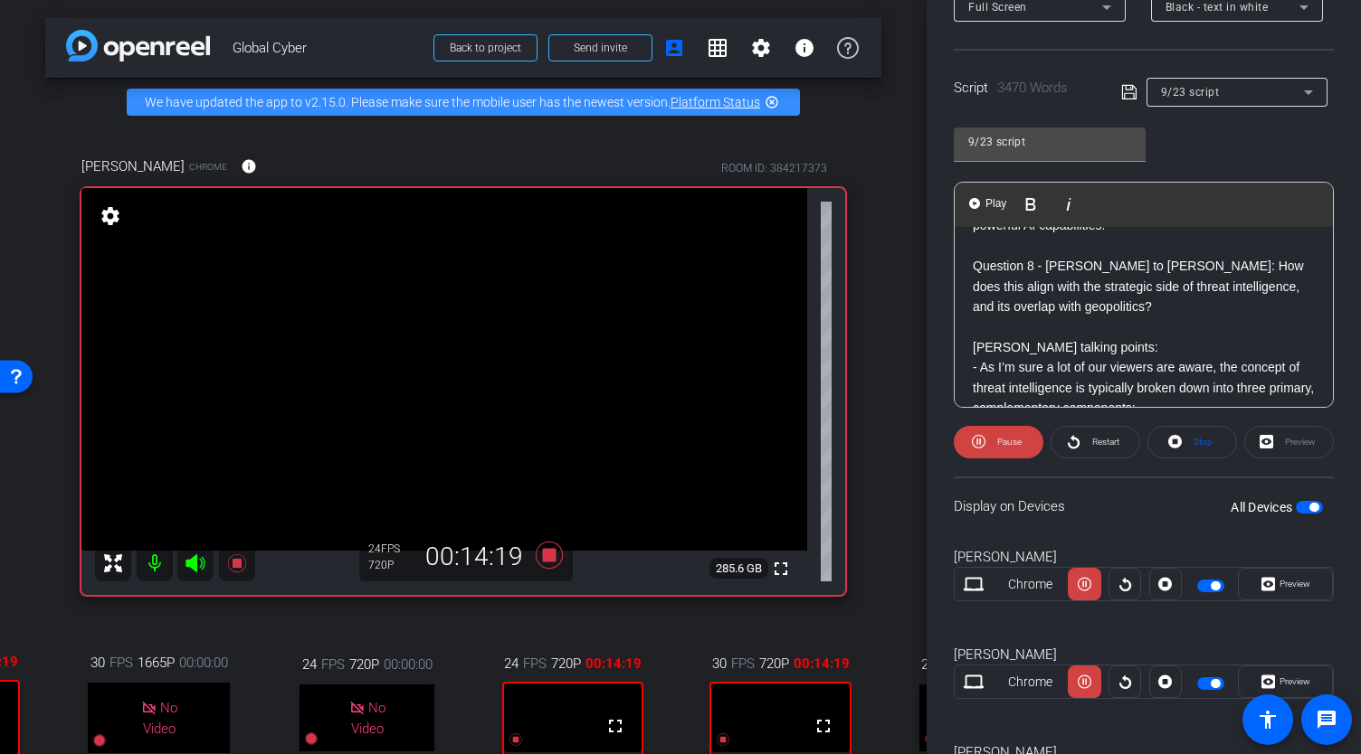
scroll to position [4161, 0]
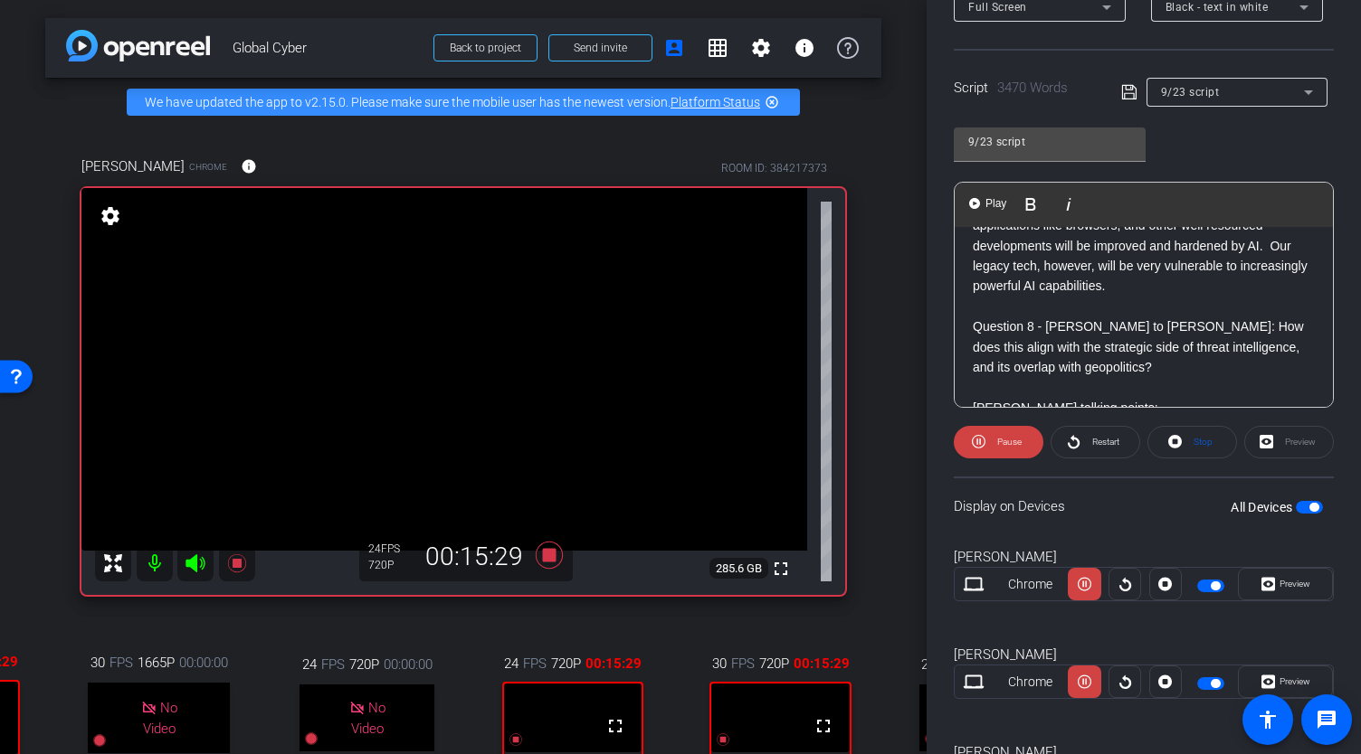
scroll to position [4100, 0]
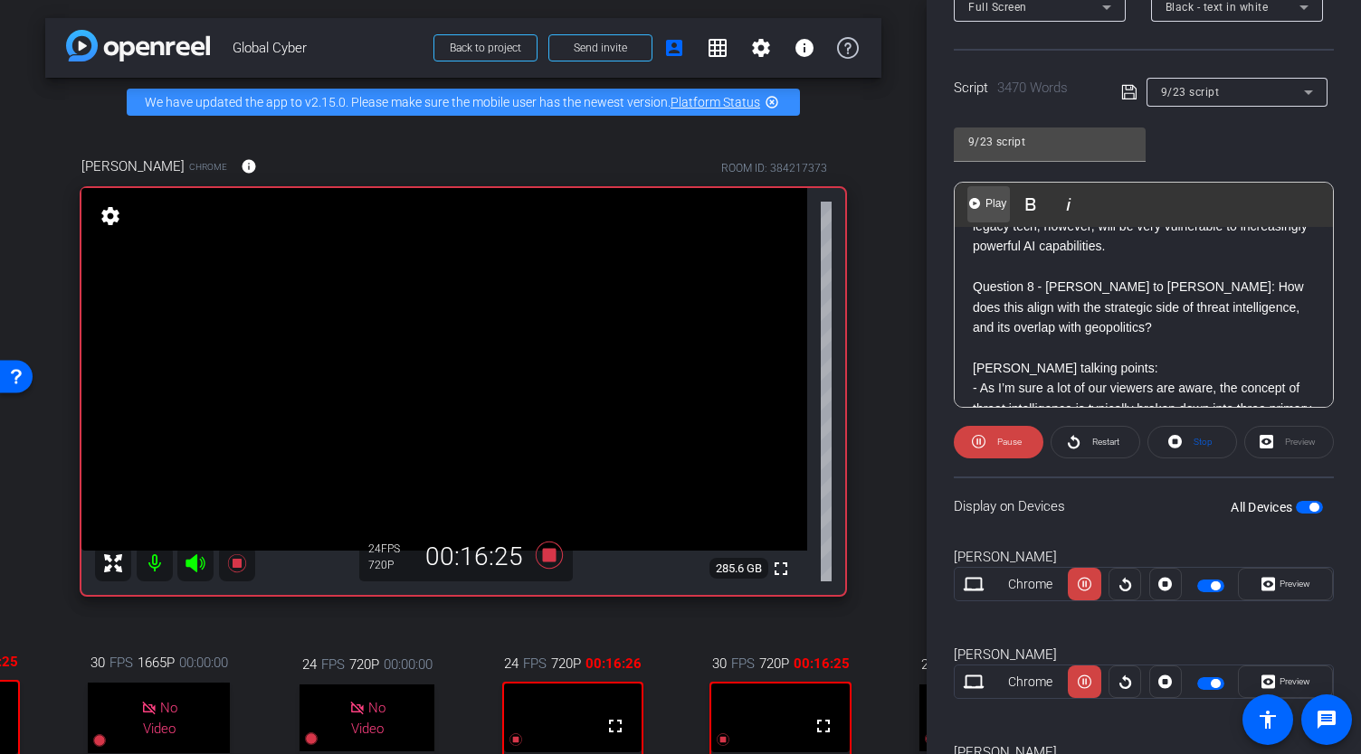
click at [990, 205] on span "Play" at bounding box center [995, 203] width 28 height 15
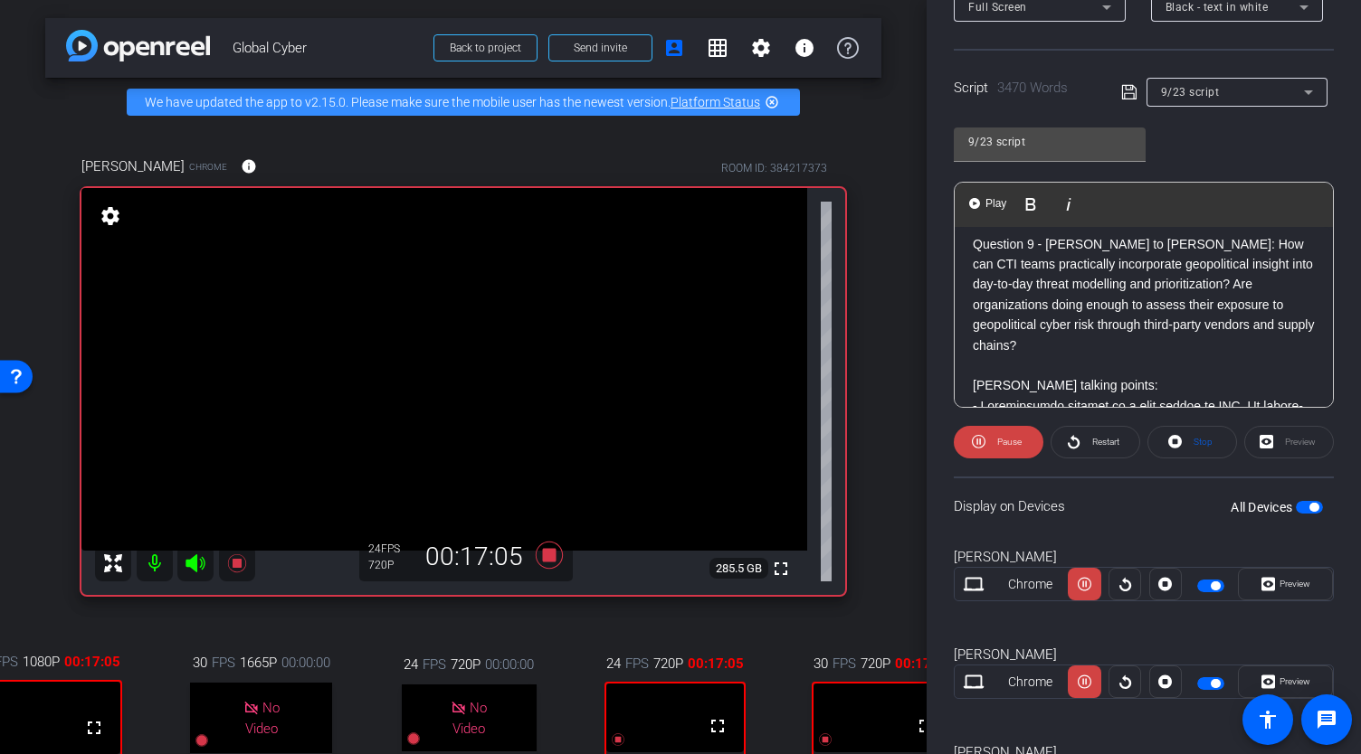
scroll to position [4932, 0]
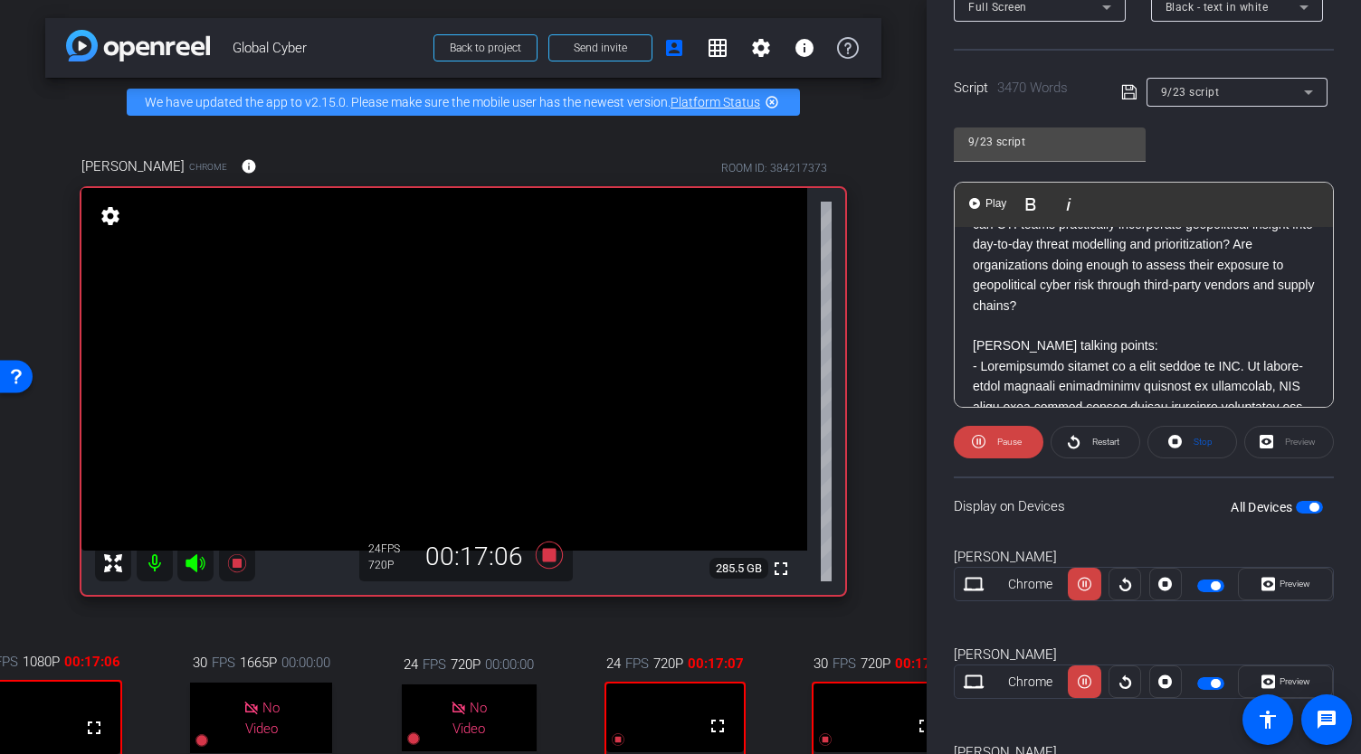
click at [972, 300] on p "Question 9 - Louise to Rob: How can CTI teams practically incorporate geopoliti…" at bounding box center [1143, 254] width 342 height 121
click at [992, 206] on span "Play" at bounding box center [995, 203] width 28 height 15
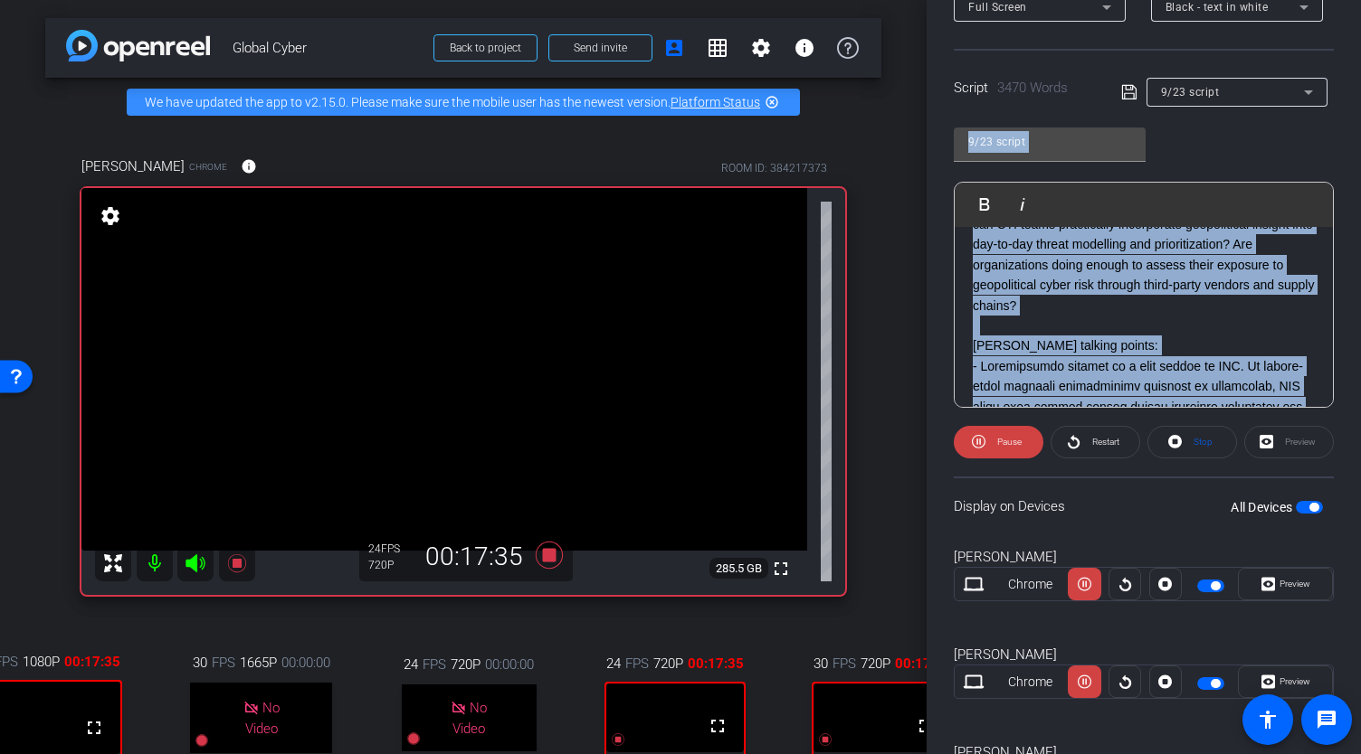
drag, startPoint x: 1350, startPoint y: 409, endPoint x: 1360, endPoint y: 75, distance: 333.9
click at [1360, 75] on div "Participants Teleprompter Adjustments Abe Menendez Director Everyone 0 Anka hel…" at bounding box center [1143, 377] width 434 height 754
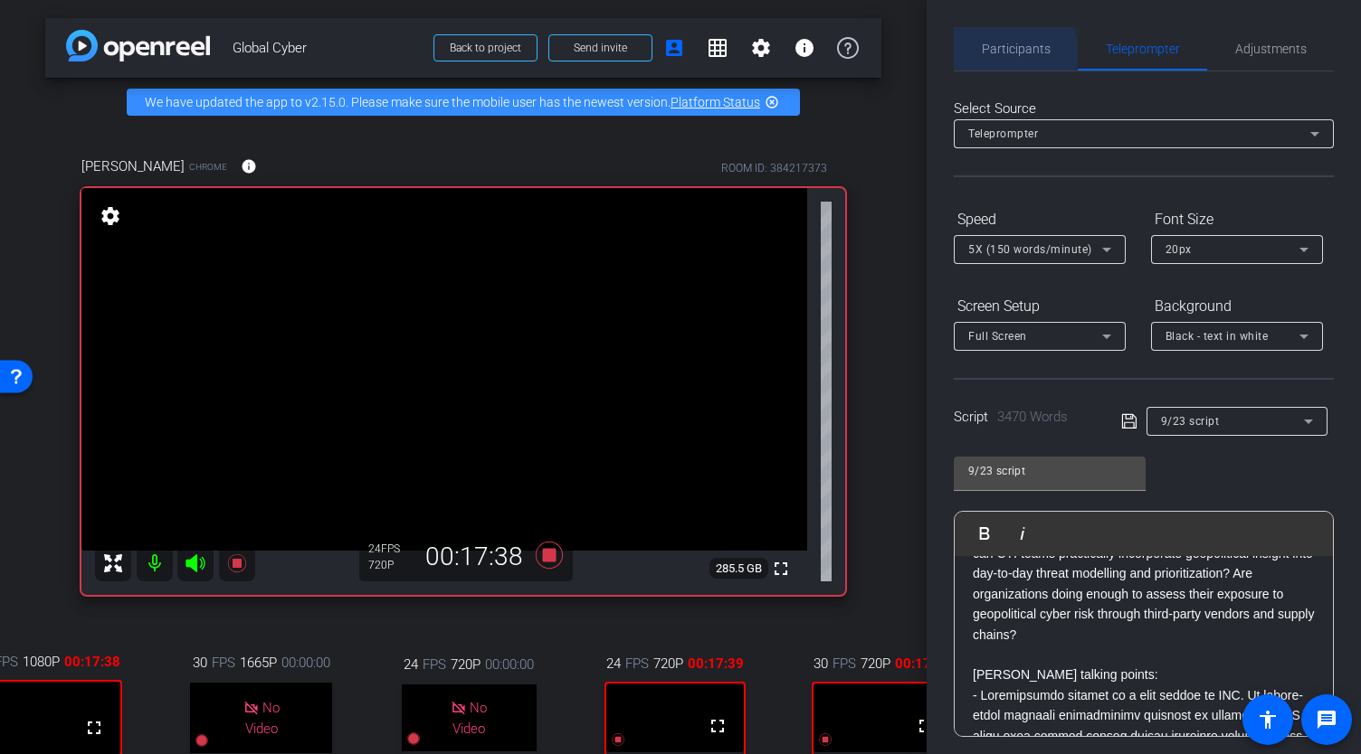
click at [999, 52] on span "Participants" at bounding box center [1015, 49] width 69 height 13
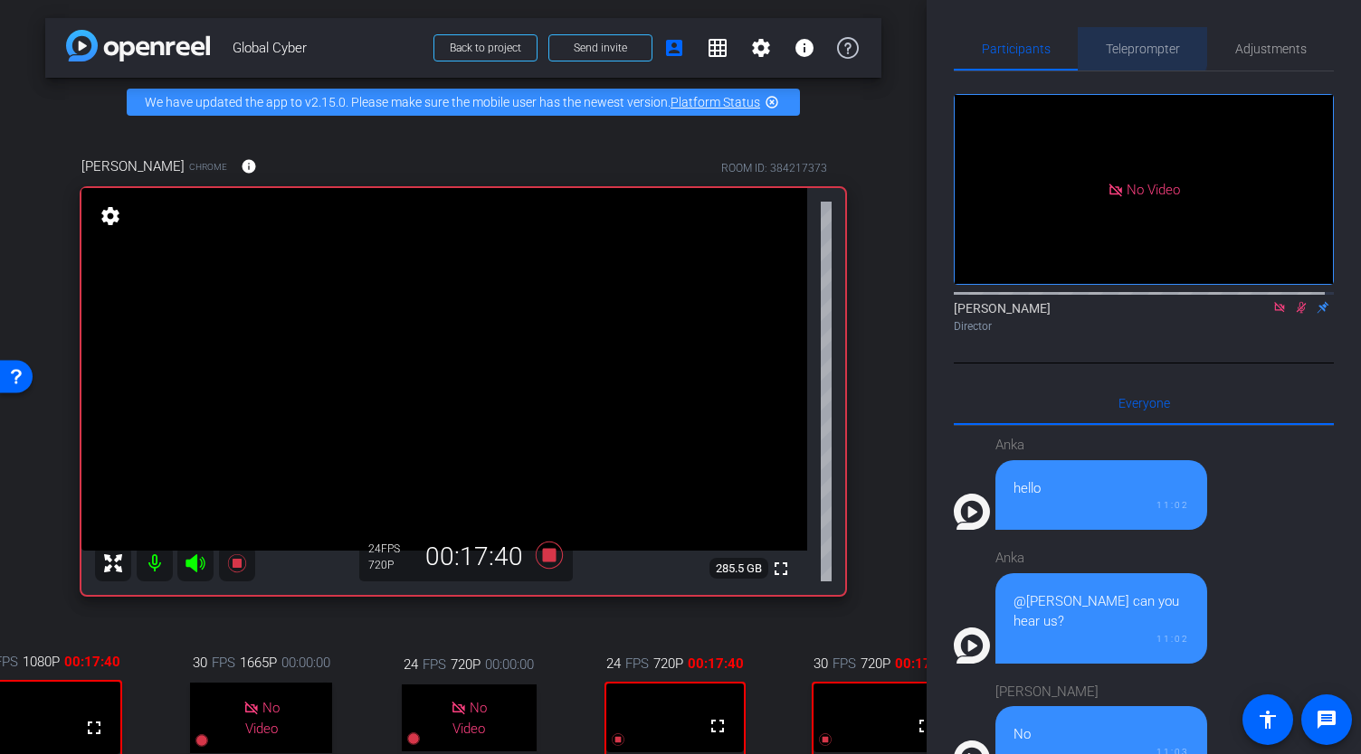
click at [1129, 45] on span "Teleprompter" at bounding box center [1142, 49] width 74 height 13
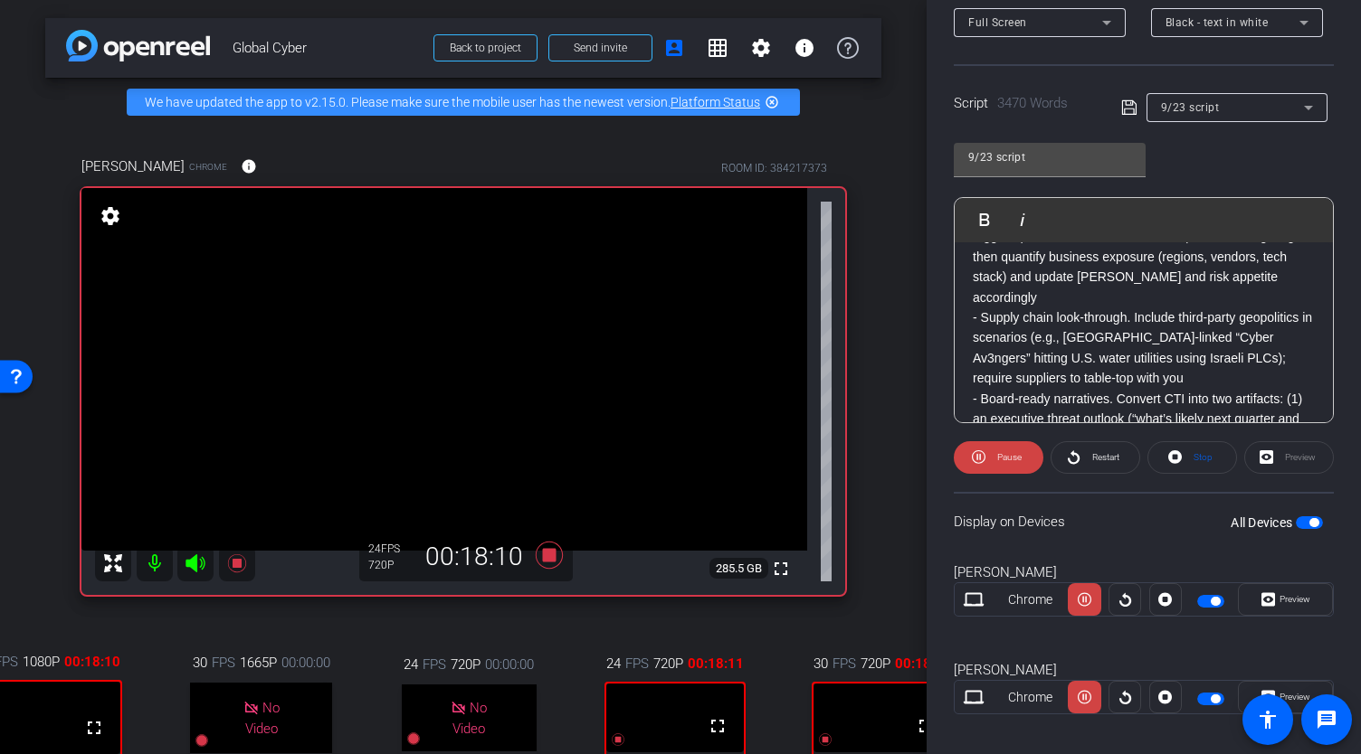
scroll to position [6637, 0]
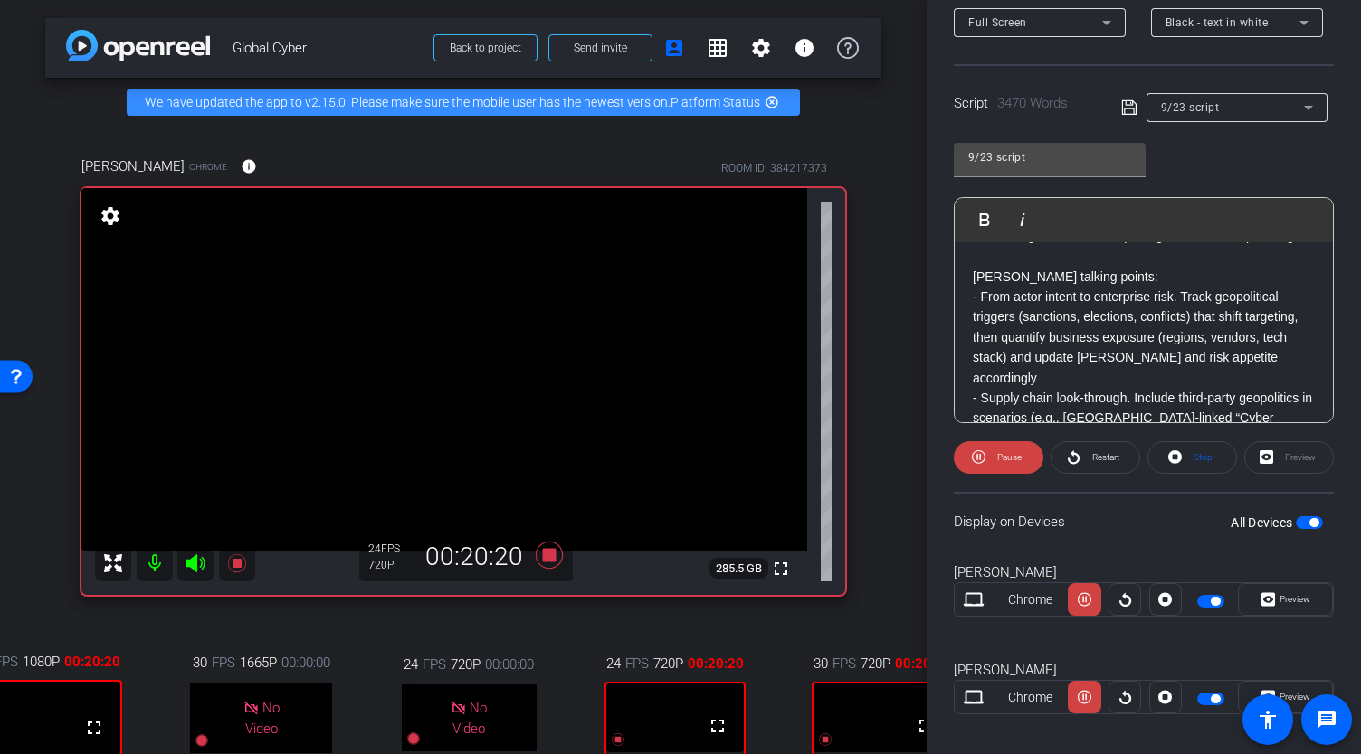
click at [973, 246] on p "Question 10 - Louise to Morgan: How can geopolitical CTI be used to inform broa…" at bounding box center [1143, 215] width 342 height 61
click at [991, 218] on span "Play" at bounding box center [995, 219] width 28 height 15
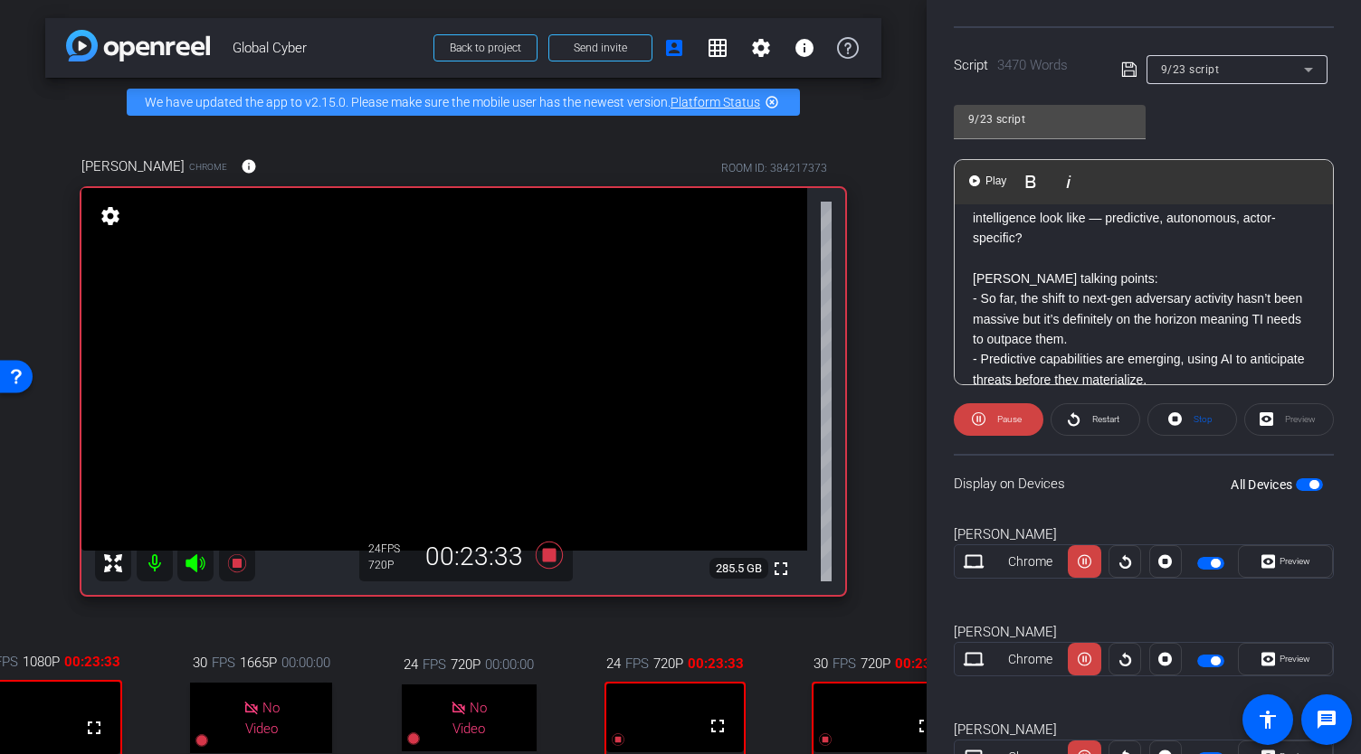
scroll to position [7063, 0]
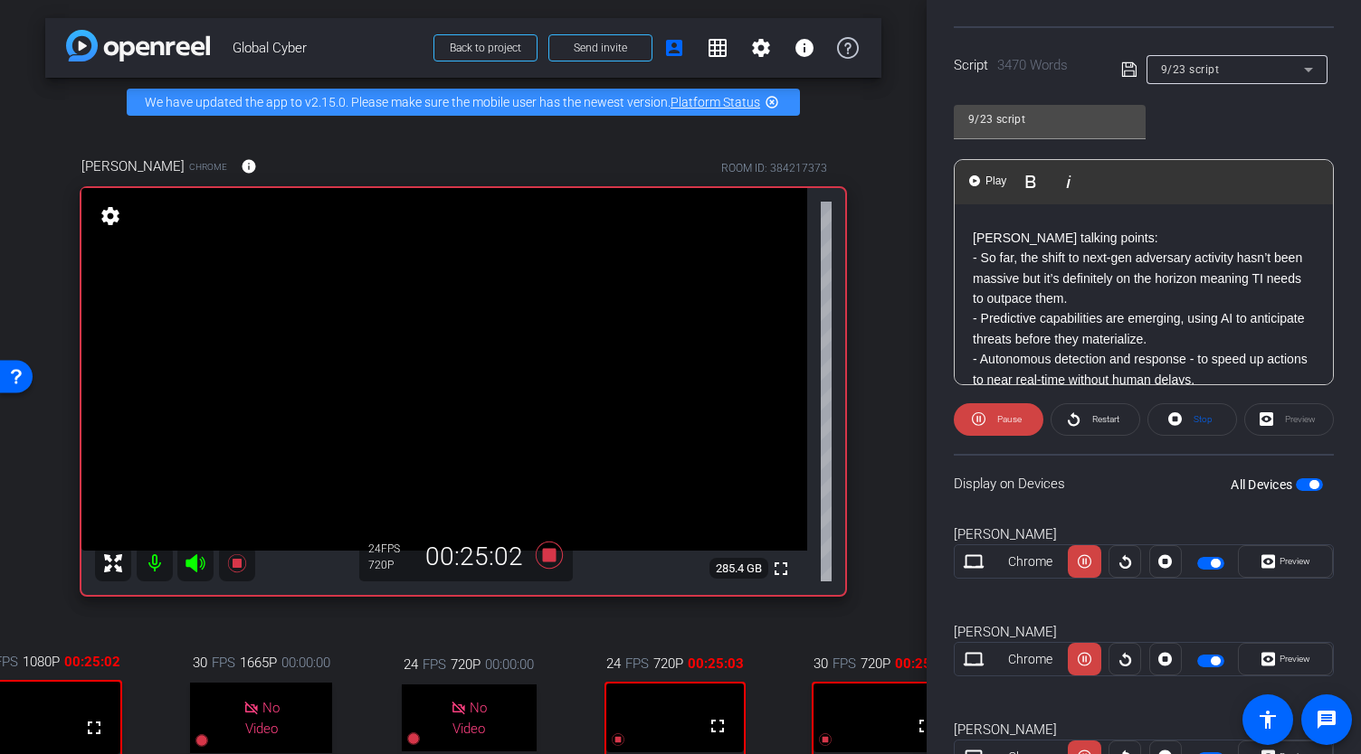
click at [974, 208] on p "Question 11 - Louise to Allison: Looking ahead - what does the next generation …" at bounding box center [1143, 167] width 342 height 81
click at [988, 182] on span "Play" at bounding box center [995, 181] width 28 height 15
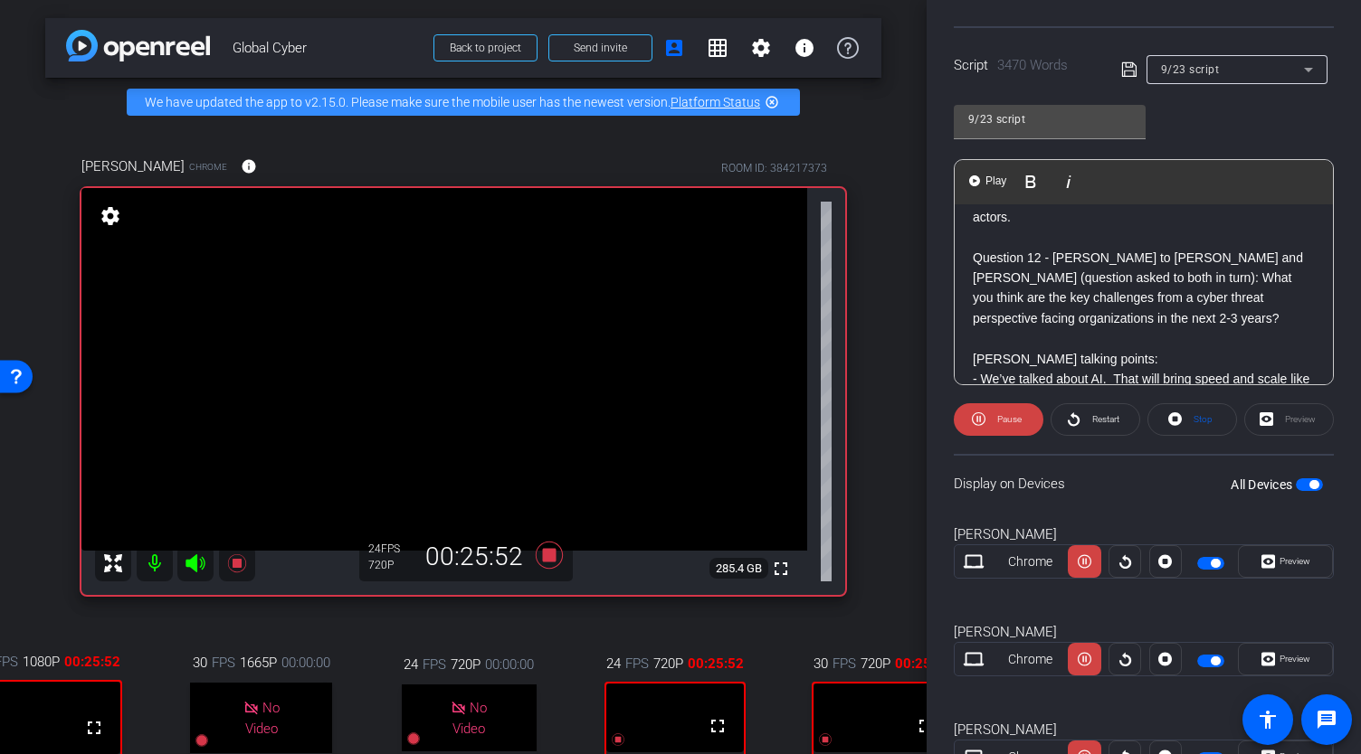
scroll to position [7591, 0]
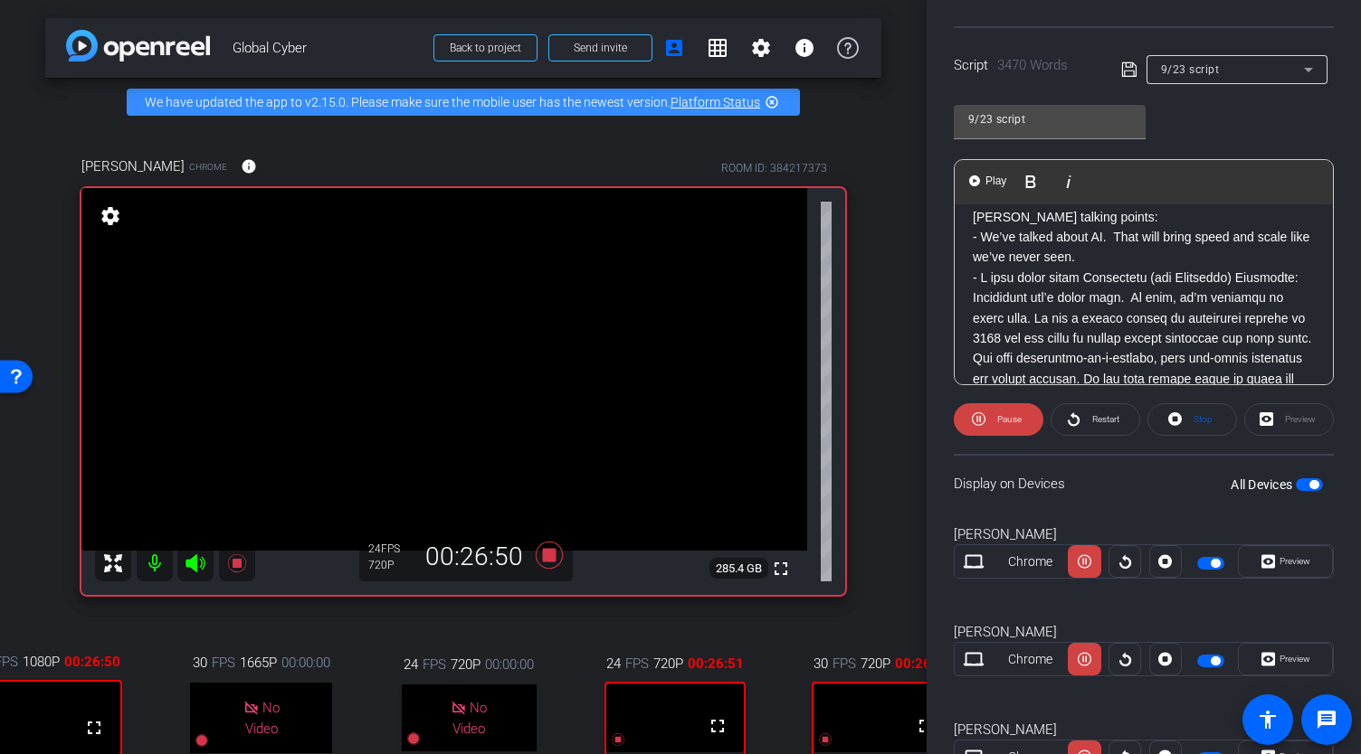
click at [975, 187] on p "Question 12 - Allison to Rob and Morgan (question asked to both in turn): What …" at bounding box center [1143, 146] width 342 height 81
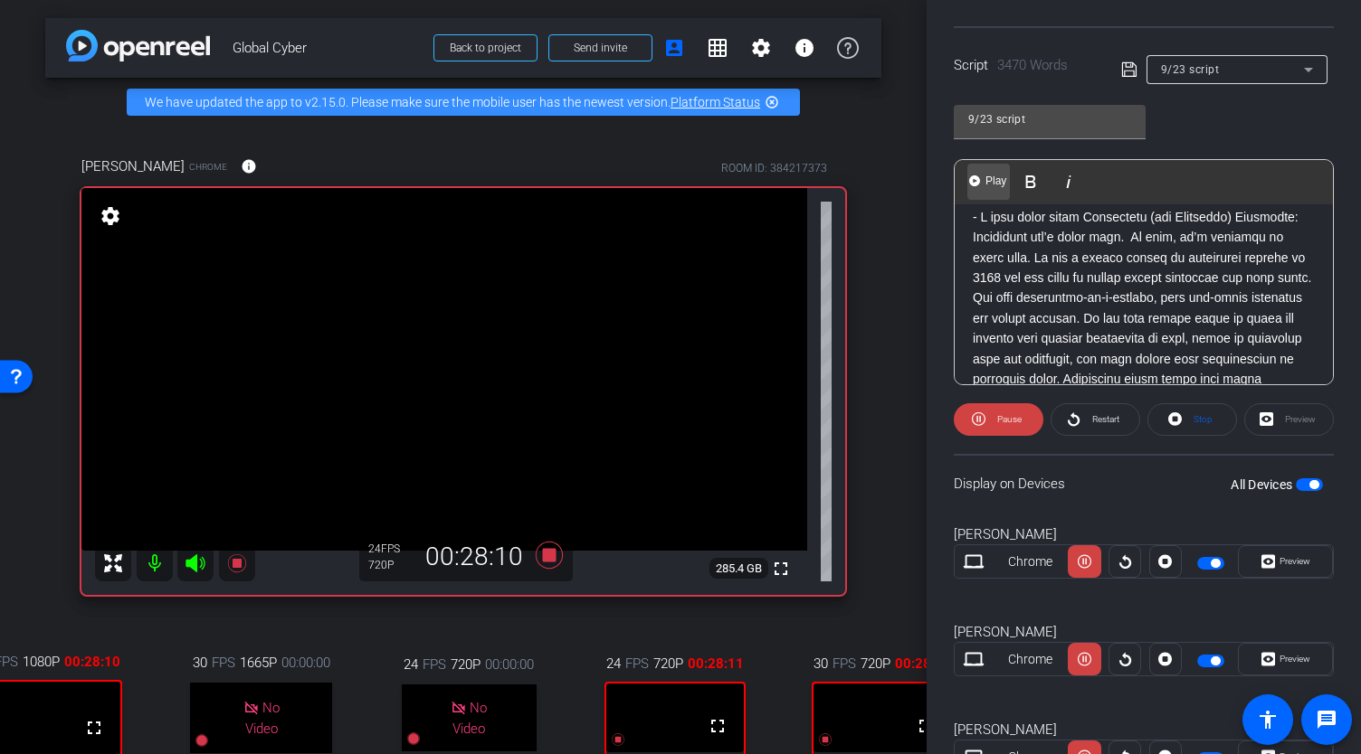
click at [992, 182] on span "Play" at bounding box center [995, 181] width 28 height 15
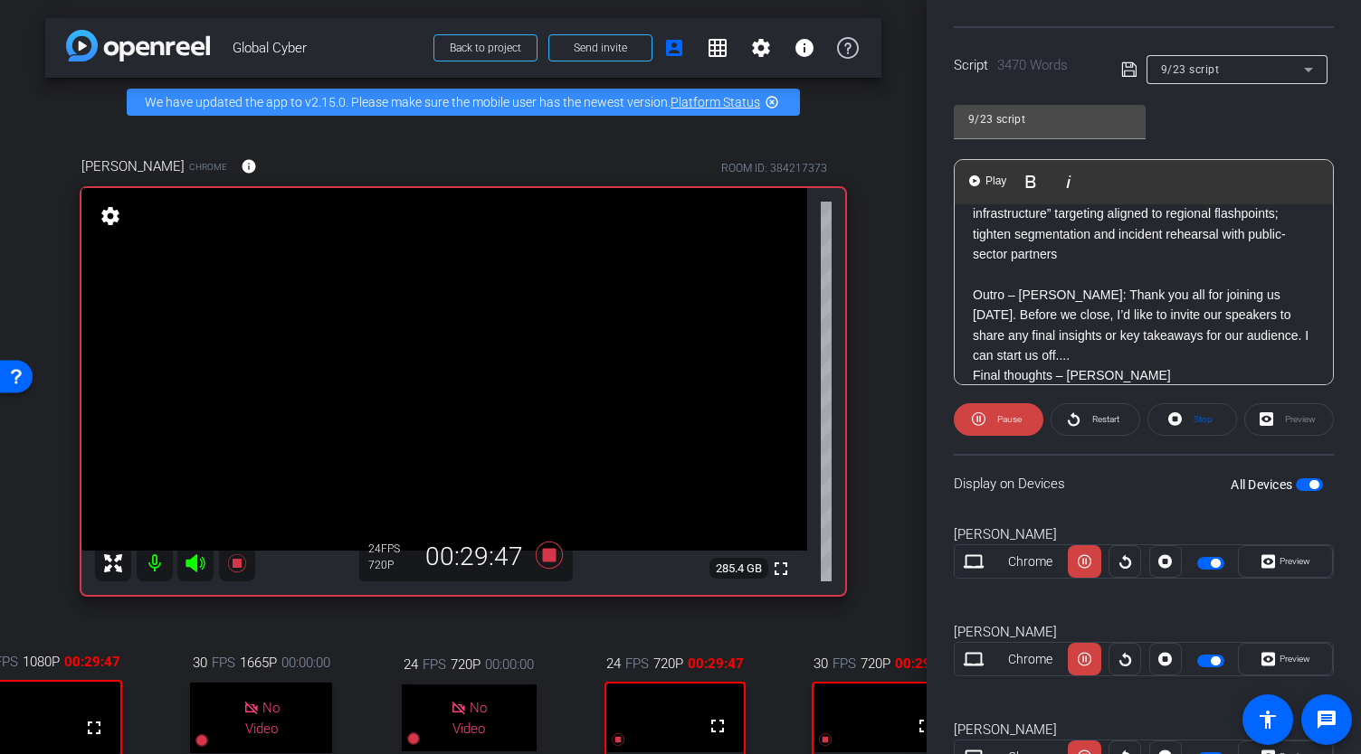
scroll to position [9194, 0]
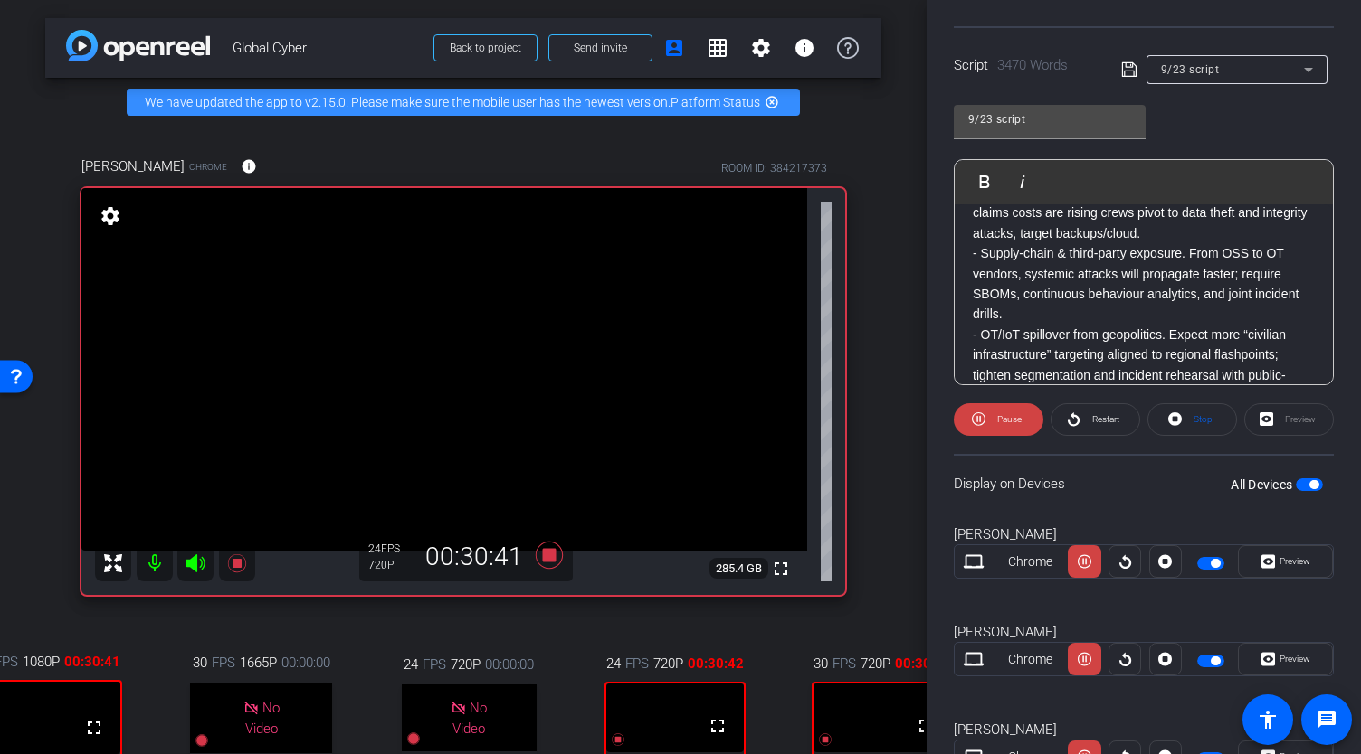
drag, startPoint x: 914, startPoint y: 349, endPoint x: 917, endPoint y: 363, distance: 14.0
click at [917, 363] on div "arrow_back Global Cyber Back to project Send invite account_box grid_on setting…" at bounding box center [463, 377] width 926 height 754
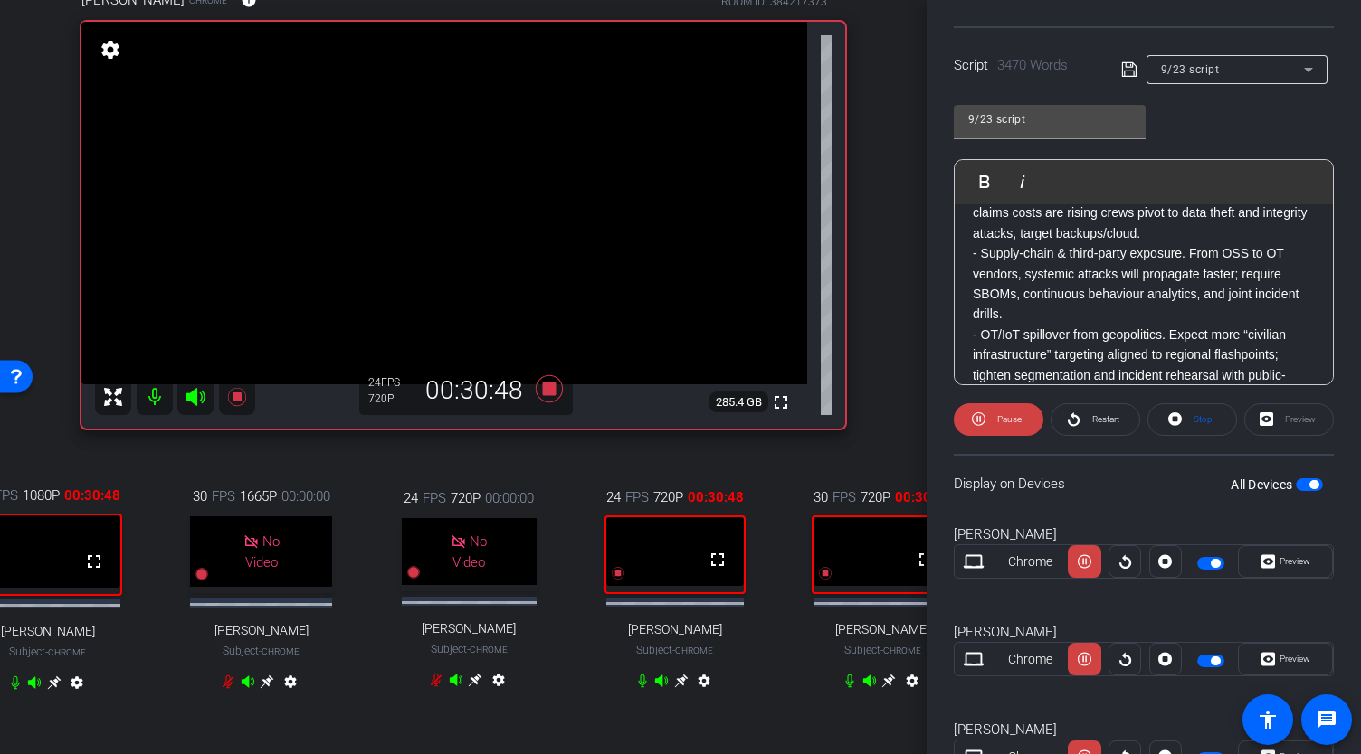
scroll to position [191, 0]
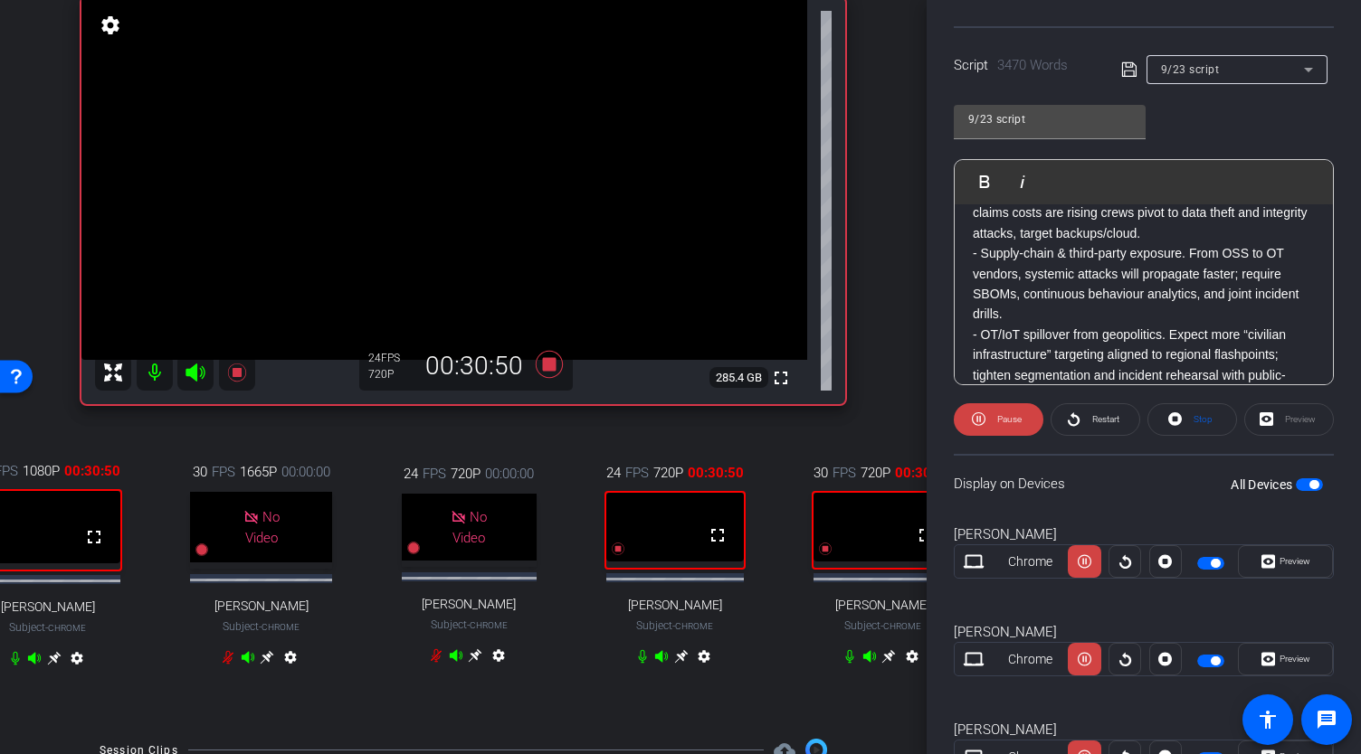
click at [677, 664] on icon at bounding box center [681, 657] width 14 height 14
click at [992, 184] on span "Play" at bounding box center [995, 181] width 28 height 15
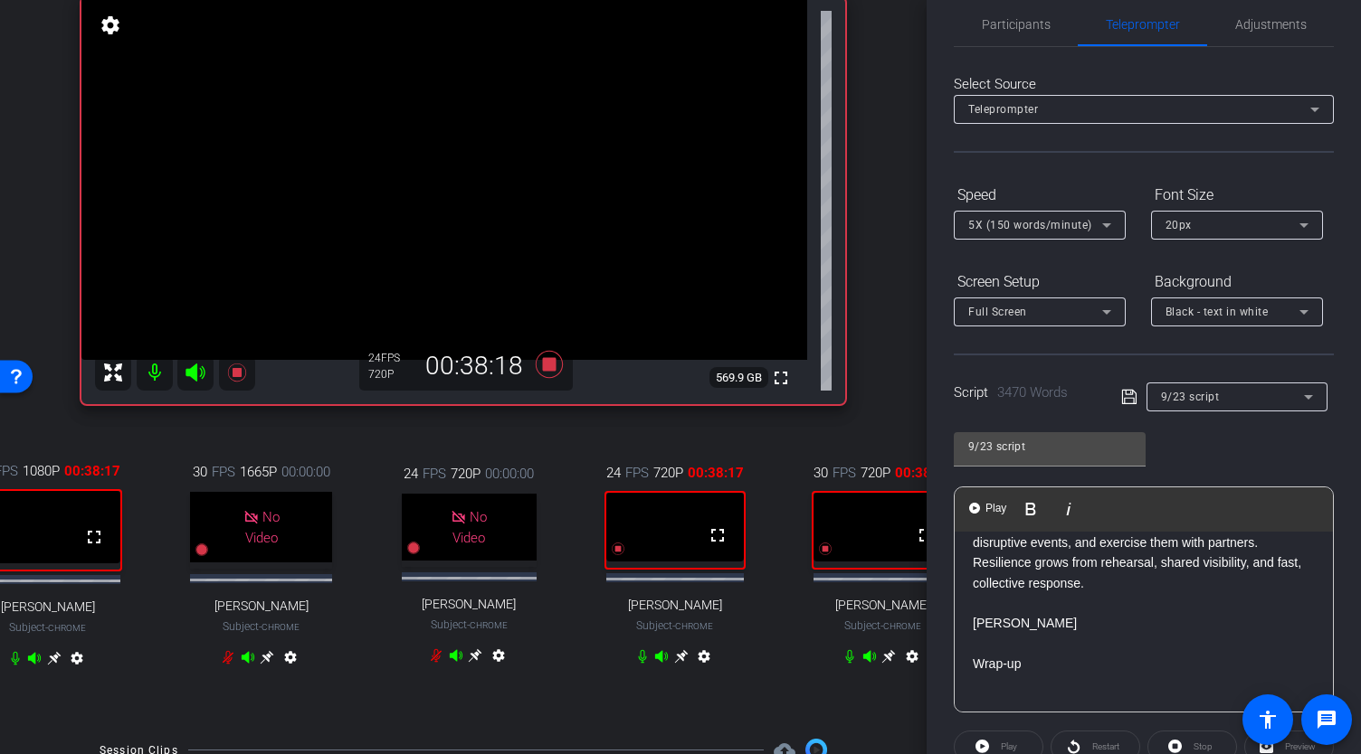
scroll to position [0, 0]
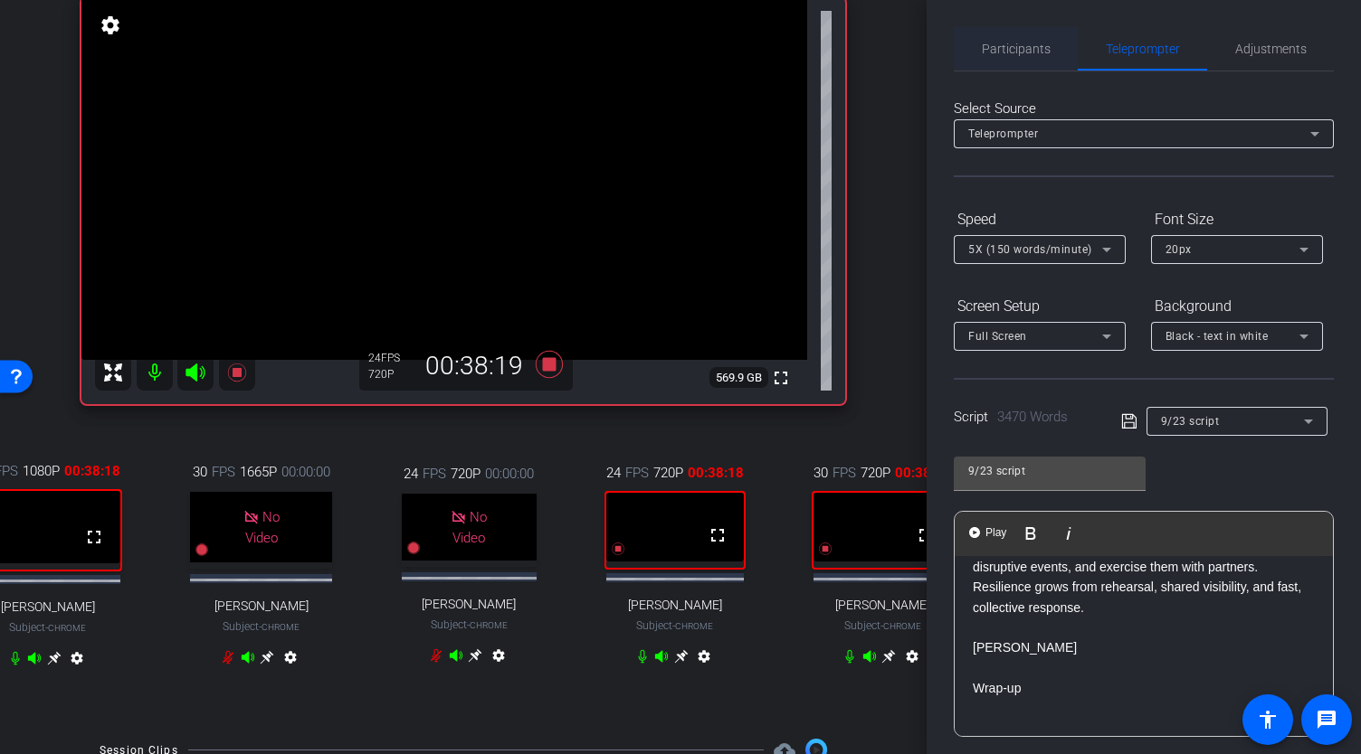
click at [1031, 55] on span "Participants" at bounding box center [1015, 49] width 69 height 13
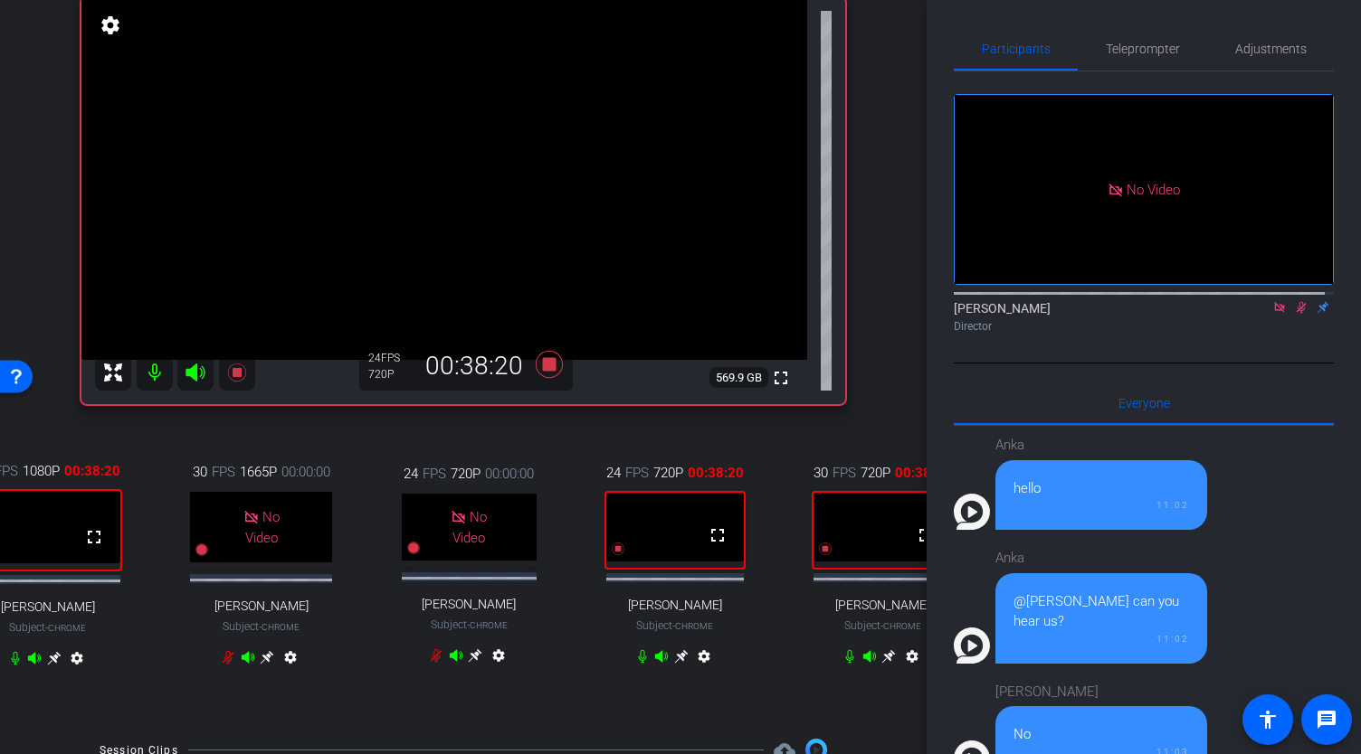
click at [1294, 301] on icon at bounding box center [1301, 307] width 14 height 13
click at [535, 381] on icon at bounding box center [548, 364] width 43 height 33
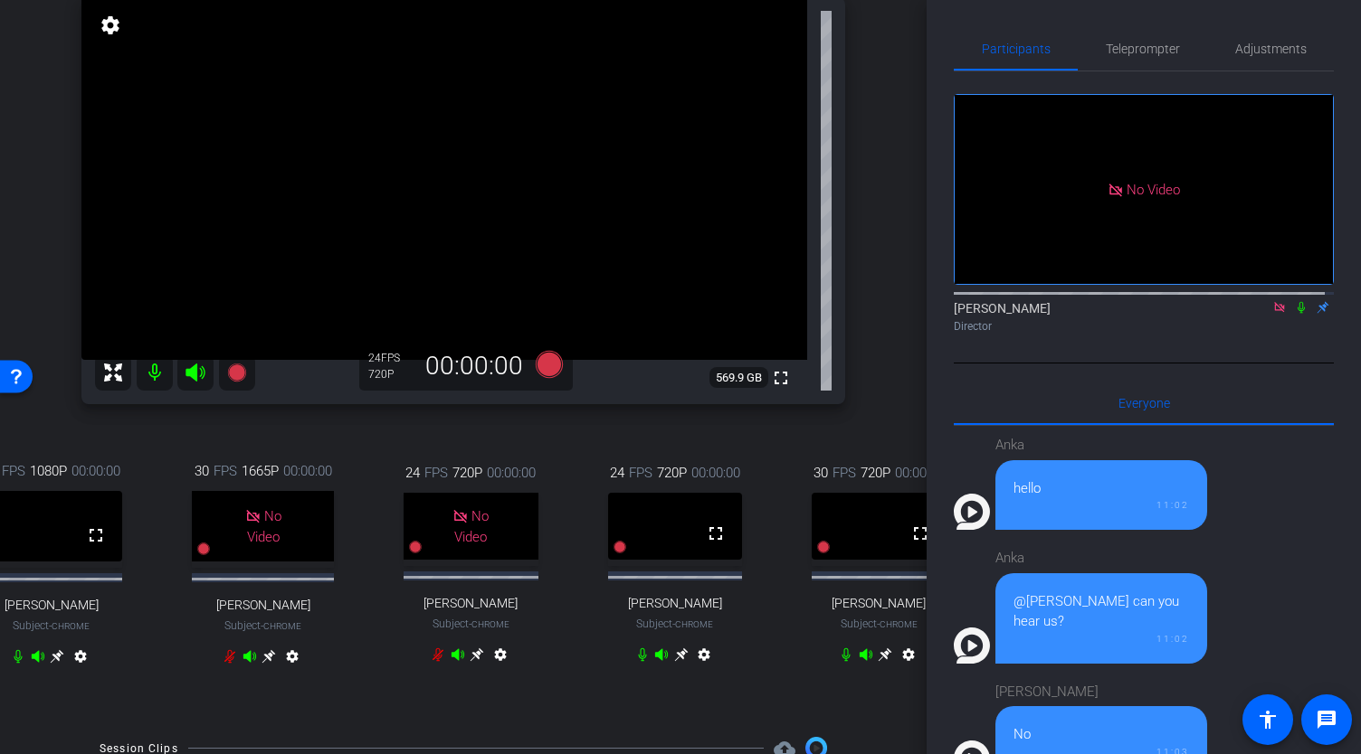
click at [1274, 302] on icon at bounding box center [1279, 307] width 10 height 10
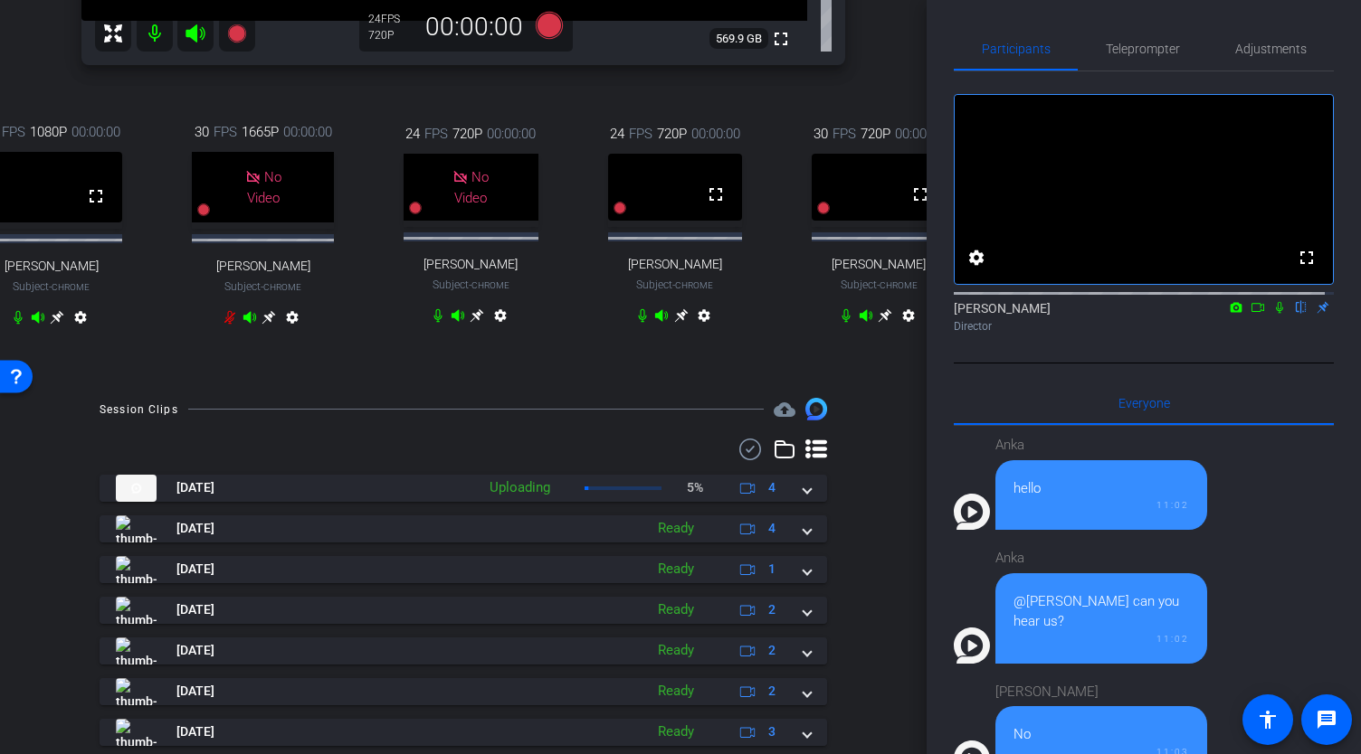
scroll to position [533, 0]
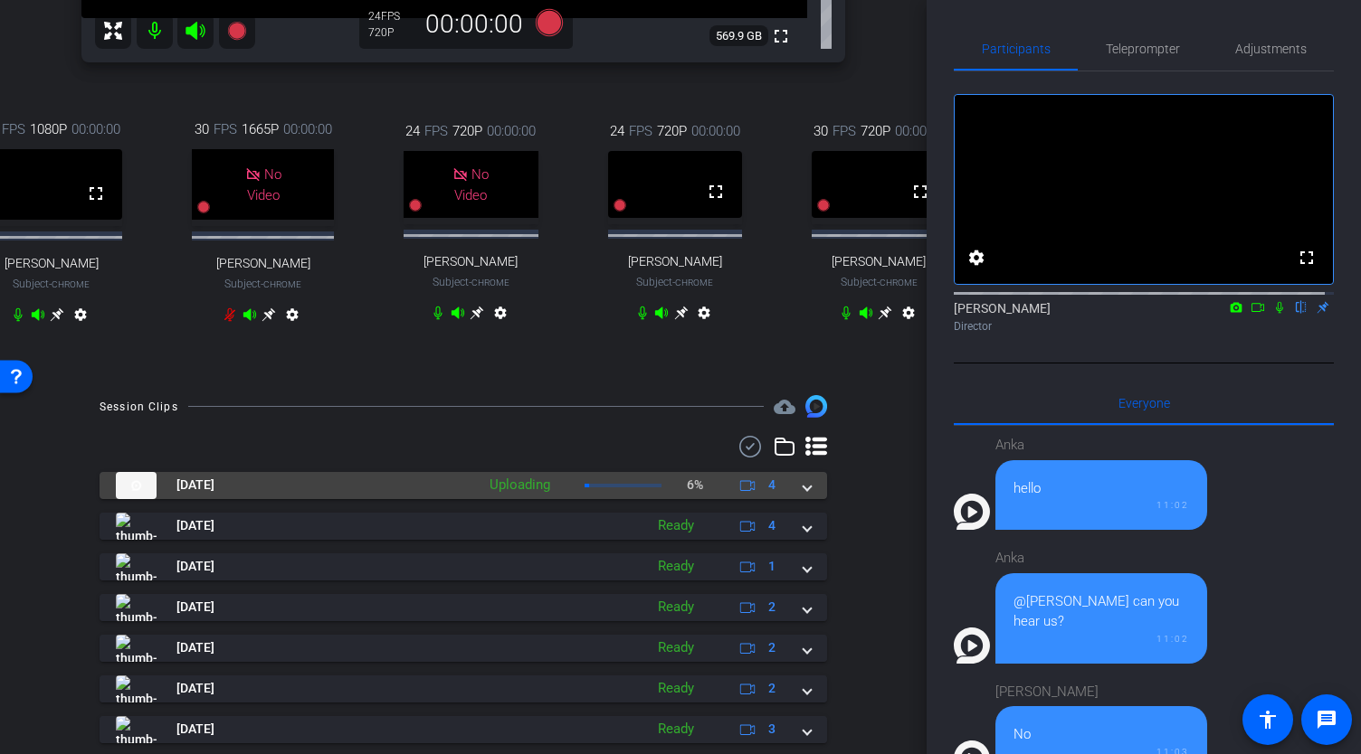
click at [803, 495] on span at bounding box center [806, 485] width 7 height 19
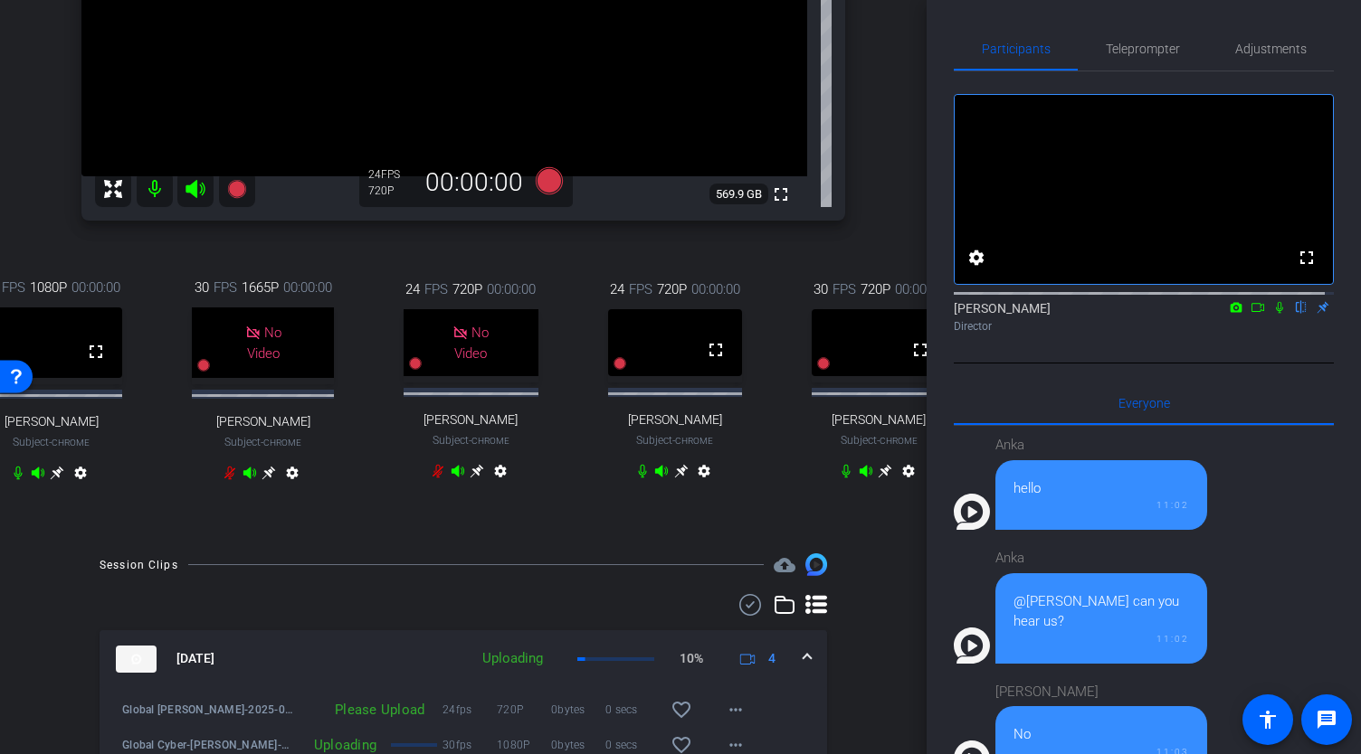
scroll to position [367, 0]
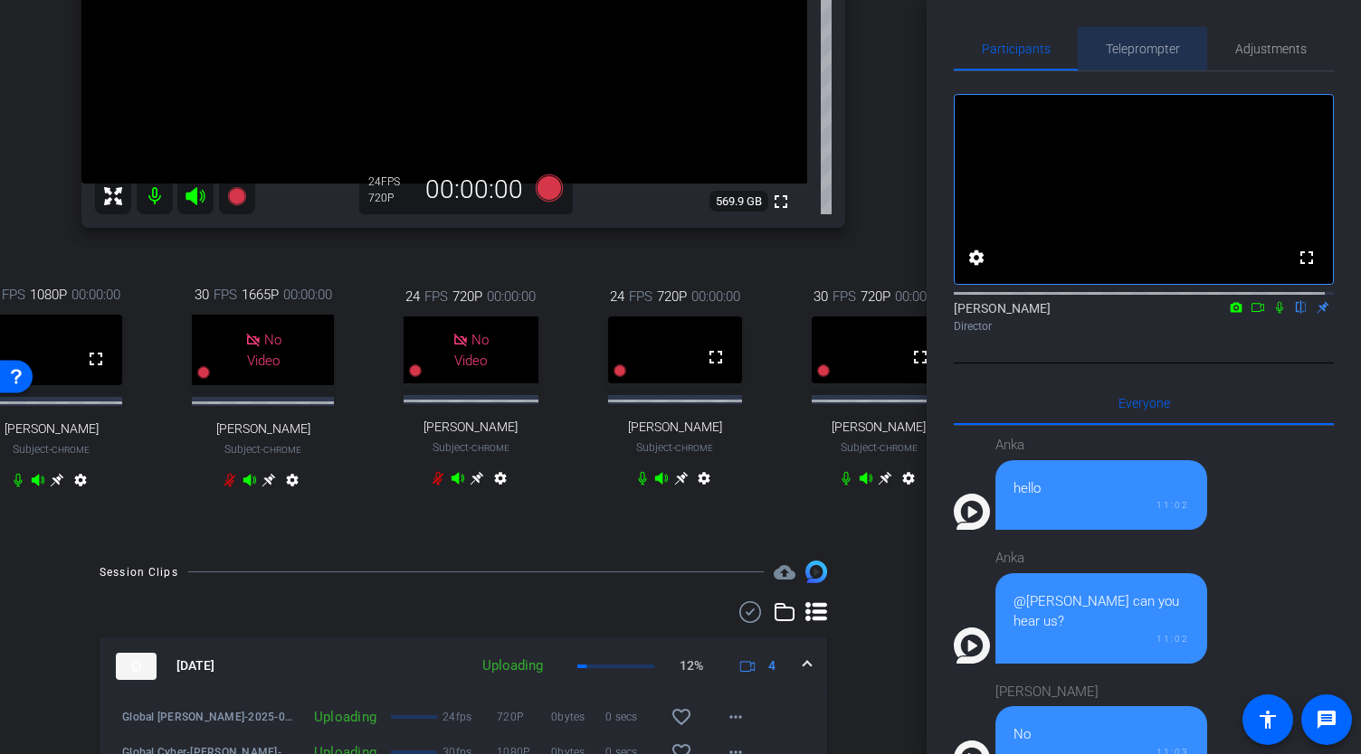
click at [1147, 52] on span "Teleprompter" at bounding box center [1142, 49] width 74 height 13
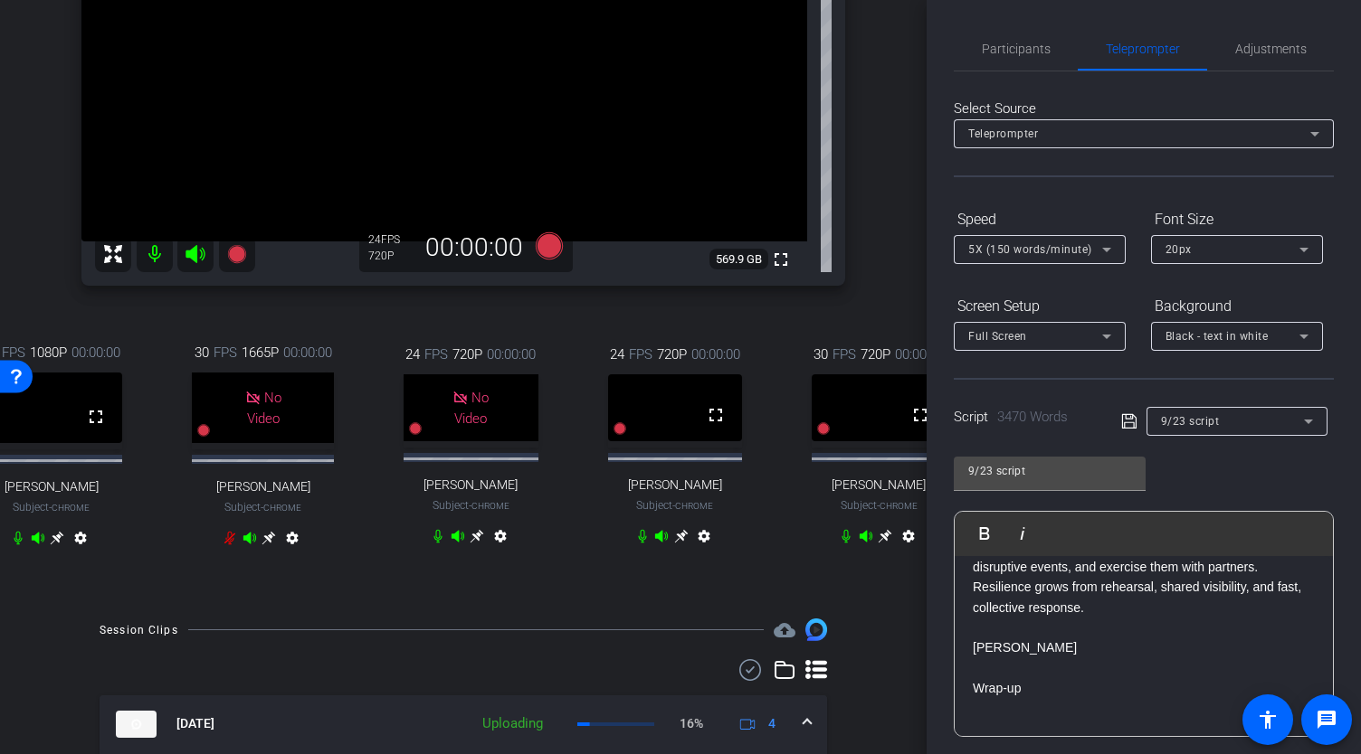
scroll to position [308, 0]
click at [546, 261] on icon at bounding box center [549, 247] width 27 height 27
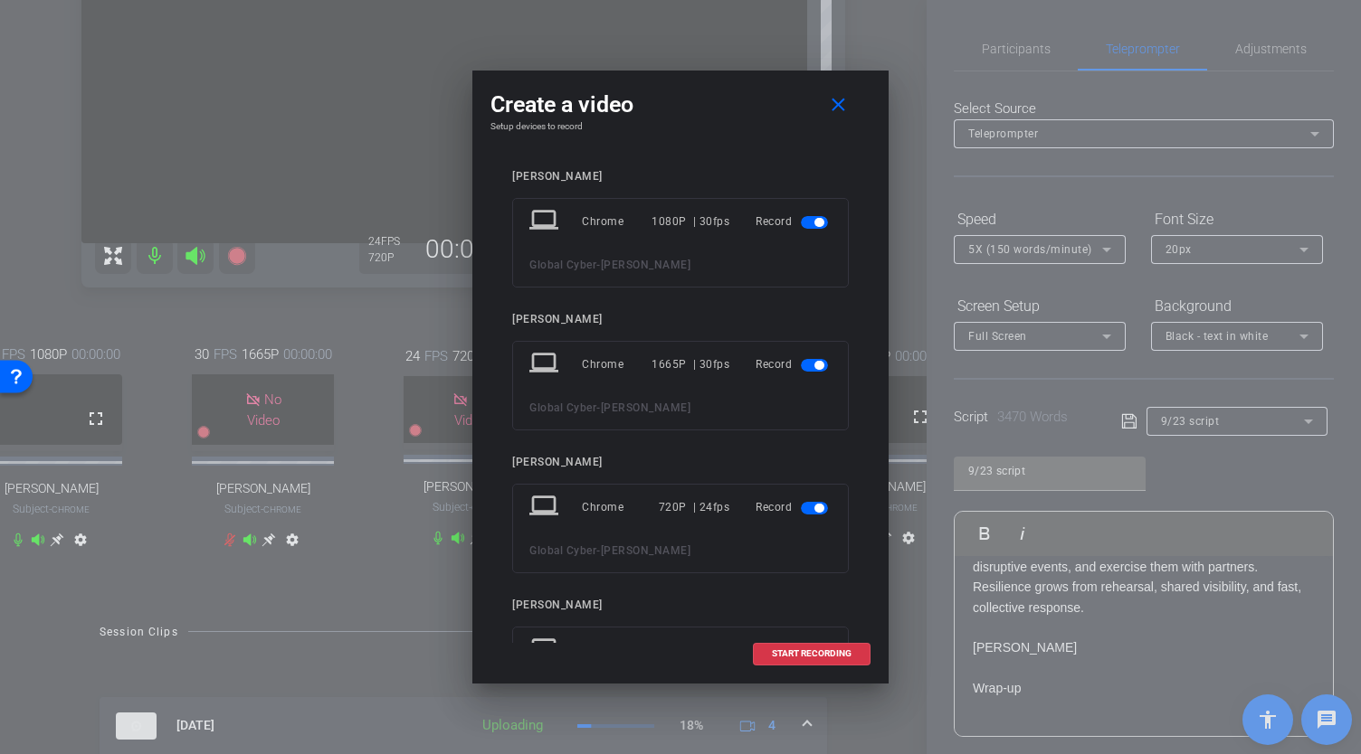
click at [805, 224] on span "button" at bounding box center [814, 222] width 27 height 13
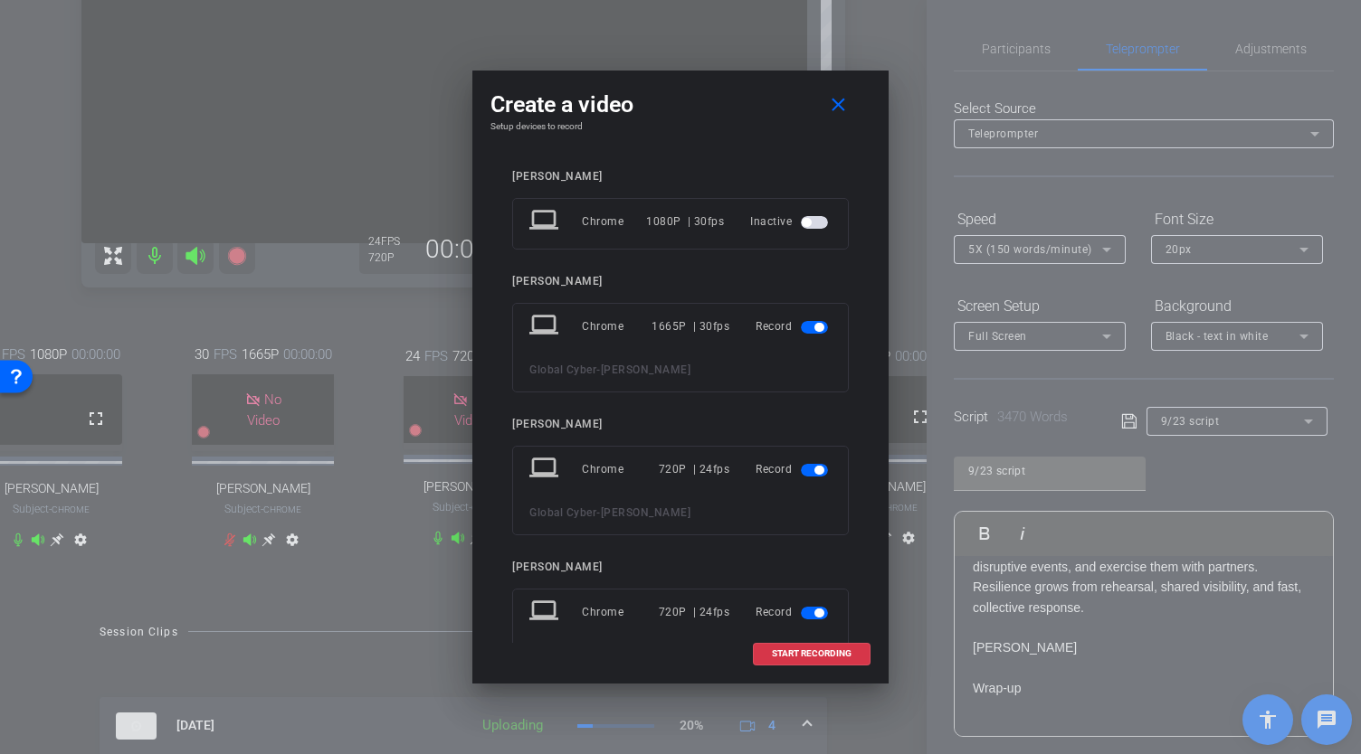
click at [803, 324] on span "button" at bounding box center [814, 327] width 27 height 13
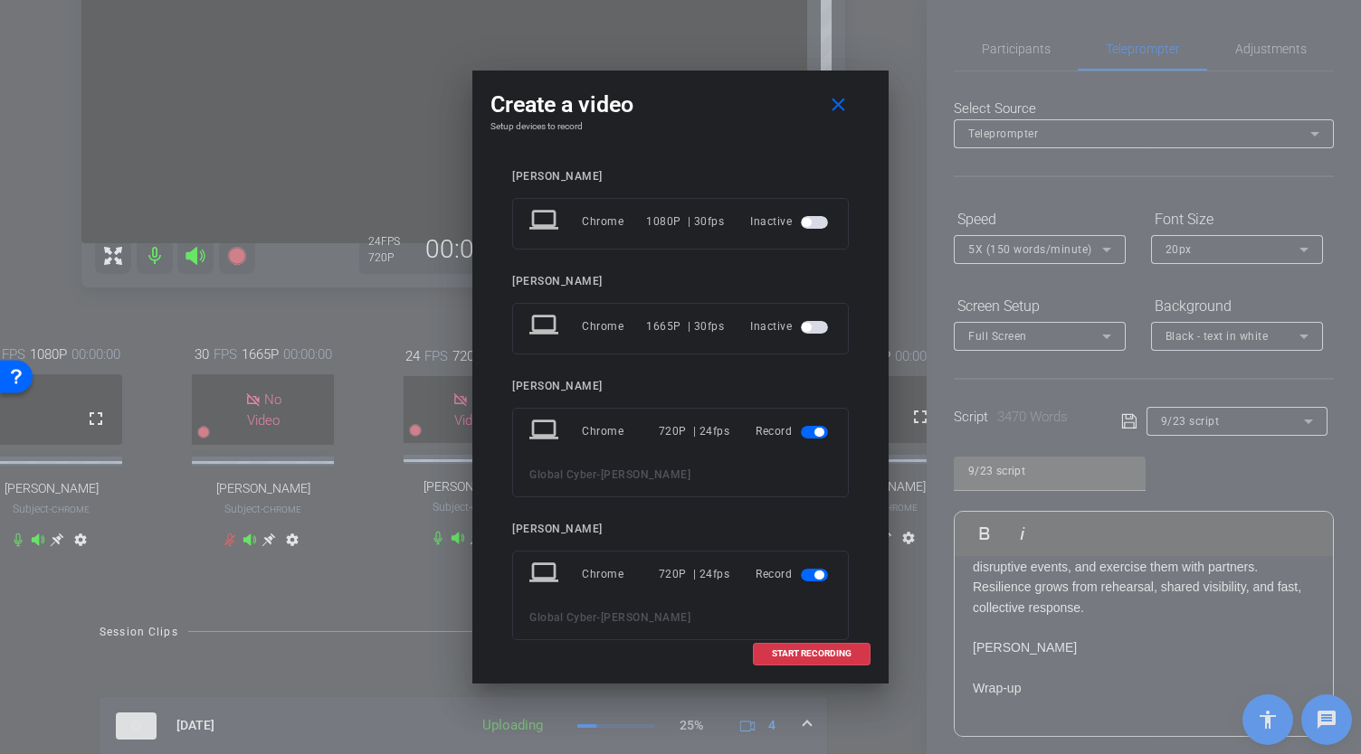
click at [801, 433] on span "button" at bounding box center [814, 432] width 27 height 13
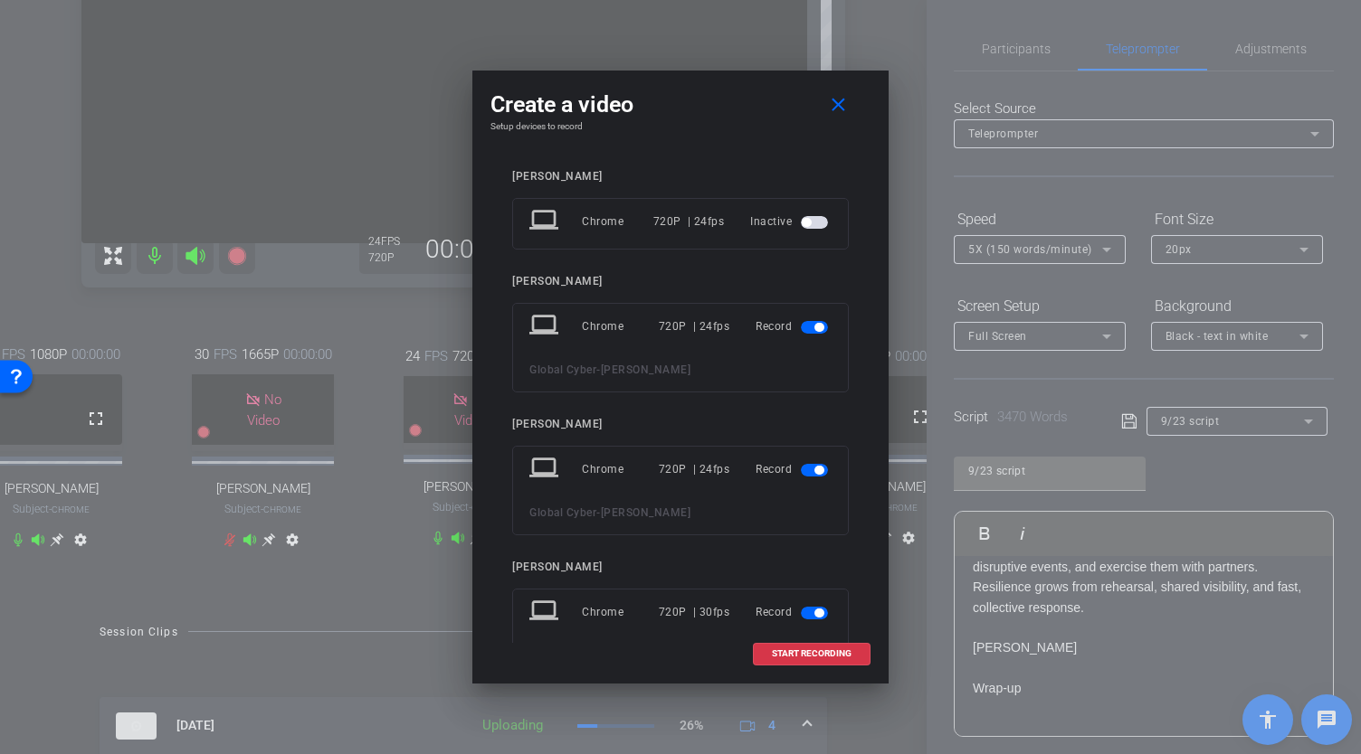
scroll to position [211, 0]
click at [801, 320] on span "button" at bounding box center [814, 326] width 27 height 13
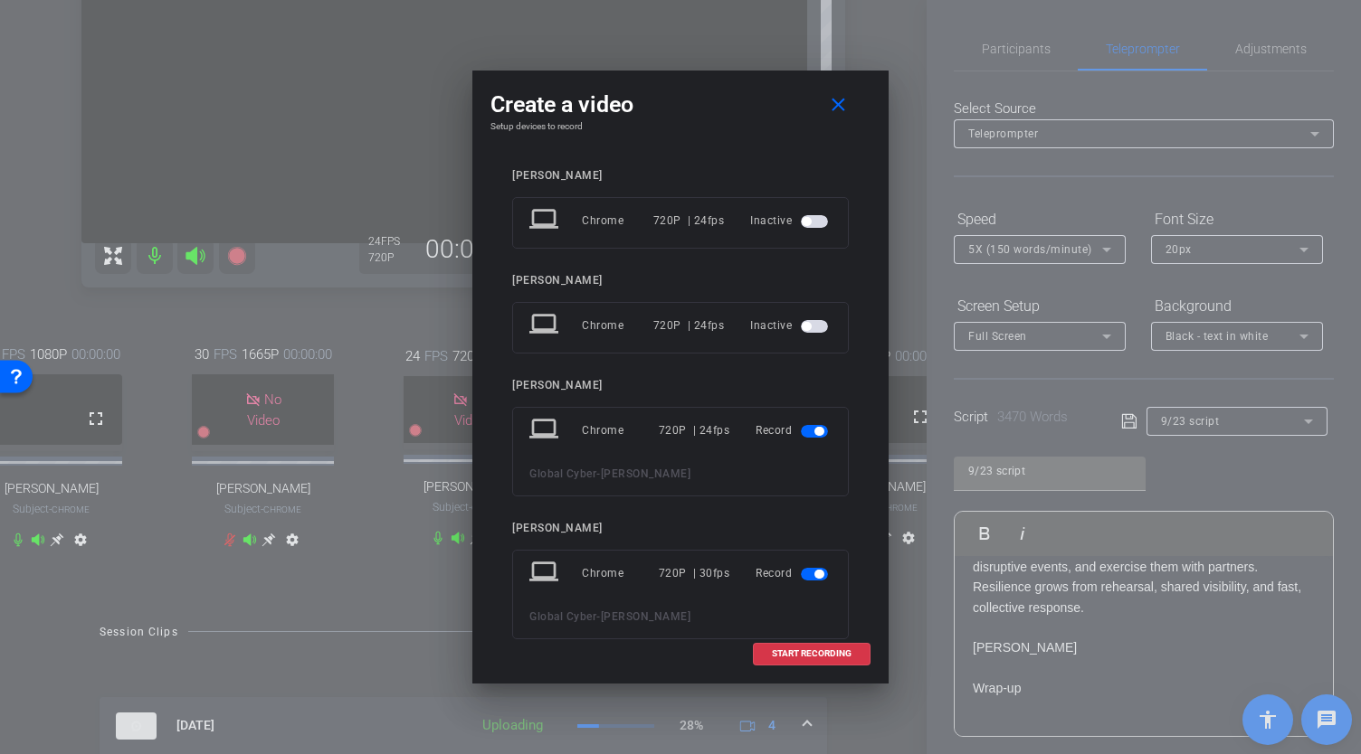
click at [804, 421] on mat-slide-toggle at bounding box center [816, 431] width 31 height 22
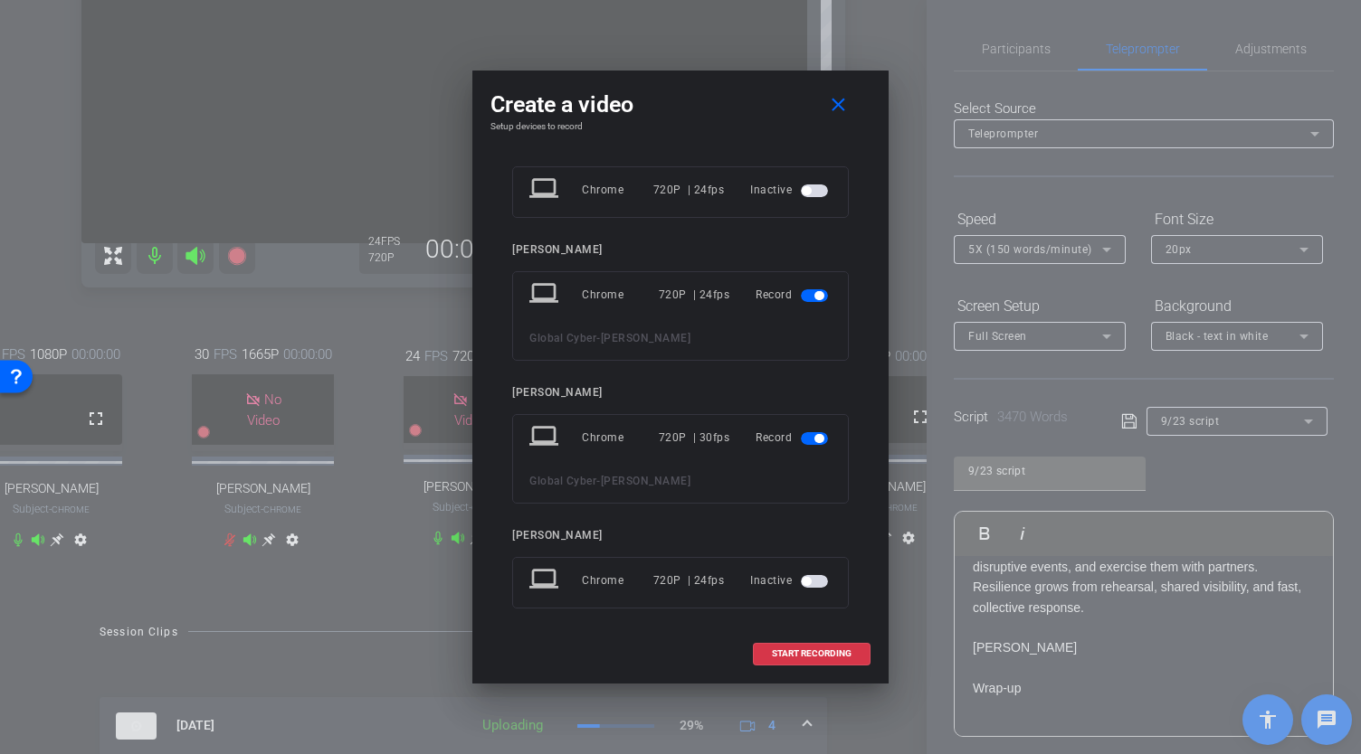
scroll to position [352, 0]
click at [801, 290] on span "button" at bounding box center [814, 290] width 27 height 13
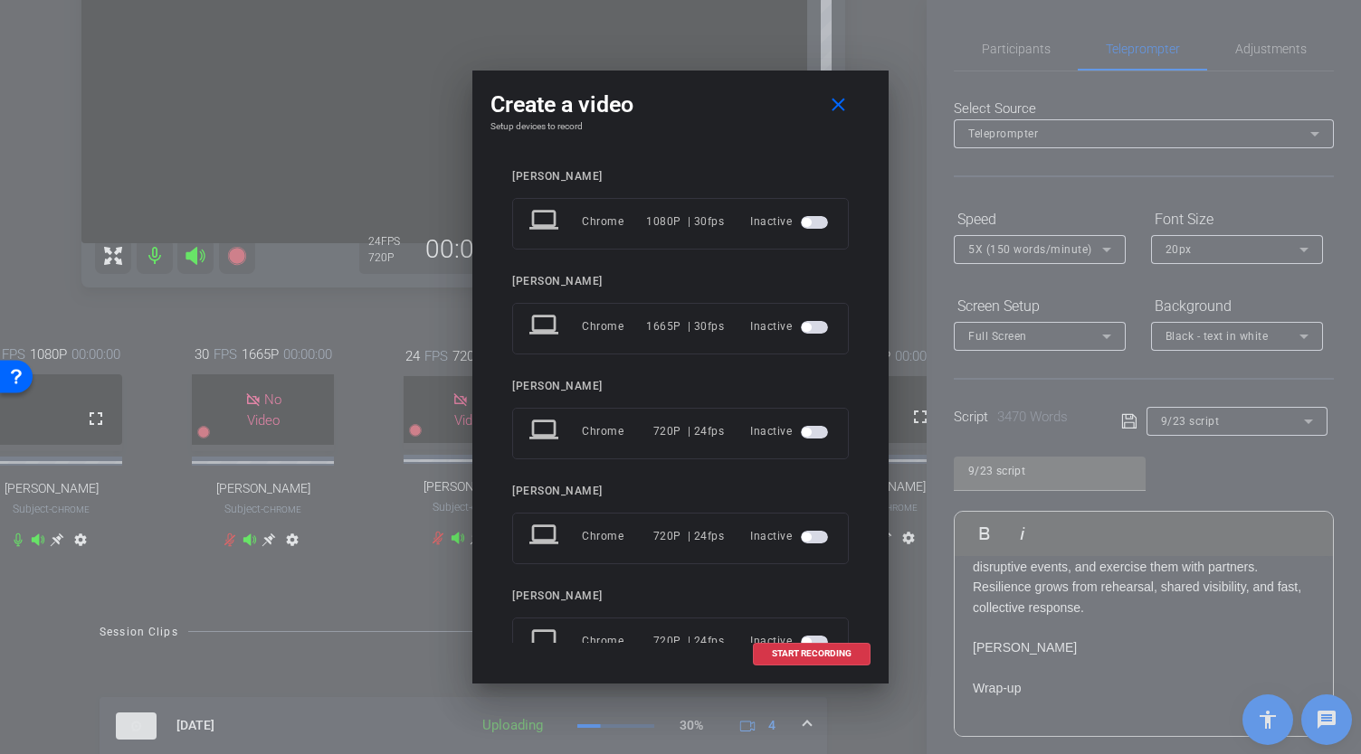
scroll to position [314, 0]
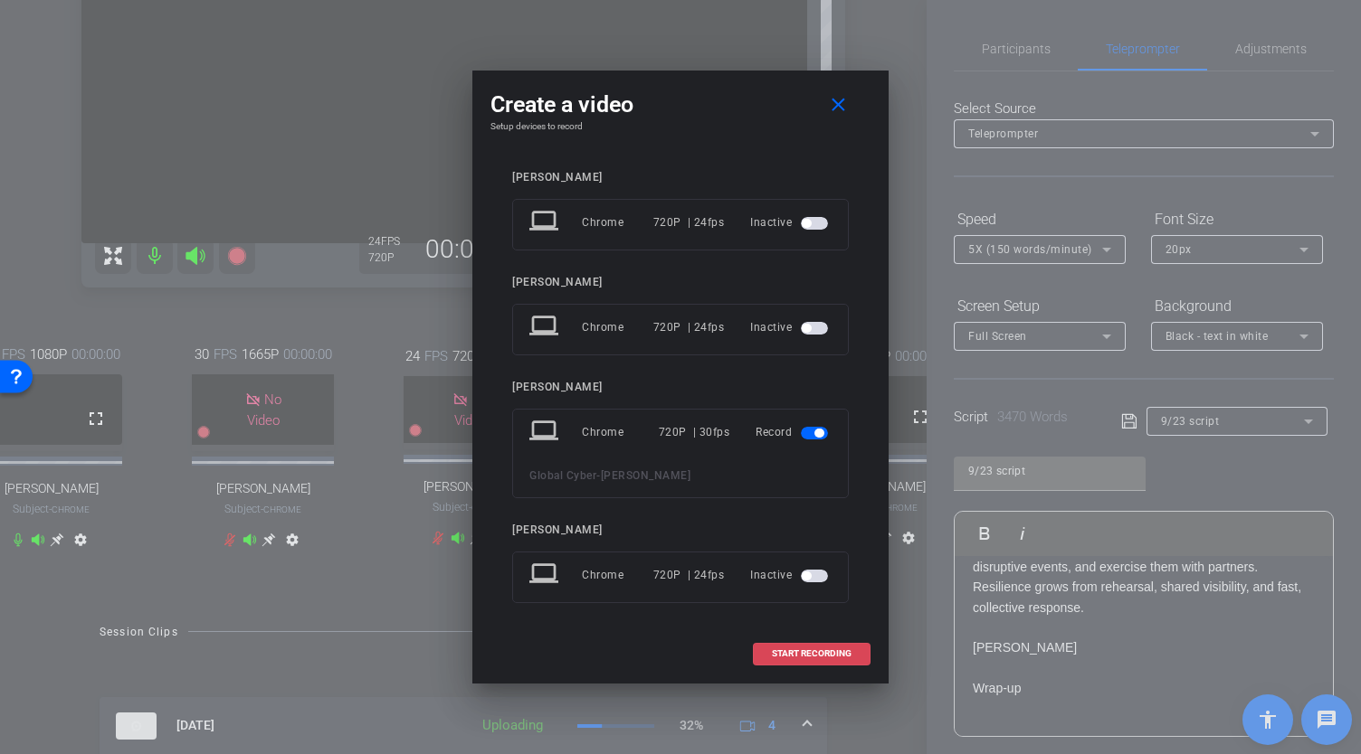
click at [811, 658] on span "START RECORDING" at bounding box center [812, 654] width 80 height 9
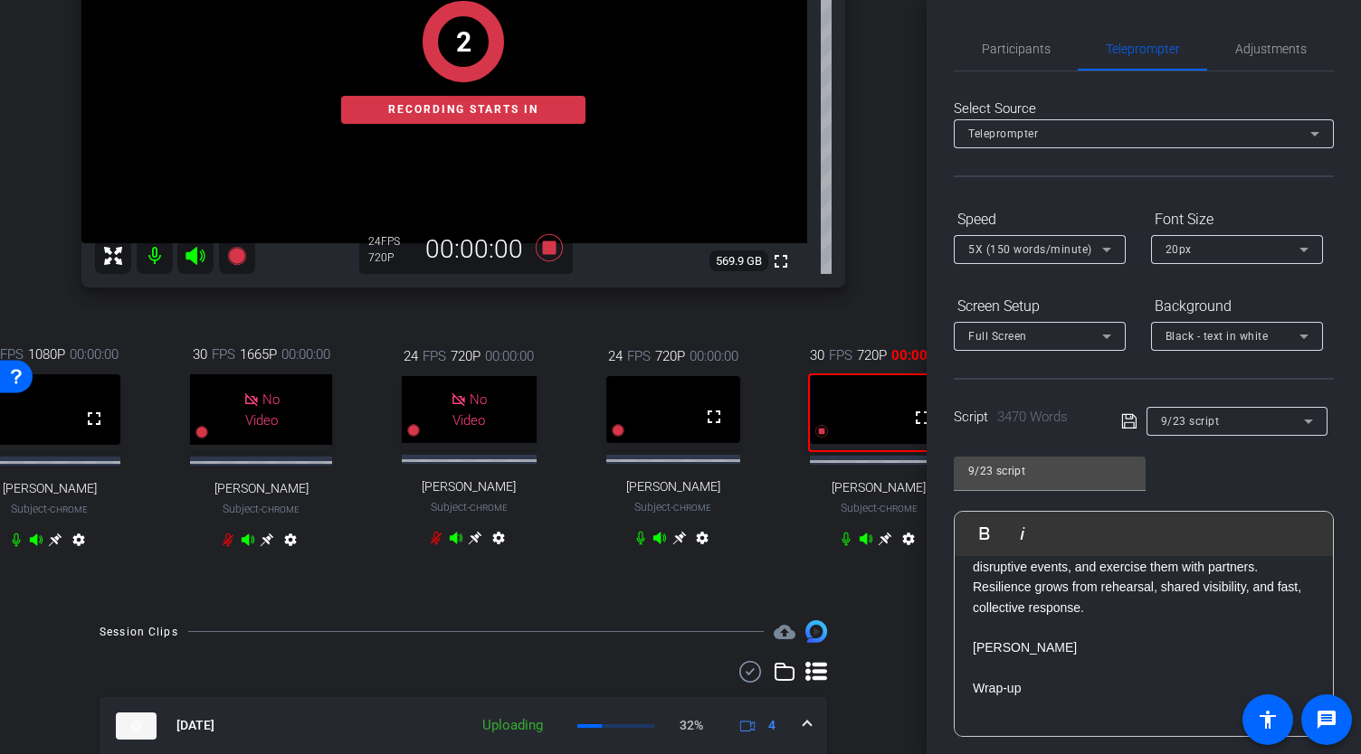
click at [881, 546] on icon at bounding box center [885, 540] width 14 height 14
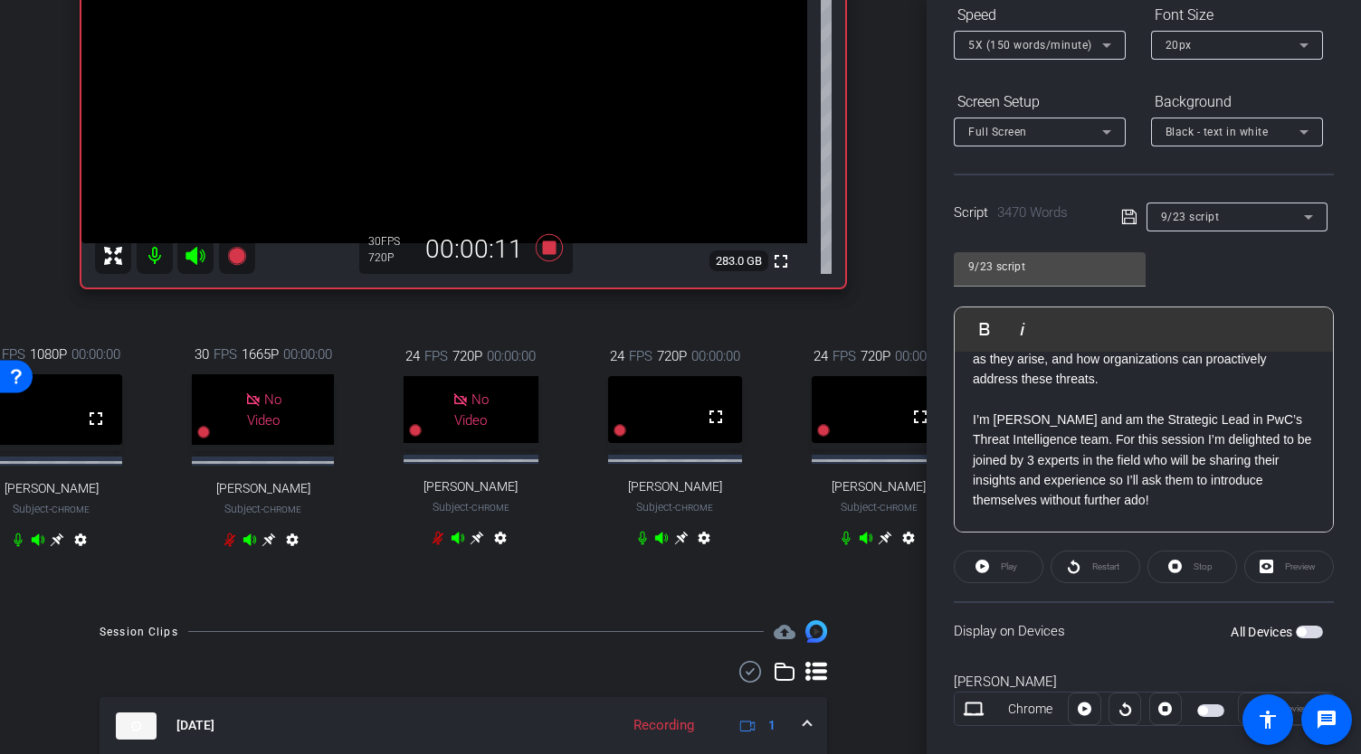
scroll to position [304, 0]
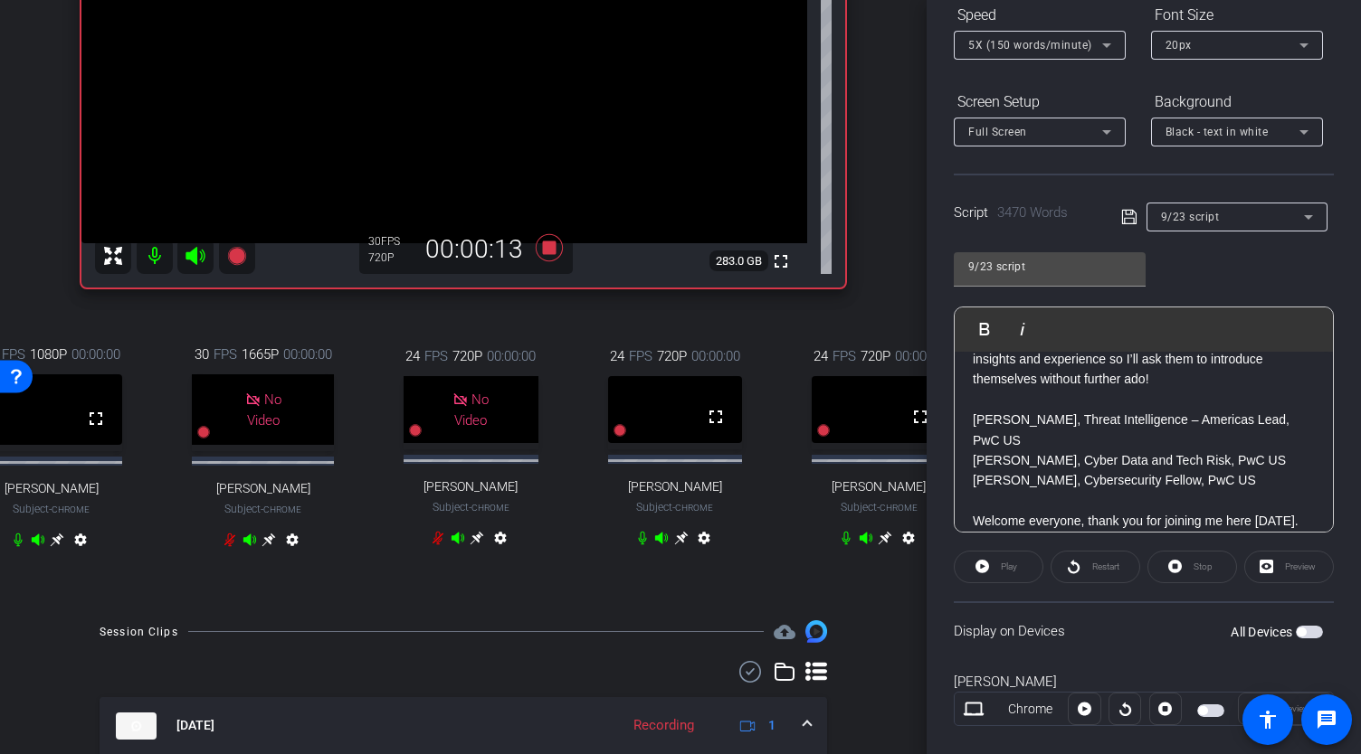
click at [1232, 491] on p at bounding box center [1143, 501] width 342 height 20
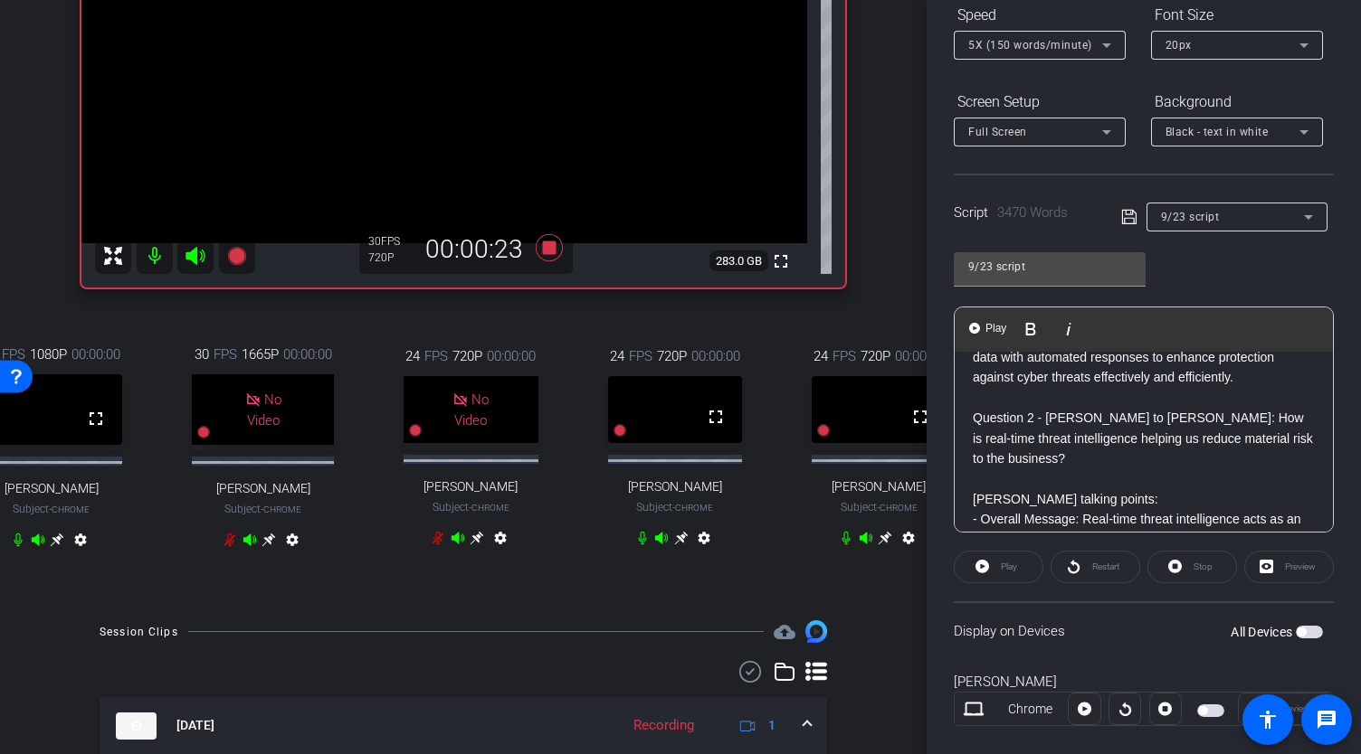
scroll to position [994, 0]
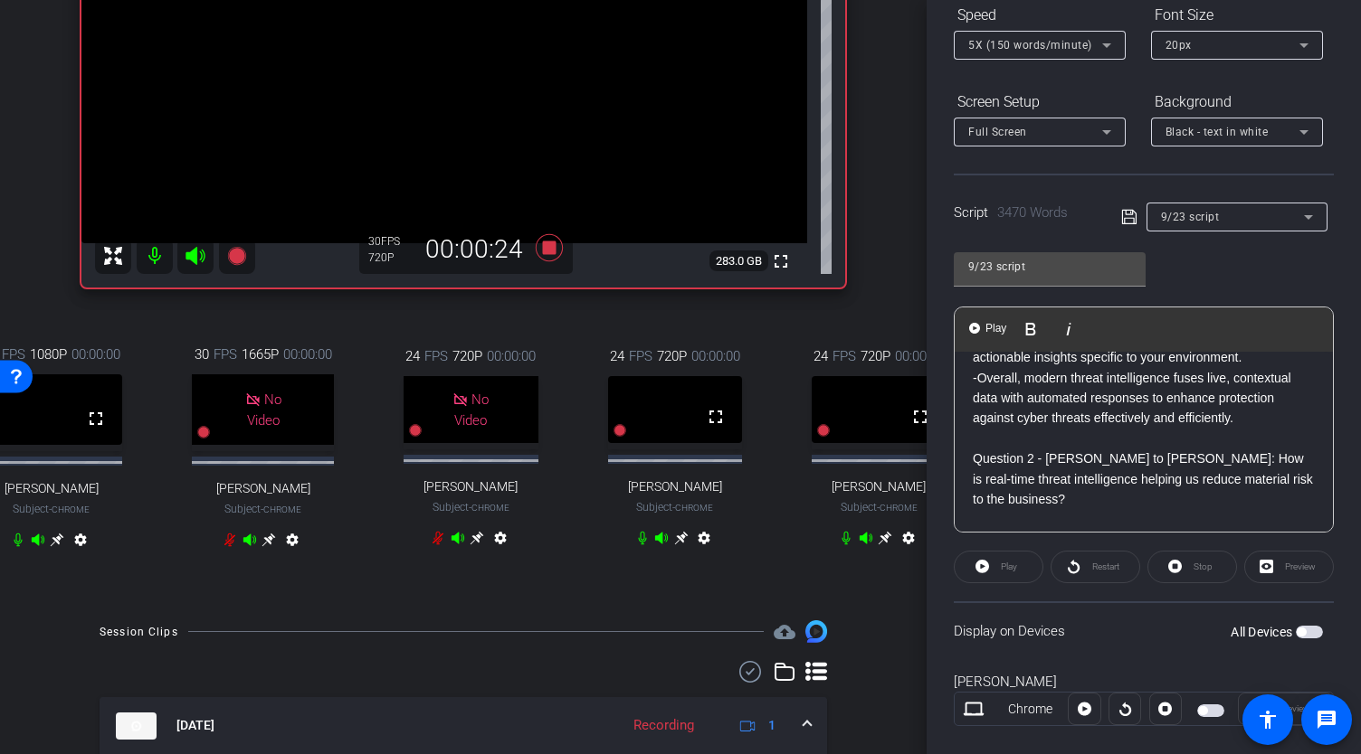
click at [975, 482] on p "Question 2 - Allison to Morgan: How is real-time threat intelligence helping us…" at bounding box center [1143, 479] width 342 height 61
click at [1000, 328] on span "Play" at bounding box center [995, 328] width 28 height 15
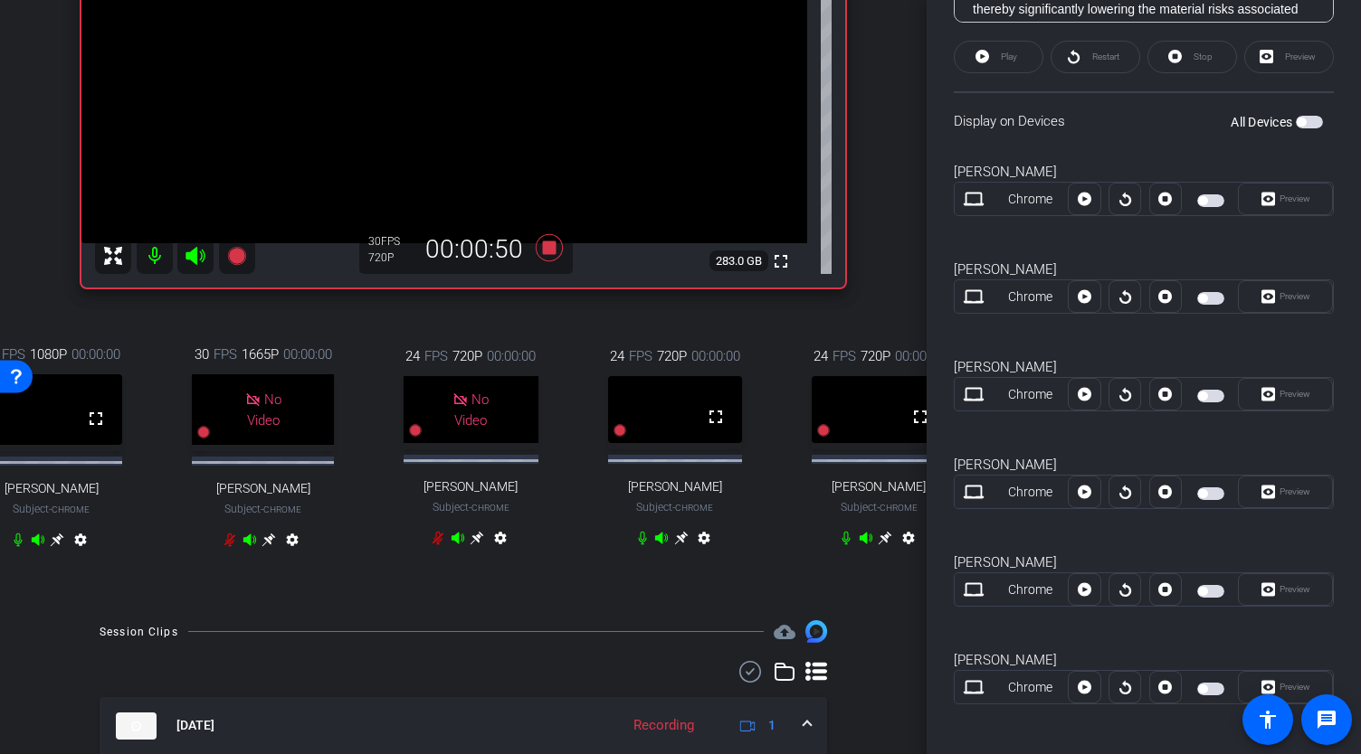
scroll to position [718, 0]
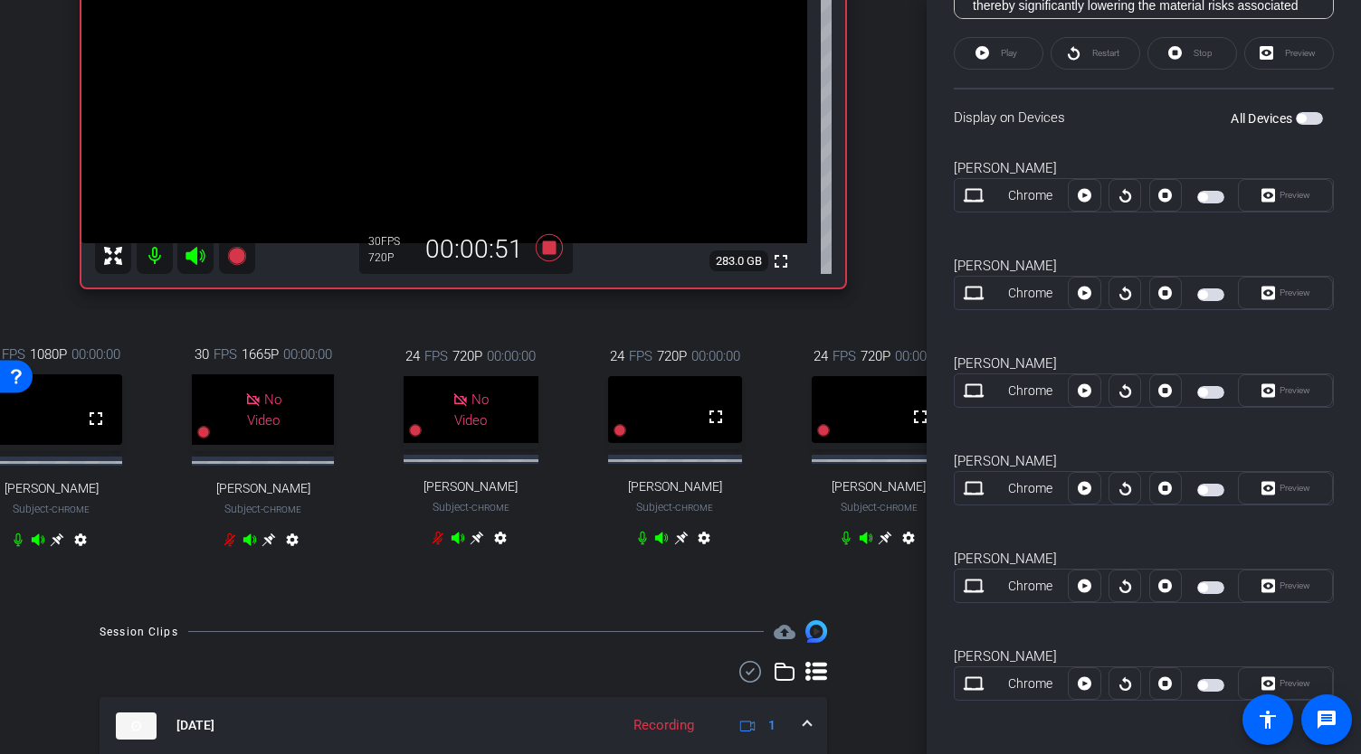
click at [1204, 681] on span "button" at bounding box center [1210, 685] width 27 height 13
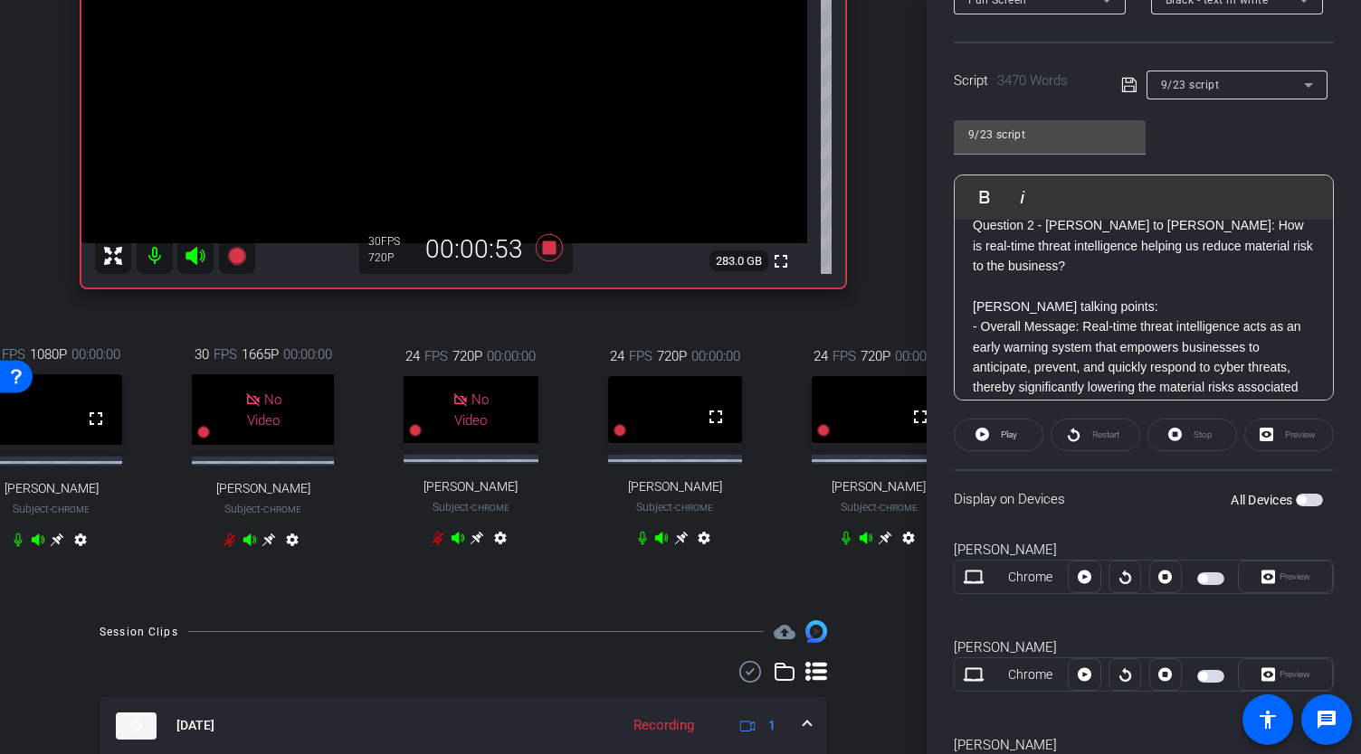
scroll to position [253, 0]
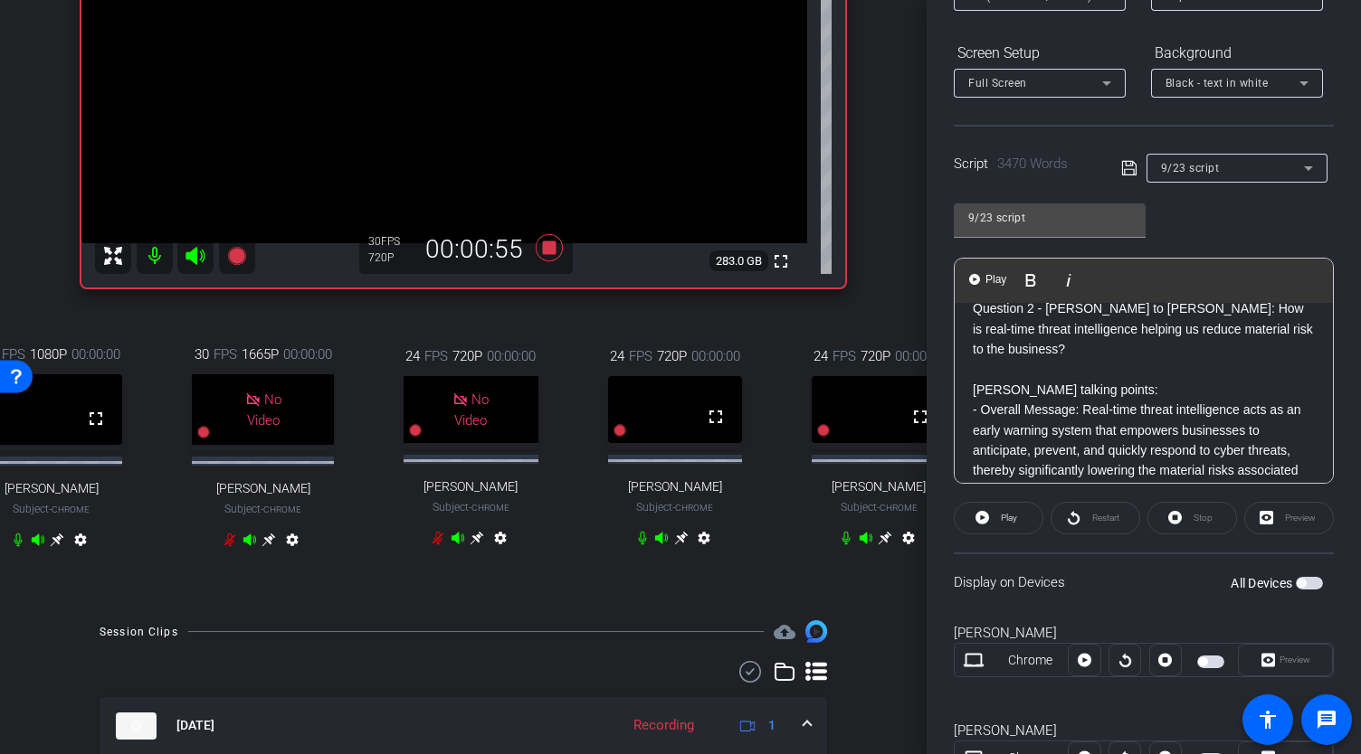
click at [974, 335] on p "Question 2 - Allison to Morgan: How is real-time threat intelligence helping us…" at bounding box center [1143, 329] width 342 height 61
click at [990, 281] on span "Play" at bounding box center [995, 279] width 28 height 15
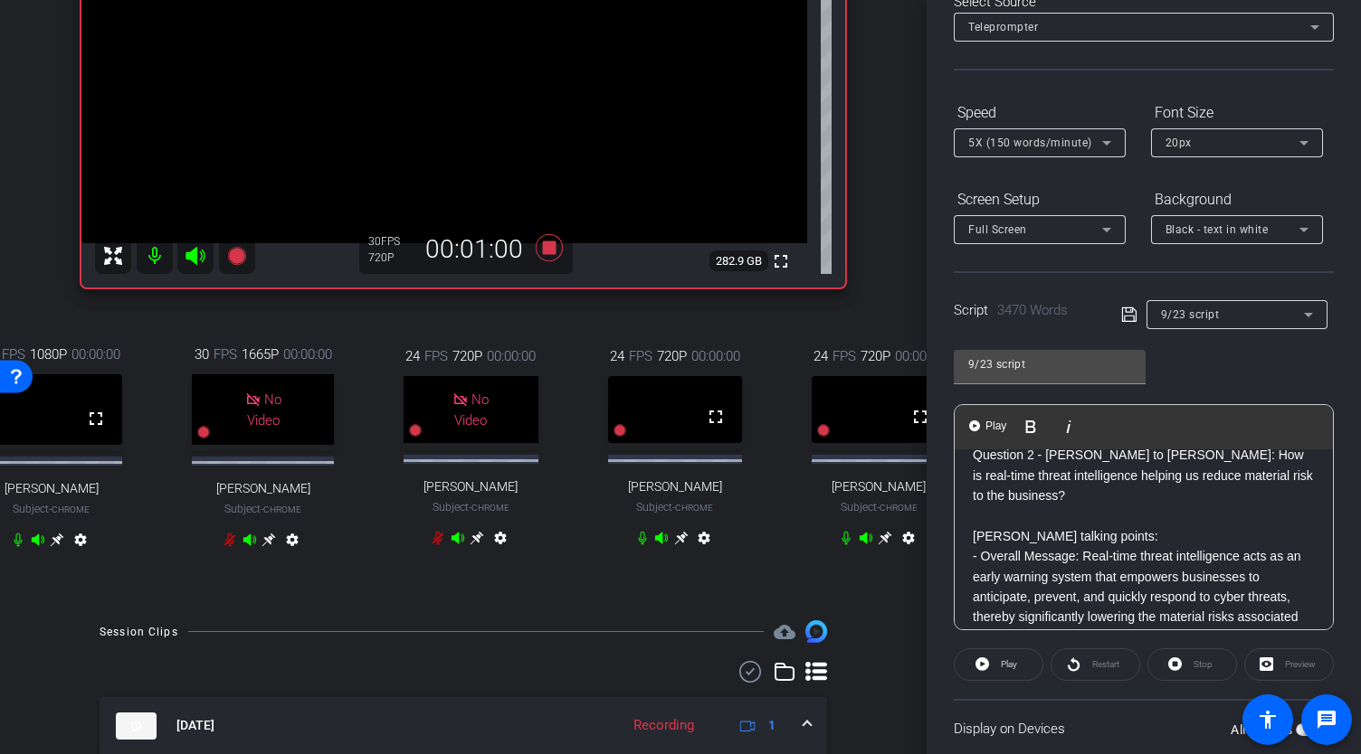
scroll to position [0, 0]
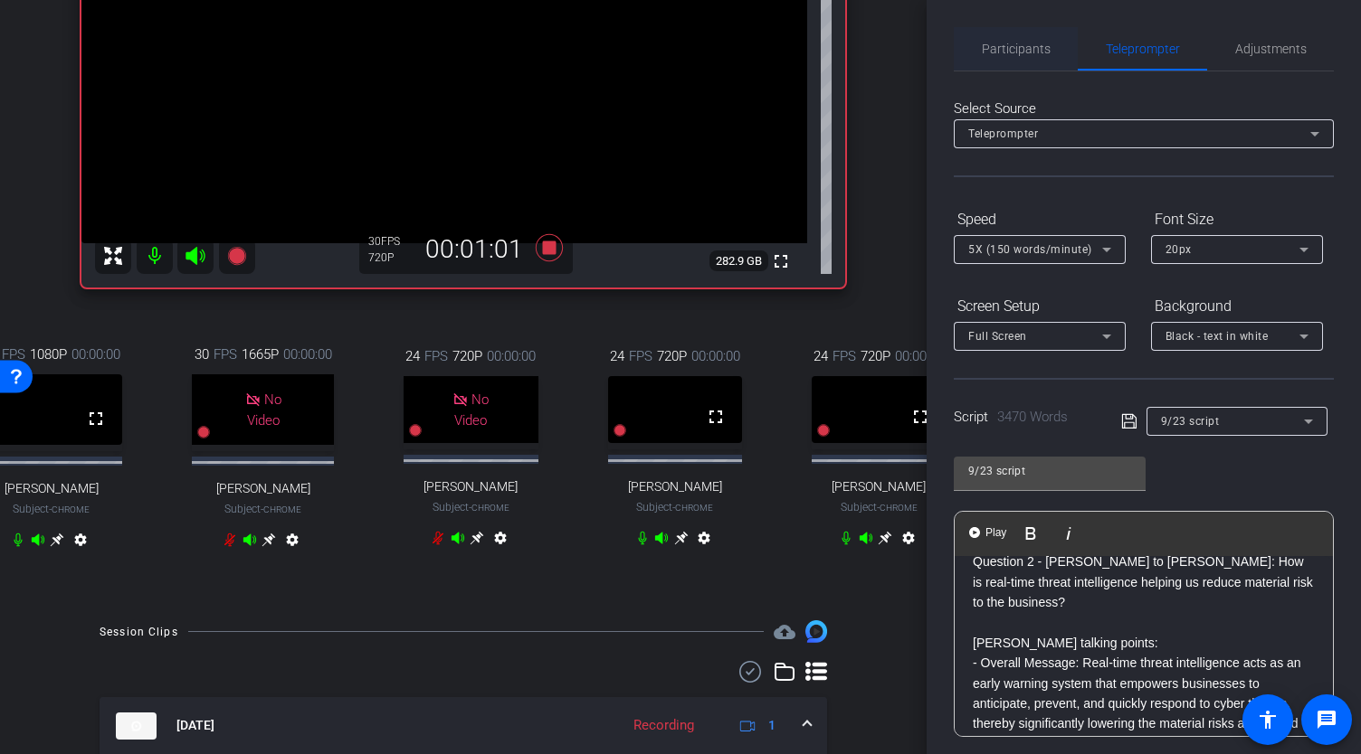
click at [1000, 50] on span "Participants" at bounding box center [1015, 49] width 69 height 13
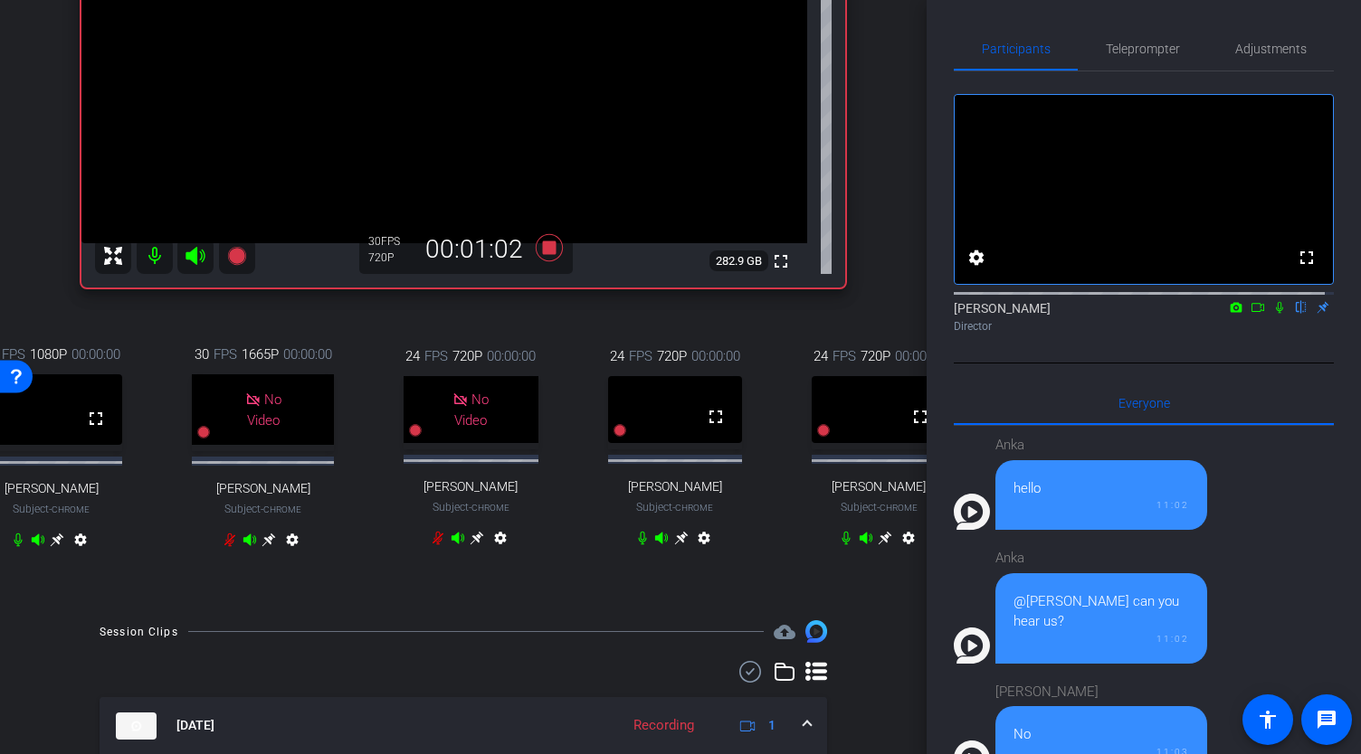
click at [1250, 314] on icon at bounding box center [1257, 307] width 14 height 13
click at [1148, 52] on span "Teleprompter" at bounding box center [1142, 49] width 74 height 13
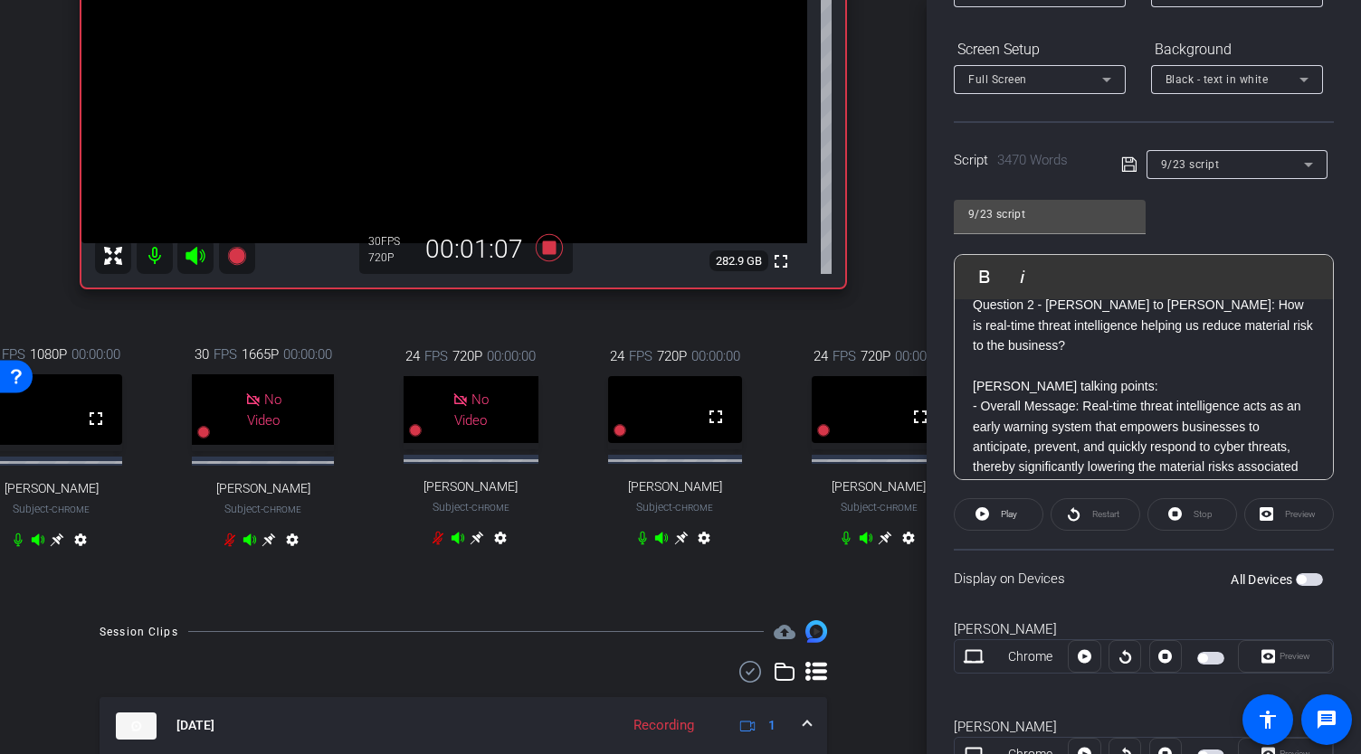
scroll to position [277, 0]
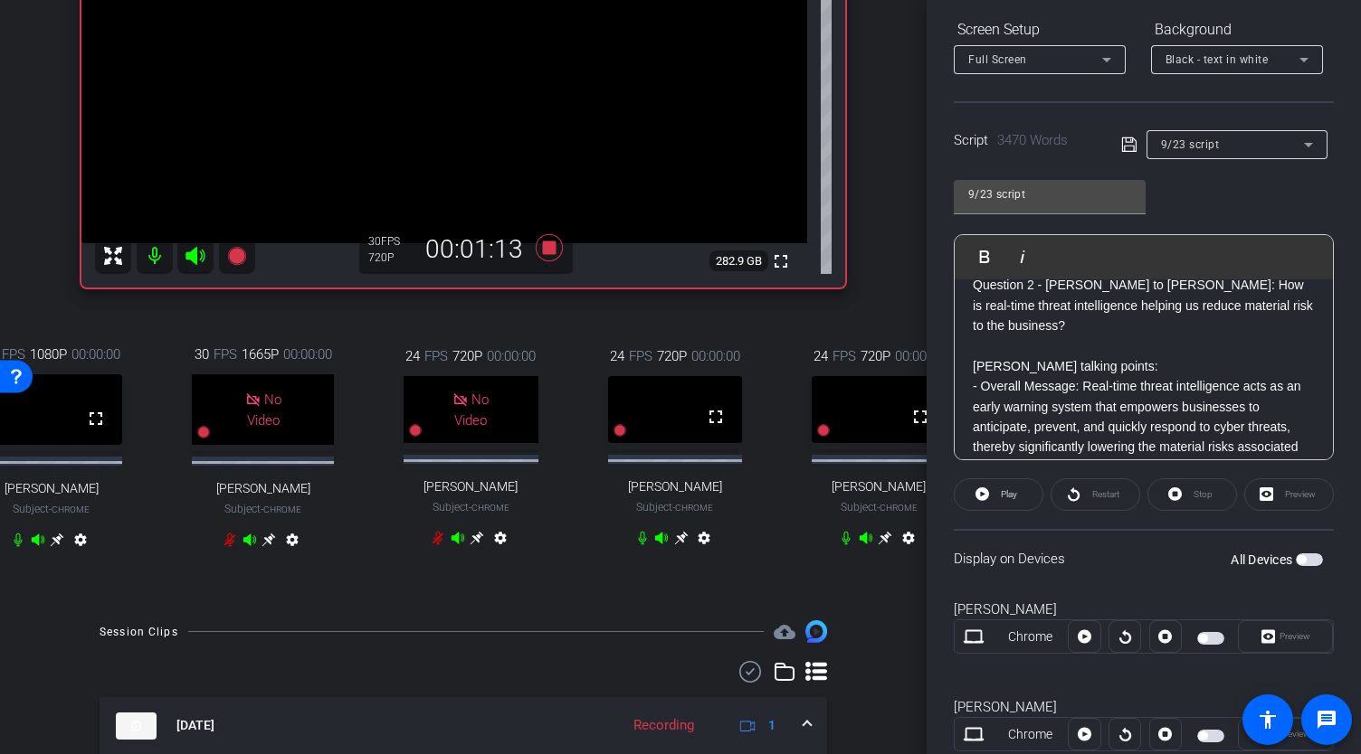
click at [977, 376] on p "Morgan talking points:" at bounding box center [1143, 366] width 342 height 20
click at [996, 251] on span "Play" at bounding box center [995, 256] width 28 height 15
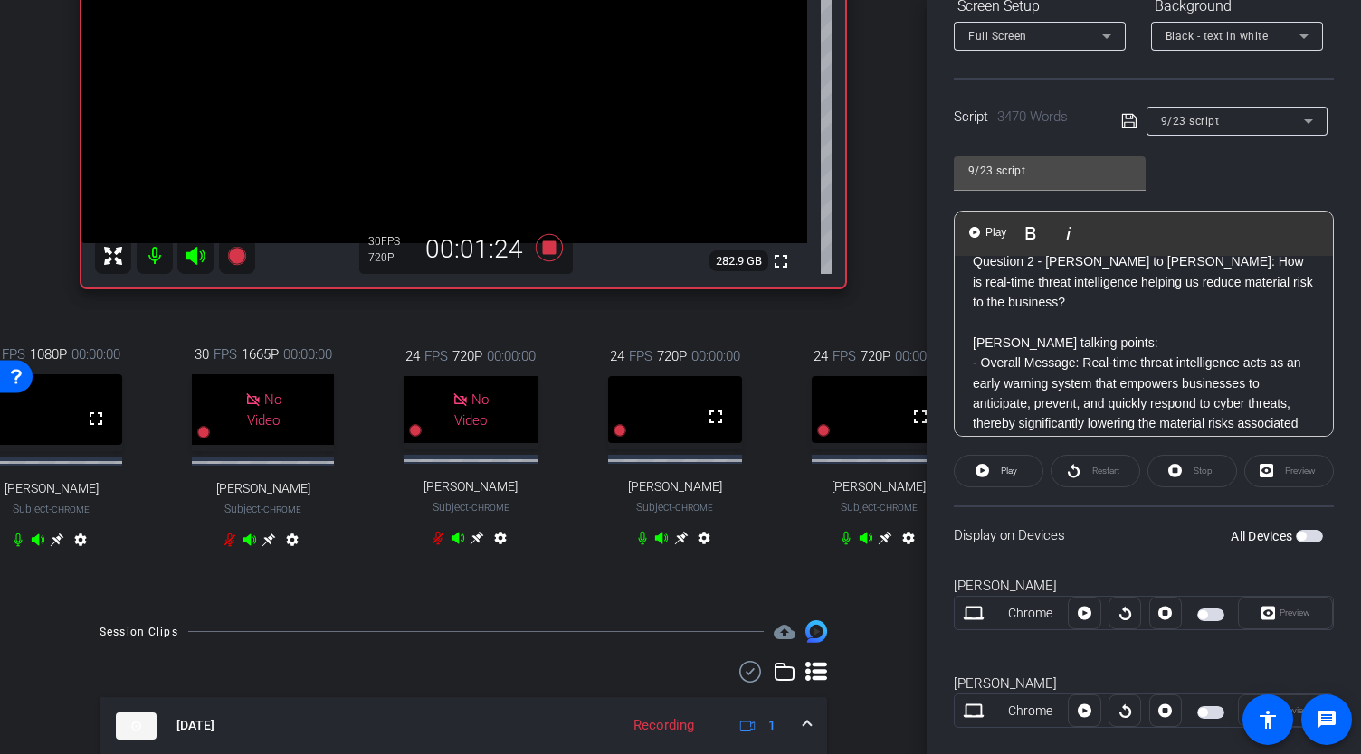
scroll to position [283, 0]
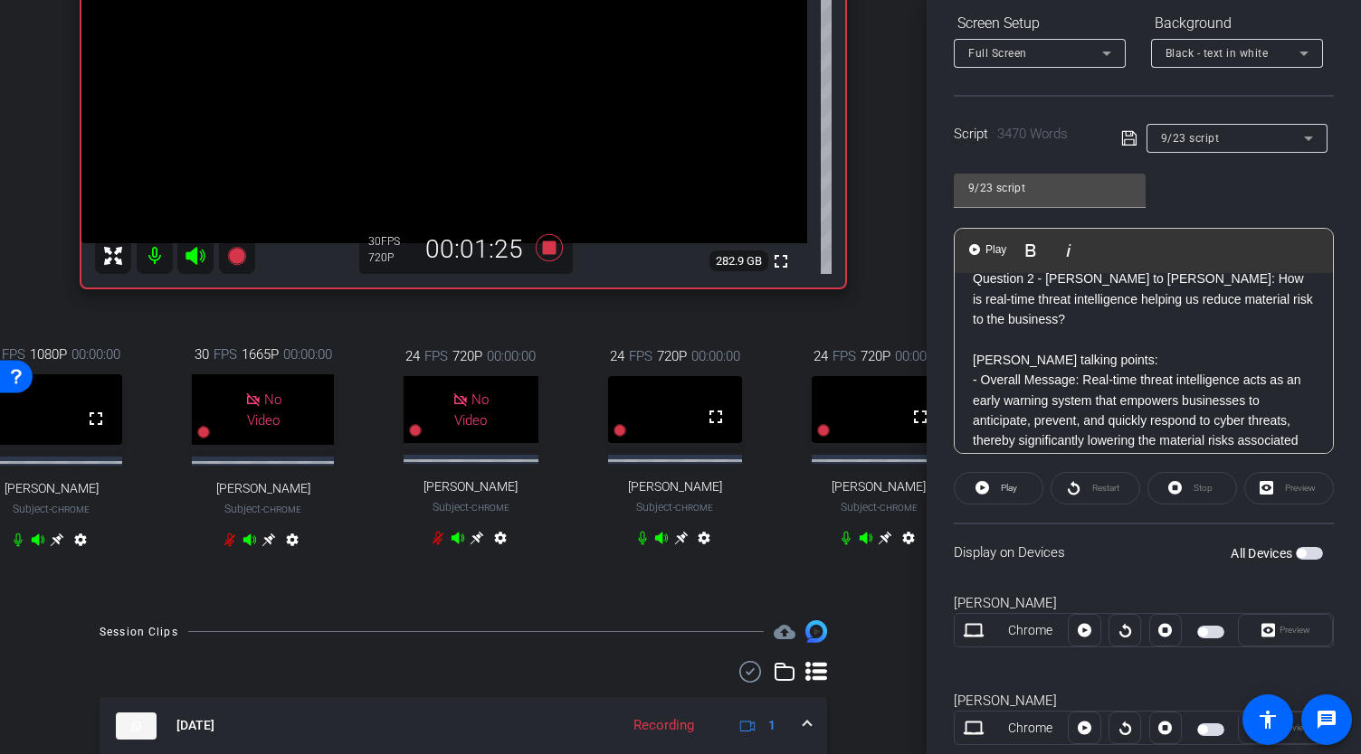
click at [982, 349] on p at bounding box center [1143, 339] width 342 height 20
click at [1004, 489] on span "Play" at bounding box center [1008, 488] width 16 height 10
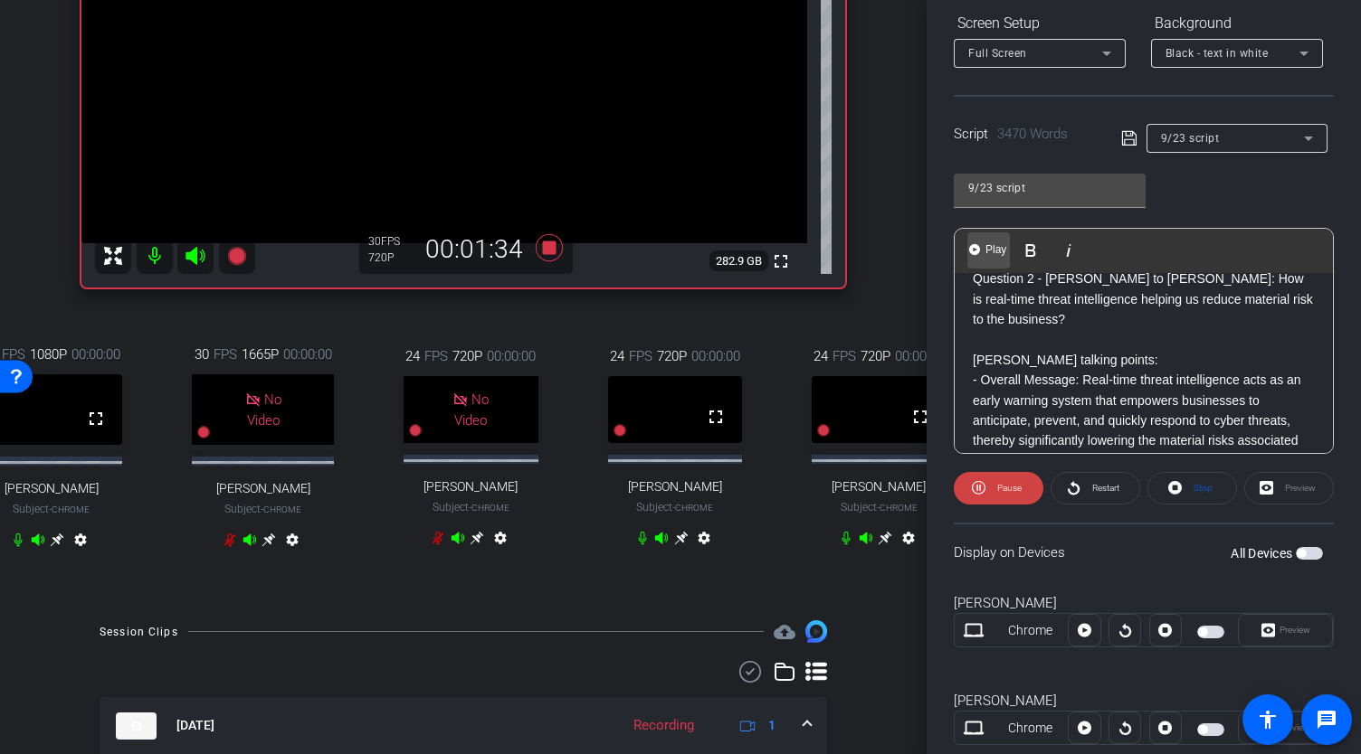
click at [990, 249] on span "Play" at bounding box center [995, 249] width 28 height 15
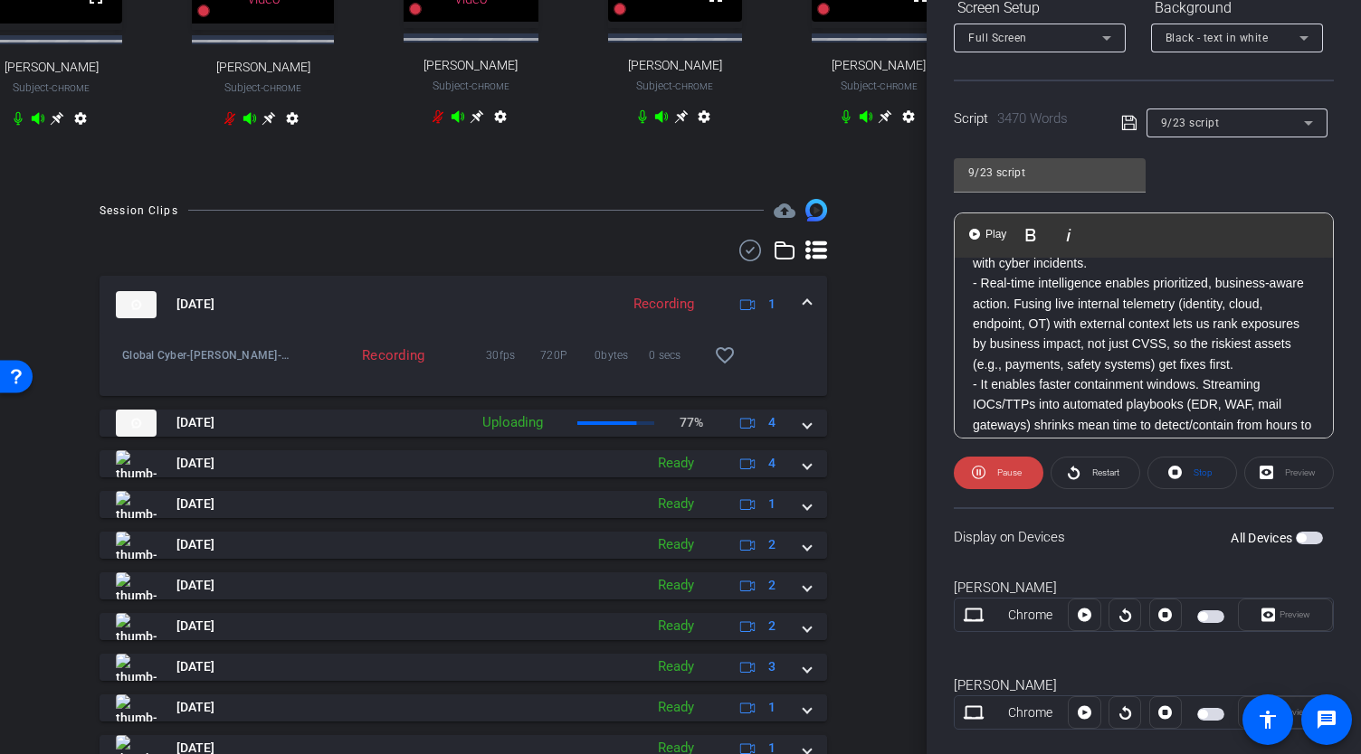
scroll to position [738, 0]
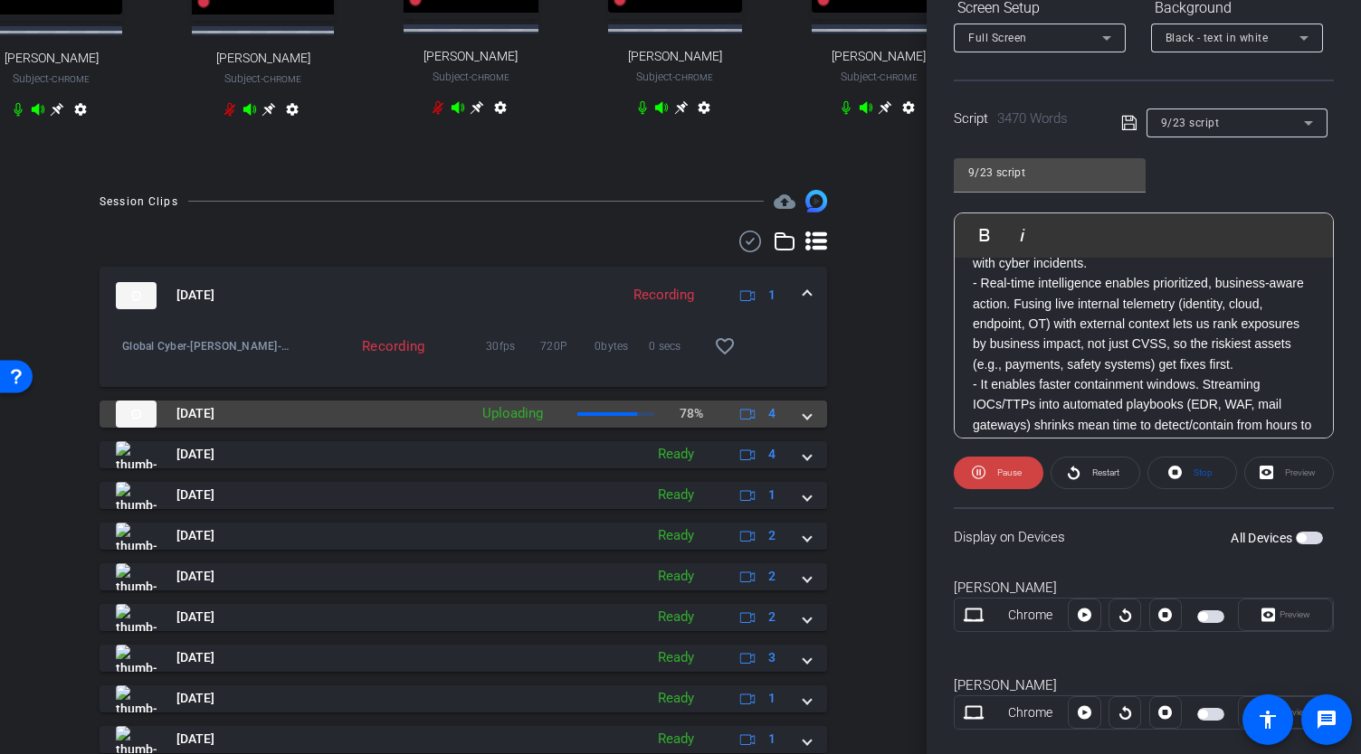
click at [803, 423] on span at bounding box center [806, 413] width 7 height 19
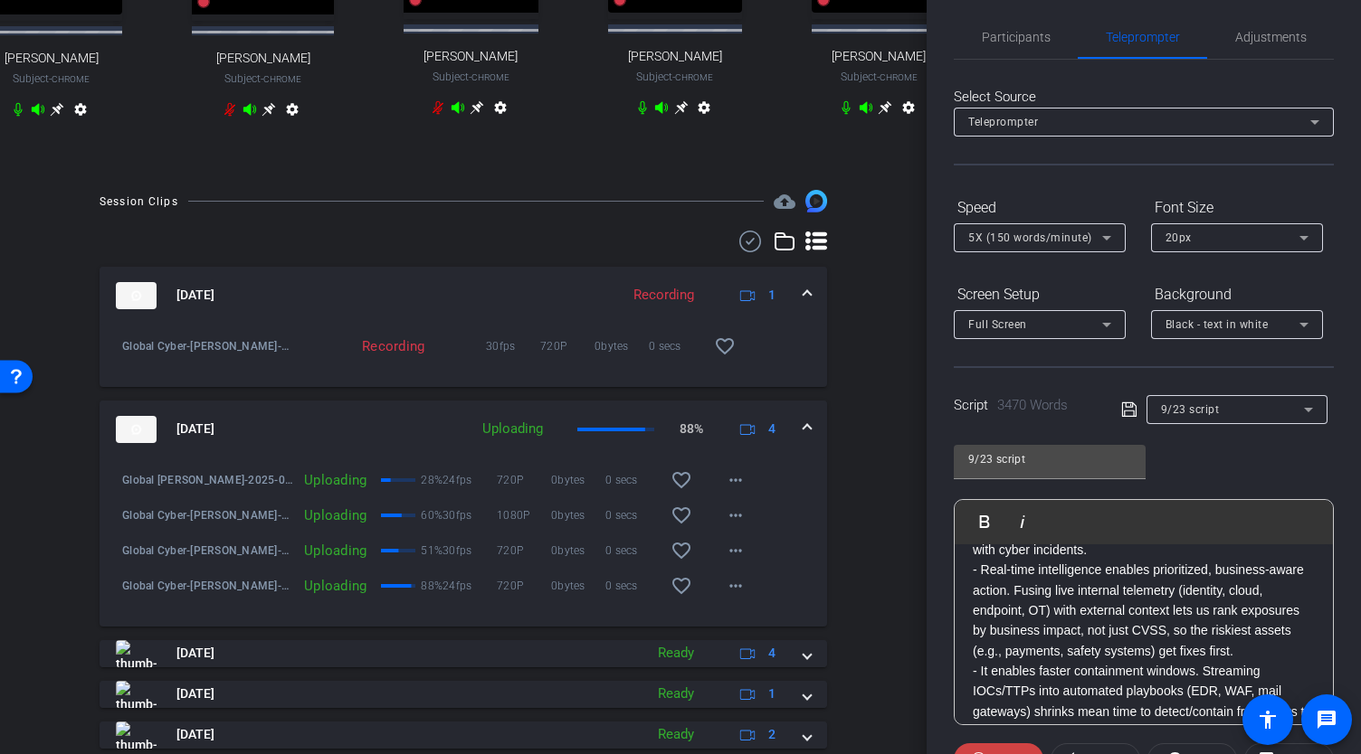
scroll to position [0, 0]
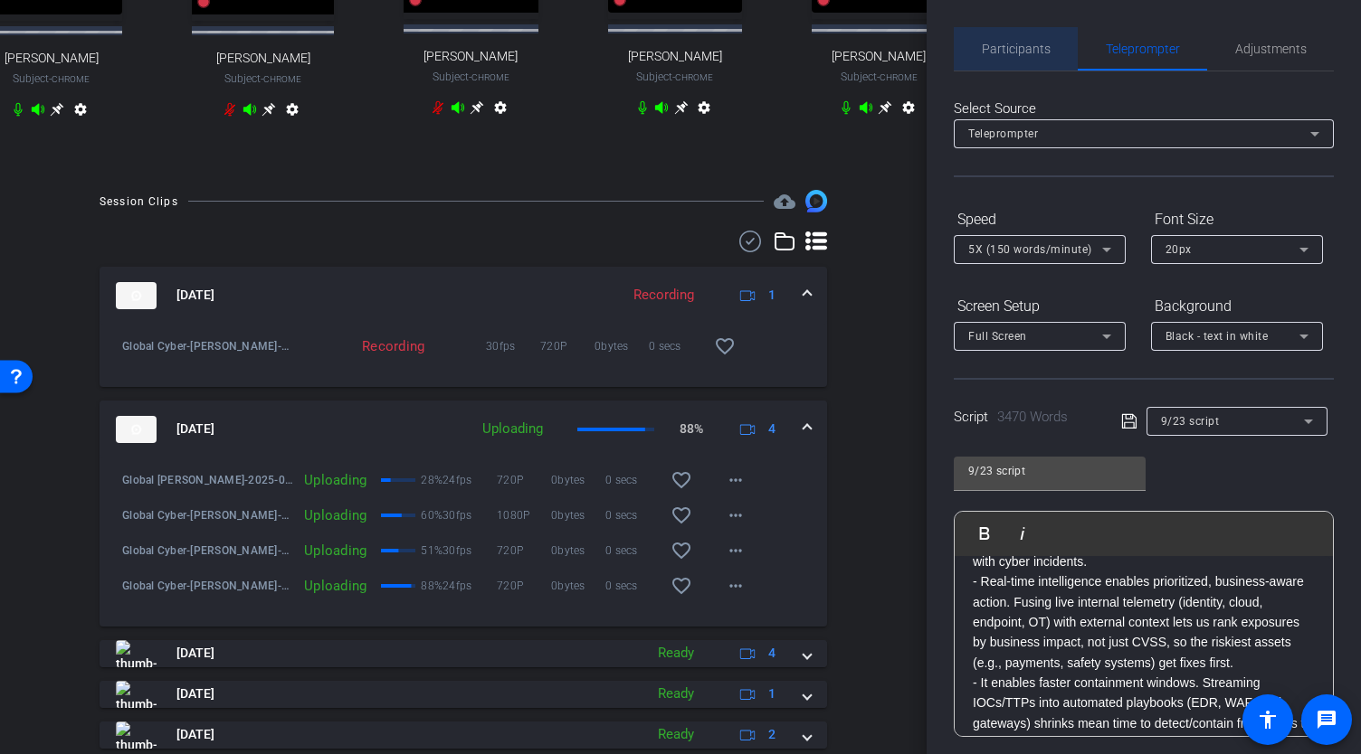
click at [1021, 52] on span "Participants" at bounding box center [1015, 49] width 69 height 13
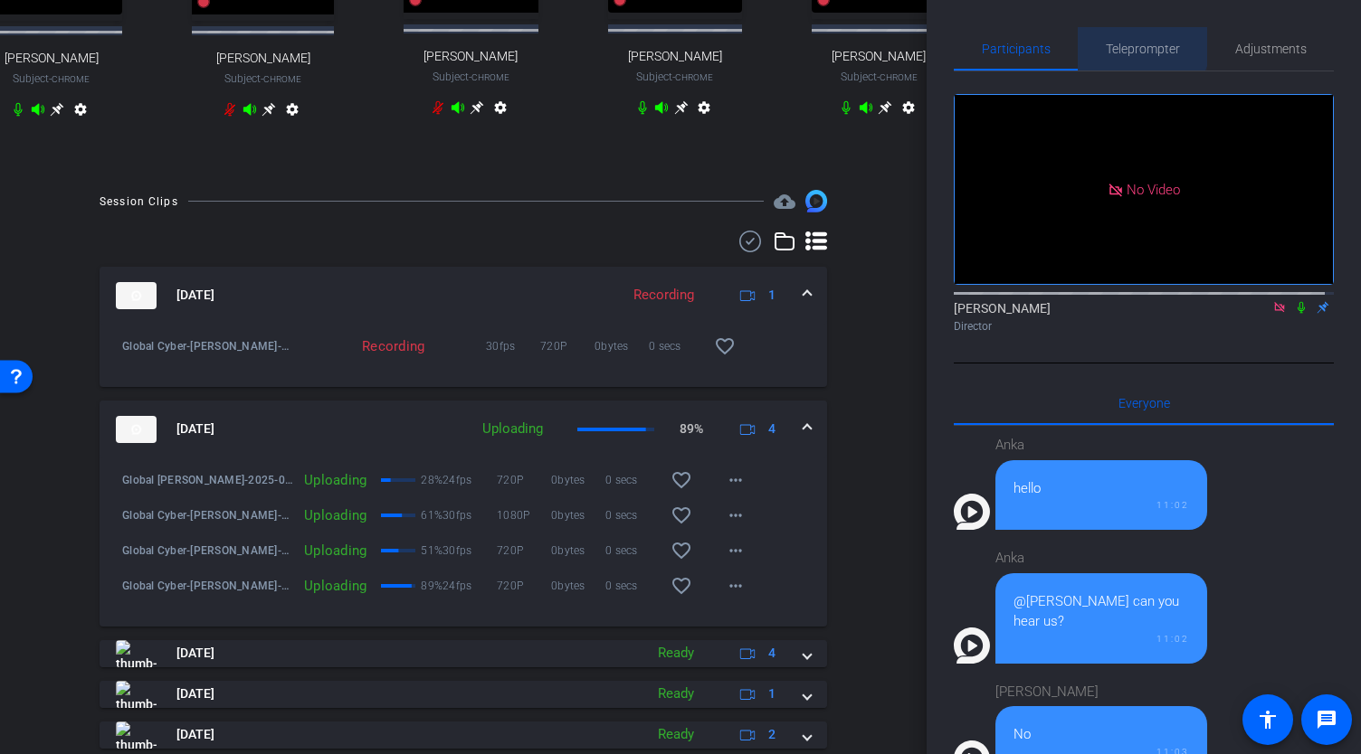
click at [1133, 41] on span "Teleprompter" at bounding box center [1142, 48] width 74 height 43
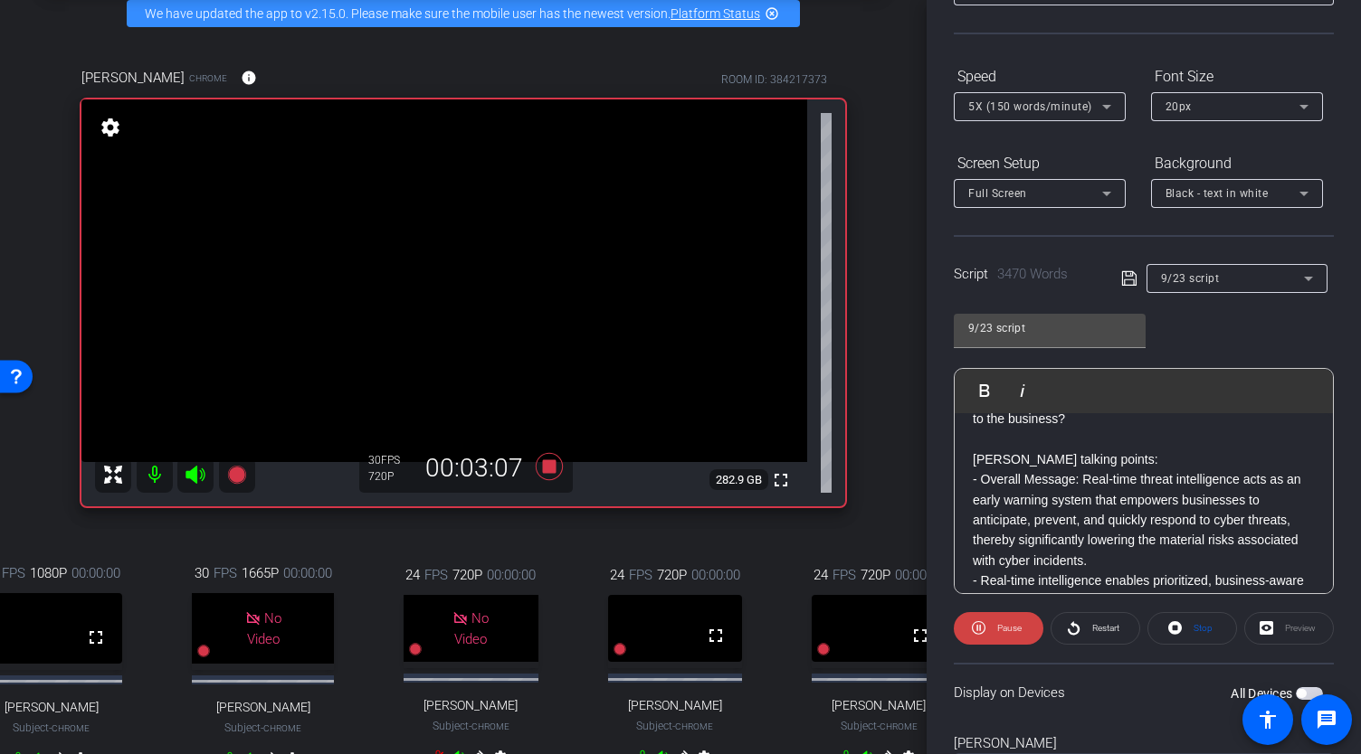
scroll to position [1055, 0]
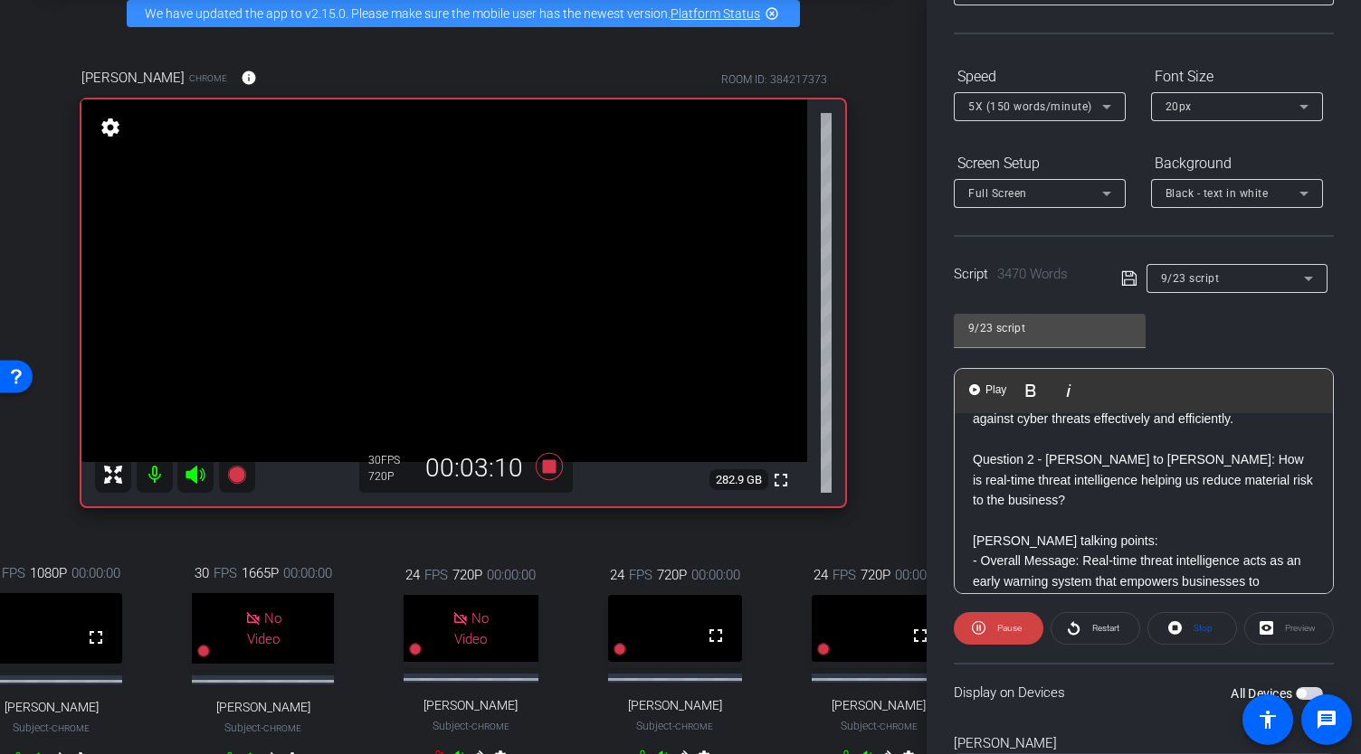
click at [972, 551] on p "Morgan talking points:" at bounding box center [1143, 541] width 342 height 20
click at [1006, 629] on span "Pause" at bounding box center [1009, 628] width 24 height 10
click at [973, 551] on p "Morgan talking points:" at bounding box center [1143, 541] width 342 height 20
click at [983, 394] on span "Play" at bounding box center [995, 390] width 28 height 15
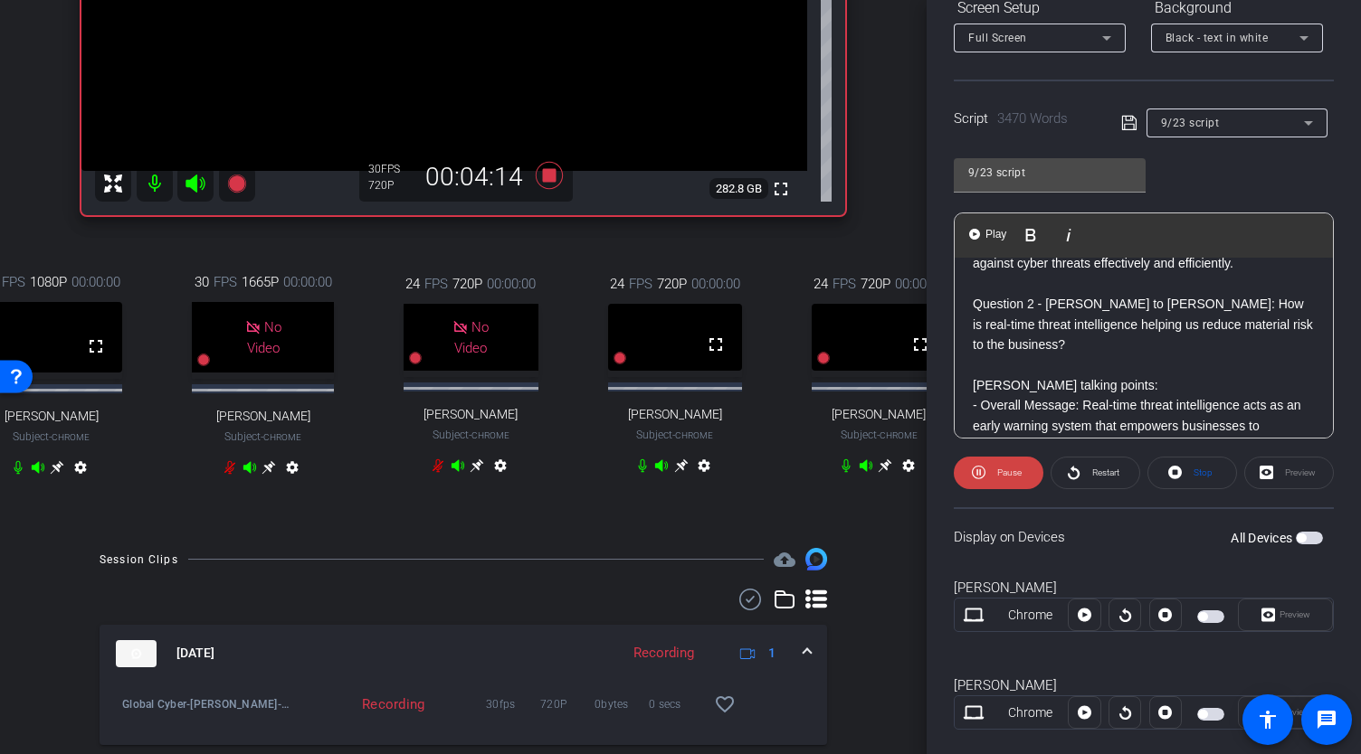
scroll to position [386, 0]
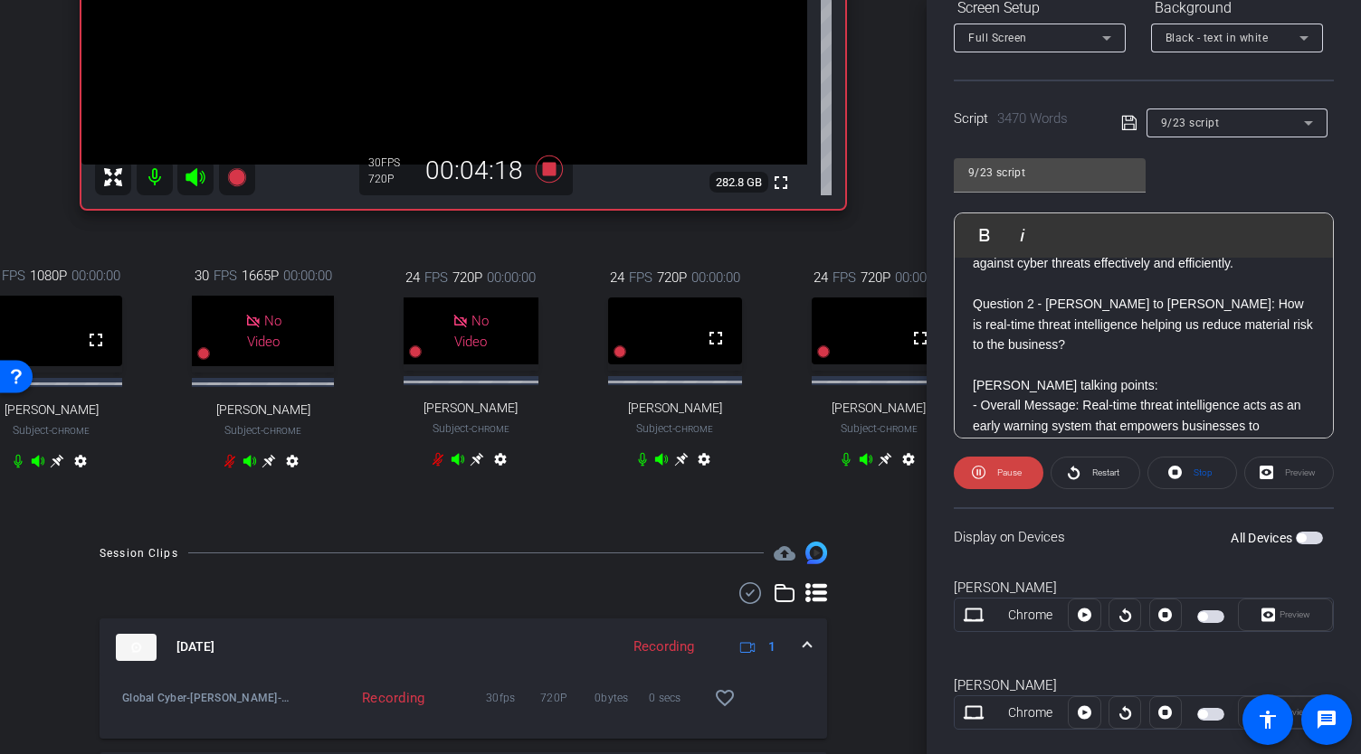
click at [704, 474] on mat-icon "settings" at bounding box center [704, 463] width 22 height 22
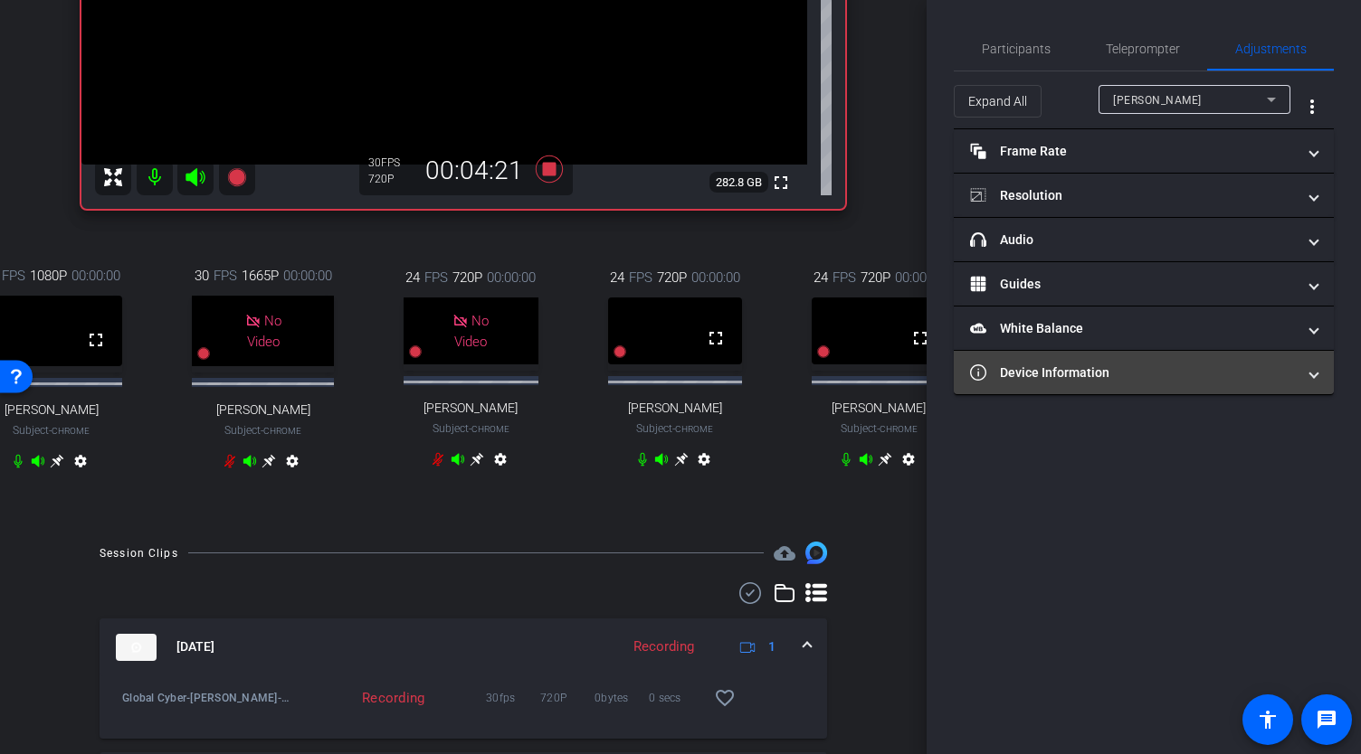
click at [1098, 367] on mat-panel-title "Device Information" at bounding box center [1133, 373] width 326 height 19
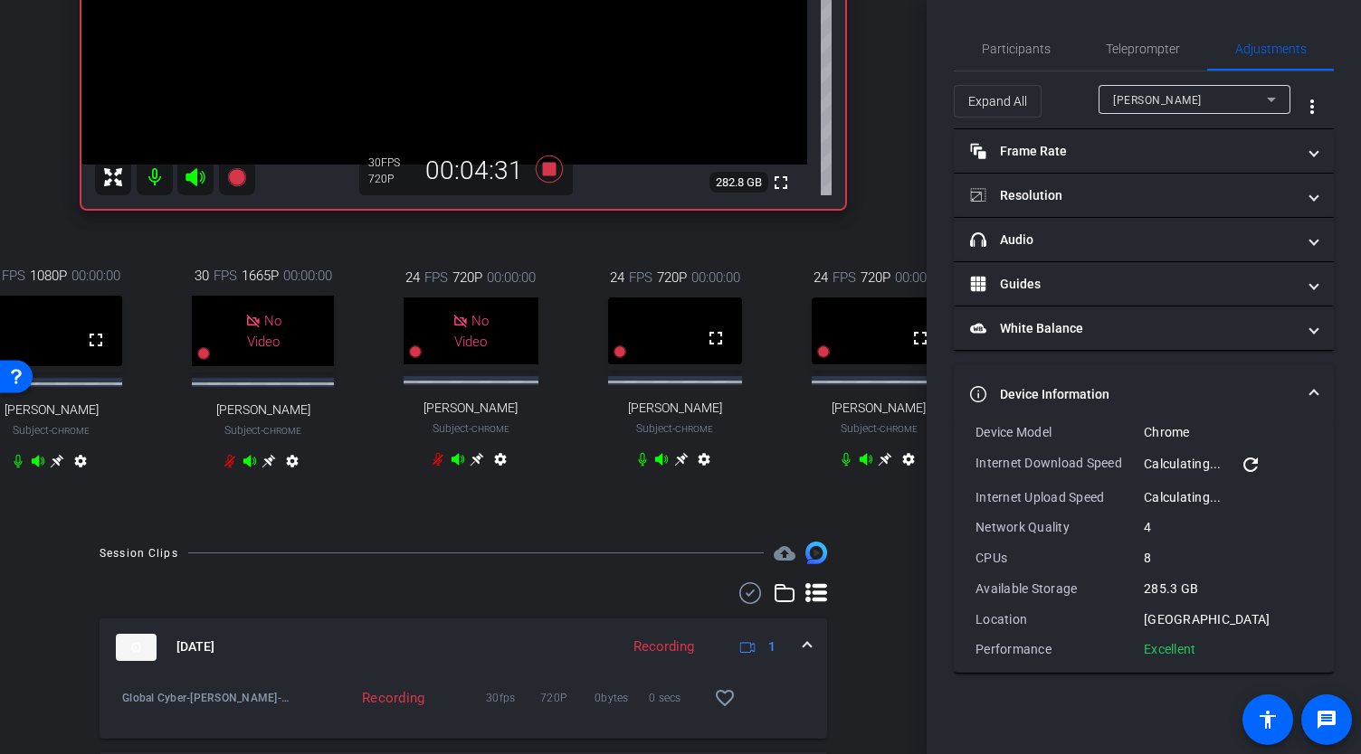
click at [677, 467] on icon at bounding box center [681, 460] width 14 height 14
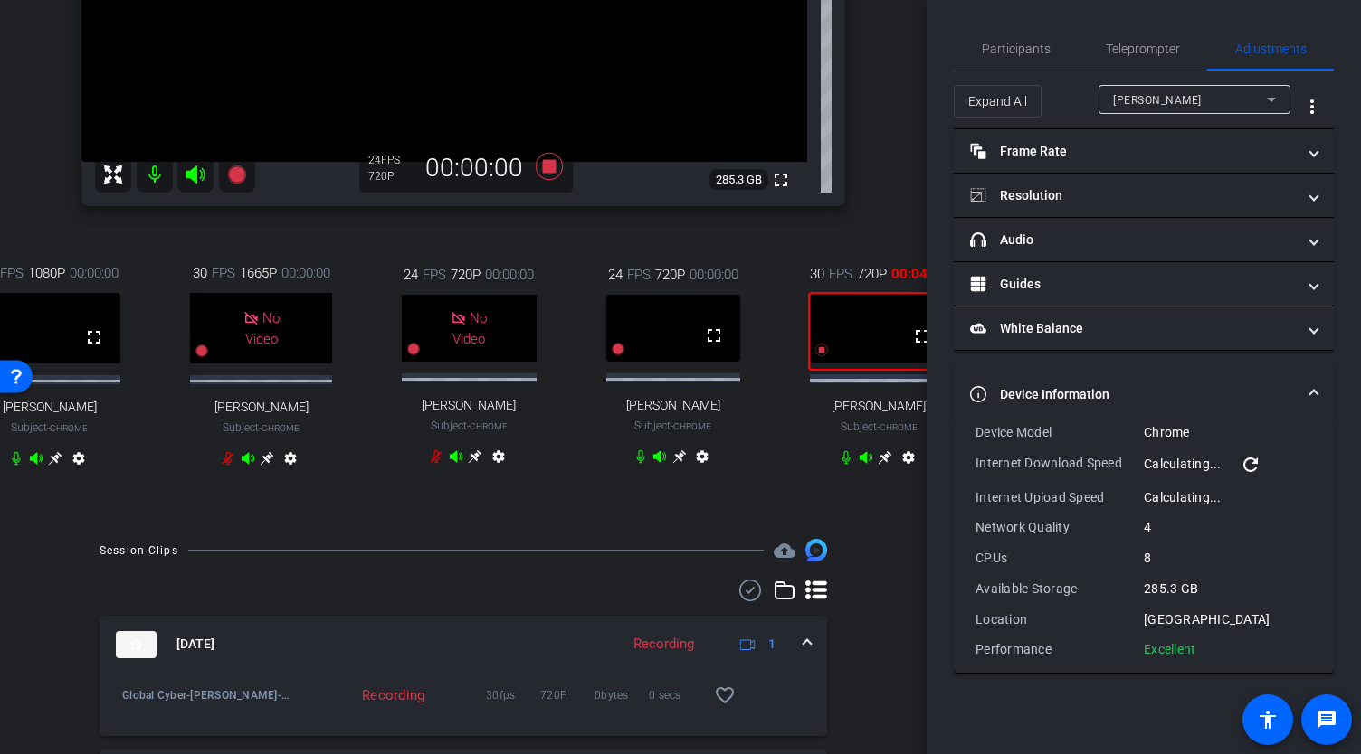
scroll to position [456, 0]
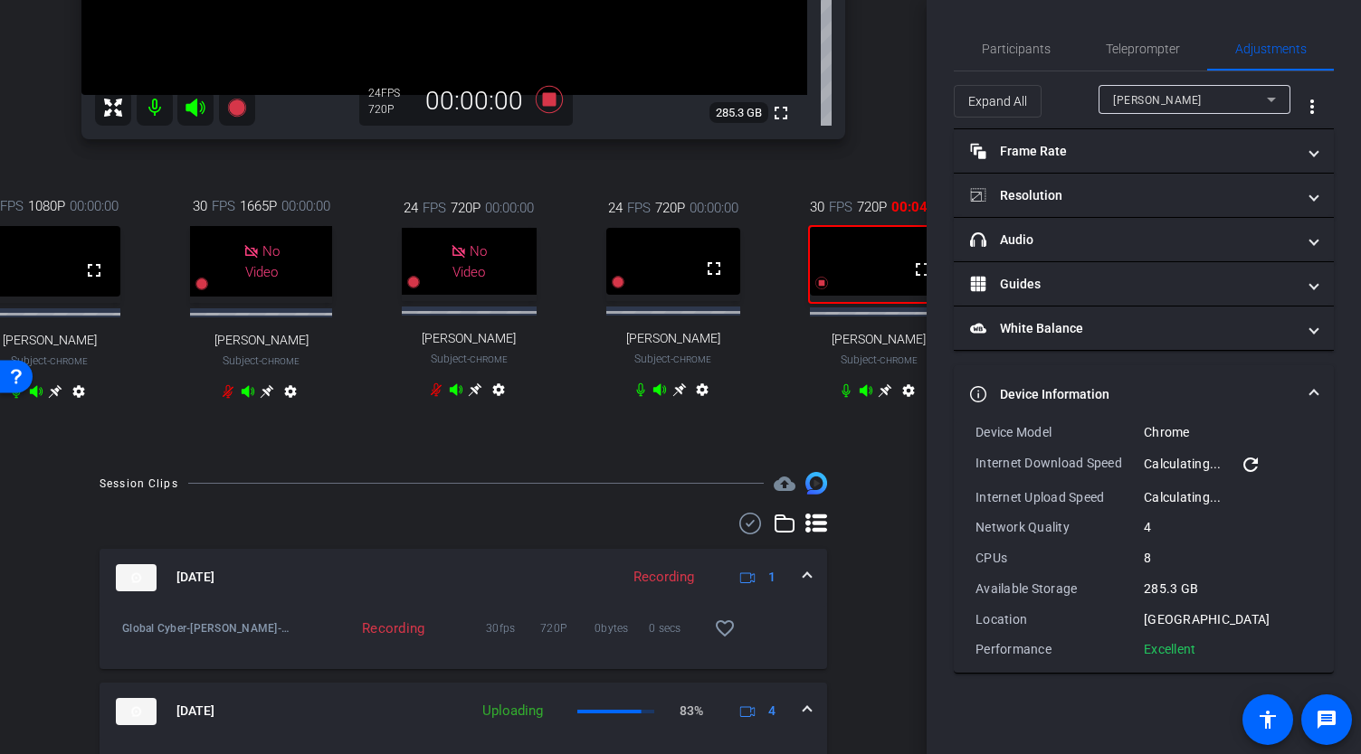
click at [881, 398] on icon at bounding box center [884, 391] width 14 height 14
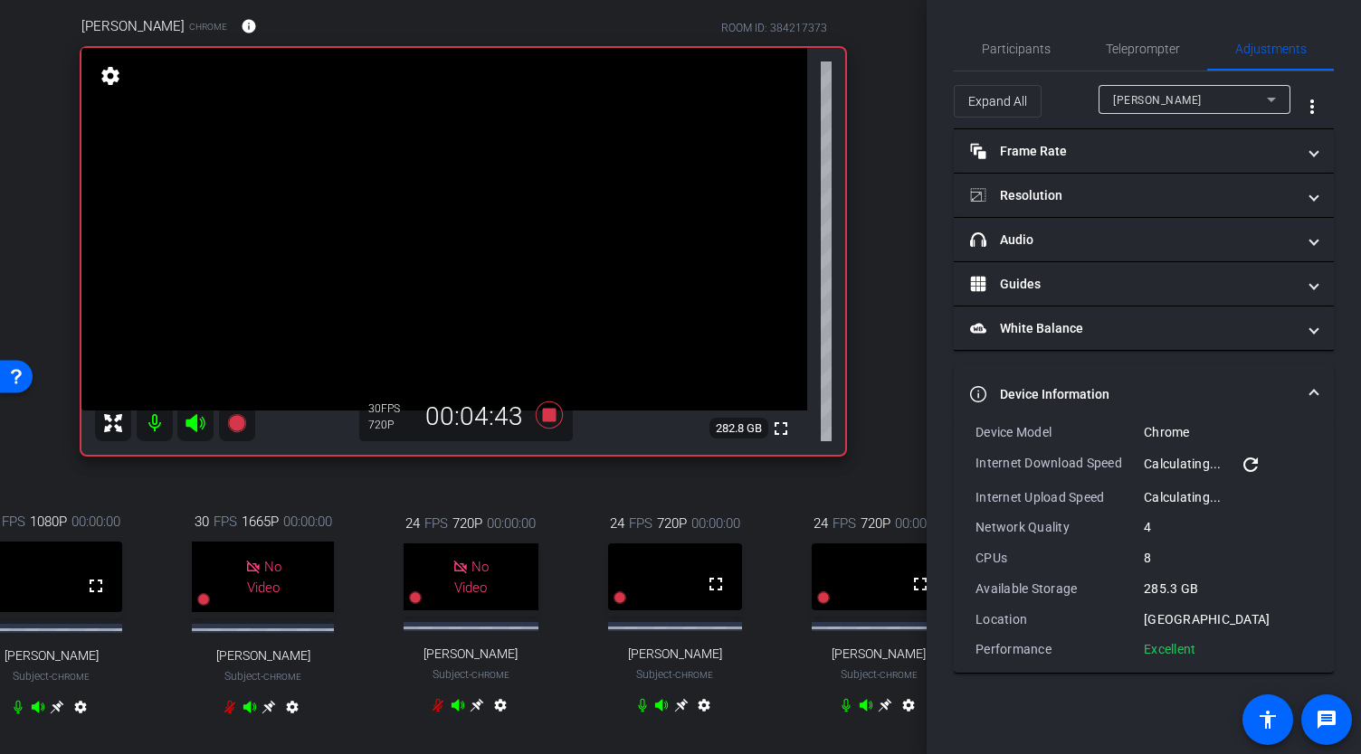
scroll to position [104, 0]
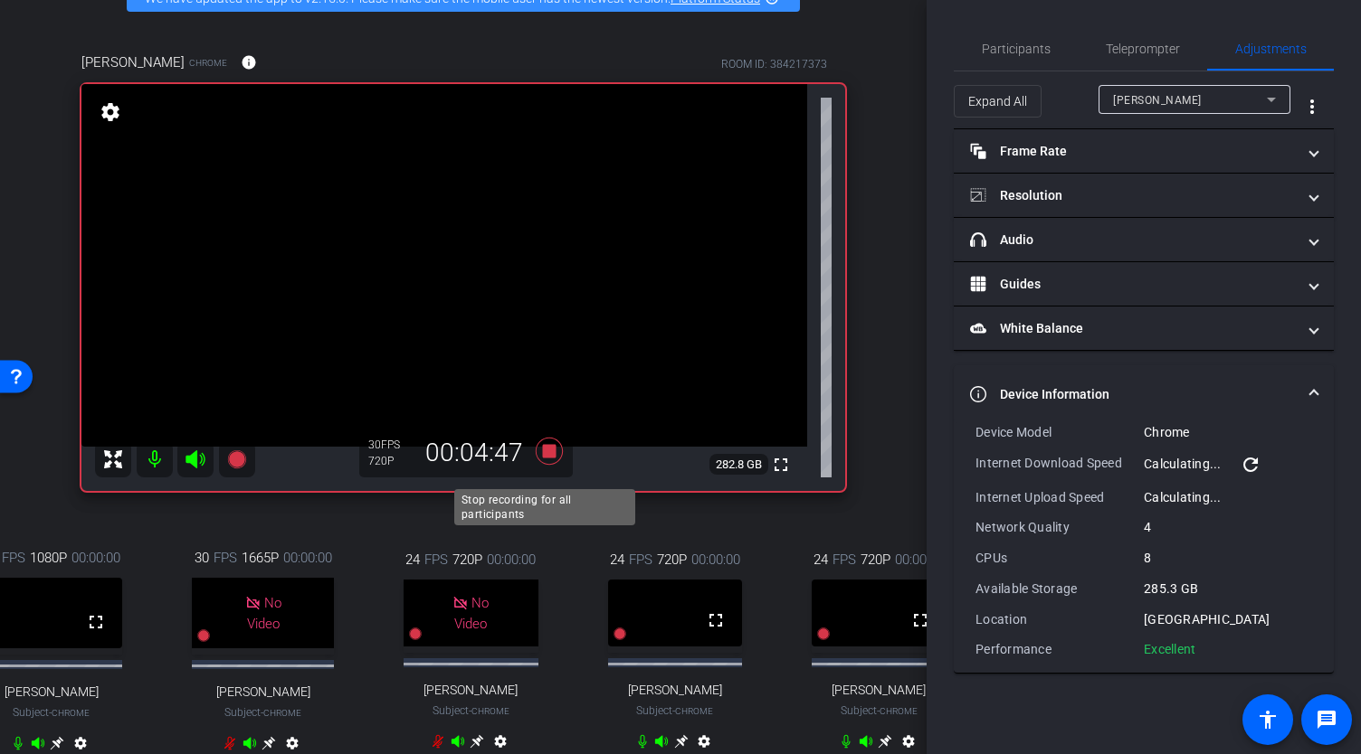
click at [545, 462] on icon at bounding box center [549, 451] width 27 height 27
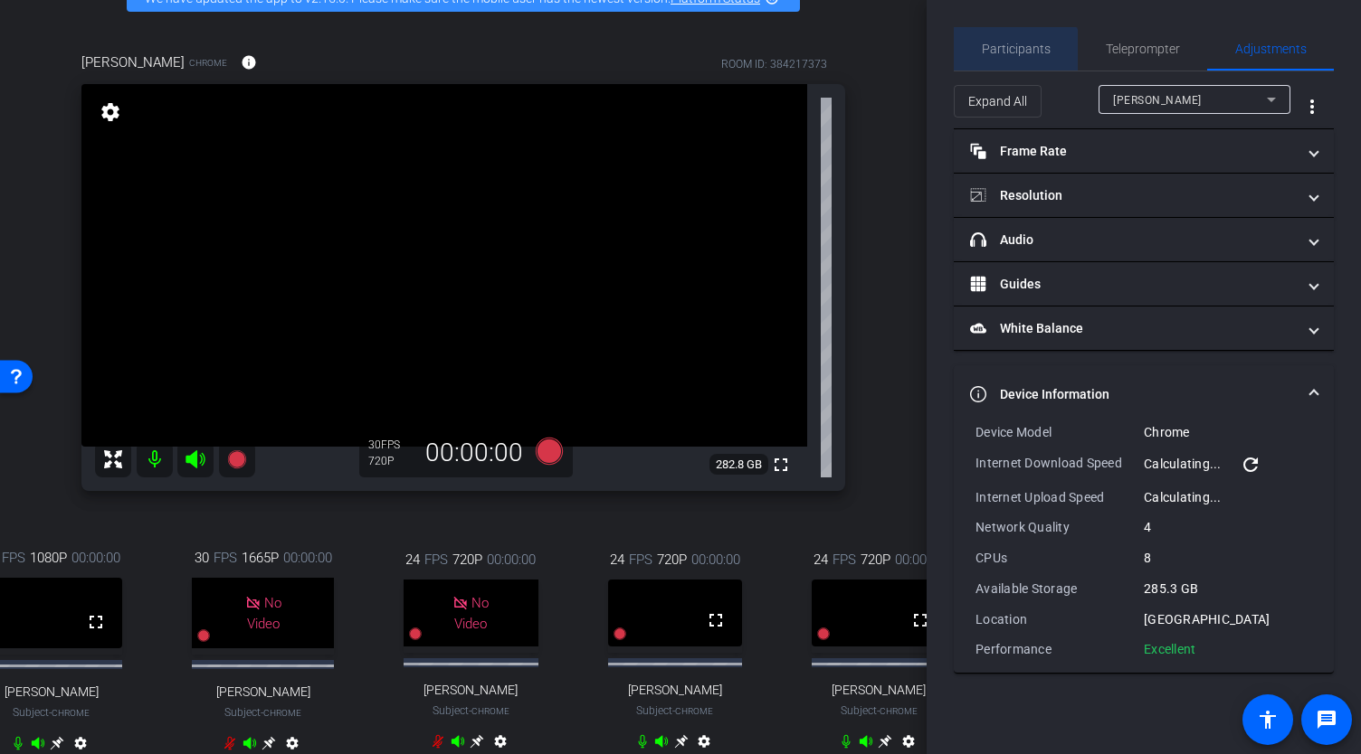
click at [1011, 65] on span "Participants" at bounding box center [1015, 48] width 69 height 43
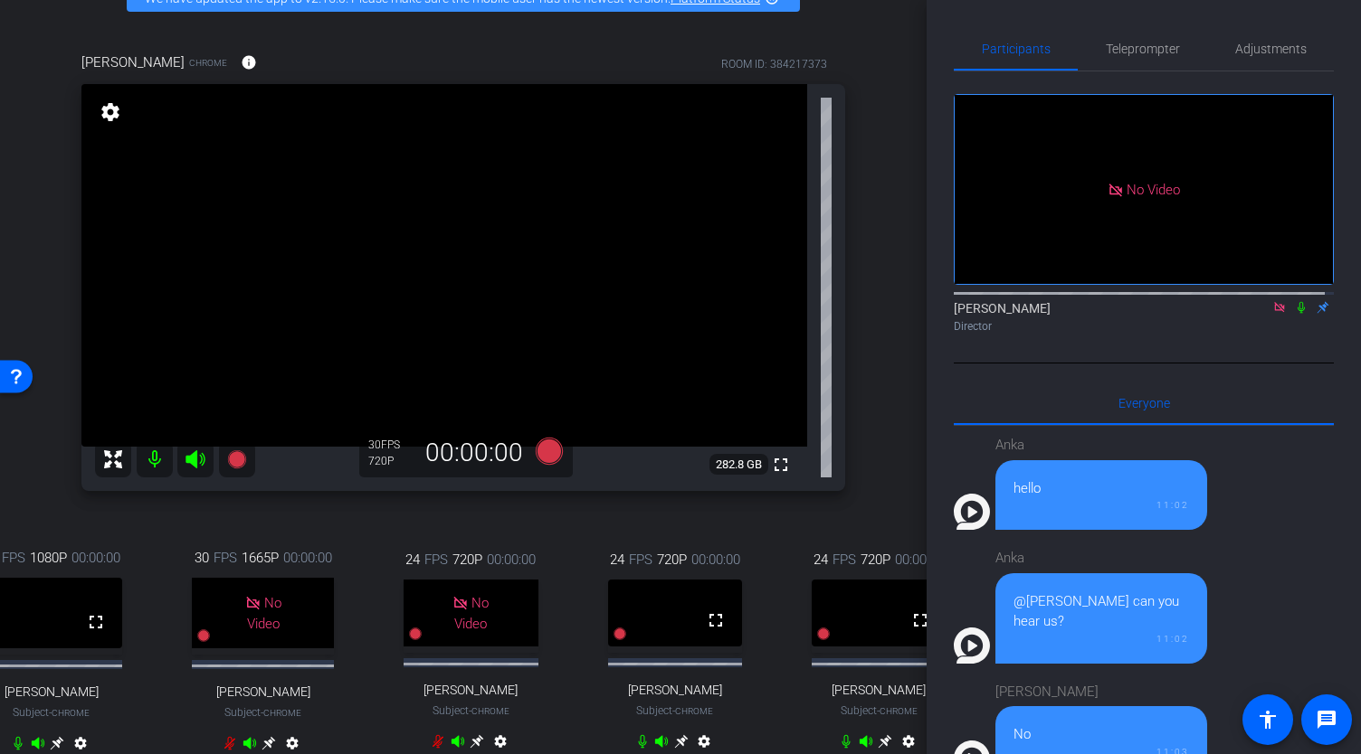
click at [1272, 301] on icon at bounding box center [1279, 307] width 14 height 13
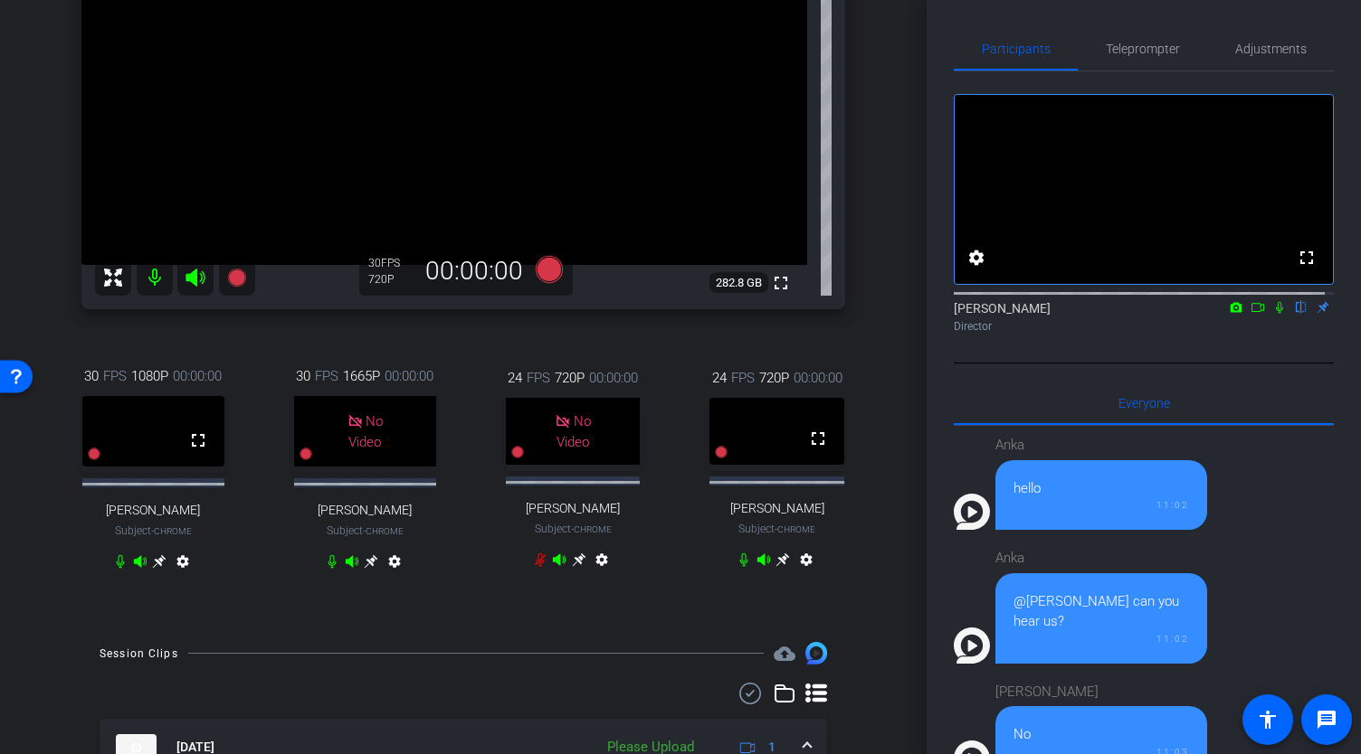
scroll to position [282, 0]
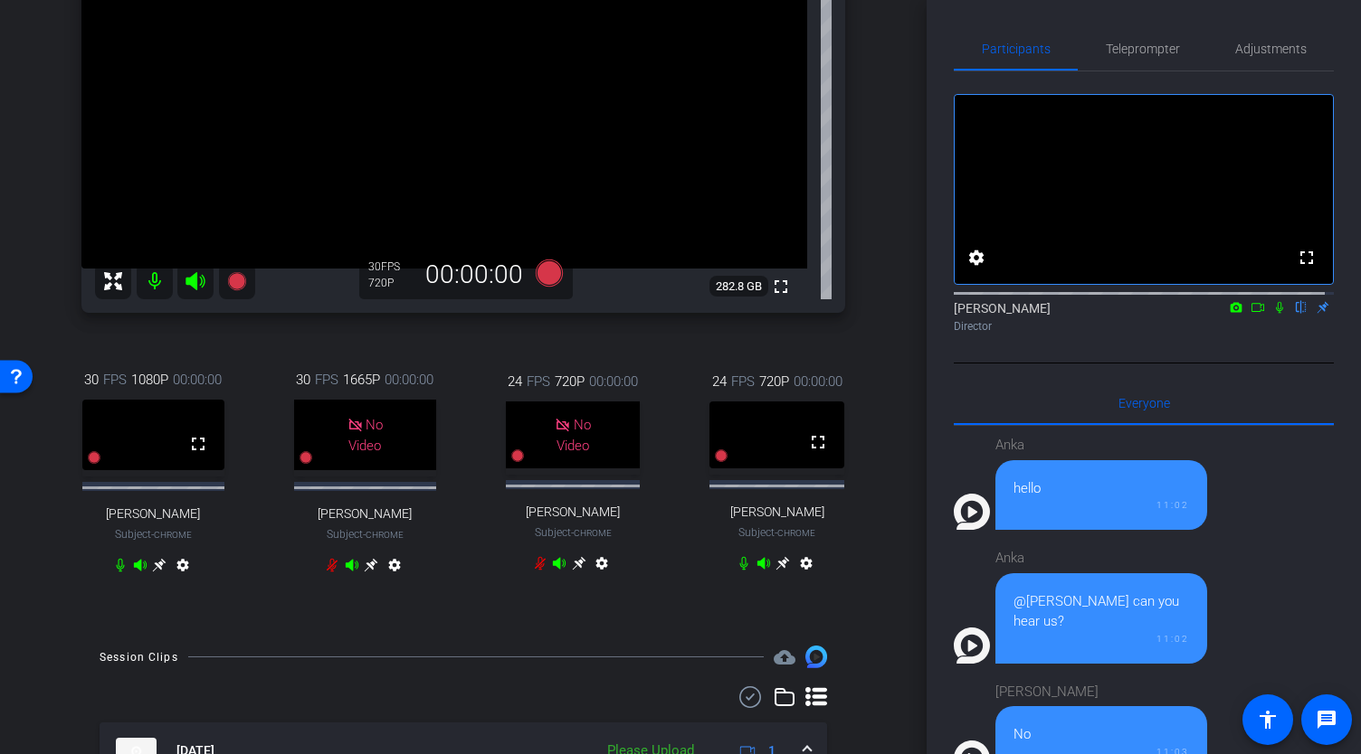
click at [780, 571] on icon at bounding box center [783, 564] width 14 height 14
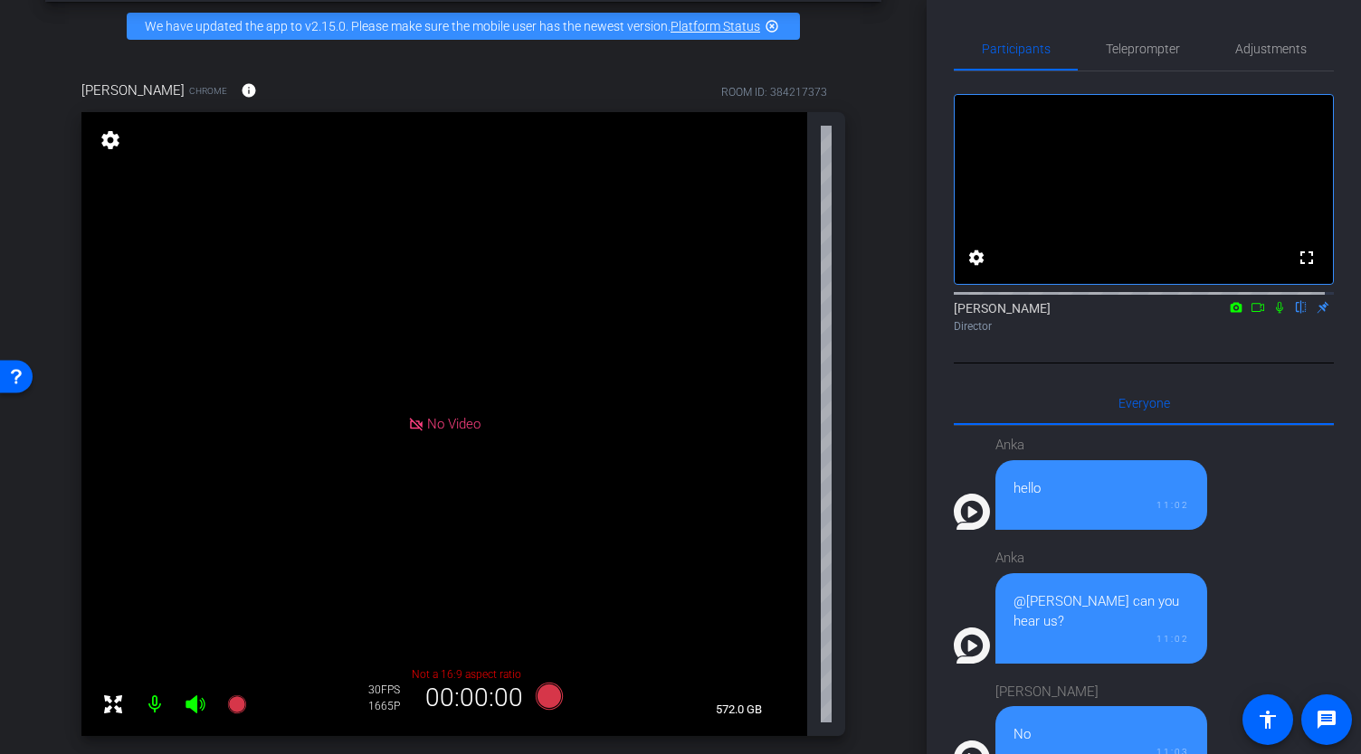
scroll to position [65, 0]
